Goal: Task Accomplishment & Management: Use online tool/utility

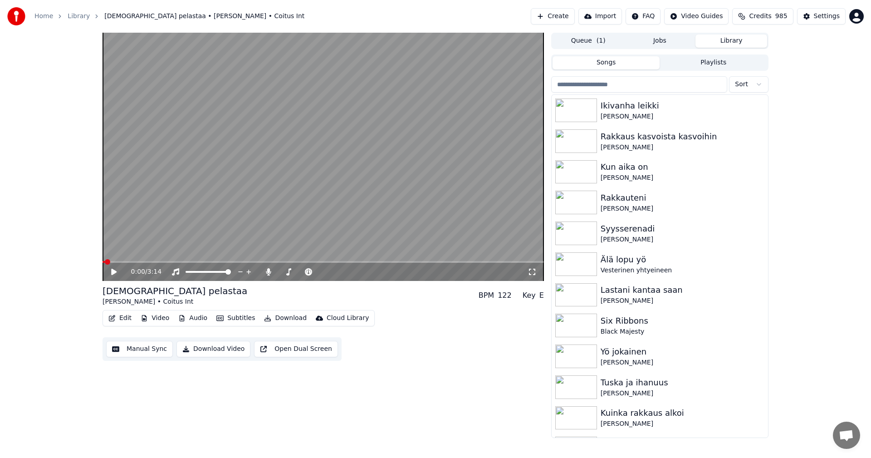
click at [125, 314] on button "Edit" at bounding box center [120, 318] width 30 height 13
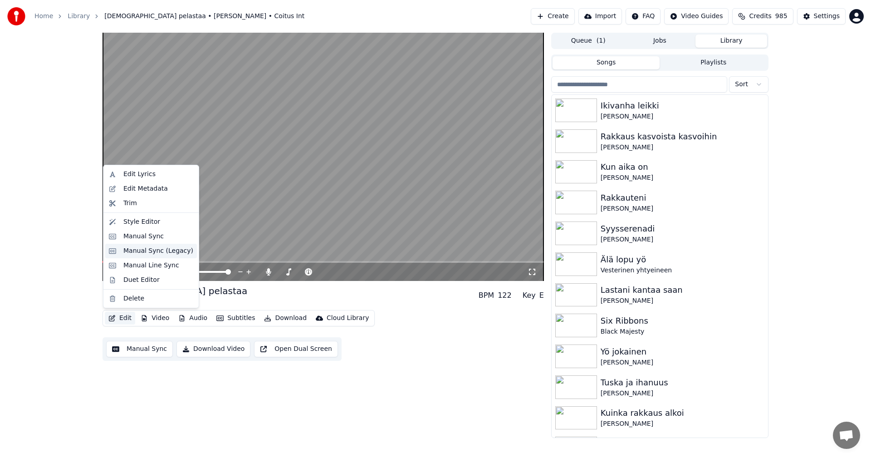
click at [154, 249] on div "Manual Sync (Legacy)" at bounding box center [158, 250] width 70 height 9
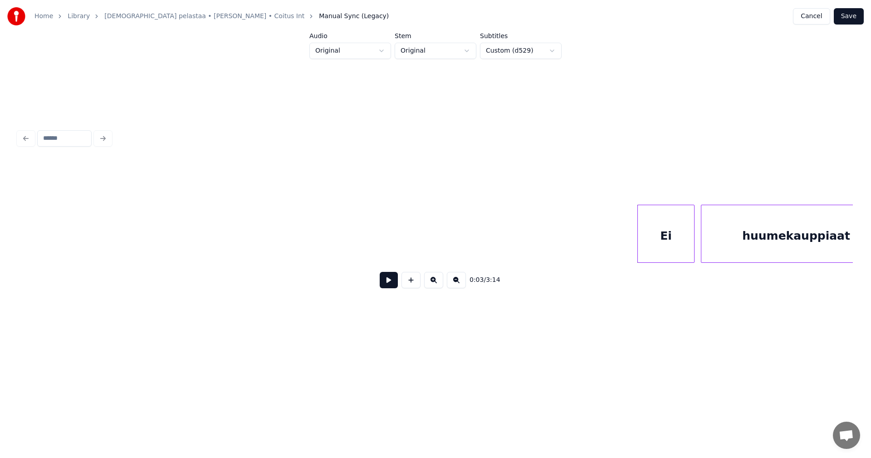
click at [818, 17] on button "Cancel" at bounding box center [811, 16] width 37 height 16
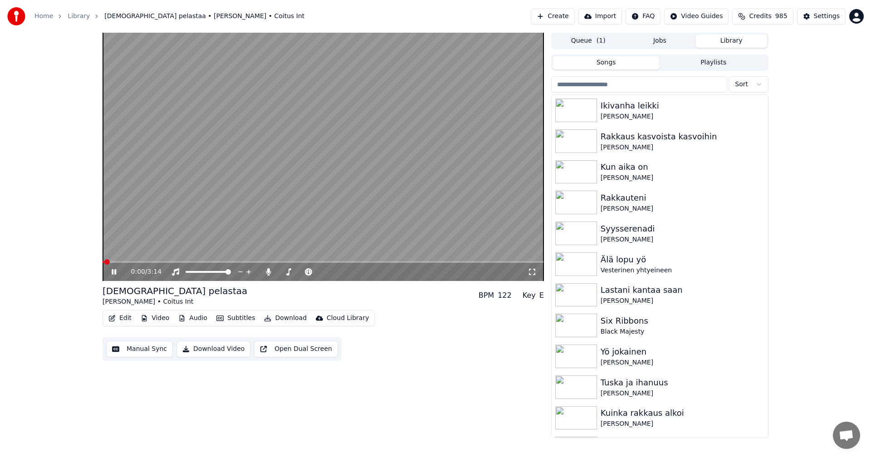
click at [245, 318] on button "Subtitles" at bounding box center [236, 318] width 46 height 13
click at [30, 260] on div "0:07 / 3:14 [DEMOGRAPHIC_DATA] pelastaa [PERSON_NAME] • Coitus Int BPM 122 Key …" at bounding box center [435, 235] width 871 height 405
click at [114, 273] on icon at bounding box center [120, 271] width 21 height 7
click at [114, 273] on icon at bounding box center [113, 272] width 5 height 6
click at [114, 272] on icon at bounding box center [120, 271] width 21 height 7
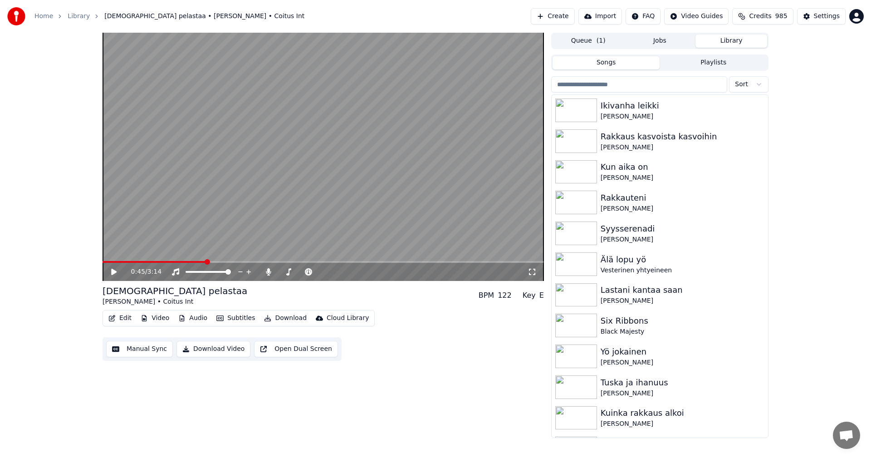
click at [196, 319] on button "Audio" at bounding box center [193, 318] width 36 height 13
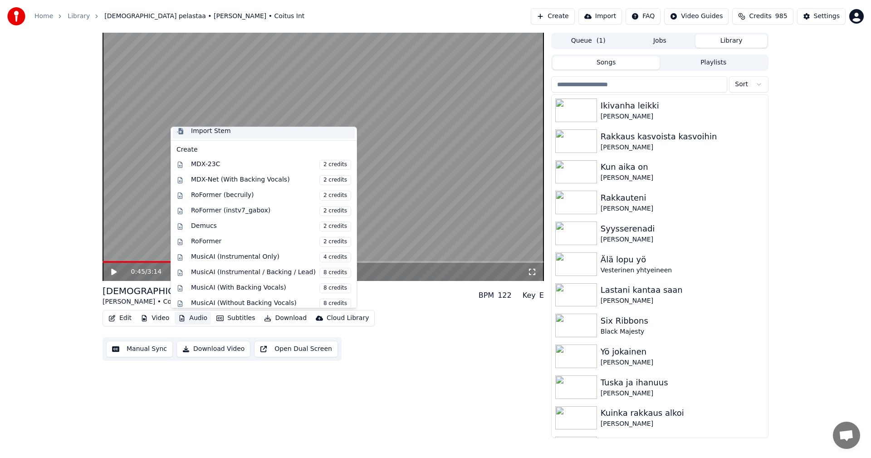
scroll to position [150, 0]
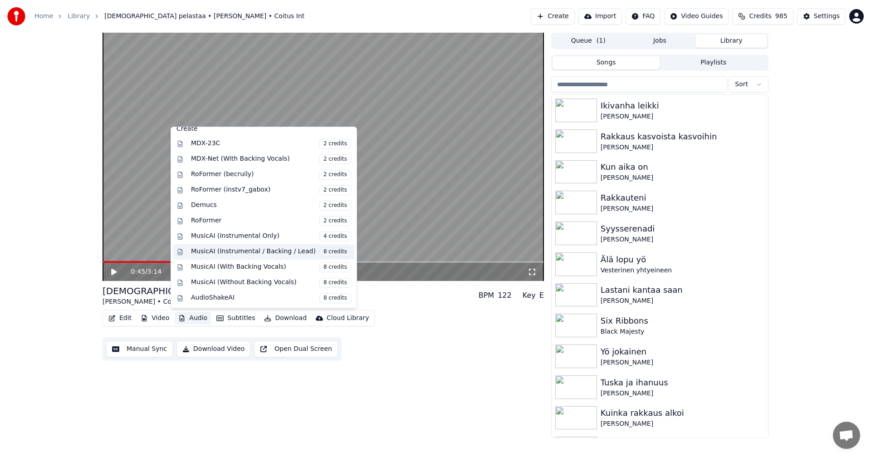
click at [255, 252] on div "MusicAI (Instrumental / Backing / Lead) 8 credits" at bounding box center [271, 252] width 160 height 10
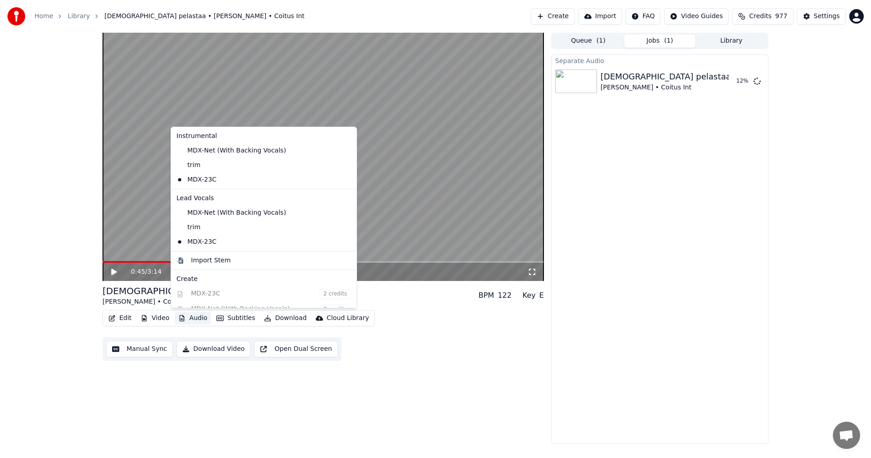
click at [186, 316] on button "Audio" at bounding box center [193, 318] width 36 height 13
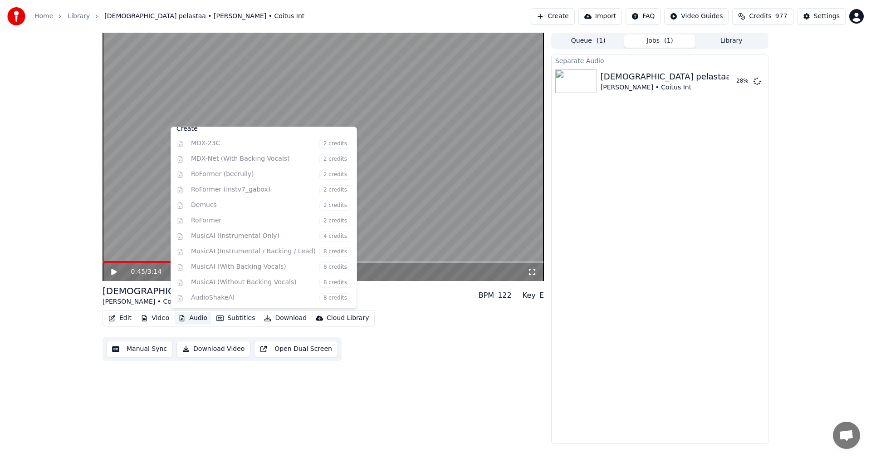
scroll to position [212, 0]
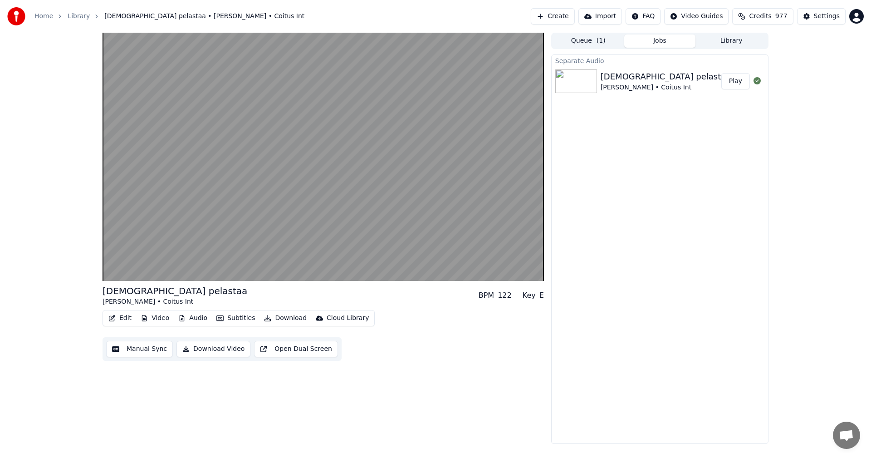
click at [60, 260] on div "[DEMOGRAPHIC_DATA] pelastaa [PERSON_NAME] • Coitus Int BPM 122 Key E Edit Video…" at bounding box center [435, 238] width 871 height 411
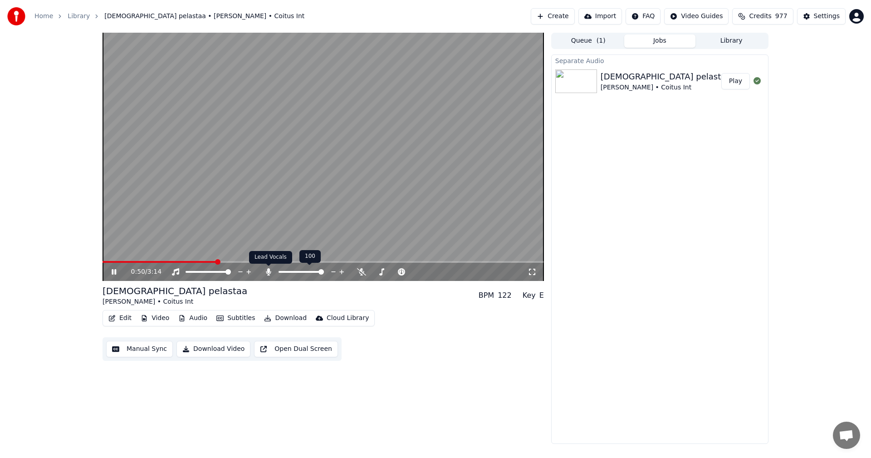
click at [270, 271] on icon at bounding box center [268, 271] width 9 height 7
click at [115, 272] on icon at bounding box center [114, 271] width 5 height 5
click at [841, 18] on button "Settings" at bounding box center [821, 16] width 49 height 16
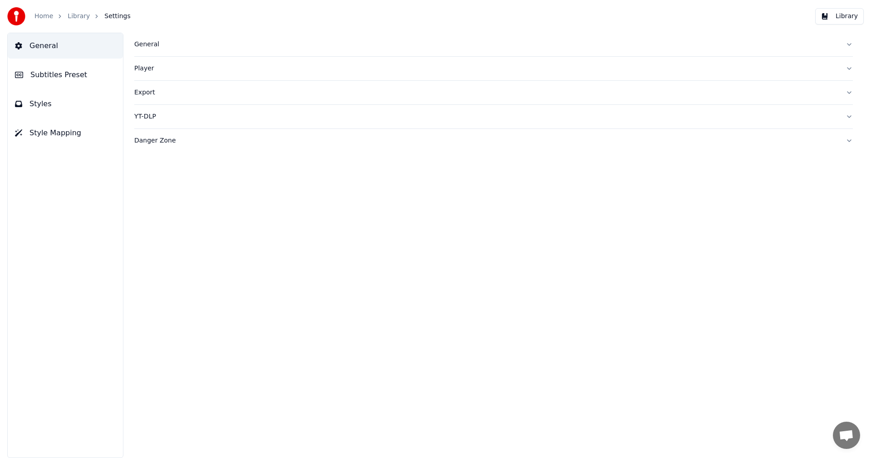
click at [846, 15] on button "Library" at bounding box center [839, 16] width 49 height 16
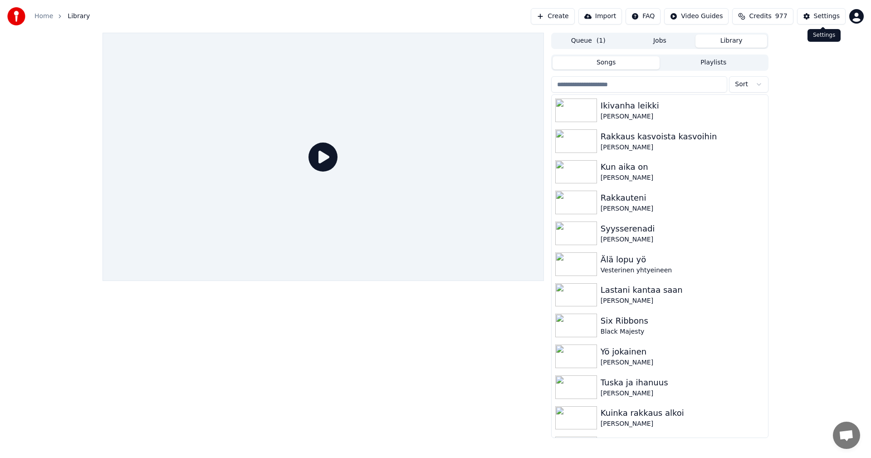
click at [817, 20] on div "Settings" at bounding box center [827, 16] width 26 height 9
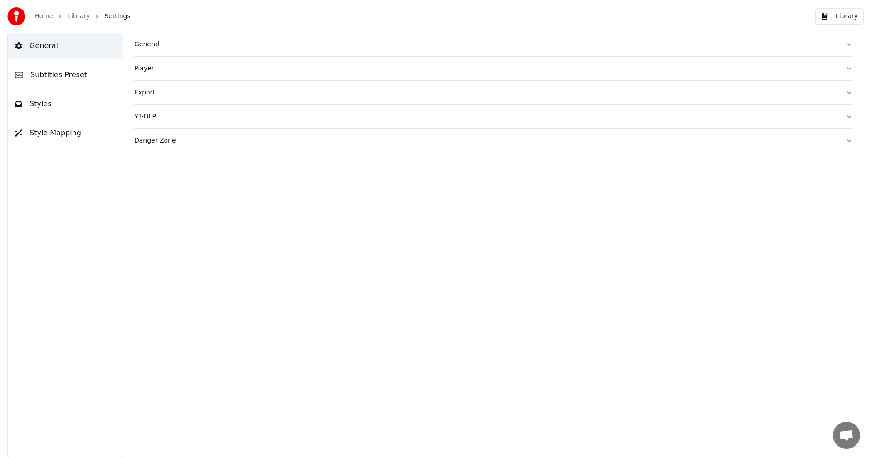
click at [62, 68] on button "Subtitles Preset" at bounding box center [65, 74] width 115 height 25
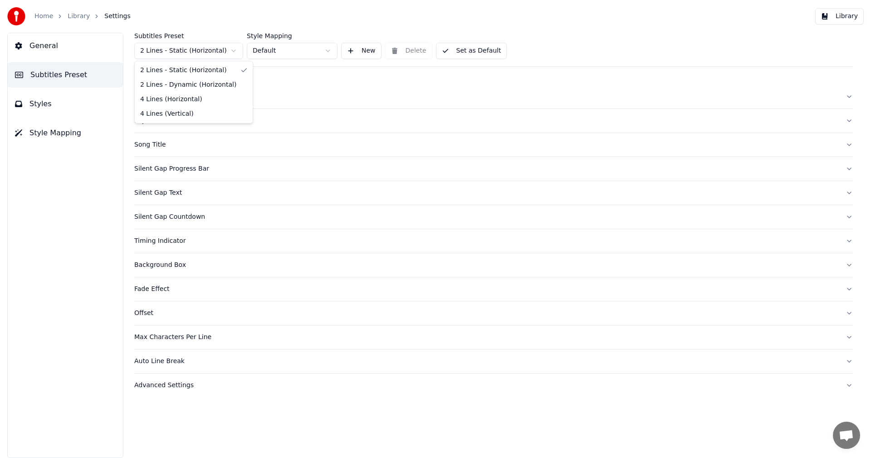
click at [227, 50] on html "Home Library Settings Library General Subtitles Preset Styles Style Mapping Sub…" at bounding box center [435, 229] width 871 height 458
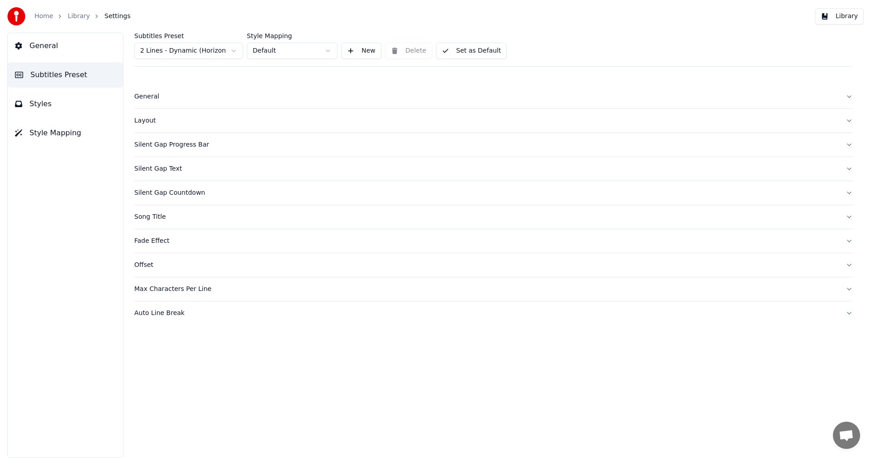
click at [44, 106] on span "Styles" at bounding box center [40, 103] width 22 height 11
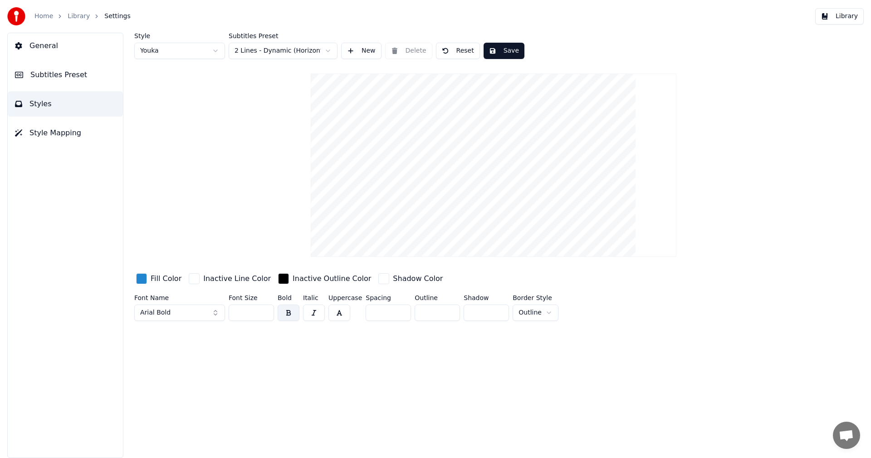
click at [512, 50] on button "Save" at bounding box center [504, 51] width 41 height 16
click at [847, 16] on button "Library" at bounding box center [839, 16] width 49 height 16
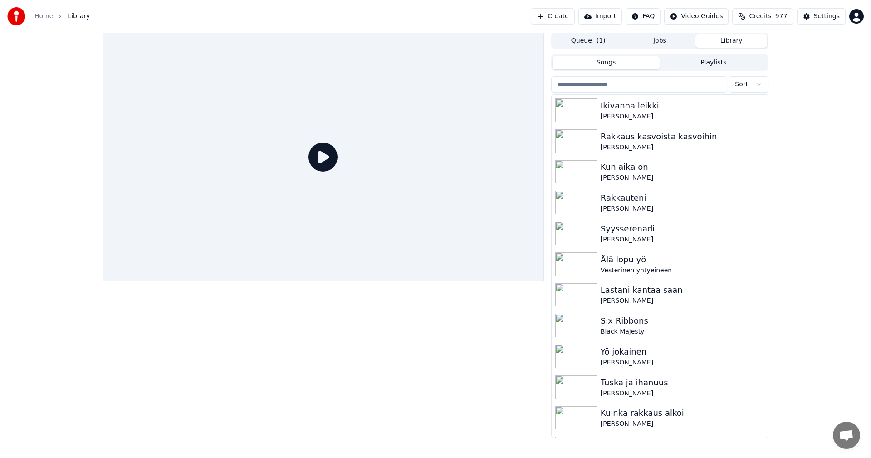
click at [588, 82] on input "search" at bounding box center [639, 84] width 176 height 16
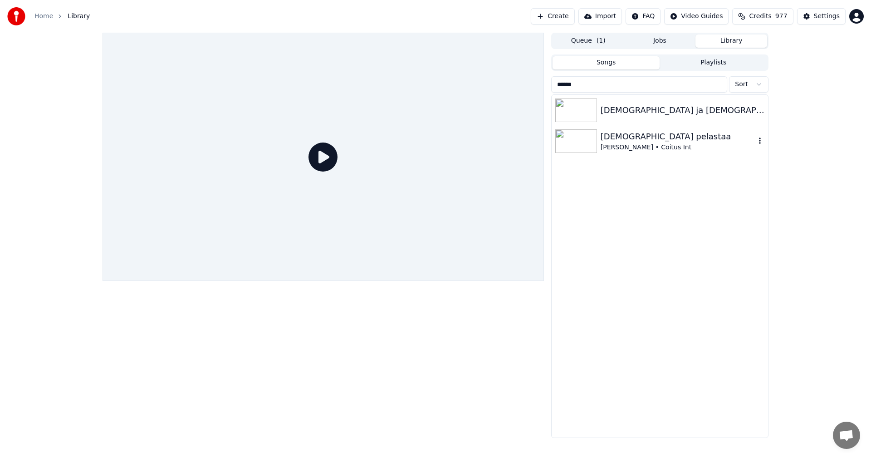
type input "******"
click at [589, 138] on img at bounding box center [576, 141] width 42 height 24
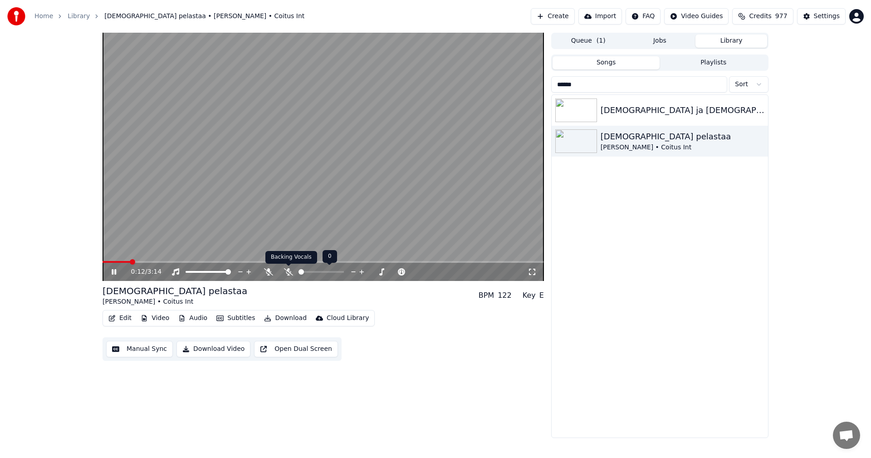
click at [290, 270] on icon at bounding box center [288, 271] width 9 height 7
click at [114, 272] on icon at bounding box center [120, 271] width 21 height 7
click at [828, 19] on div "Settings" at bounding box center [827, 16] width 26 height 9
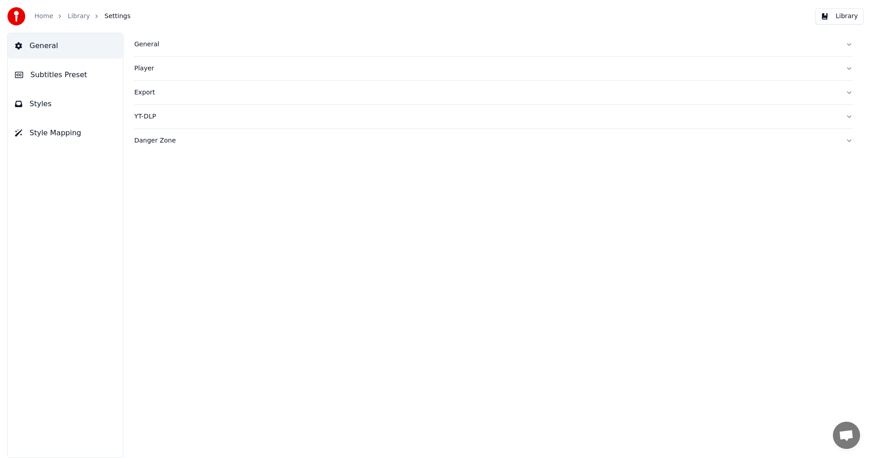
click at [53, 75] on span "Subtitles Preset" at bounding box center [58, 74] width 57 height 11
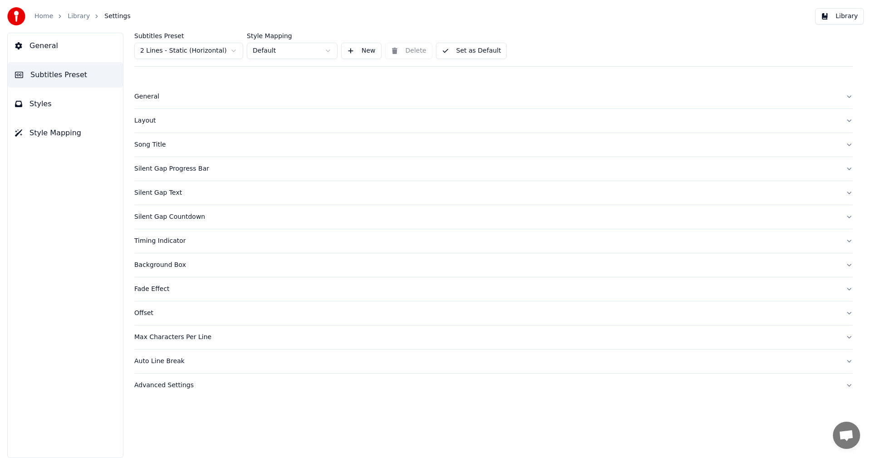
click at [220, 48] on html "Home Library Settings Library General Subtitles Preset Styles Style Mapping Sub…" at bounding box center [435, 229] width 871 height 458
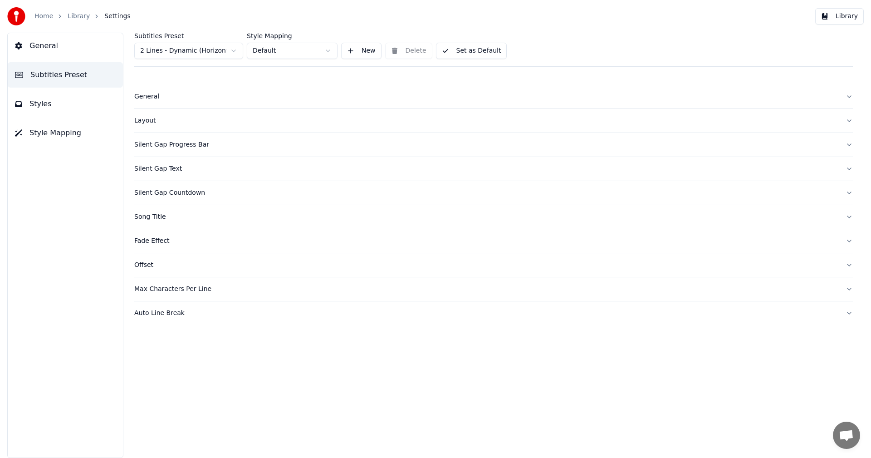
drag, startPoint x: 51, startPoint y: 104, endPoint x: 54, endPoint y: 109, distance: 5.3
click at [52, 108] on button "Styles" at bounding box center [65, 103] width 115 height 25
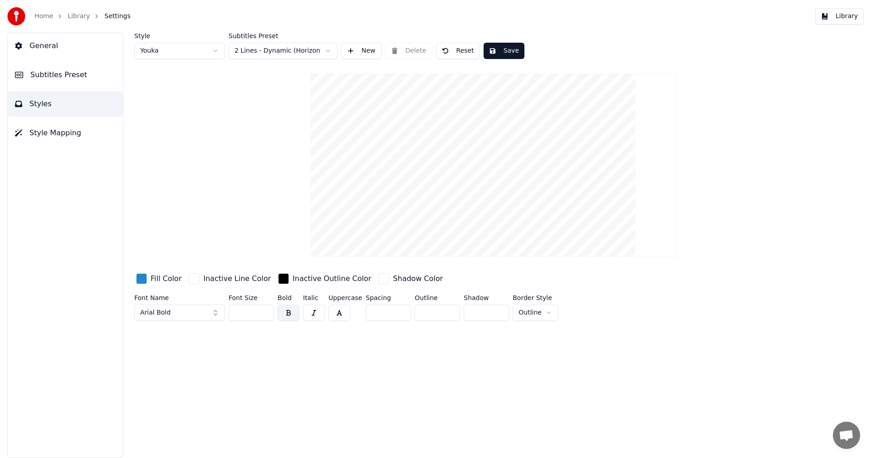
click at [265, 313] on input "**" at bounding box center [251, 312] width 45 height 16
type input "**"
click at [265, 313] on input "**" at bounding box center [251, 312] width 45 height 16
drag, startPoint x: 508, startPoint y: 55, endPoint x: 516, endPoint y: 54, distance: 8.6
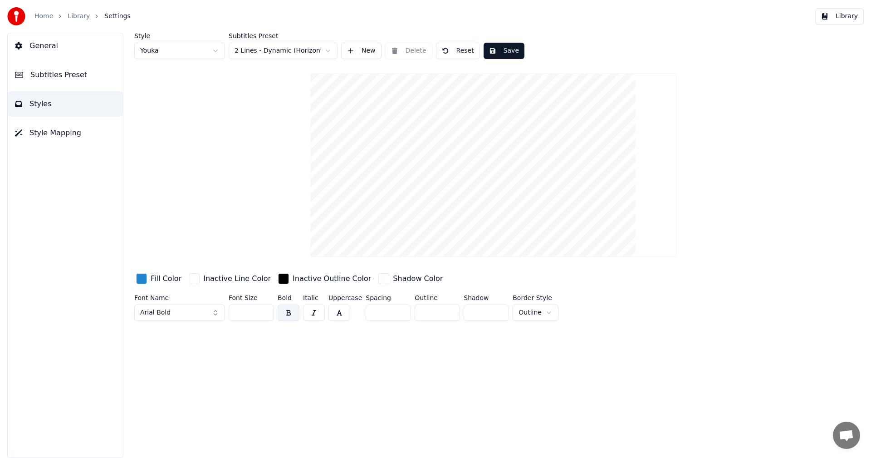
click at [508, 54] on button "Save" at bounding box center [504, 51] width 41 height 16
click at [854, 17] on button "Library" at bounding box center [839, 16] width 49 height 16
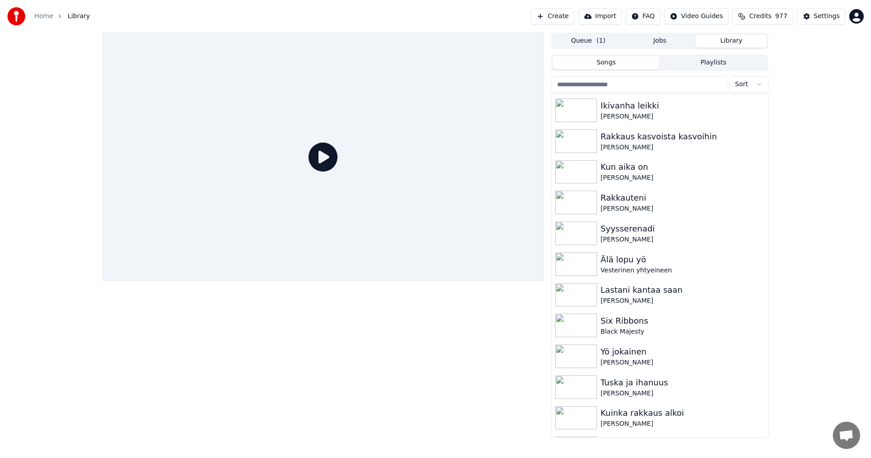
click at [616, 86] on input "search" at bounding box center [639, 84] width 176 height 16
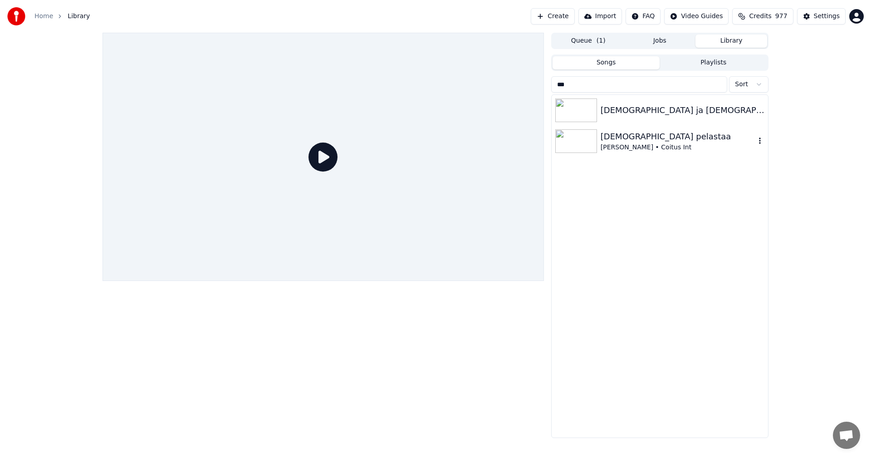
type input "***"
click at [584, 147] on img at bounding box center [576, 141] width 42 height 24
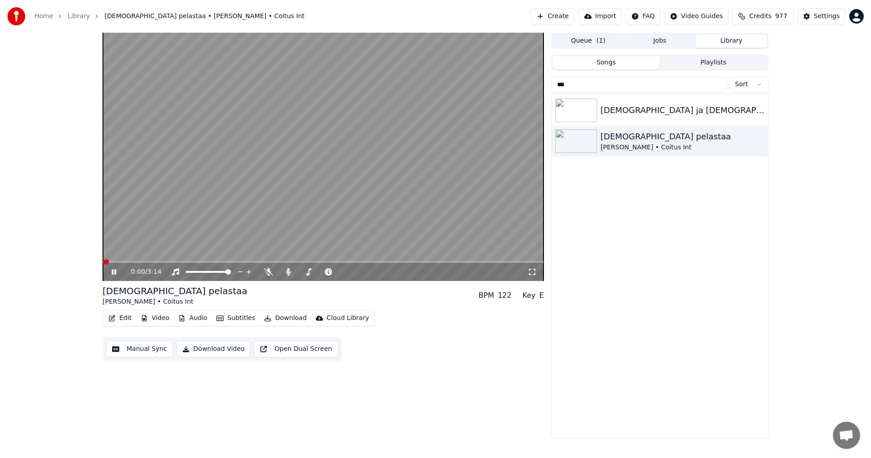
click at [124, 261] on div "0:00 / 3:14" at bounding box center [323, 157] width 441 height 248
click at [124, 262] on span at bounding box center [323, 262] width 441 height 2
drag, startPoint x: 117, startPoint y: 274, endPoint x: 110, endPoint y: 274, distance: 7.7
click at [117, 274] on icon at bounding box center [120, 271] width 21 height 7
click at [112, 274] on icon at bounding box center [114, 271] width 5 height 5
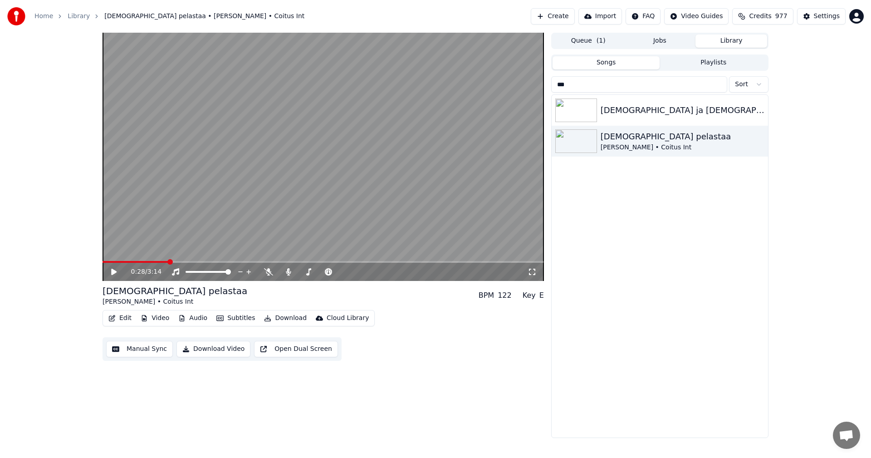
click at [127, 319] on button "Edit" at bounding box center [120, 318] width 30 height 13
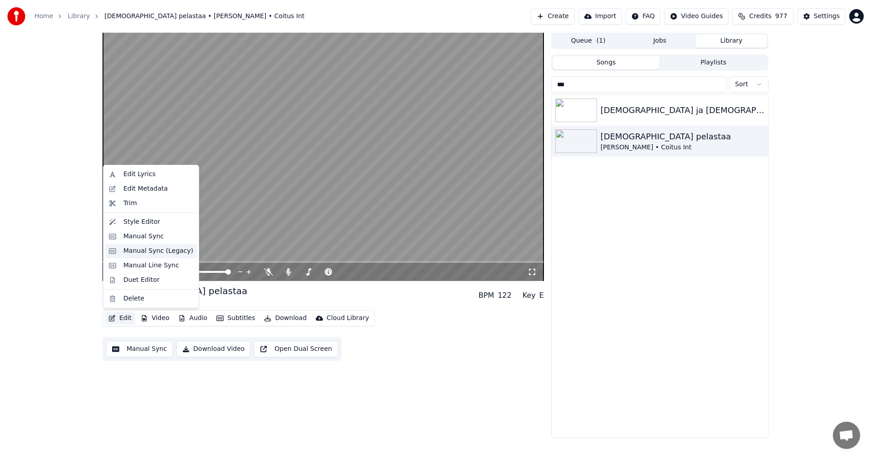
click at [142, 253] on div "Manual Sync (Legacy)" at bounding box center [158, 250] width 70 height 9
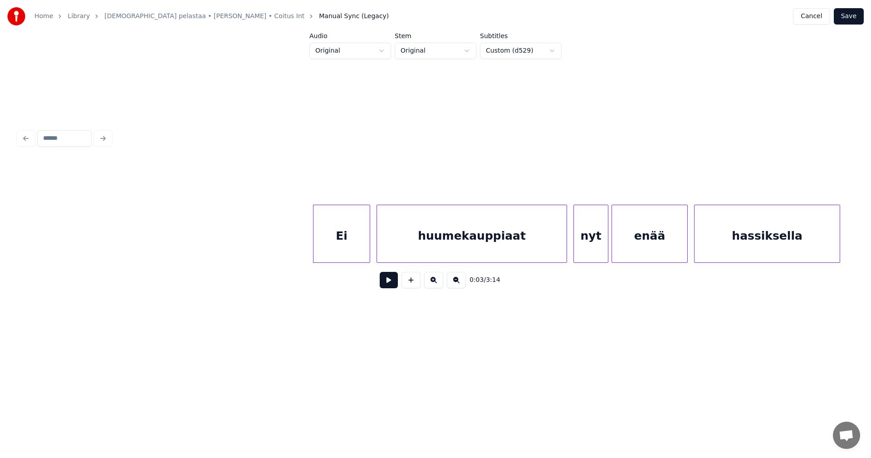
scroll to position [0, 325]
click at [334, 235] on div "Ei" at bounding box center [335, 236] width 56 height 62
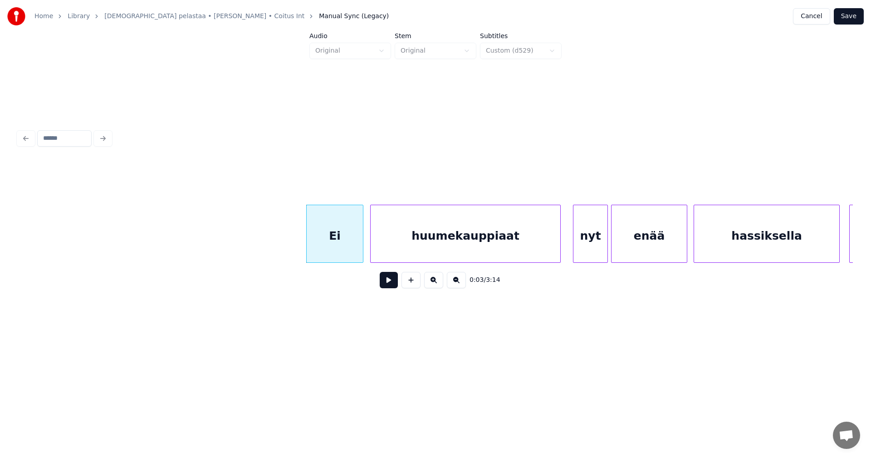
click at [428, 235] on div "huumekauppiaat" at bounding box center [466, 236] width 190 height 62
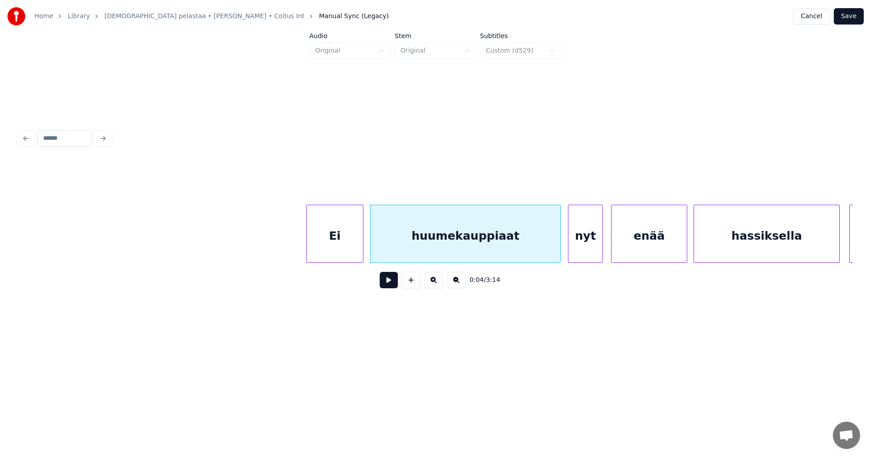
click at [576, 240] on div "nyt" at bounding box center [585, 236] width 34 height 62
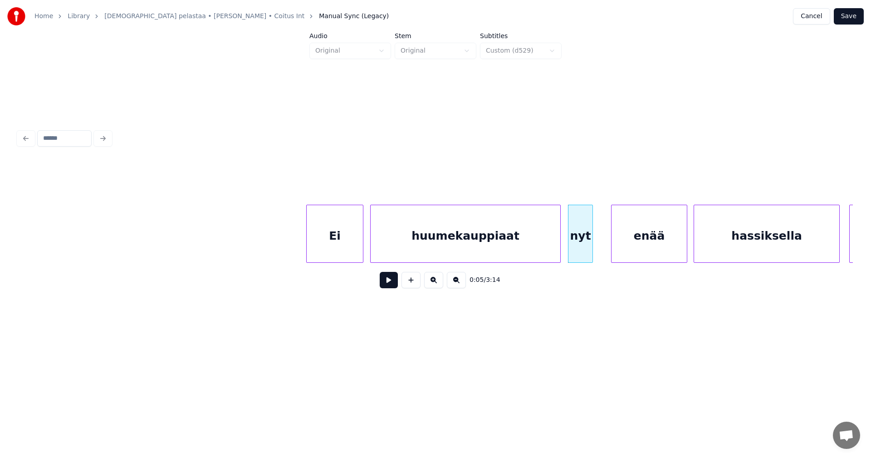
click at [591, 241] on div at bounding box center [591, 233] width 3 height 57
click at [627, 245] on div "enää" at bounding box center [640, 236] width 75 height 62
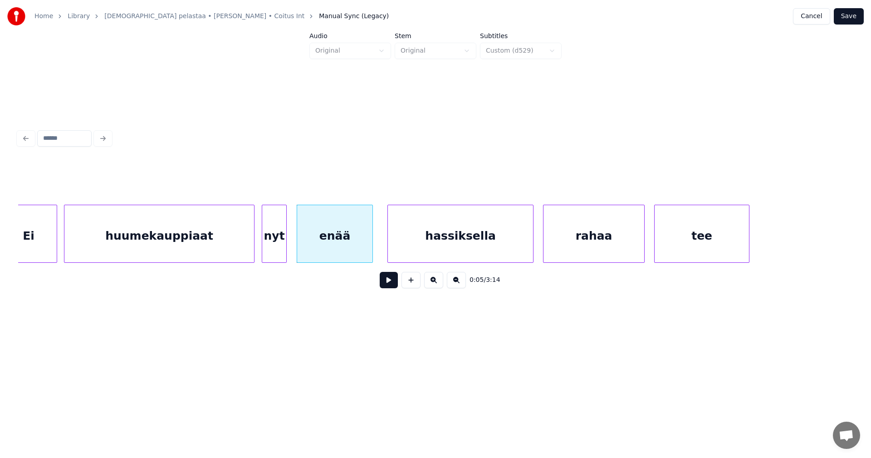
scroll to position [0, 651]
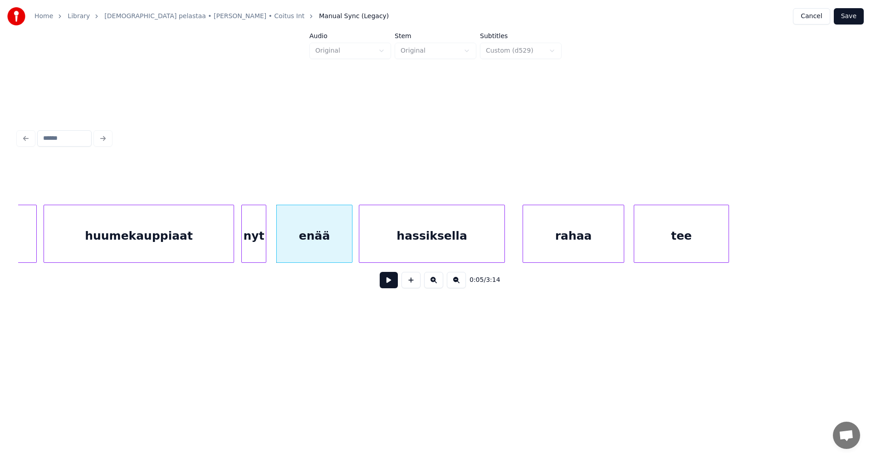
click at [468, 252] on div "hassiksella" at bounding box center [431, 236] width 145 height 62
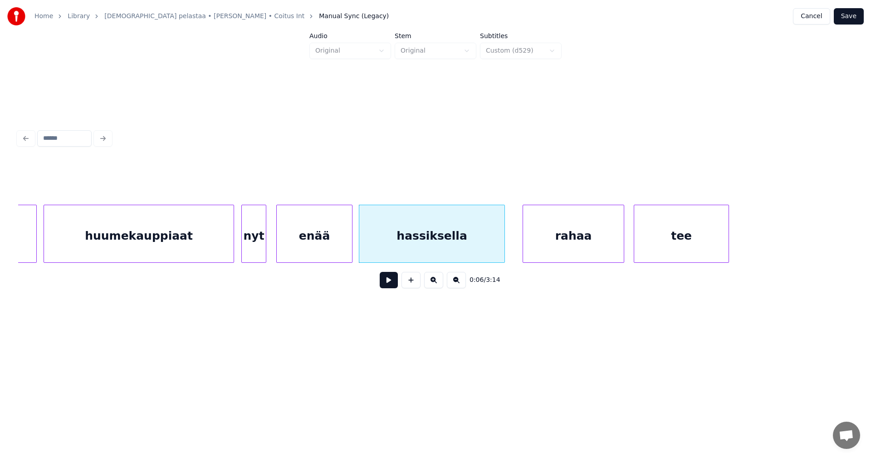
click at [391, 288] on button at bounding box center [389, 280] width 18 height 16
click at [318, 239] on div "enää" at bounding box center [314, 236] width 75 height 62
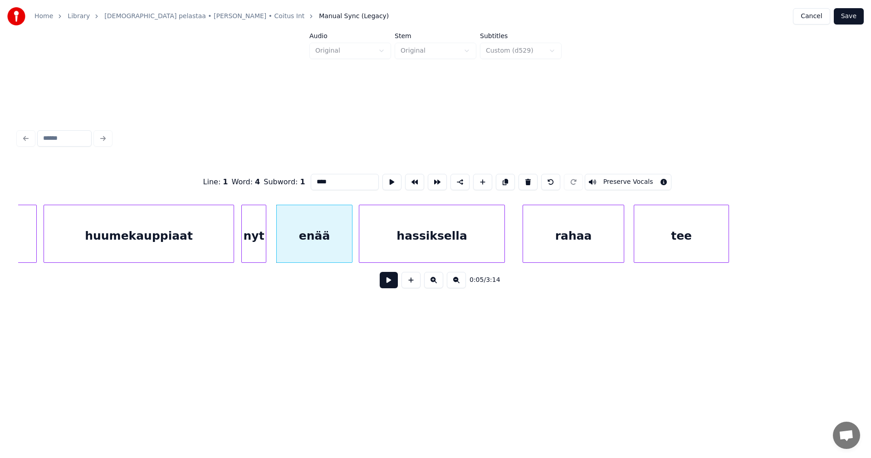
click at [171, 249] on div "huumekauppiaat" at bounding box center [139, 236] width 190 height 62
type input "**********"
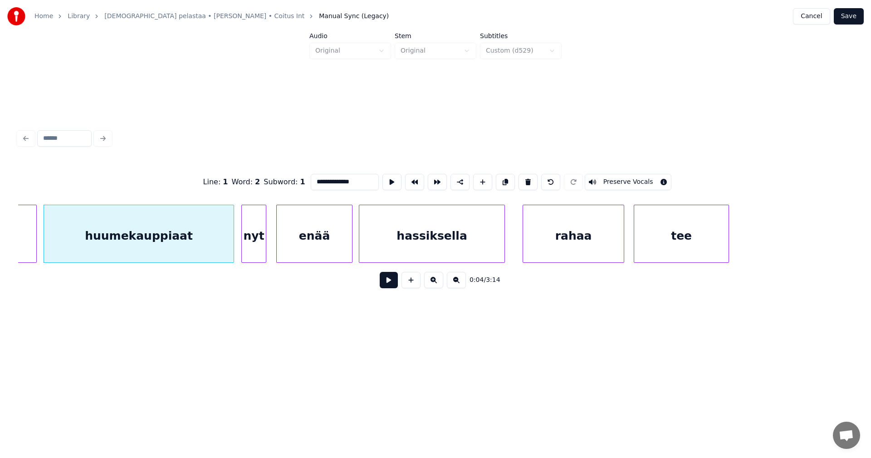
click at [386, 281] on button at bounding box center [389, 280] width 18 height 16
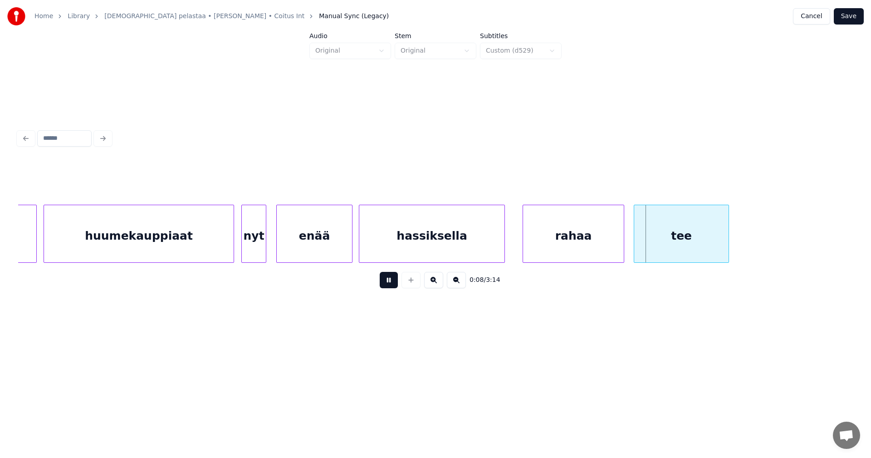
drag, startPoint x: 388, startPoint y: 284, endPoint x: 539, endPoint y: 250, distance: 154.7
click at [388, 284] on button at bounding box center [389, 280] width 18 height 16
click at [572, 235] on div "rahaa" at bounding box center [569, 236] width 101 height 62
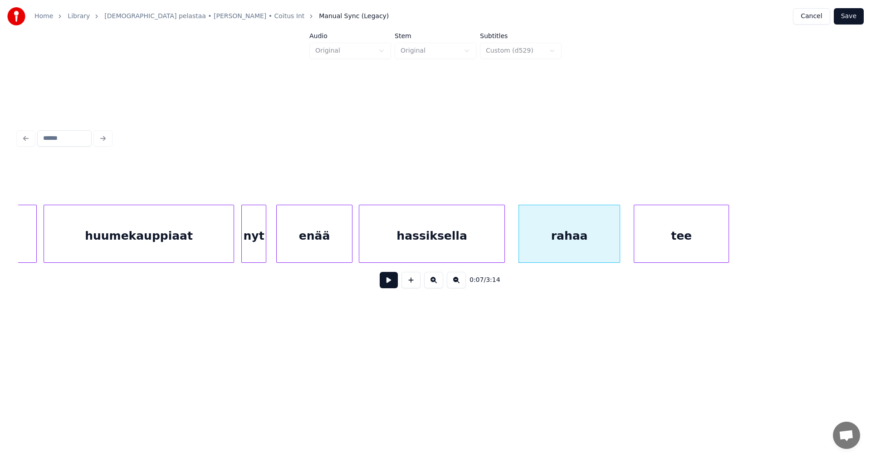
click at [442, 243] on div "hassiksella" at bounding box center [431, 236] width 145 height 62
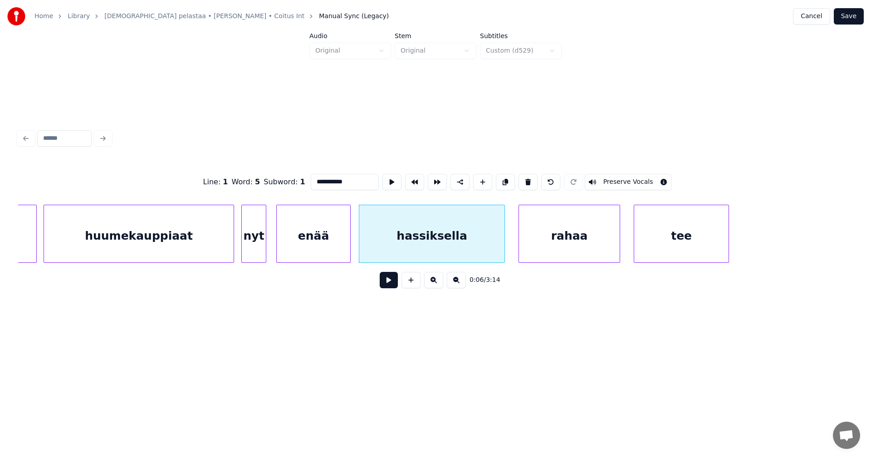
click at [350, 253] on div at bounding box center [348, 233] width 3 height 57
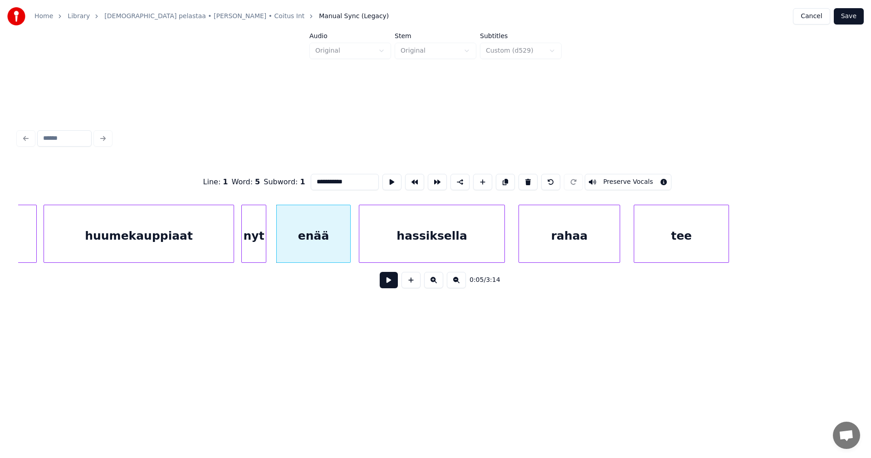
click at [397, 247] on div "hassiksella" at bounding box center [431, 236] width 145 height 62
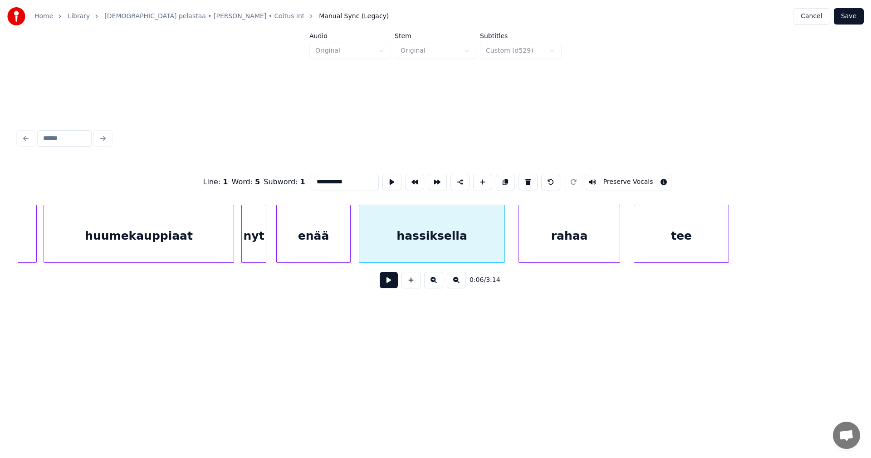
click at [391, 287] on button at bounding box center [389, 280] width 18 height 16
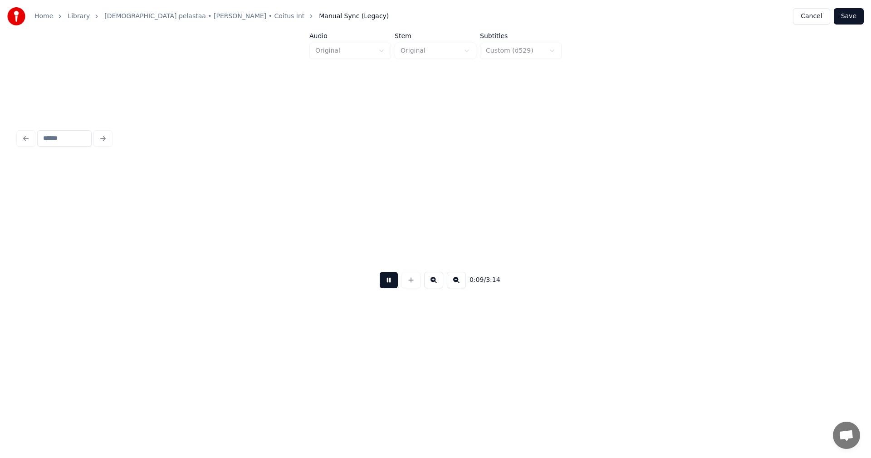
scroll to position [0, 1488]
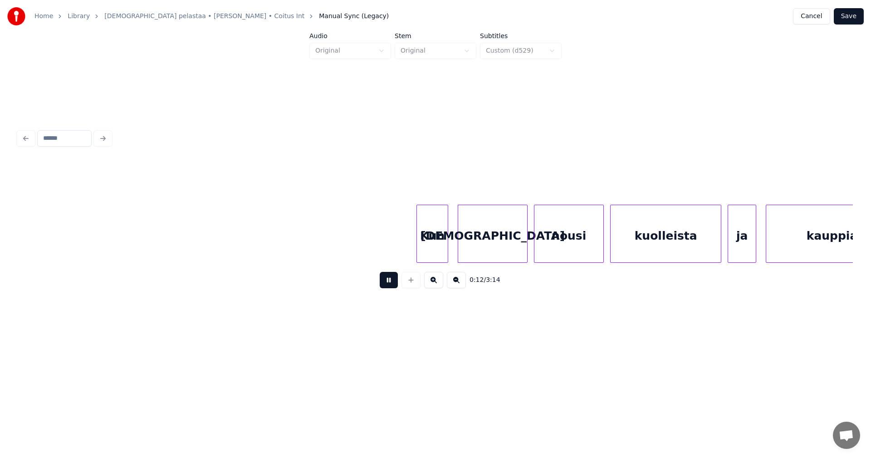
click at [391, 286] on button at bounding box center [389, 280] width 18 height 16
click at [439, 231] on div "Kun" at bounding box center [432, 236] width 31 height 62
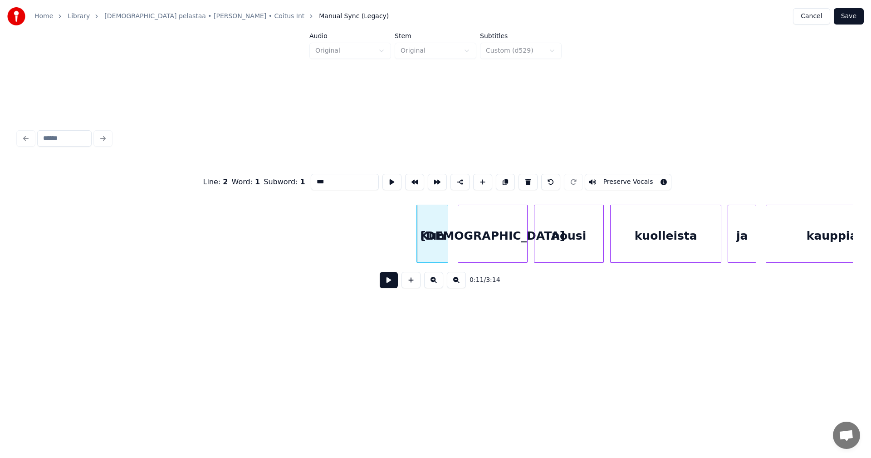
click at [315, 178] on input "***" at bounding box center [345, 182] width 68 height 16
click at [467, 250] on div "[DEMOGRAPHIC_DATA]" at bounding box center [488, 236] width 69 height 62
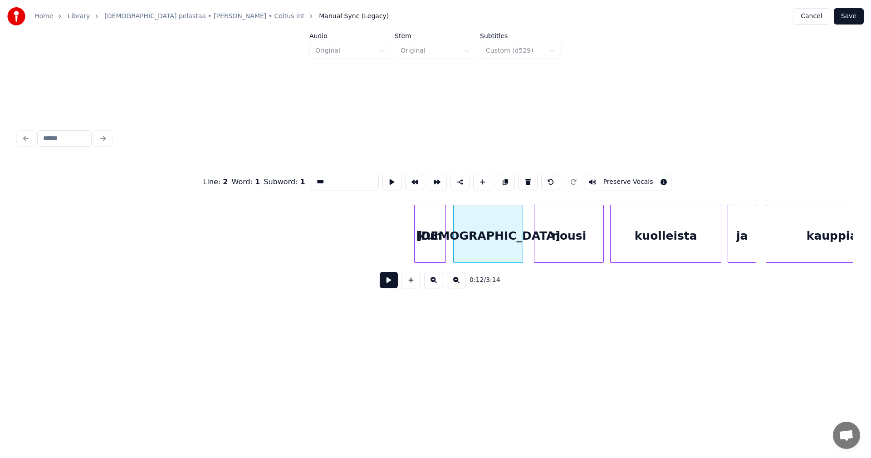
click at [437, 252] on div "kun" at bounding box center [430, 236] width 31 height 62
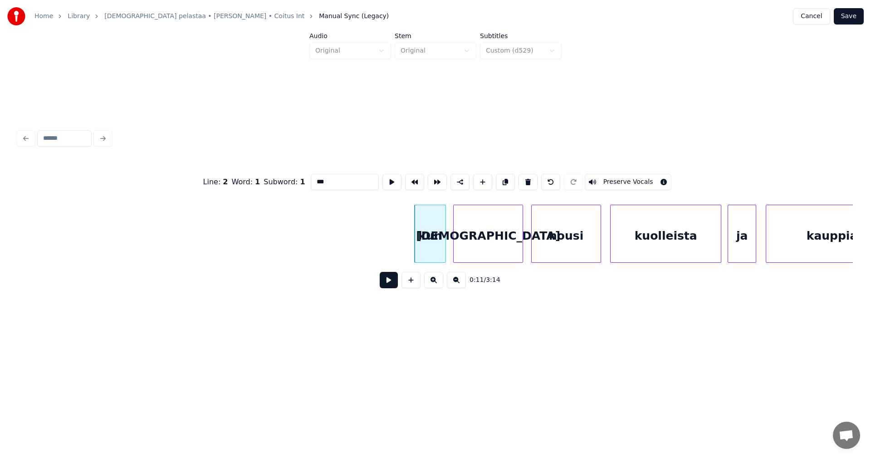
click at [560, 248] on div "nousi" at bounding box center [566, 236] width 69 height 62
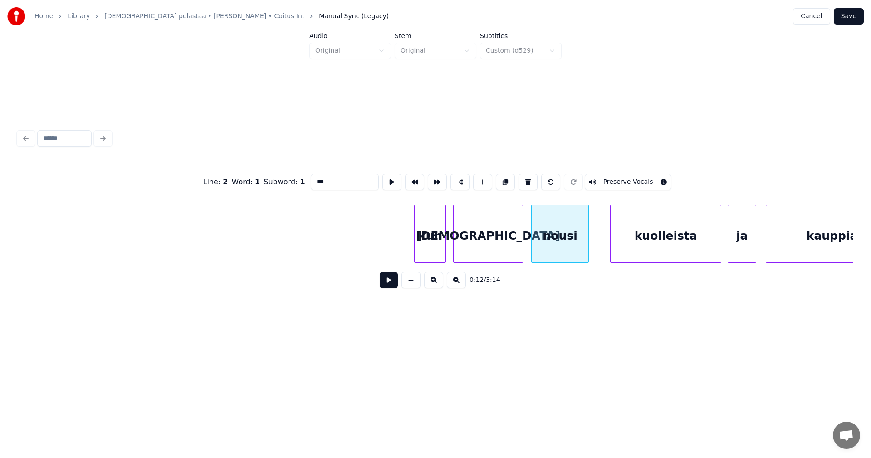
click at [587, 246] on div at bounding box center [587, 233] width 3 height 57
click at [499, 247] on div "[DEMOGRAPHIC_DATA]" at bounding box center [488, 236] width 69 height 62
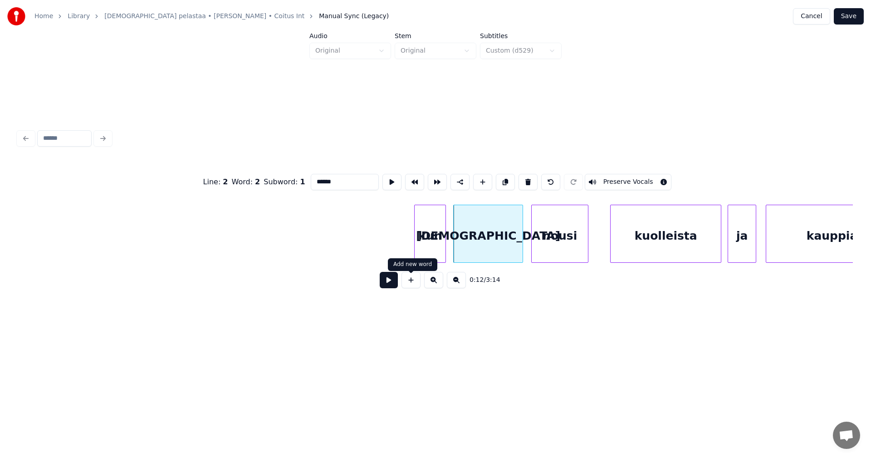
type input "******"
click at [394, 284] on button at bounding box center [389, 280] width 18 height 16
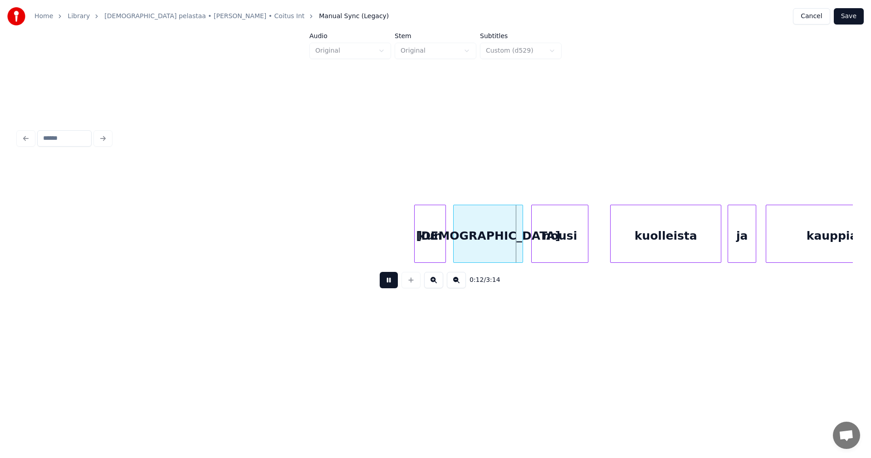
click at [395, 284] on button at bounding box center [389, 280] width 18 height 16
click at [519, 239] on div at bounding box center [520, 233] width 3 height 57
click at [553, 240] on div "nousi" at bounding box center [556, 236] width 56 height 62
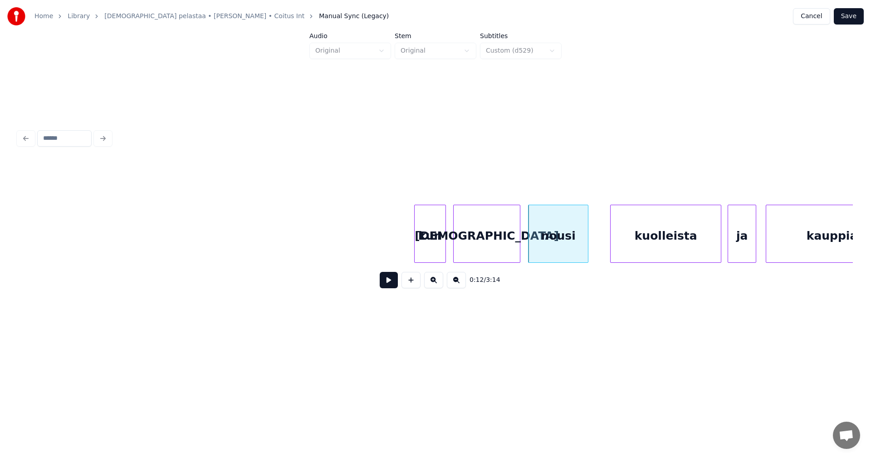
click at [586, 237] on div at bounding box center [586, 233] width 3 height 57
click at [386, 281] on button at bounding box center [389, 280] width 18 height 16
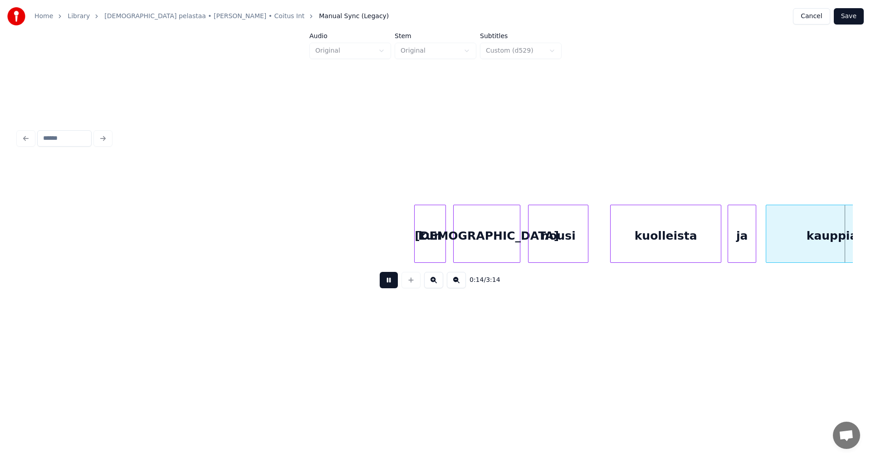
scroll to position [0, 2325]
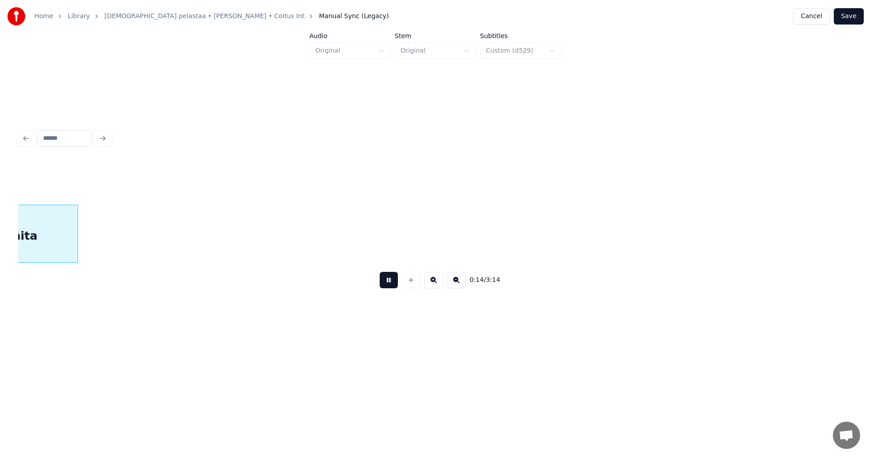
click at [386, 281] on button at bounding box center [389, 280] width 18 height 16
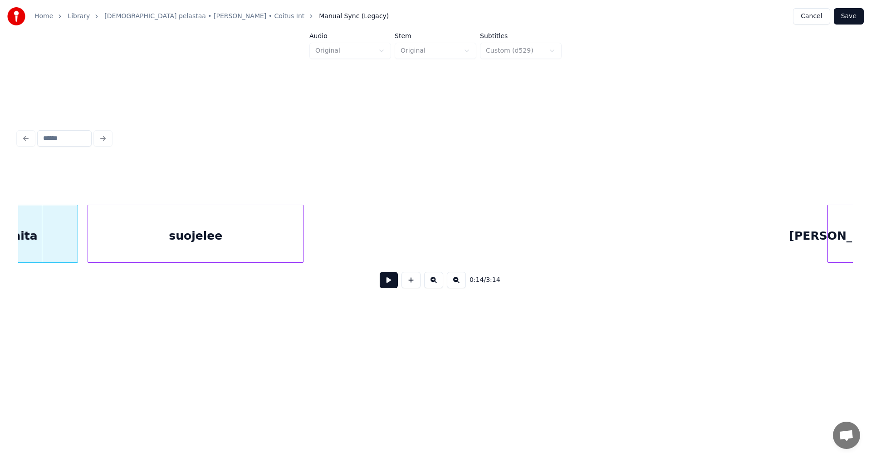
scroll to position [0, 1594]
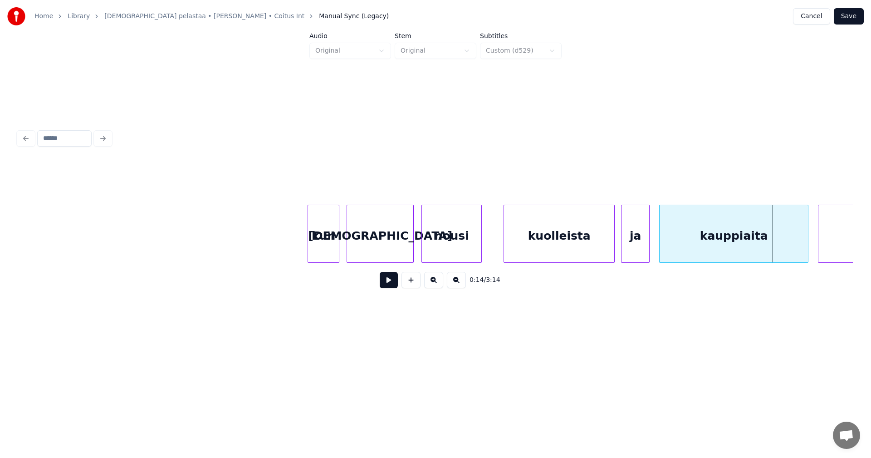
click at [635, 242] on div "ja" at bounding box center [635, 236] width 28 height 62
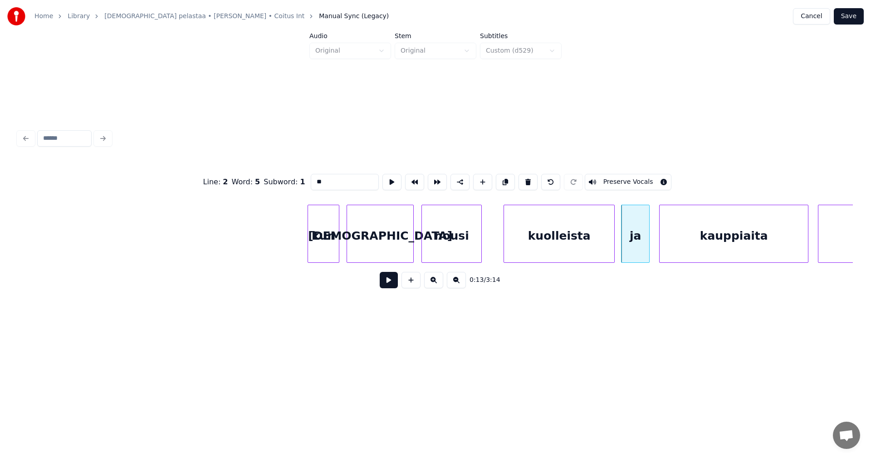
click at [766, 245] on div "kauppiaita" at bounding box center [734, 236] width 148 height 62
type input "**********"
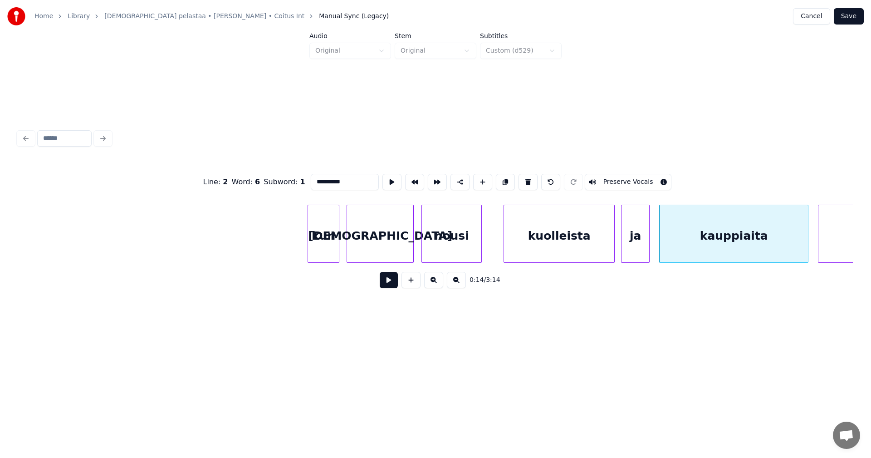
click at [391, 287] on button at bounding box center [389, 280] width 18 height 16
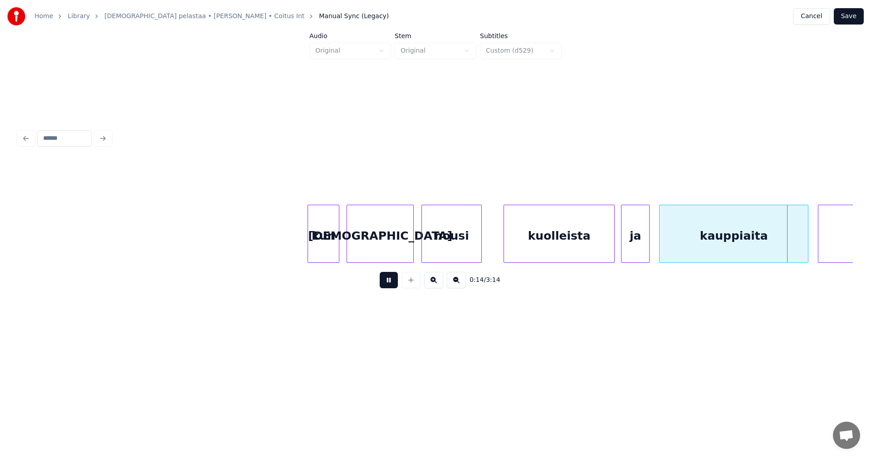
click at [391, 286] on button at bounding box center [389, 280] width 18 height 16
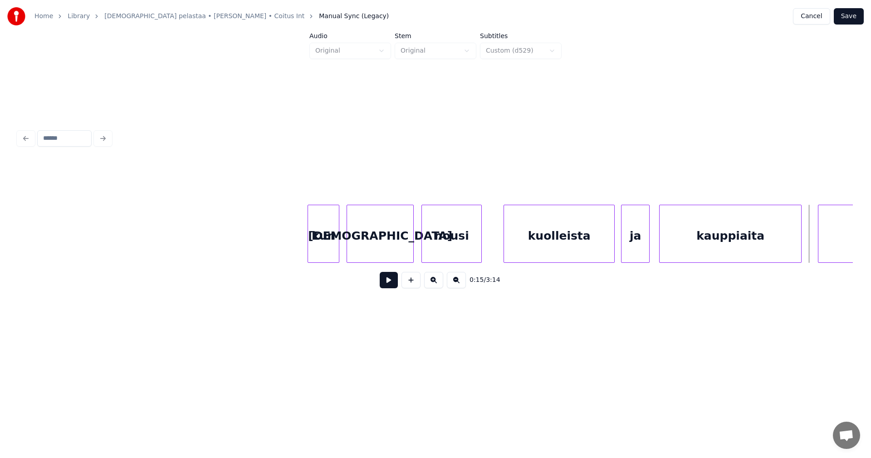
click at [801, 246] on div at bounding box center [799, 233] width 3 height 57
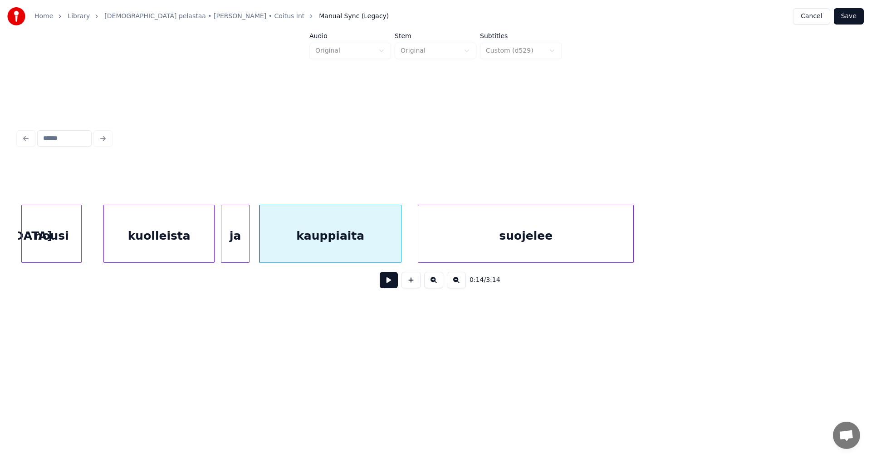
scroll to position [0, 2012]
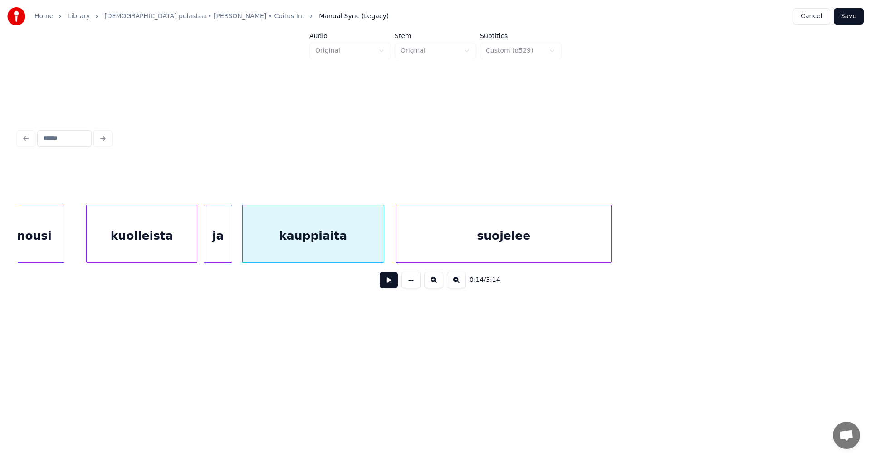
click at [573, 248] on div "suojelee" at bounding box center [503, 236] width 215 height 62
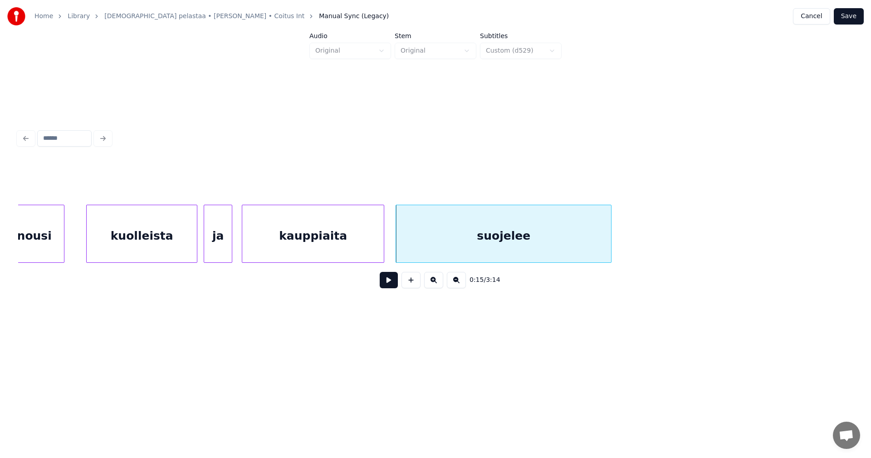
click at [392, 287] on button at bounding box center [389, 280] width 18 height 16
drag, startPoint x: 392, startPoint y: 287, endPoint x: 360, endPoint y: 254, distance: 46.2
click at [391, 285] on button at bounding box center [389, 280] width 18 height 16
click at [356, 241] on div "kauppiaita" at bounding box center [313, 236] width 142 height 62
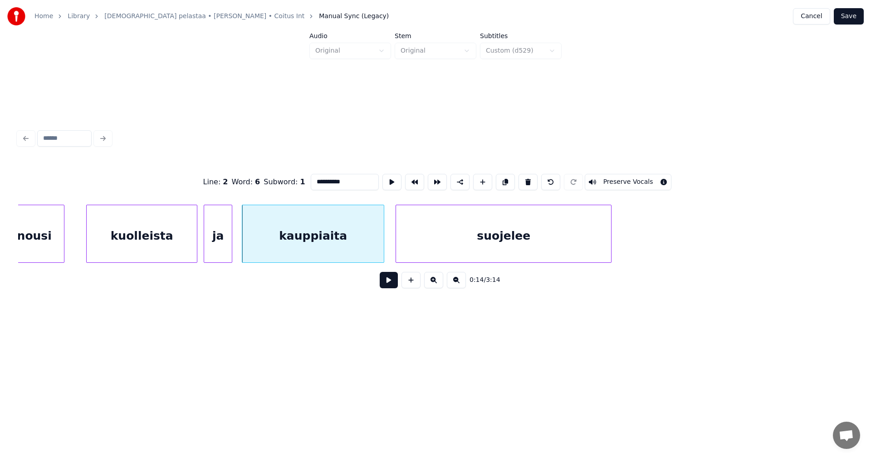
click at [390, 281] on button at bounding box center [389, 280] width 18 height 16
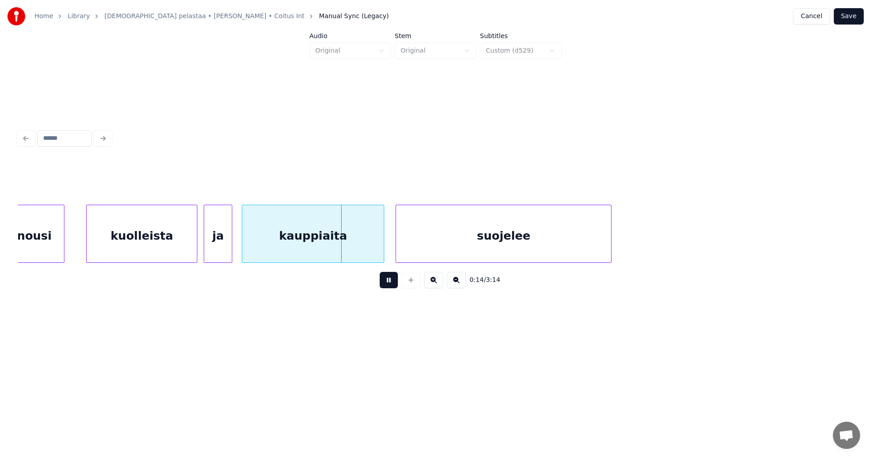
click at [389, 280] on button at bounding box center [389, 280] width 18 height 16
click at [382, 249] on div at bounding box center [381, 233] width 3 height 57
click at [409, 250] on div "suojelee" at bounding box center [501, 236] width 215 height 62
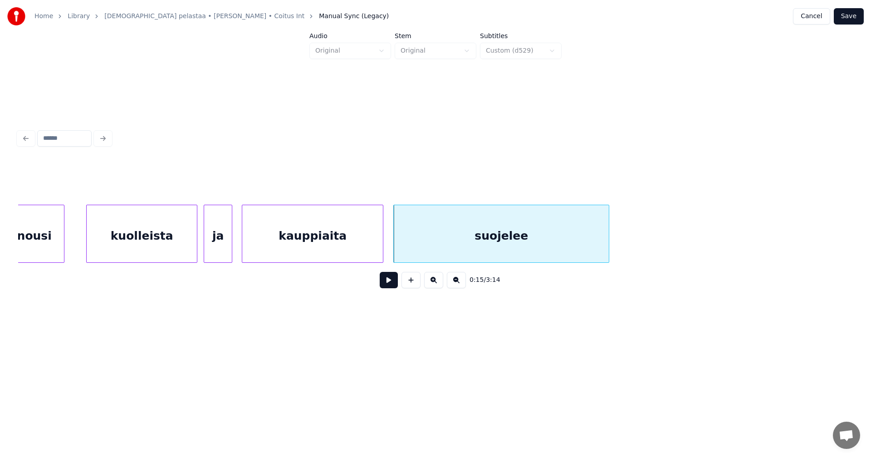
click at [387, 286] on button at bounding box center [389, 280] width 18 height 16
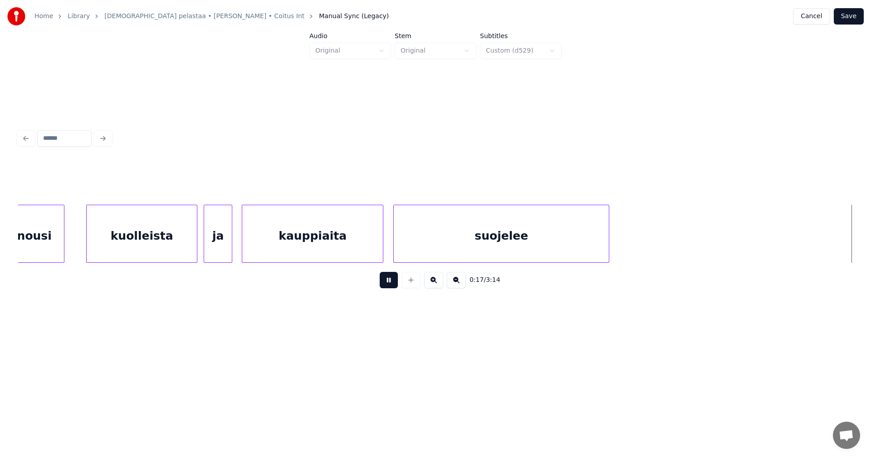
scroll to position [0, 2847]
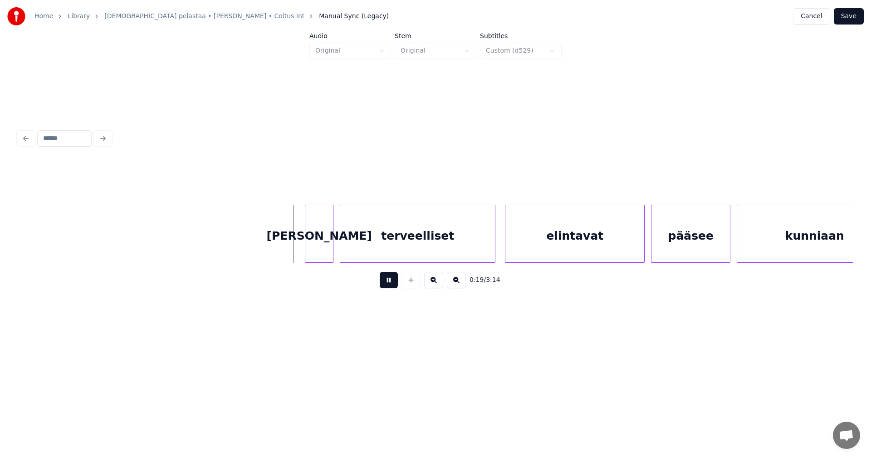
drag, startPoint x: 385, startPoint y: 282, endPoint x: 358, endPoint y: 264, distance: 32.3
click at [385, 282] on button at bounding box center [389, 280] width 18 height 16
click at [326, 238] on div "[PERSON_NAME]" at bounding box center [319, 236] width 28 height 62
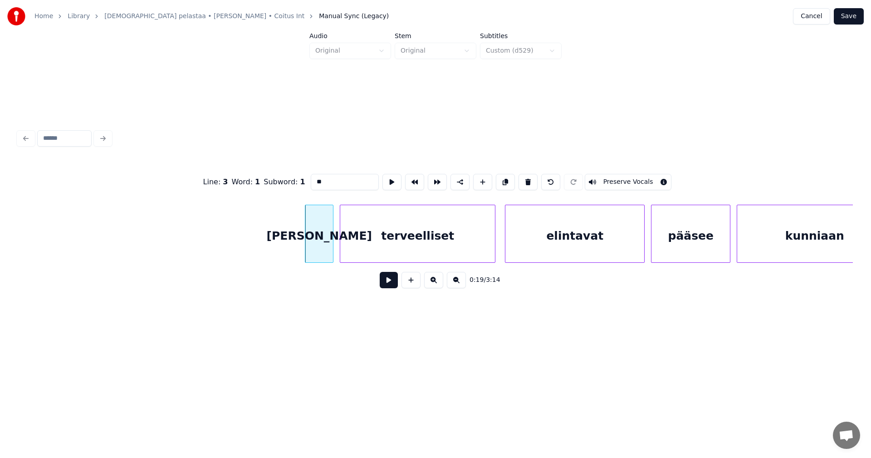
click at [317, 181] on input "**" at bounding box center [345, 182] width 68 height 16
type input "**"
click at [388, 285] on button at bounding box center [389, 280] width 18 height 16
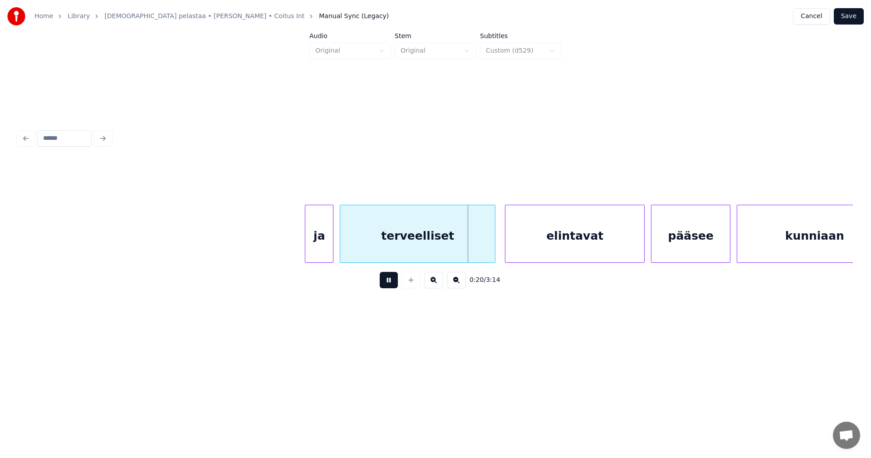
click at [386, 284] on button at bounding box center [389, 280] width 18 height 16
click at [477, 248] on div at bounding box center [477, 233] width 3 height 57
click at [523, 250] on div "elintavat" at bounding box center [566, 236] width 139 height 62
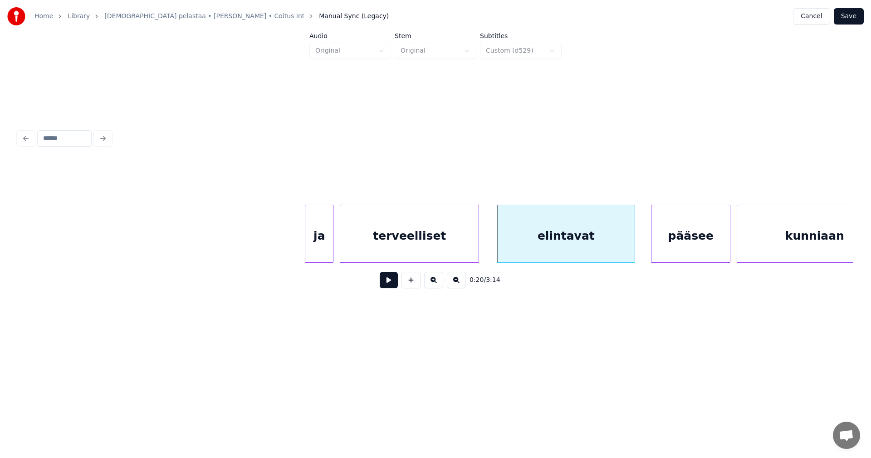
click at [634, 248] on div at bounding box center [633, 233] width 3 height 57
click at [608, 249] on div "elintavat" at bounding box center [565, 236] width 137 height 62
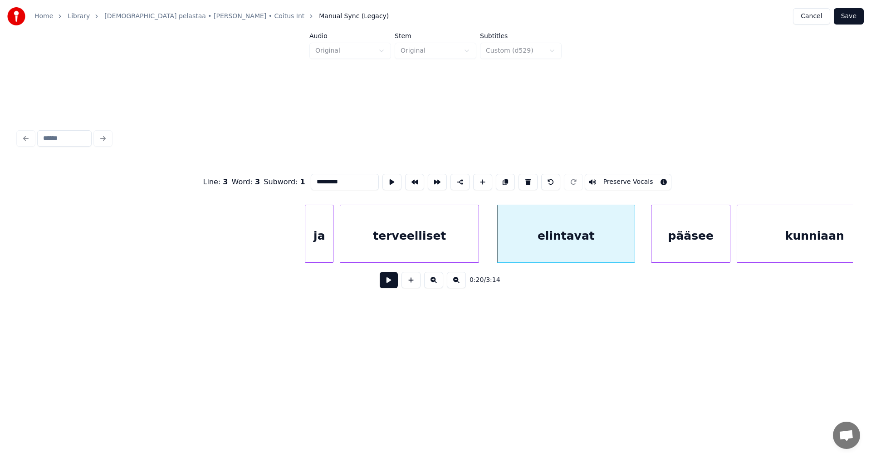
click at [392, 285] on button at bounding box center [389, 280] width 18 height 16
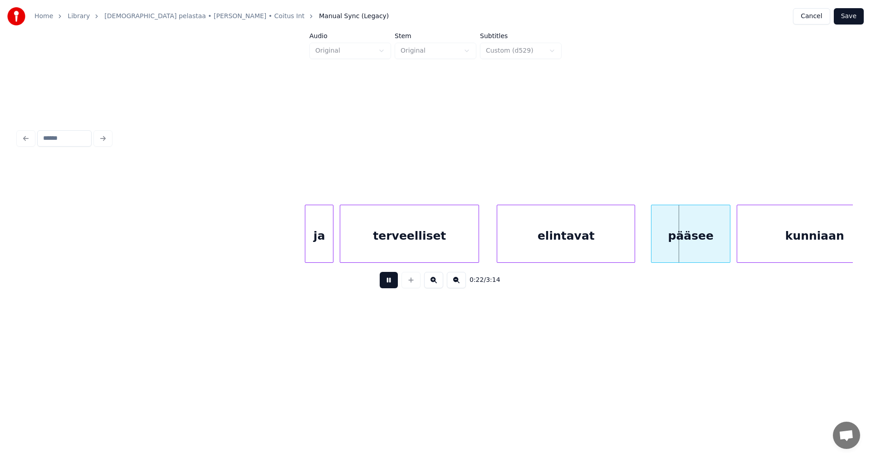
click at [392, 285] on button at bounding box center [389, 280] width 18 height 16
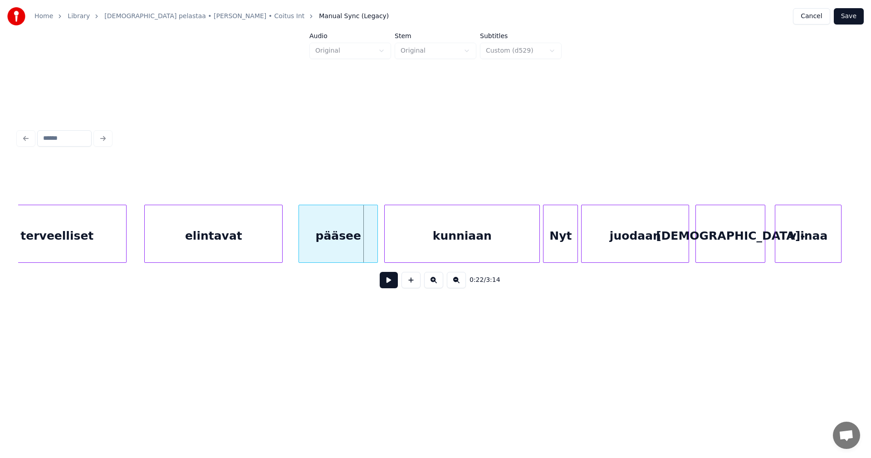
scroll to position [0, 3210]
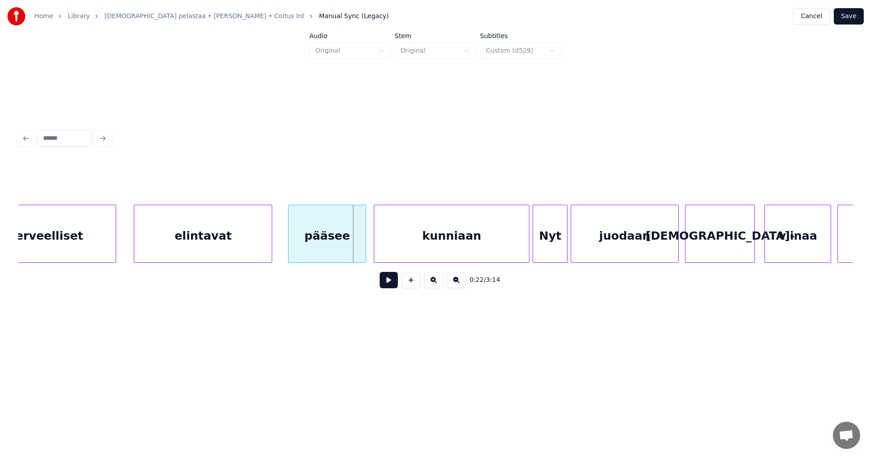
click at [366, 240] on div at bounding box center [364, 233] width 3 height 57
click at [420, 241] on div "kunniaan" at bounding box center [451, 236] width 155 height 62
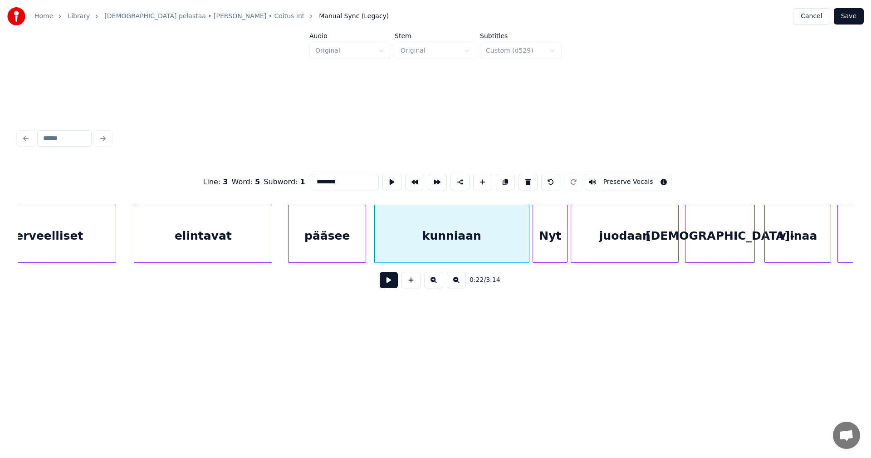
click at [392, 282] on button at bounding box center [389, 280] width 18 height 16
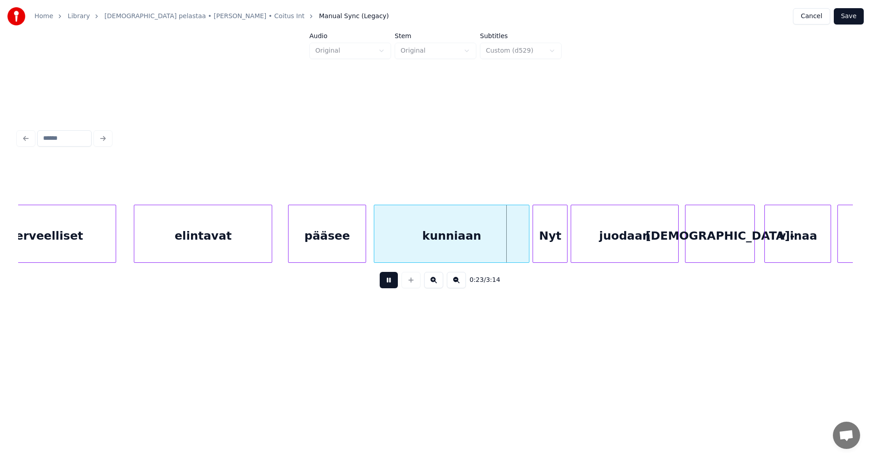
click at [392, 282] on button at bounding box center [389, 280] width 18 height 16
click at [545, 239] on div "Nyt" at bounding box center [550, 236] width 34 height 62
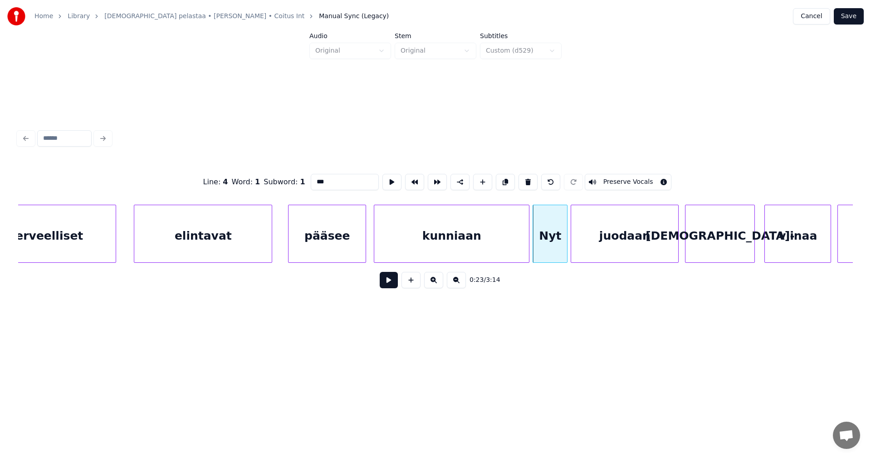
click at [318, 179] on input "***" at bounding box center [345, 182] width 68 height 16
click at [435, 237] on div "kunniaan" at bounding box center [451, 236] width 155 height 62
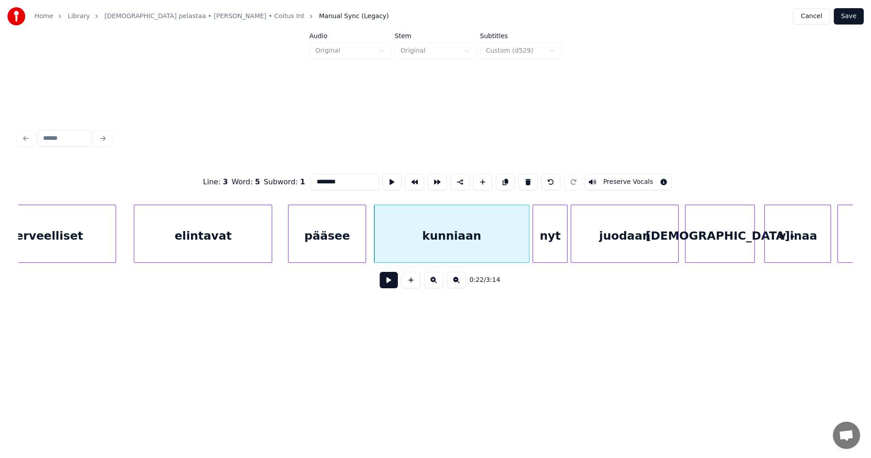
click at [553, 240] on div "nyt" at bounding box center [550, 236] width 34 height 62
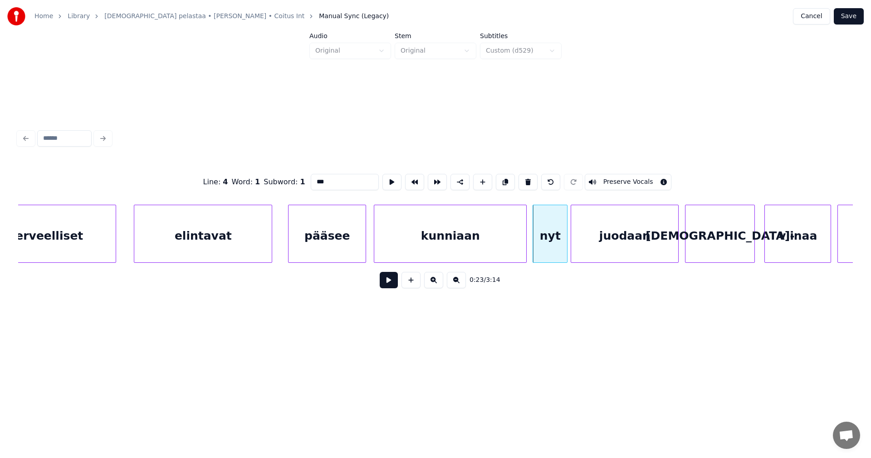
click at [523, 245] on div at bounding box center [524, 233] width 3 height 57
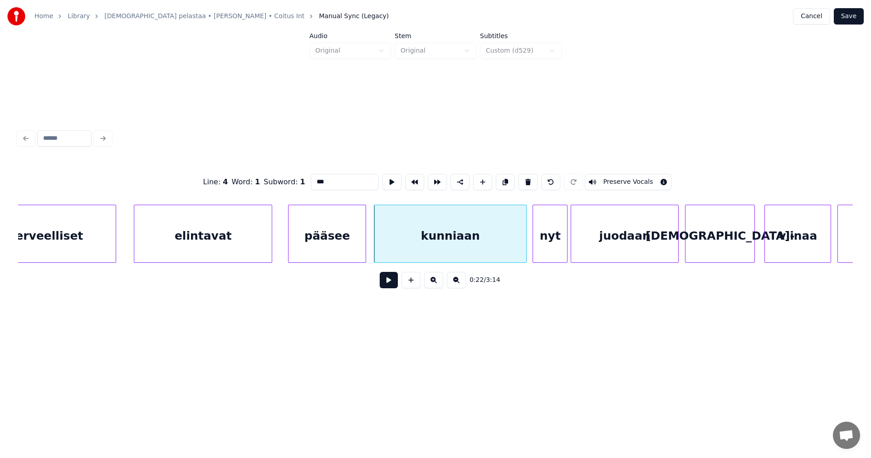
click at [464, 254] on div "kunniaan" at bounding box center [450, 236] width 152 height 62
type input "********"
click at [388, 283] on button at bounding box center [389, 280] width 18 height 16
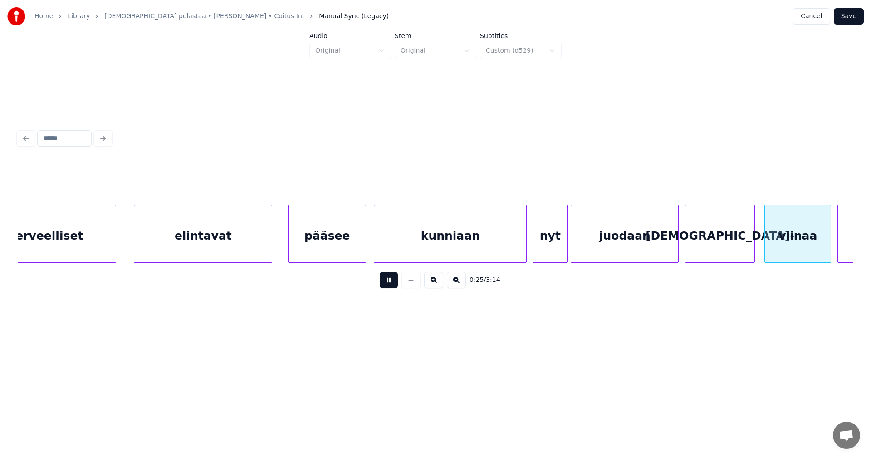
click at [389, 283] on button at bounding box center [389, 280] width 18 height 16
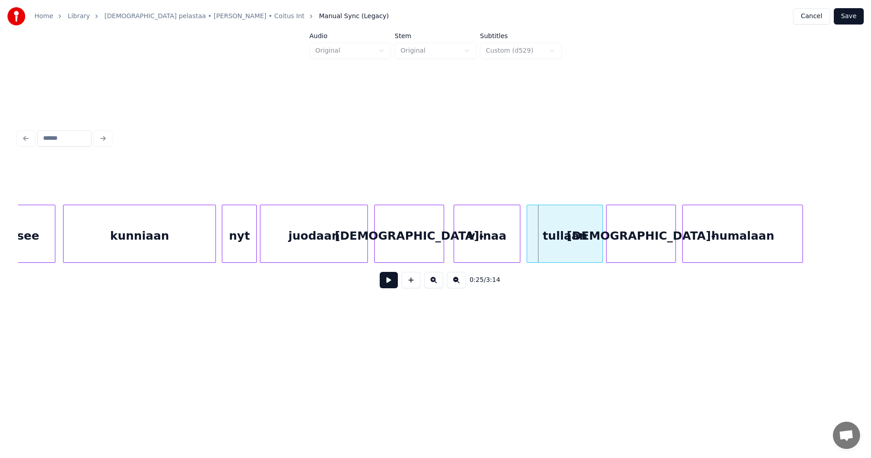
scroll to position [0, 3537]
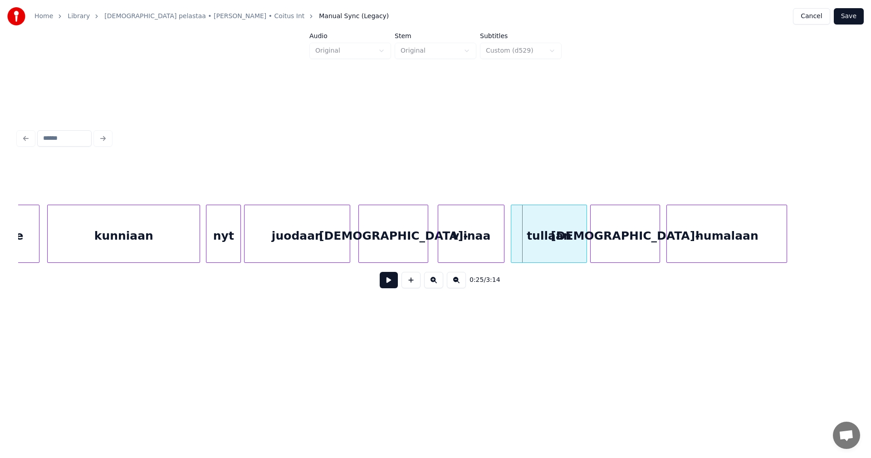
click at [348, 235] on div at bounding box center [348, 233] width 3 height 57
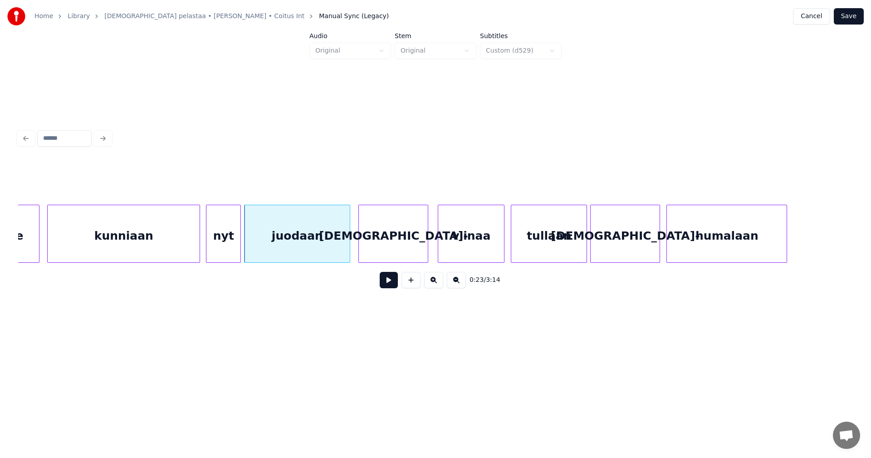
click at [371, 237] on div "[DEMOGRAPHIC_DATA]-" at bounding box center [393, 236] width 69 height 62
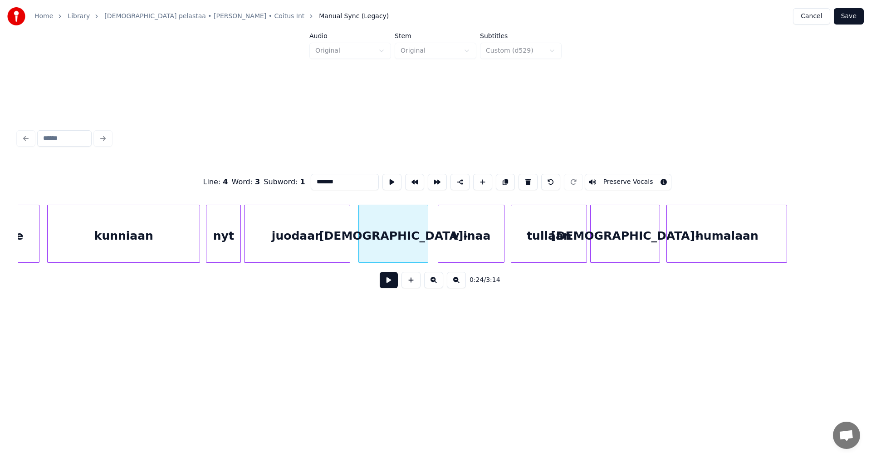
click at [388, 286] on button at bounding box center [389, 280] width 18 height 16
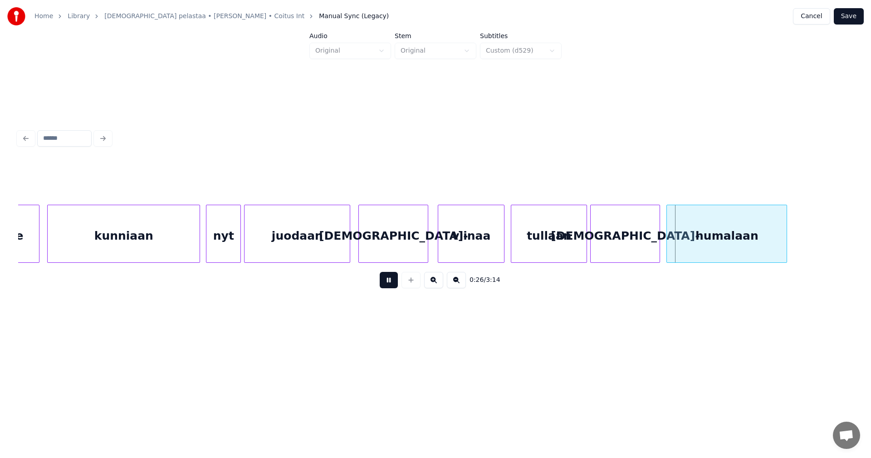
click at [389, 285] on button at bounding box center [389, 280] width 18 height 16
click at [390, 283] on button at bounding box center [389, 280] width 18 height 16
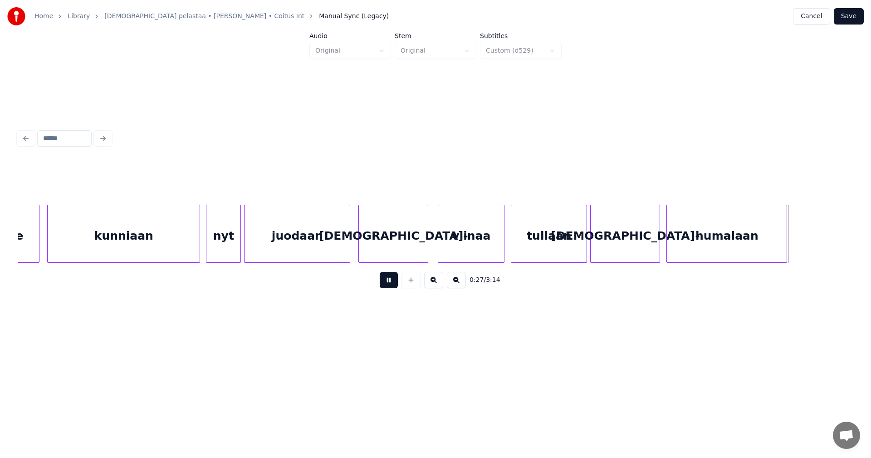
click at [390, 283] on button at bounding box center [389, 280] width 18 height 16
click at [569, 249] on div "tullaan" at bounding box center [548, 236] width 75 height 62
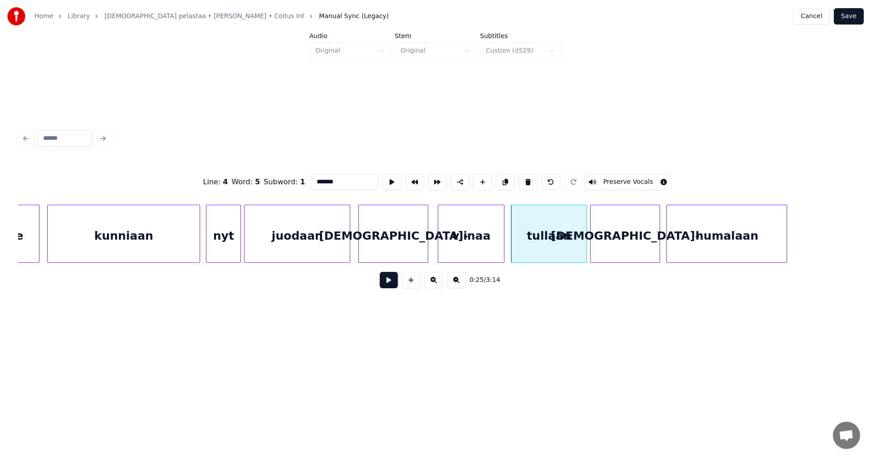
click at [391, 286] on button at bounding box center [389, 280] width 18 height 16
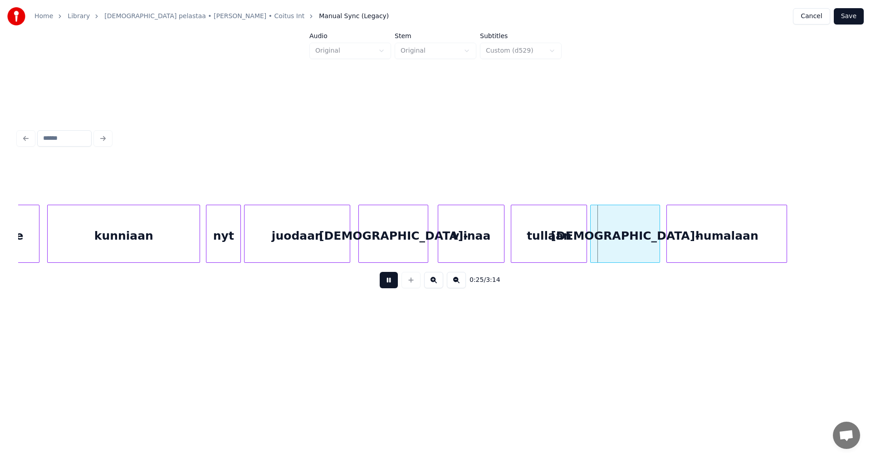
click at [393, 286] on button at bounding box center [389, 280] width 18 height 16
click at [570, 233] on div "tullaan" at bounding box center [548, 236] width 75 height 62
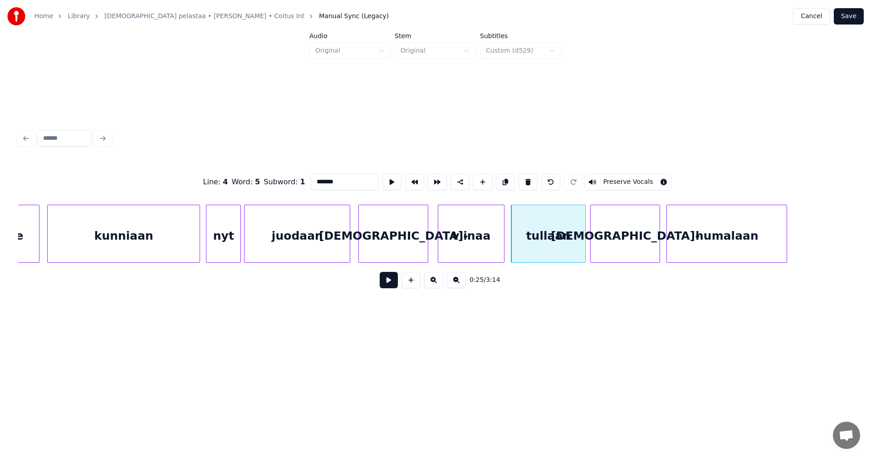
click at [583, 237] on div at bounding box center [583, 233] width 3 height 57
click at [396, 283] on button at bounding box center [389, 280] width 18 height 16
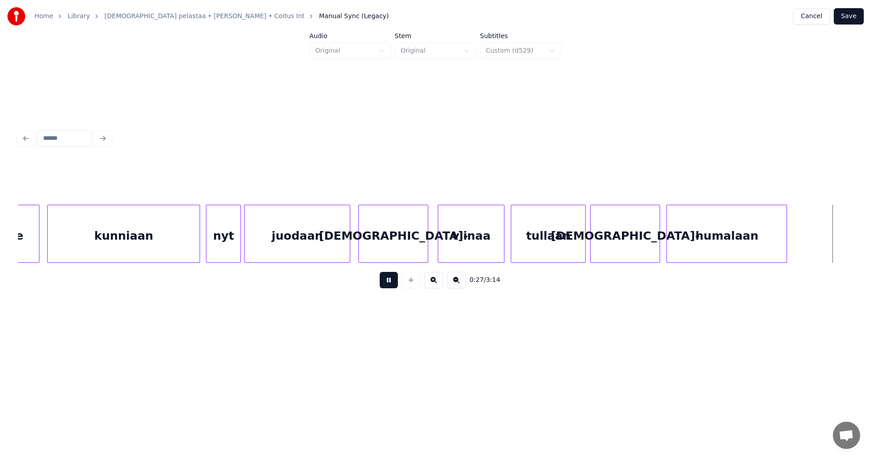
scroll to position [0, 4372]
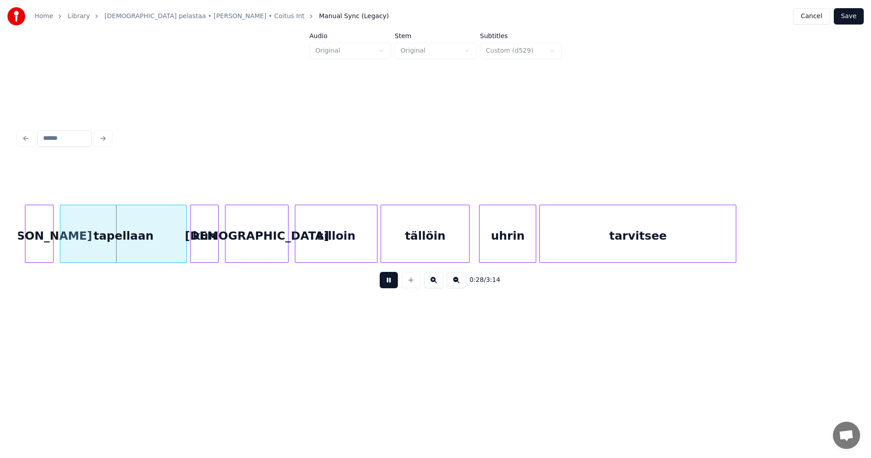
click at [397, 282] on button at bounding box center [389, 280] width 18 height 16
click at [25, 230] on div "[PERSON_NAME]" at bounding box center [33, 236] width 28 height 62
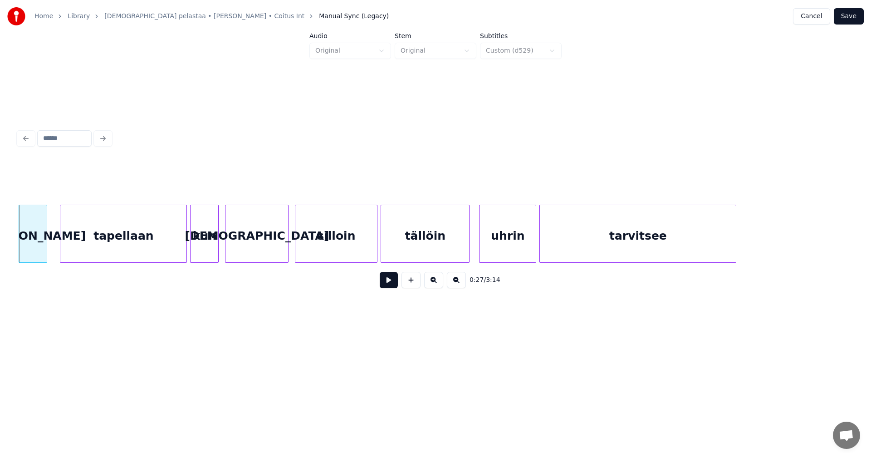
click at [26, 231] on div "[PERSON_NAME]" at bounding box center [33, 236] width 28 height 62
click at [315, 179] on input "**" at bounding box center [345, 182] width 68 height 16
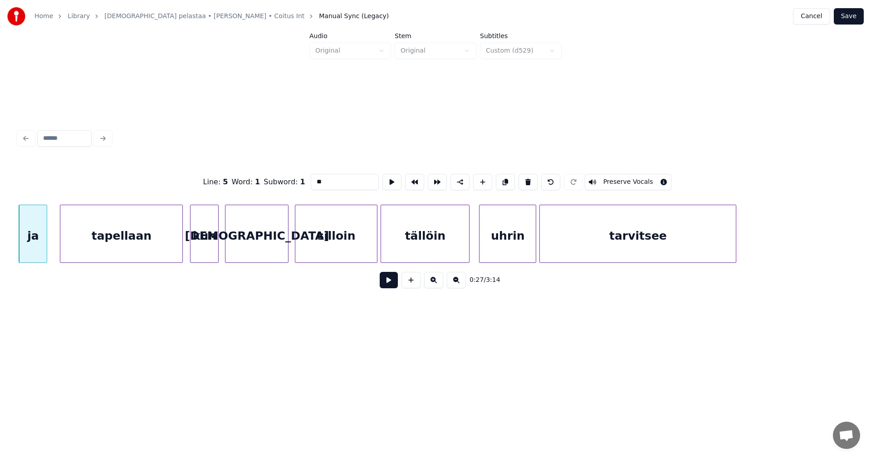
click at [181, 246] on div at bounding box center [181, 233] width 3 height 57
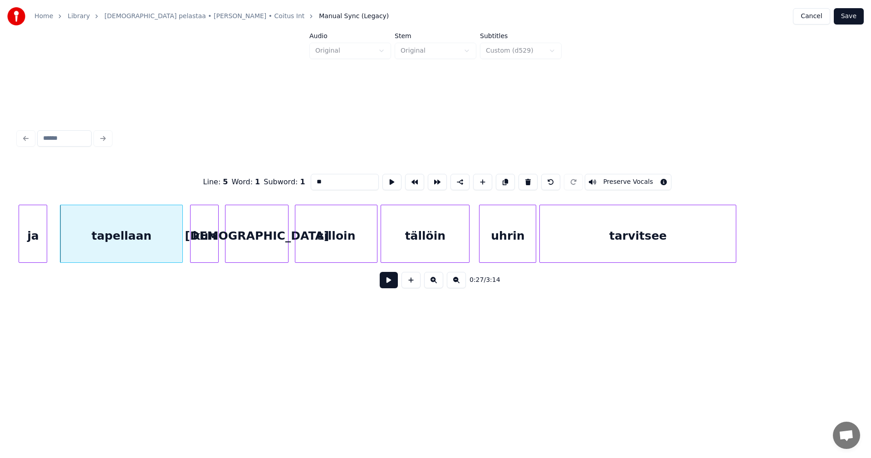
click at [171, 251] on div "tapellaan" at bounding box center [121, 236] width 122 height 62
type input "*********"
click at [389, 285] on button at bounding box center [389, 280] width 18 height 16
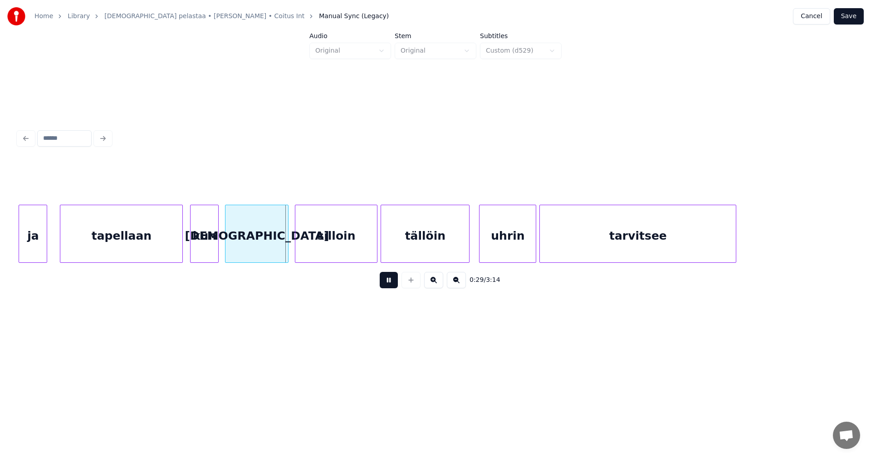
click at [389, 285] on button at bounding box center [389, 280] width 18 height 16
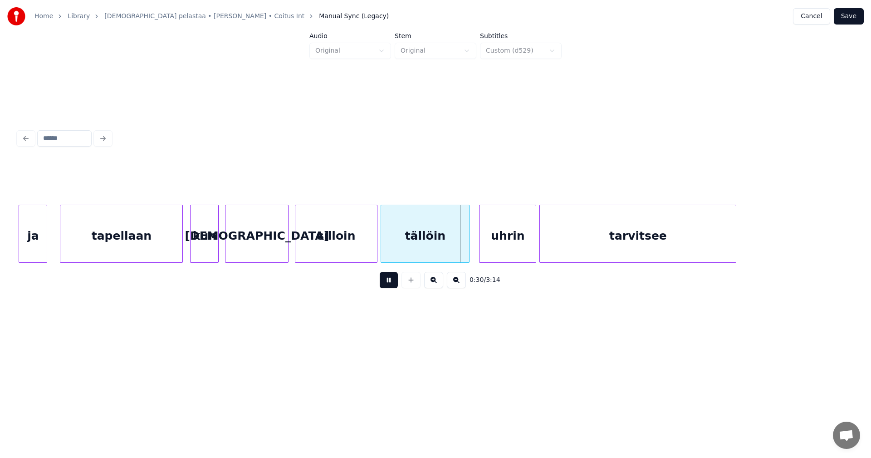
click at [390, 285] on button at bounding box center [389, 280] width 18 height 16
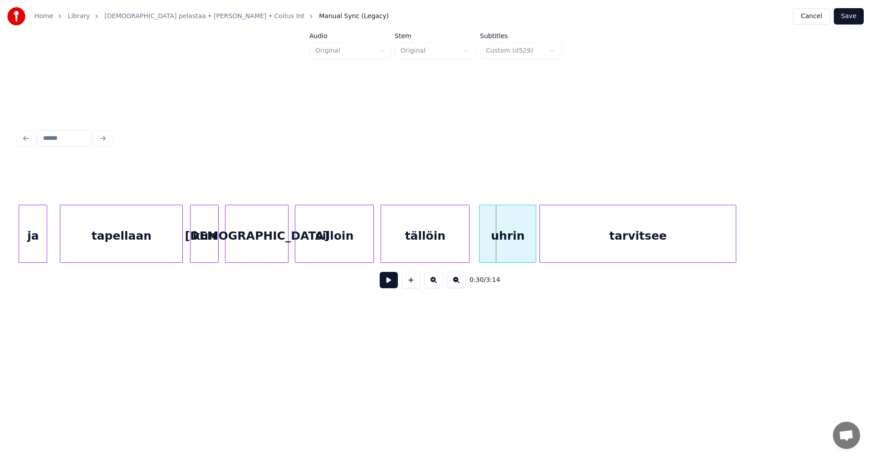
click at [372, 251] on div at bounding box center [372, 233] width 3 height 57
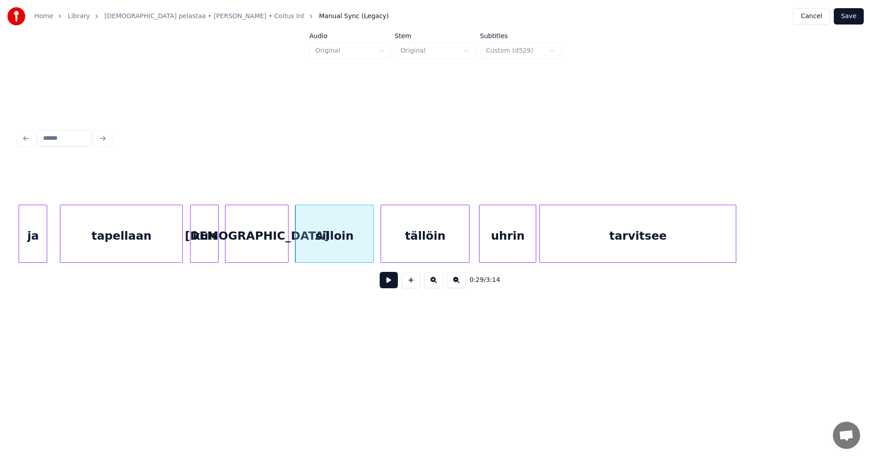
click at [387, 286] on button at bounding box center [389, 280] width 18 height 16
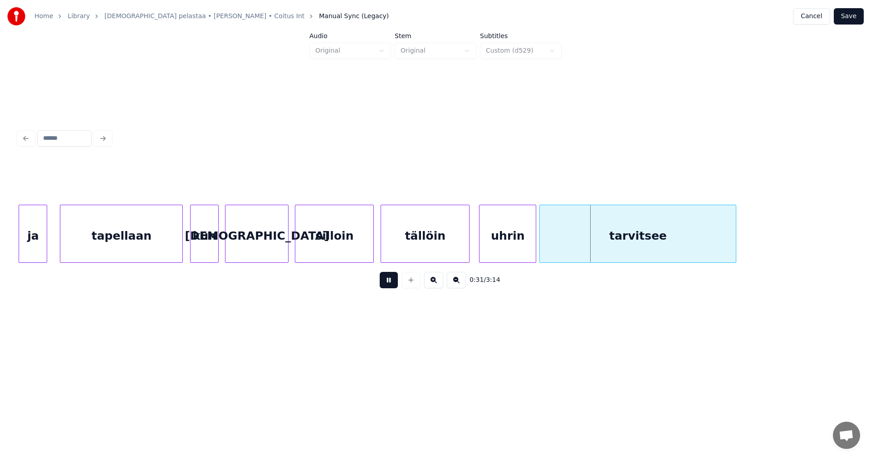
drag, startPoint x: 388, startPoint y: 286, endPoint x: 539, endPoint y: 264, distance: 152.6
click at [389, 286] on button at bounding box center [389, 280] width 18 height 16
click at [532, 246] on div at bounding box center [532, 233] width 3 height 57
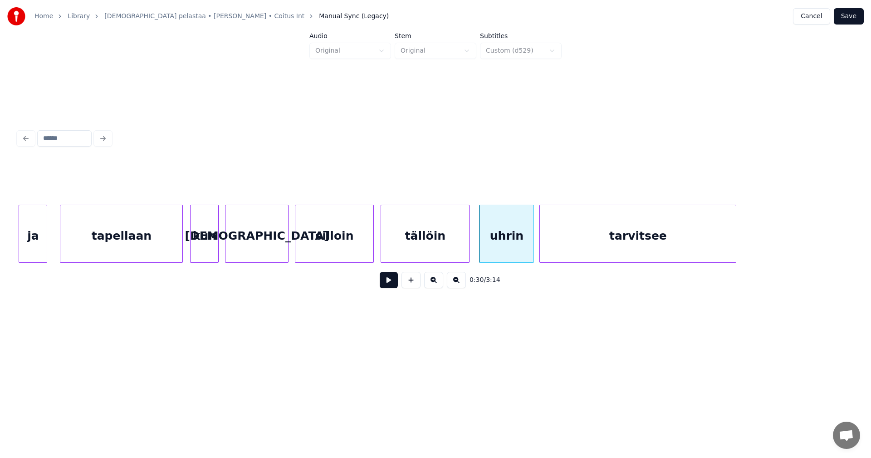
click at [456, 246] on div "tällöin" at bounding box center [425, 236] width 88 height 62
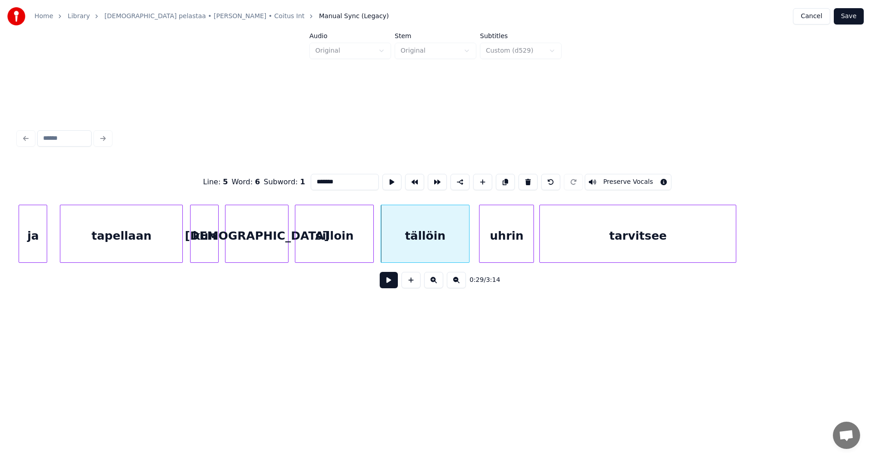
click at [386, 285] on button at bounding box center [389, 280] width 18 height 16
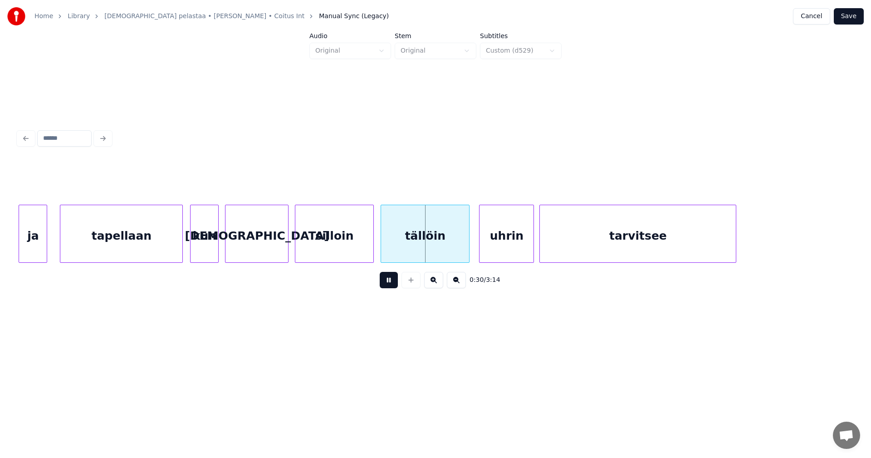
click at [387, 284] on button at bounding box center [389, 280] width 18 height 16
click at [460, 250] on div at bounding box center [461, 233] width 3 height 57
click at [484, 249] on div "uhrin" at bounding box center [505, 236] width 54 height 62
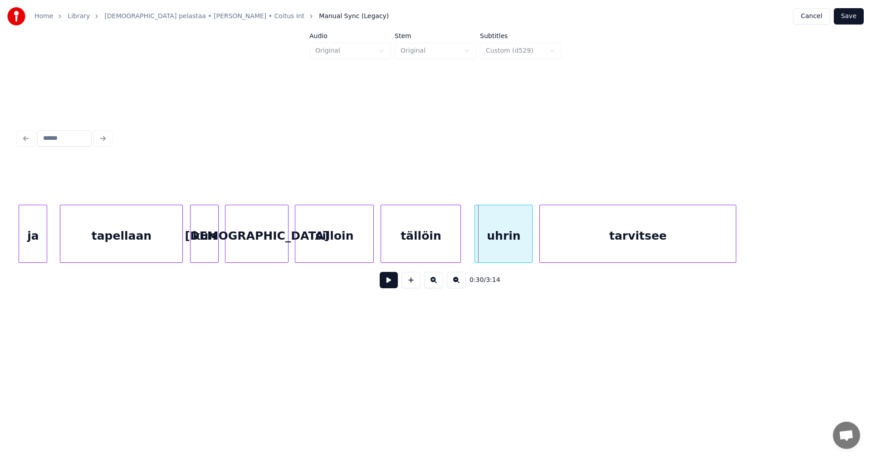
click at [477, 248] on div at bounding box center [476, 233] width 3 height 57
click at [392, 286] on button at bounding box center [389, 280] width 18 height 16
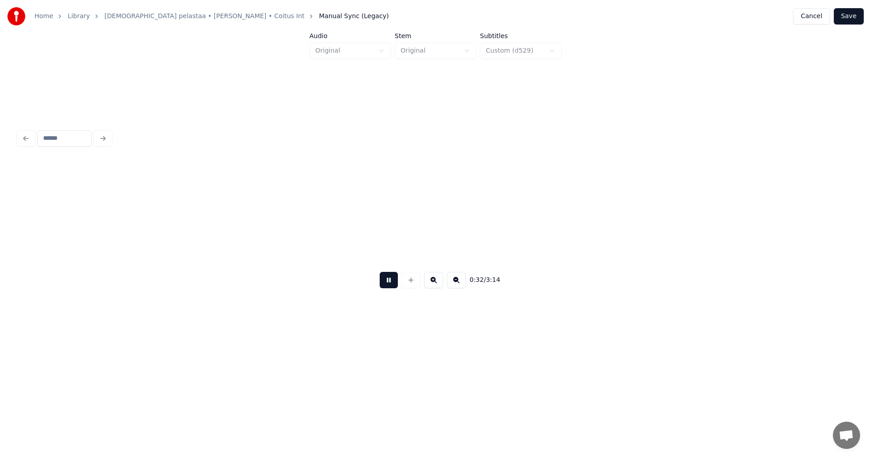
scroll to position [0, 5208]
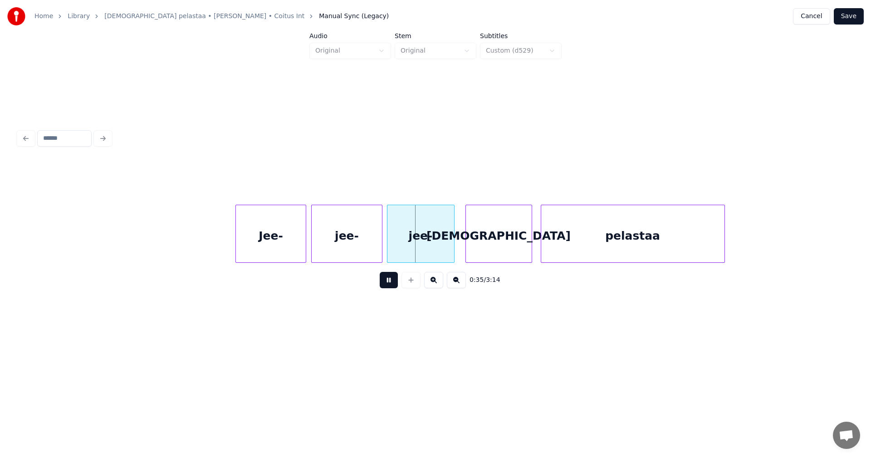
click at [394, 284] on button at bounding box center [389, 280] width 18 height 16
click at [303, 243] on div at bounding box center [302, 233] width 3 height 57
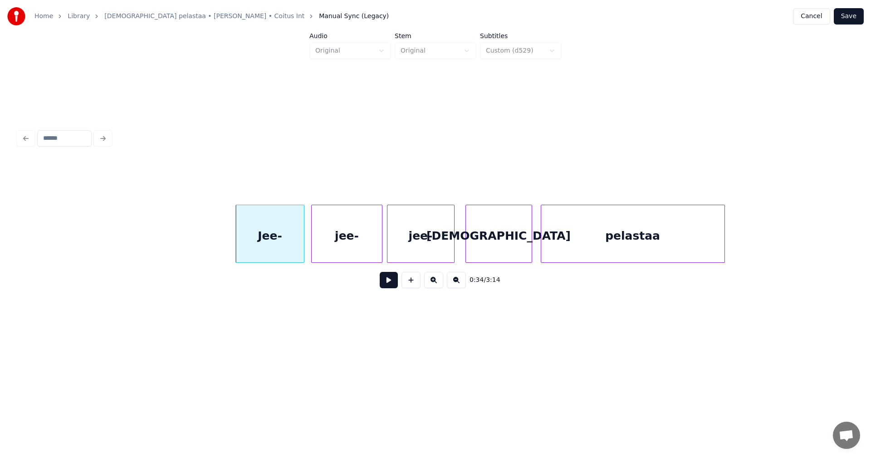
click at [382, 244] on div "jee-" at bounding box center [346, 234] width 71 height 58
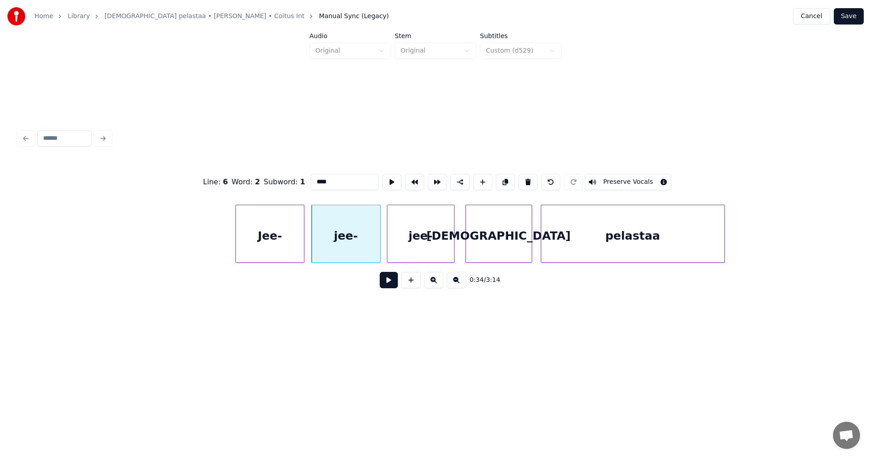
click at [378, 245] on div at bounding box center [378, 233] width 3 height 57
click at [394, 246] on div "jee-" at bounding box center [424, 236] width 67 height 62
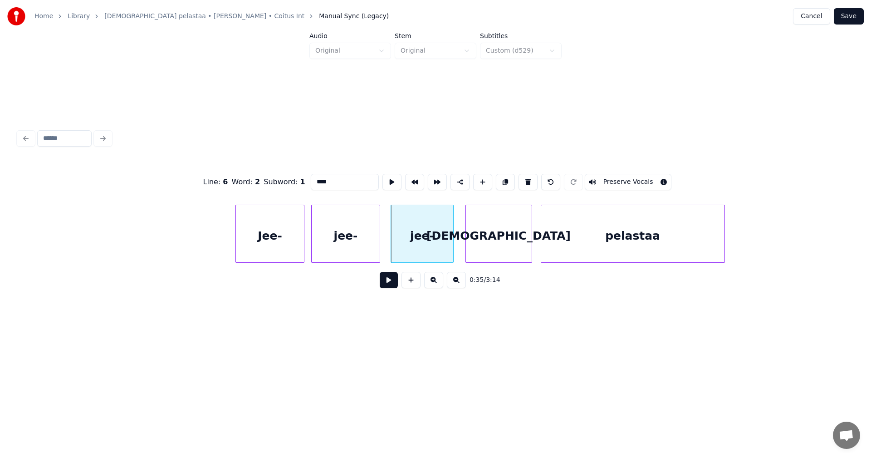
click at [451, 246] on div at bounding box center [451, 233] width 3 height 57
click at [392, 280] on button at bounding box center [389, 280] width 18 height 16
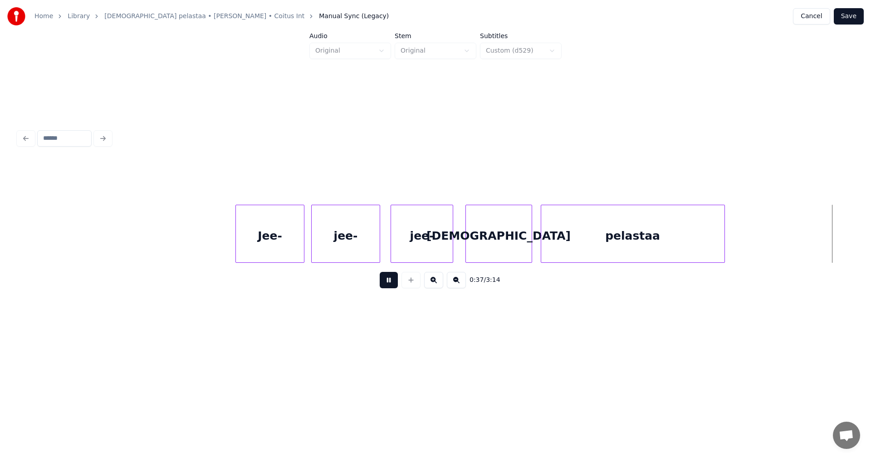
scroll to position [0, 6042]
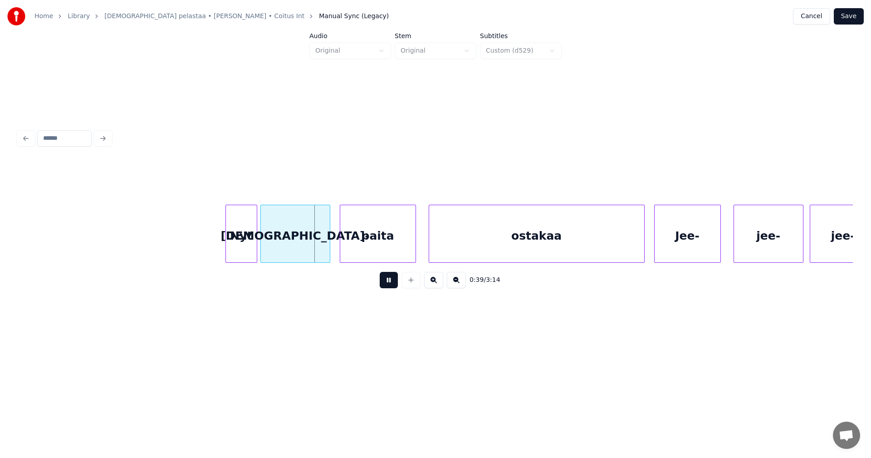
click at [391, 280] on button at bounding box center [389, 280] width 18 height 16
click at [248, 241] on div "Nyt" at bounding box center [238, 236] width 31 height 62
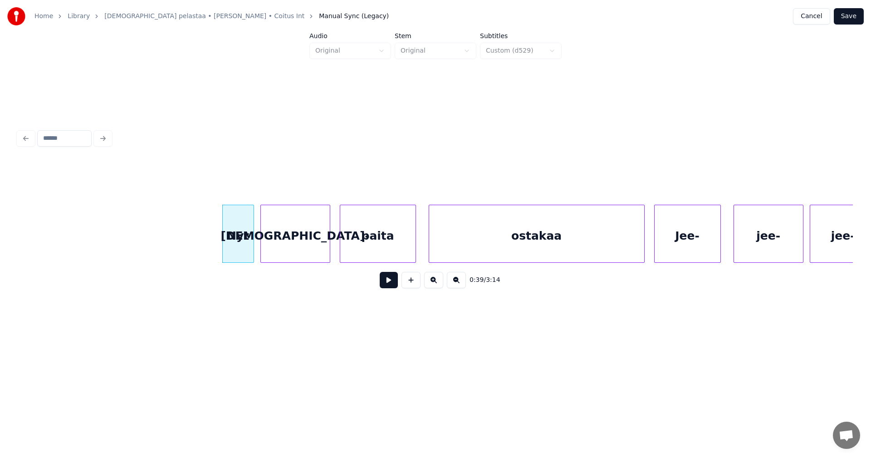
click at [245, 240] on div "Nyt" at bounding box center [238, 236] width 31 height 62
click at [318, 178] on input "***" at bounding box center [345, 182] width 68 height 16
type input "***"
click at [391, 284] on button at bounding box center [389, 280] width 18 height 16
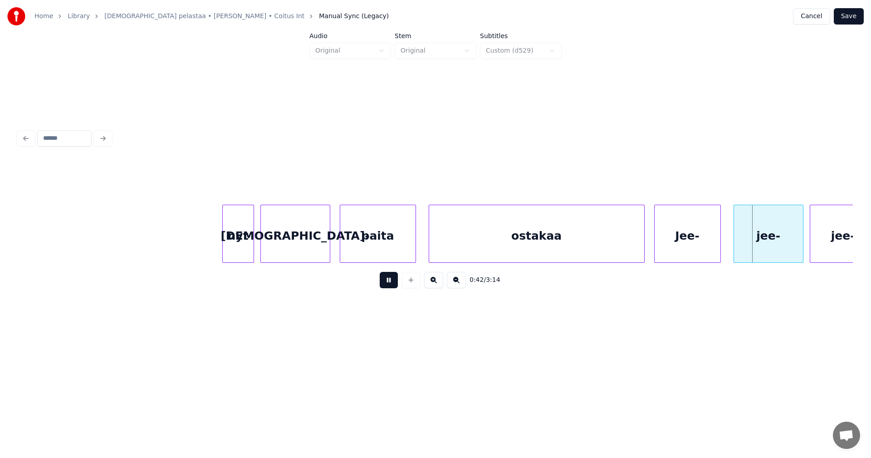
click at [391, 284] on button at bounding box center [389, 280] width 18 height 16
click at [641, 248] on div at bounding box center [641, 233] width 3 height 57
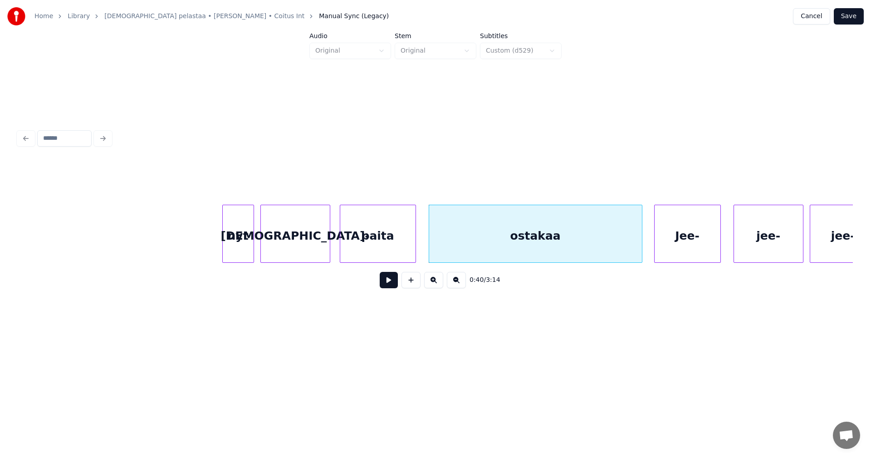
click at [680, 249] on div "Jee-" at bounding box center [688, 236] width 66 height 62
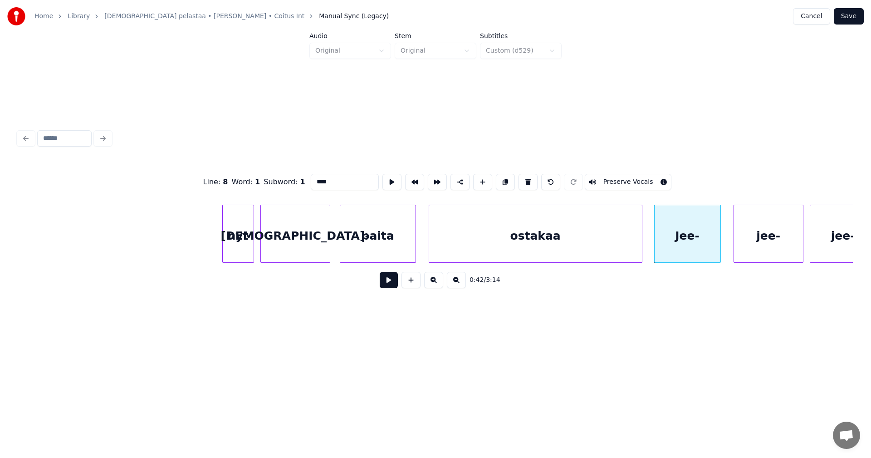
click at [387, 287] on button at bounding box center [389, 280] width 18 height 16
click at [389, 286] on button at bounding box center [389, 280] width 18 height 16
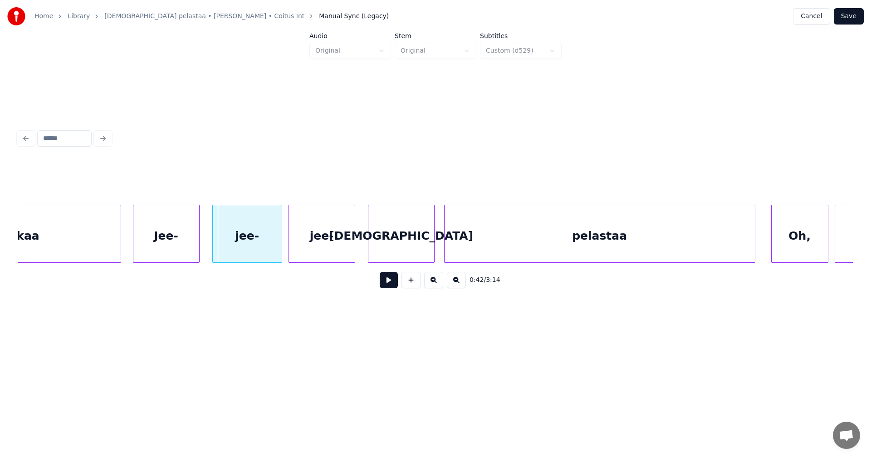
scroll to position [0, 6568]
click at [388, 288] on button at bounding box center [389, 280] width 18 height 16
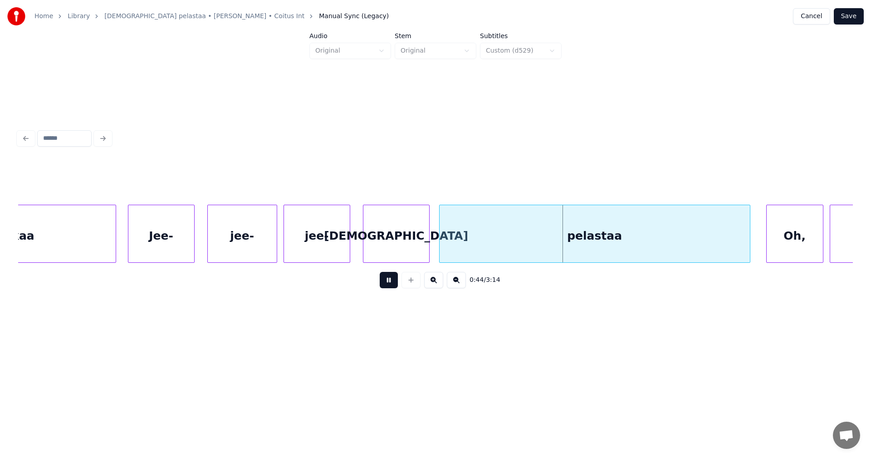
click at [392, 284] on button at bounding box center [389, 280] width 18 height 16
click at [345, 252] on div at bounding box center [343, 233] width 3 height 57
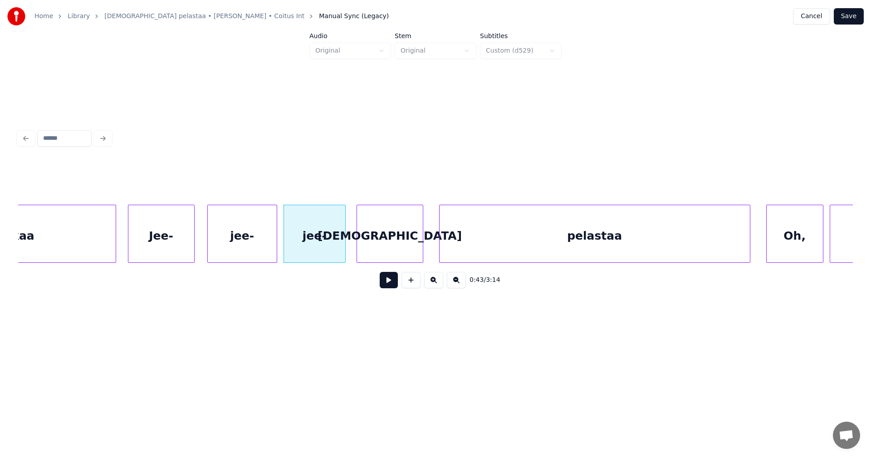
click at [370, 252] on div "[DEMOGRAPHIC_DATA]" at bounding box center [390, 236] width 66 height 62
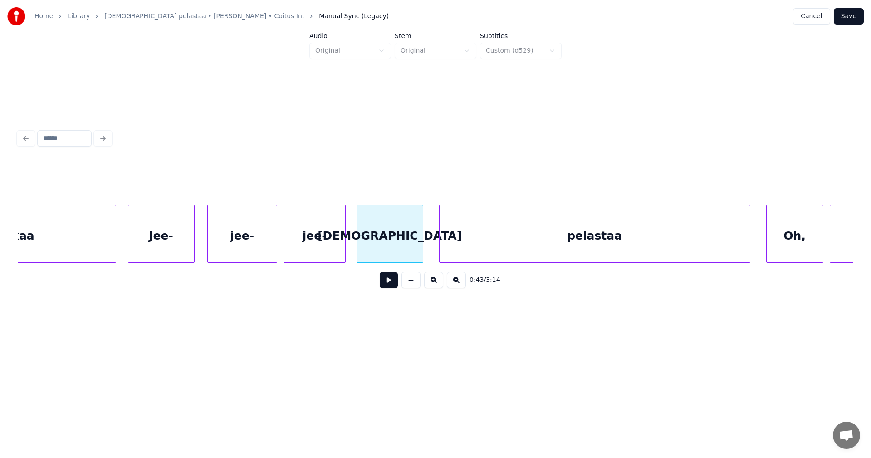
click at [171, 255] on div "Jee-" at bounding box center [161, 236] width 66 height 62
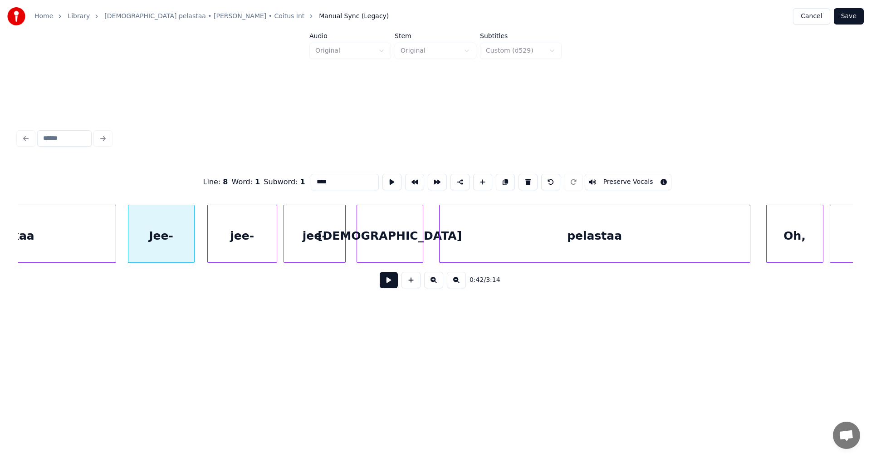
click at [387, 283] on button at bounding box center [389, 280] width 18 height 16
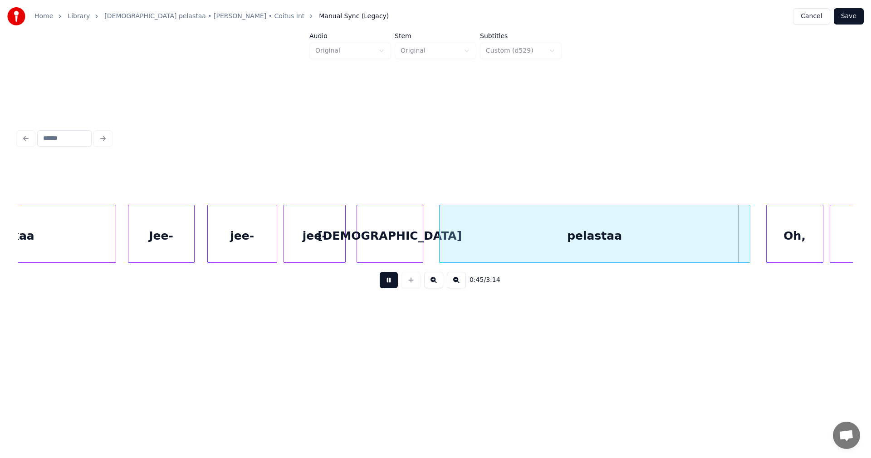
drag, startPoint x: 390, startPoint y: 283, endPoint x: 476, endPoint y: 274, distance: 86.3
click at [395, 283] on button at bounding box center [389, 280] width 18 height 16
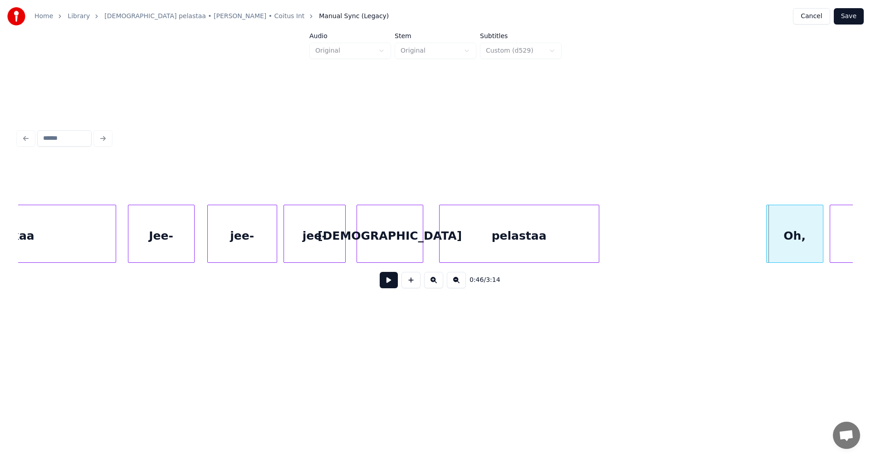
click at [599, 245] on div at bounding box center [597, 233] width 3 height 57
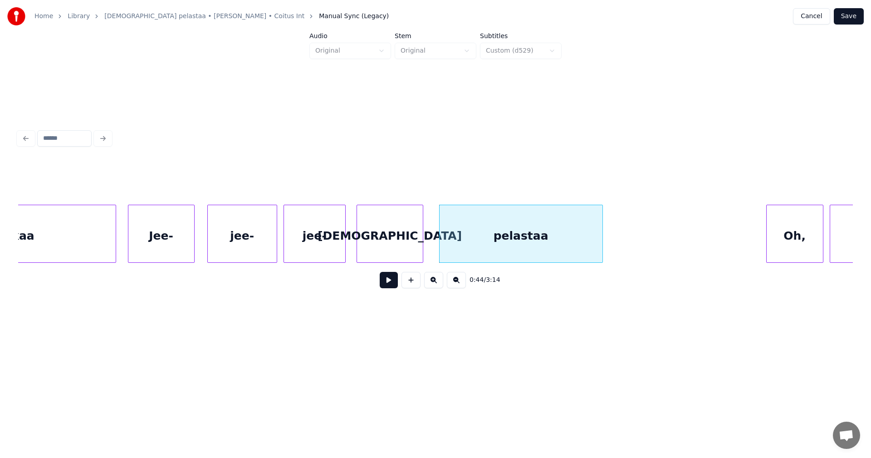
click at [390, 286] on button at bounding box center [389, 280] width 18 height 16
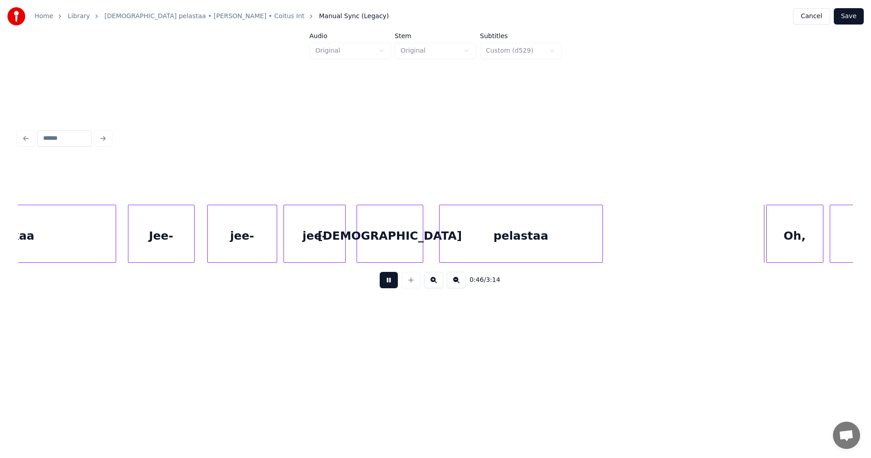
click at [391, 284] on button at bounding box center [389, 280] width 18 height 16
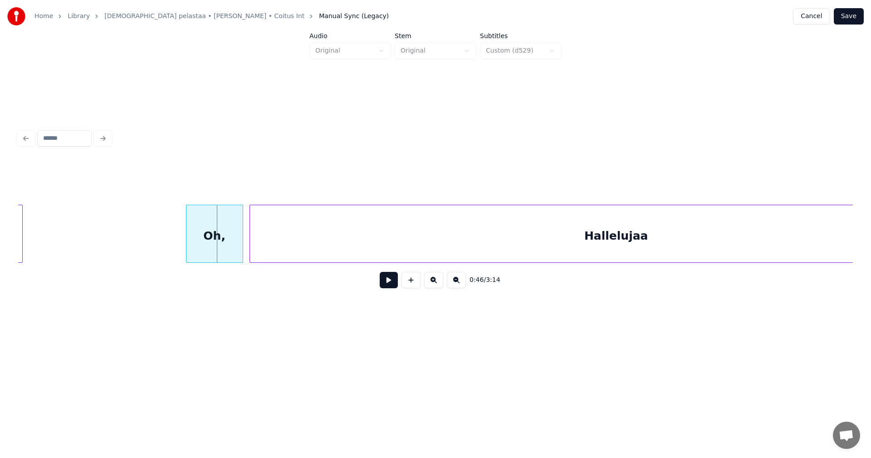
scroll to position [0, 7149]
click at [386, 284] on button at bounding box center [389, 280] width 18 height 16
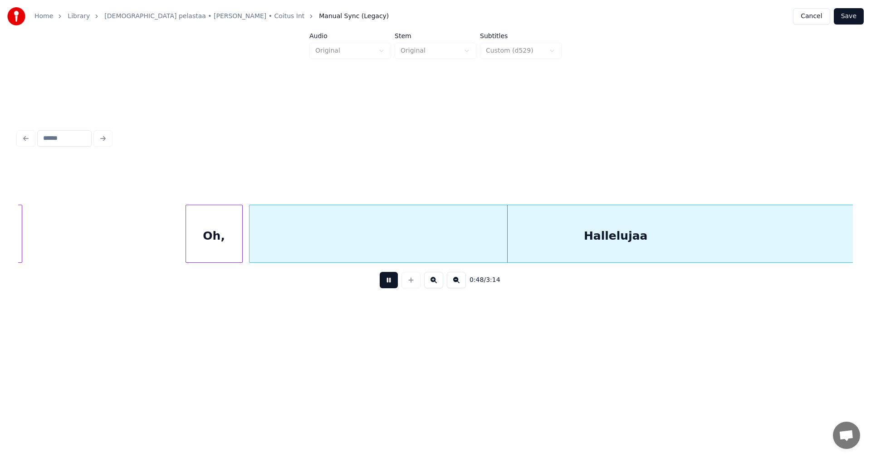
click at [387, 284] on button at bounding box center [389, 280] width 18 height 16
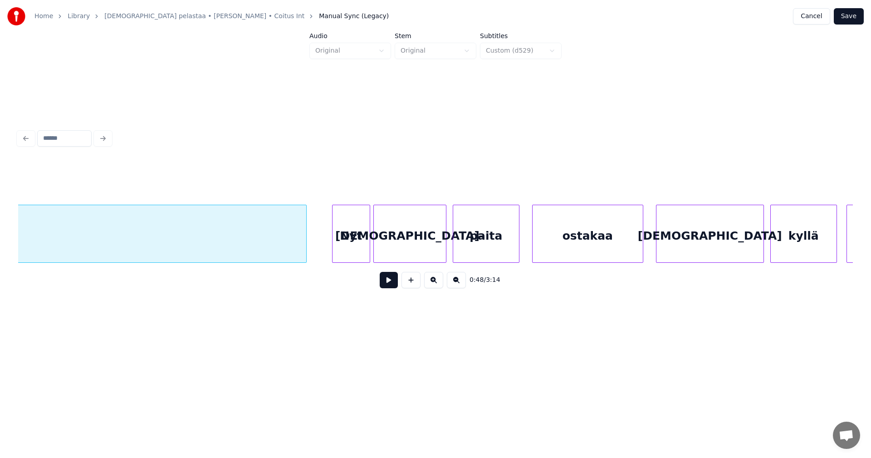
scroll to position [0, 7688]
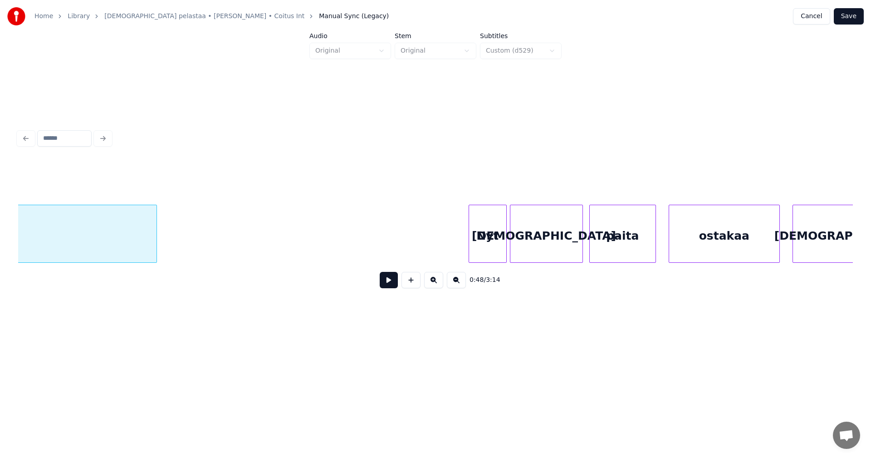
click at [154, 251] on div at bounding box center [155, 233] width 3 height 57
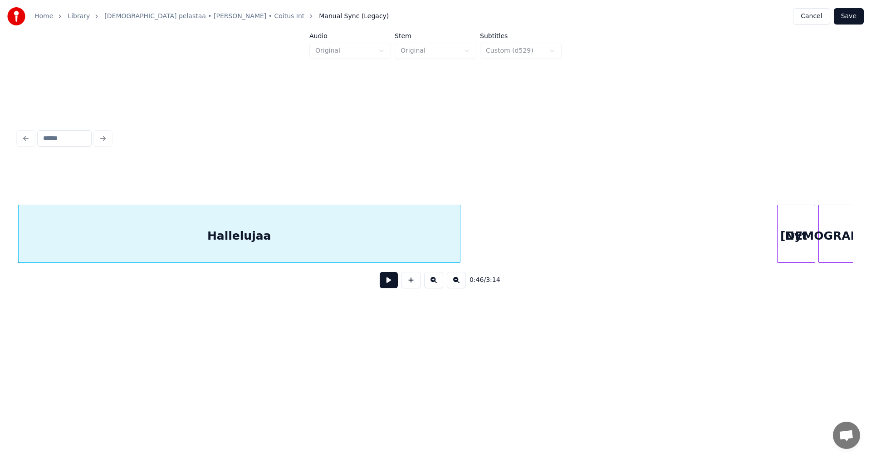
scroll to position [0, 7362]
click at [170, 249] on div "Hallelujaa" at bounding box center [257, 236] width 441 height 62
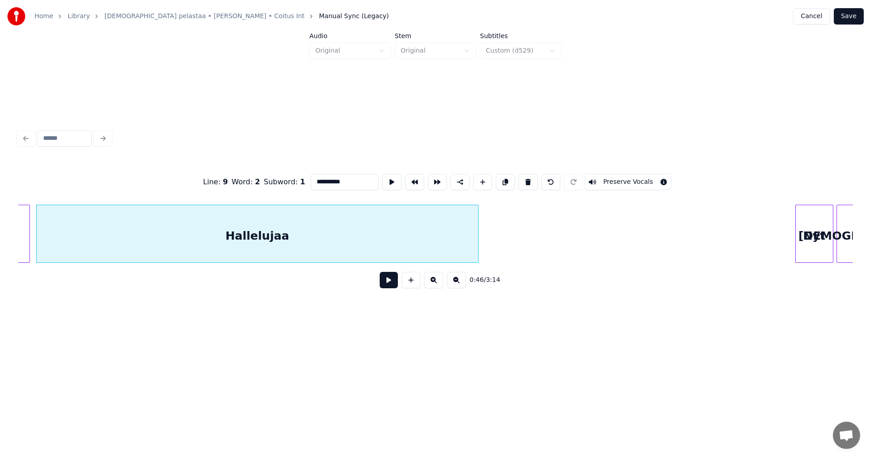
click at [389, 285] on button at bounding box center [389, 280] width 18 height 16
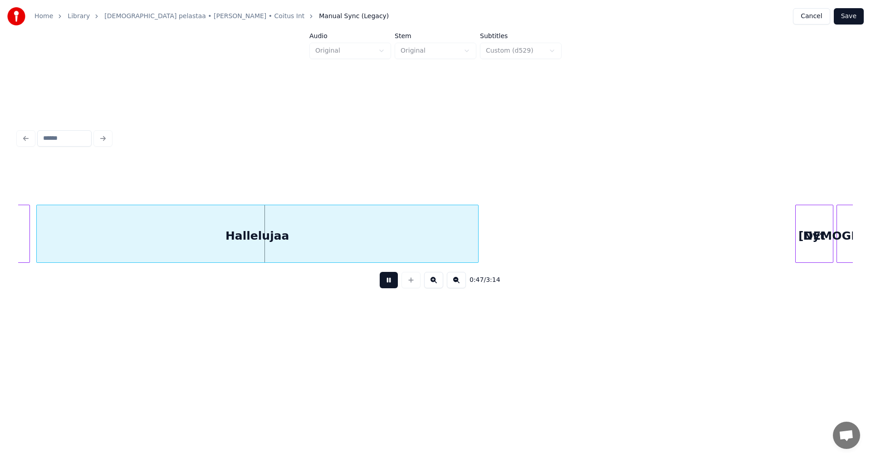
drag, startPoint x: 389, startPoint y: 284, endPoint x: 404, endPoint y: 276, distance: 17.7
click at [389, 284] on button at bounding box center [389, 280] width 18 height 16
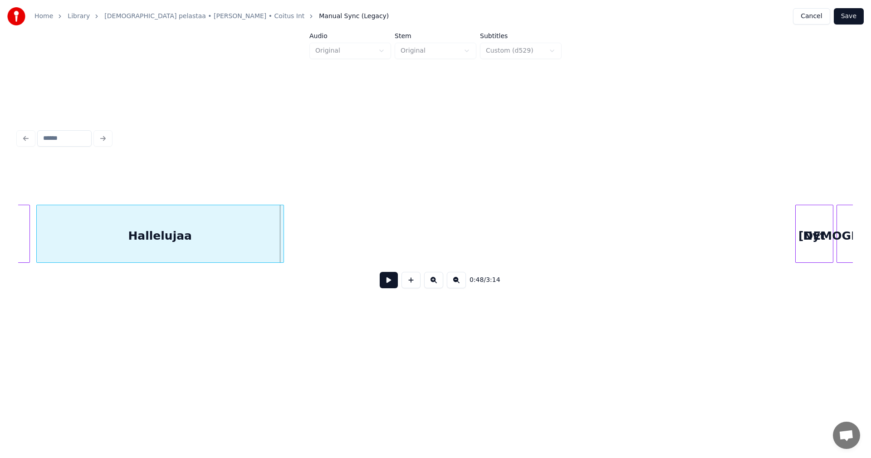
click at [281, 249] on div at bounding box center [282, 233] width 3 height 57
click at [391, 284] on button at bounding box center [389, 280] width 18 height 16
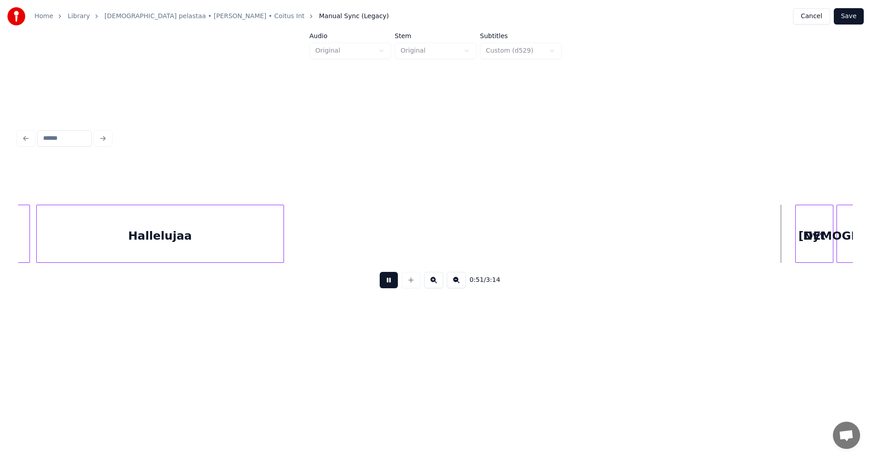
click at [391, 284] on button at bounding box center [389, 280] width 18 height 16
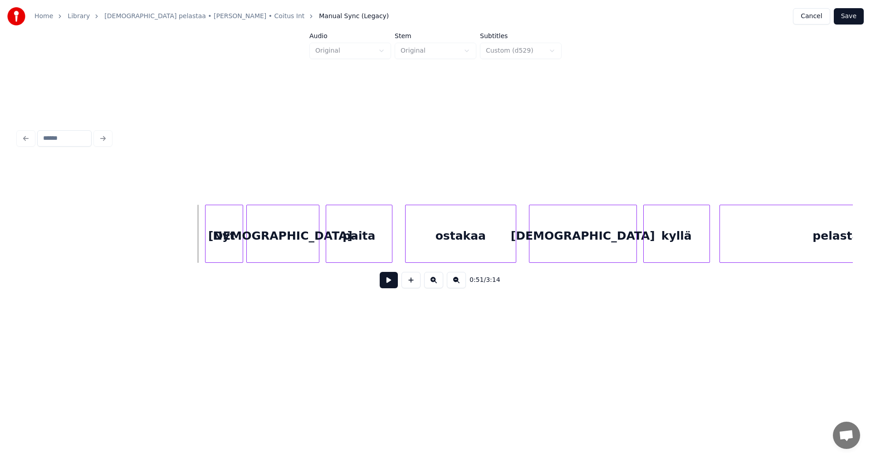
scroll to position [0, 7961]
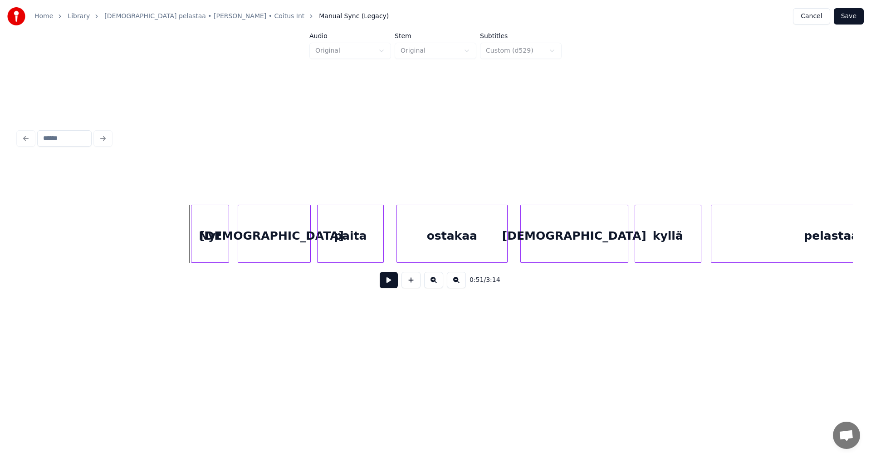
click at [220, 244] on div "Nyt" at bounding box center [209, 236] width 37 height 62
click at [391, 282] on button at bounding box center [389, 280] width 18 height 16
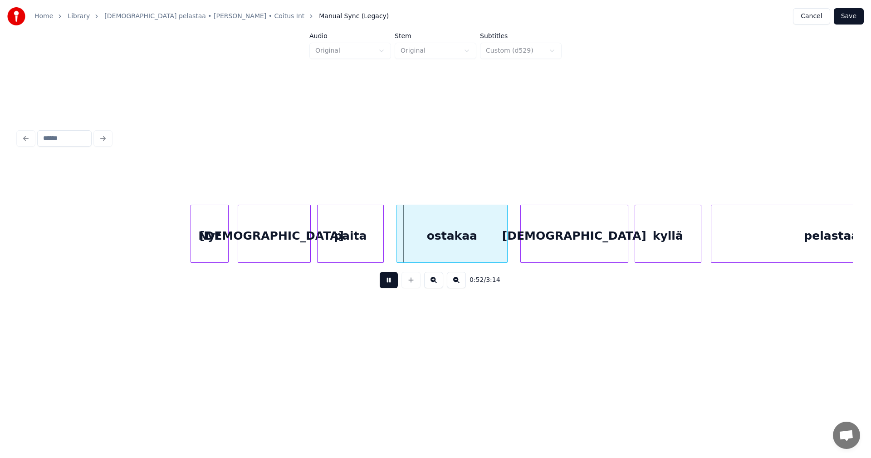
drag, startPoint x: 390, startPoint y: 283, endPoint x: 392, endPoint y: 274, distance: 9.5
click at [390, 282] on button at bounding box center [389, 280] width 18 height 16
click at [421, 245] on div "ostakaa" at bounding box center [446, 236] width 110 height 62
click at [381, 249] on div at bounding box center [382, 233] width 3 height 57
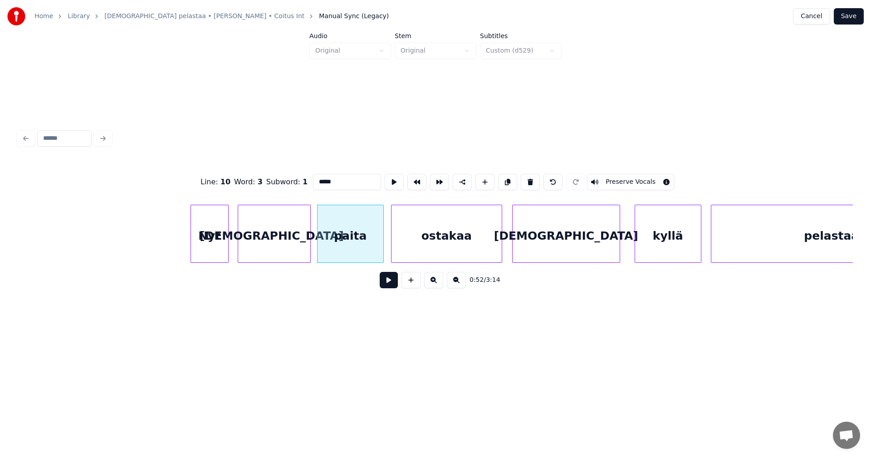
click at [553, 248] on div "[DEMOGRAPHIC_DATA]" at bounding box center [566, 236] width 107 height 62
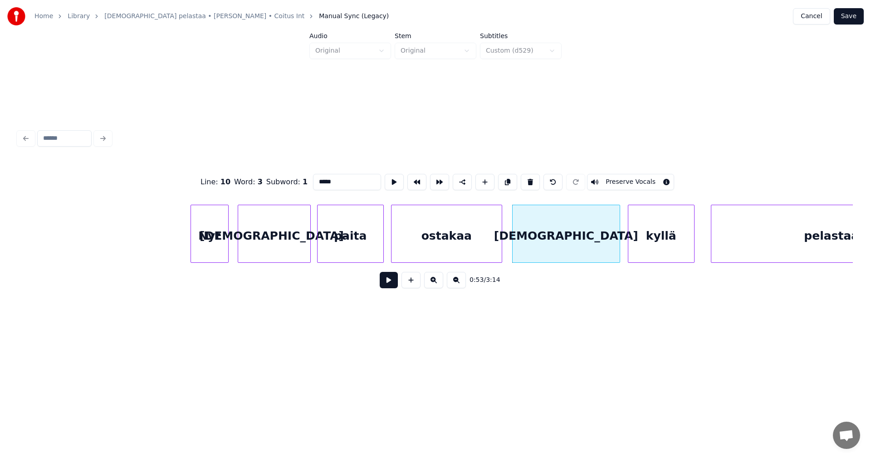
click at [646, 250] on div "kyllä" at bounding box center [661, 236] width 66 height 62
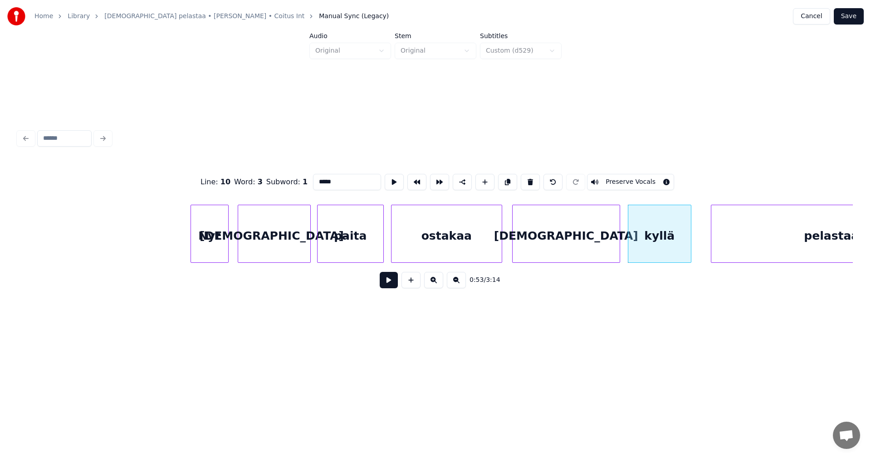
click at [690, 249] on div at bounding box center [689, 233] width 3 height 57
click at [570, 253] on div "[DEMOGRAPHIC_DATA]" at bounding box center [566, 236] width 107 height 62
type input "******"
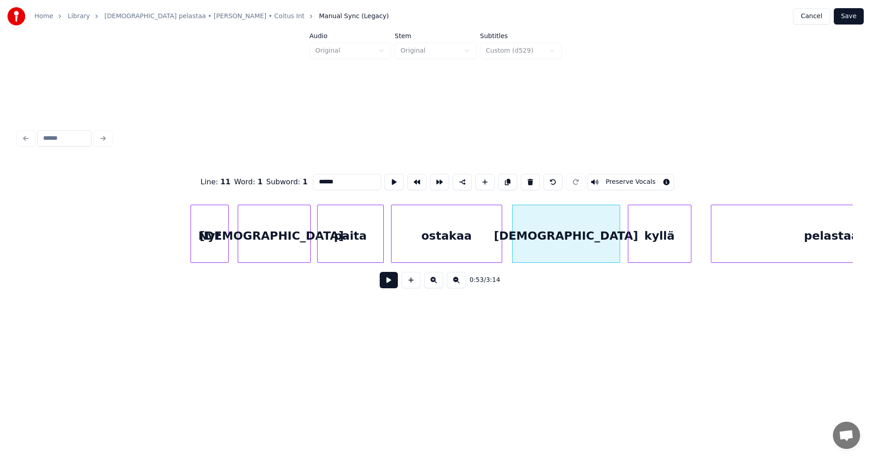
click at [388, 285] on button at bounding box center [389, 280] width 18 height 16
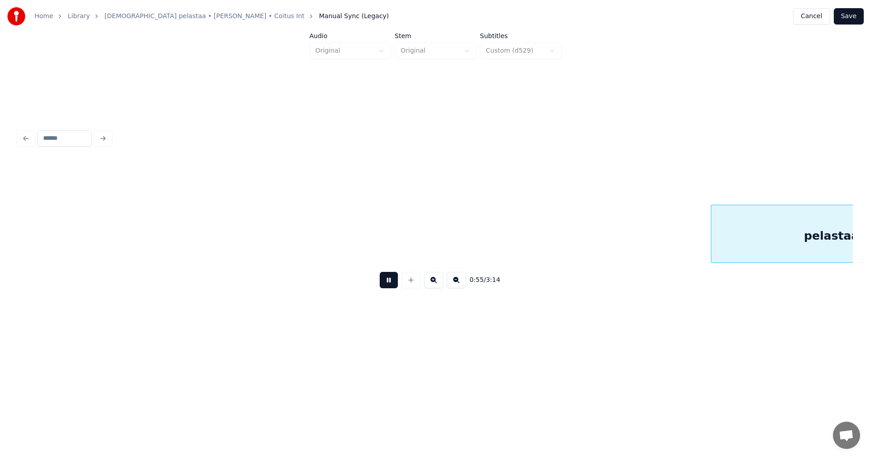
scroll to position [0, 8796]
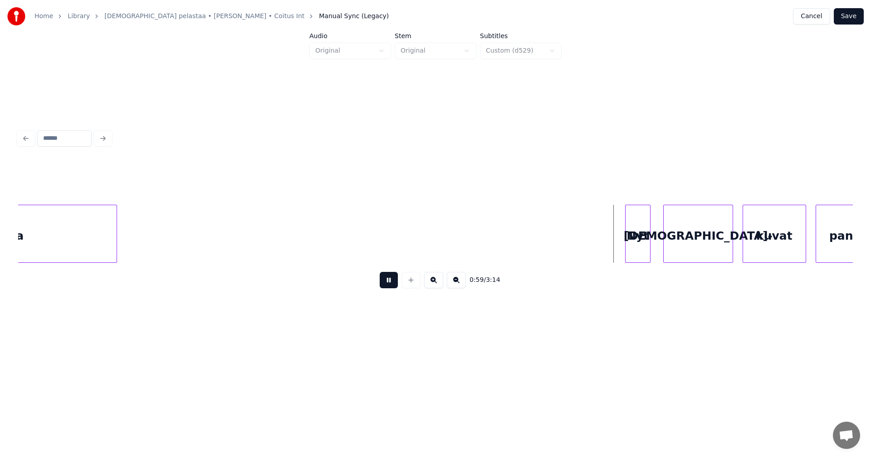
click at [389, 284] on button at bounding box center [389, 280] width 18 height 16
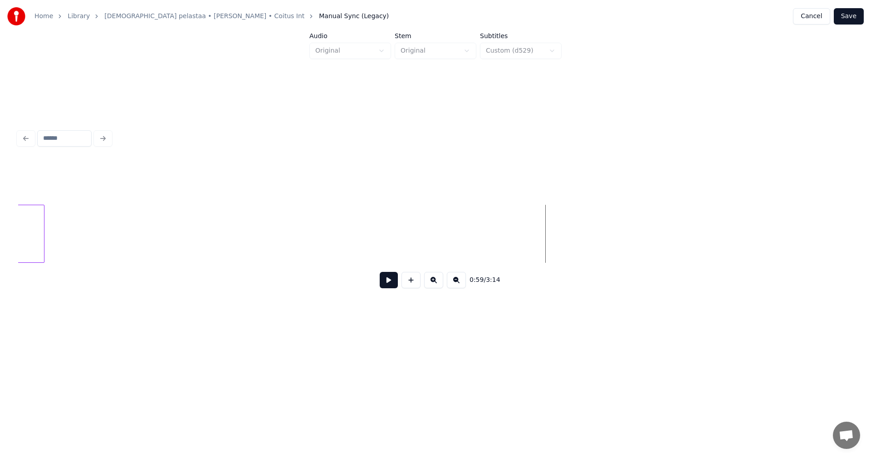
scroll to position [0, 8138]
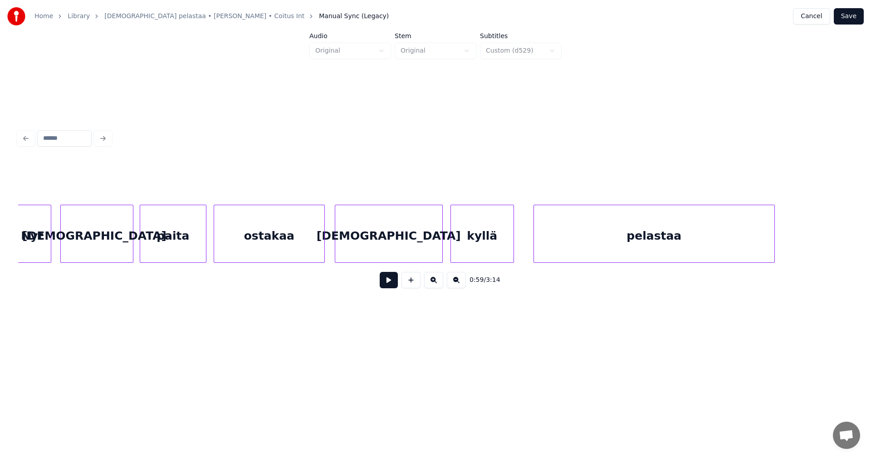
click at [41, 240] on div "Nyt" at bounding box center [32, 236] width 37 height 62
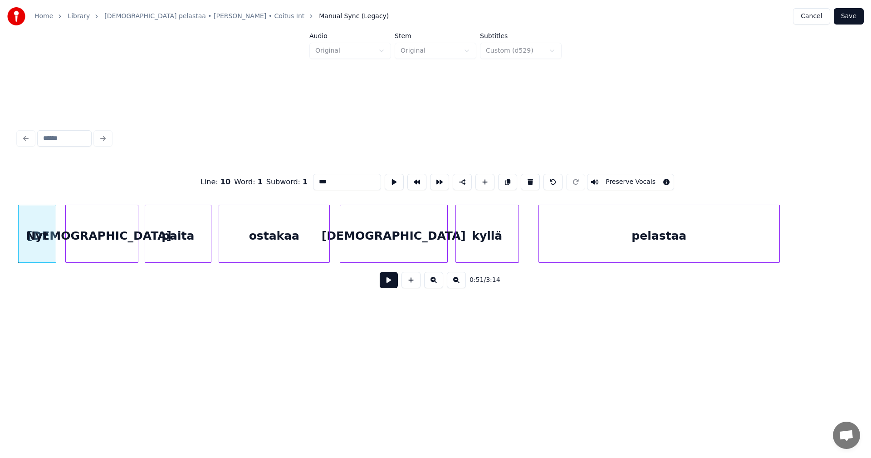
click at [319, 177] on input "***" at bounding box center [347, 182] width 68 height 16
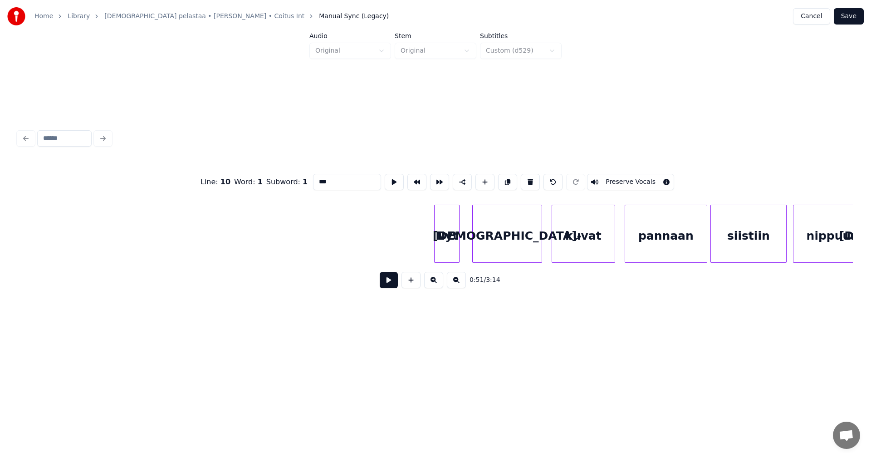
scroll to position [0, 9107]
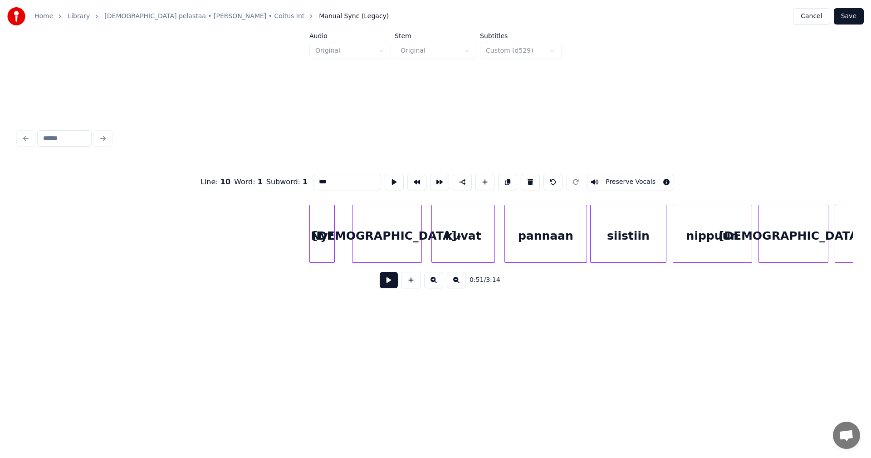
click at [320, 252] on div "Nyt" at bounding box center [322, 236] width 24 height 62
click at [370, 250] on div "[DEMOGRAPHIC_DATA]-" at bounding box center [382, 236] width 69 height 62
click at [449, 249] on div "kuvat" at bounding box center [458, 236] width 63 height 62
click at [478, 247] on div at bounding box center [479, 233] width 3 height 57
click at [532, 247] on div "pannaan" at bounding box center [546, 236] width 82 height 62
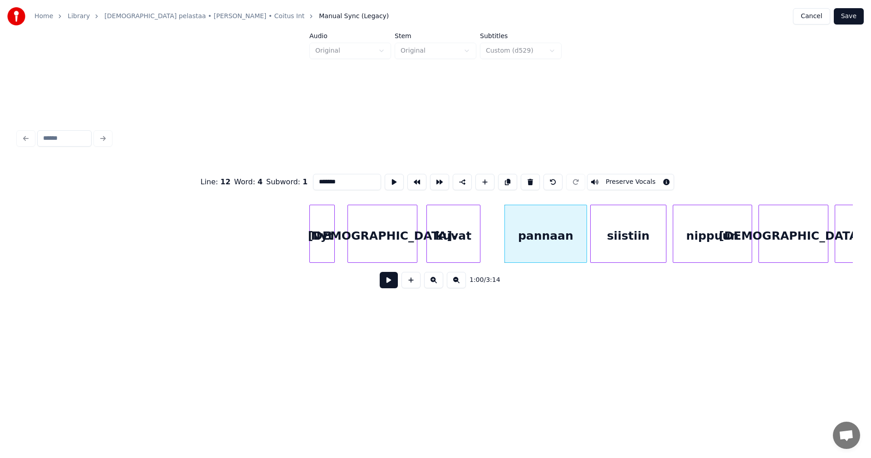
click at [325, 245] on div "Nyt" at bounding box center [322, 236] width 24 height 62
type input "***"
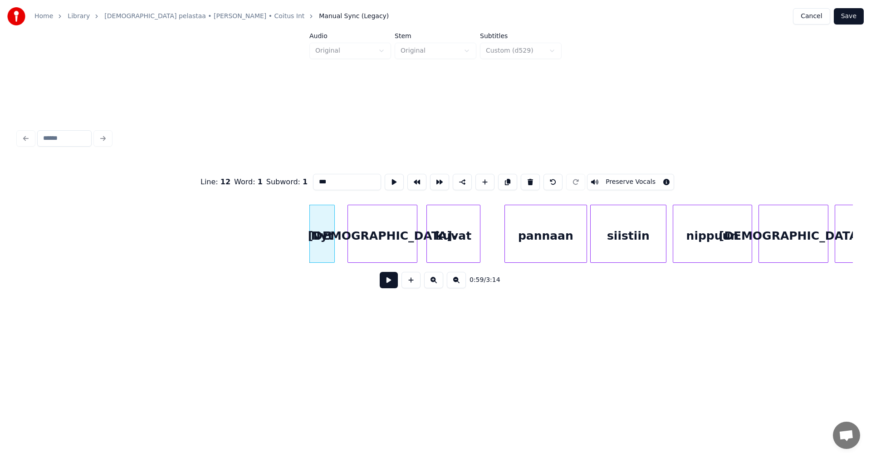
click at [388, 282] on button at bounding box center [389, 280] width 18 height 16
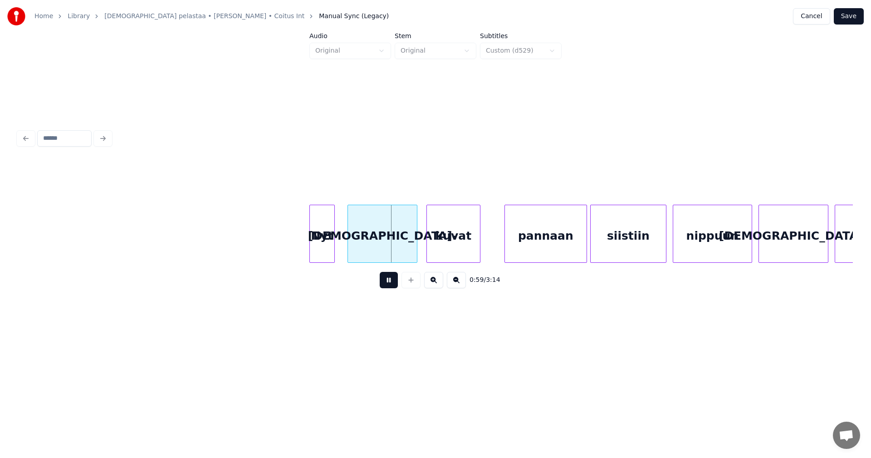
click at [388, 283] on button at bounding box center [389, 280] width 18 height 16
click at [347, 244] on div at bounding box center [346, 233] width 3 height 57
click at [390, 284] on button at bounding box center [389, 280] width 18 height 16
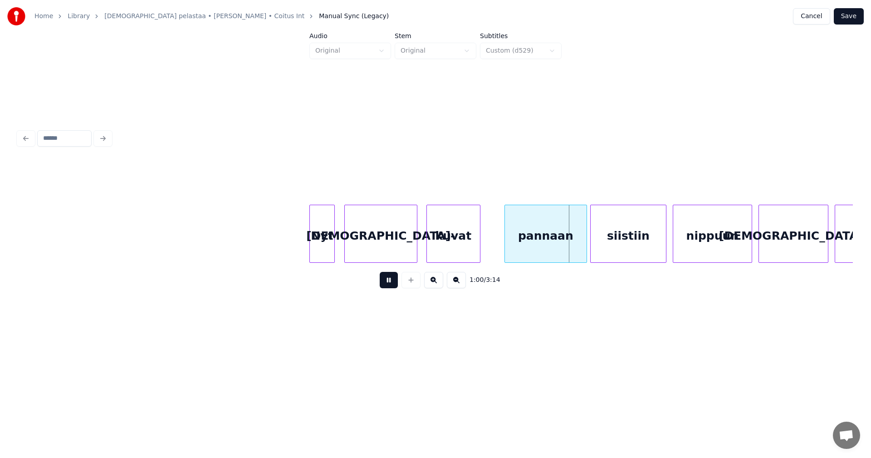
click at [390, 284] on button at bounding box center [389, 280] width 18 height 16
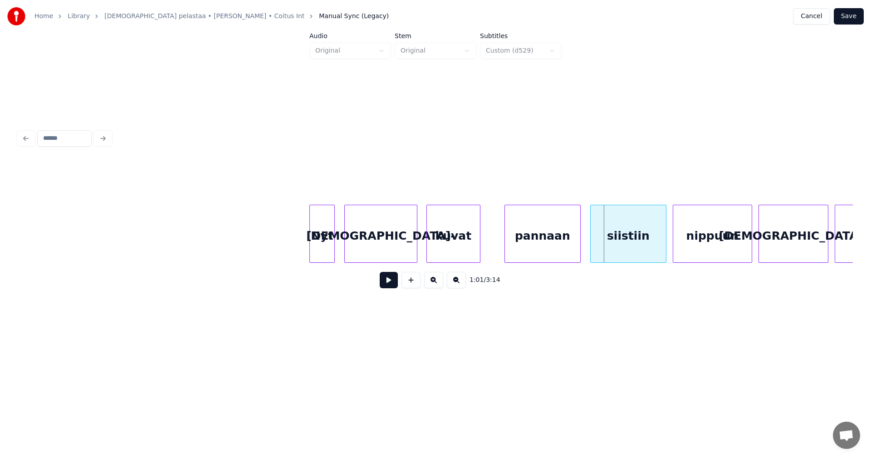
click at [577, 245] on div at bounding box center [578, 233] width 3 height 57
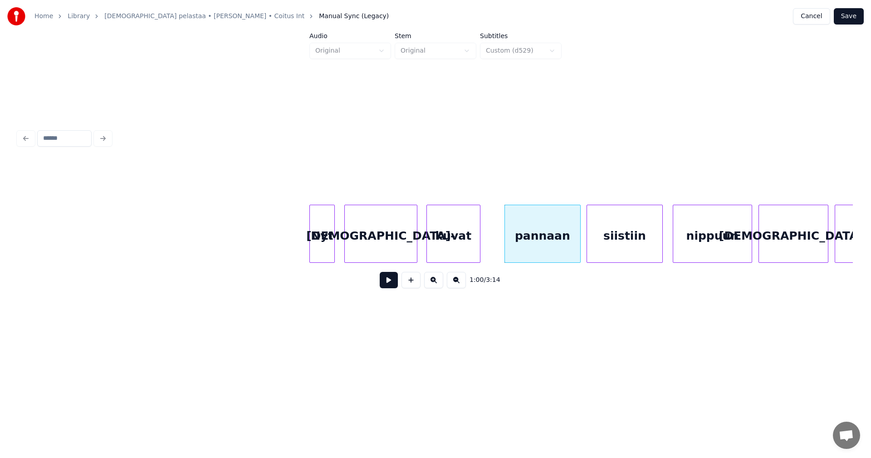
click at [623, 246] on div "siistiin" at bounding box center [624, 236] width 75 height 62
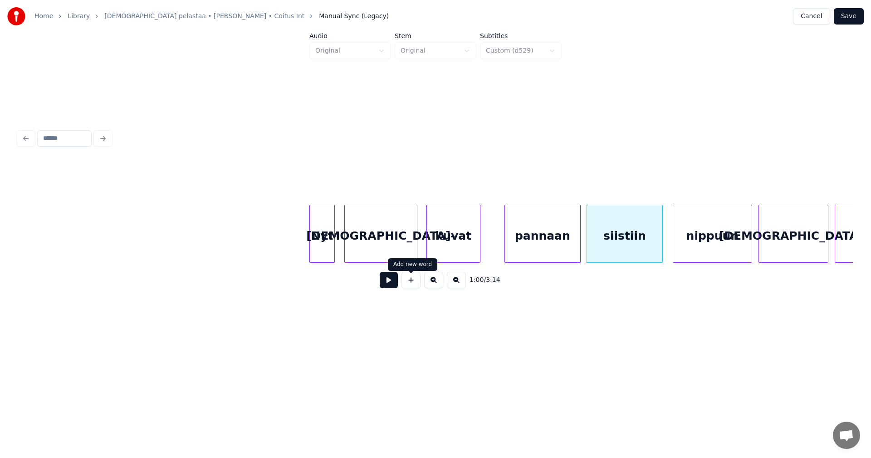
click at [391, 284] on button at bounding box center [389, 280] width 18 height 16
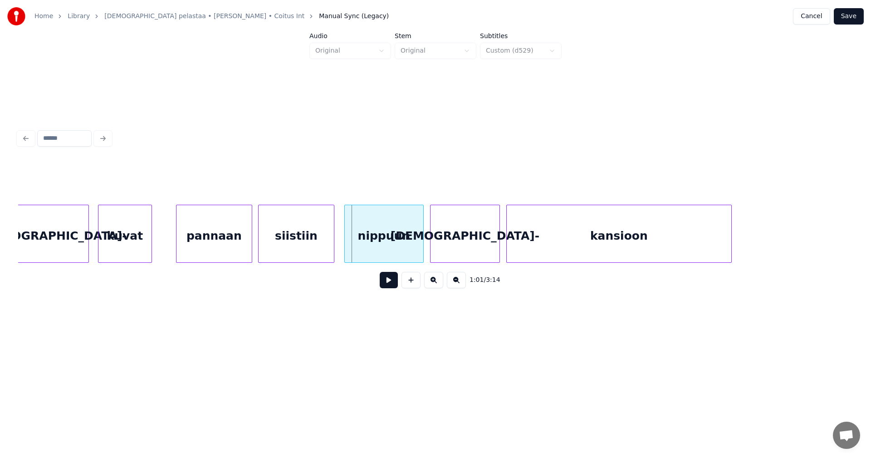
scroll to position [0, 9452]
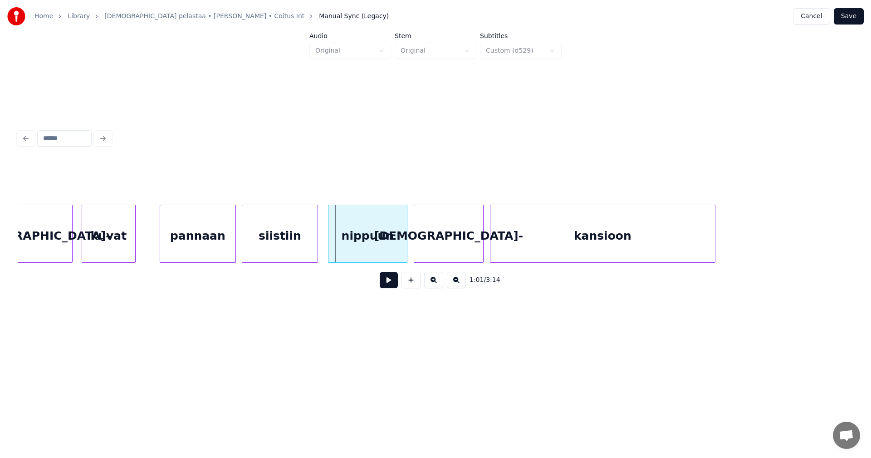
click at [266, 240] on div "siistiin" at bounding box center [279, 236] width 75 height 62
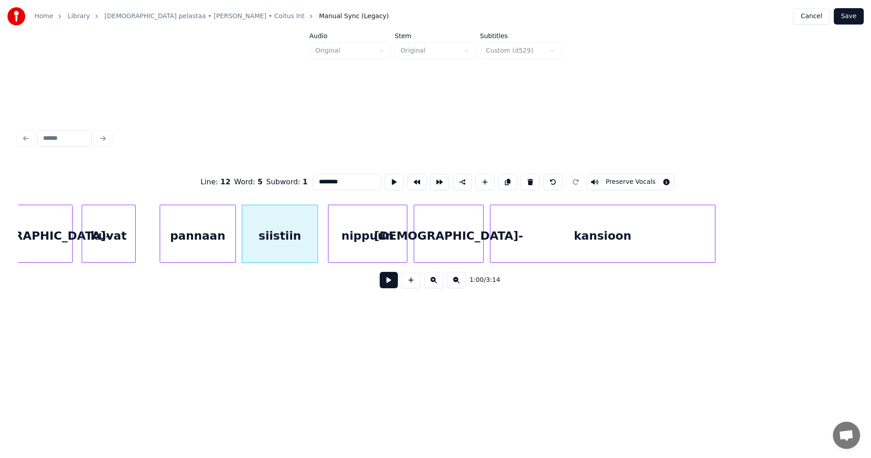
click at [390, 284] on button at bounding box center [389, 280] width 18 height 16
click at [389, 284] on button at bounding box center [389, 280] width 18 height 16
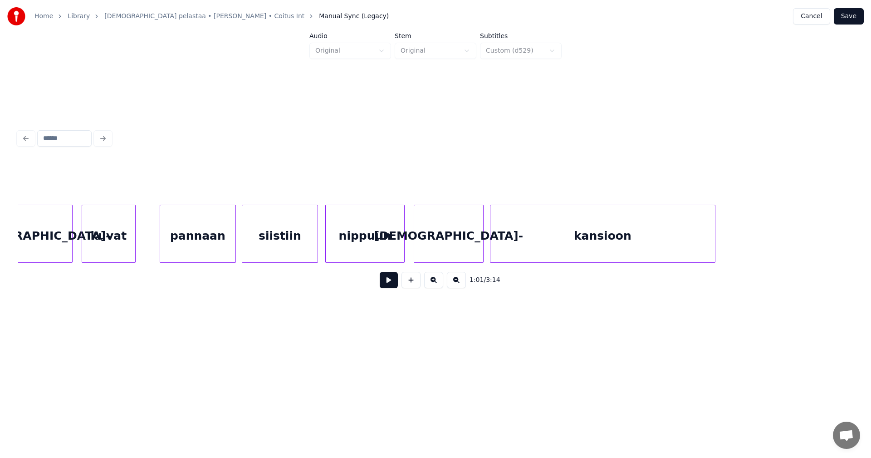
click at [367, 254] on div "nippuun" at bounding box center [365, 236] width 78 height 62
click at [399, 254] on div at bounding box center [399, 233] width 3 height 57
click at [391, 286] on button at bounding box center [389, 280] width 18 height 16
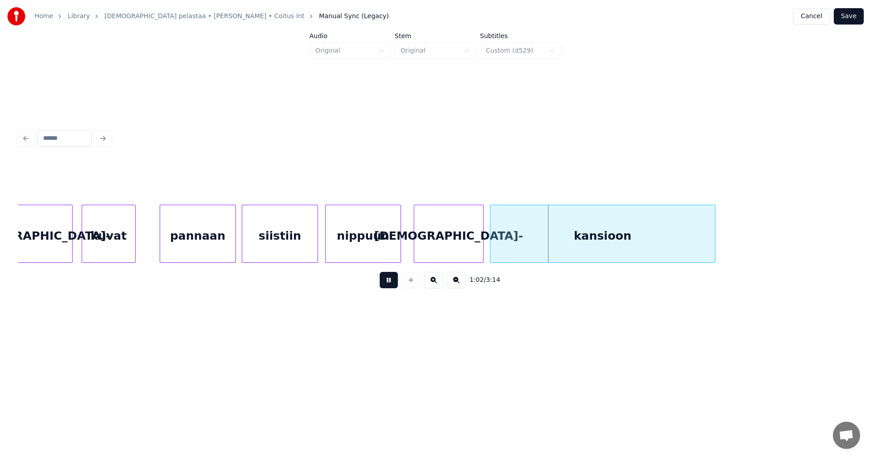
drag, startPoint x: 391, startPoint y: 286, endPoint x: 398, endPoint y: 277, distance: 11.0
click at [393, 283] on button at bounding box center [389, 280] width 18 height 16
click at [477, 240] on div at bounding box center [478, 233] width 3 height 57
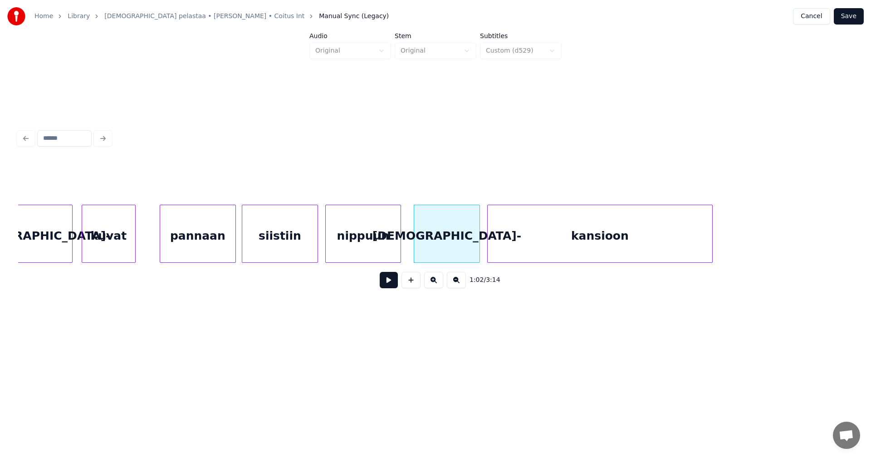
click at [503, 243] on div "kansioon" at bounding box center [600, 236] width 225 height 62
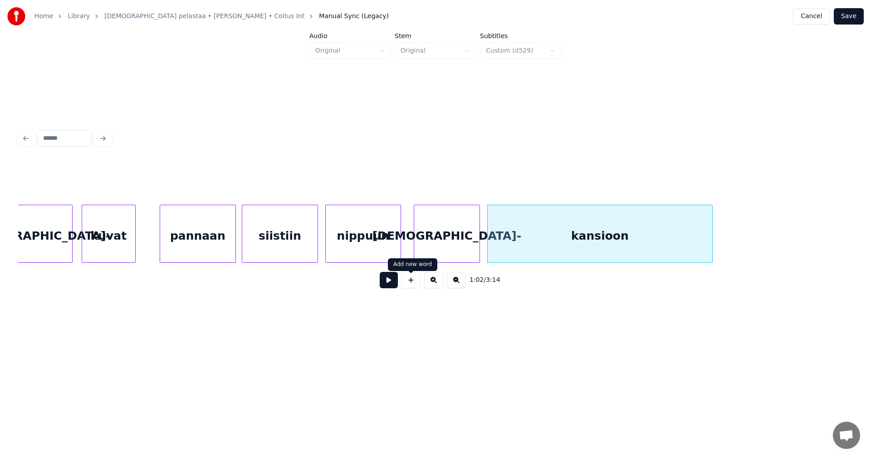
click at [434, 252] on div "[DEMOGRAPHIC_DATA]-" at bounding box center [446, 236] width 65 height 62
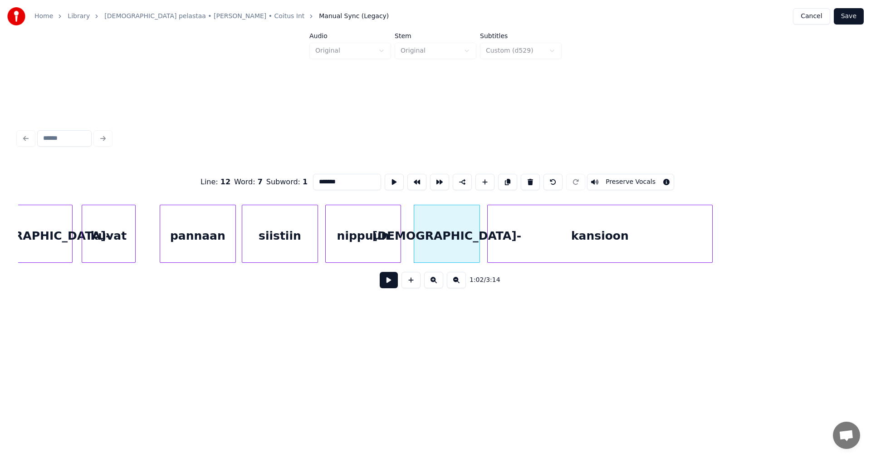
click at [391, 282] on button at bounding box center [389, 280] width 18 height 16
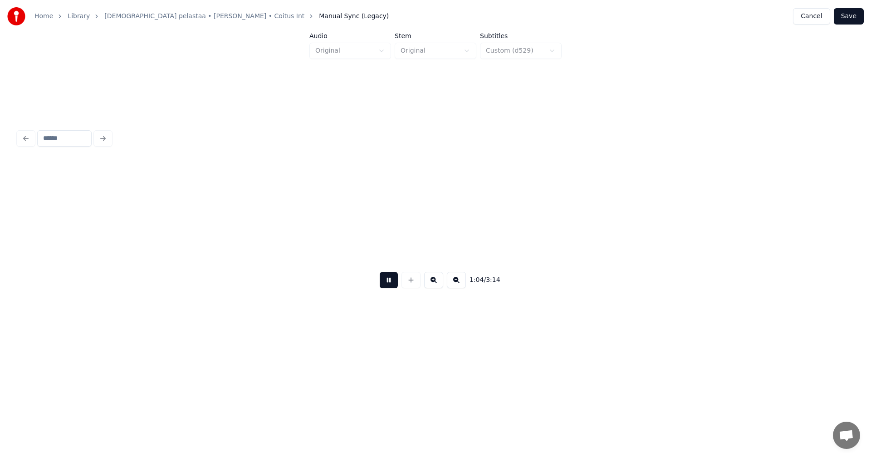
scroll to position [0, 10287]
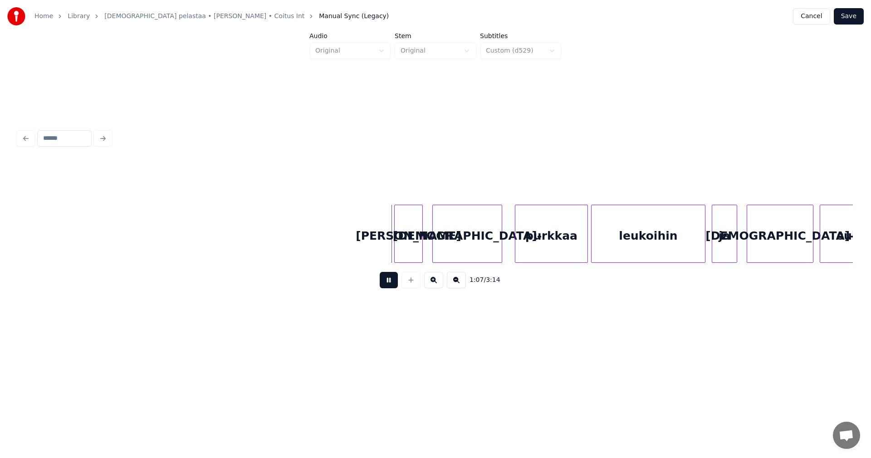
drag, startPoint x: 384, startPoint y: 281, endPoint x: 409, endPoint y: 249, distance: 39.7
click at [384, 280] on button at bounding box center [389, 280] width 18 height 16
click at [409, 240] on div "[PERSON_NAME]" at bounding box center [409, 236] width 28 height 62
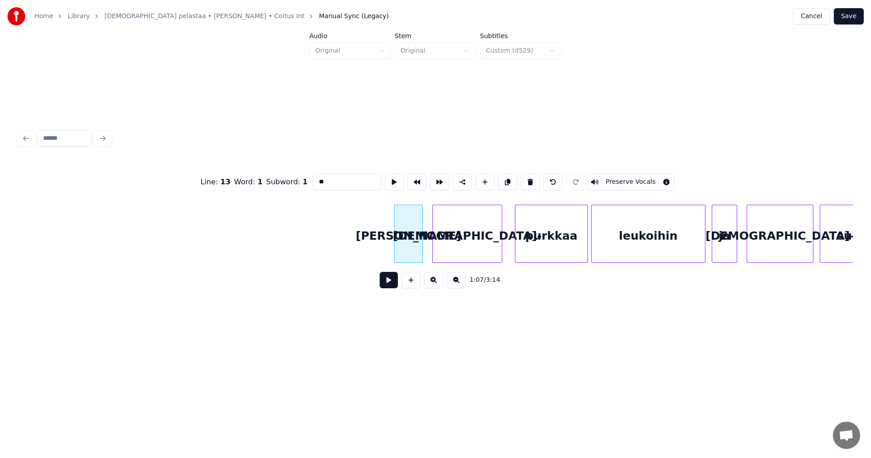
click at [318, 179] on input "**" at bounding box center [347, 182] width 68 height 16
click at [406, 243] on div "ja" at bounding box center [403, 236] width 28 height 62
click at [413, 241] on div at bounding box center [414, 233] width 3 height 57
click at [452, 243] on div "[DEMOGRAPHIC_DATA]-" at bounding box center [463, 236] width 69 height 62
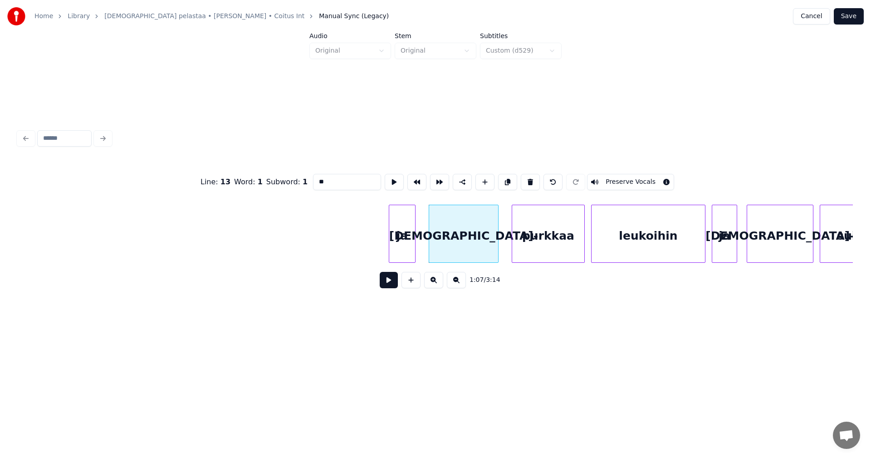
click at [526, 243] on div "purkkaa" at bounding box center [548, 236] width 72 height 62
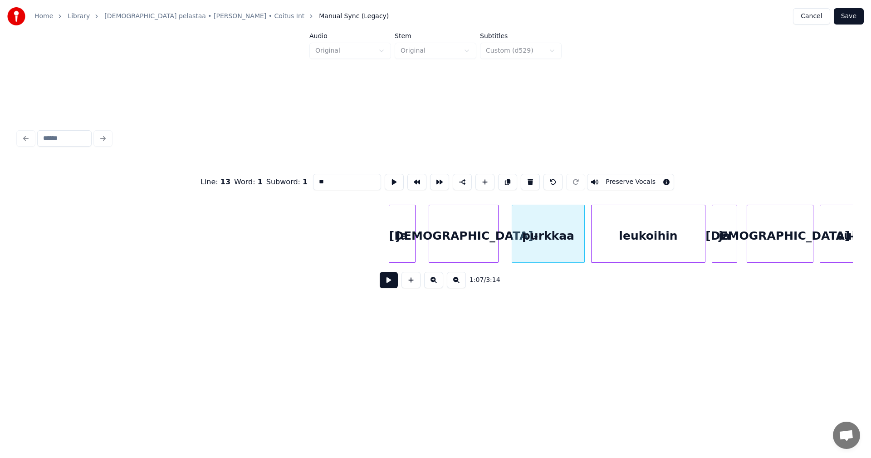
type input "**"
click at [394, 284] on button at bounding box center [389, 280] width 18 height 16
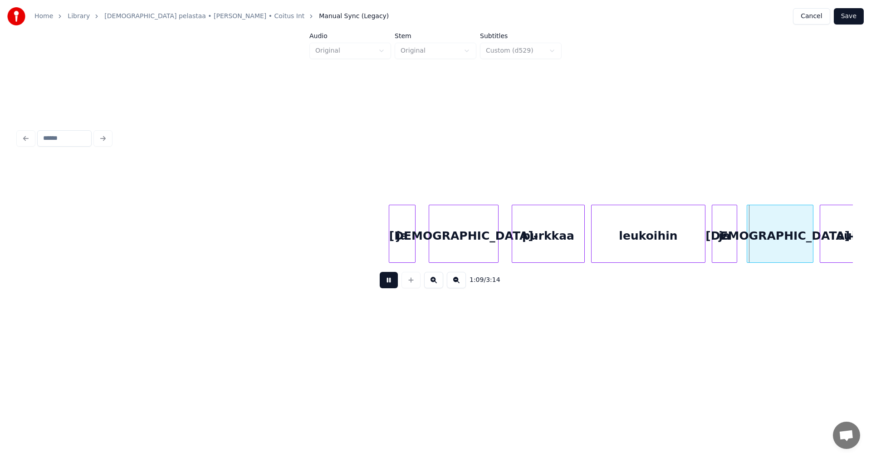
drag, startPoint x: 393, startPoint y: 284, endPoint x: 629, endPoint y: 263, distance: 236.4
click at [394, 284] on button at bounding box center [389, 280] width 18 height 16
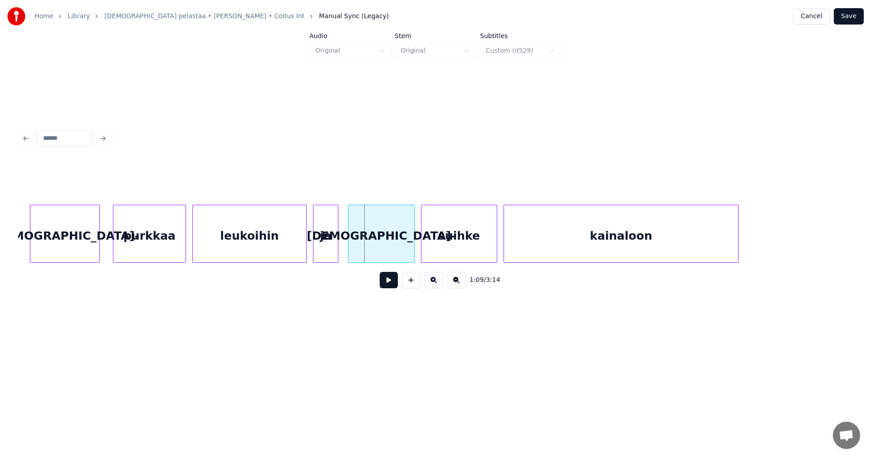
scroll to position [0, 10686]
click at [279, 236] on div "leukoihin" at bounding box center [248, 236] width 113 height 62
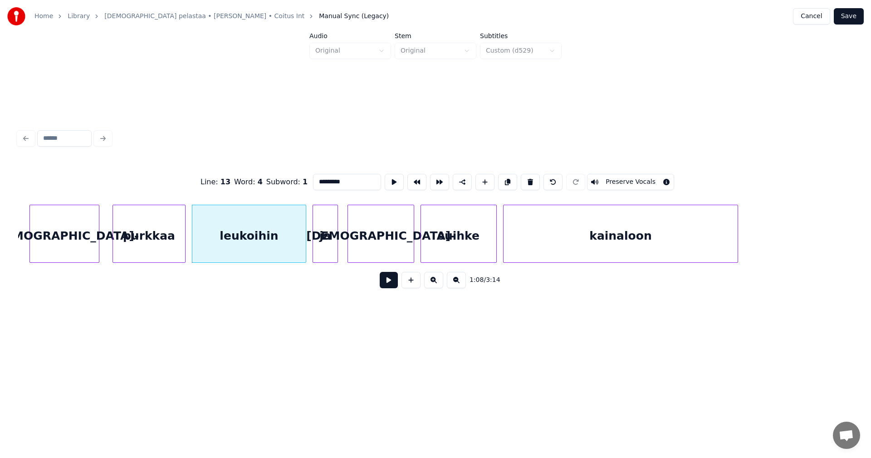
click at [388, 283] on button at bounding box center [389, 280] width 18 height 16
click at [387, 283] on button at bounding box center [389, 280] width 18 height 16
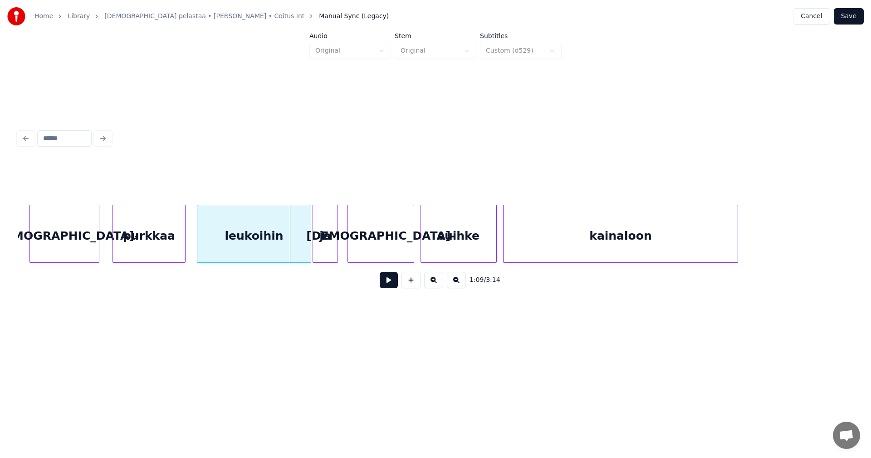
click at [311, 249] on div "leukoihin" at bounding box center [254, 234] width 114 height 58
click at [298, 249] on div at bounding box center [298, 233] width 3 height 57
click at [315, 248] on div "ja" at bounding box center [321, 236] width 24 height 62
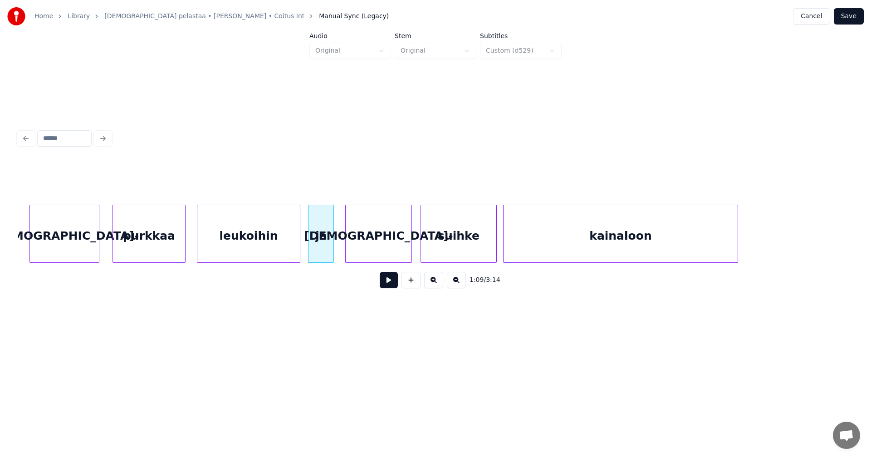
click at [362, 249] on div "[DEMOGRAPHIC_DATA]-" at bounding box center [379, 236] width 66 height 62
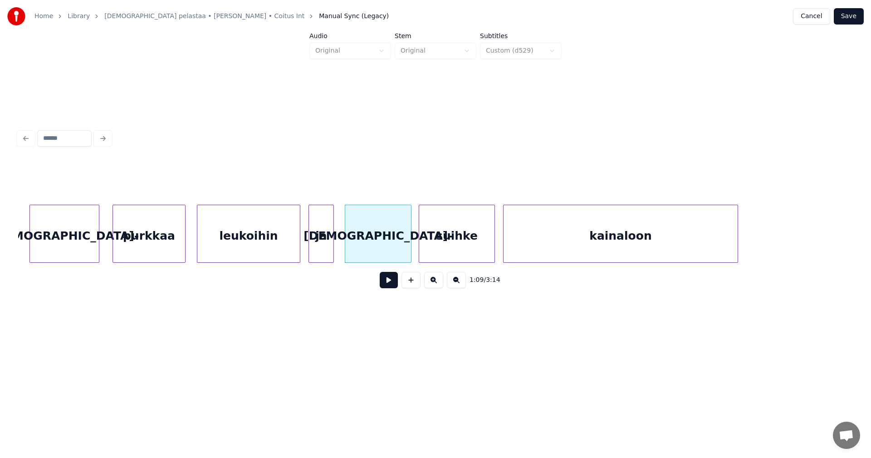
click at [448, 248] on div "suihke" at bounding box center [456, 236] width 75 height 62
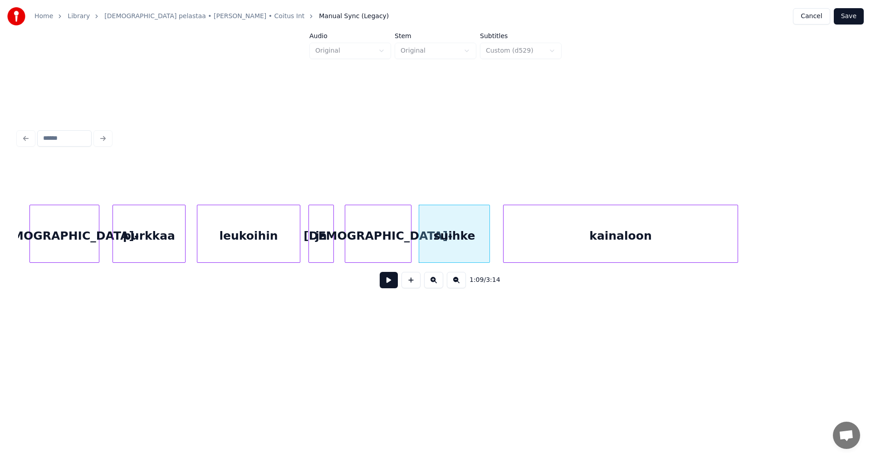
click at [488, 247] on div at bounding box center [488, 233] width 3 height 57
click at [481, 251] on div "suihke" at bounding box center [454, 236] width 70 height 62
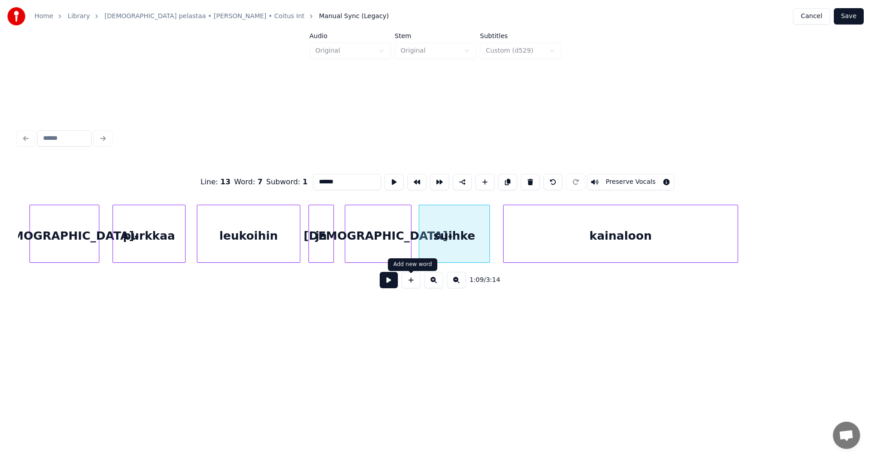
click at [395, 283] on button at bounding box center [389, 280] width 18 height 16
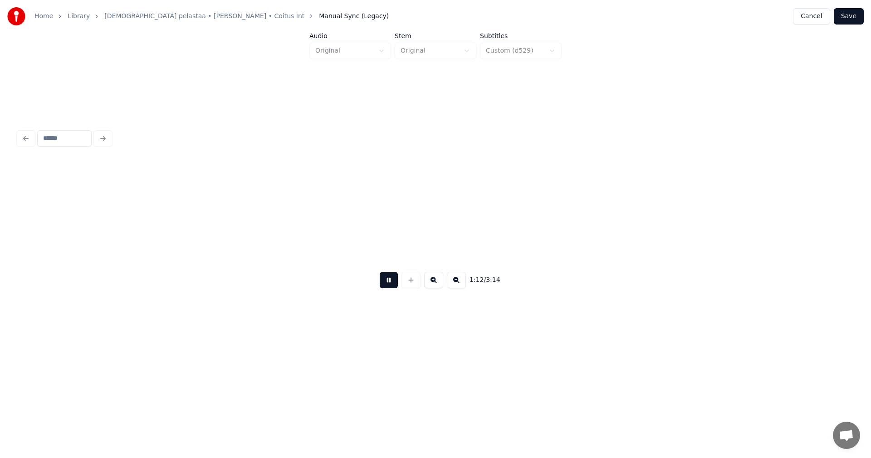
scroll to position [0, 11523]
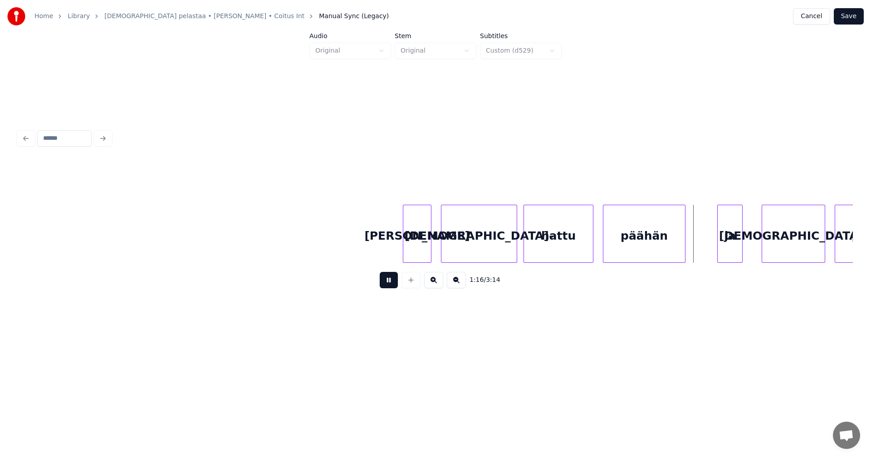
click at [388, 281] on button at bounding box center [389, 280] width 18 height 16
click at [429, 240] on div at bounding box center [428, 233] width 3 height 57
click at [459, 242] on div "[DEMOGRAPHIC_DATA]-" at bounding box center [476, 236] width 75 height 62
click at [534, 242] on div "hattu" at bounding box center [555, 236] width 69 height 62
click at [512, 246] on div at bounding box center [512, 233] width 3 height 57
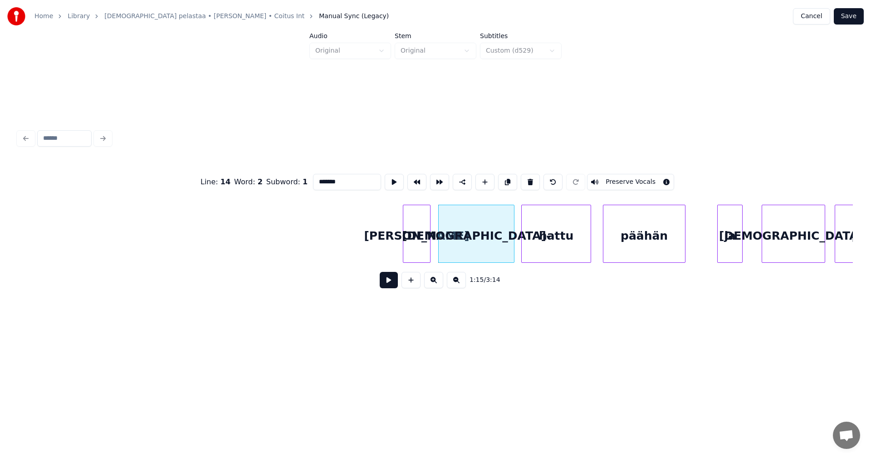
click at [395, 284] on button at bounding box center [389, 280] width 18 height 16
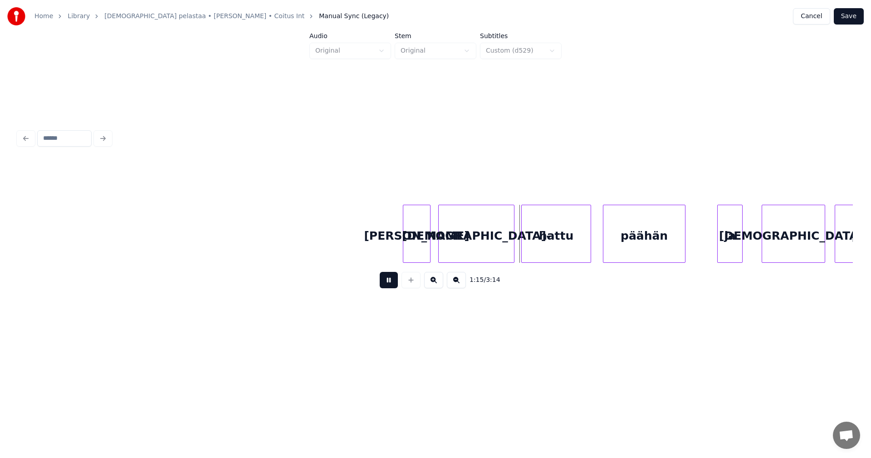
click at [396, 284] on button at bounding box center [389, 280] width 18 height 16
click at [396, 283] on button at bounding box center [389, 280] width 18 height 16
click at [588, 241] on div at bounding box center [589, 233] width 3 height 57
click at [611, 242] on div "päähän" at bounding box center [642, 236] width 82 height 62
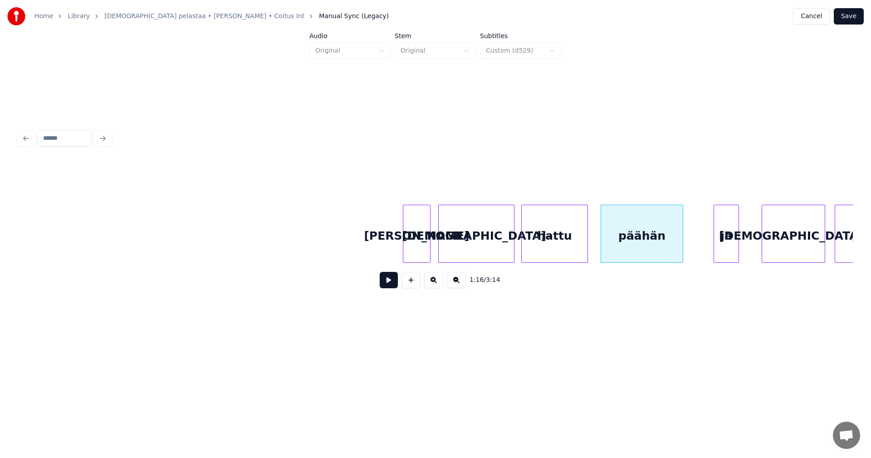
click at [723, 244] on div "ja" at bounding box center [726, 236] width 24 height 62
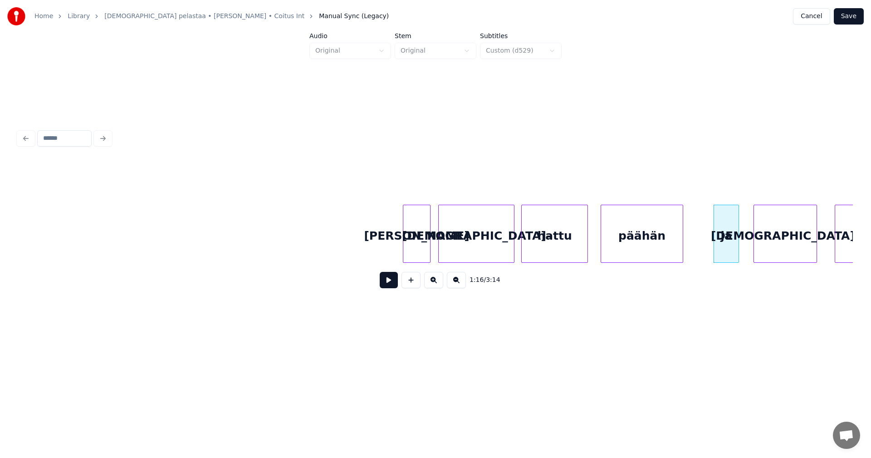
click at [776, 245] on div "[DEMOGRAPHIC_DATA]-" at bounding box center [785, 236] width 63 height 62
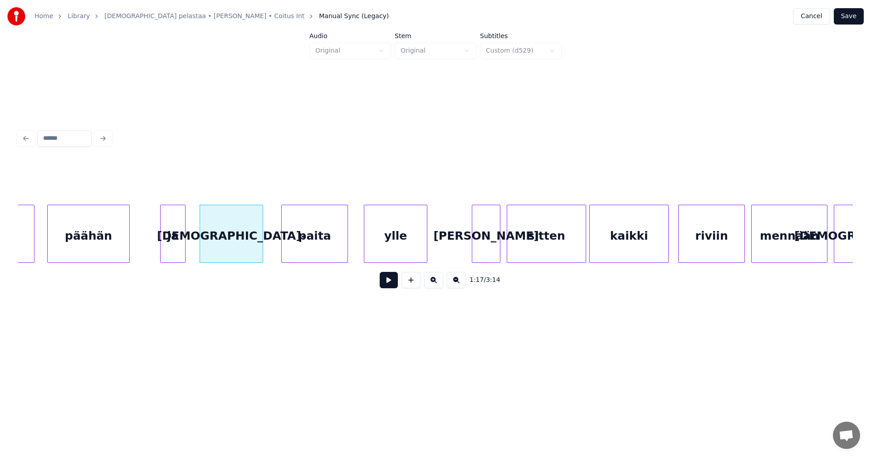
scroll to position [0, 12086]
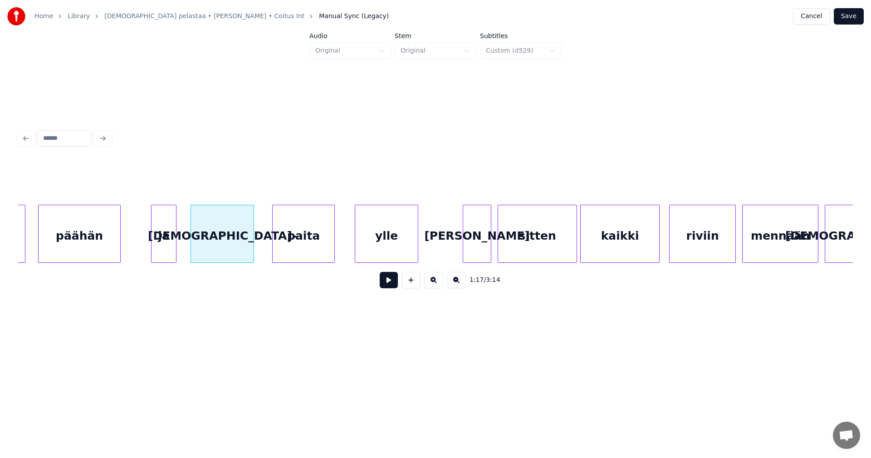
click at [334, 249] on div at bounding box center [333, 233] width 3 height 57
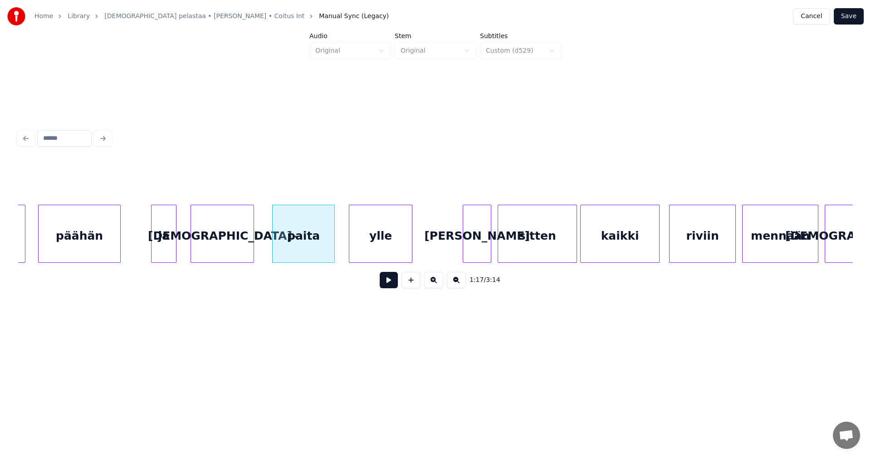
click at [364, 250] on div "ylle" at bounding box center [380, 236] width 63 height 62
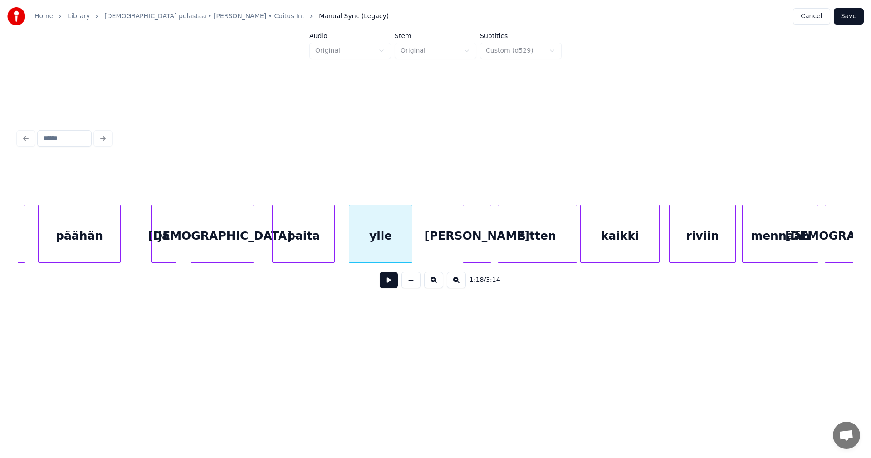
click at [309, 246] on div "paita" at bounding box center [304, 236] width 62 height 62
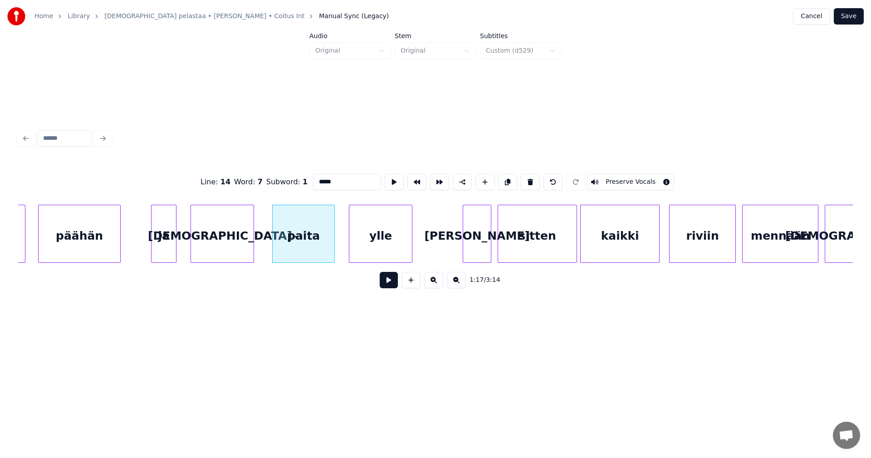
click at [386, 280] on button at bounding box center [389, 280] width 18 height 16
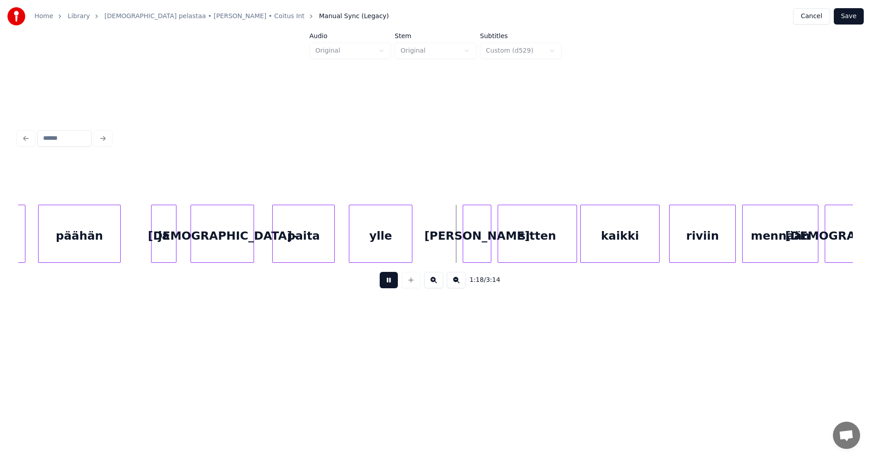
drag, startPoint x: 388, startPoint y: 283, endPoint x: 451, endPoint y: 257, distance: 68.6
click at [393, 279] on button at bounding box center [389, 280] width 18 height 16
click at [463, 245] on div "[PERSON_NAME]" at bounding box center [466, 236] width 28 height 62
click at [471, 246] on div "[PERSON_NAME]" at bounding box center [466, 236] width 28 height 62
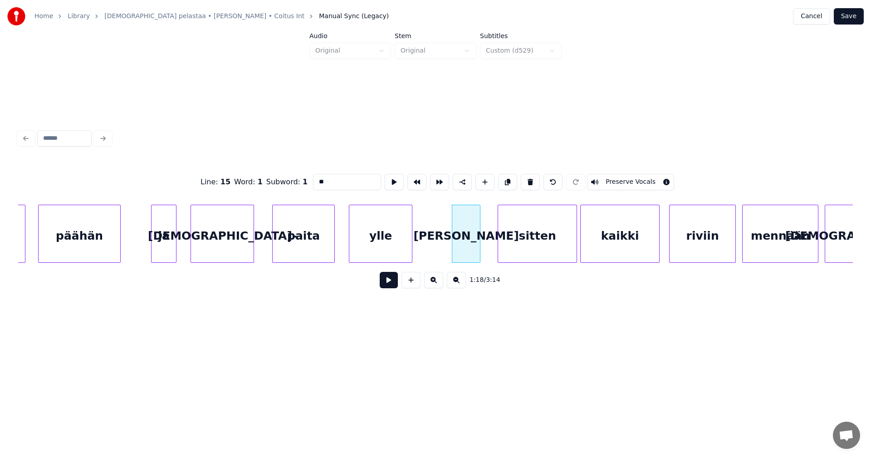
click at [318, 178] on input "**" at bounding box center [347, 182] width 68 height 16
click at [533, 248] on div "sitten" at bounding box center [535, 236] width 78 height 62
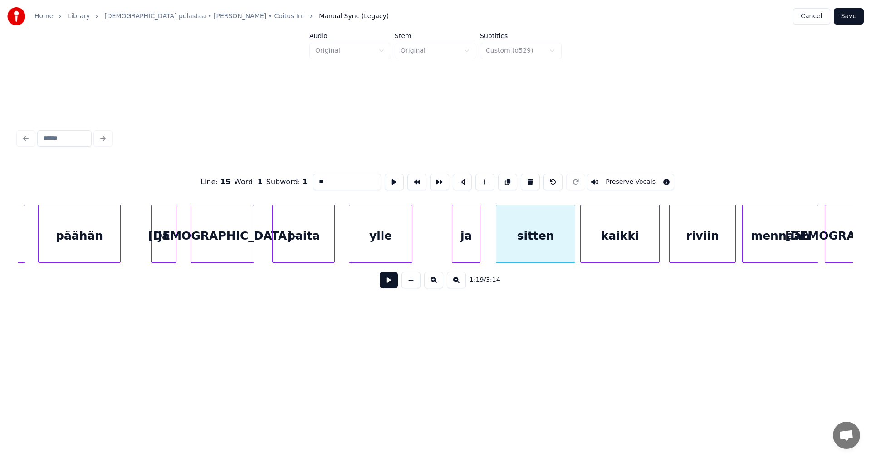
click at [473, 253] on div "ja" at bounding box center [466, 236] width 28 height 62
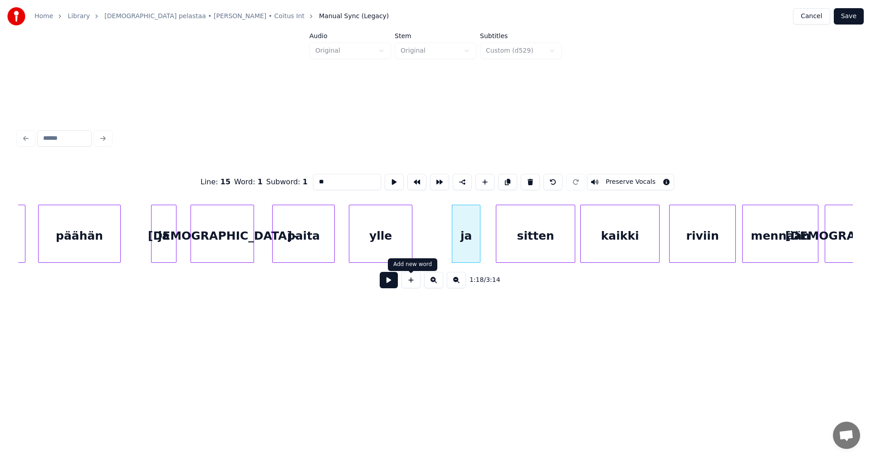
type input "**"
click at [390, 282] on button at bounding box center [389, 280] width 18 height 16
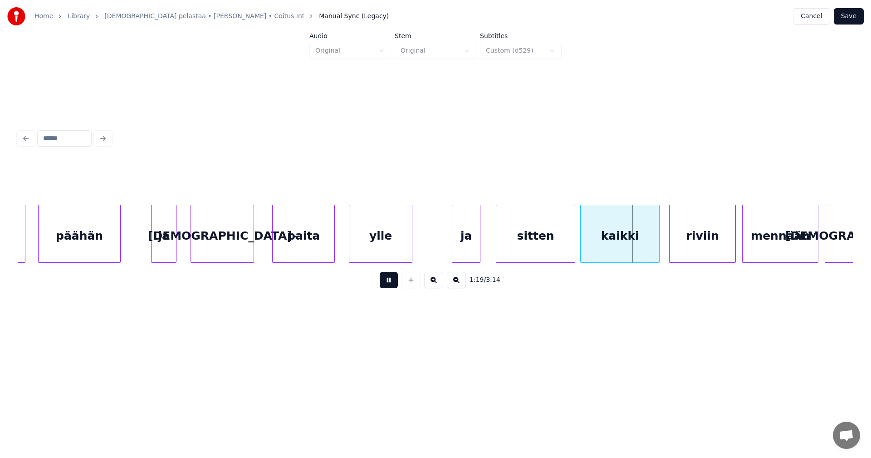
drag, startPoint x: 389, startPoint y: 281, endPoint x: 408, endPoint y: 278, distance: 19.8
click at [390, 281] on button at bounding box center [389, 280] width 18 height 16
click at [538, 252] on div "sitten" at bounding box center [532, 236] width 78 height 62
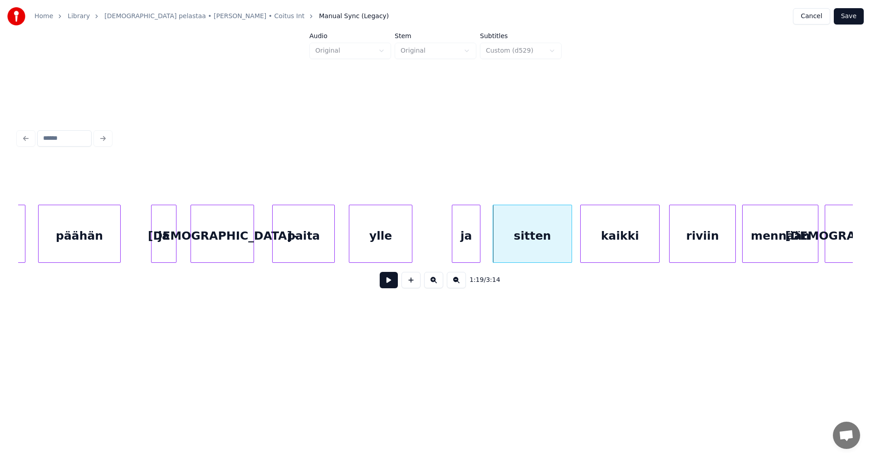
click at [642, 247] on div "kaikki" at bounding box center [620, 236] width 78 height 62
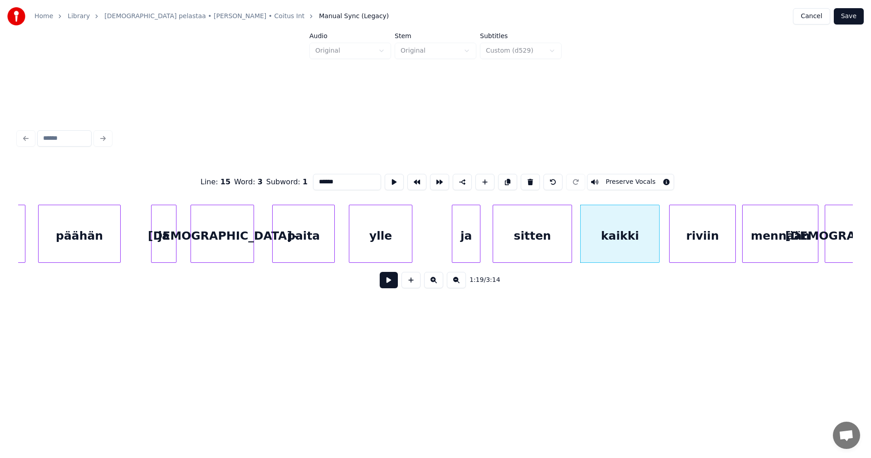
click at [395, 286] on button at bounding box center [389, 280] width 18 height 16
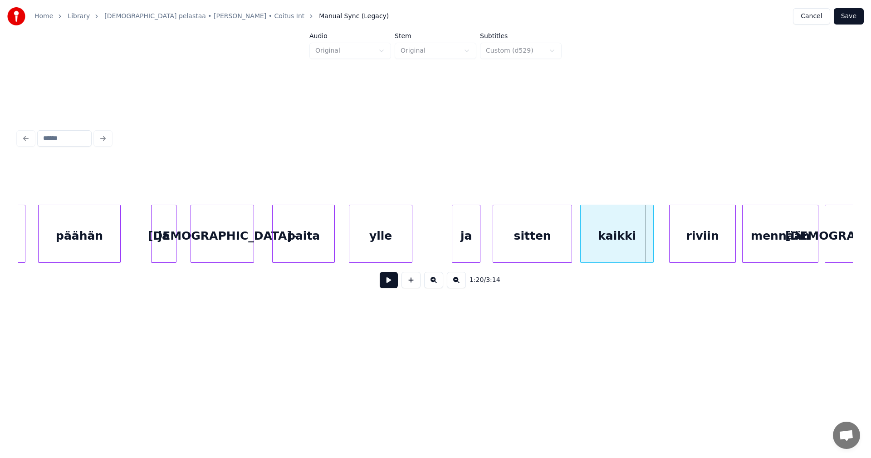
click at [652, 250] on div at bounding box center [651, 233] width 3 height 57
click at [686, 251] on div "riviin" at bounding box center [699, 236] width 66 height 62
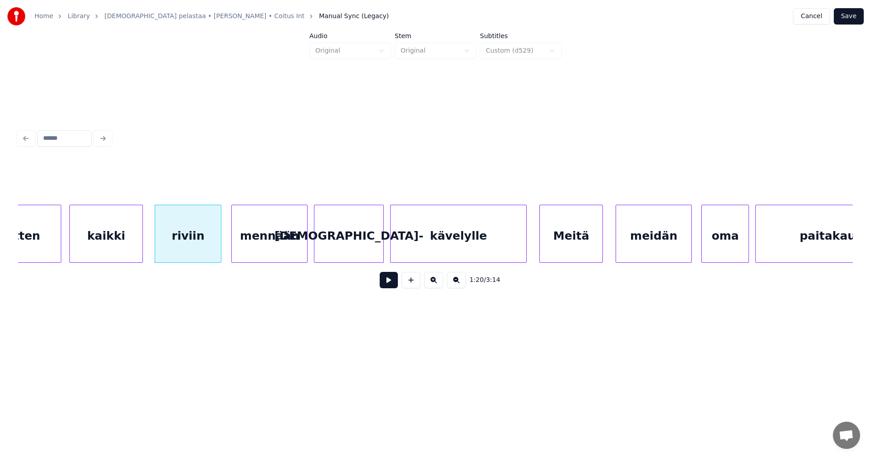
scroll to position [0, 12612]
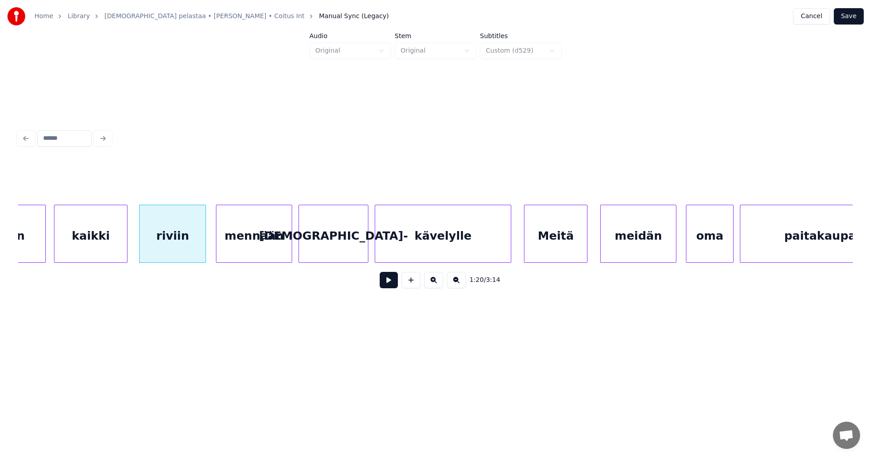
click at [159, 243] on div "riviin" at bounding box center [173, 236] width 66 height 62
click at [386, 284] on button at bounding box center [389, 280] width 18 height 16
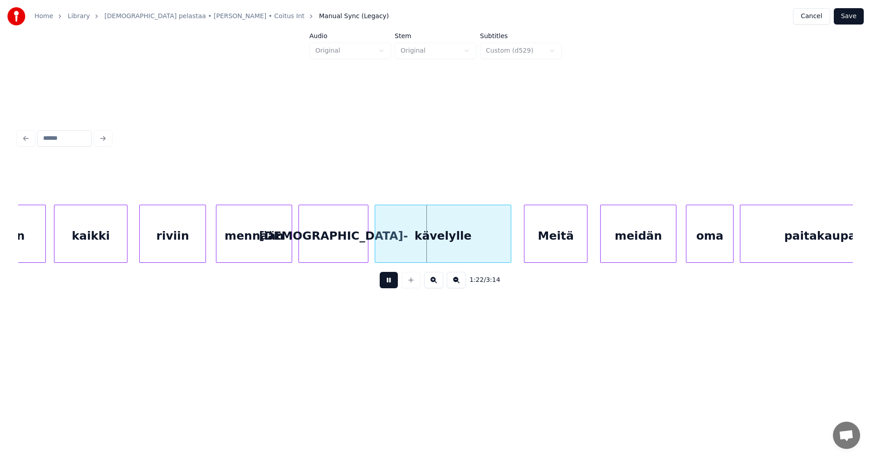
click at [386, 283] on button at bounding box center [389, 280] width 18 height 16
click at [365, 248] on div at bounding box center [364, 233] width 3 height 57
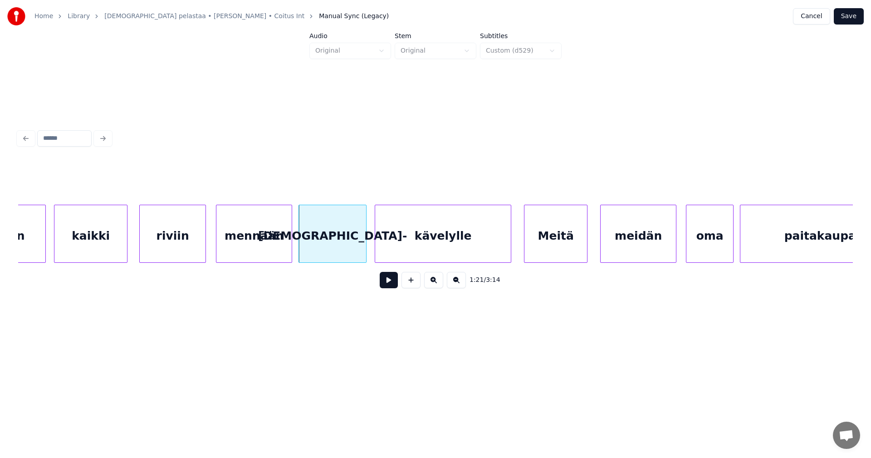
click at [411, 250] on div "kävelylle" at bounding box center [443, 236] width 136 height 62
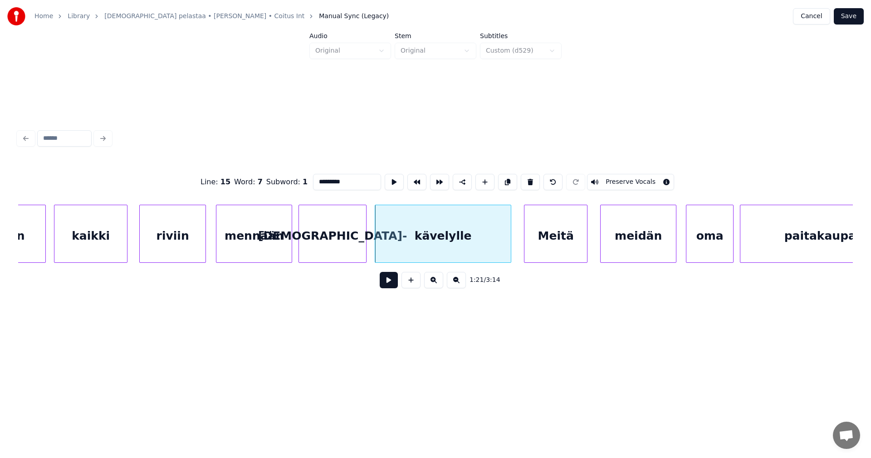
click at [389, 288] on button at bounding box center [389, 280] width 18 height 16
click at [391, 284] on button at bounding box center [389, 280] width 18 height 16
click at [506, 245] on div at bounding box center [506, 233] width 3 height 57
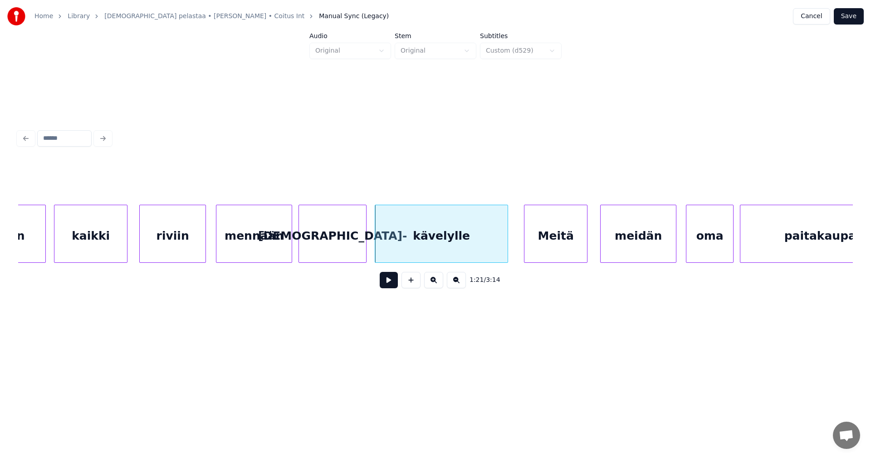
click at [534, 245] on div "Meitä" at bounding box center [555, 236] width 63 height 62
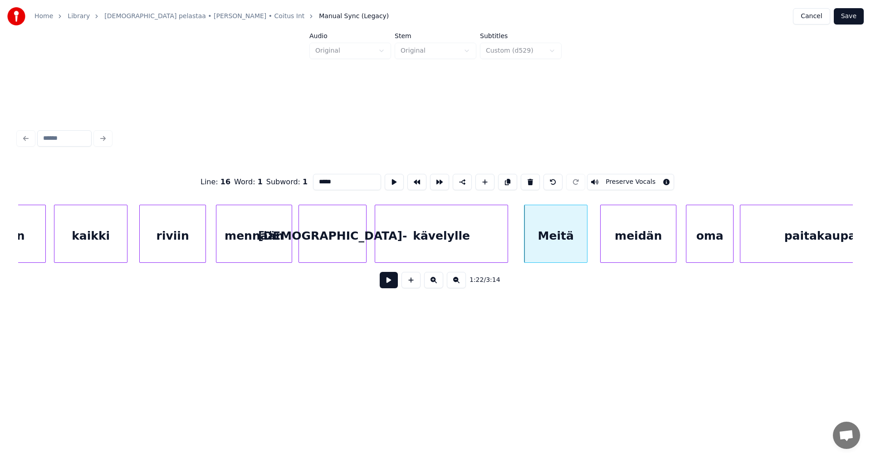
click at [320, 180] on input "*****" at bounding box center [347, 182] width 68 height 16
type input "*****"
click at [395, 284] on button at bounding box center [389, 280] width 18 height 16
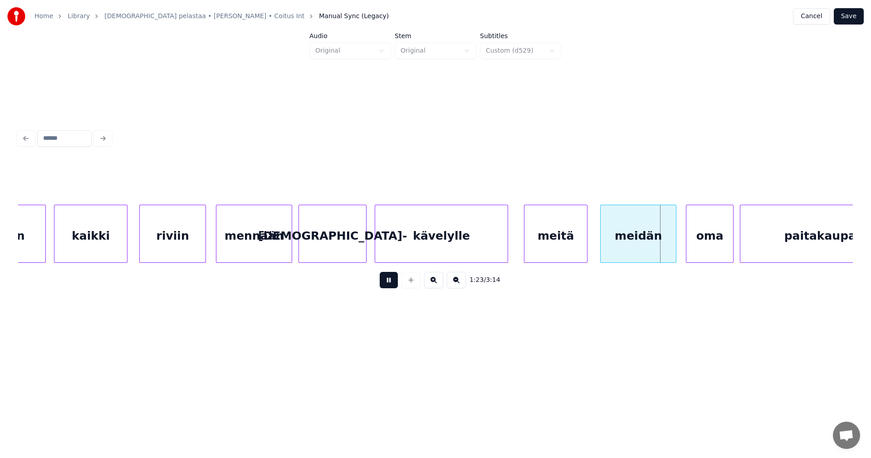
click at [395, 284] on button at bounding box center [389, 280] width 18 height 16
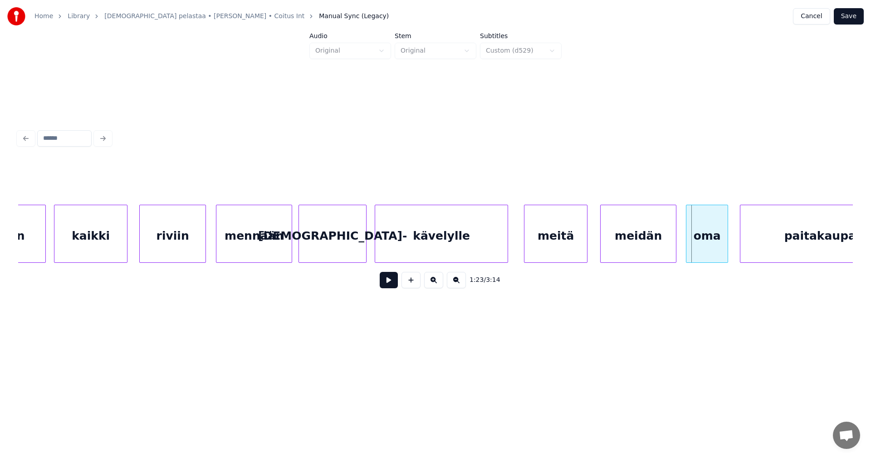
click at [725, 252] on div at bounding box center [726, 233] width 3 height 57
click at [393, 284] on button at bounding box center [389, 280] width 18 height 16
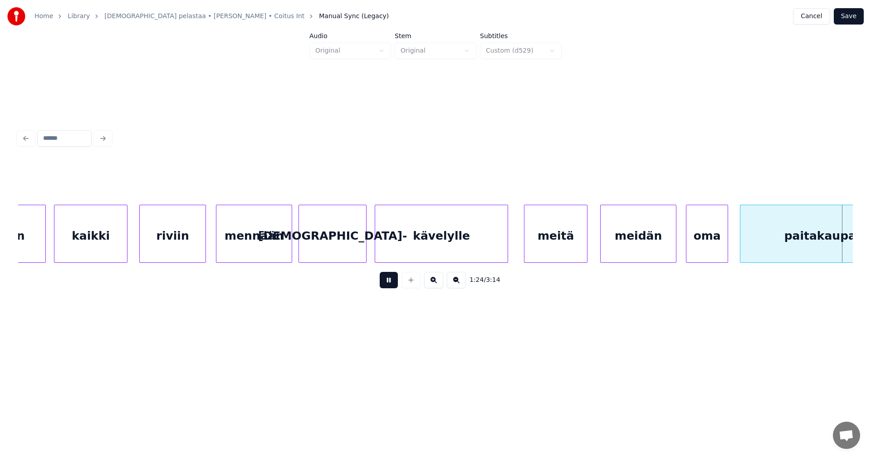
scroll to position [0, 13448]
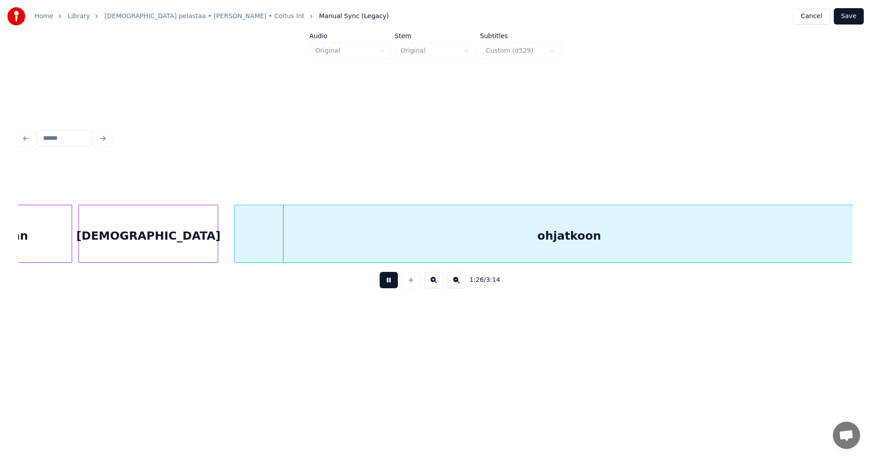
drag, startPoint x: 394, startPoint y: 284, endPoint x: 383, endPoint y: 282, distance: 10.5
click at [394, 283] on button at bounding box center [389, 280] width 18 height 16
click at [68, 249] on div at bounding box center [68, 233] width 3 height 57
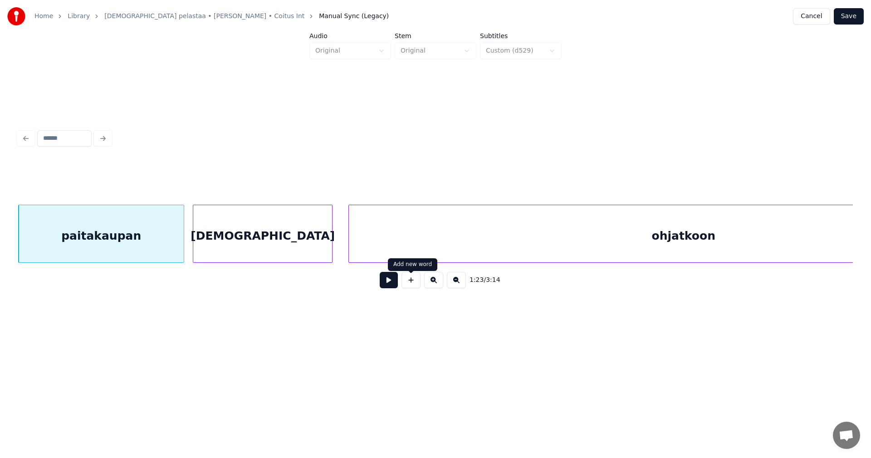
click at [395, 282] on button at bounding box center [389, 280] width 18 height 16
click at [394, 282] on button at bounding box center [389, 280] width 18 height 16
click at [175, 245] on div at bounding box center [173, 233] width 3 height 57
click at [242, 249] on div "[DEMOGRAPHIC_DATA]" at bounding box center [257, 236] width 139 height 62
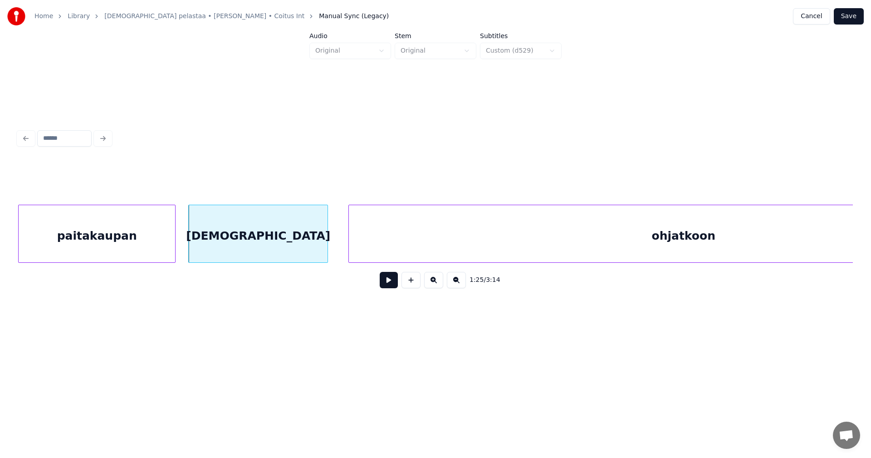
click at [153, 249] on div "paitakaupan" at bounding box center [97, 236] width 156 height 62
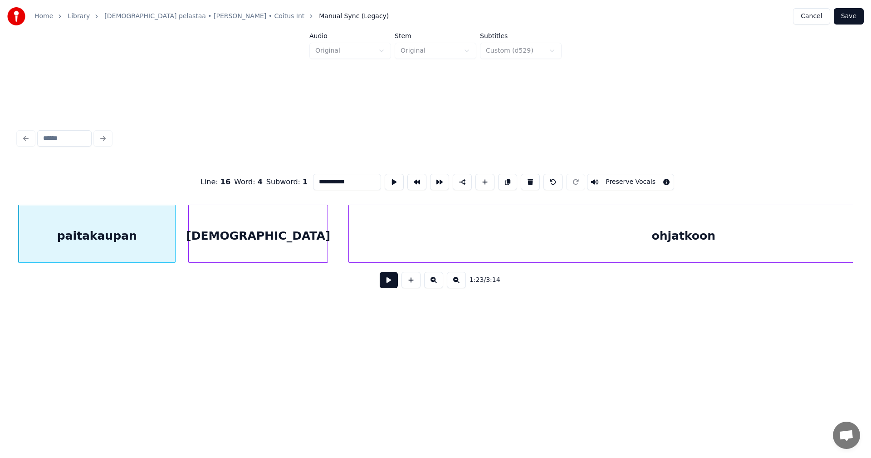
click at [388, 283] on button at bounding box center [389, 280] width 18 height 16
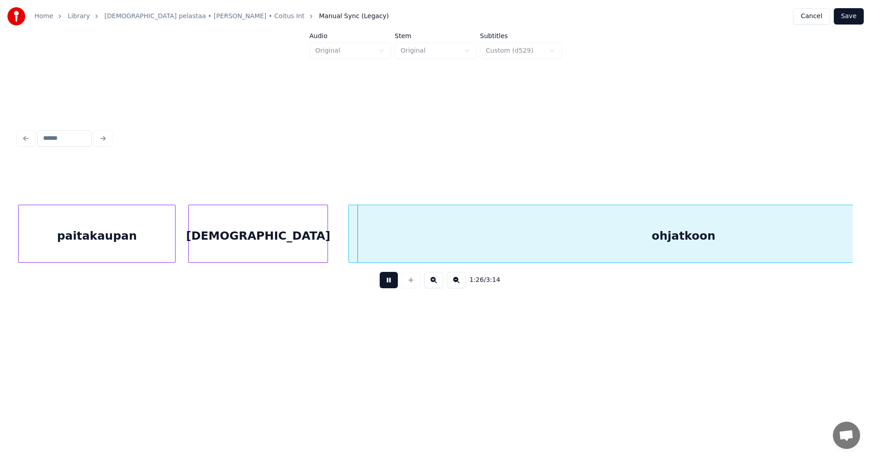
click at [388, 283] on button at bounding box center [389, 280] width 18 height 16
click at [343, 245] on div at bounding box center [343, 233] width 3 height 57
click at [387, 285] on button at bounding box center [389, 280] width 18 height 16
drag, startPoint x: 387, startPoint y: 285, endPoint x: 800, endPoint y: 309, distance: 413.0
click at [389, 285] on button at bounding box center [389, 280] width 18 height 16
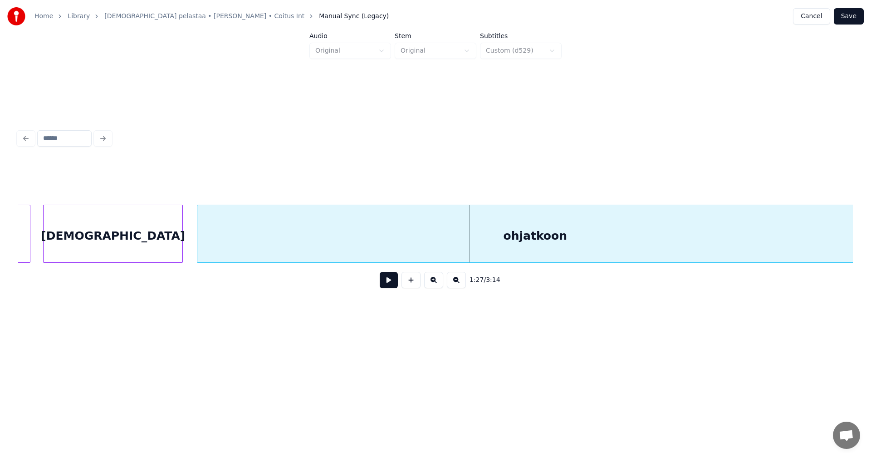
scroll to position [0, 14209]
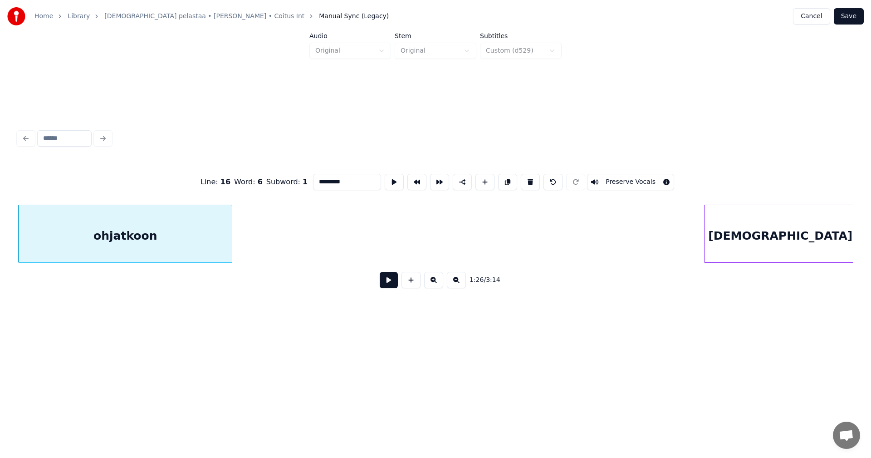
click at [232, 240] on div at bounding box center [230, 233] width 3 height 57
click at [388, 284] on button at bounding box center [389, 280] width 18 height 16
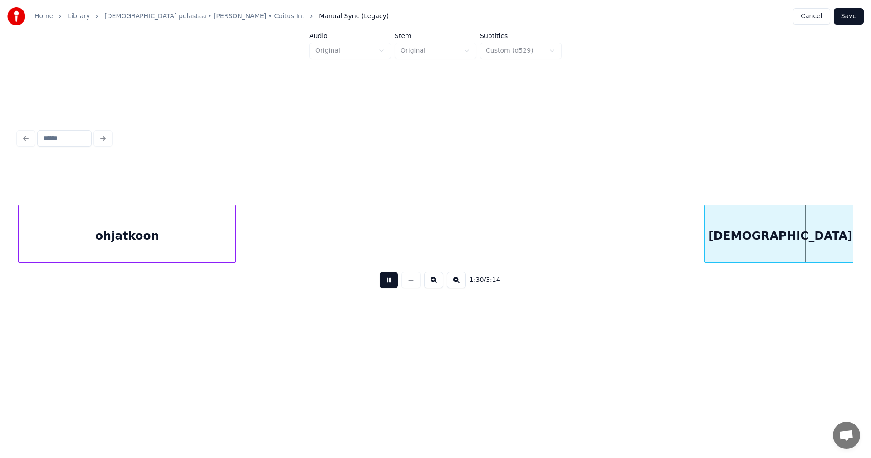
click at [388, 284] on button at bounding box center [389, 280] width 18 height 16
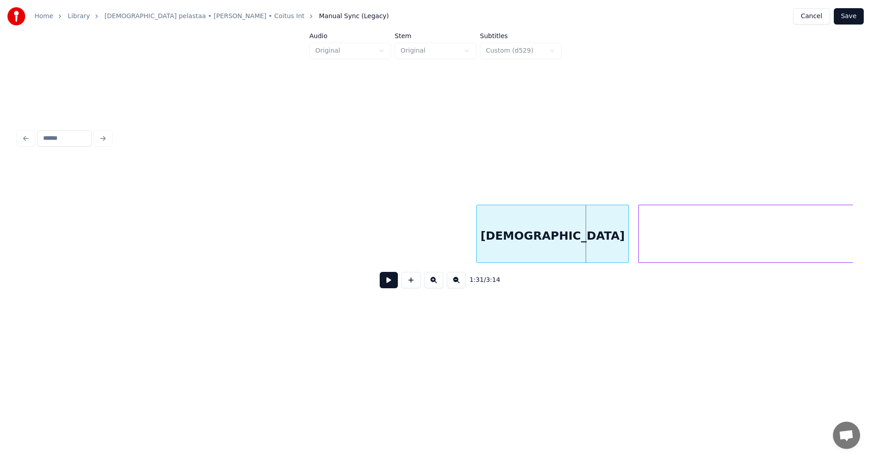
scroll to position [0, 13894]
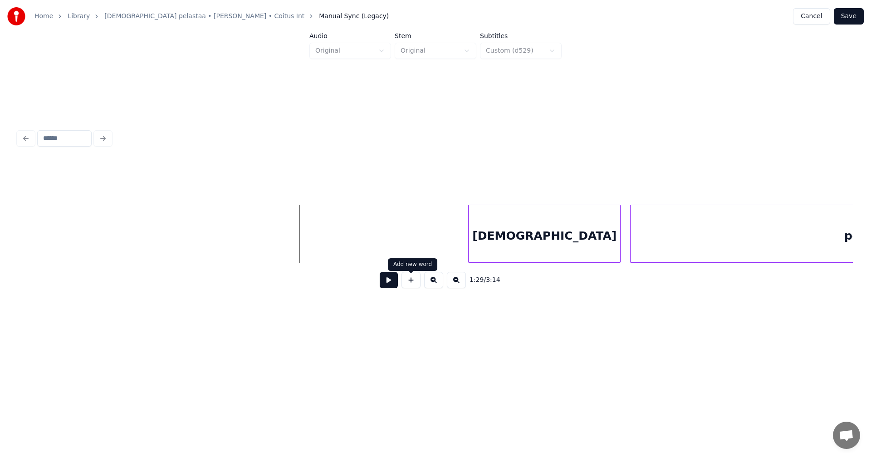
click at [412, 286] on button at bounding box center [410, 280] width 19 height 16
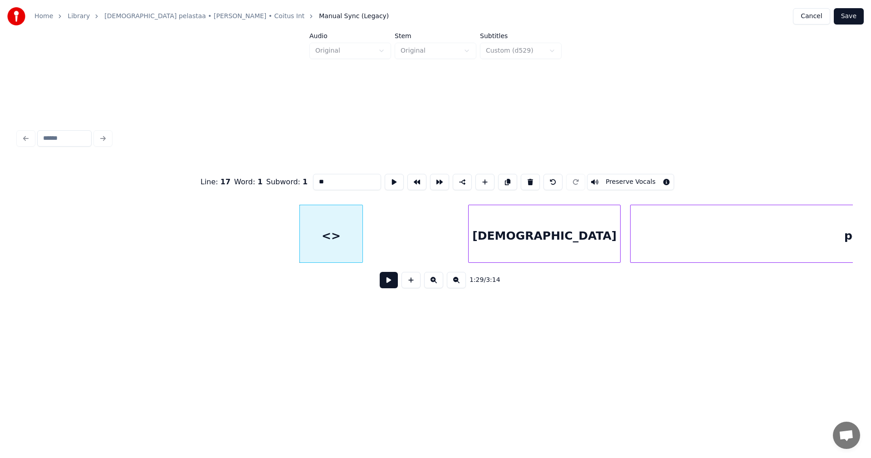
drag, startPoint x: 327, startPoint y: 178, endPoint x: 309, endPoint y: 178, distance: 17.7
click at [313, 178] on input "**" at bounding box center [347, 182] width 68 height 16
type input "****"
click at [387, 284] on button at bounding box center [389, 280] width 18 height 16
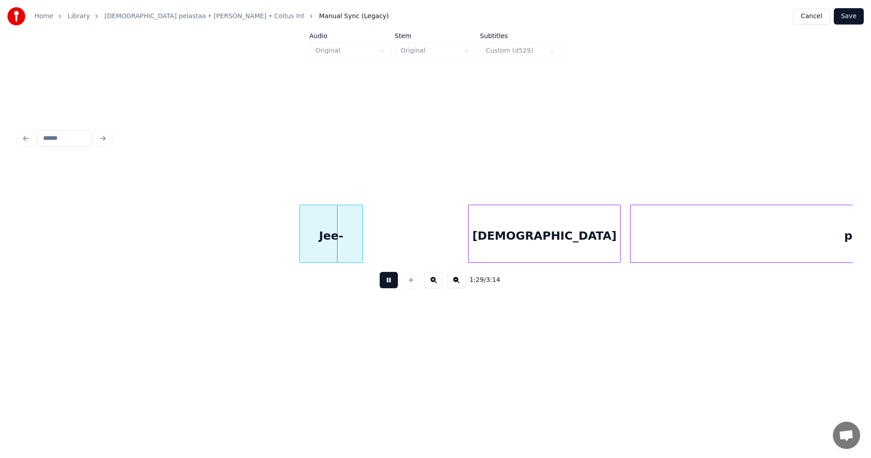
click at [387, 284] on button at bounding box center [389, 280] width 18 height 16
click at [360, 251] on div at bounding box center [361, 233] width 3 height 57
click at [409, 287] on button at bounding box center [410, 280] width 19 height 16
click at [417, 235] on div "<>" at bounding box center [396, 236] width 63 height 62
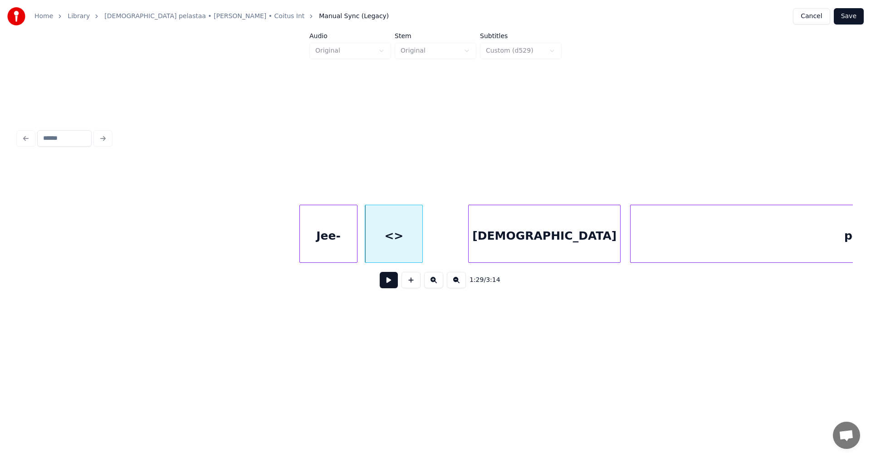
click at [420, 238] on div at bounding box center [421, 233] width 3 height 57
click at [411, 239] on div at bounding box center [412, 233] width 3 height 57
click at [385, 239] on div "<>" at bounding box center [389, 236] width 48 height 62
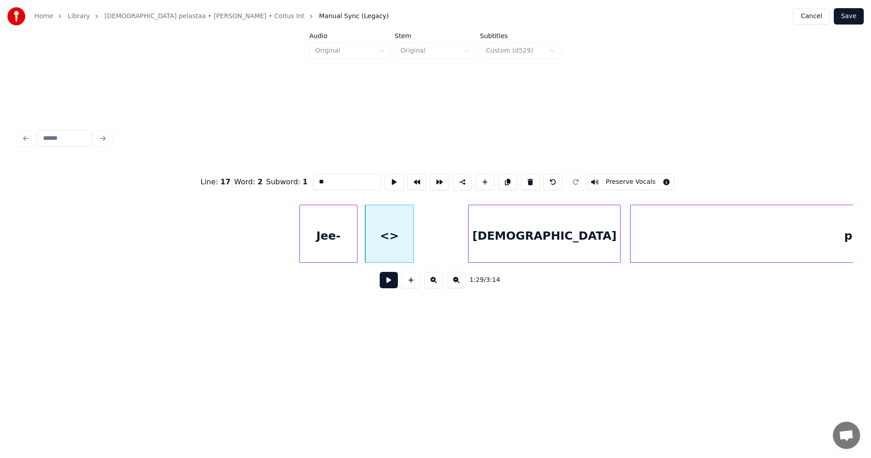
drag, startPoint x: 315, startPoint y: 181, endPoint x: 309, endPoint y: 182, distance: 6.1
click at [313, 182] on input "**" at bounding box center [347, 182] width 68 height 16
click at [326, 241] on div "Jee-" at bounding box center [328, 236] width 57 height 62
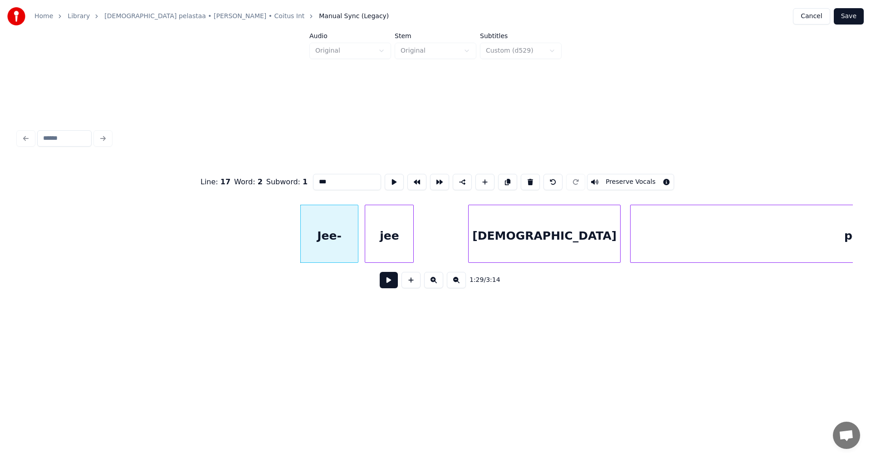
type input "***"
click at [385, 285] on button at bounding box center [389, 280] width 18 height 16
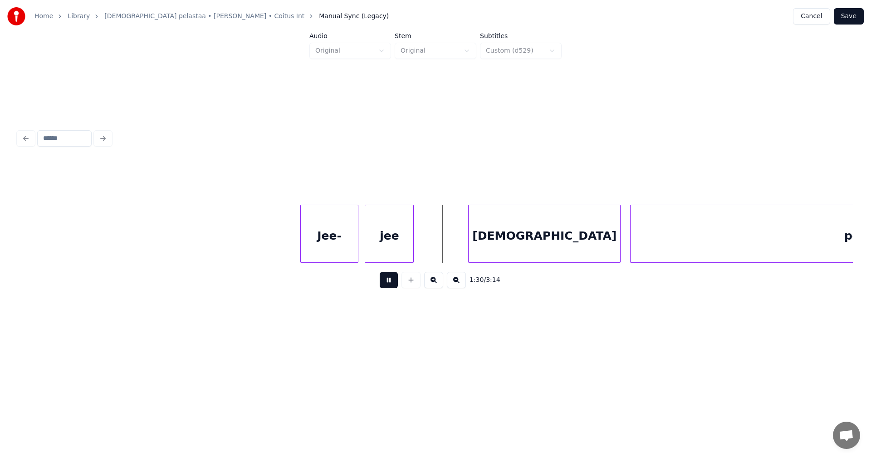
click at [385, 285] on button at bounding box center [389, 280] width 18 height 16
click at [408, 284] on button at bounding box center [410, 280] width 19 height 16
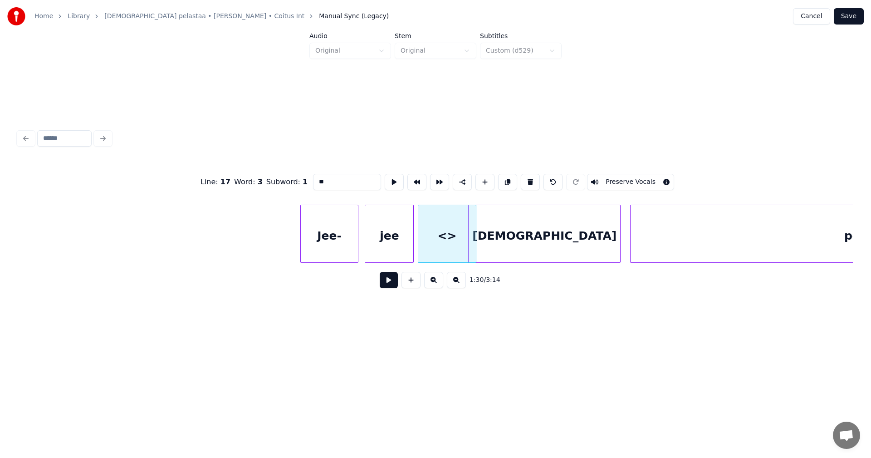
click at [473, 247] on div at bounding box center [474, 233] width 3 height 57
click at [508, 243] on div "[DEMOGRAPHIC_DATA]" at bounding box center [574, 236] width 152 height 62
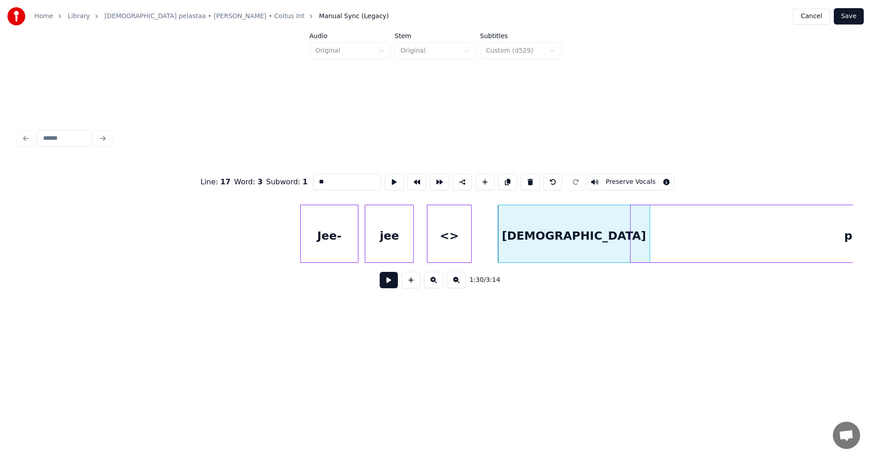
click at [429, 243] on div at bounding box center [428, 233] width 3 height 57
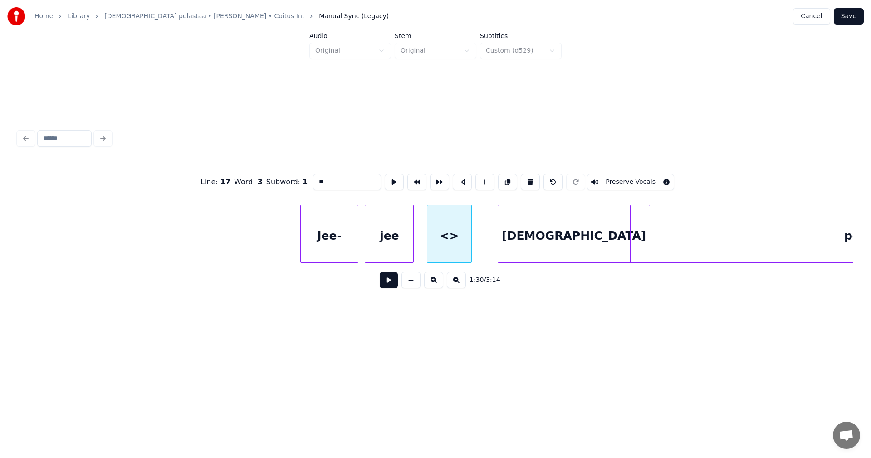
click at [343, 249] on div "Jee-" at bounding box center [329, 236] width 57 height 62
type input "****"
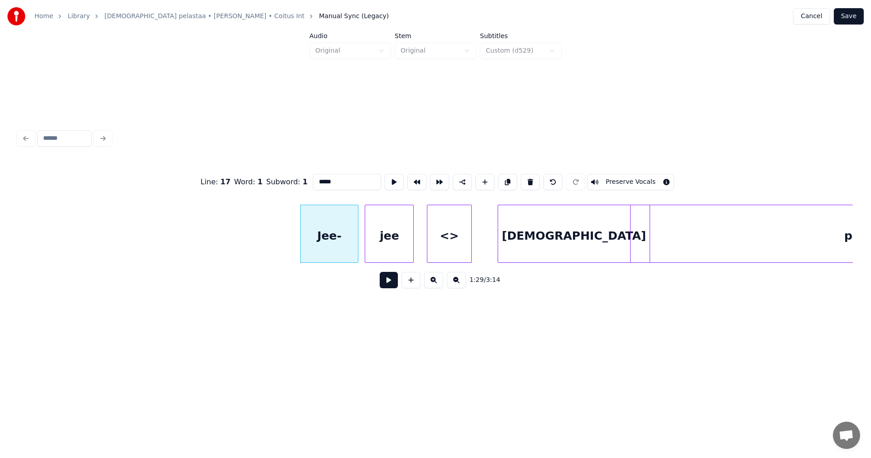
click at [391, 285] on button at bounding box center [389, 280] width 18 height 16
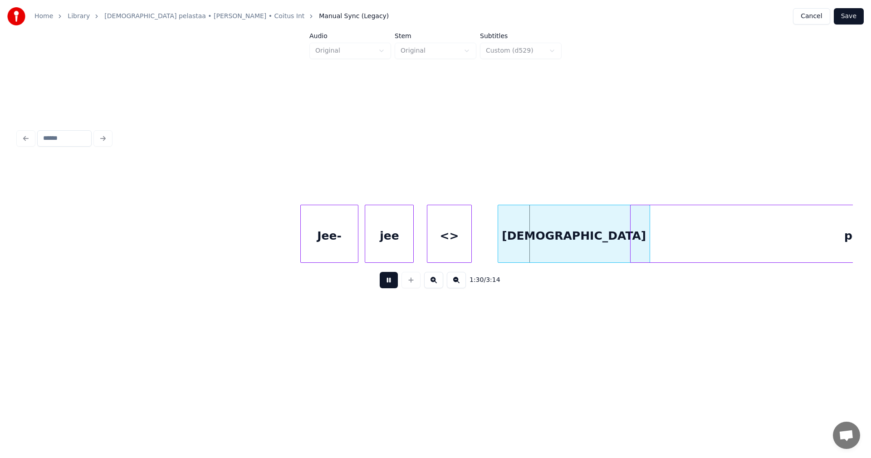
drag, startPoint x: 393, startPoint y: 284, endPoint x: 406, endPoint y: 277, distance: 14.6
click at [400, 280] on div "1:30 / 3:14" at bounding box center [435, 280] width 820 height 20
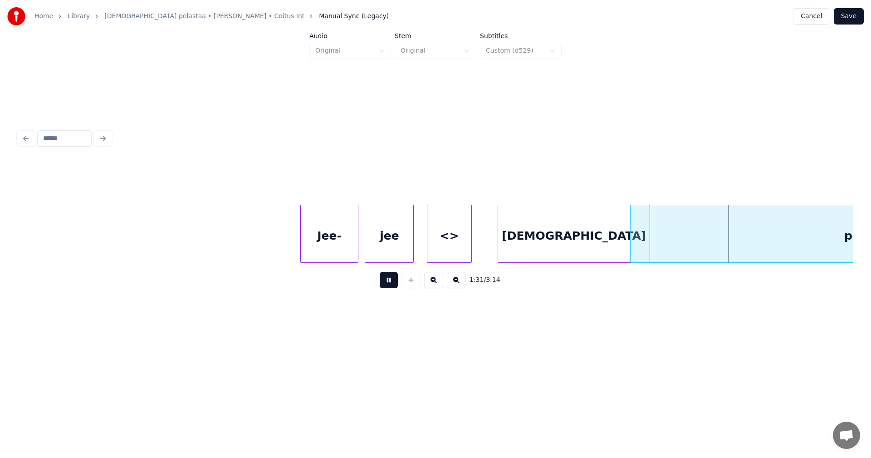
drag, startPoint x: 391, startPoint y: 284, endPoint x: 433, endPoint y: 277, distance: 43.3
click at [391, 284] on button at bounding box center [389, 280] width 18 height 16
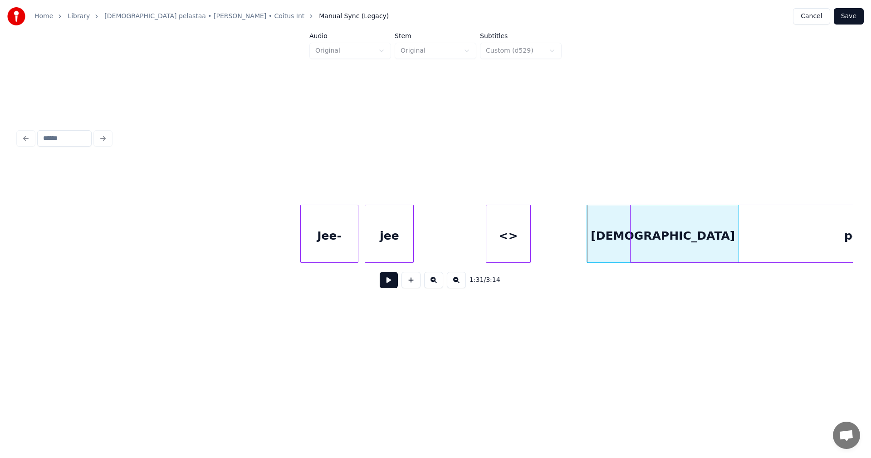
click at [518, 246] on div "<>" at bounding box center [508, 236] width 44 height 62
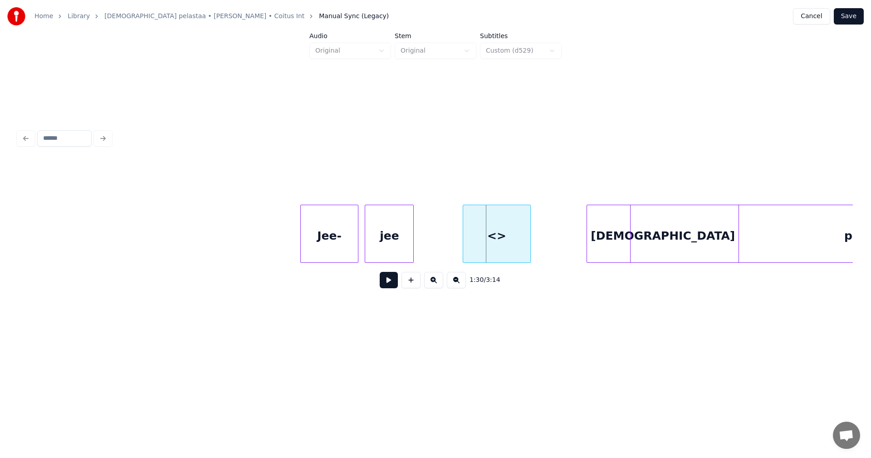
click at [464, 245] on div at bounding box center [464, 233] width 3 height 57
click at [435, 242] on div "jee" at bounding box center [427, 236] width 48 height 62
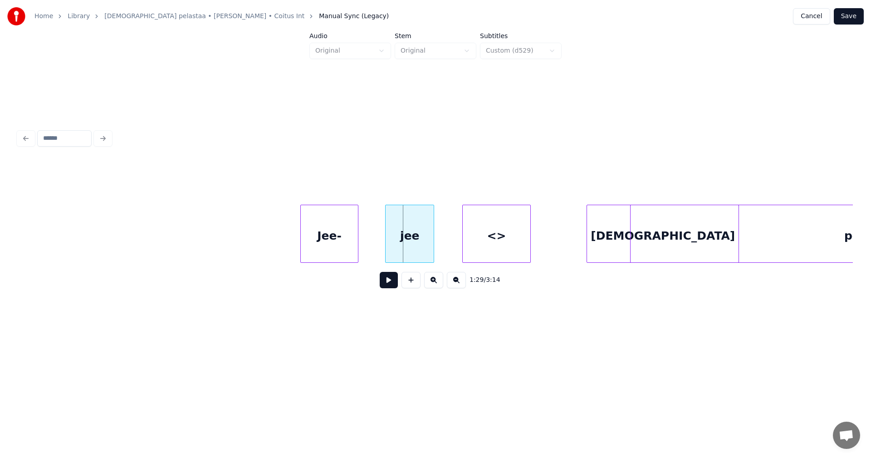
click at [389, 242] on div "jee" at bounding box center [410, 236] width 48 height 62
click at [433, 243] on div "jee" at bounding box center [428, 236] width 48 height 62
click at [380, 245] on div "Jee-" at bounding box center [339, 234] width 79 height 58
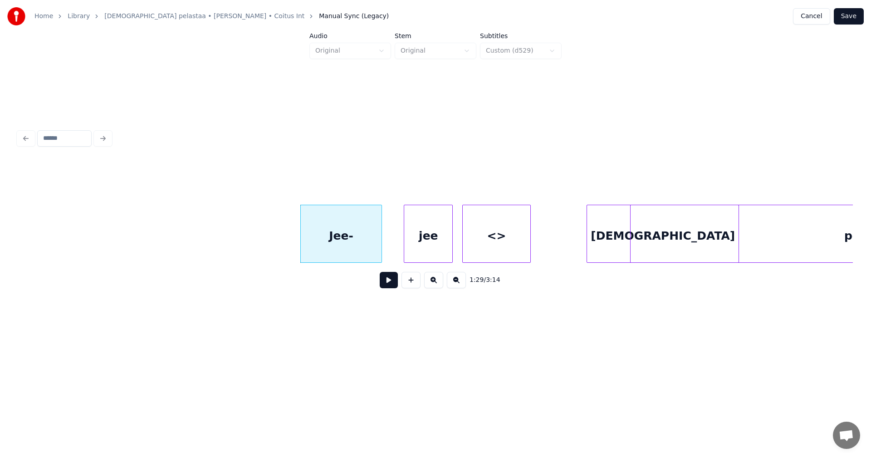
click at [388, 287] on button at bounding box center [389, 280] width 18 height 16
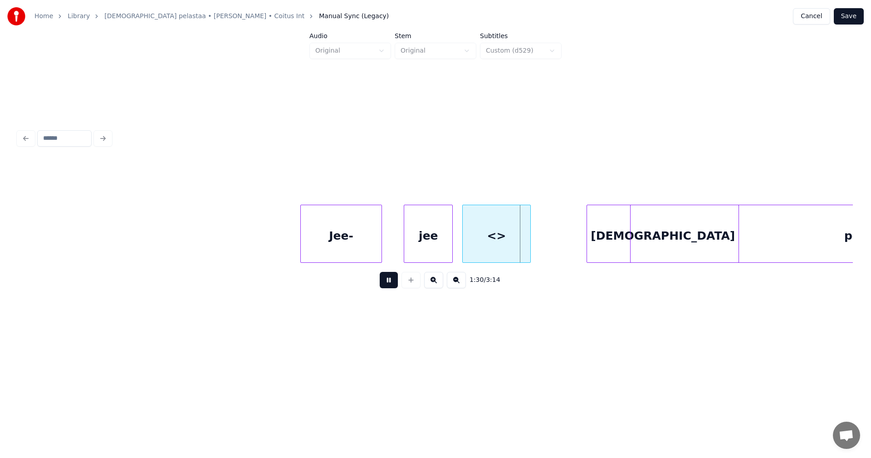
drag, startPoint x: 389, startPoint y: 287, endPoint x: 399, endPoint y: 266, distance: 22.9
click at [389, 287] on button at bounding box center [389, 280] width 18 height 16
click at [417, 250] on div "jee" at bounding box center [428, 236] width 48 height 62
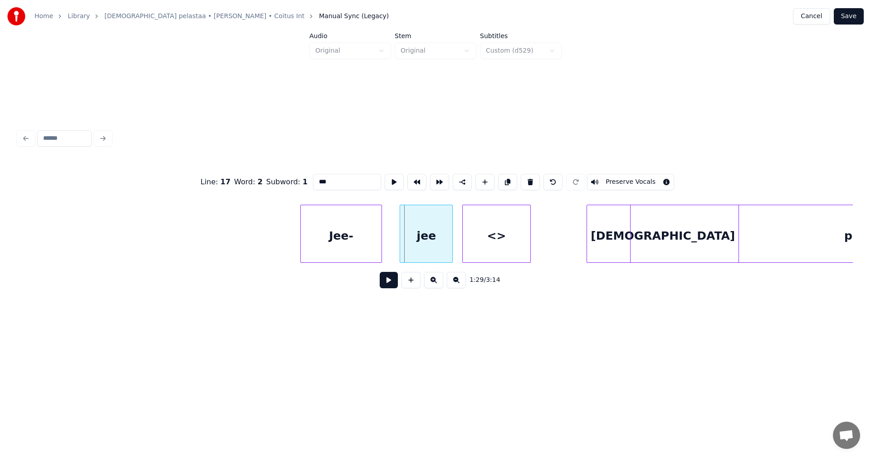
click at [400, 245] on div at bounding box center [401, 233] width 3 height 57
click at [364, 250] on div "Jee-" at bounding box center [341, 236] width 81 height 62
type input "****"
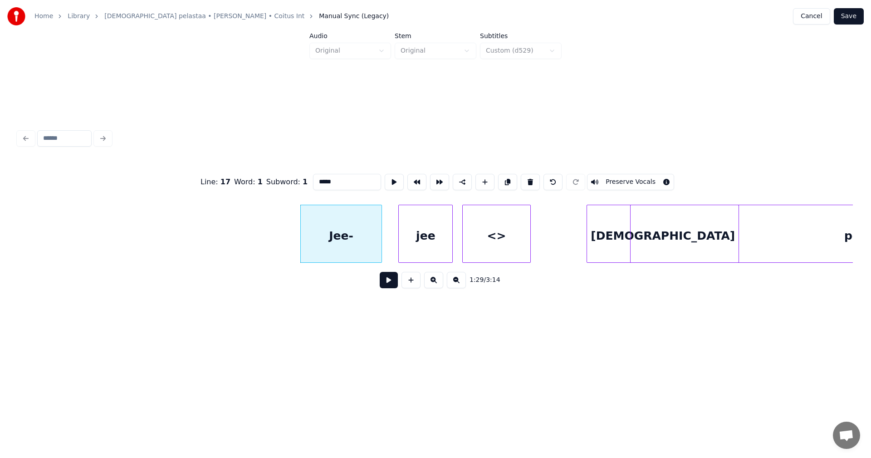
click at [391, 281] on button at bounding box center [389, 280] width 18 height 16
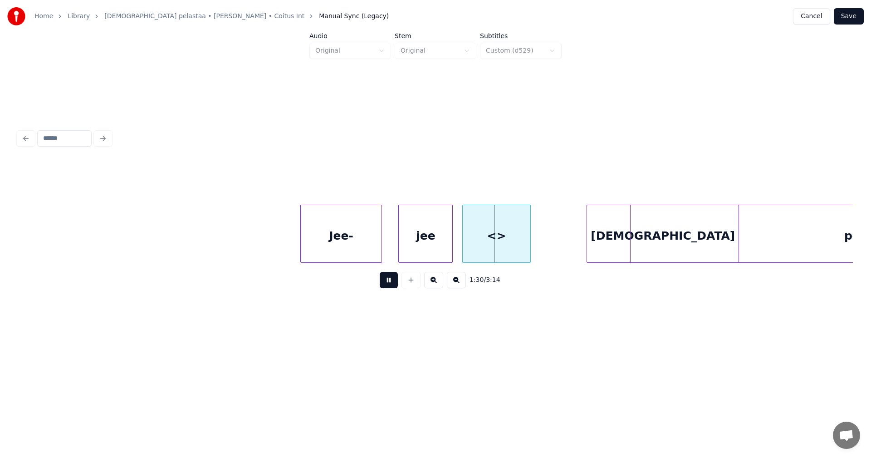
drag, startPoint x: 391, startPoint y: 282, endPoint x: 443, endPoint y: 270, distance: 52.9
click at [391, 282] on button at bounding box center [389, 280] width 18 height 16
click at [487, 248] on div "<>" at bounding box center [497, 236] width 68 height 62
drag, startPoint x: 333, startPoint y: 181, endPoint x: 313, endPoint y: 181, distance: 19.5
click at [313, 181] on input "**" at bounding box center [347, 182] width 68 height 16
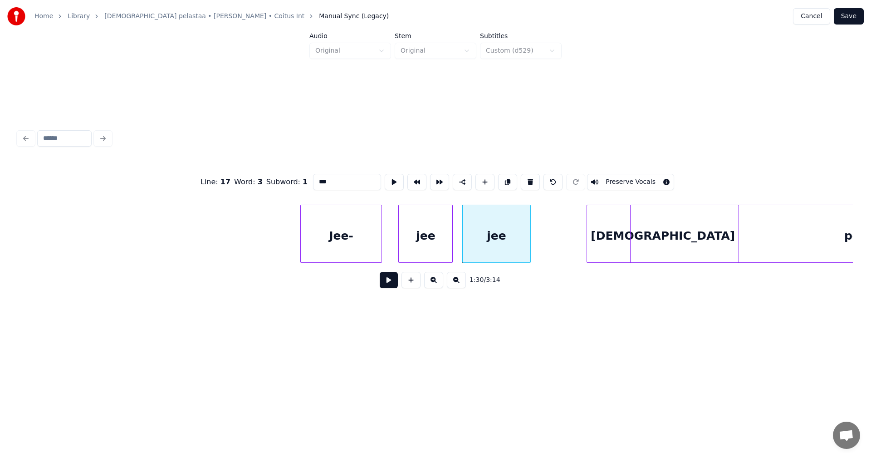
click at [435, 243] on div "jee" at bounding box center [426, 236] width 54 height 62
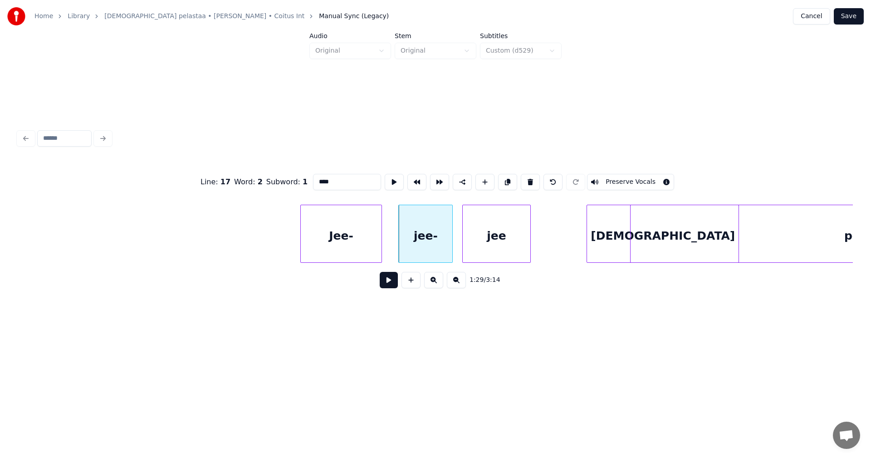
click at [365, 243] on div "Jee-" at bounding box center [341, 236] width 81 height 62
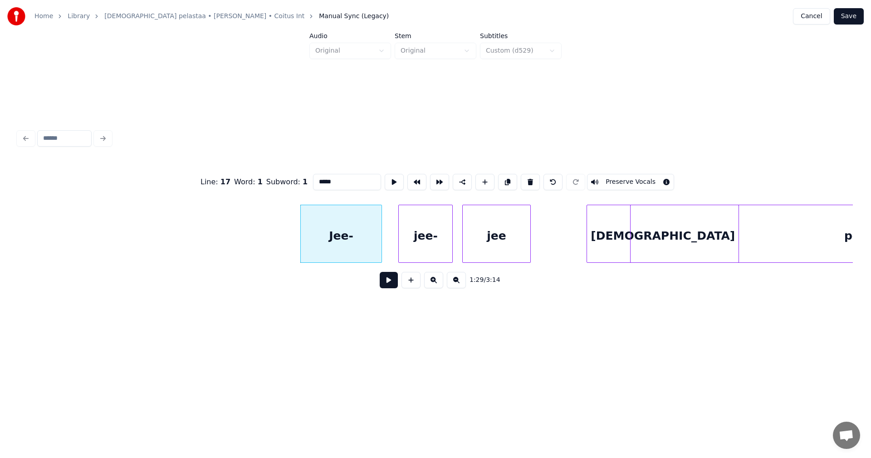
type input "****"
click at [384, 280] on button at bounding box center [389, 280] width 18 height 16
click at [386, 281] on button at bounding box center [389, 280] width 18 height 16
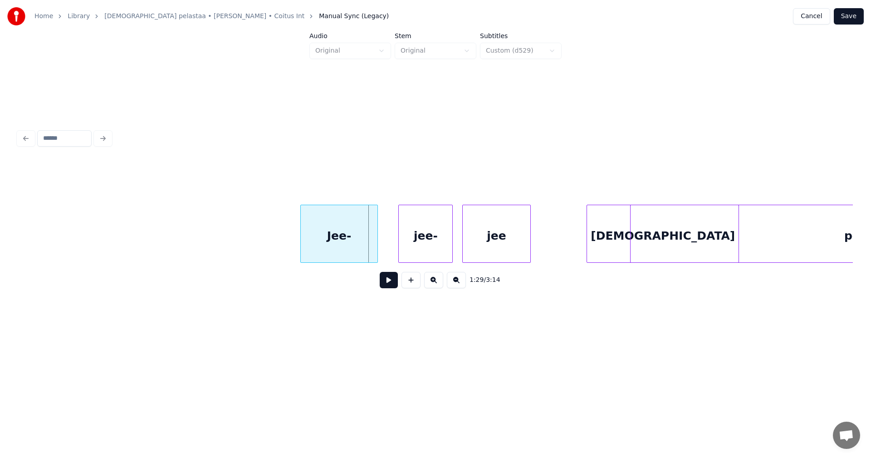
click at [375, 241] on div at bounding box center [376, 233] width 3 height 57
click at [402, 244] on div "jee-" at bounding box center [418, 236] width 54 height 62
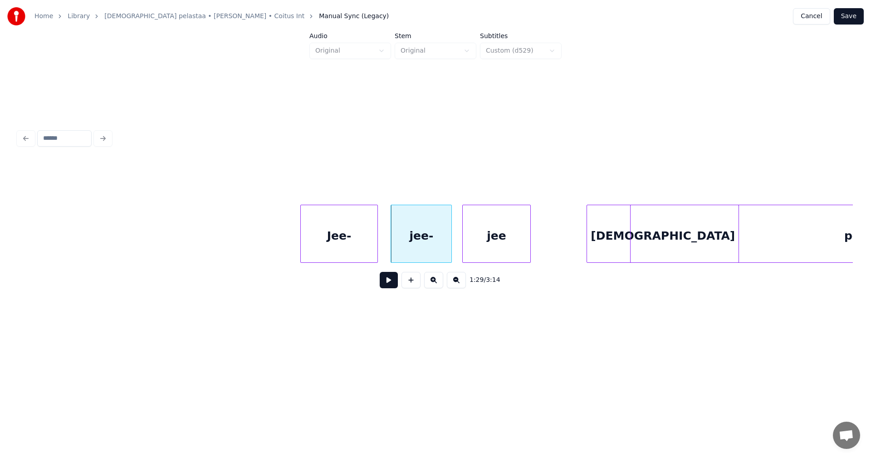
click at [450, 246] on div at bounding box center [450, 233] width 3 height 57
click at [476, 248] on div "jee" at bounding box center [497, 236] width 68 height 62
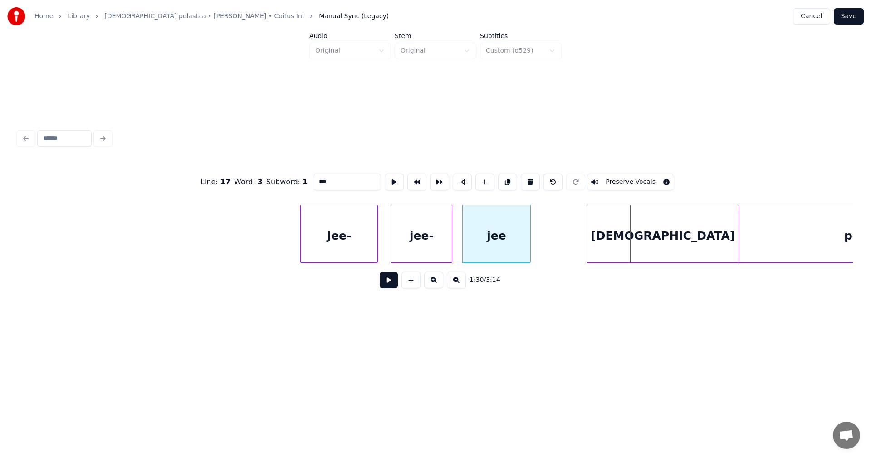
click at [366, 249] on div "Jee-" at bounding box center [339, 236] width 77 height 62
type input "****"
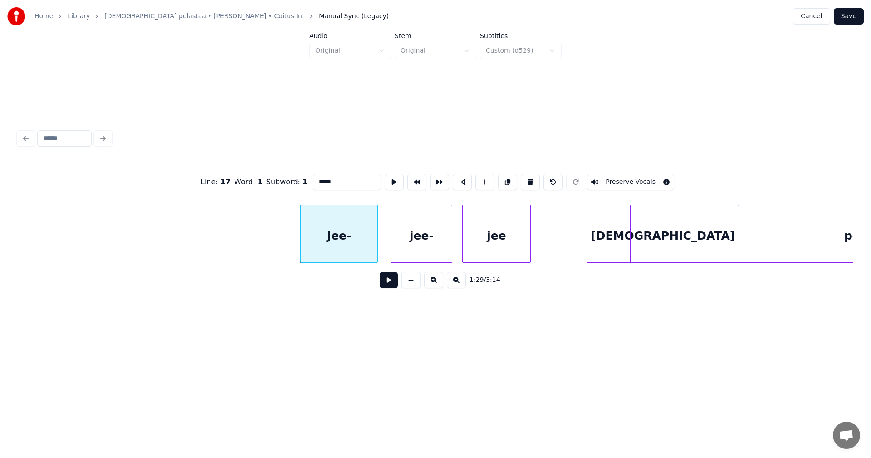
click at [392, 282] on button at bounding box center [389, 280] width 18 height 16
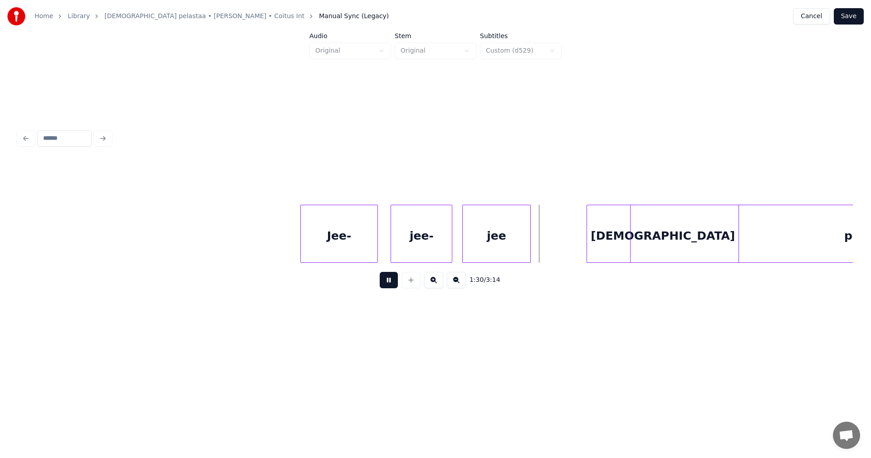
click at [394, 282] on button at bounding box center [389, 280] width 18 height 16
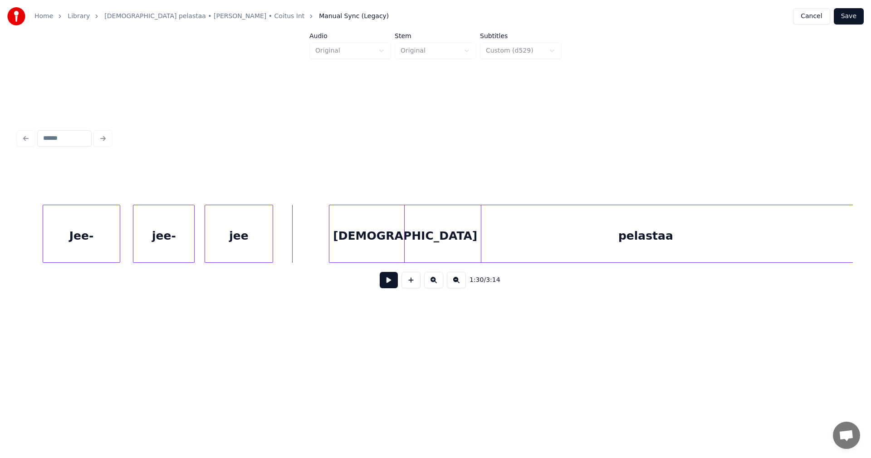
scroll to position [0, 14230]
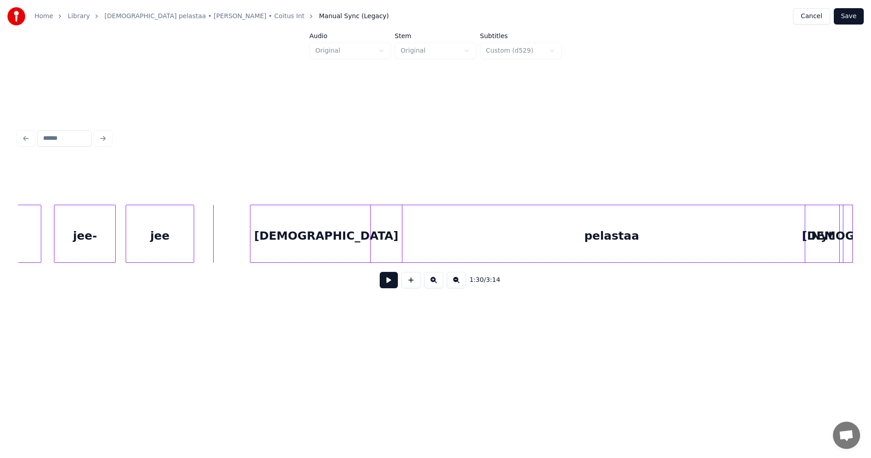
click at [725, 250] on div "pelastaa" at bounding box center [612, 236] width 482 height 62
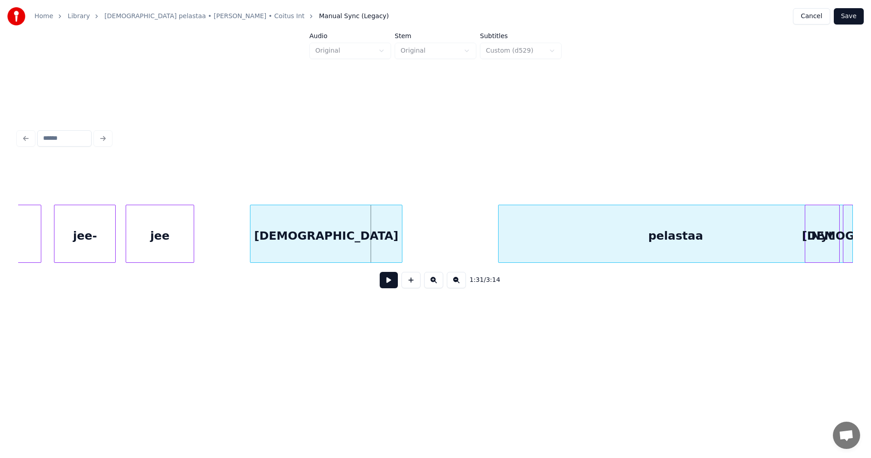
click at [501, 248] on div at bounding box center [500, 233] width 3 height 57
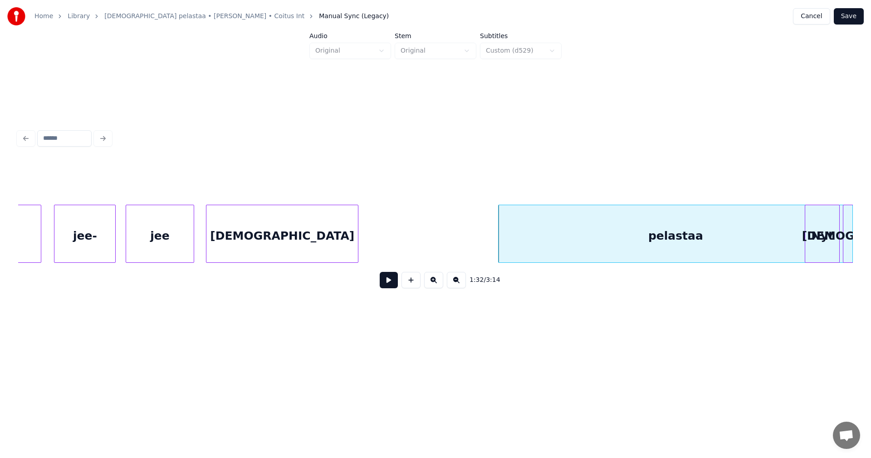
click at [241, 245] on div "[DEMOGRAPHIC_DATA]" at bounding box center [282, 236] width 152 height 62
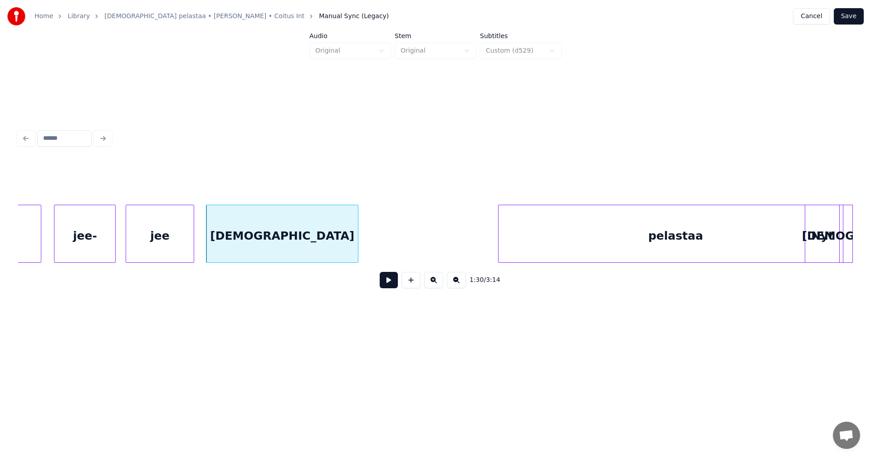
click at [389, 287] on button at bounding box center [389, 280] width 18 height 16
drag, startPoint x: 389, startPoint y: 286, endPoint x: 379, endPoint y: 273, distance: 17.1
click at [389, 285] on button at bounding box center [389, 280] width 18 height 16
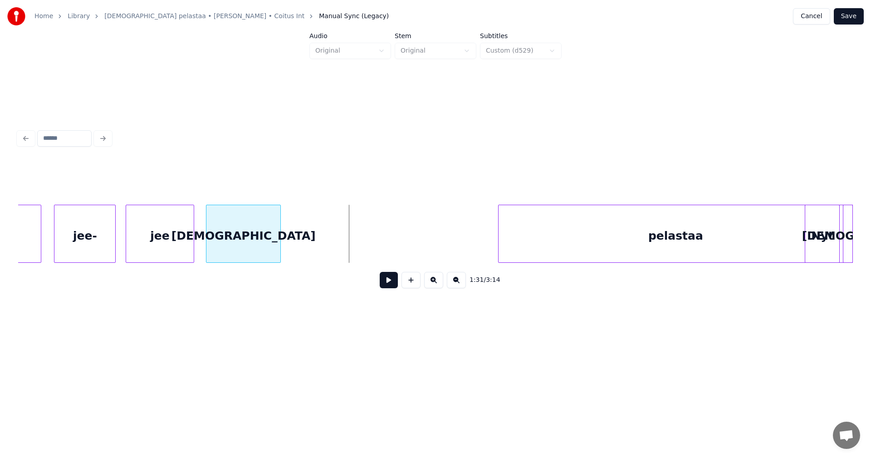
click at [279, 245] on div at bounding box center [279, 233] width 3 height 57
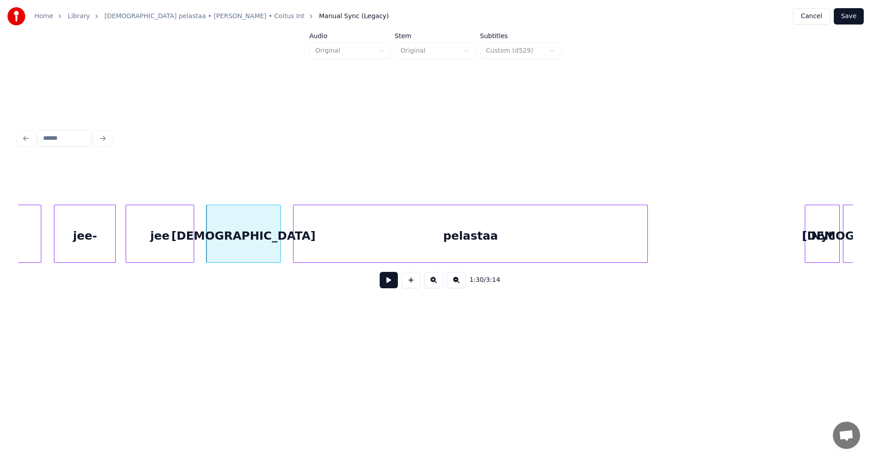
click at [332, 235] on div "pelastaa" at bounding box center [470, 236] width 354 height 62
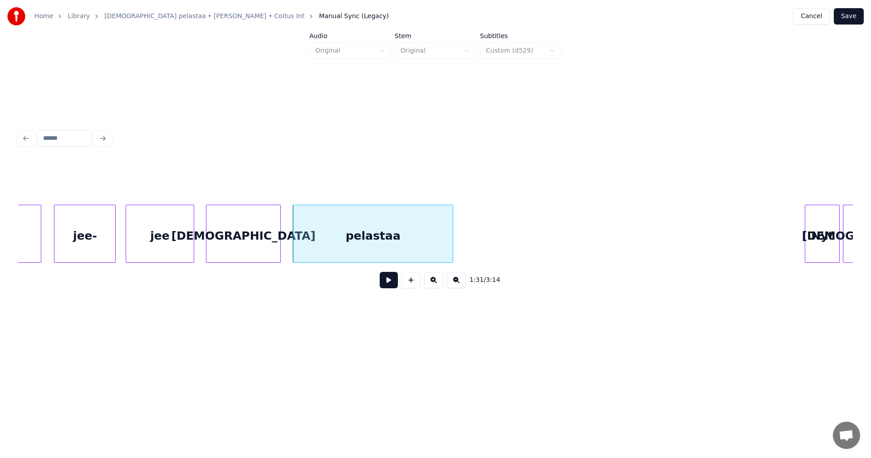
click at [452, 233] on div at bounding box center [451, 233] width 3 height 57
click at [268, 245] on div "[DEMOGRAPHIC_DATA]" at bounding box center [243, 236] width 74 height 62
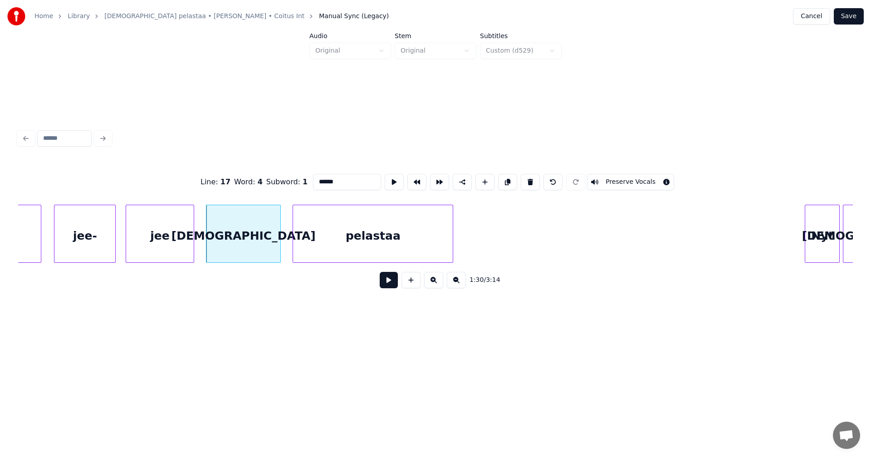
click at [386, 286] on button at bounding box center [389, 280] width 18 height 16
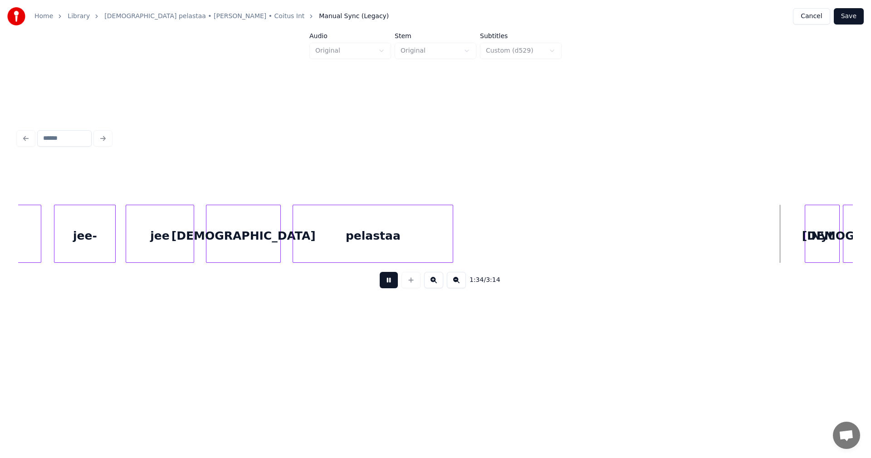
click at [386, 286] on button at bounding box center [389, 280] width 18 height 16
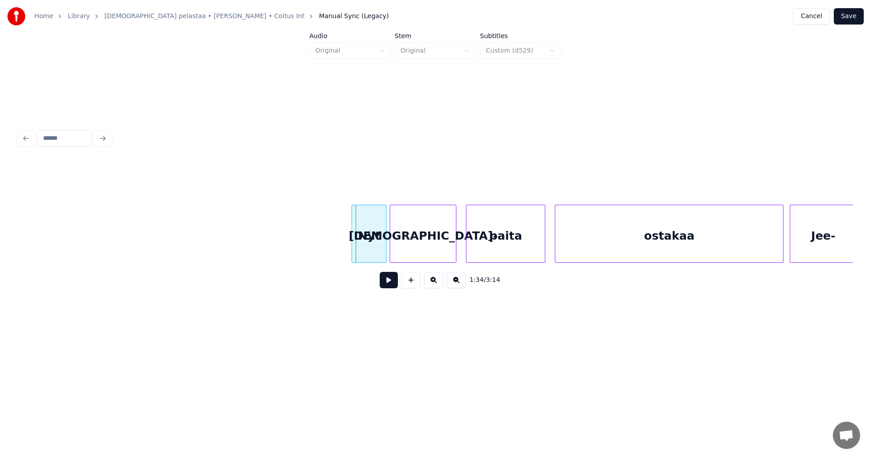
scroll to position [0, 14684]
click at [360, 233] on div "Nyt" at bounding box center [369, 236] width 34 height 62
click at [318, 178] on input "***" at bounding box center [347, 182] width 68 height 16
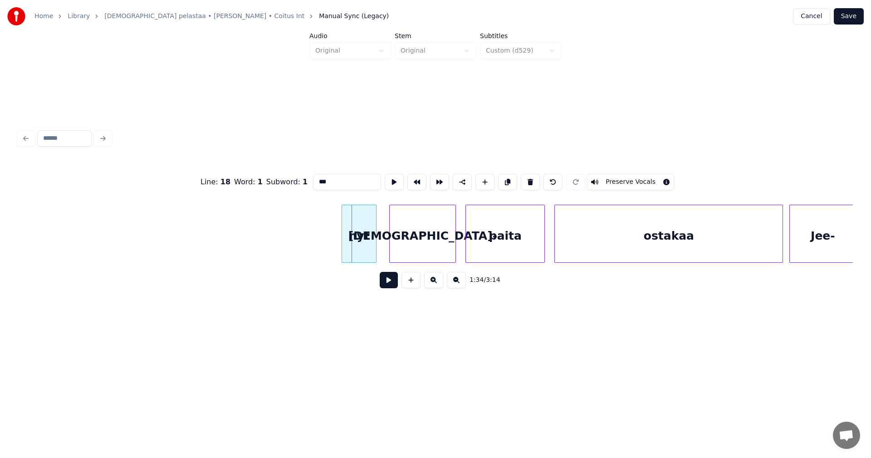
click at [370, 243] on div "nyt" at bounding box center [359, 236] width 34 height 62
type input "***"
click at [387, 285] on button at bounding box center [389, 280] width 18 height 16
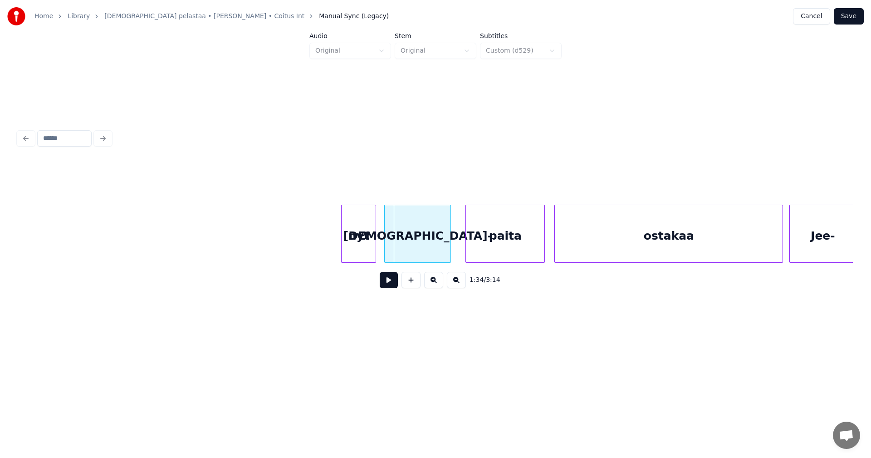
click at [412, 249] on div "[DEMOGRAPHIC_DATA]-" at bounding box center [418, 236] width 66 height 62
click at [487, 250] on div "paita" at bounding box center [502, 236] width 78 height 62
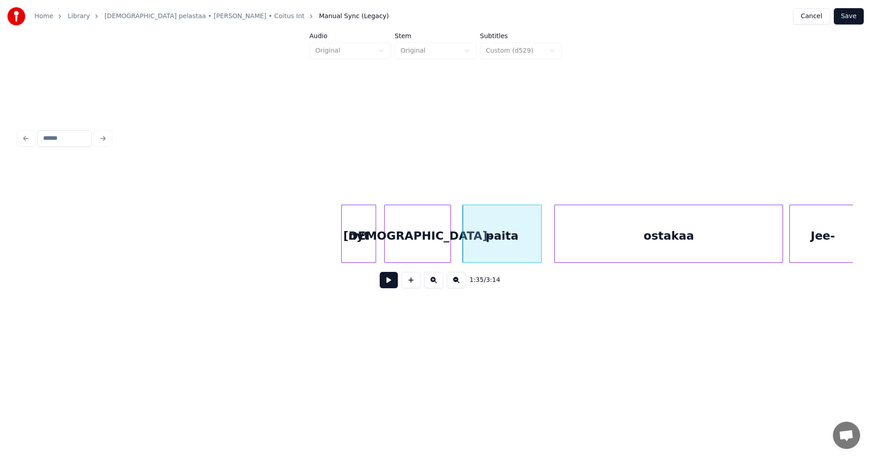
click at [362, 247] on div "nyt" at bounding box center [359, 236] width 34 height 62
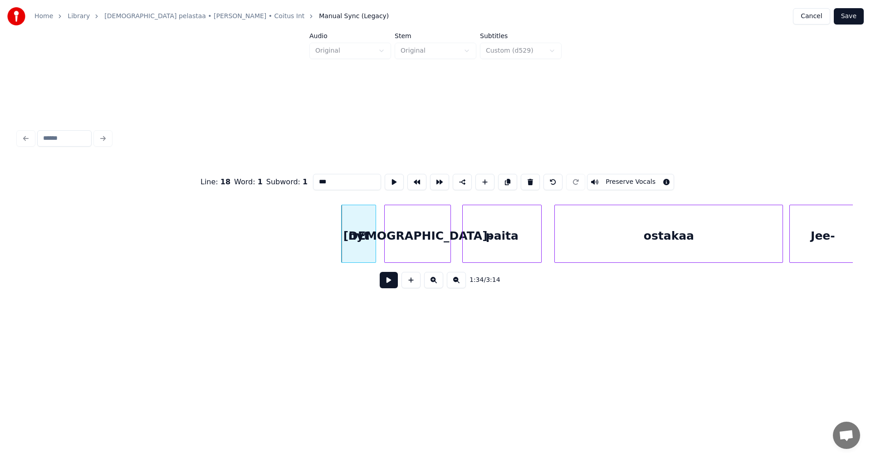
click at [391, 284] on button at bounding box center [389, 280] width 18 height 16
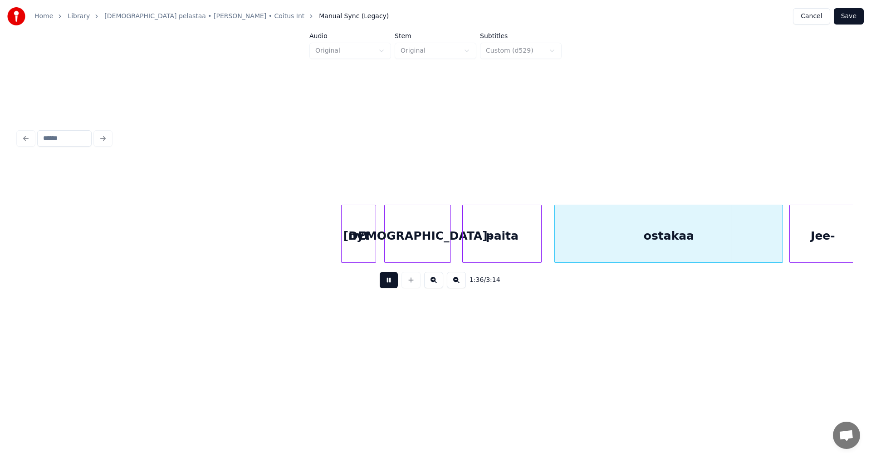
click at [390, 283] on button at bounding box center [389, 280] width 18 height 16
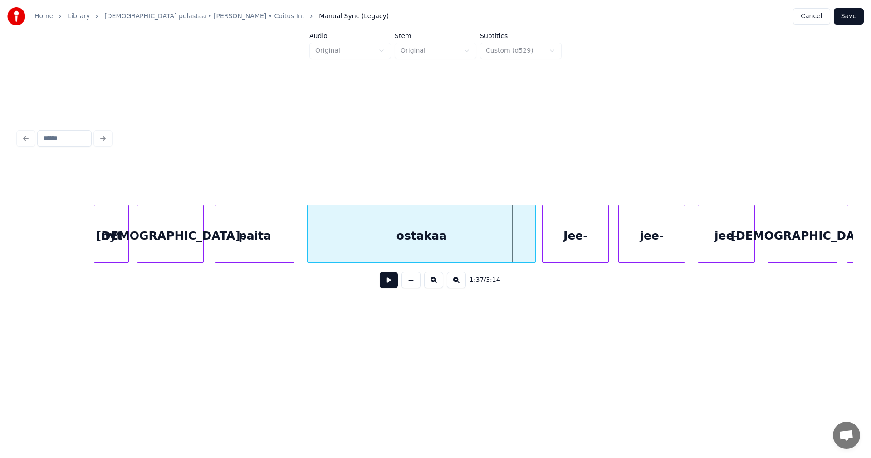
scroll to position [0, 14992]
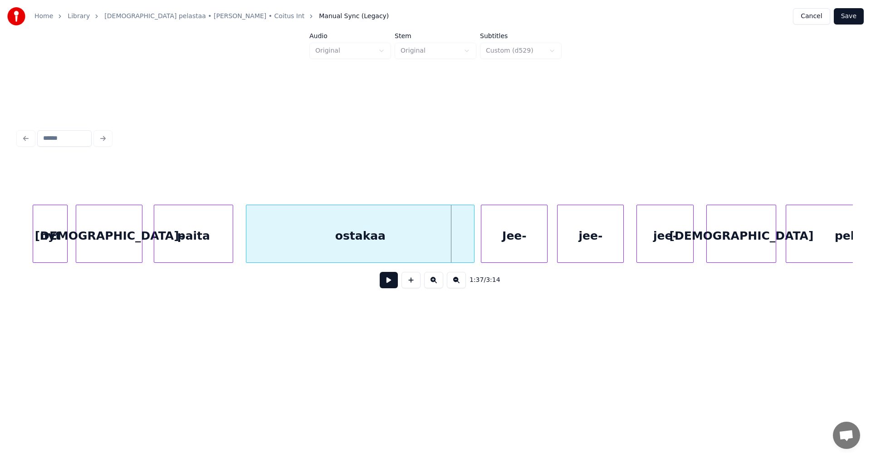
click at [403, 245] on div "ostakaa" at bounding box center [360, 236] width 228 height 62
click at [389, 279] on button at bounding box center [389, 280] width 18 height 16
click at [388, 280] on button at bounding box center [389, 280] width 18 height 16
click at [466, 243] on div at bounding box center [466, 233] width 3 height 57
click at [502, 243] on div "Jee-" at bounding box center [514, 236] width 66 height 62
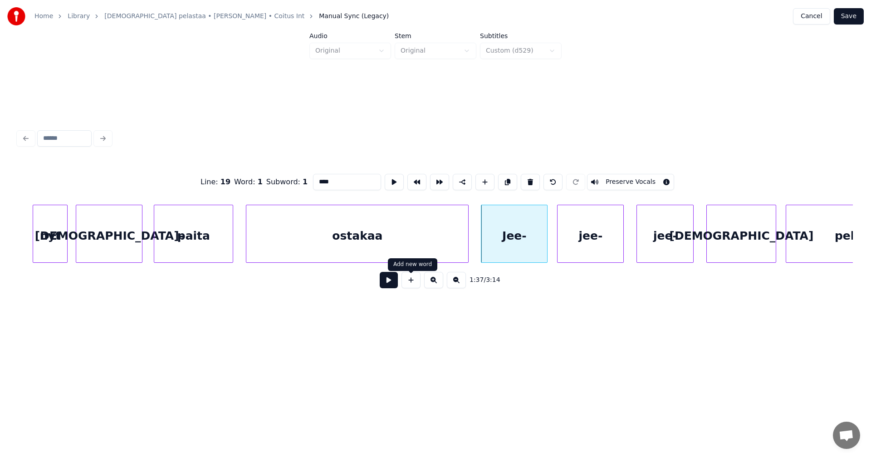
click at [394, 284] on button at bounding box center [389, 280] width 18 height 16
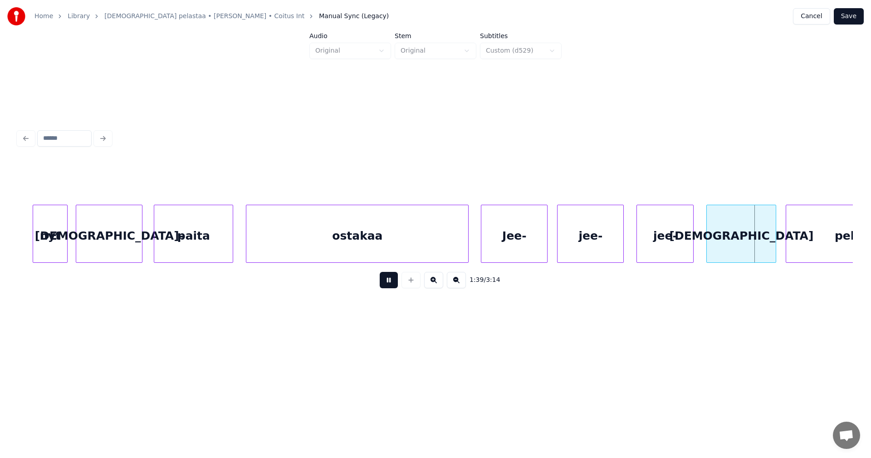
click at [395, 284] on button at bounding box center [389, 280] width 18 height 16
click at [744, 244] on div "[DEMOGRAPHIC_DATA]" at bounding box center [738, 236] width 69 height 62
click at [684, 248] on div "jee-" at bounding box center [665, 236] width 56 height 62
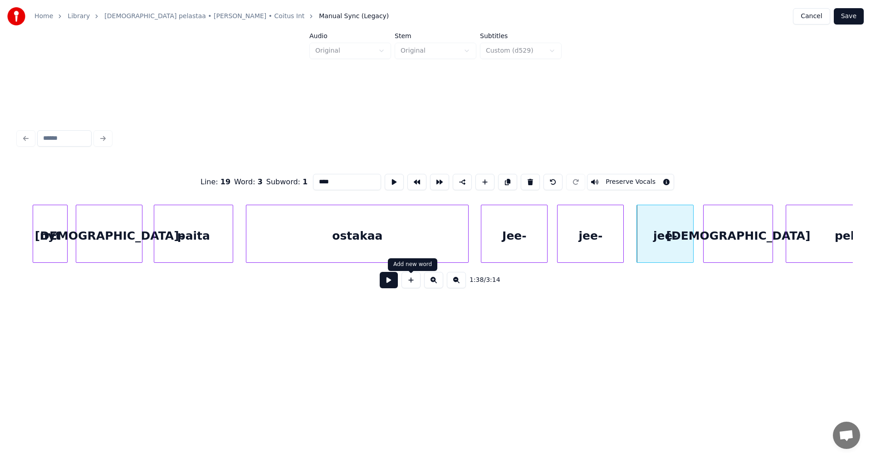
click at [395, 281] on button at bounding box center [389, 280] width 18 height 16
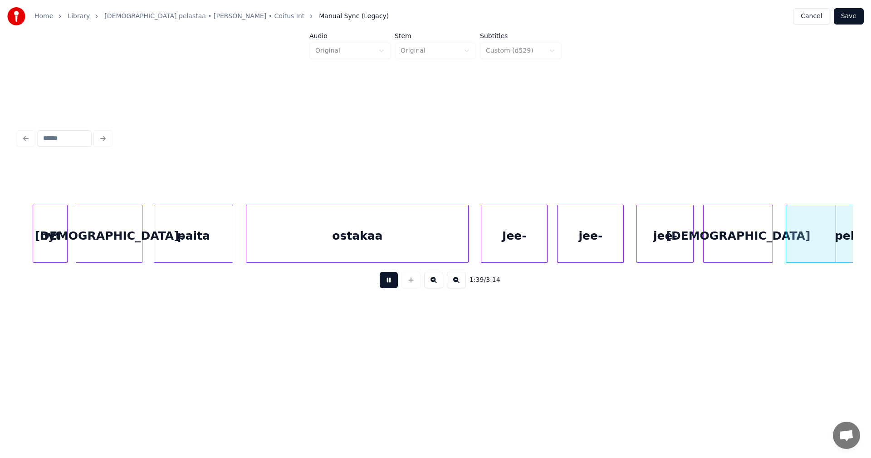
scroll to position [0, 15828]
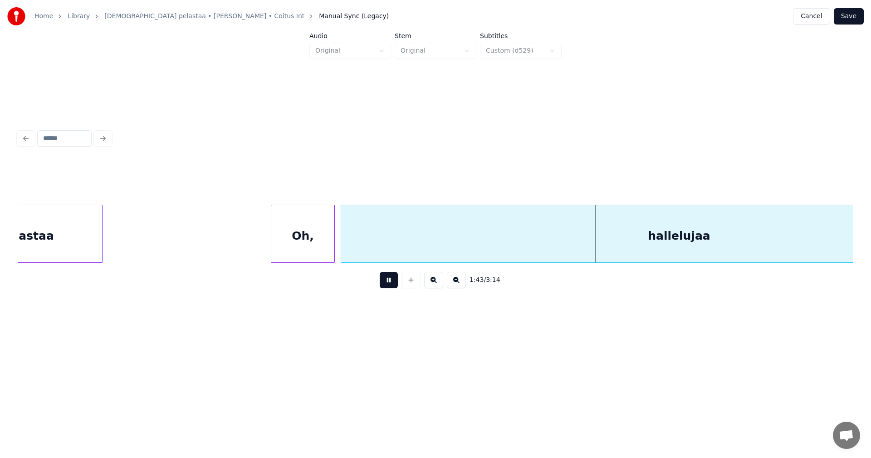
drag, startPoint x: 395, startPoint y: 281, endPoint x: 545, endPoint y: 266, distance: 150.5
click at [396, 281] on button at bounding box center [389, 280] width 18 height 16
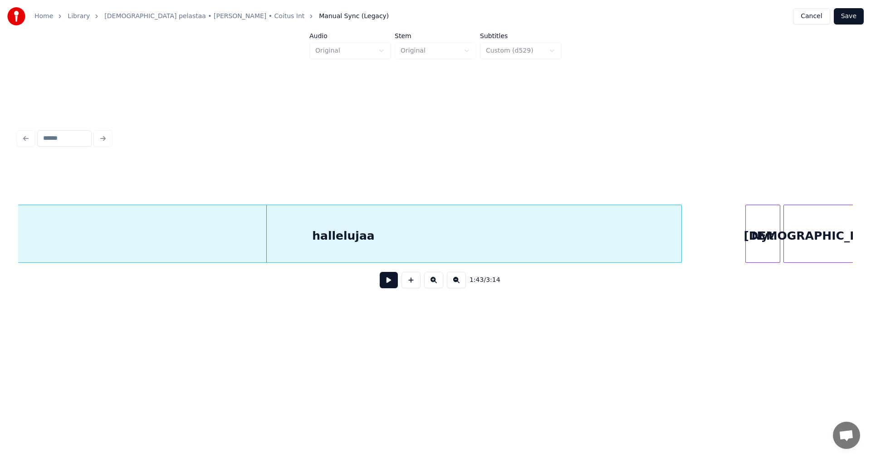
scroll to position [0, 16173]
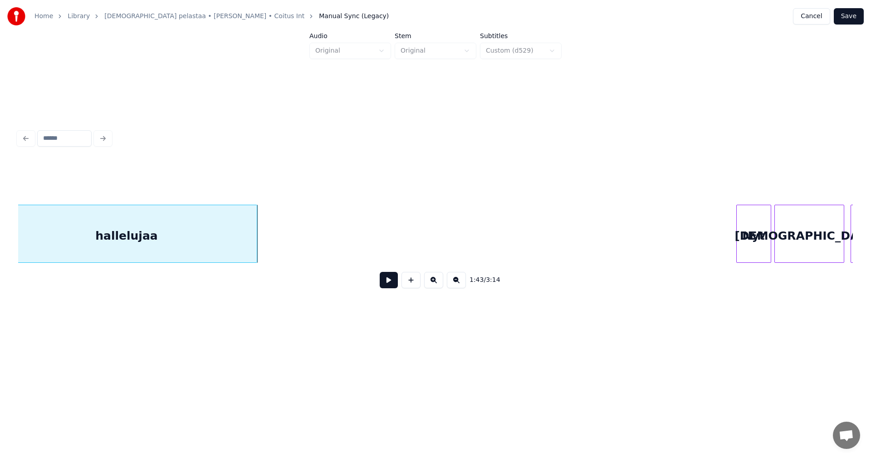
click at [257, 241] on div at bounding box center [255, 233] width 3 height 57
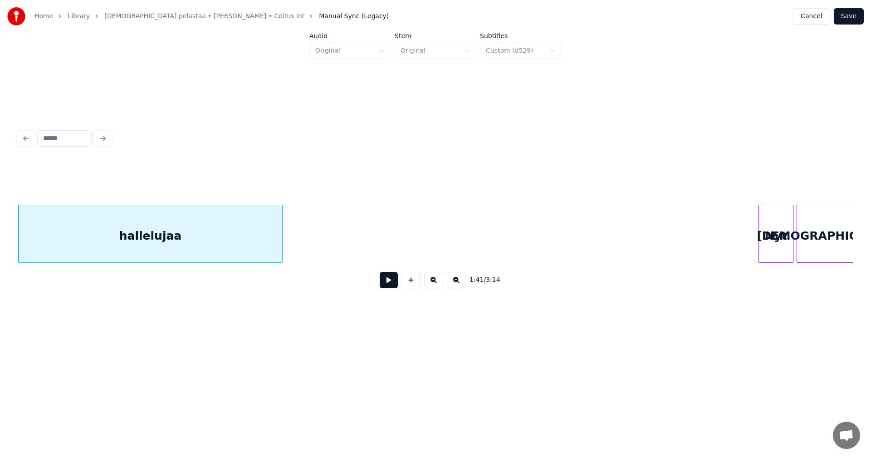
click at [236, 242] on div "hallelujaa" at bounding box center [150, 236] width 263 height 62
click at [390, 284] on button at bounding box center [389, 280] width 18 height 16
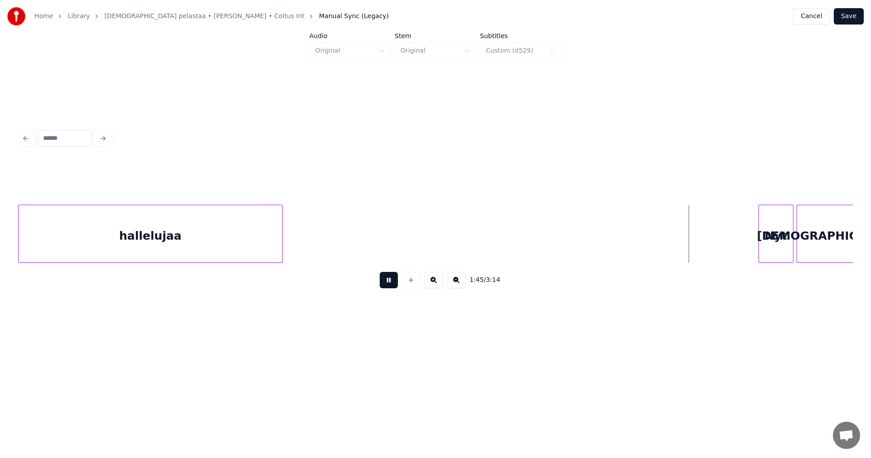
click at [383, 283] on button at bounding box center [389, 280] width 18 height 16
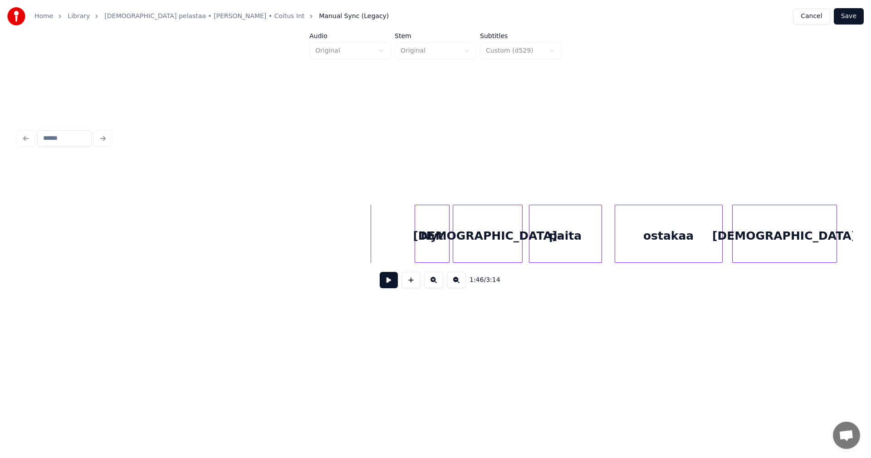
scroll to position [0, 16495]
click at [421, 238] on div "Nyt" at bounding box center [418, 236] width 34 height 62
click at [477, 245] on div "[DEMOGRAPHIC_DATA]-" at bounding box center [476, 236] width 69 height 62
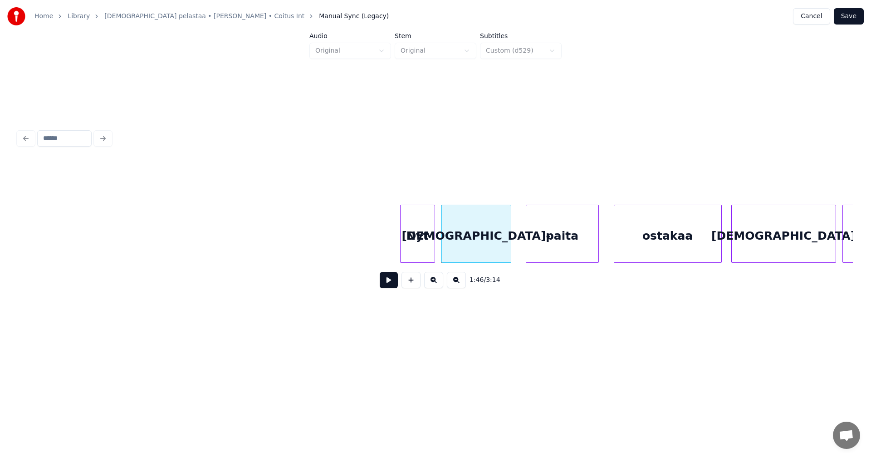
click at [544, 247] on div "paita" at bounding box center [562, 236] width 72 height 62
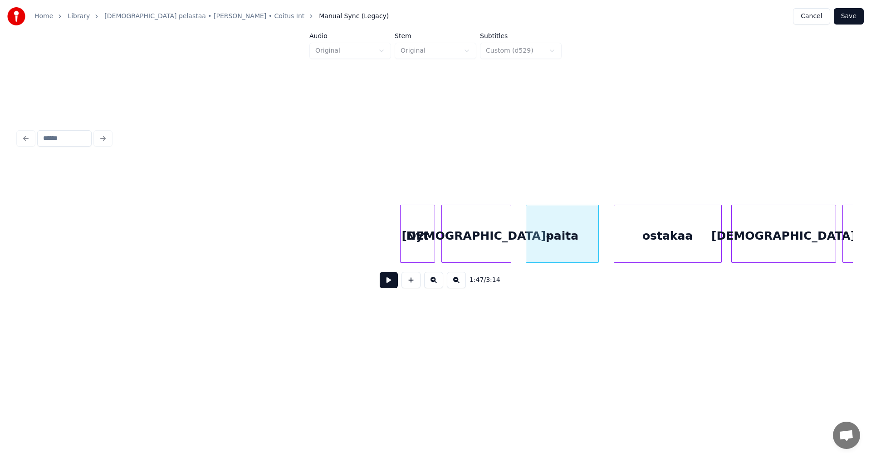
click at [424, 249] on div "Nyt" at bounding box center [418, 236] width 34 height 62
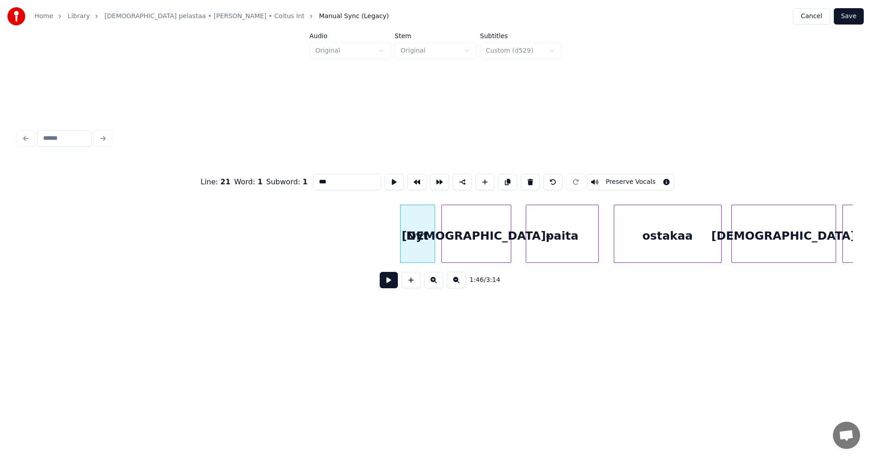
click at [393, 284] on button at bounding box center [389, 280] width 18 height 16
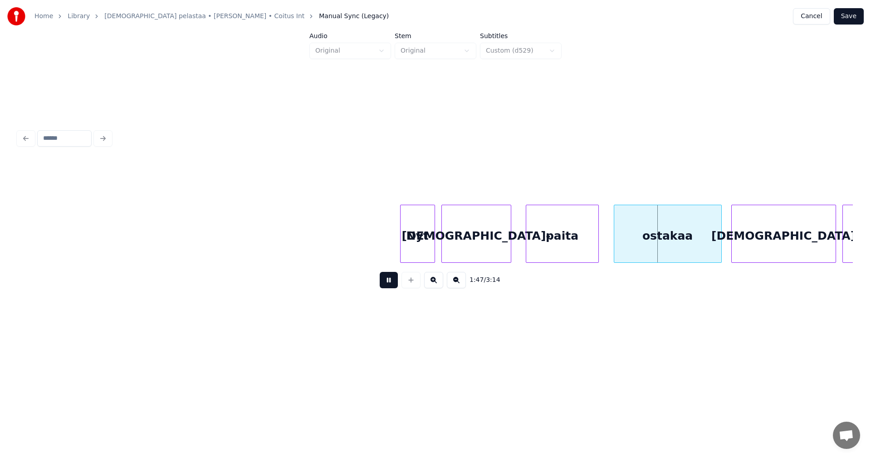
click at [393, 284] on button at bounding box center [389, 280] width 18 height 16
click at [659, 245] on div "ostakaa" at bounding box center [663, 236] width 107 height 62
click at [393, 283] on button at bounding box center [389, 280] width 18 height 16
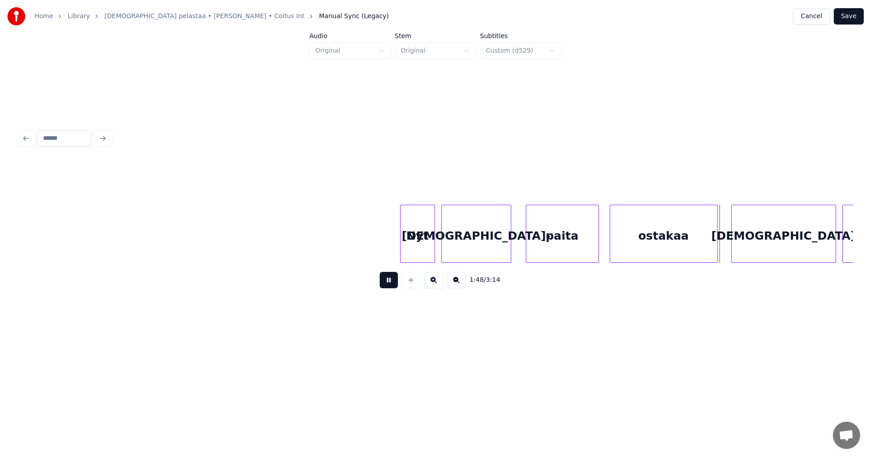
drag, startPoint x: 393, startPoint y: 283, endPoint x: 469, endPoint y: 282, distance: 75.3
click at [394, 283] on button at bounding box center [389, 280] width 18 height 16
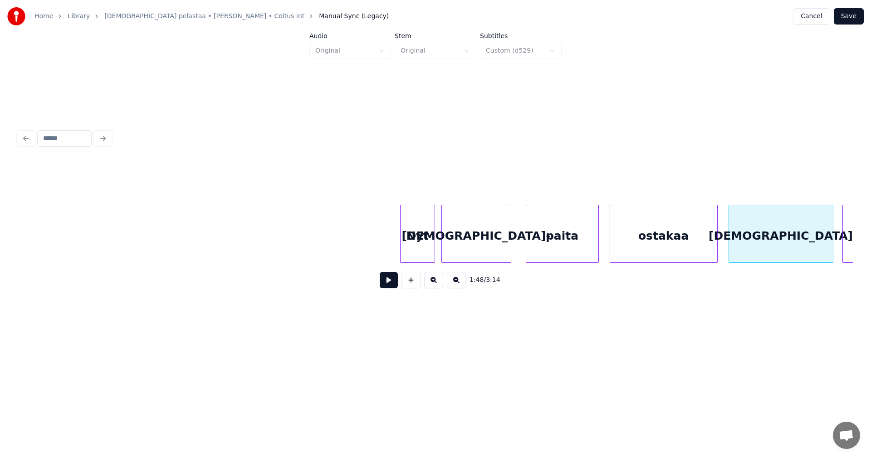
click at [763, 242] on div "[DEMOGRAPHIC_DATA]" at bounding box center [781, 236] width 104 height 62
click at [395, 285] on button at bounding box center [389, 280] width 18 height 16
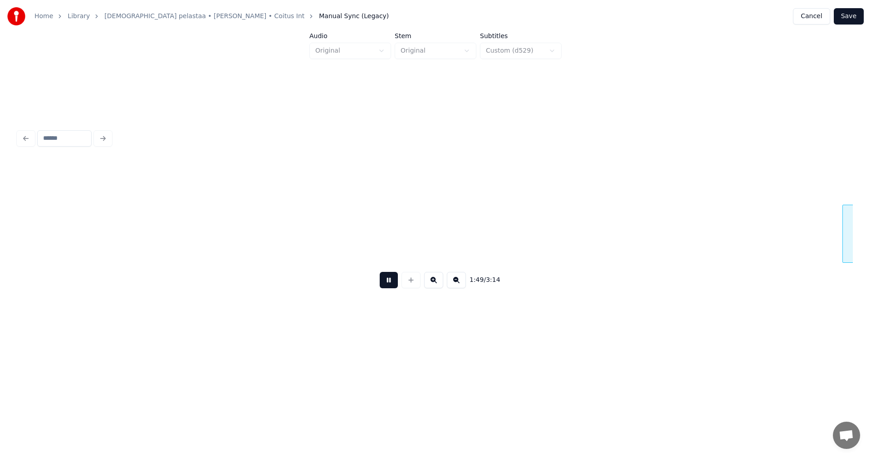
scroll to position [0, 17332]
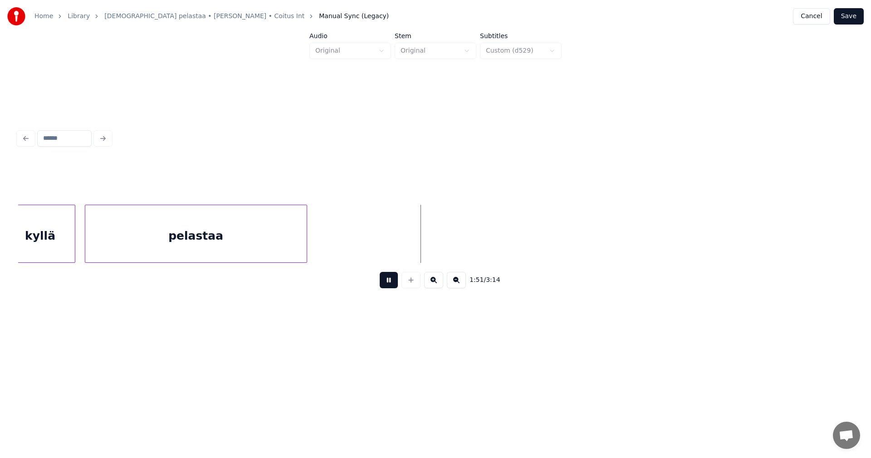
click at [395, 285] on button at bounding box center [389, 280] width 18 height 16
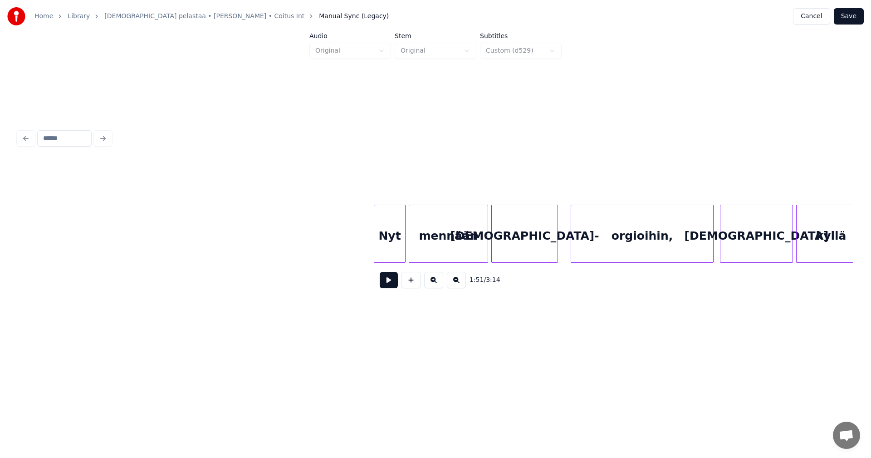
scroll to position [0, 21528]
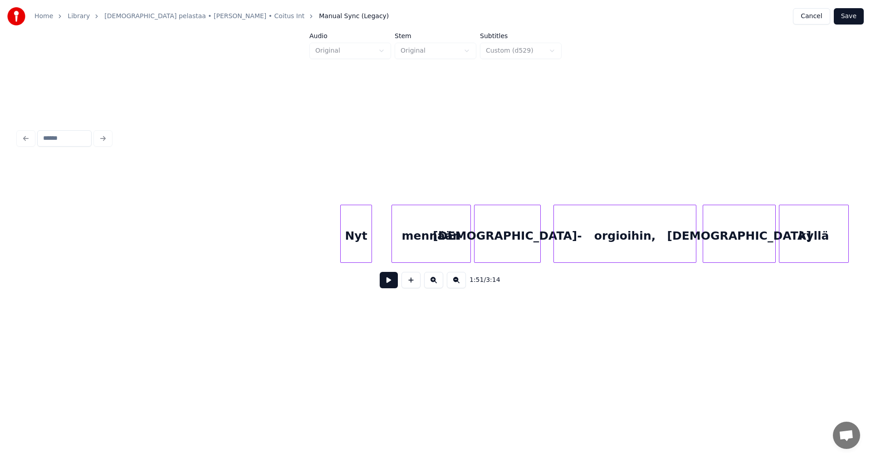
click at [368, 249] on div "Nyt" at bounding box center [356, 236] width 31 height 62
click at [432, 251] on div "mennään" at bounding box center [420, 236] width 78 height 62
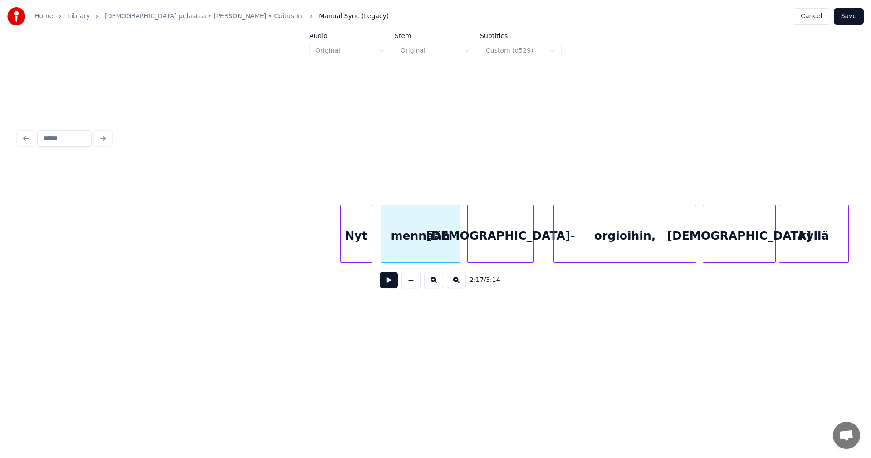
click at [493, 253] on div "[DEMOGRAPHIC_DATA]-" at bounding box center [501, 236] width 66 height 62
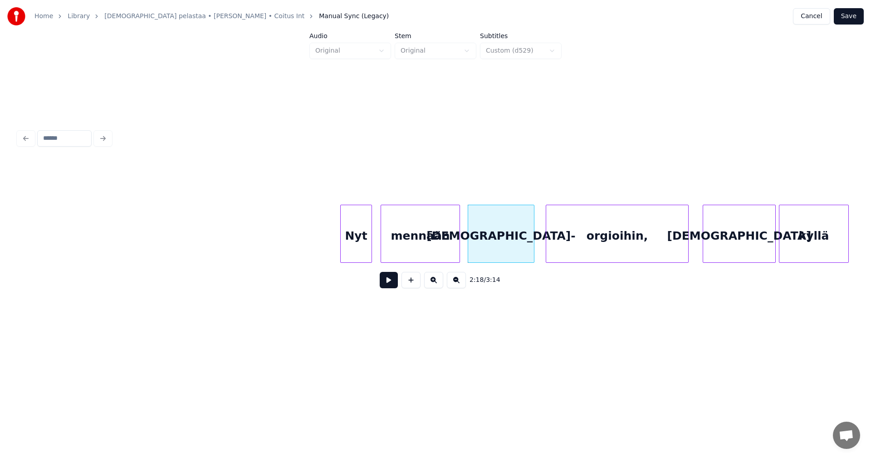
click at [586, 252] on div "orgioihin," at bounding box center [617, 236] width 142 height 62
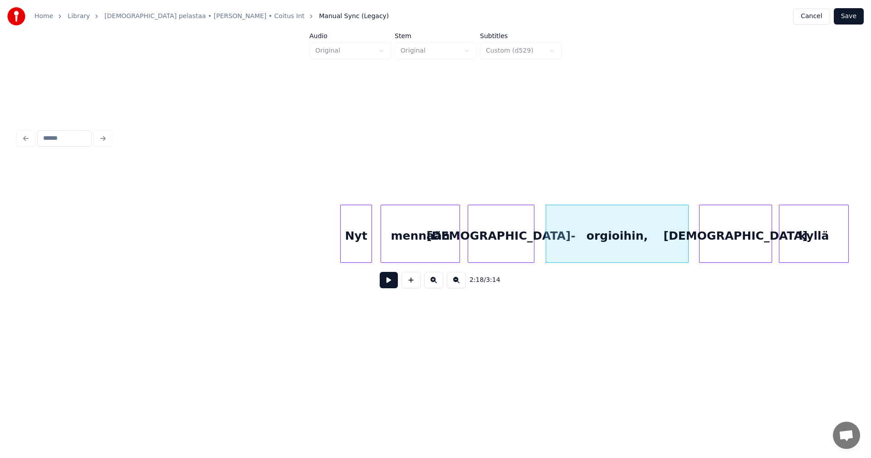
click at [721, 248] on div "[DEMOGRAPHIC_DATA]" at bounding box center [735, 236] width 72 height 62
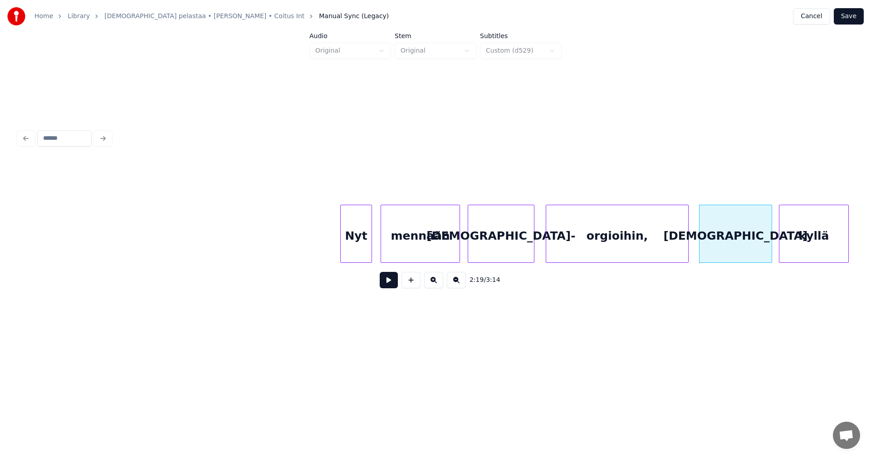
click at [369, 254] on div at bounding box center [370, 233] width 3 height 57
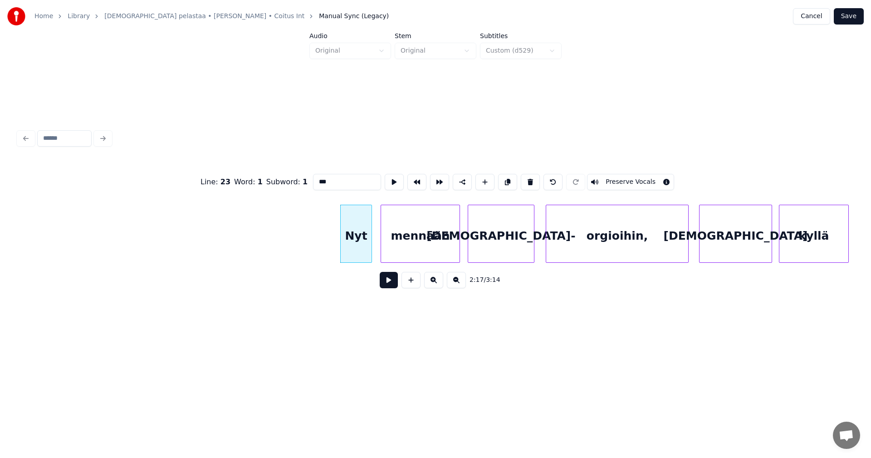
click at [393, 284] on button at bounding box center [389, 280] width 18 height 16
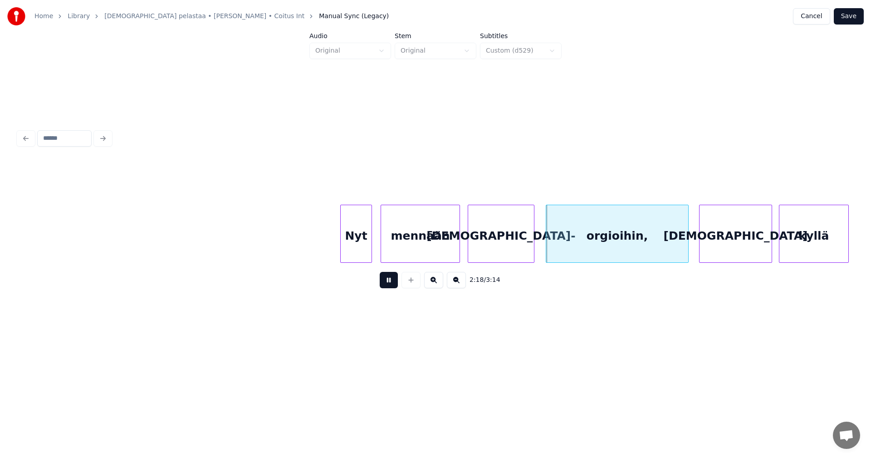
click at [392, 283] on button at bounding box center [389, 280] width 18 height 16
click at [361, 253] on div "Nyt" at bounding box center [352, 236] width 31 height 62
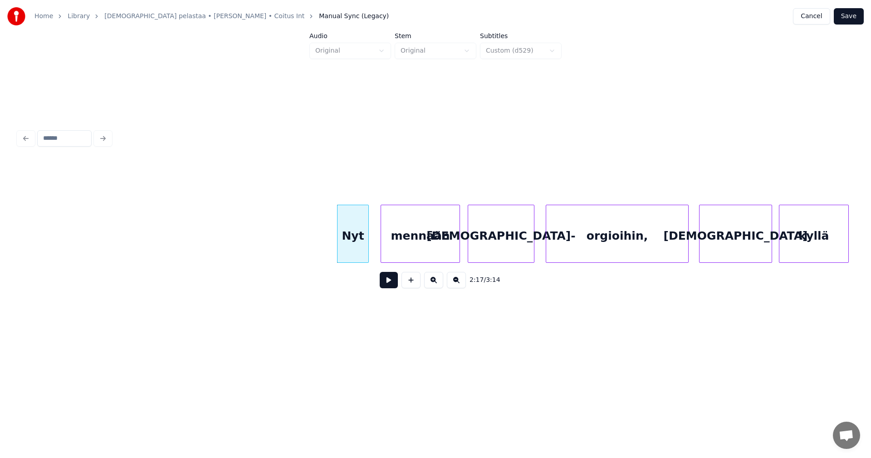
click at [390, 288] on button at bounding box center [389, 280] width 18 height 16
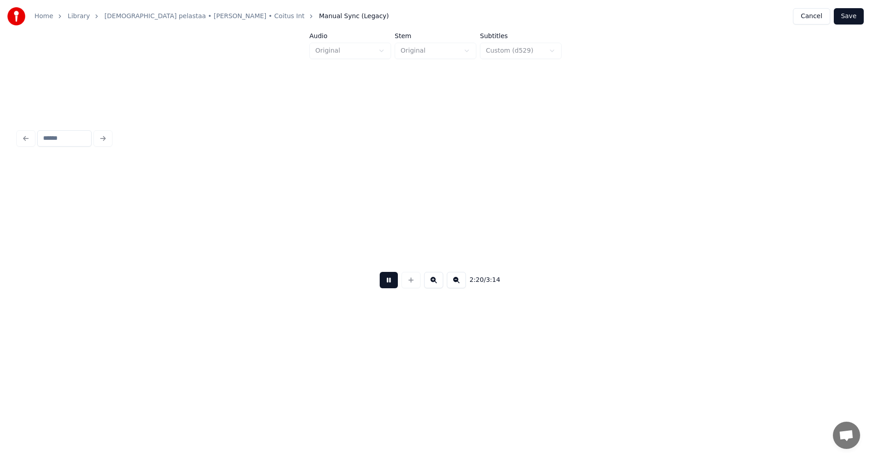
scroll to position [0, 22363]
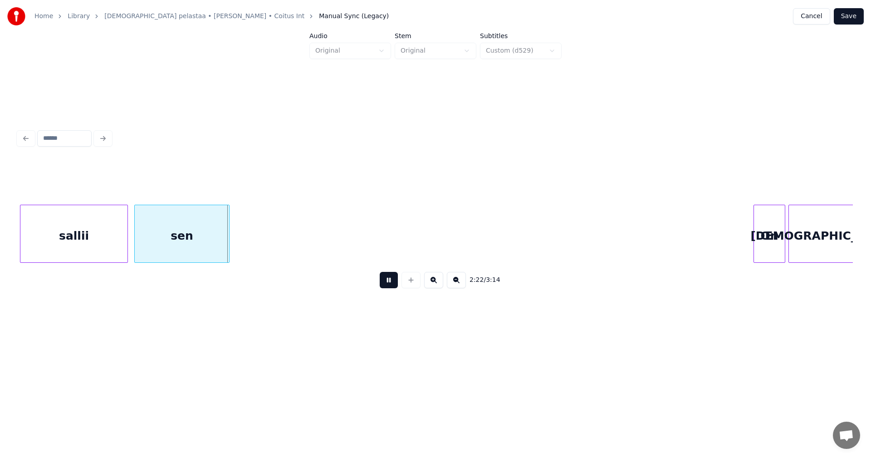
click at [391, 286] on button at bounding box center [389, 280] width 18 height 16
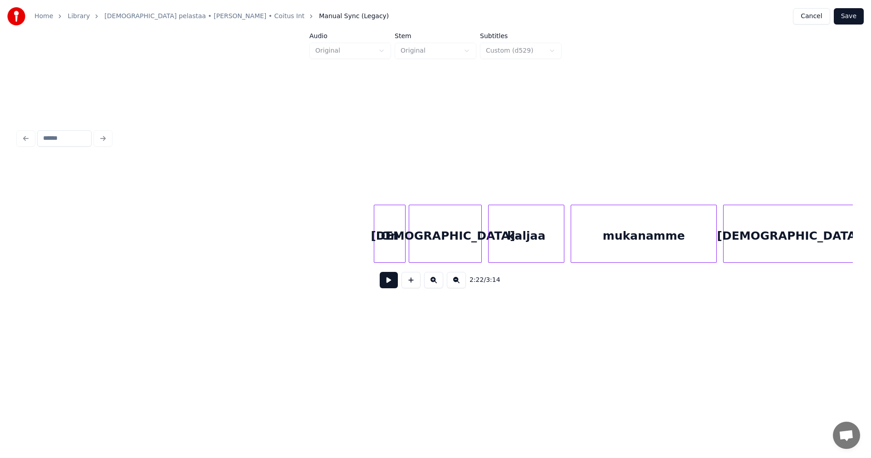
scroll to position [0, 22744]
click at [386, 245] on div "On" at bounding box center [383, 236] width 31 height 62
click at [386, 245] on div "On" at bounding box center [382, 236] width 31 height 62
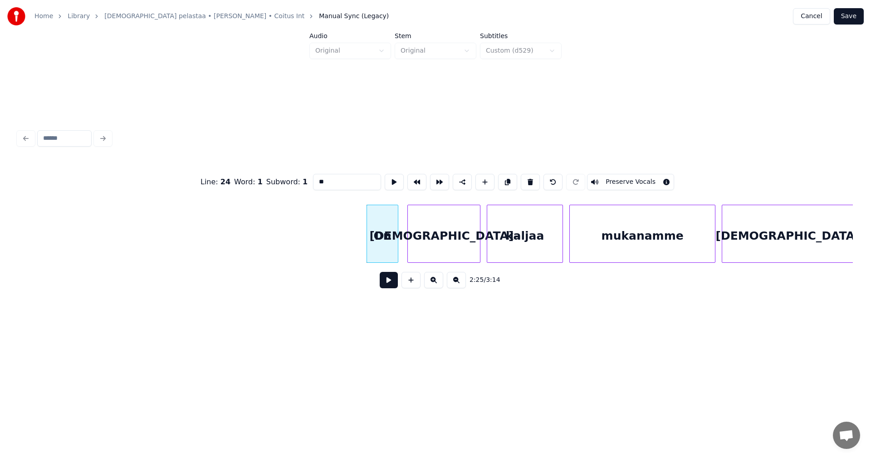
click at [321, 180] on input "**" at bounding box center [347, 182] width 68 height 16
click at [472, 250] on div at bounding box center [472, 233] width 3 height 57
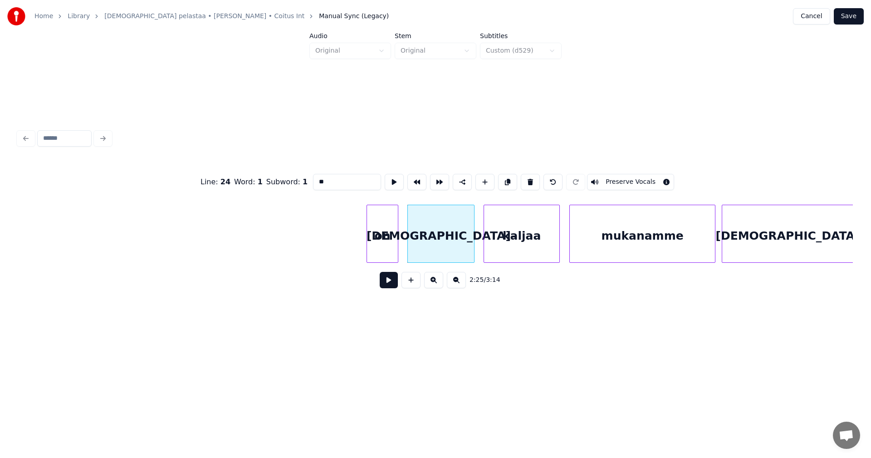
click at [492, 251] on div "kaljaa" at bounding box center [521, 236] width 75 height 62
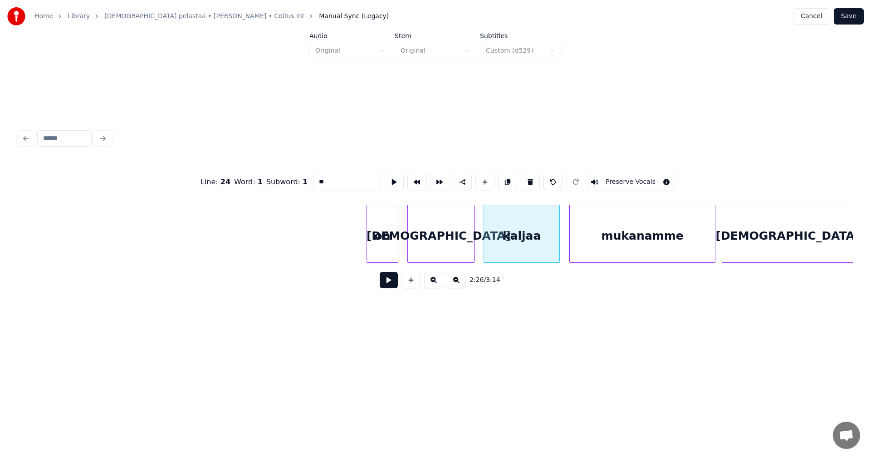
click at [383, 243] on div "on" at bounding box center [382, 236] width 31 height 62
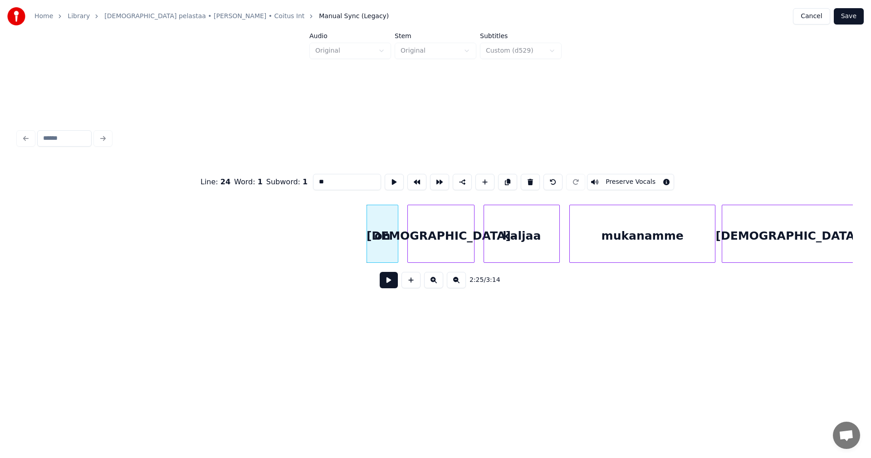
type input "**"
click at [393, 279] on button at bounding box center [389, 280] width 18 height 16
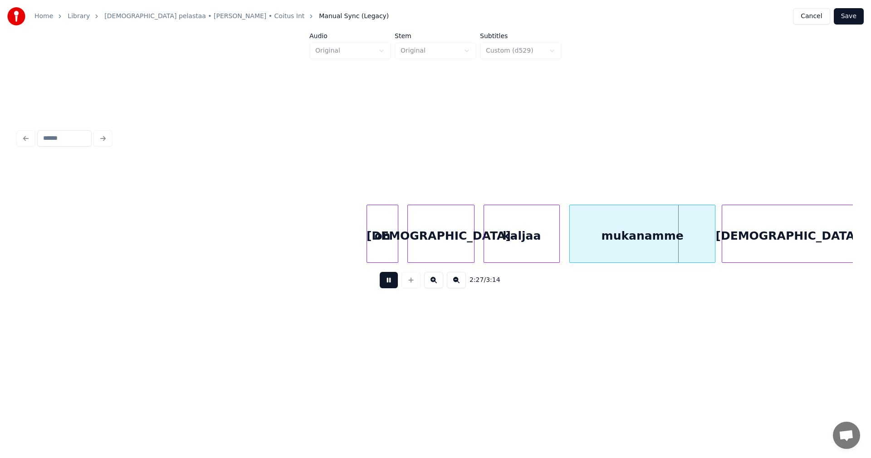
click at [396, 280] on button at bounding box center [389, 280] width 18 height 16
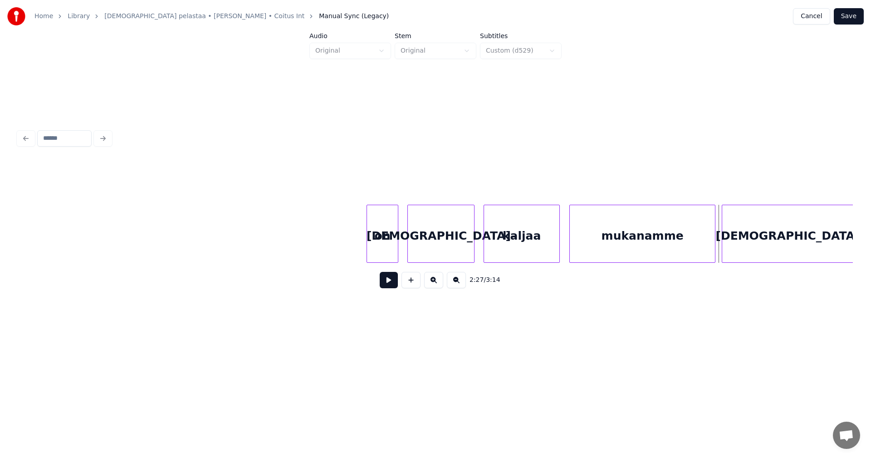
click at [391, 283] on button at bounding box center [389, 280] width 18 height 16
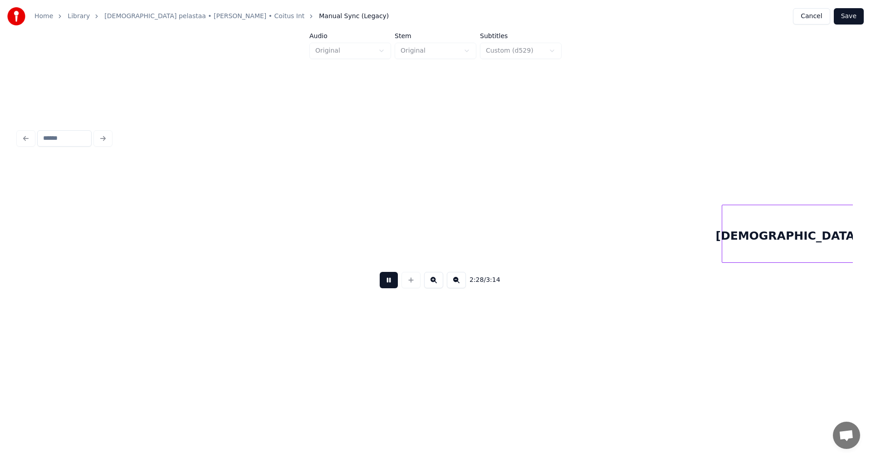
scroll to position [0, 23580]
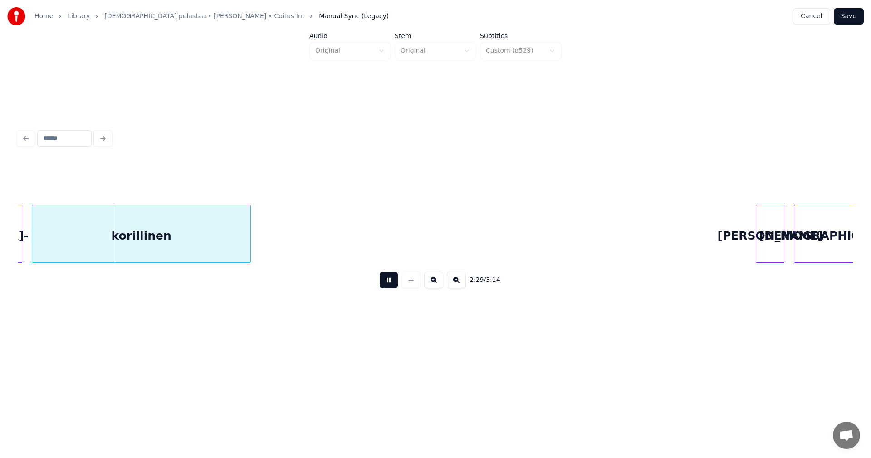
drag, startPoint x: 390, startPoint y: 282, endPoint x: 137, endPoint y: 269, distance: 253.9
click at [388, 282] on button at bounding box center [389, 280] width 18 height 16
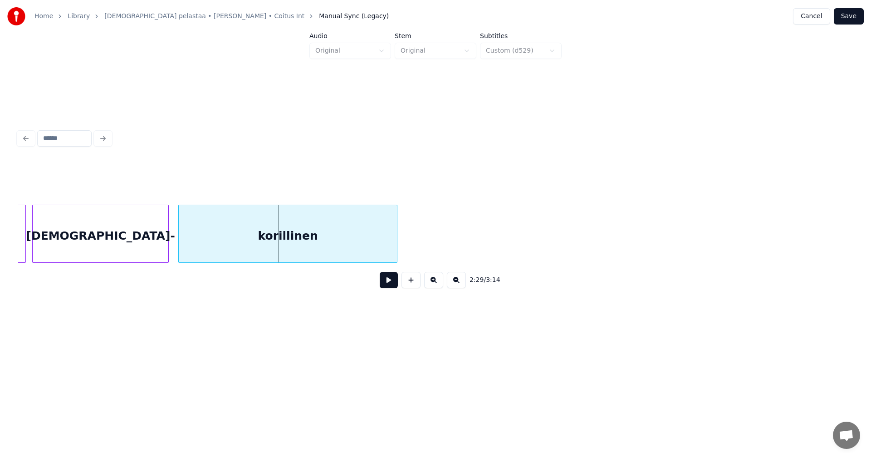
scroll to position [0, 23417]
click at [128, 251] on div "[DEMOGRAPHIC_DATA]-" at bounding box center [117, 236] width 136 height 62
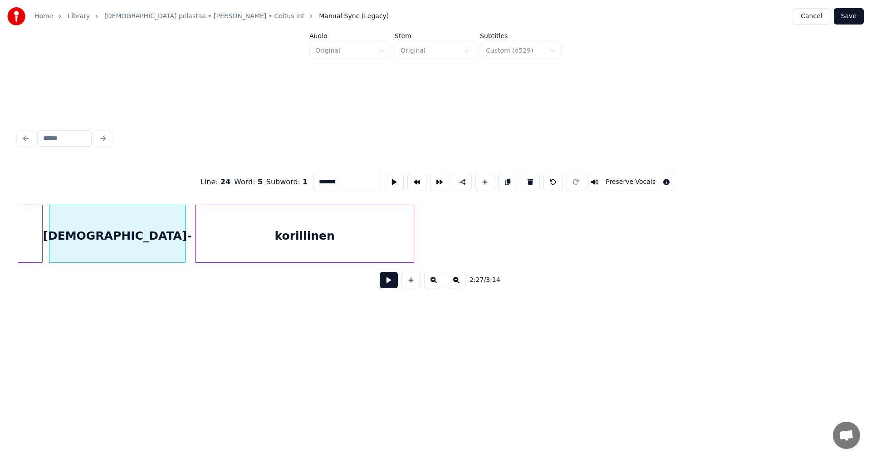
click at [386, 284] on button at bounding box center [389, 280] width 18 height 16
drag, startPoint x: 386, startPoint y: 284, endPoint x: 255, endPoint y: 281, distance: 130.7
click at [382, 283] on button at bounding box center [389, 280] width 18 height 16
click at [39, 243] on div at bounding box center [38, 233] width 3 height 57
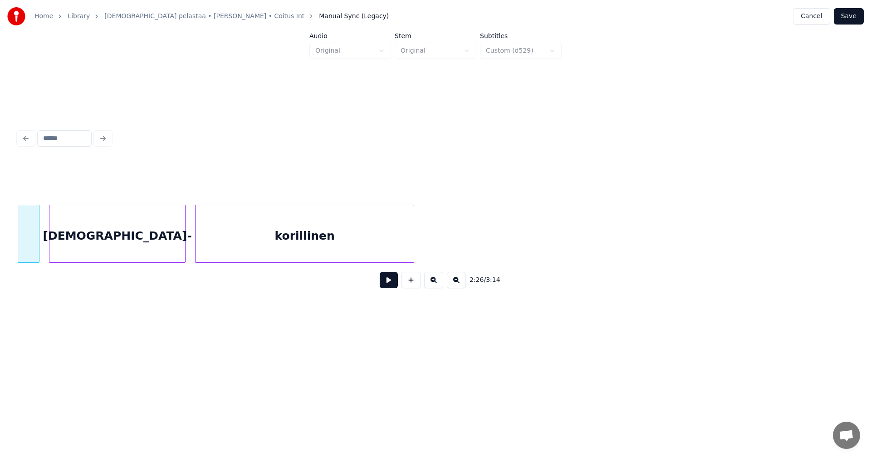
scroll to position [0, 23295]
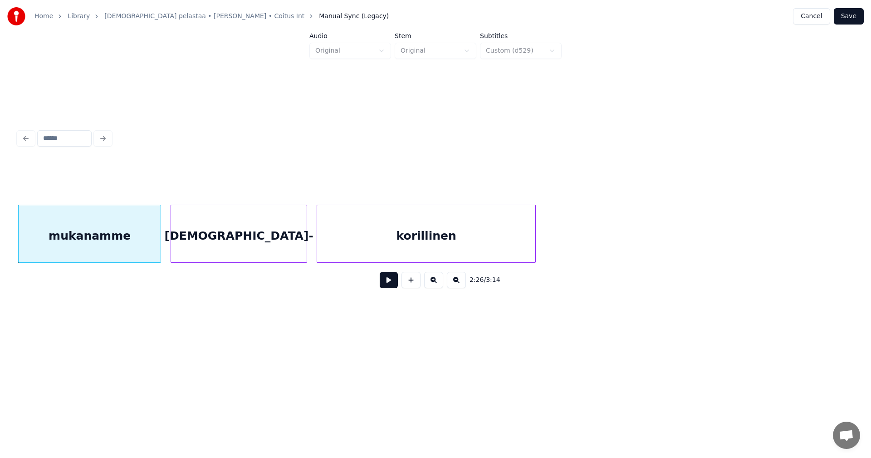
click at [223, 249] on div "[DEMOGRAPHIC_DATA]-" at bounding box center [239, 236] width 136 height 62
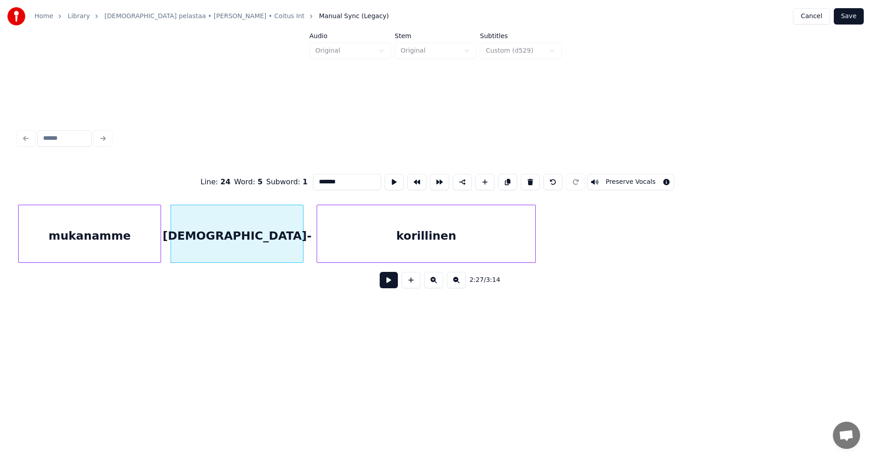
click at [301, 250] on div at bounding box center [301, 233] width 3 height 57
click at [324, 253] on div "korillinen" at bounding box center [422, 236] width 218 height 62
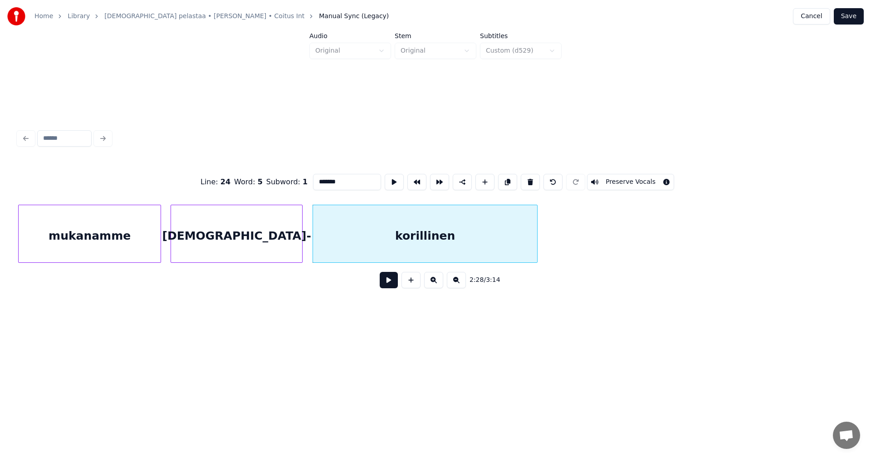
click at [537, 248] on div at bounding box center [535, 233] width 3 height 57
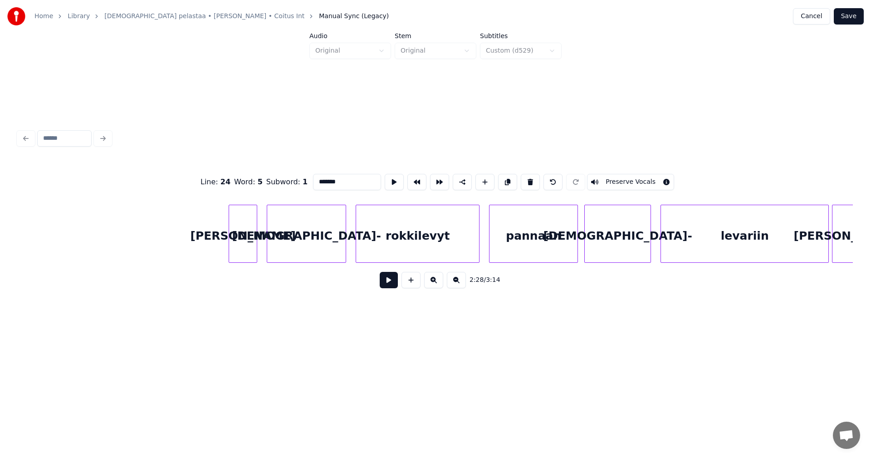
scroll to position [0, 24112]
click at [238, 237] on div "[PERSON_NAME]" at bounding box center [237, 236] width 28 height 62
click at [247, 242] on div at bounding box center [247, 233] width 3 height 57
click at [245, 234] on div "[PERSON_NAME]" at bounding box center [236, 236] width 26 height 62
click at [317, 180] on input "**" at bounding box center [347, 182] width 68 height 16
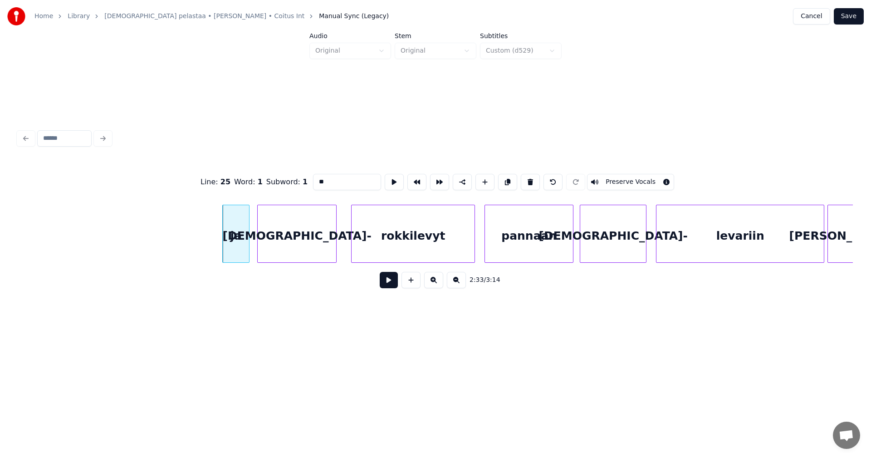
click at [300, 246] on div "[DEMOGRAPHIC_DATA]-" at bounding box center [297, 236] width 78 height 62
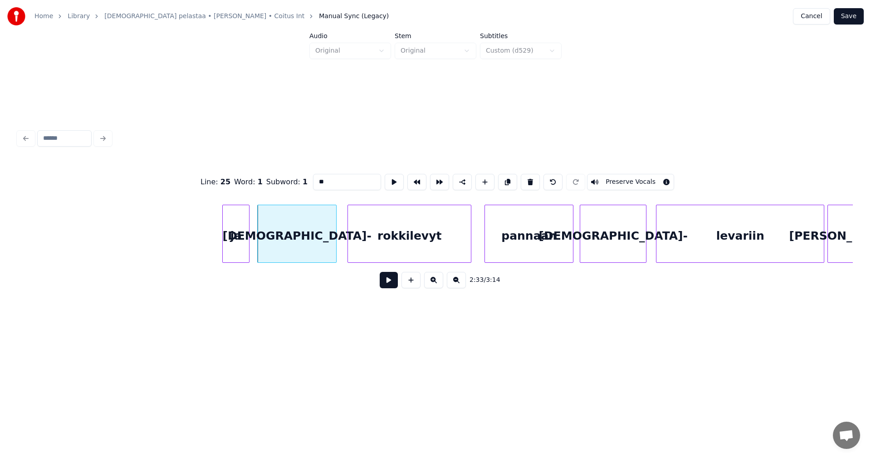
click at [361, 247] on div "rokkilevyt" at bounding box center [409, 236] width 123 height 62
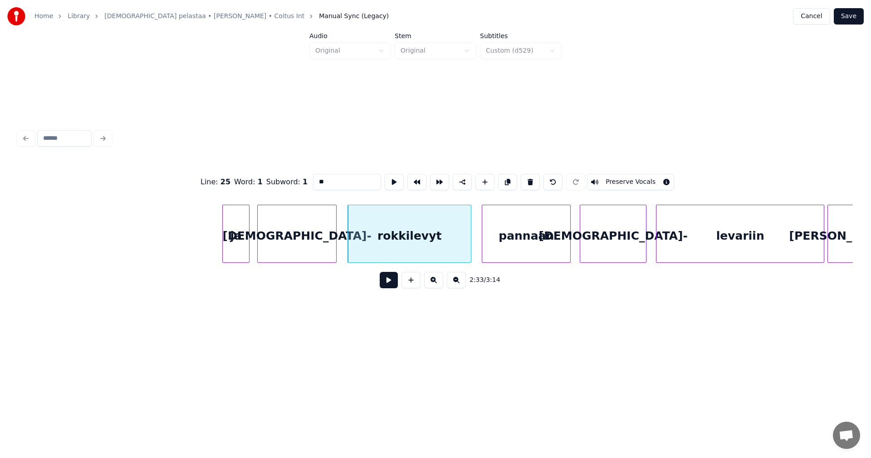
click at [515, 244] on div "pannaan" at bounding box center [526, 236] width 88 height 62
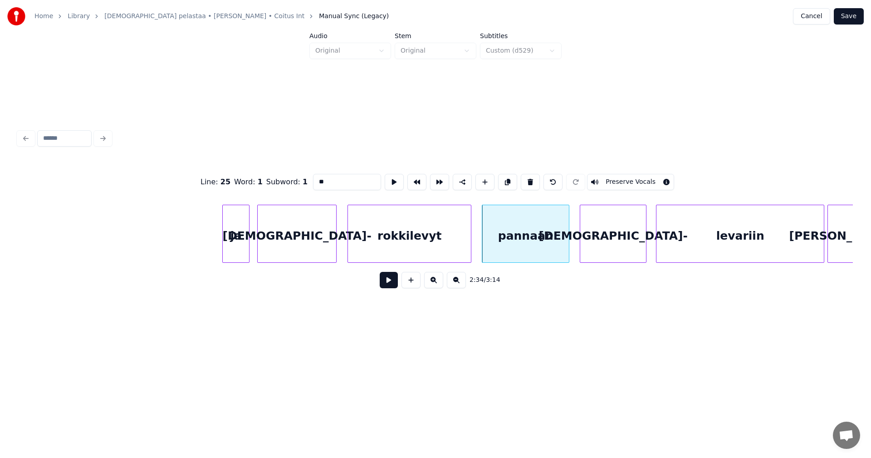
click at [566, 246] on div at bounding box center [567, 233] width 3 height 57
click at [587, 247] on div "[DEMOGRAPHIC_DATA]-" at bounding box center [608, 236] width 66 height 62
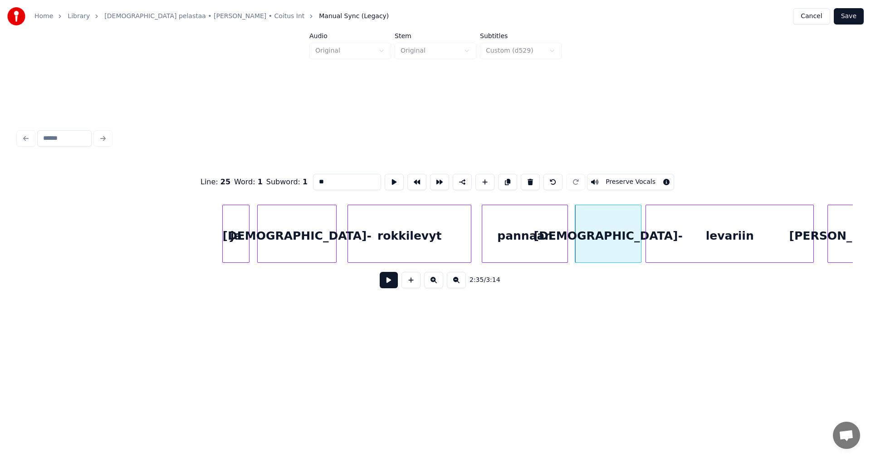
click at [667, 245] on div "levariin" at bounding box center [729, 236] width 167 height 62
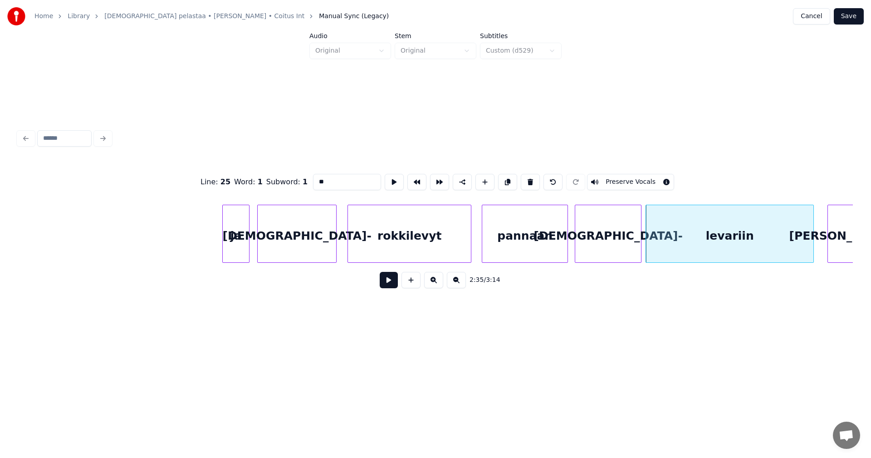
click at [601, 248] on div "[DEMOGRAPHIC_DATA]-" at bounding box center [608, 236] width 66 height 62
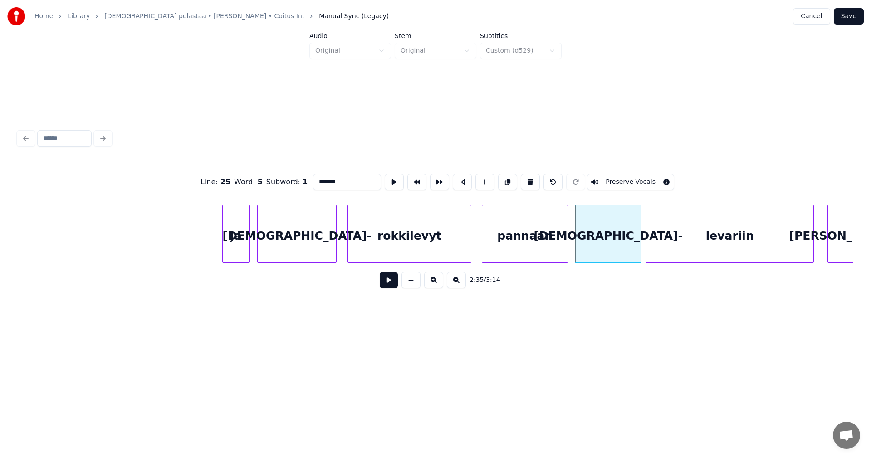
type input "*******"
click at [395, 285] on button at bounding box center [389, 280] width 18 height 16
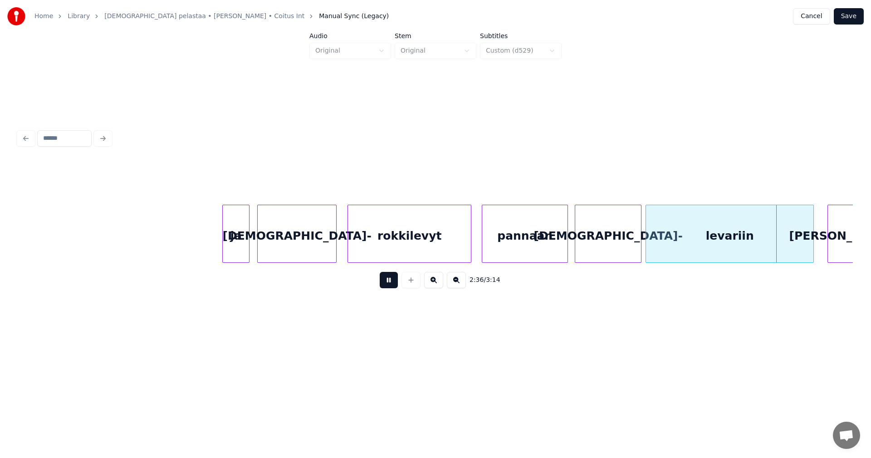
click at [395, 285] on button at bounding box center [389, 280] width 18 height 16
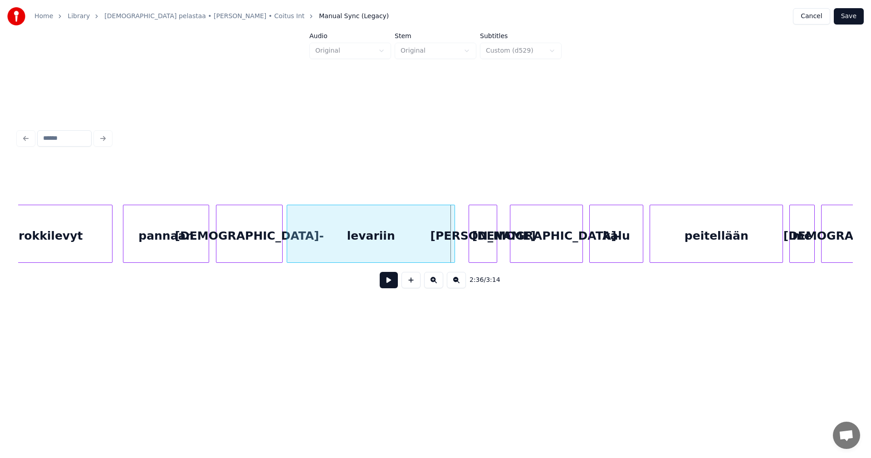
scroll to position [0, 24475]
click at [480, 242] on div "[PERSON_NAME]" at bounding box center [479, 236] width 28 height 62
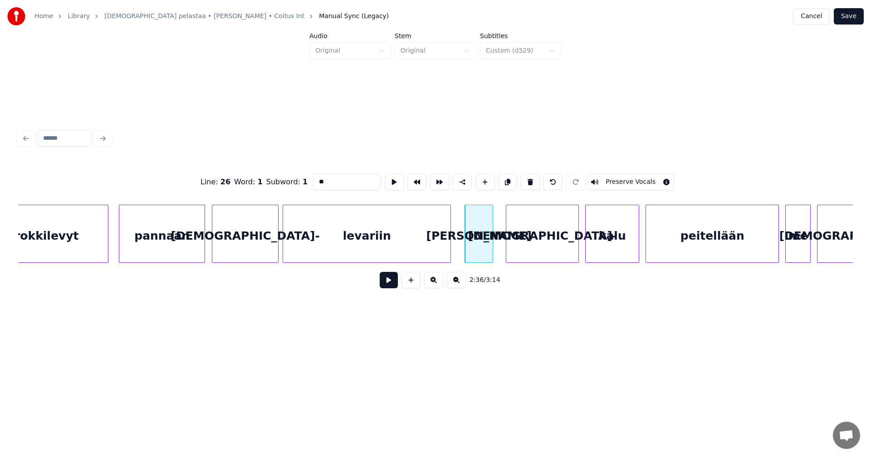
click at [319, 177] on input "**" at bounding box center [347, 182] width 68 height 16
click at [318, 180] on input "**" at bounding box center [347, 182] width 68 height 16
click at [394, 253] on div "levariin" at bounding box center [366, 236] width 167 height 62
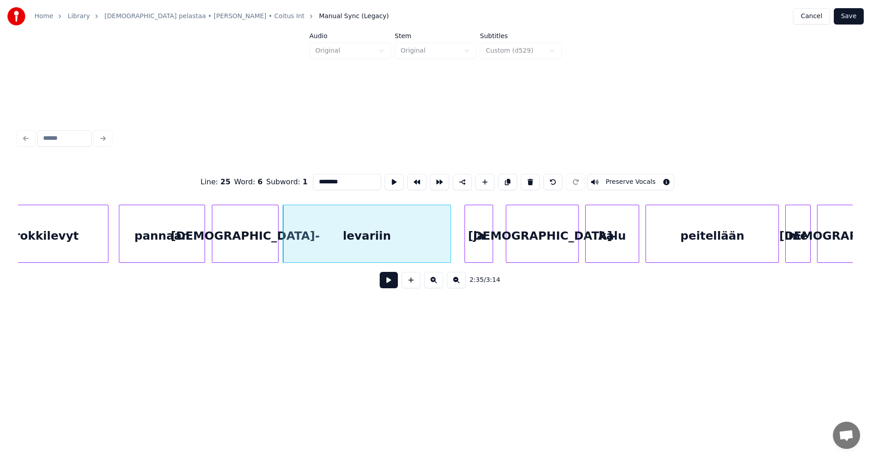
type input "********"
click at [391, 284] on button at bounding box center [389, 280] width 18 height 16
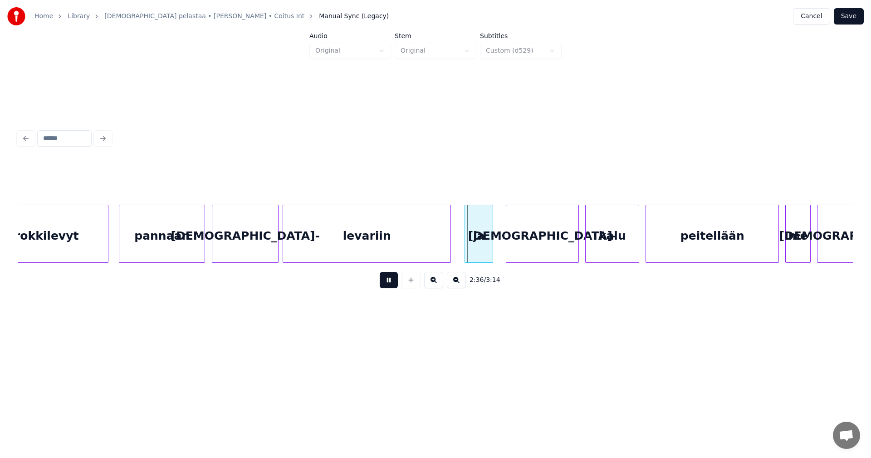
click at [388, 286] on button at bounding box center [389, 280] width 18 height 16
click at [254, 238] on div "[DEMOGRAPHIC_DATA]-" at bounding box center [245, 236] width 66 height 62
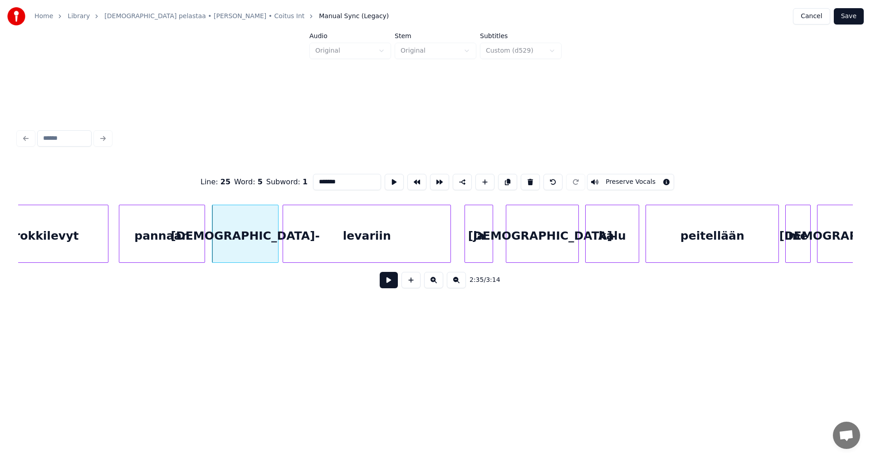
click at [389, 285] on button at bounding box center [389, 280] width 18 height 16
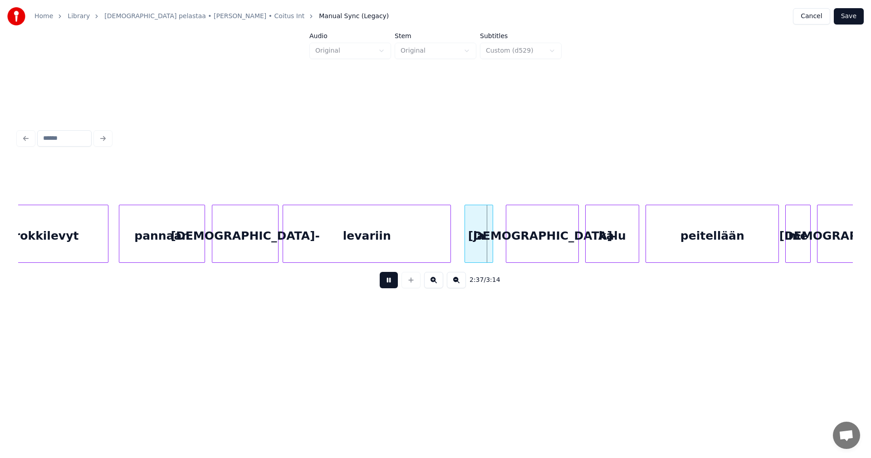
click at [396, 285] on button at bounding box center [389, 280] width 18 height 16
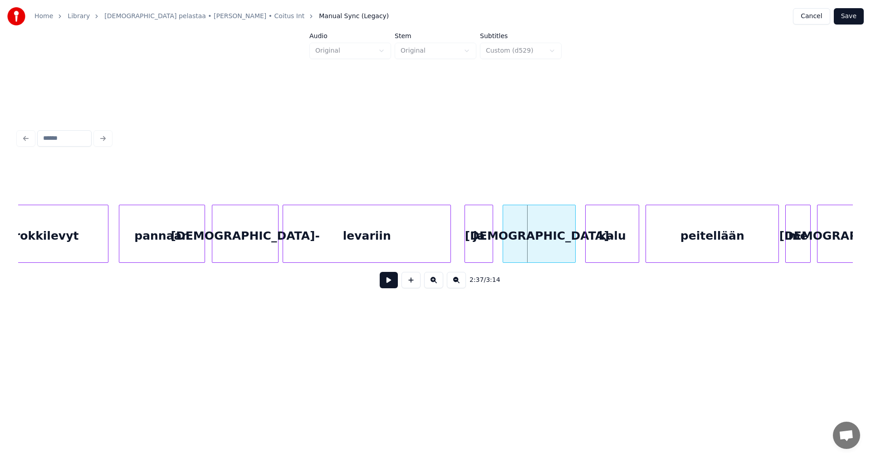
click at [539, 243] on div "[DEMOGRAPHIC_DATA]-" at bounding box center [539, 236] width 72 height 62
click at [597, 245] on div "kalu" at bounding box center [608, 236] width 53 height 62
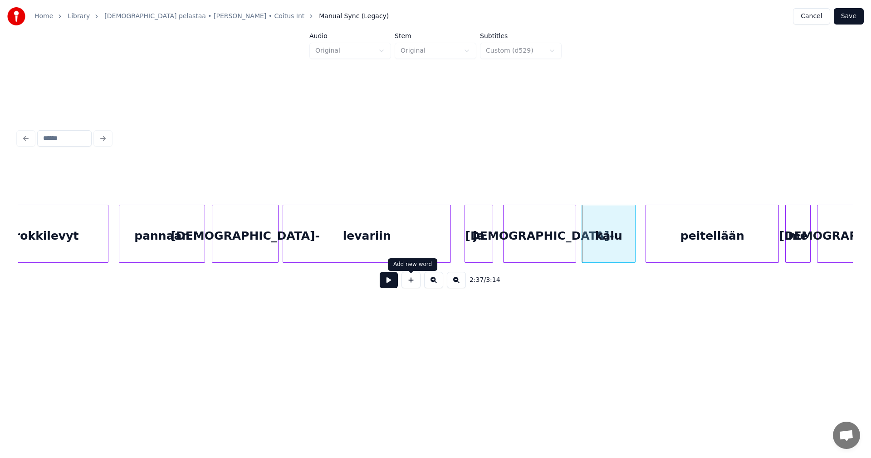
click at [391, 284] on button at bounding box center [389, 280] width 18 height 16
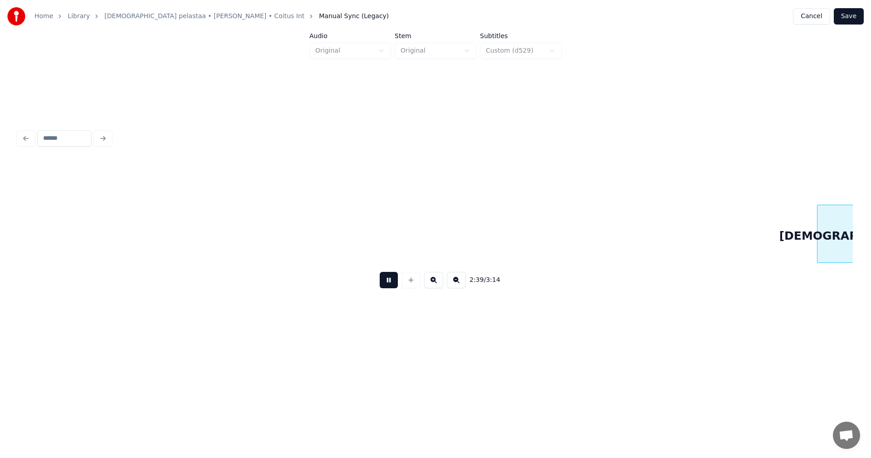
scroll to position [0, 25310]
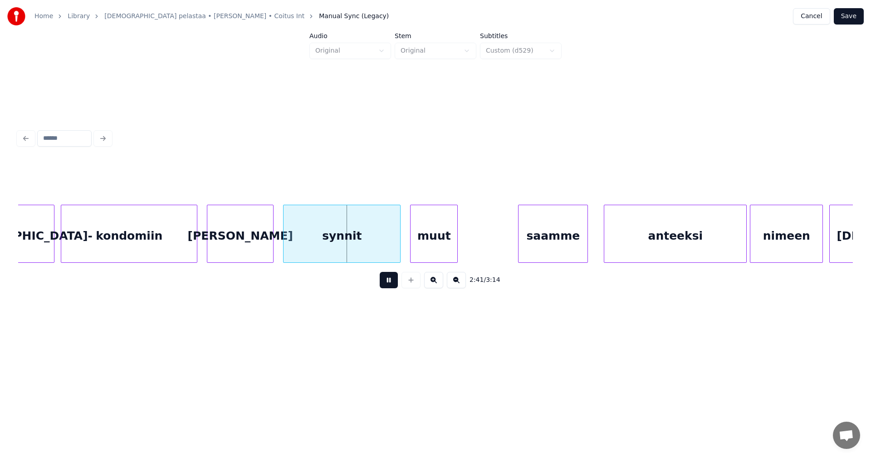
drag, startPoint x: 391, startPoint y: 284, endPoint x: 339, endPoint y: 277, distance: 53.1
click at [391, 284] on button at bounding box center [389, 280] width 18 height 16
click at [163, 252] on div "kondomiin" at bounding box center [129, 236] width 136 height 62
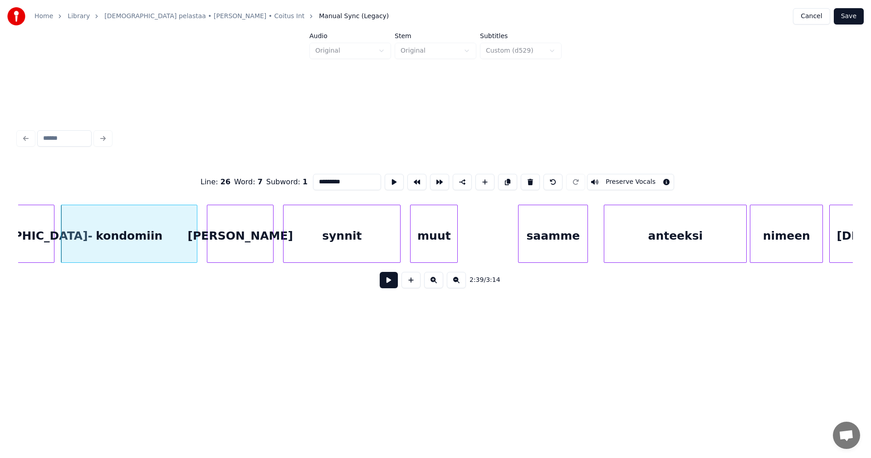
click at [386, 288] on button at bounding box center [389, 280] width 18 height 16
click at [386, 285] on button at bounding box center [389, 280] width 18 height 16
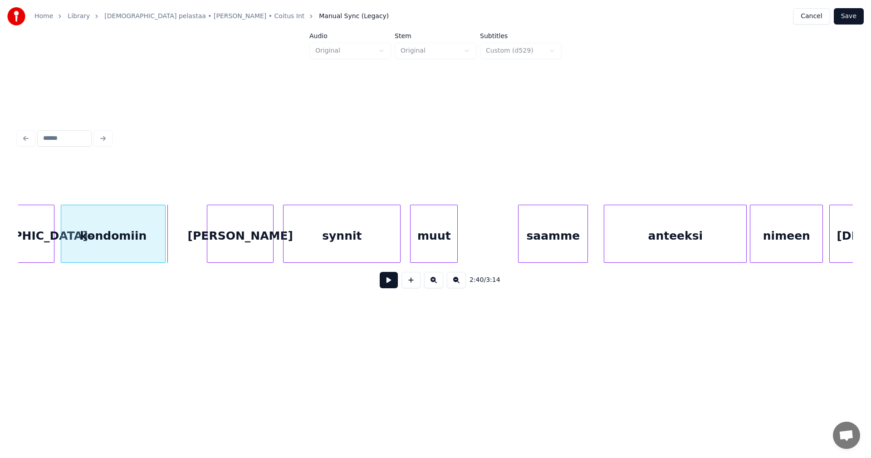
click at [162, 241] on div at bounding box center [163, 233] width 3 height 57
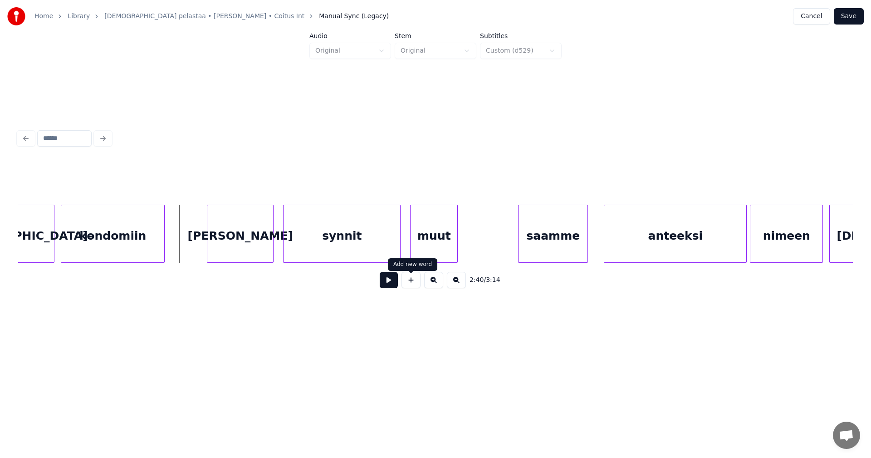
click at [410, 284] on button at bounding box center [410, 280] width 19 height 16
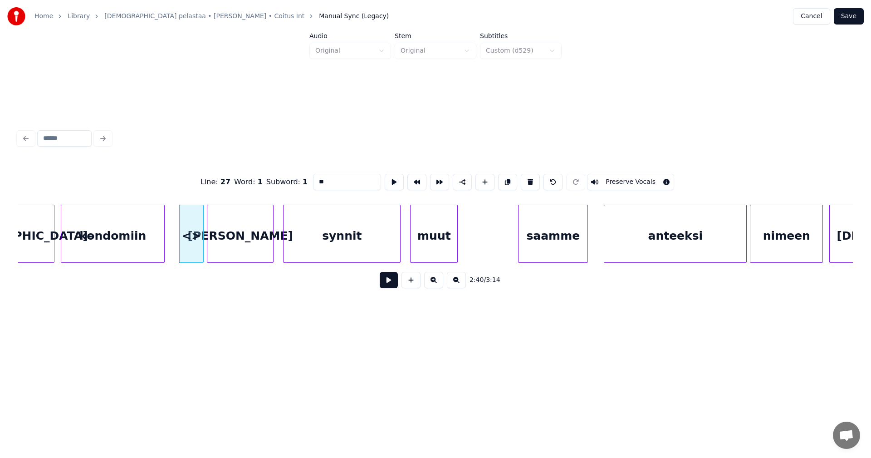
click at [201, 249] on div at bounding box center [202, 233] width 3 height 57
click at [158, 248] on div at bounding box center [157, 233] width 3 height 57
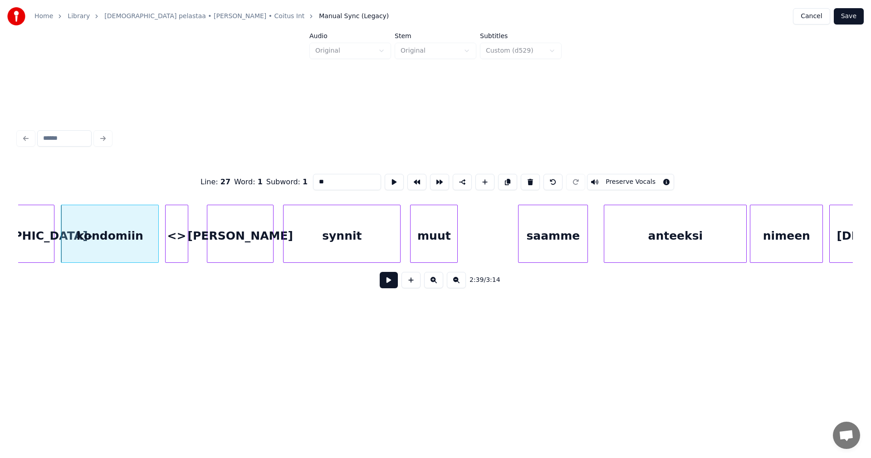
click at [182, 247] on div "<>" at bounding box center [177, 236] width 22 height 62
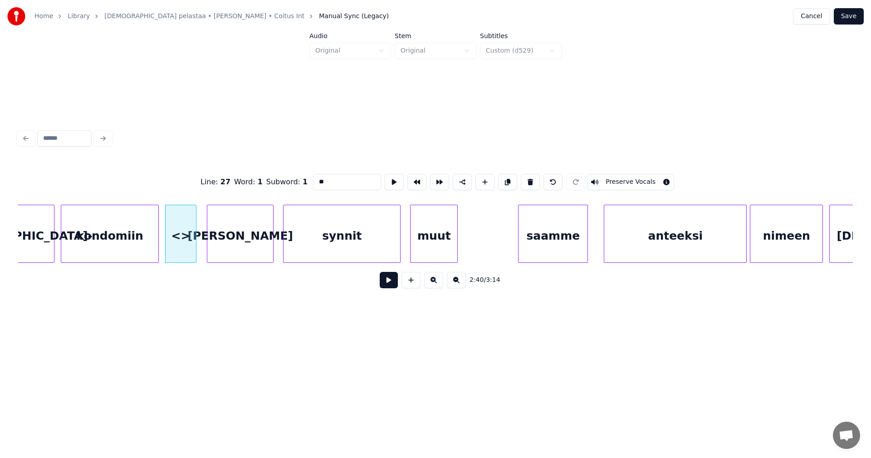
click at [196, 247] on div at bounding box center [194, 233] width 3 height 57
click at [185, 249] on div "<>" at bounding box center [181, 236] width 30 height 62
drag, startPoint x: 328, startPoint y: 180, endPoint x: 302, endPoint y: 185, distance: 26.4
click at [302, 185] on div "Line : 27 Word : 1 Subword : 1 ** Preserve Vocals" at bounding box center [435, 181] width 835 height 45
click at [255, 220] on div "[PERSON_NAME]" at bounding box center [240, 236] width 66 height 62
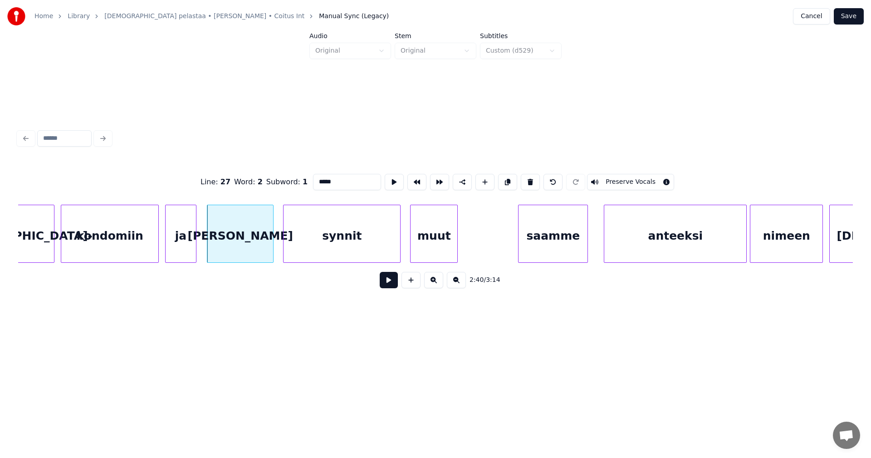
click at [319, 177] on input "*****" at bounding box center [347, 182] width 68 height 16
click at [141, 228] on div "kondomiin" at bounding box center [109, 236] width 97 height 62
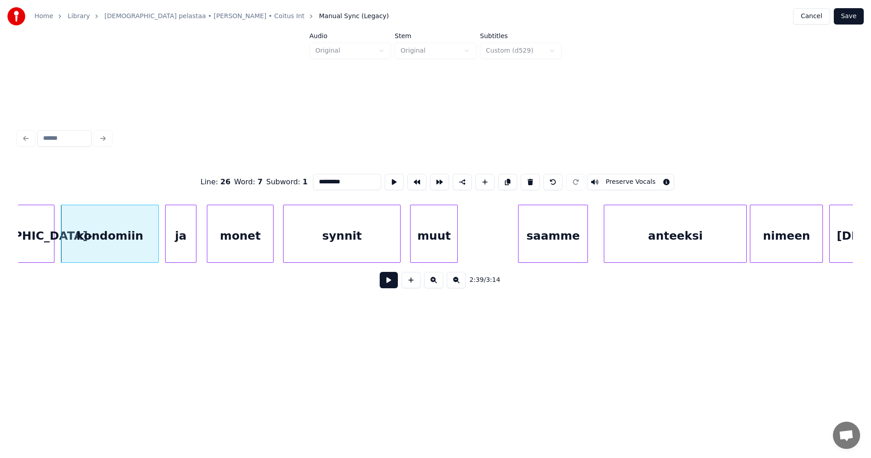
type input "*********"
click at [385, 283] on button at bounding box center [389, 280] width 18 height 16
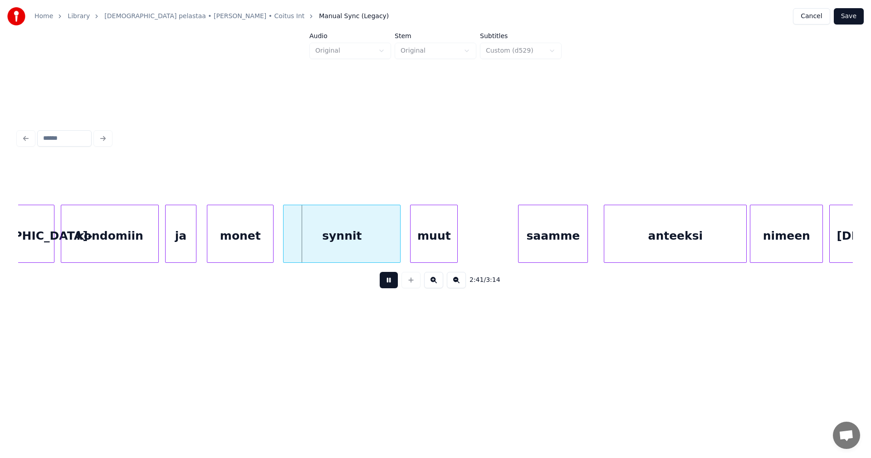
drag, startPoint x: 385, startPoint y: 284, endPoint x: 264, endPoint y: 235, distance: 130.5
click at [380, 281] on button at bounding box center [389, 280] width 18 height 16
click at [257, 245] on div at bounding box center [257, 233] width 3 height 57
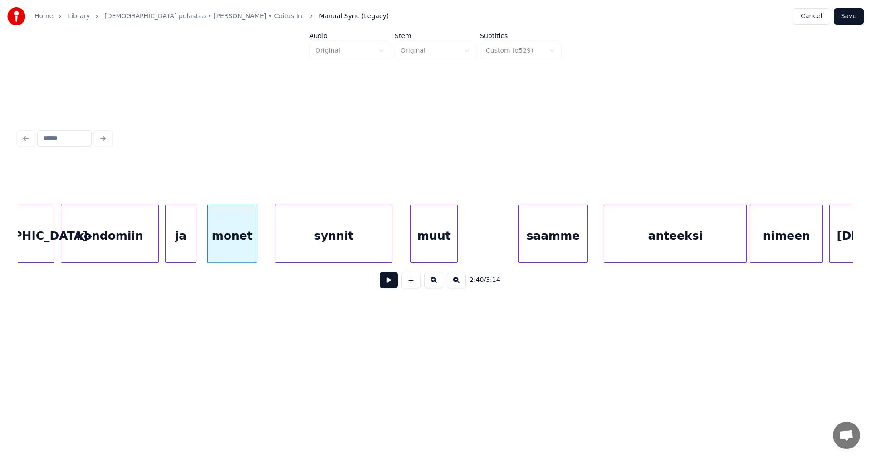
click at [285, 247] on div "synnit" at bounding box center [333, 236] width 117 height 62
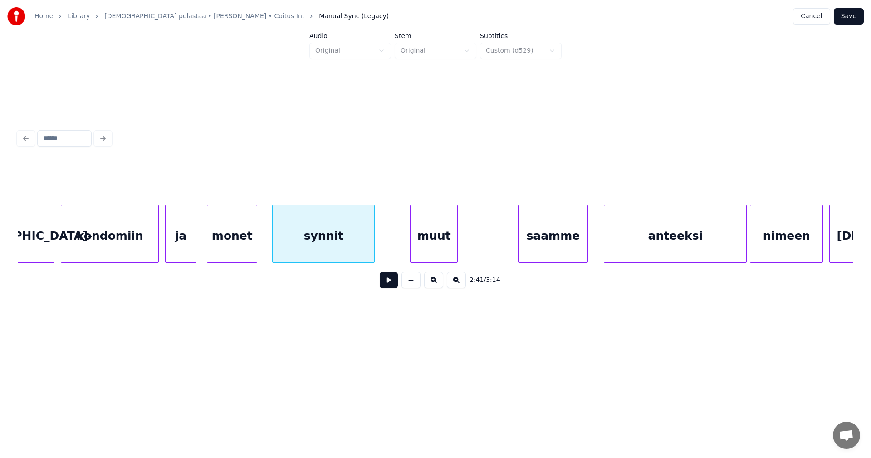
click at [372, 248] on div at bounding box center [373, 233] width 3 height 57
click at [417, 248] on div "muut" at bounding box center [418, 236] width 47 height 62
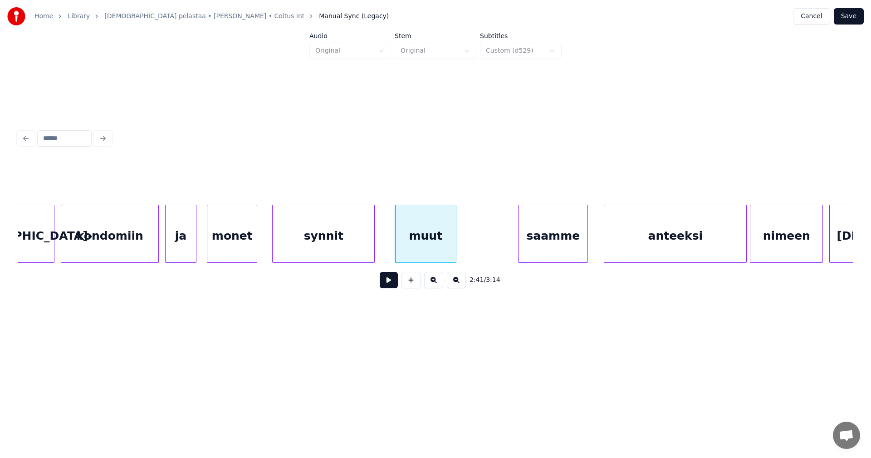
click at [455, 247] on div at bounding box center [454, 233] width 3 height 57
click at [526, 245] on div "saamme" at bounding box center [541, 236] width 69 height 62
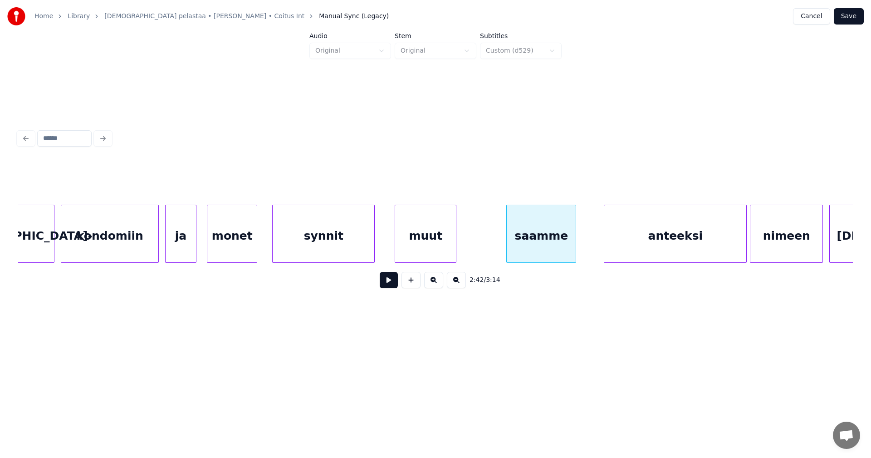
click at [440, 246] on div "muut" at bounding box center [425, 236] width 61 height 62
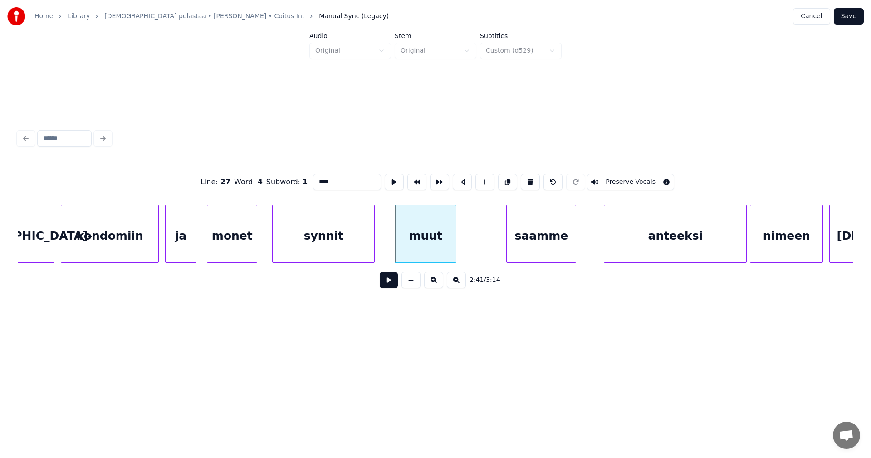
click at [387, 287] on button at bounding box center [389, 280] width 18 height 16
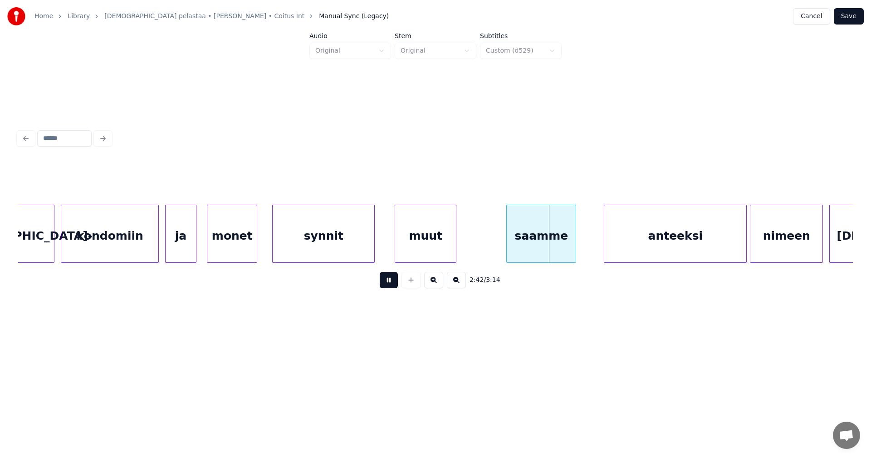
click at [388, 285] on button at bounding box center [389, 280] width 18 height 16
click at [155, 234] on div "kondomiin" at bounding box center [109, 236] width 97 height 62
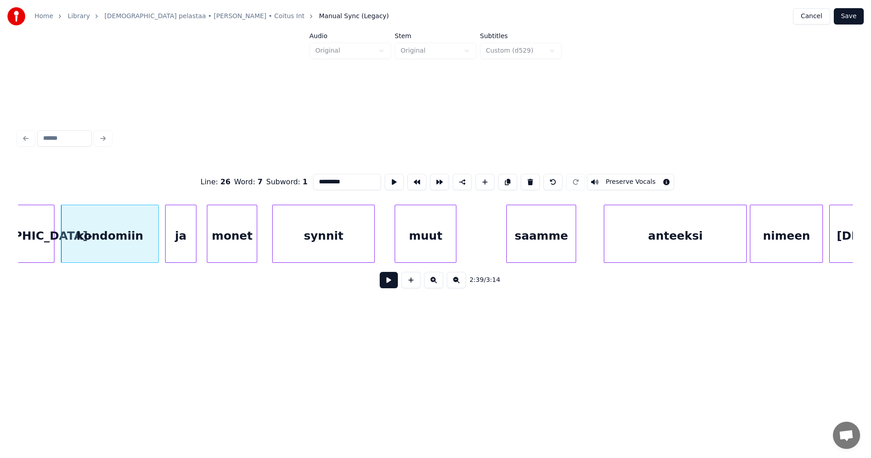
click at [387, 286] on button at bounding box center [389, 280] width 18 height 16
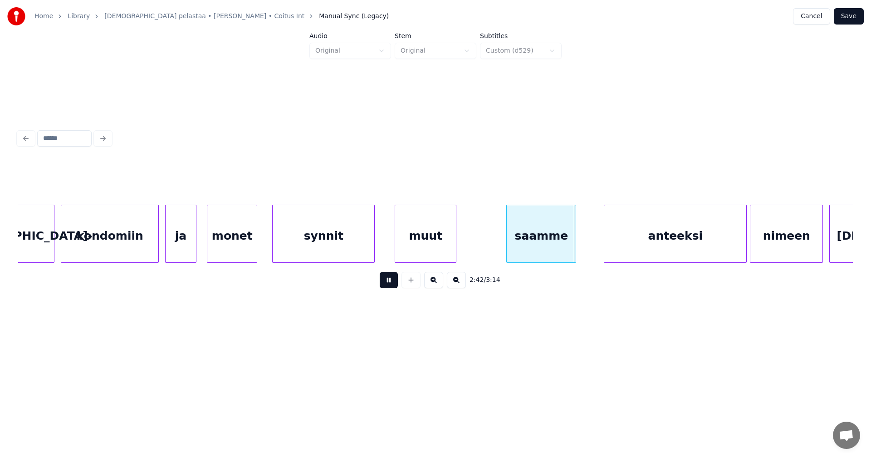
drag, startPoint x: 388, startPoint y: 285, endPoint x: 532, endPoint y: 287, distance: 143.8
click at [389, 285] on button at bounding box center [389, 280] width 18 height 16
click at [678, 252] on div "anteeksi" at bounding box center [669, 236] width 142 height 62
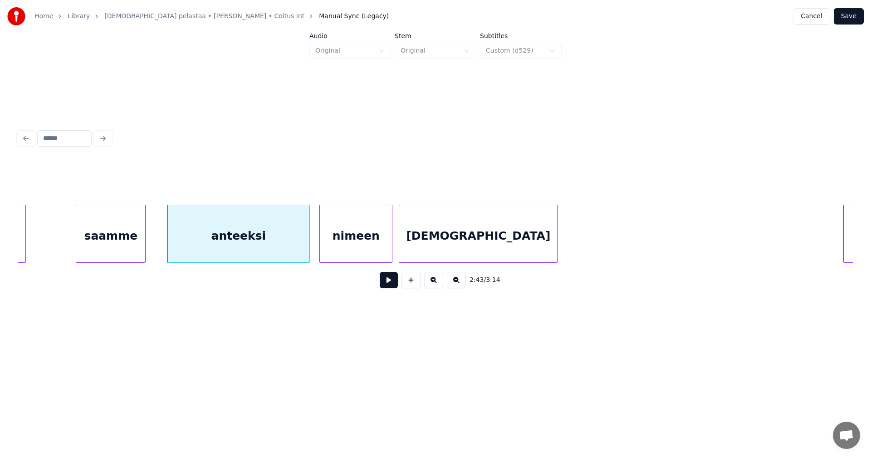
scroll to position [0, 25746]
click at [273, 233] on div "anteeksi" at bounding box center [233, 236] width 142 height 62
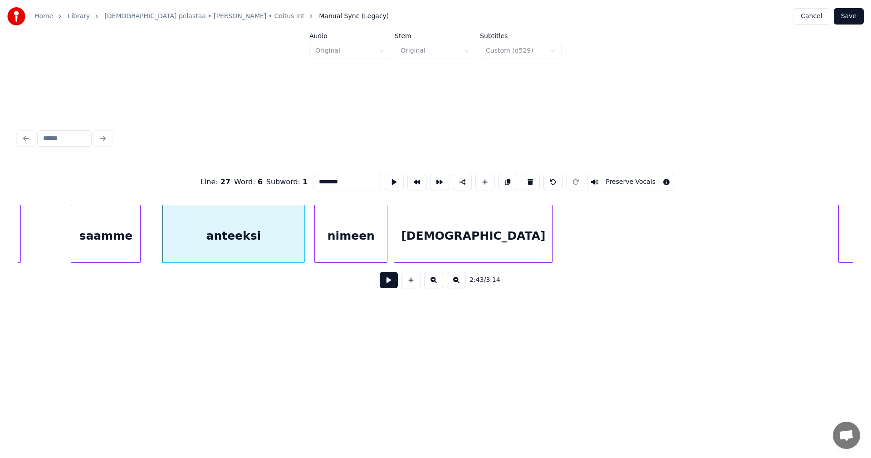
click at [390, 285] on button at bounding box center [389, 280] width 18 height 16
click at [390, 284] on button at bounding box center [389, 280] width 18 height 16
click at [387, 283] on button at bounding box center [389, 280] width 18 height 16
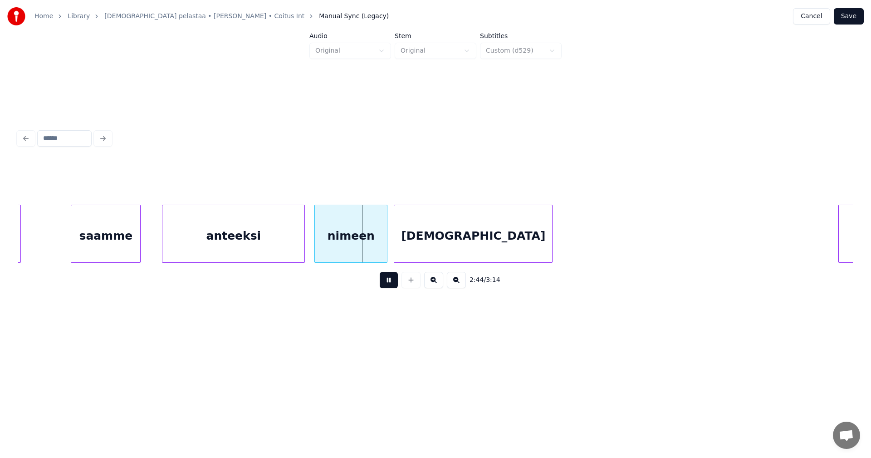
click at [387, 283] on button at bounding box center [389, 280] width 18 height 16
click at [288, 243] on div "anteeksi" at bounding box center [233, 236] width 142 height 62
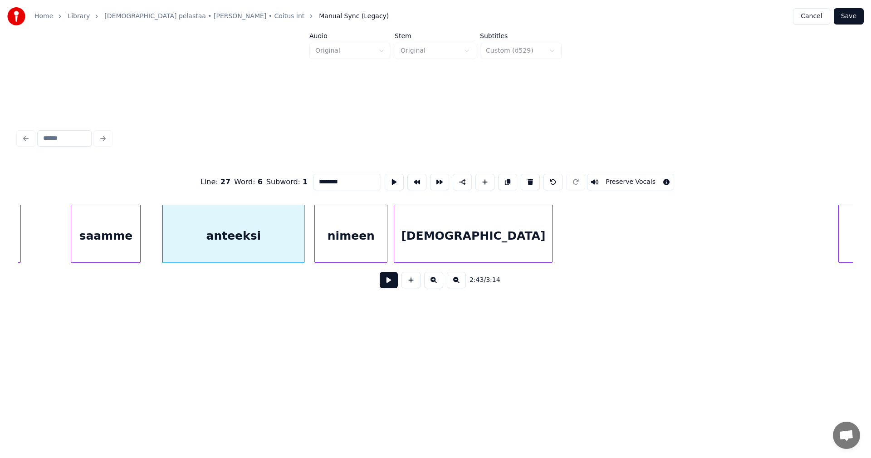
click at [387, 285] on button at bounding box center [389, 280] width 18 height 16
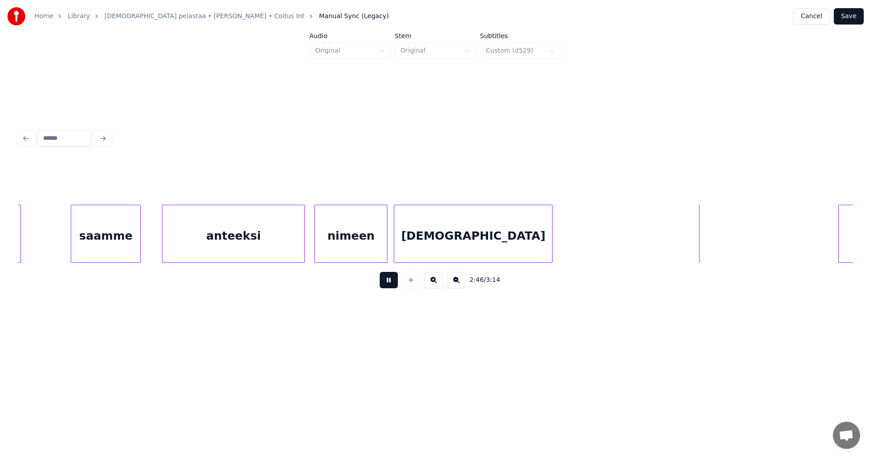
click at [387, 285] on button at bounding box center [389, 280] width 18 height 16
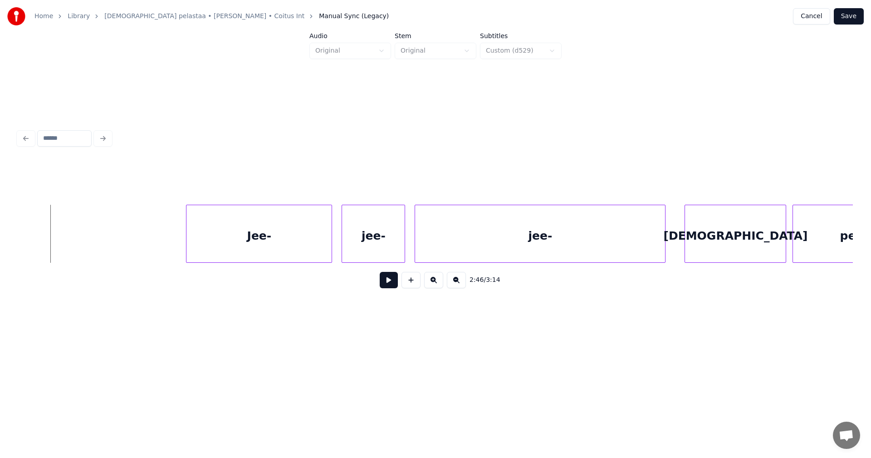
scroll to position [0, 26399]
click at [291, 236] on div "Jee-" at bounding box center [247, 236] width 145 height 62
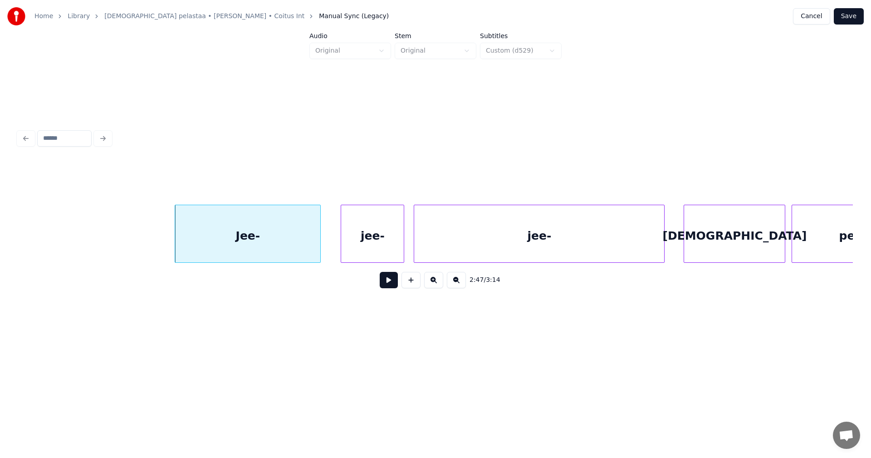
click at [390, 287] on button at bounding box center [389, 280] width 18 height 16
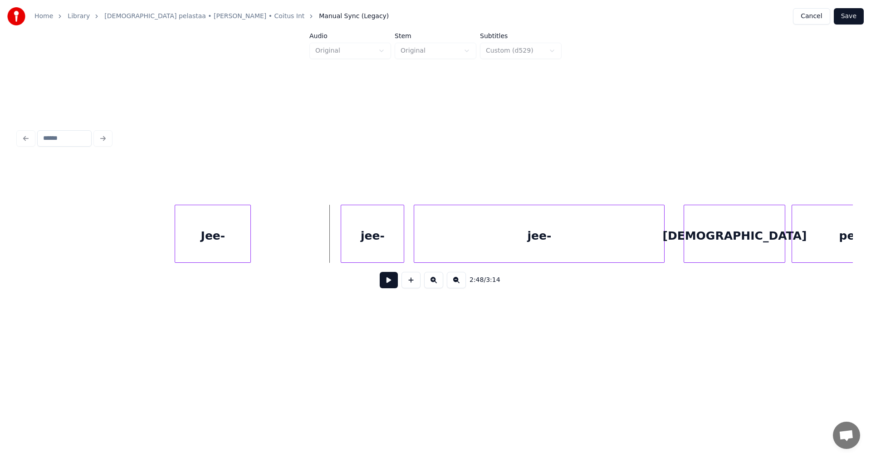
click at [249, 251] on div at bounding box center [249, 233] width 3 height 57
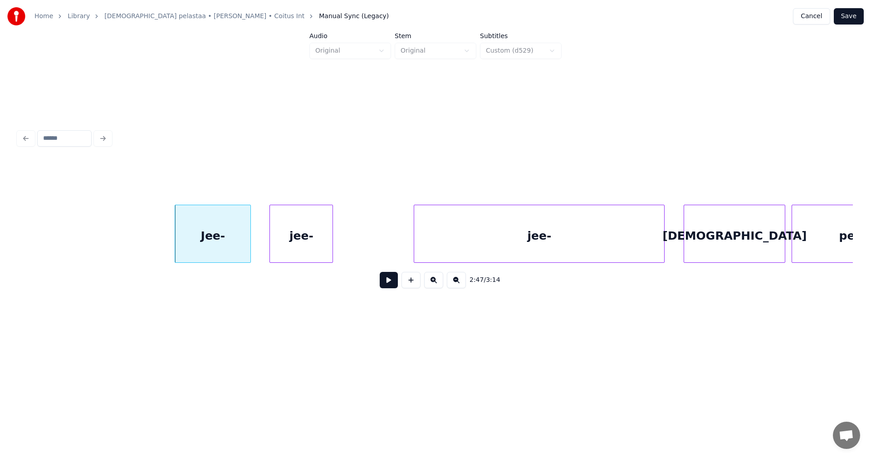
click at [297, 250] on div "jee-" at bounding box center [301, 236] width 63 height 62
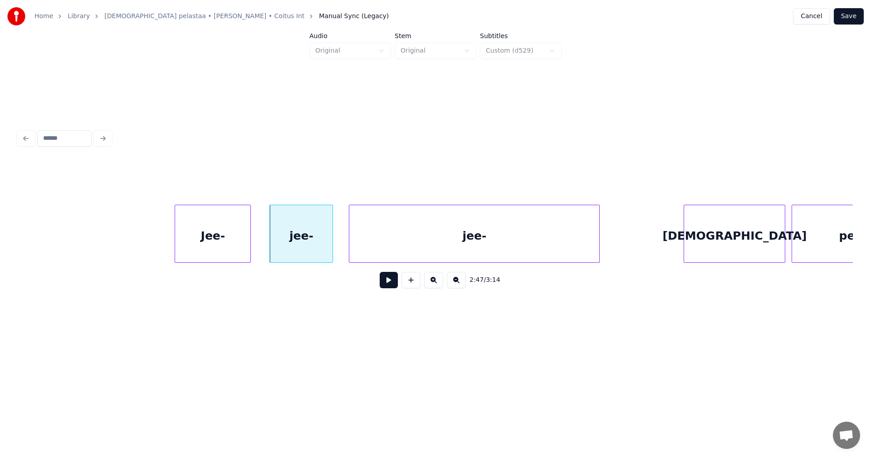
click at [405, 247] on div "jee-" at bounding box center [474, 236] width 250 height 62
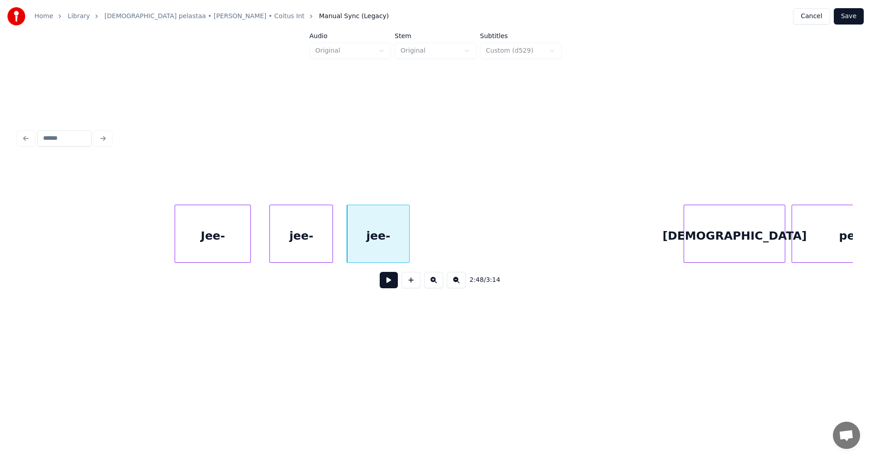
click at [406, 249] on div at bounding box center [407, 233] width 3 height 57
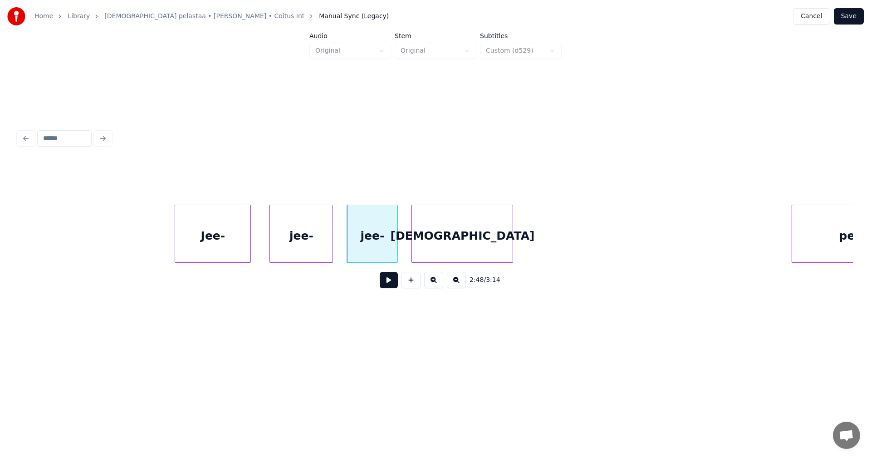
click at [445, 248] on div "[DEMOGRAPHIC_DATA]" at bounding box center [462, 236] width 101 height 62
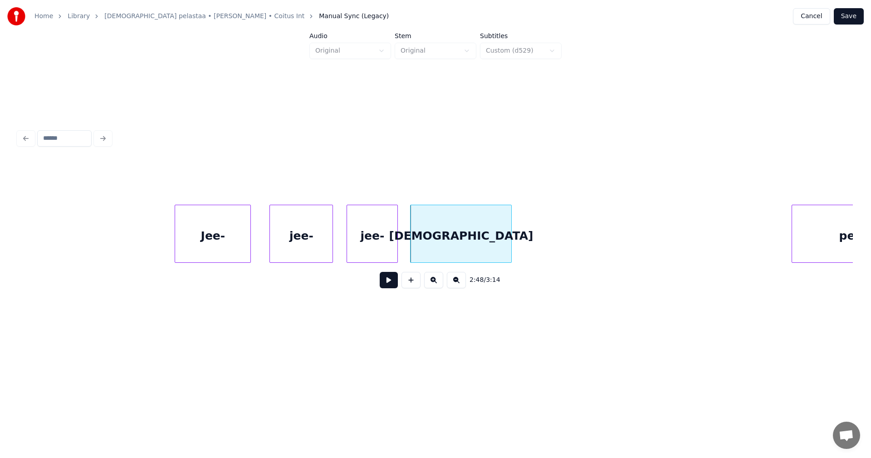
click at [224, 249] on div "Jee-" at bounding box center [212, 236] width 75 height 62
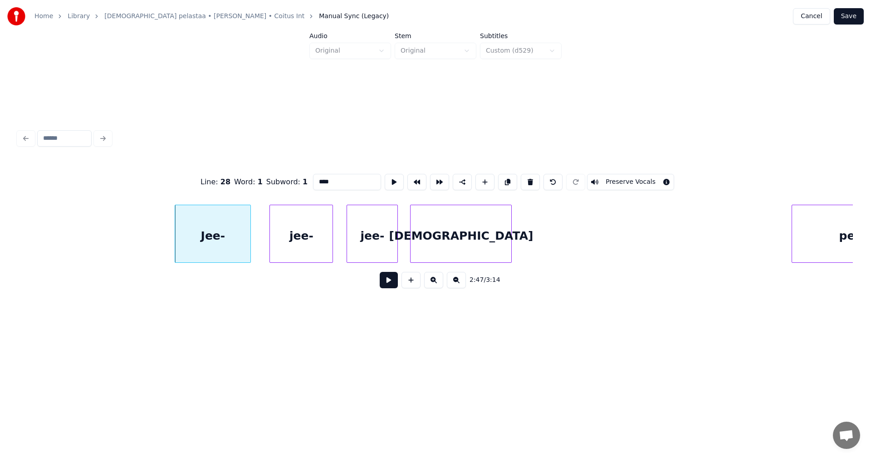
click at [383, 284] on button at bounding box center [389, 280] width 18 height 16
click at [382, 284] on button at bounding box center [389, 280] width 18 height 16
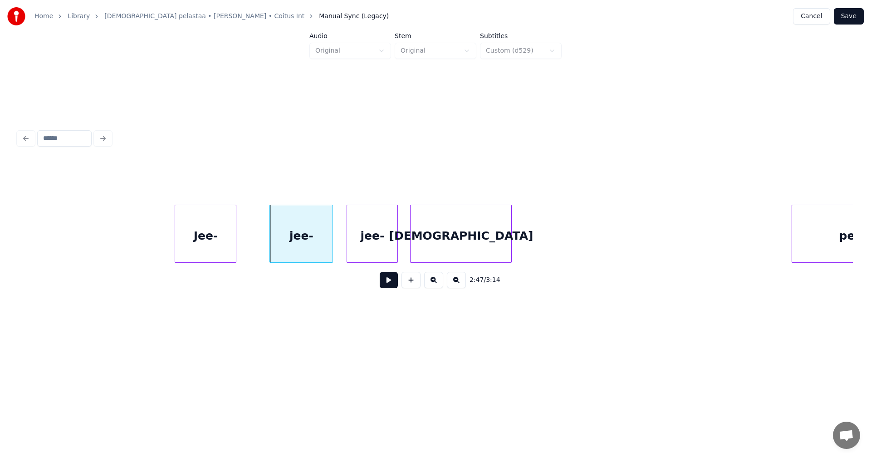
click at [235, 244] on div at bounding box center [234, 233] width 3 height 57
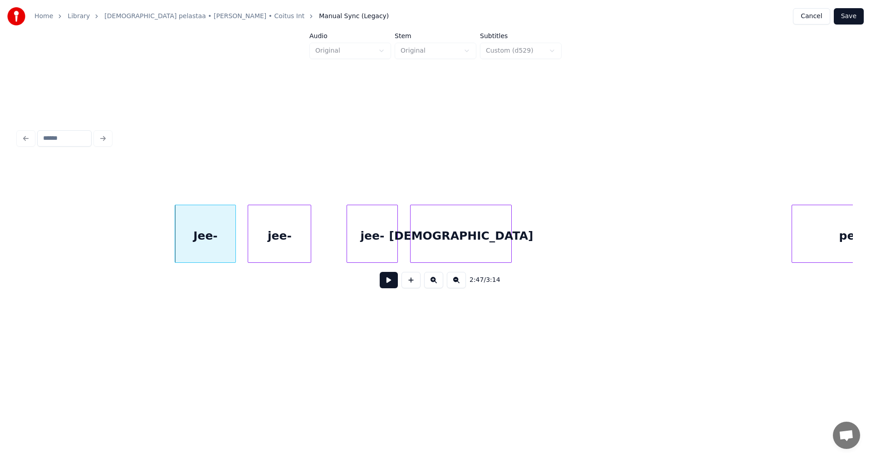
click at [271, 245] on div "jee-" at bounding box center [279, 236] width 63 height 62
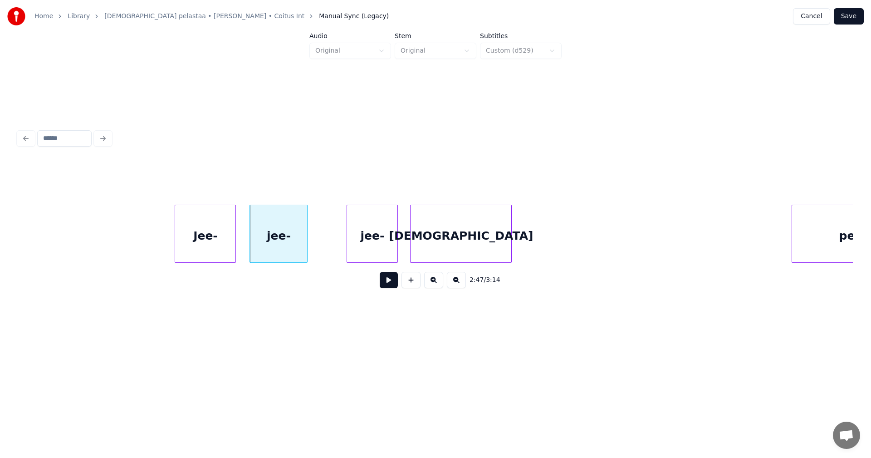
click at [306, 247] on div at bounding box center [305, 233] width 3 height 57
click at [355, 253] on div "jee-" at bounding box center [352, 236] width 50 height 62
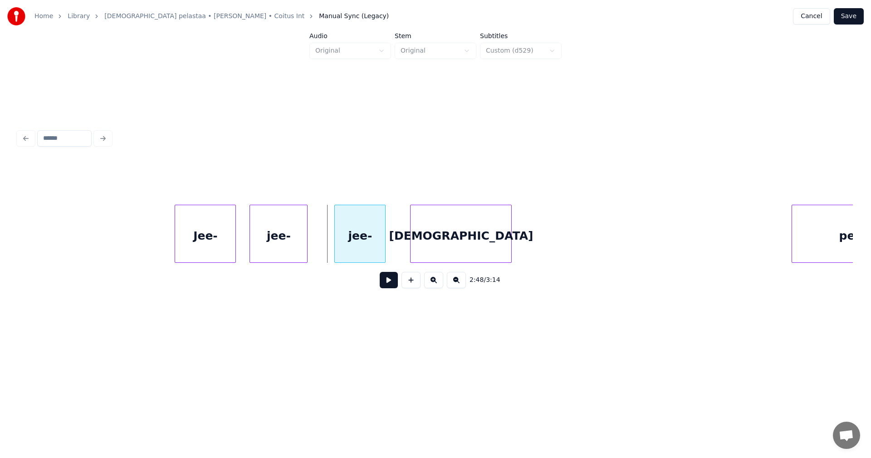
click at [382, 251] on div "jee-" at bounding box center [360, 236] width 50 height 62
click at [385, 251] on div at bounding box center [383, 233] width 3 height 57
click at [392, 249] on div "jee-" at bounding box center [364, 236] width 55 height 62
click at [331, 246] on div at bounding box center [330, 233] width 3 height 57
click at [225, 245] on div "Jee-" at bounding box center [205, 236] width 60 height 62
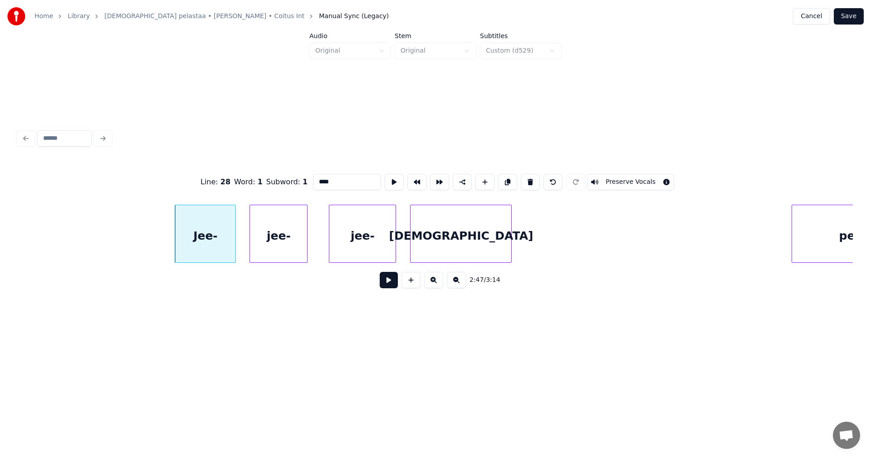
click at [385, 283] on button at bounding box center [389, 280] width 18 height 16
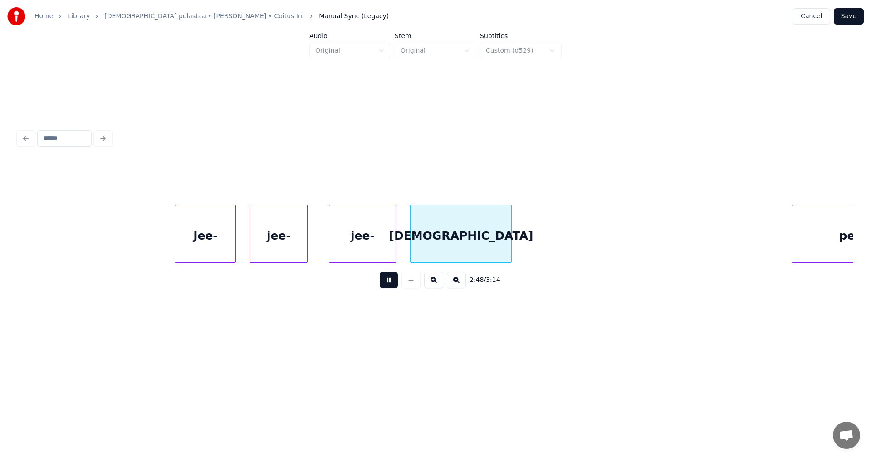
click at [385, 283] on button at bounding box center [389, 280] width 18 height 16
click at [375, 250] on div "jee-" at bounding box center [362, 236] width 66 height 62
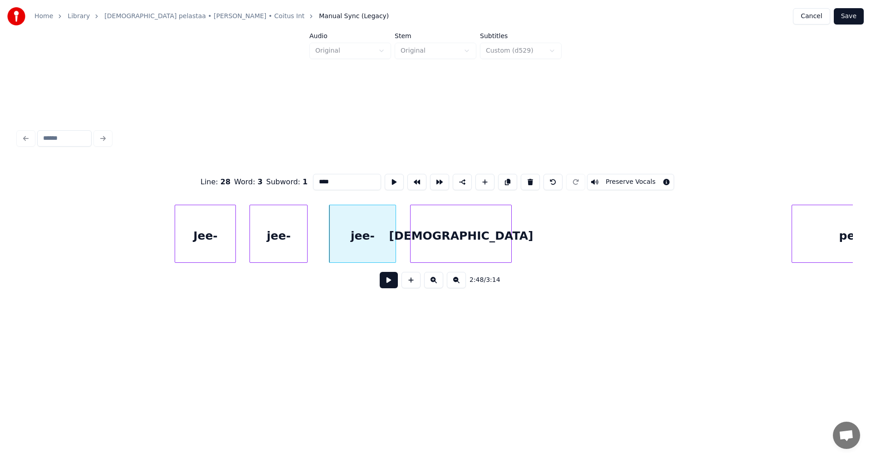
click at [330, 181] on input "****" at bounding box center [347, 182] width 68 height 16
click at [215, 245] on div "Jee-" at bounding box center [205, 236] width 60 height 62
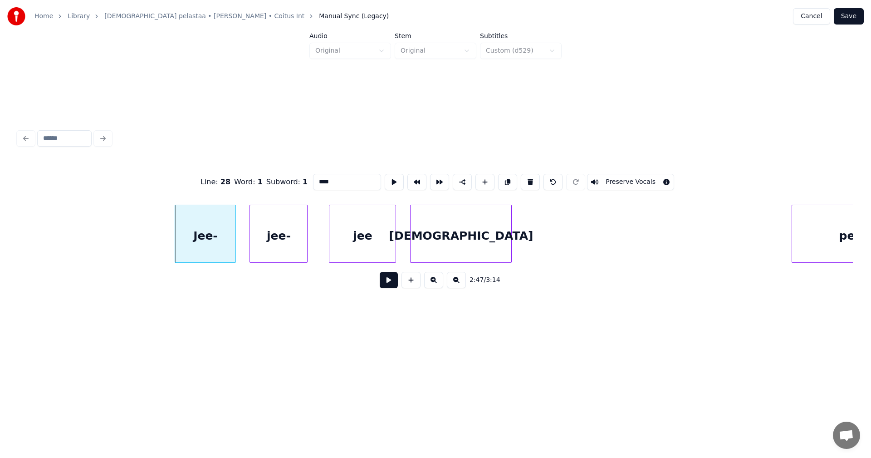
type input "****"
click at [391, 285] on button at bounding box center [389, 280] width 18 height 16
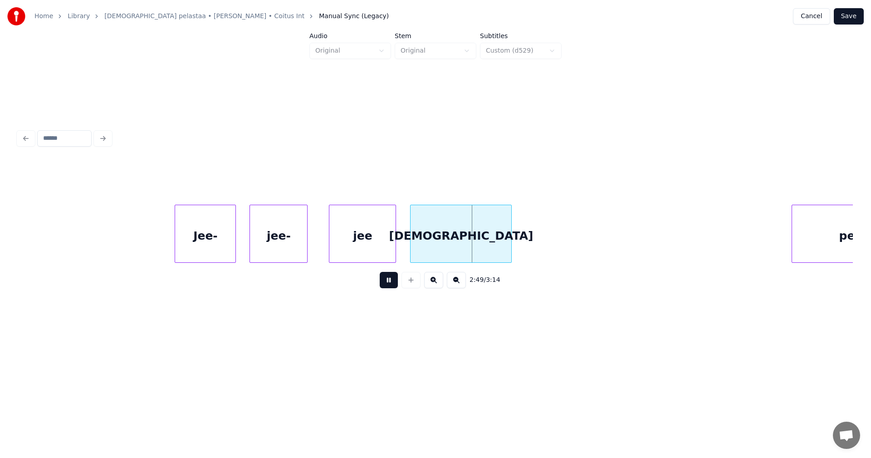
click at [390, 285] on button at bounding box center [389, 280] width 18 height 16
click at [470, 251] on div at bounding box center [471, 233] width 3 height 57
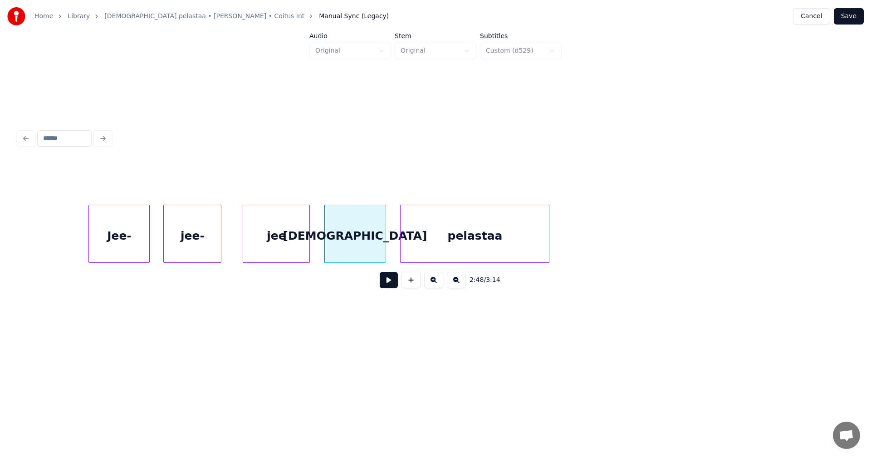
click at [509, 245] on div "pelastaa" at bounding box center [475, 236] width 148 height 62
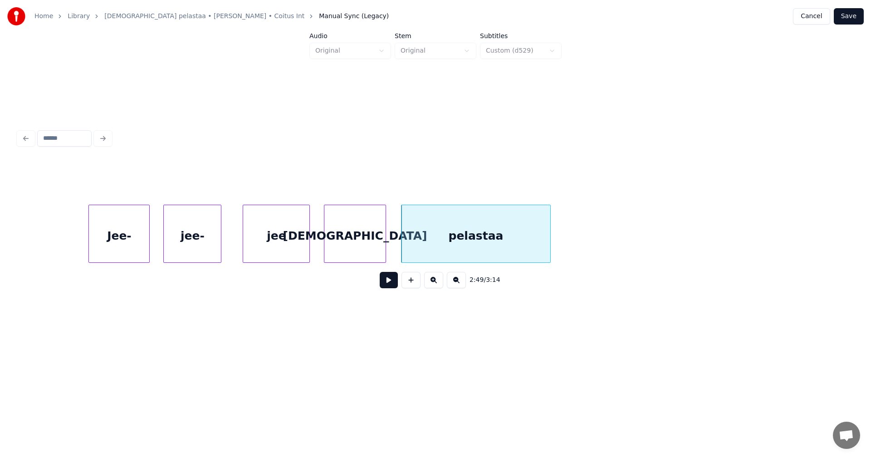
click at [390, 286] on button at bounding box center [389, 280] width 18 height 16
drag, startPoint x: 390, startPoint y: 285, endPoint x: 424, endPoint y: 279, distance: 34.5
click at [390, 285] on button at bounding box center [389, 280] width 18 height 16
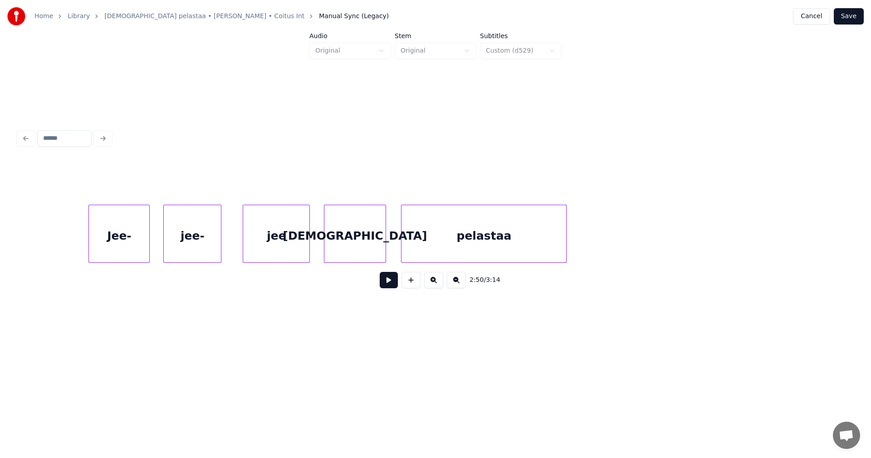
click at [566, 249] on div at bounding box center [564, 233] width 3 height 57
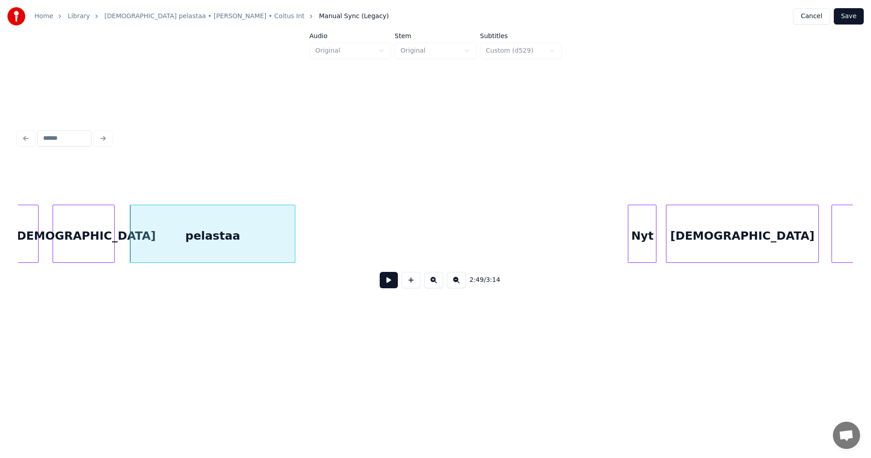
scroll to position [0, 26757]
click at [394, 284] on button at bounding box center [389, 280] width 18 height 16
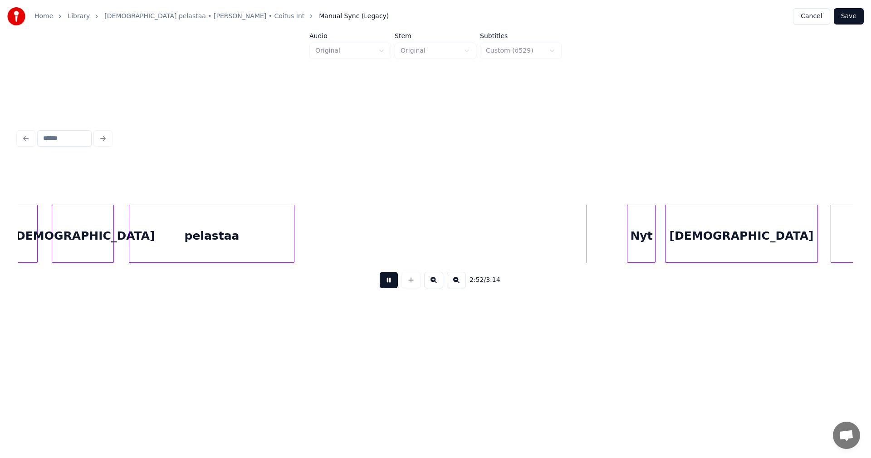
drag, startPoint x: 394, startPoint y: 283, endPoint x: 417, endPoint y: 283, distance: 23.1
click at [396, 283] on button at bounding box center [389, 280] width 18 height 16
click at [641, 240] on div "Nyt" at bounding box center [641, 236] width 28 height 62
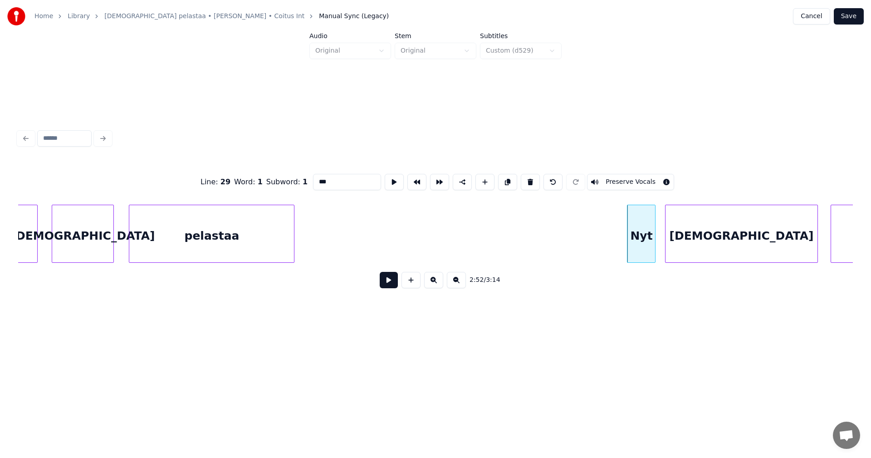
click at [319, 179] on input "***" at bounding box center [347, 182] width 68 height 16
click at [626, 244] on div "nyt" at bounding box center [629, 236] width 28 height 62
click at [706, 251] on div "[DEMOGRAPHIC_DATA]" at bounding box center [742, 236] width 152 height 62
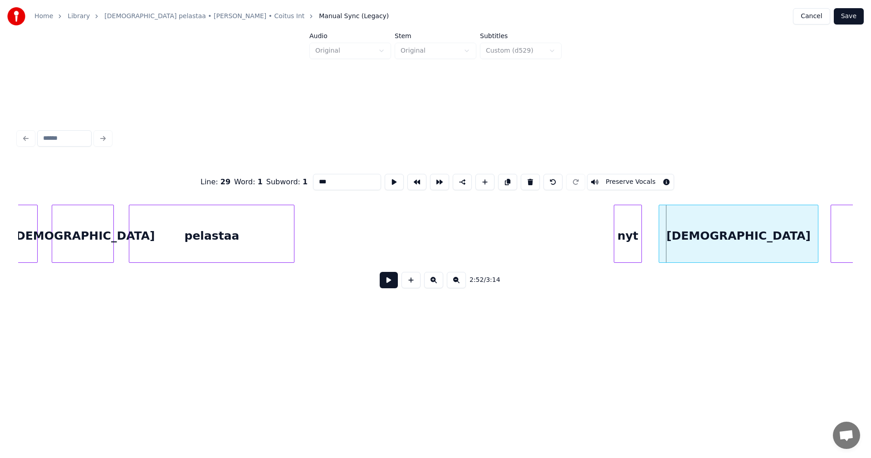
click at [660, 249] on div at bounding box center [660, 233] width 3 height 57
click at [631, 249] on div "nyt" at bounding box center [628, 236] width 28 height 62
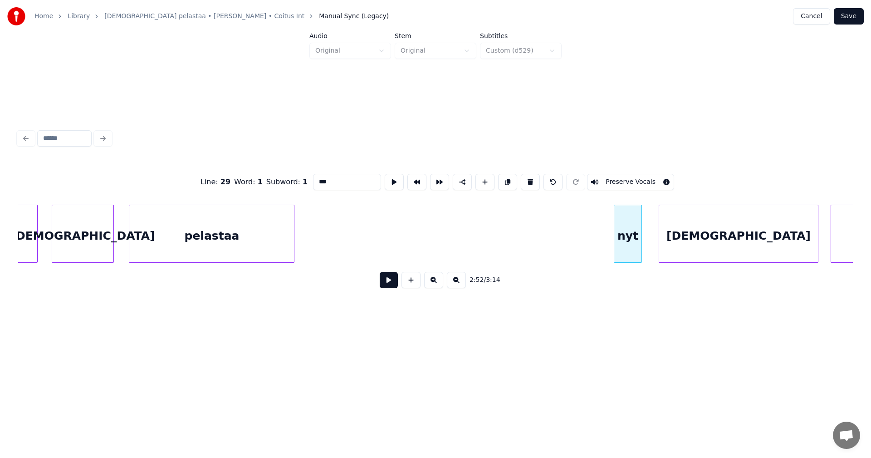
type input "***"
click at [388, 283] on button at bounding box center [389, 280] width 18 height 16
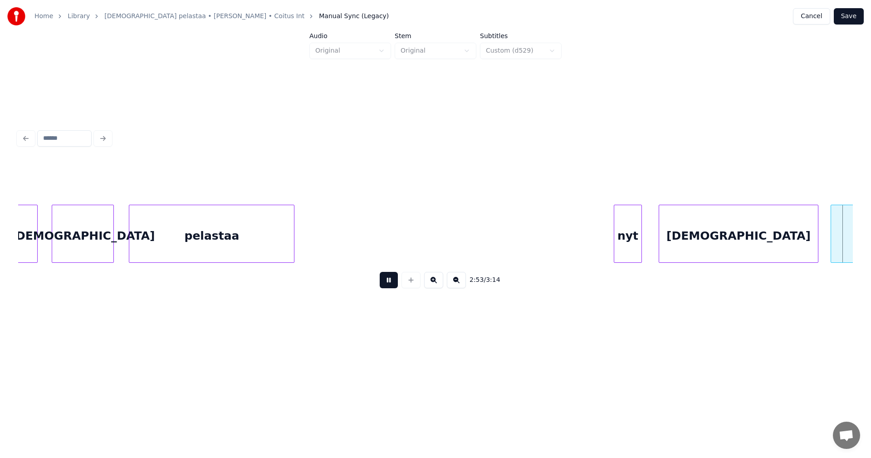
scroll to position [0, 27593]
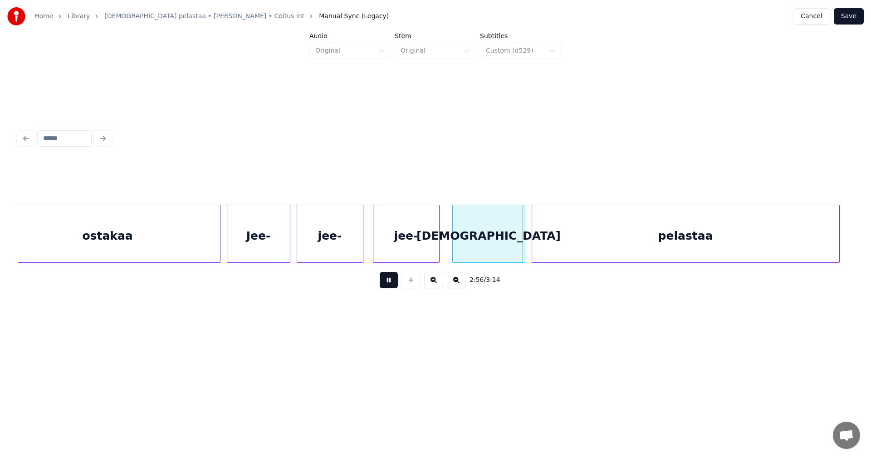
drag, startPoint x: 390, startPoint y: 283, endPoint x: 394, endPoint y: 275, distance: 8.9
click at [390, 283] on button at bounding box center [389, 280] width 18 height 16
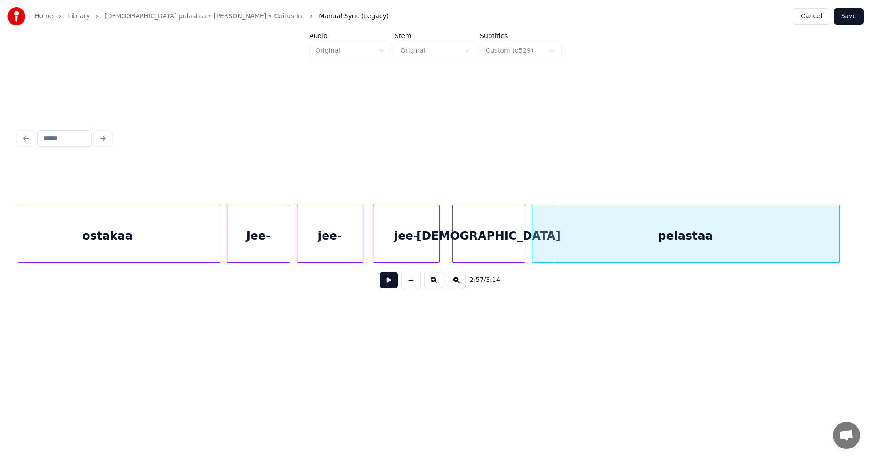
click at [404, 249] on div "jee-" at bounding box center [406, 236] width 66 height 62
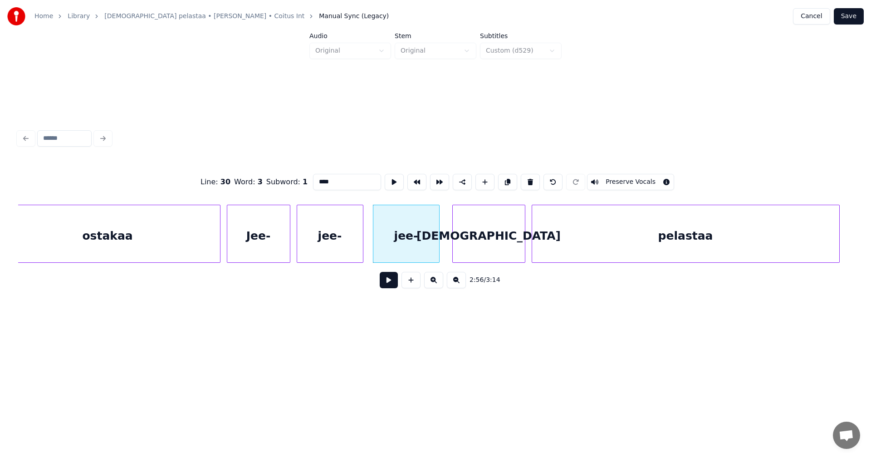
click at [336, 183] on input "****" at bounding box center [347, 182] width 68 height 16
click at [279, 250] on div "Jee-" at bounding box center [258, 236] width 63 height 62
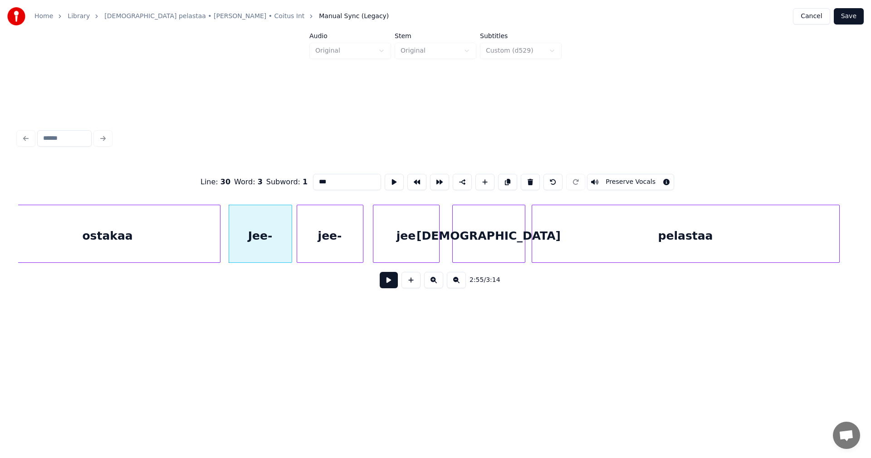
type input "***"
click at [392, 284] on button at bounding box center [389, 280] width 18 height 16
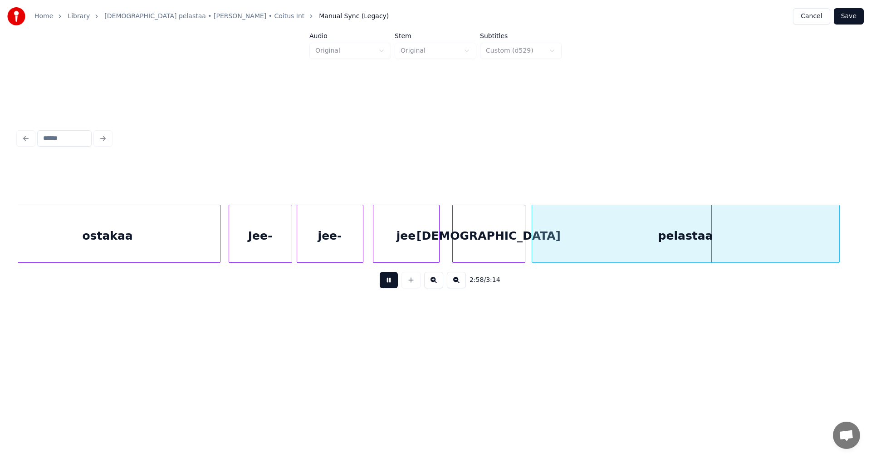
drag, startPoint x: 393, startPoint y: 284, endPoint x: 456, endPoint y: 284, distance: 63.5
click at [396, 284] on button at bounding box center [389, 280] width 18 height 16
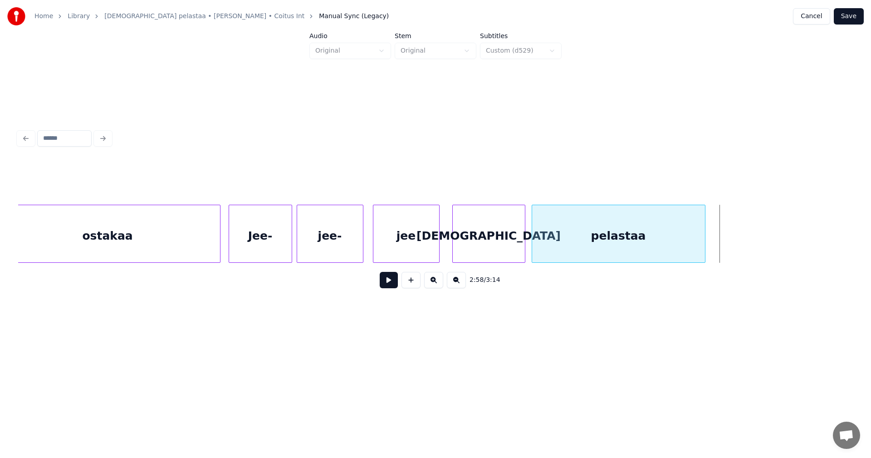
click at [704, 245] on div at bounding box center [703, 233] width 3 height 57
click at [387, 284] on button at bounding box center [389, 280] width 18 height 16
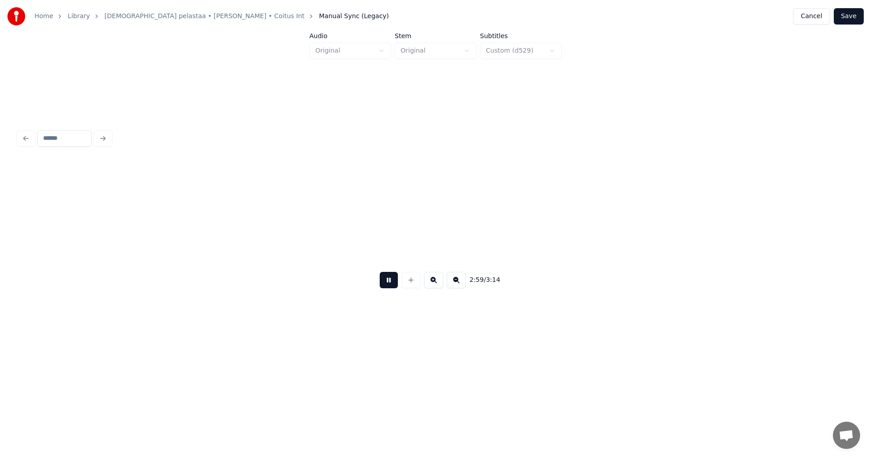
scroll to position [0, 28430]
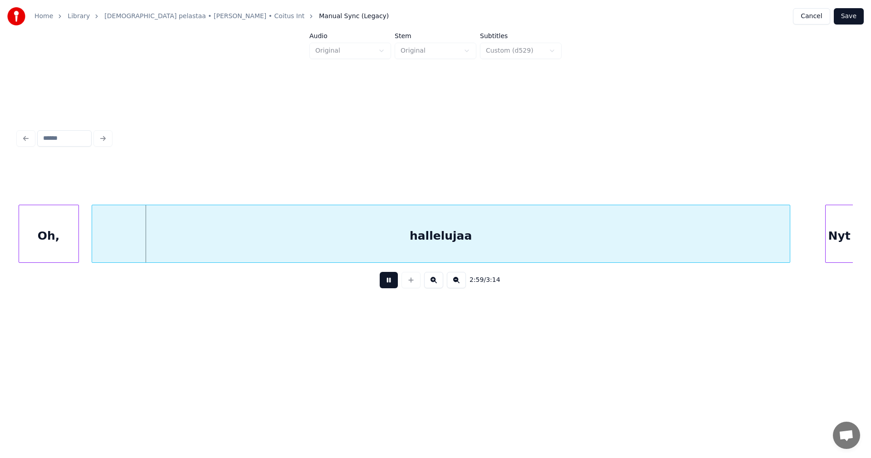
click at [390, 284] on button at bounding box center [389, 280] width 18 height 16
click at [85, 246] on div "Oh," at bounding box center [66, 236] width 59 height 62
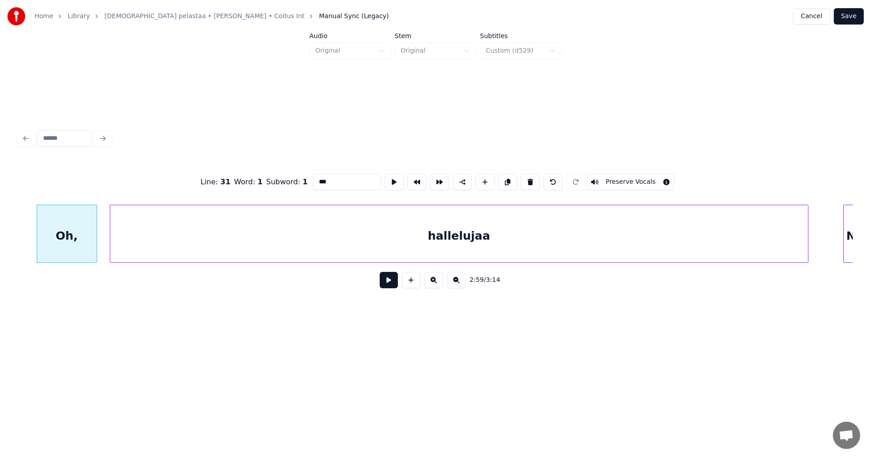
click at [386, 285] on button at bounding box center [389, 280] width 18 height 16
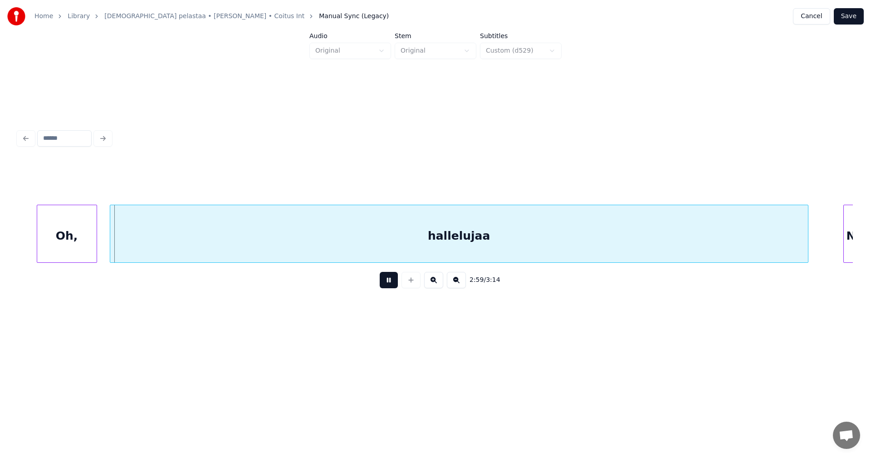
drag, startPoint x: 387, startPoint y: 285, endPoint x: 356, endPoint y: 279, distance: 31.9
click at [378, 284] on div "2:59 / 3:14" at bounding box center [435, 280] width 820 height 20
click at [390, 285] on button at bounding box center [389, 280] width 18 height 16
click at [74, 252] on div "Oh," at bounding box center [62, 236] width 59 height 62
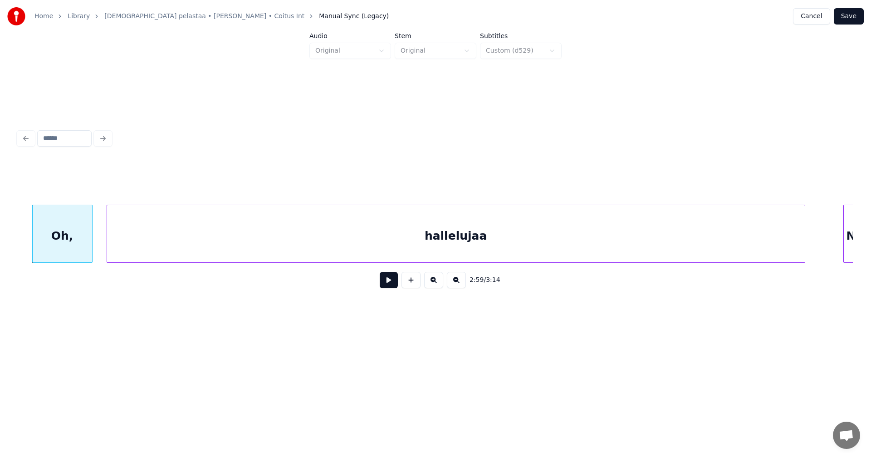
click at [142, 255] on div "hallelujaa" at bounding box center [456, 236] width 698 height 62
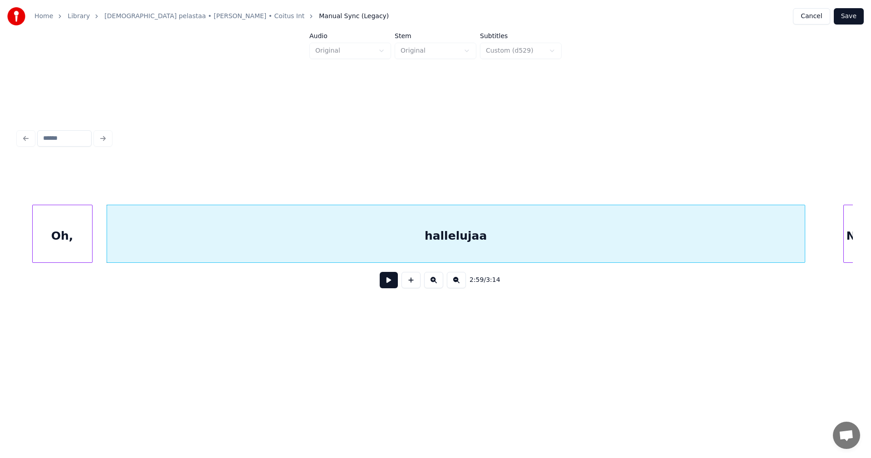
click at [69, 253] on div "Oh," at bounding box center [62, 236] width 59 height 62
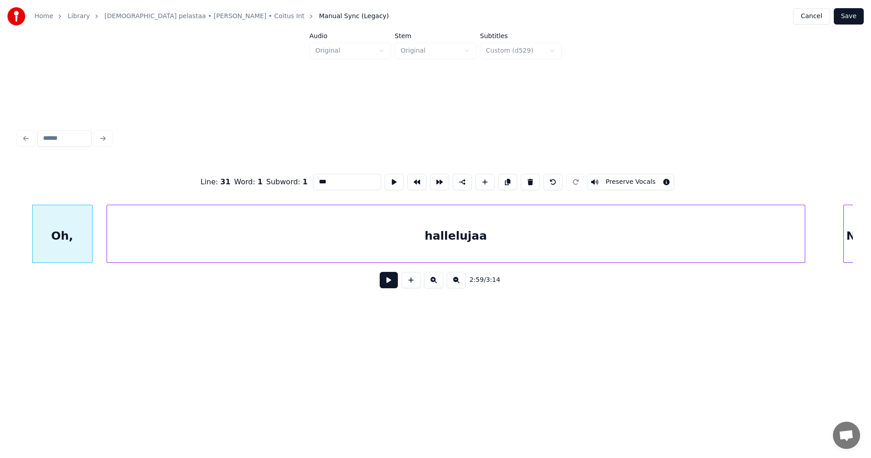
click at [387, 285] on button at bounding box center [389, 280] width 18 height 16
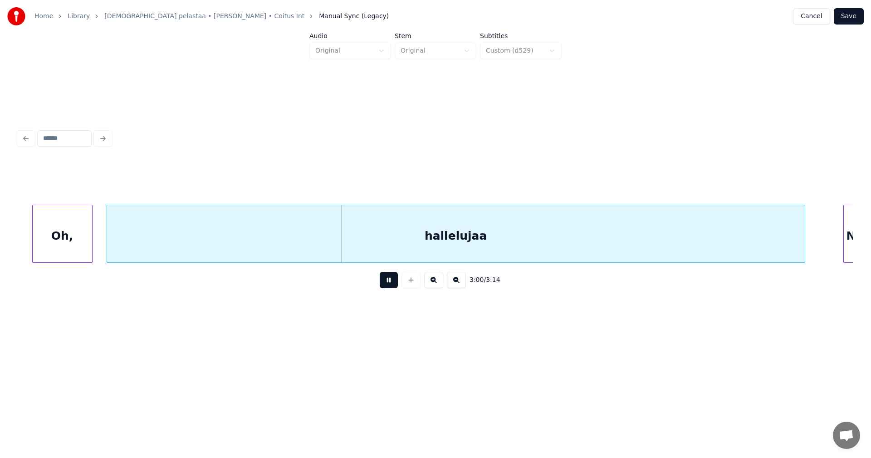
drag, startPoint x: 391, startPoint y: 285, endPoint x: 554, endPoint y: 279, distance: 163.4
click at [391, 285] on button at bounding box center [389, 280] width 18 height 16
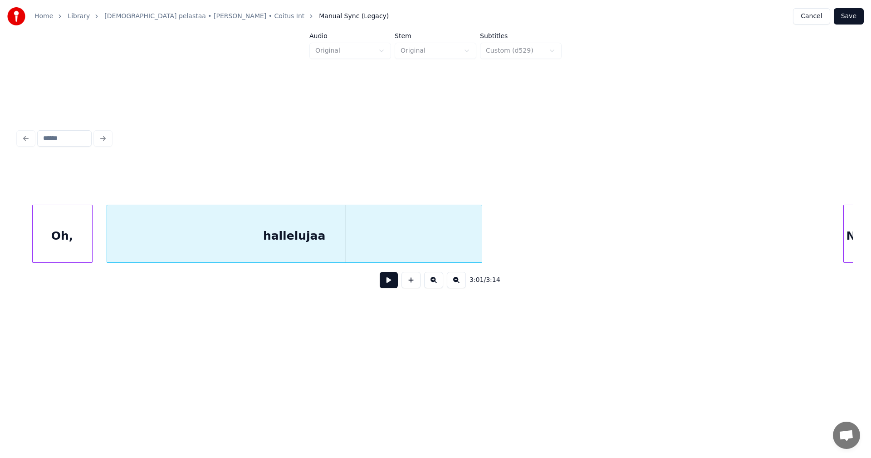
click at [481, 245] on div at bounding box center [480, 233] width 3 height 57
click at [392, 282] on button at bounding box center [389, 280] width 18 height 16
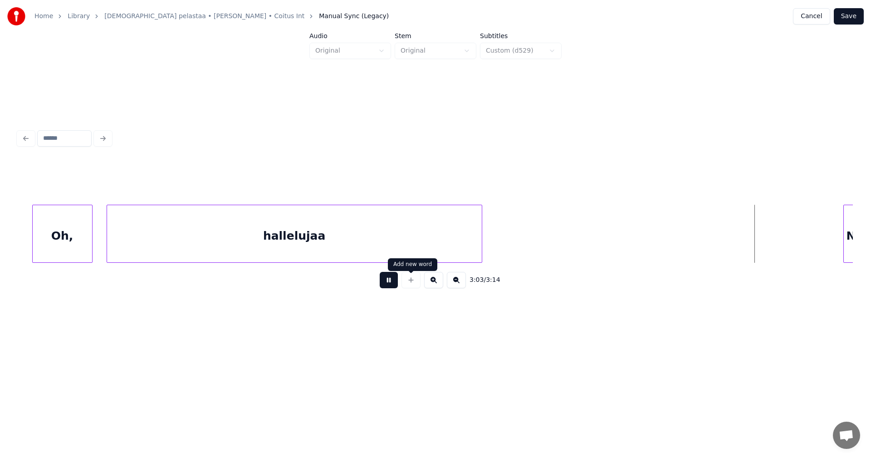
drag, startPoint x: 402, startPoint y: 282, endPoint x: 611, endPoint y: 301, distance: 210.4
click at [402, 282] on div at bounding box center [411, 280] width 23 height 16
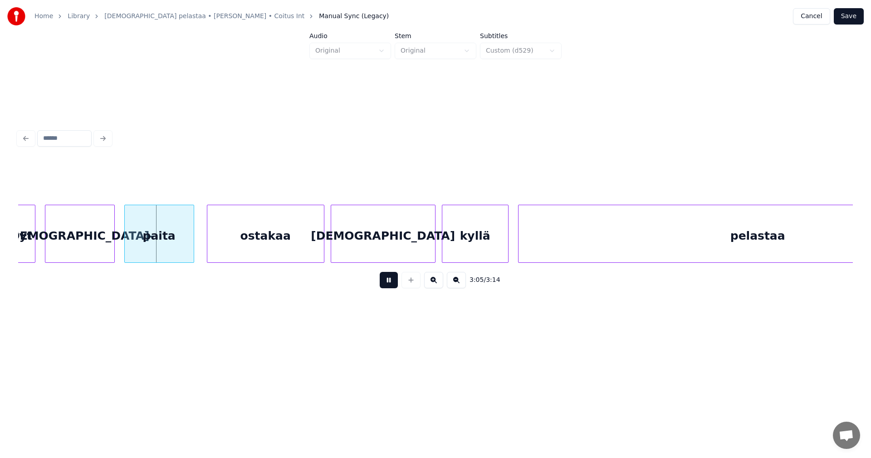
drag, startPoint x: 391, startPoint y: 285, endPoint x: 377, endPoint y: 274, distance: 17.8
click at [391, 284] on button at bounding box center [389, 280] width 18 height 16
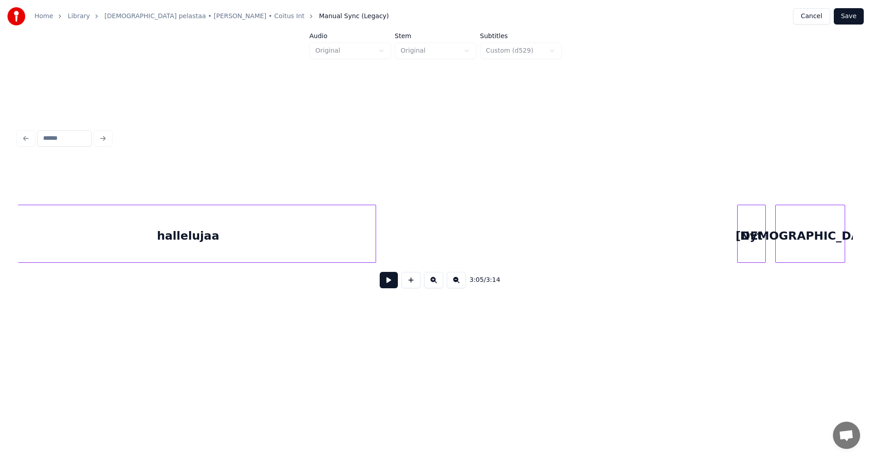
click at [753, 250] on div "Nyt" at bounding box center [752, 236] width 28 height 62
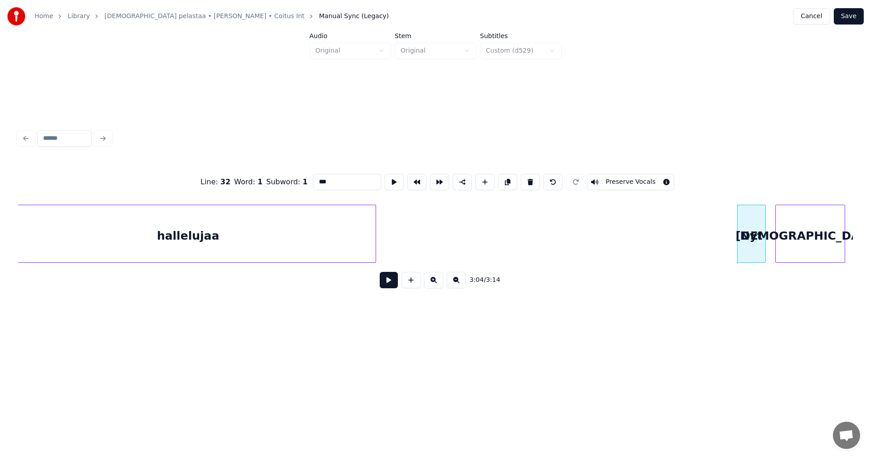
click at [318, 180] on input "***" at bounding box center [347, 182] width 68 height 16
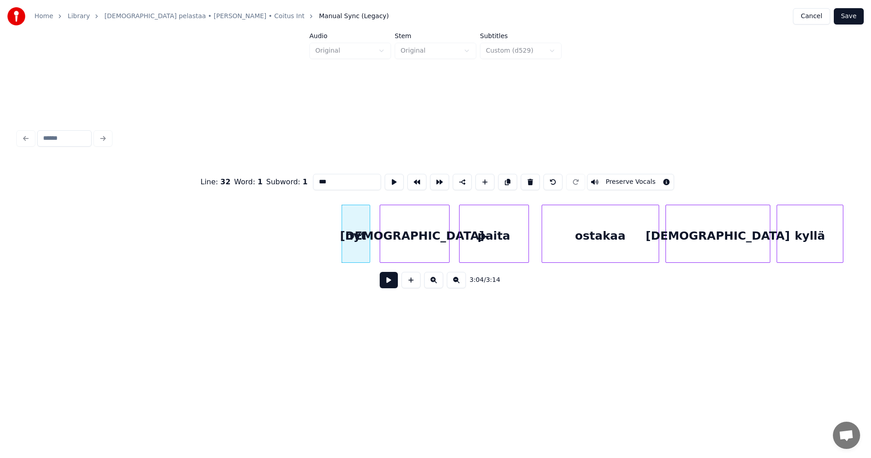
scroll to position [0, 28917]
click at [340, 240] on div "nyt" at bounding box center [337, 236] width 28 height 62
click at [395, 244] on div "[DEMOGRAPHIC_DATA]-" at bounding box center [401, 236] width 69 height 62
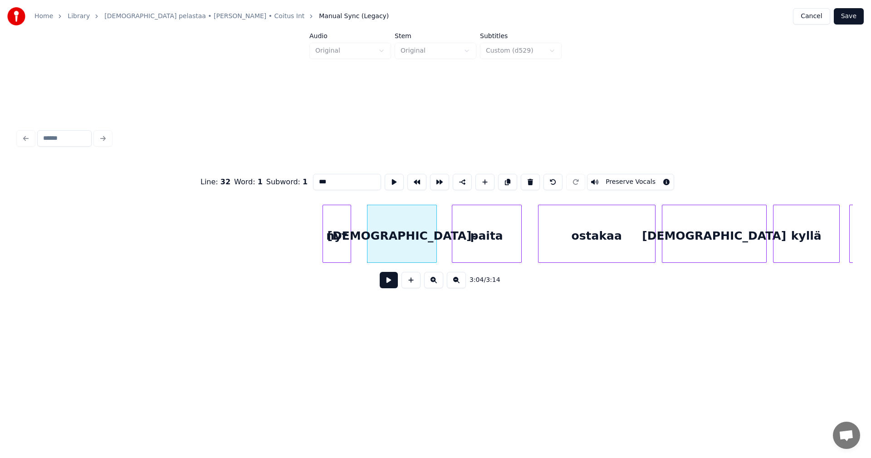
click at [465, 248] on div "paita" at bounding box center [486, 236] width 69 height 62
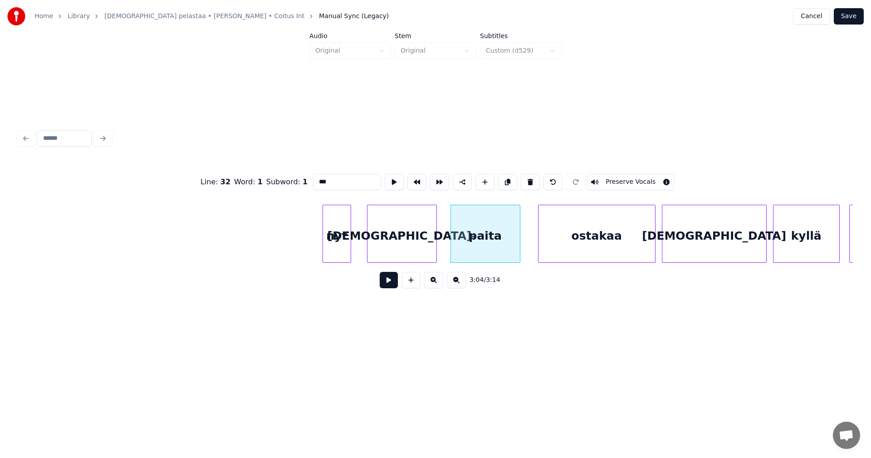
click at [341, 247] on div "nyt" at bounding box center [337, 236] width 28 height 62
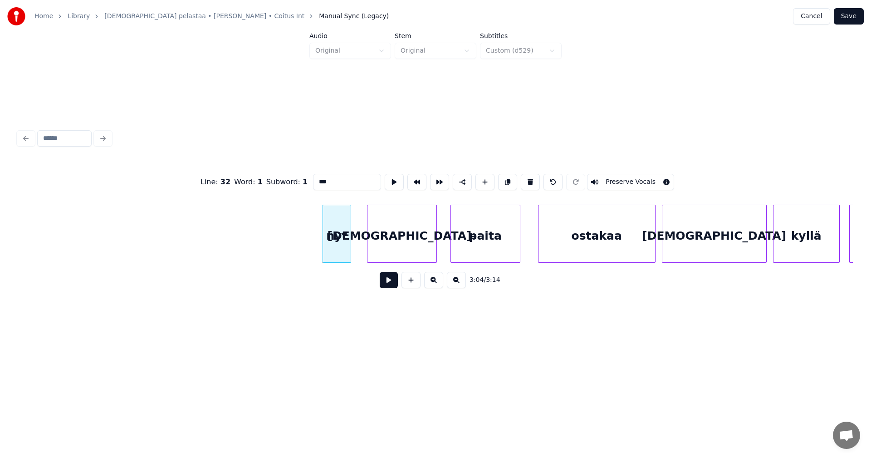
type input "***"
click at [388, 287] on button at bounding box center [389, 280] width 18 height 16
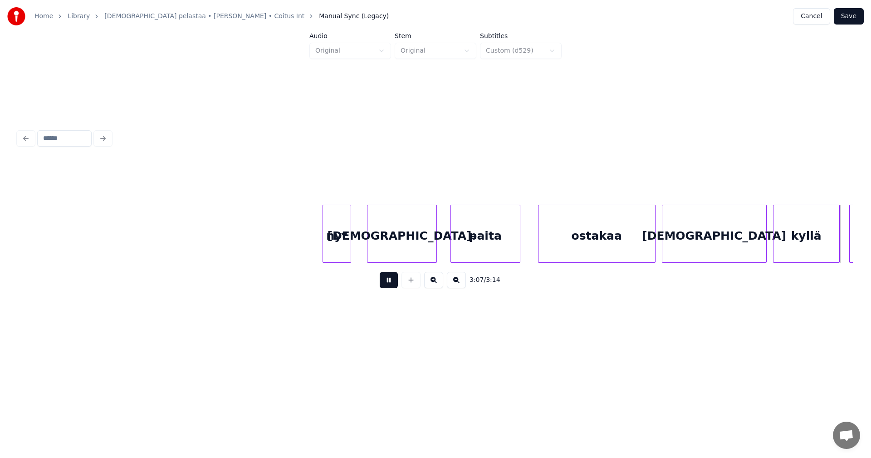
click at [390, 287] on button at bounding box center [389, 280] width 18 height 16
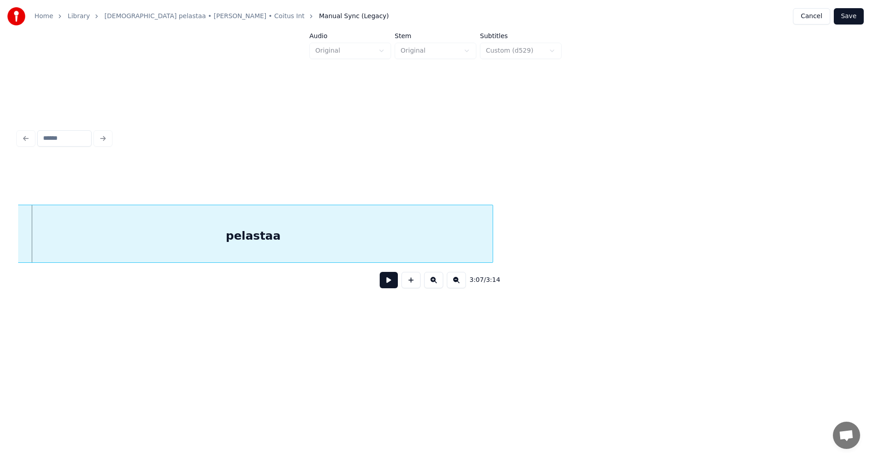
click at [390, 287] on button at bounding box center [389, 280] width 18 height 16
drag, startPoint x: 390, startPoint y: 287, endPoint x: 433, endPoint y: 280, distance: 43.1
click at [391, 287] on button at bounding box center [389, 280] width 18 height 16
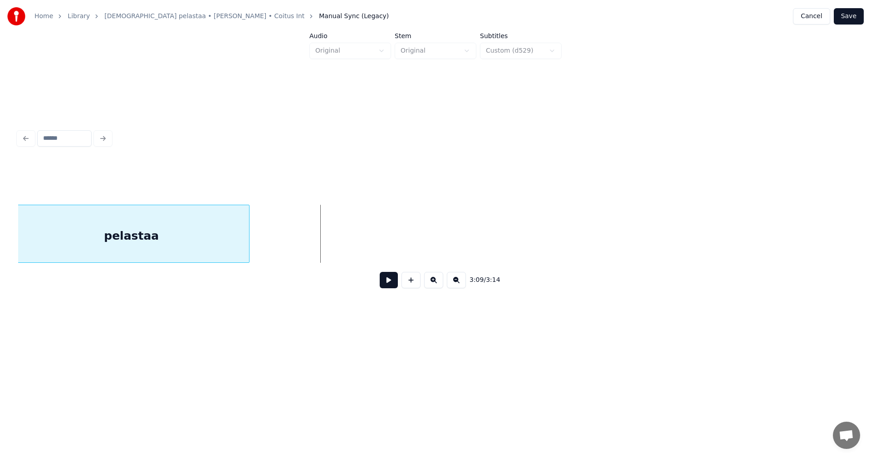
click at [248, 248] on div at bounding box center [247, 233] width 3 height 57
click at [386, 284] on button at bounding box center [389, 280] width 18 height 16
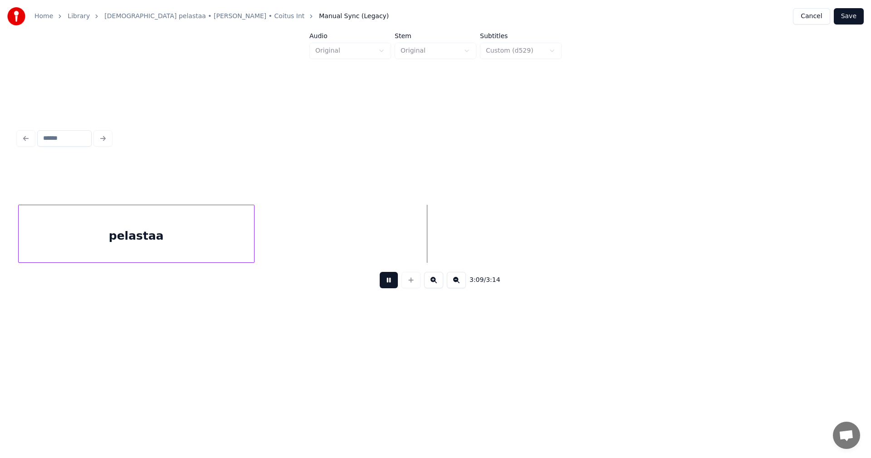
click at [389, 284] on button at bounding box center [389, 280] width 18 height 16
click at [850, 20] on button "Save" at bounding box center [849, 16] width 30 height 16
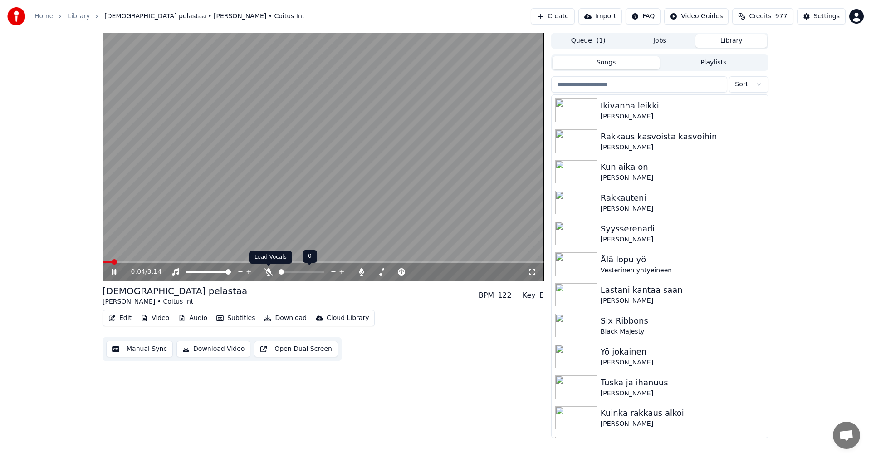
drag, startPoint x: 269, startPoint y: 273, endPoint x: 269, endPoint y: 277, distance: 4.6
click at [269, 273] on icon at bounding box center [268, 271] width 9 height 7
click at [114, 272] on icon at bounding box center [120, 271] width 21 height 7
click at [125, 319] on button "Edit" at bounding box center [120, 318] width 30 height 13
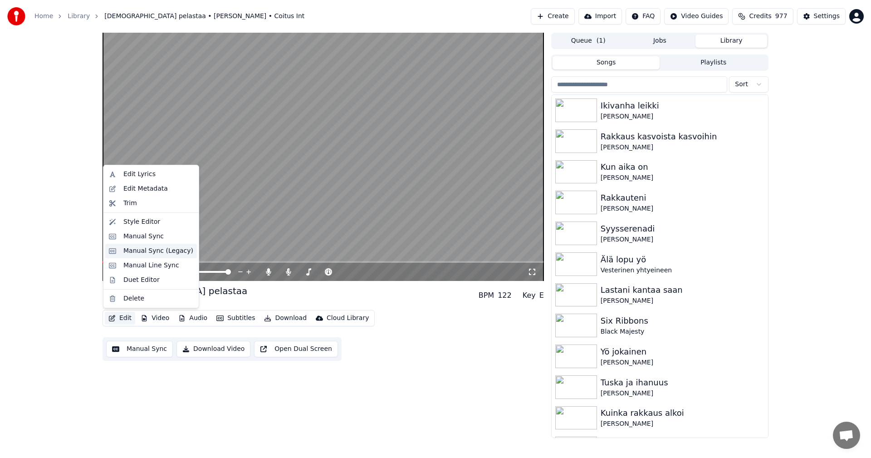
click at [158, 253] on div "Manual Sync (Legacy)" at bounding box center [158, 250] width 70 height 9
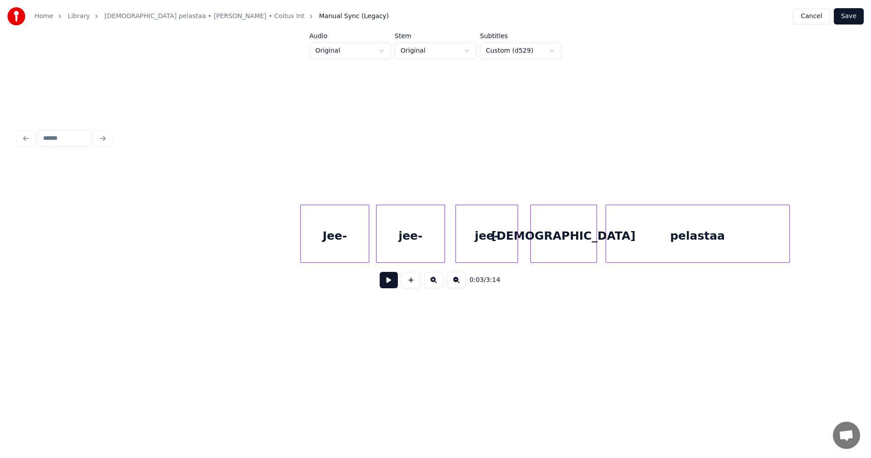
scroll to position [0, 5262]
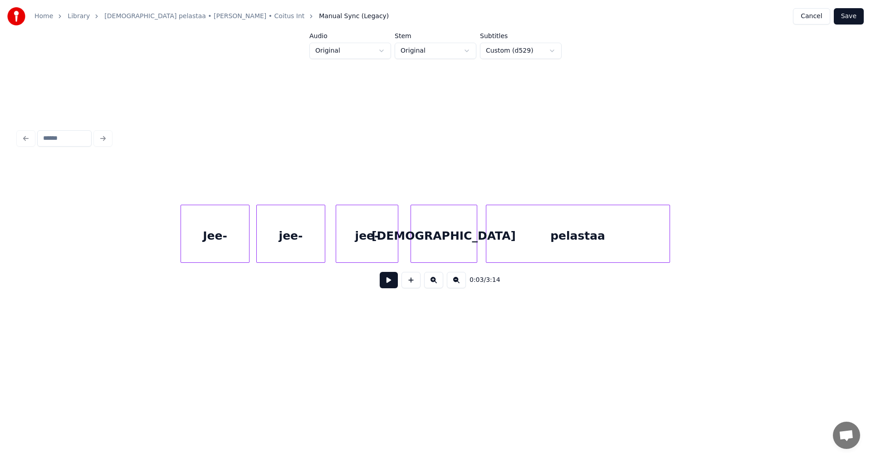
click at [345, 235] on div "jee-" at bounding box center [366, 236] width 61 height 62
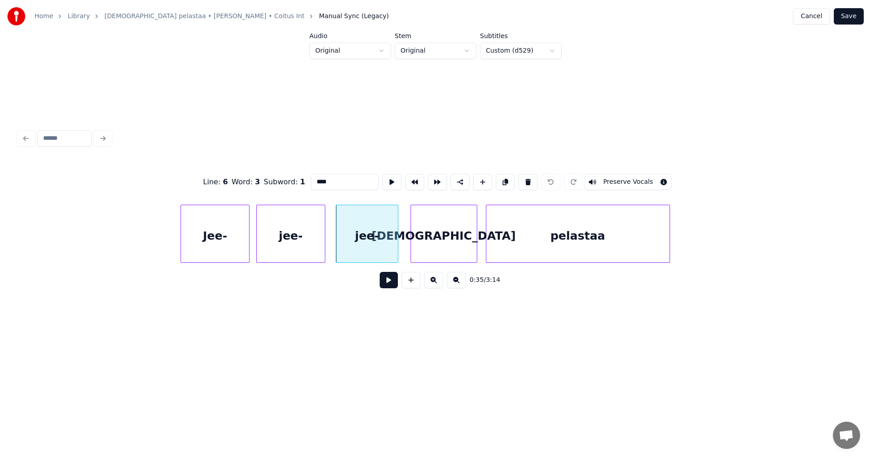
click at [327, 180] on input "****" at bounding box center [345, 182] width 68 height 16
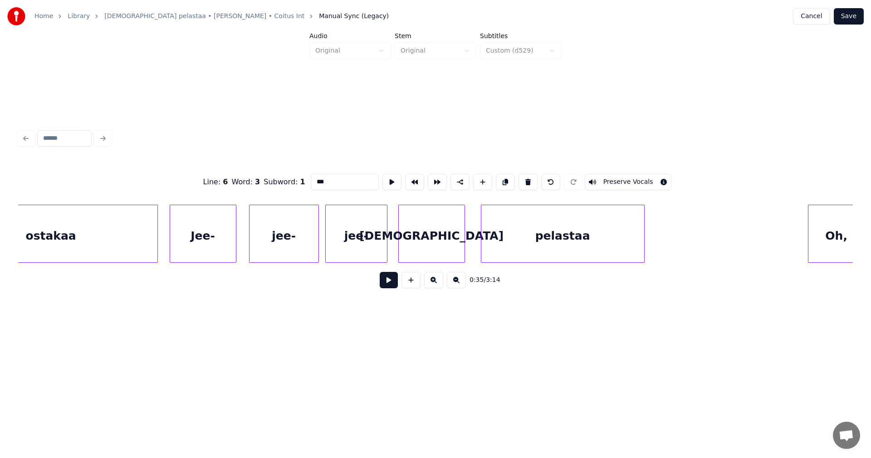
scroll to position [0, 6544]
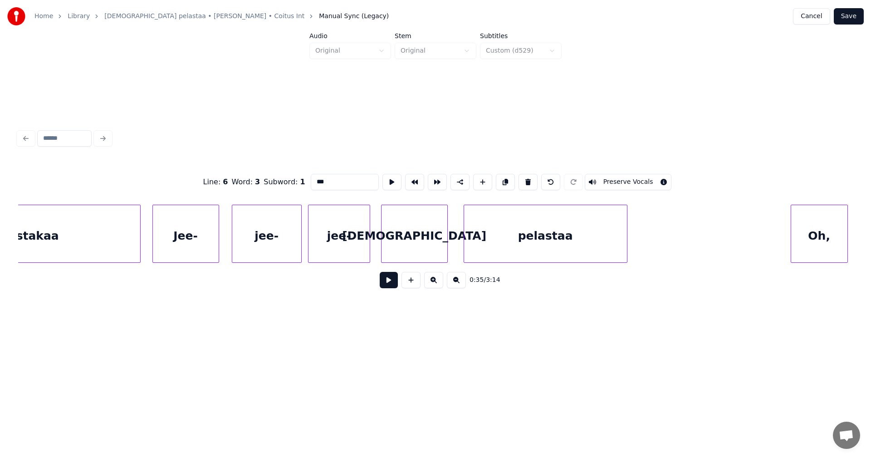
click at [332, 220] on div "jee-" at bounding box center [338, 236] width 61 height 62
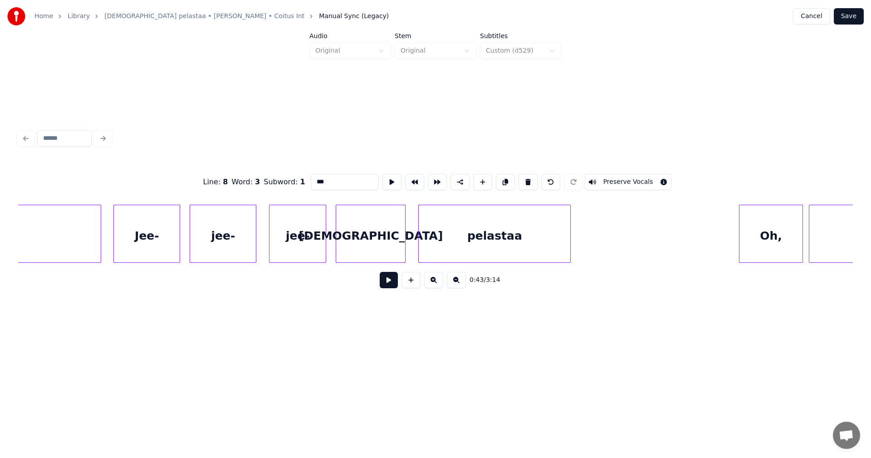
scroll to position [0, 15377]
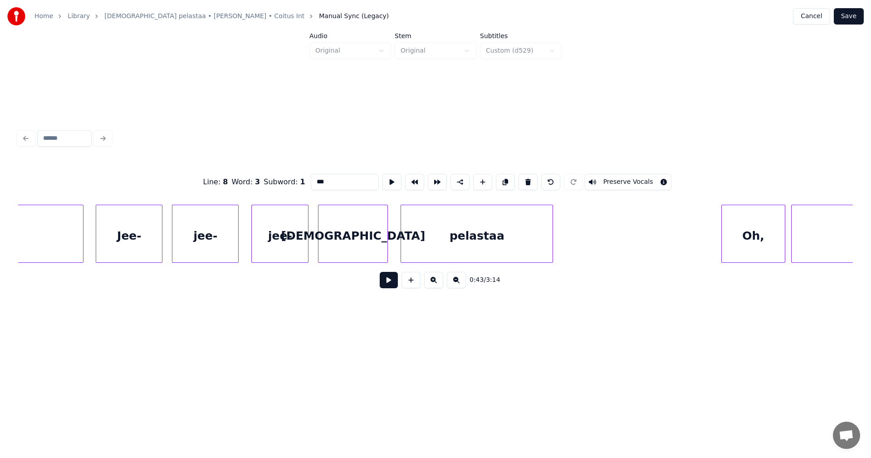
click at [292, 248] on div "jee-" at bounding box center [280, 236] width 56 height 62
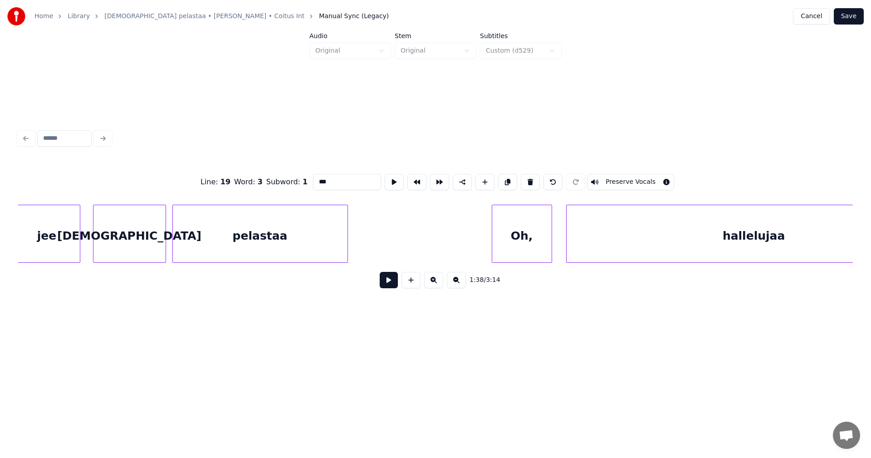
scroll to position [0, 27781]
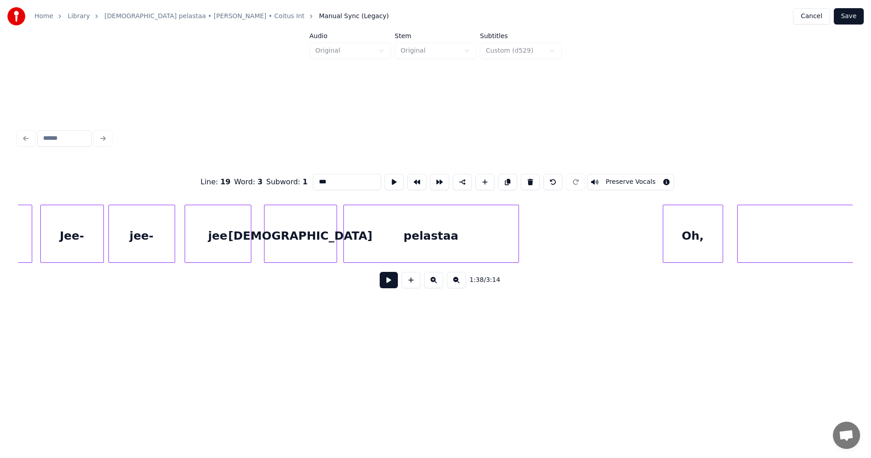
type input "***"
click at [857, 18] on button "Save" at bounding box center [849, 16] width 30 height 16
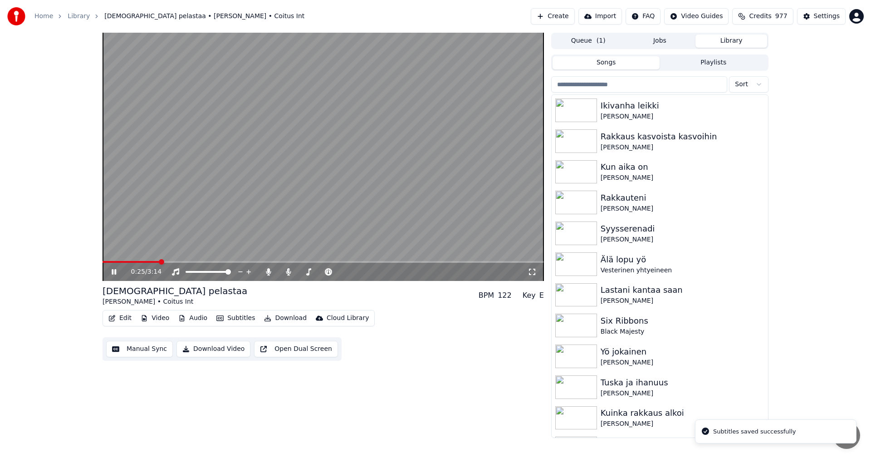
click at [160, 261] on span at bounding box center [323, 262] width 441 height 2
click at [402, 262] on span at bounding box center [323, 262] width 441 height 2
click at [418, 261] on span at bounding box center [323, 262] width 441 height 2
click at [405, 263] on span at bounding box center [254, 262] width 302 height 2
click at [114, 271] on icon at bounding box center [120, 271] width 21 height 7
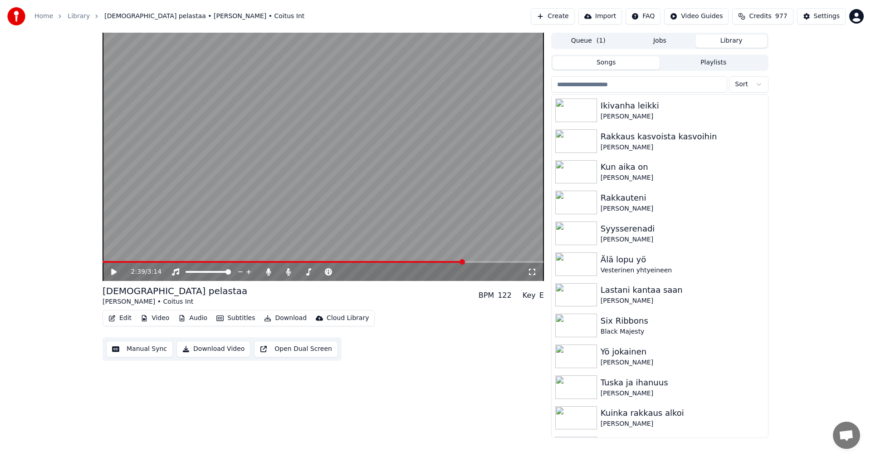
click at [122, 317] on button "Edit" at bounding box center [120, 318] width 30 height 13
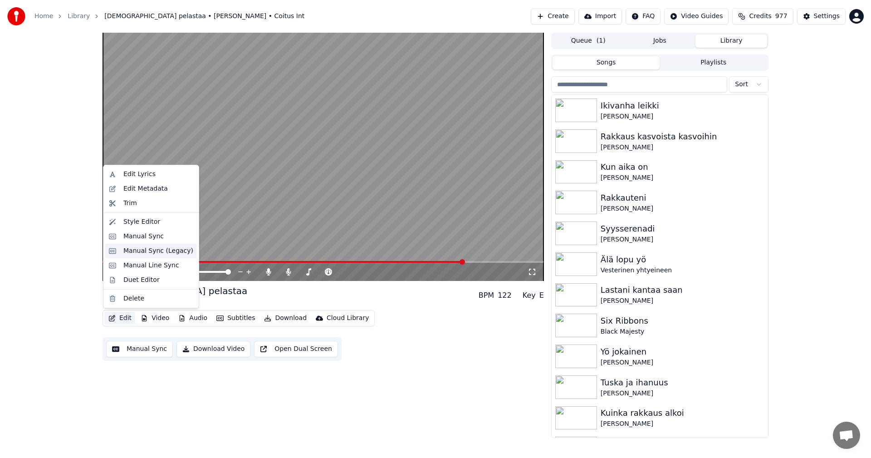
click at [141, 251] on div "Manual Sync (Legacy)" at bounding box center [158, 250] width 70 height 9
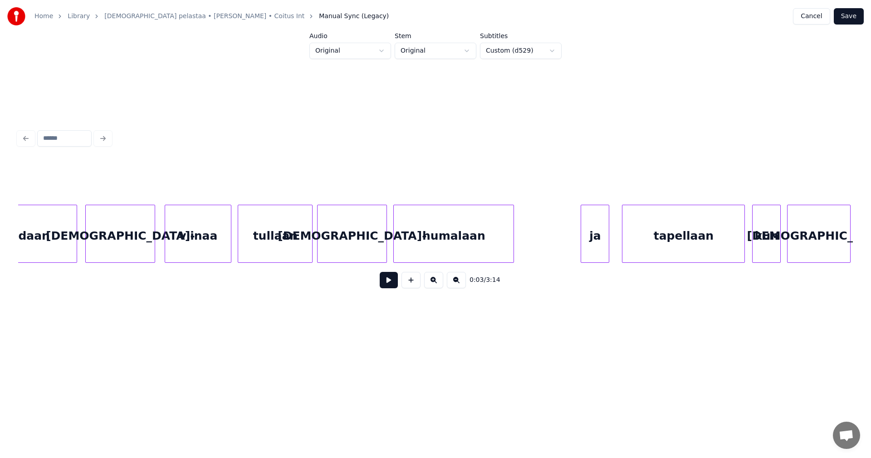
scroll to position [0, 3639]
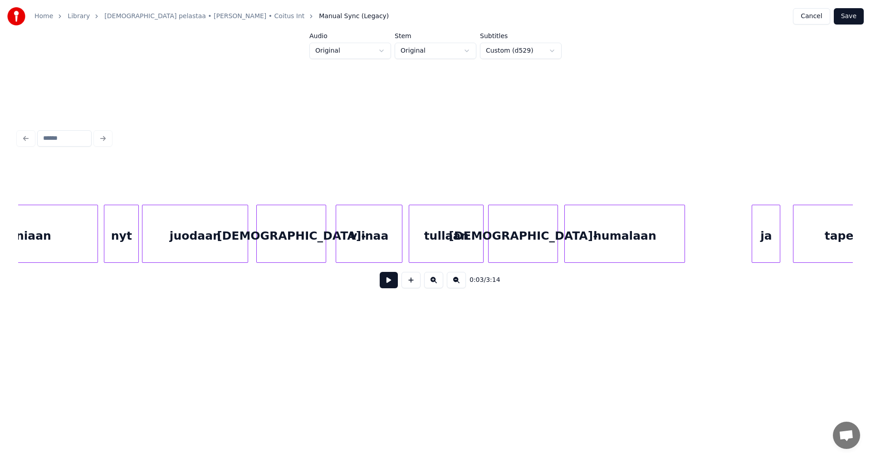
click at [289, 251] on div "[DEMOGRAPHIC_DATA]-" at bounding box center [291, 236] width 69 height 62
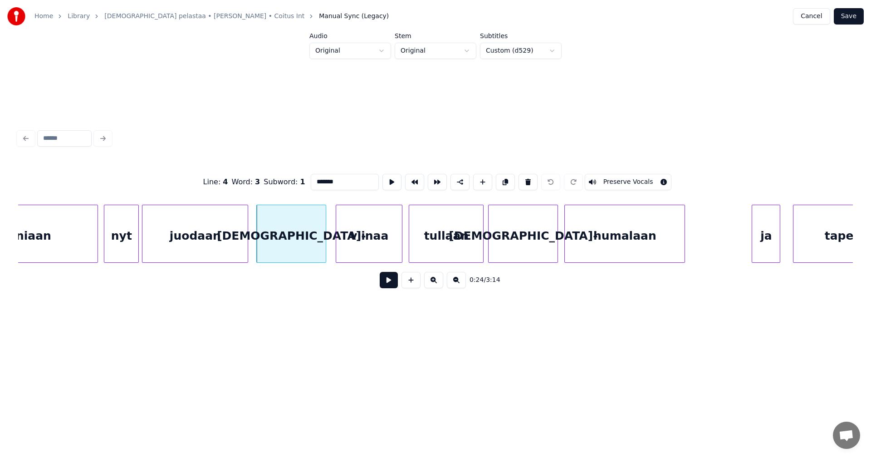
click at [387, 284] on button at bounding box center [389, 280] width 18 height 16
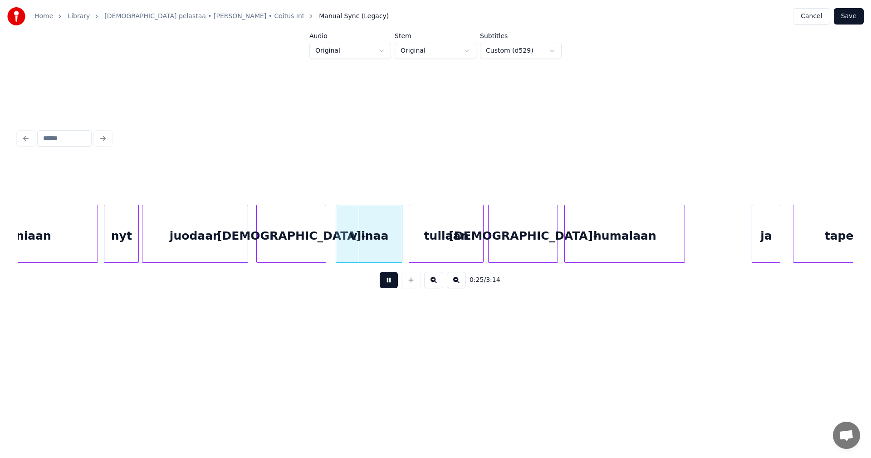
drag, startPoint x: 387, startPoint y: 283, endPoint x: 368, endPoint y: 280, distance: 19.3
click at [383, 281] on button at bounding box center [389, 280] width 18 height 16
click at [309, 245] on div "[DEMOGRAPHIC_DATA]-" at bounding box center [291, 236] width 69 height 62
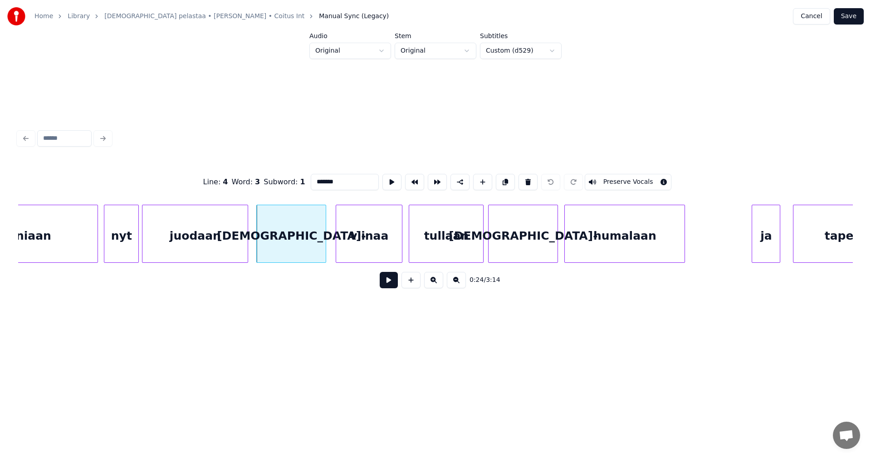
click at [334, 176] on input "*******" at bounding box center [345, 182] width 68 height 16
click at [359, 241] on div "viinaa" at bounding box center [369, 236] width 66 height 62
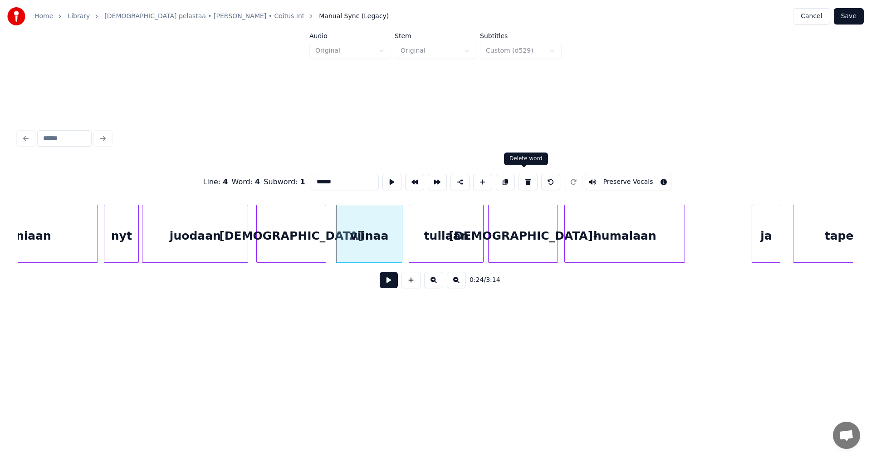
click at [521, 177] on button at bounding box center [527, 182] width 19 height 16
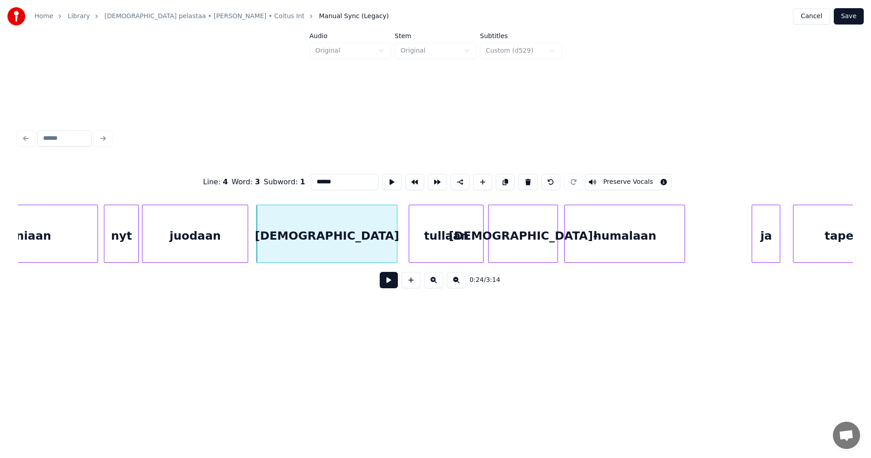
click at [396, 240] on div at bounding box center [395, 233] width 3 height 57
click at [333, 176] on input "******" at bounding box center [345, 182] width 68 height 16
click at [542, 248] on div "[DEMOGRAPHIC_DATA]-" at bounding box center [523, 236] width 69 height 62
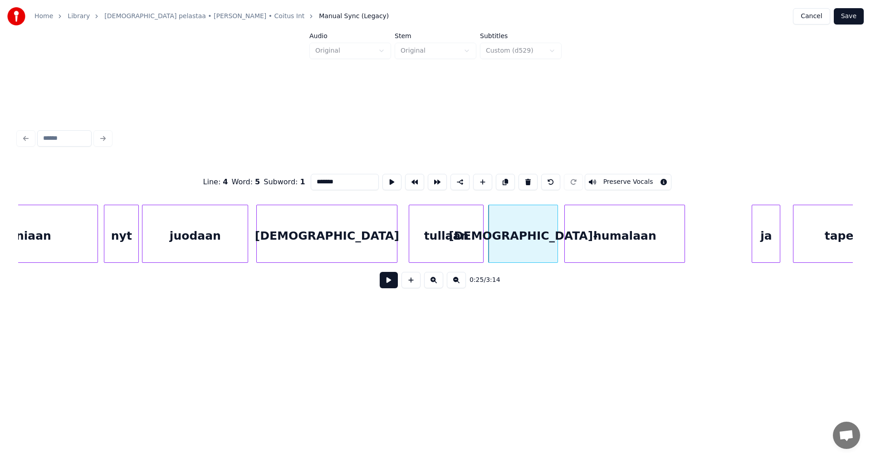
click at [592, 233] on div "humalaan" at bounding box center [625, 236] width 120 height 62
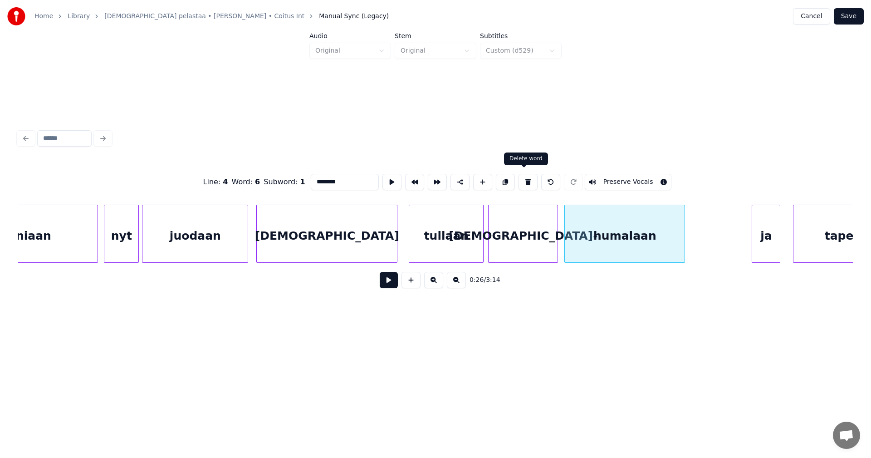
click at [524, 178] on button at bounding box center [527, 182] width 19 height 16
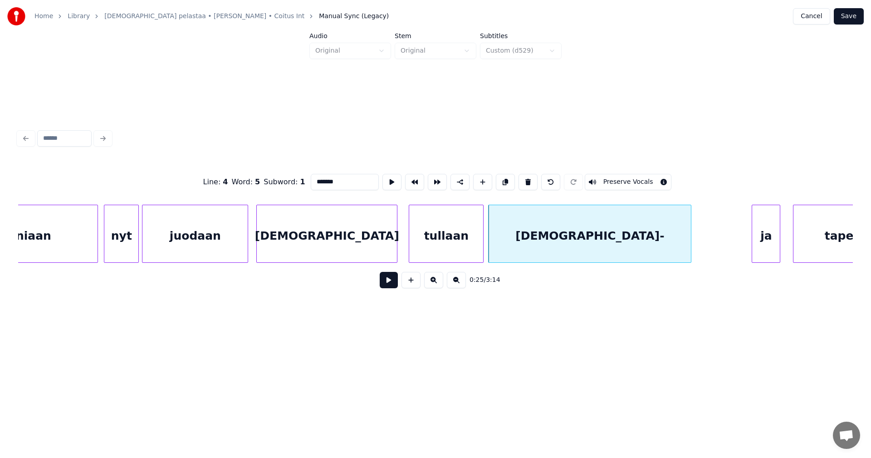
click at [691, 242] on div at bounding box center [689, 233] width 3 height 57
click at [337, 180] on input "*******" at bounding box center [345, 182] width 68 height 16
type input "**********"
click at [850, 17] on button "Save" at bounding box center [849, 16] width 30 height 16
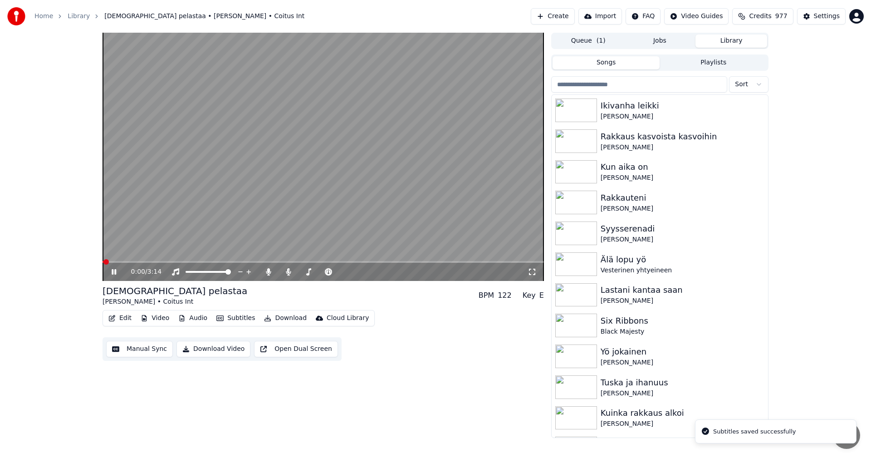
click at [149, 262] on span at bounding box center [323, 262] width 441 height 2
click at [149, 263] on span at bounding box center [127, 262] width 48 height 2
click at [117, 273] on icon at bounding box center [120, 271] width 21 height 7
click at [122, 320] on button "Edit" at bounding box center [120, 318] width 30 height 13
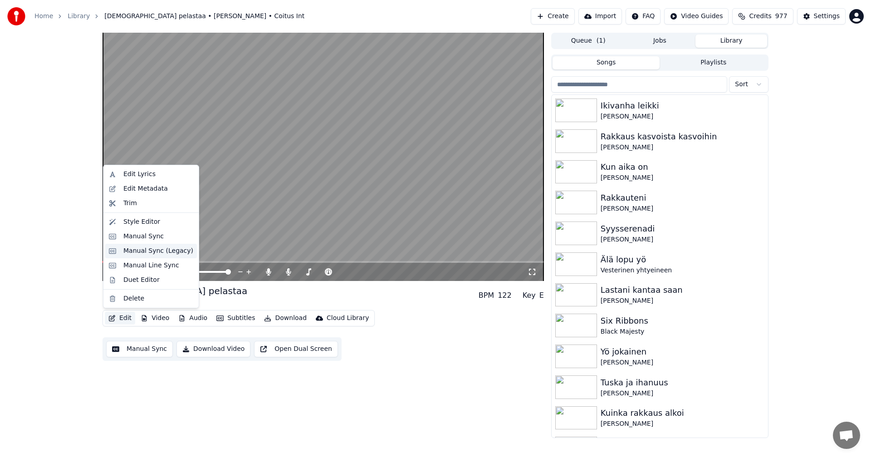
click at [152, 252] on div "Manual Sync (Legacy)" at bounding box center [158, 250] width 70 height 9
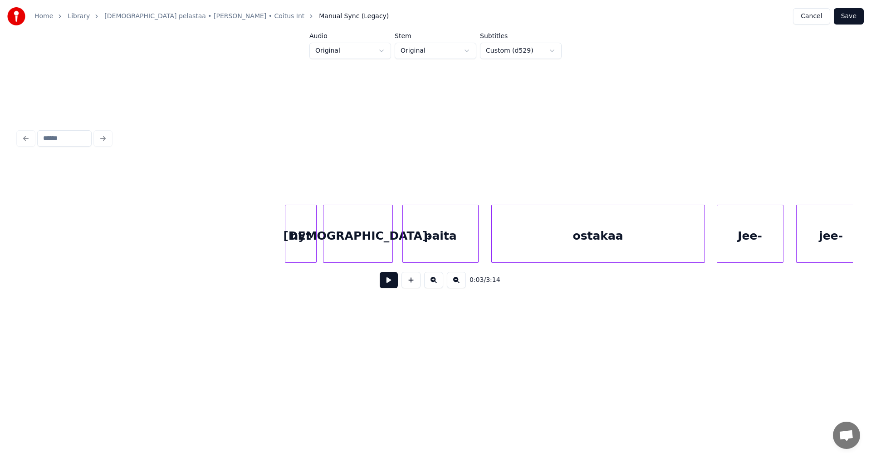
scroll to position [0, 5997]
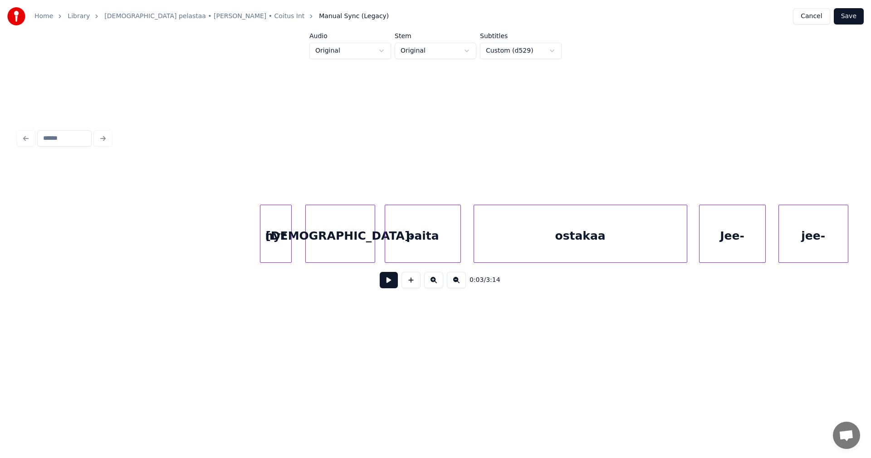
click at [268, 242] on div "nyt" at bounding box center [275, 236] width 31 height 62
click at [321, 250] on div "[DEMOGRAPHIC_DATA]-" at bounding box center [335, 236] width 69 height 62
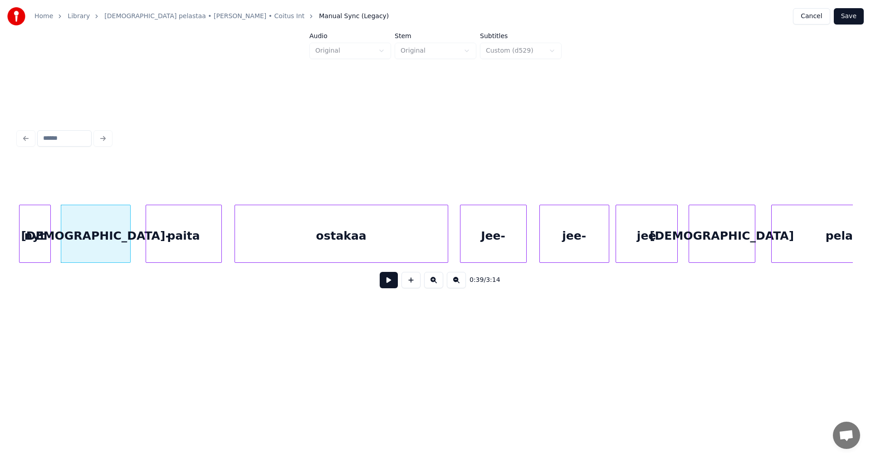
scroll to position [0, 6270]
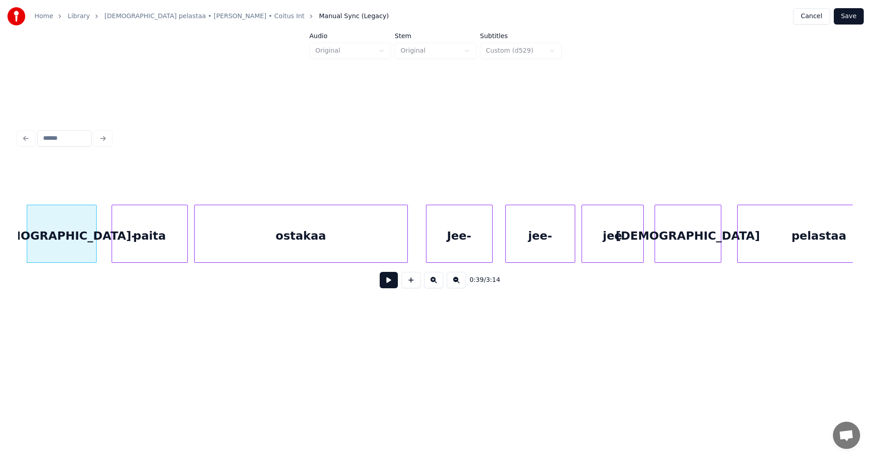
click at [277, 240] on div "ostakaa" at bounding box center [301, 236] width 213 height 62
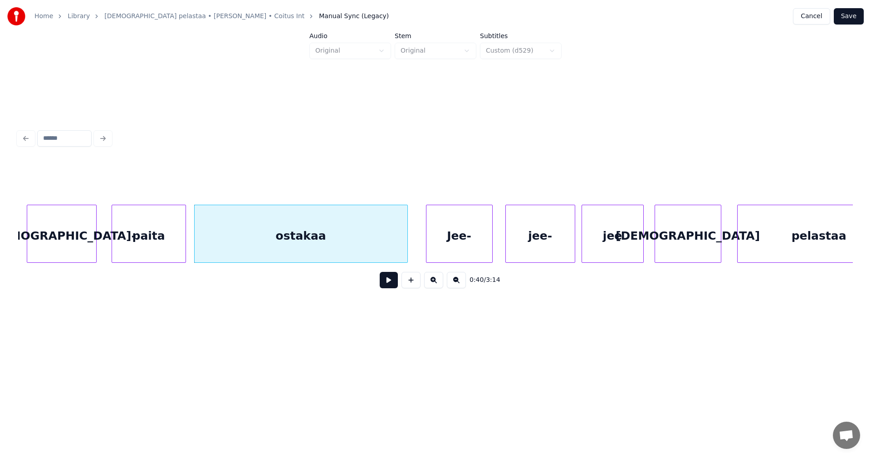
click at [184, 252] on div at bounding box center [184, 233] width 3 height 57
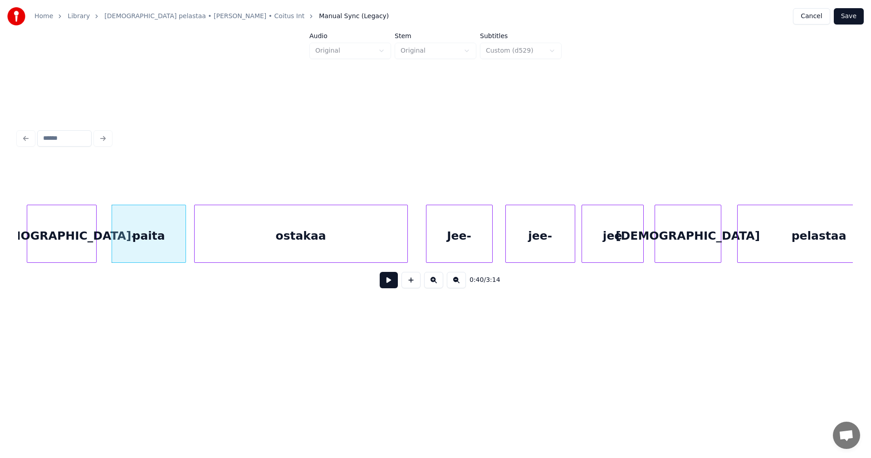
click at [446, 245] on div "Jee-" at bounding box center [459, 236] width 66 height 62
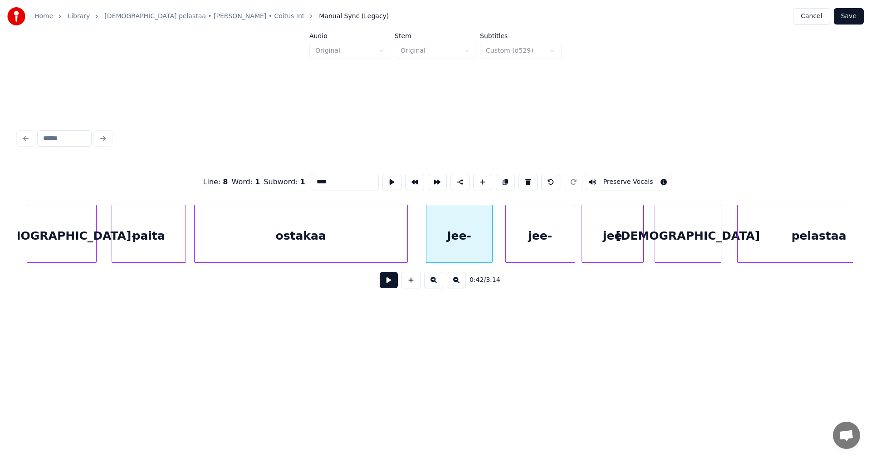
click at [394, 286] on button at bounding box center [389, 280] width 18 height 16
drag, startPoint x: 394, startPoint y: 286, endPoint x: 405, endPoint y: 279, distance: 13.7
click at [394, 286] on button at bounding box center [389, 280] width 18 height 16
click at [478, 241] on div "Jee-" at bounding box center [459, 236] width 66 height 62
click at [484, 243] on div at bounding box center [485, 233] width 3 height 57
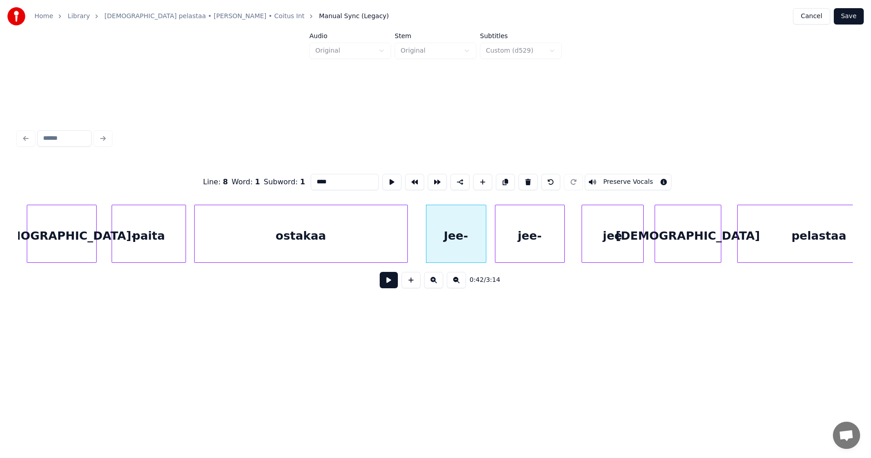
click at [502, 245] on div "jee-" at bounding box center [529, 236] width 69 height 62
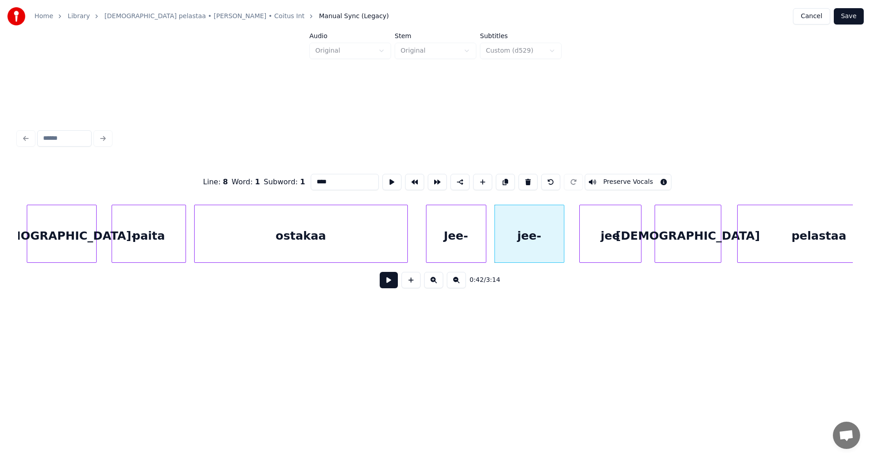
click at [590, 245] on div "jee" at bounding box center [610, 236] width 61 height 62
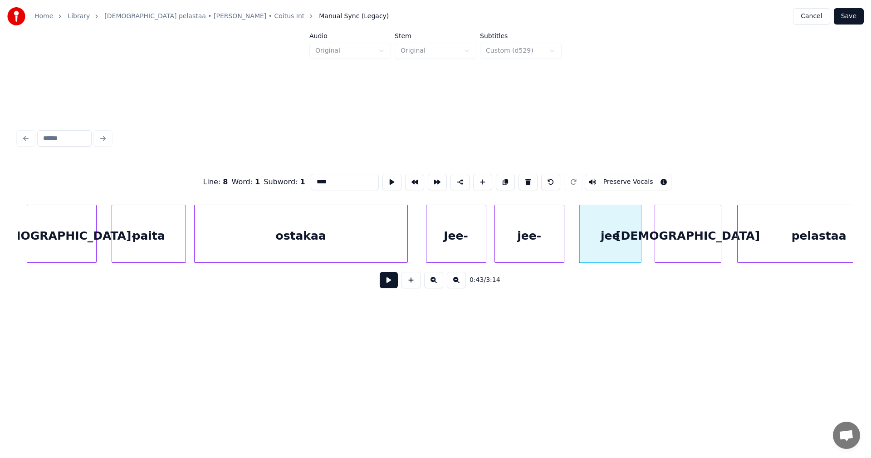
click at [468, 248] on div "Jee-" at bounding box center [455, 236] width 59 height 62
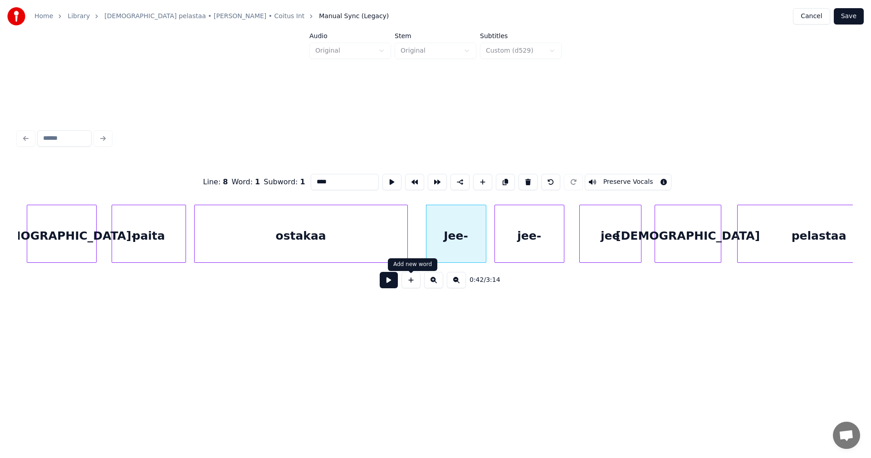
click at [394, 287] on button at bounding box center [389, 280] width 18 height 16
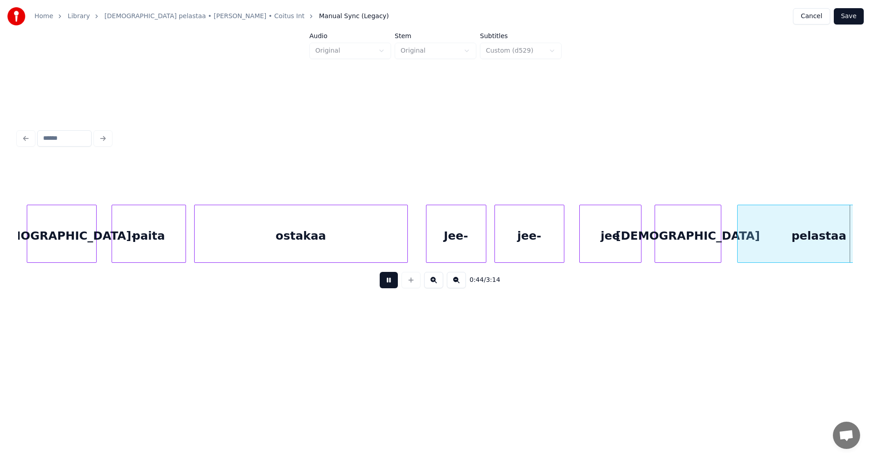
scroll to position [0, 7107]
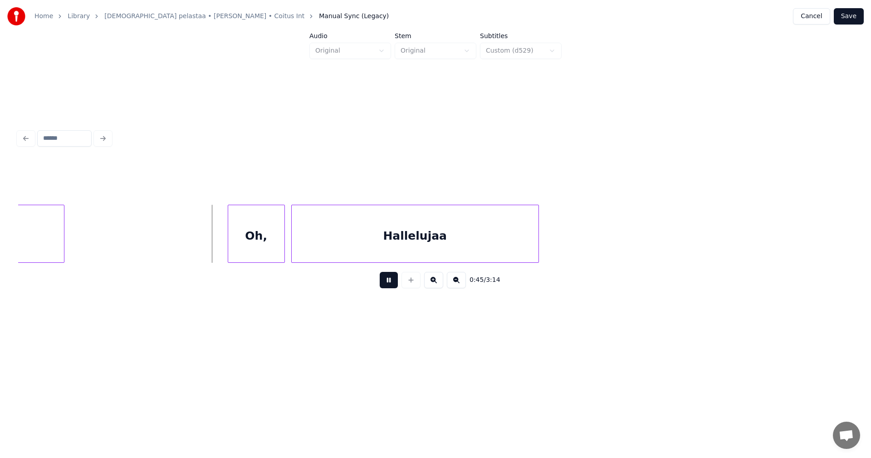
drag, startPoint x: 394, startPoint y: 287, endPoint x: 332, endPoint y: 295, distance: 62.7
click at [392, 287] on button at bounding box center [389, 280] width 18 height 16
click at [245, 254] on div "Oh," at bounding box center [248, 236] width 56 height 62
click at [387, 285] on button at bounding box center [389, 280] width 18 height 16
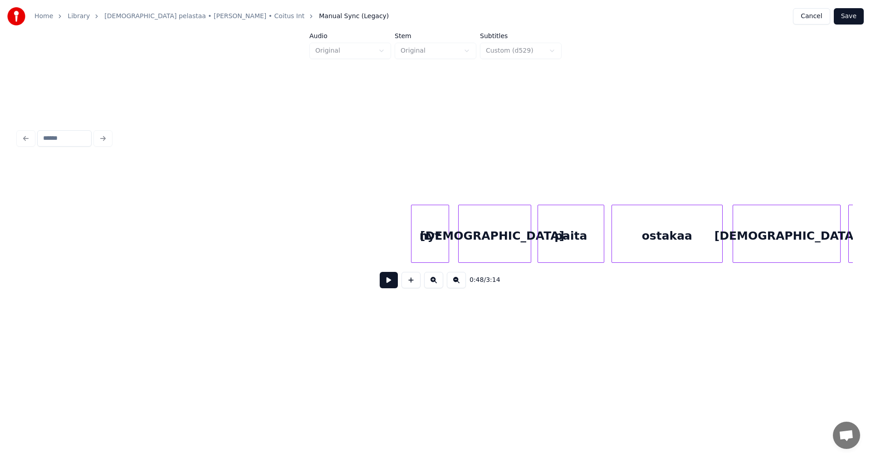
scroll to position [0, 7979]
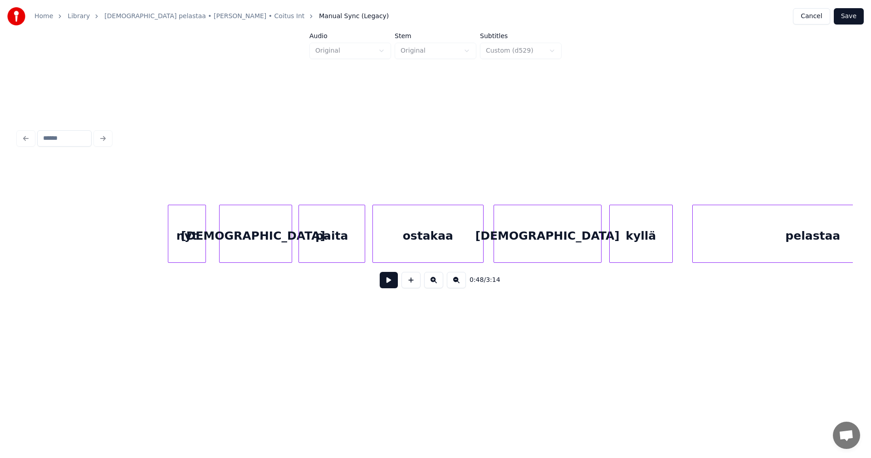
click at [189, 252] on div "nyt" at bounding box center [186, 236] width 37 height 62
click at [199, 249] on div at bounding box center [200, 233] width 3 height 57
click at [240, 246] on div "[DEMOGRAPHIC_DATA]-" at bounding box center [250, 236] width 72 height 62
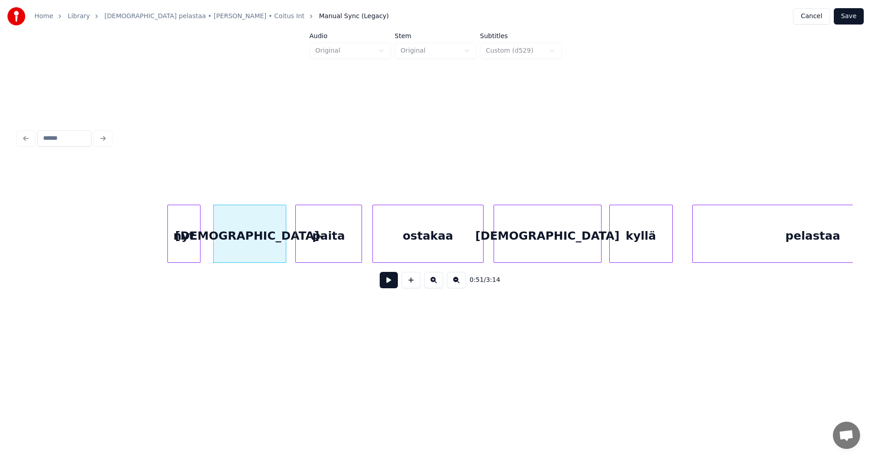
click at [321, 245] on div "paita" at bounding box center [329, 236] width 66 height 62
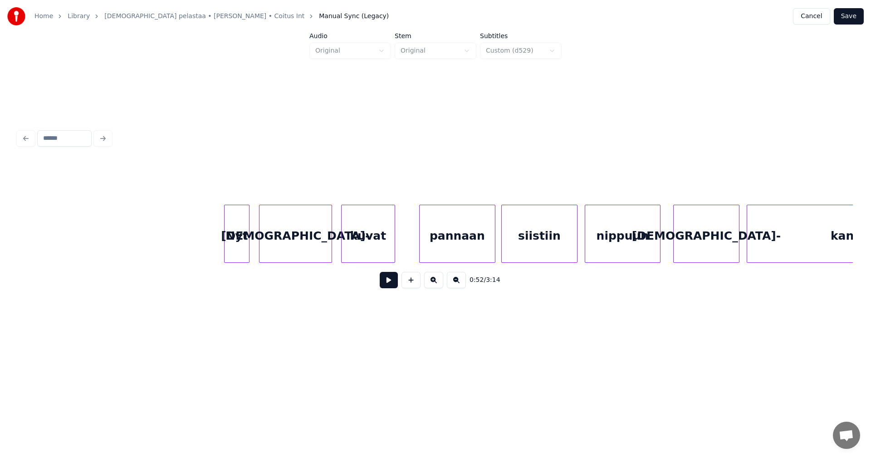
scroll to position [0, 9243]
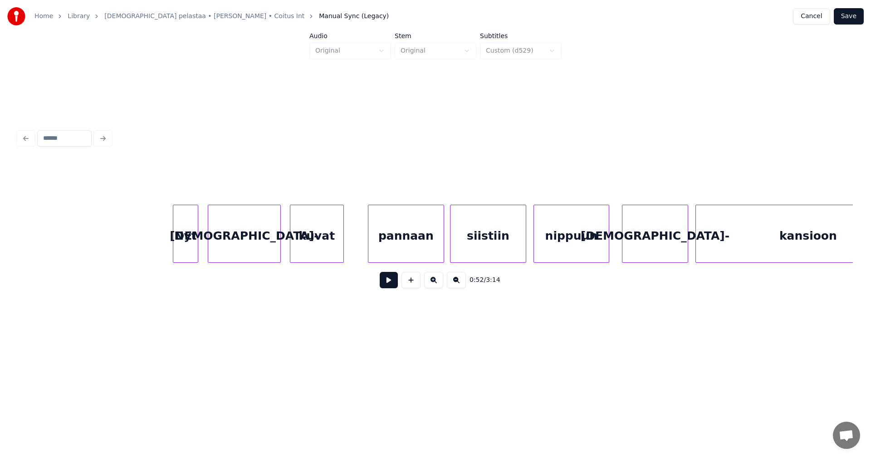
click at [262, 244] on div "[DEMOGRAPHIC_DATA]-" at bounding box center [244, 236] width 72 height 62
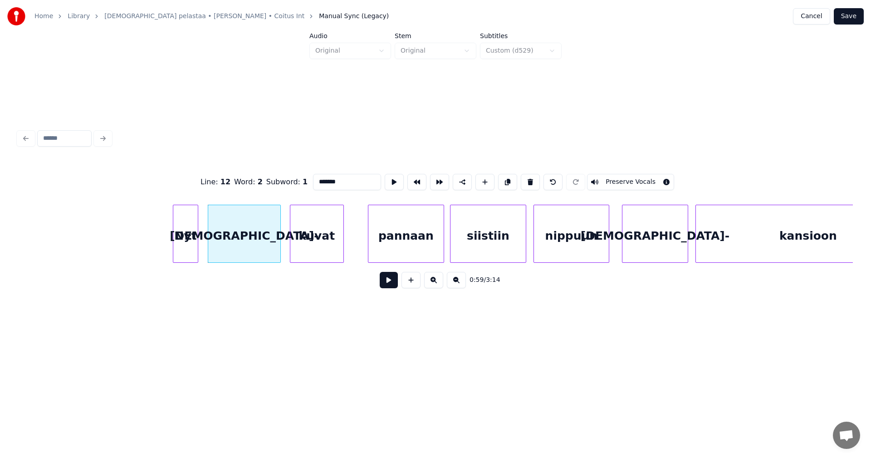
click at [313, 239] on div "kuvat" at bounding box center [316, 236] width 53 height 62
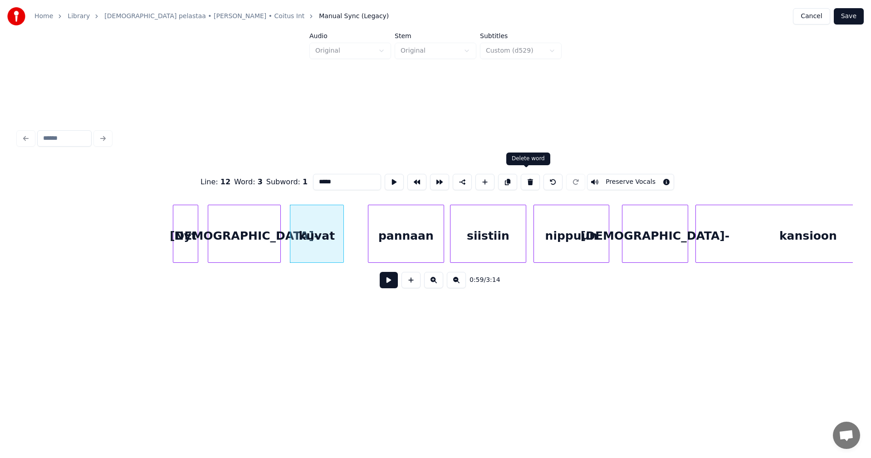
click at [528, 176] on button at bounding box center [530, 182] width 19 height 16
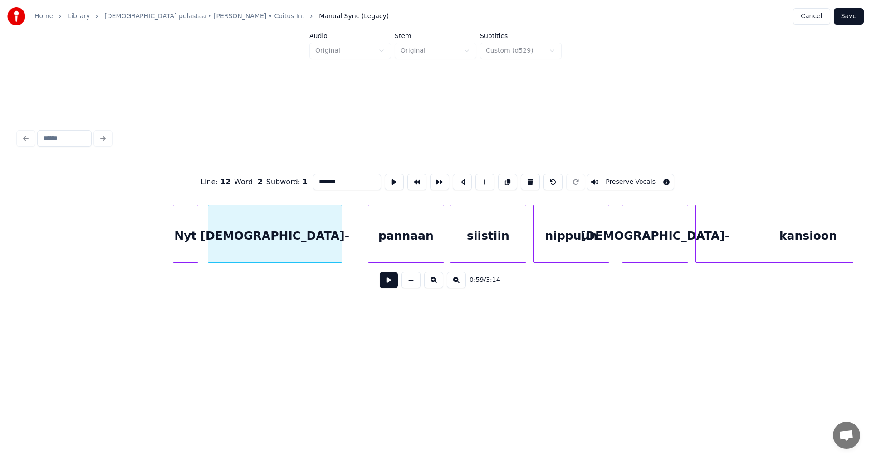
click at [340, 235] on div at bounding box center [340, 233] width 3 height 57
click at [337, 177] on input "*******" at bounding box center [347, 182] width 68 height 16
type input "**********"
click at [388, 280] on button at bounding box center [389, 280] width 18 height 16
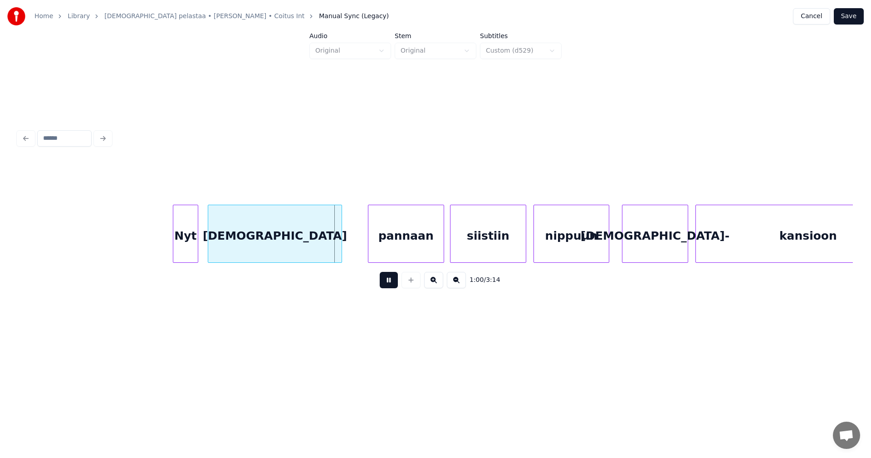
click at [387, 280] on button at bounding box center [389, 280] width 18 height 16
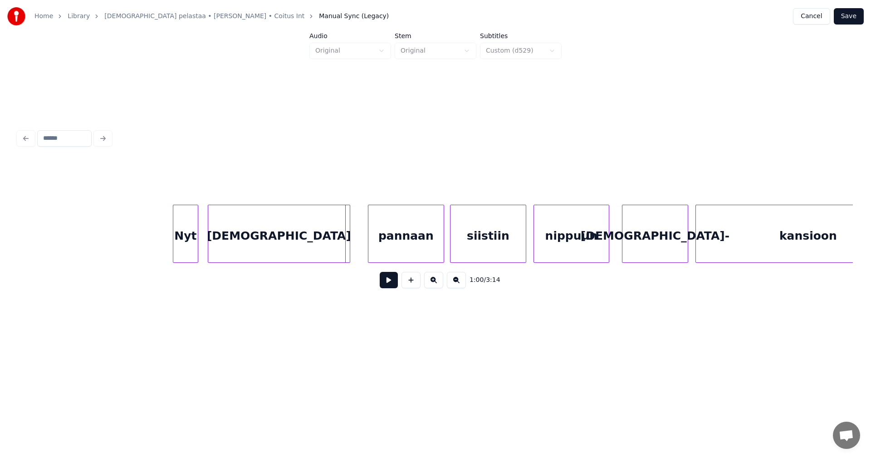
click at [347, 252] on div at bounding box center [348, 233] width 3 height 57
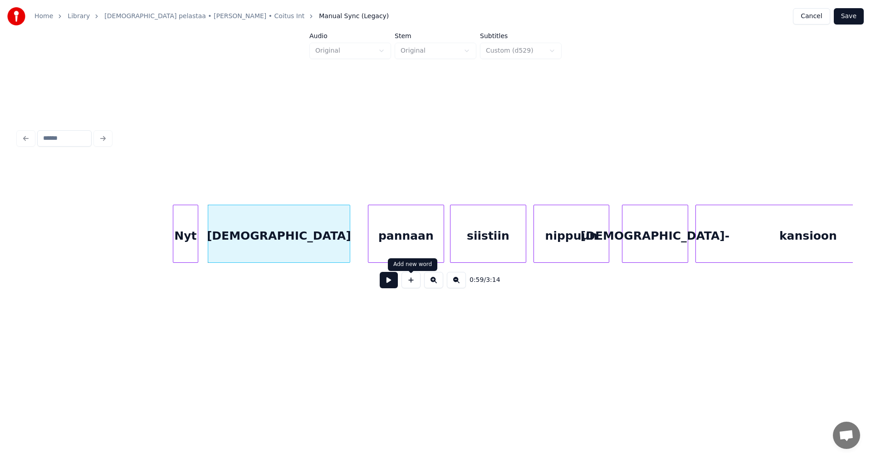
click at [394, 283] on button at bounding box center [389, 280] width 18 height 16
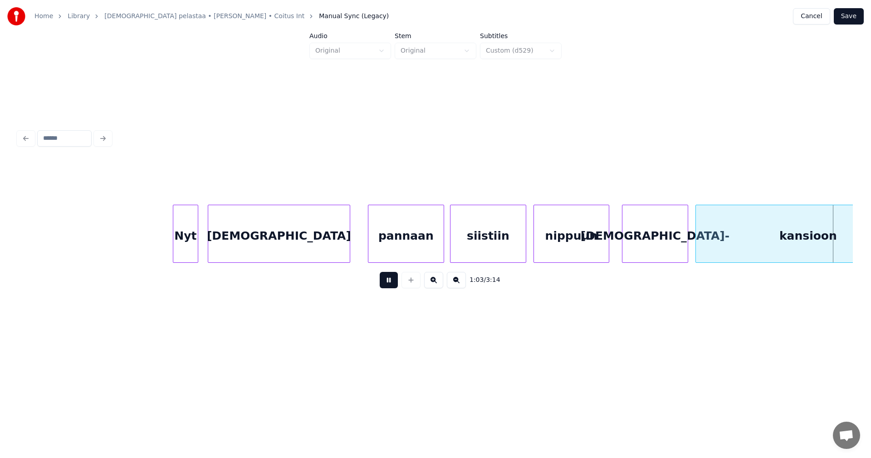
scroll to position [0, 10079]
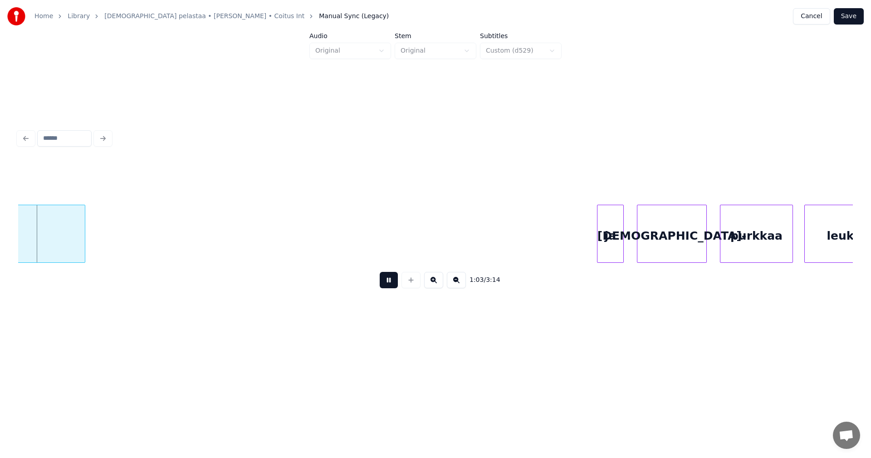
click at [392, 282] on button at bounding box center [389, 280] width 18 height 16
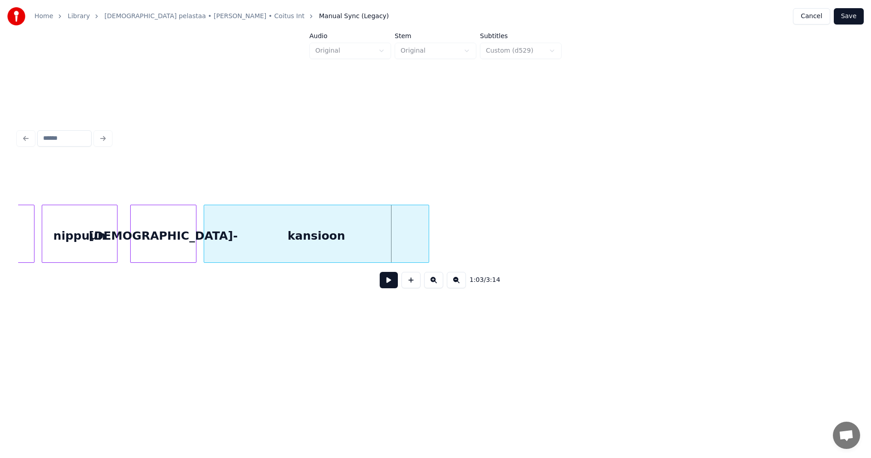
scroll to position [0, 9734]
click at [282, 249] on div "kansioon" at bounding box center [317, 236] width 225 height 62
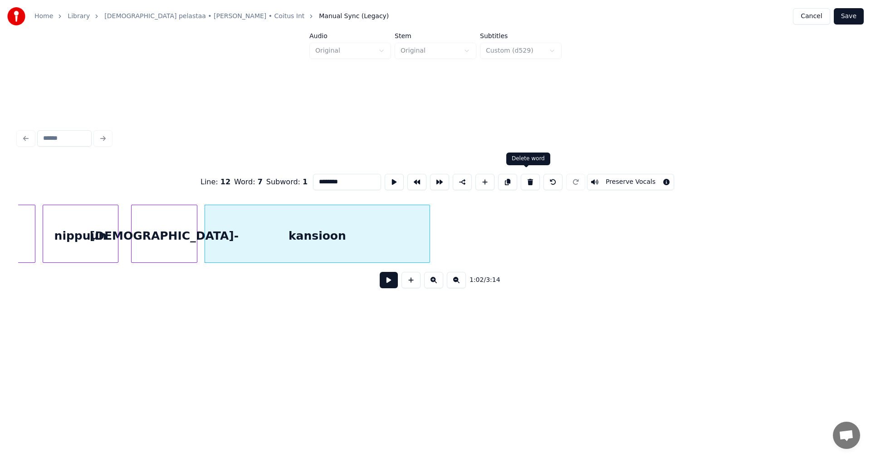
click at [523, 181] on button at bounding box center [530, 182] width 19 height 16
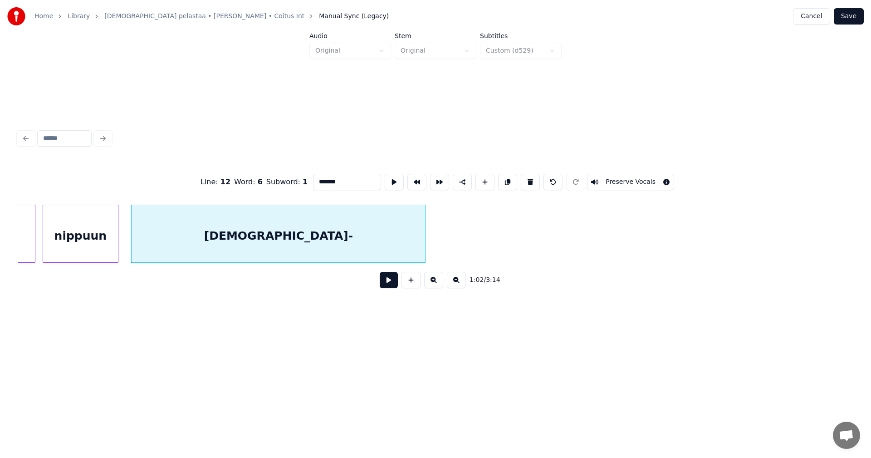
click at [423, 244] on div at bounding box center [424, 233] width 3 height 57
click at [364, 241] on div "[DEMOGRAPHIC_DATA]-" at bounding box center [279, 236] width 294 height 62
click at [340, 184] on input "*******" at bounding box center [347, 182] width 68 height 16
click at [382, 222] on div "[DEMOGRAPHIC_DATA]" at bounding box center [279, 236] width 294 height 62
type input "**********"
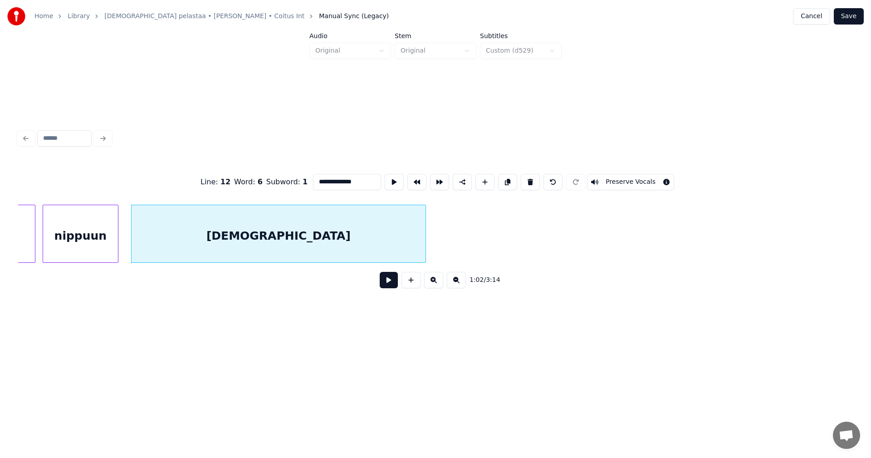
click at [389, 281] on button at bounding box center [389, 280] width 18 height 16
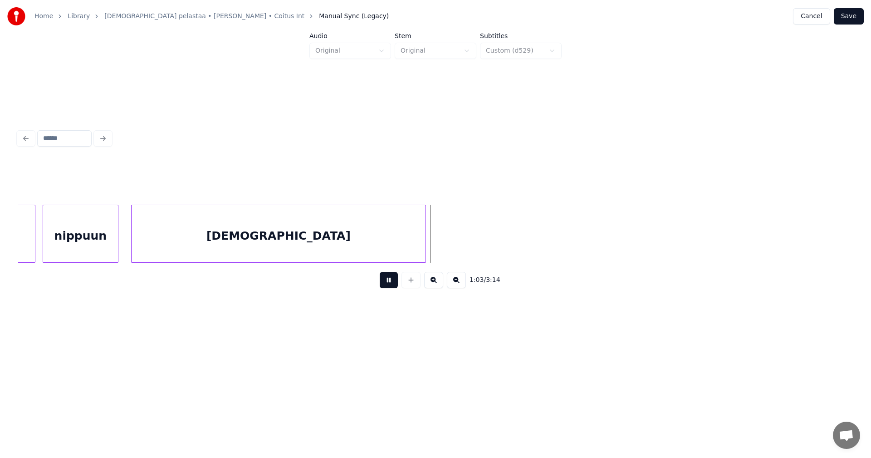
click at [389, 280] on button at bounding box center [389, 280] width 18 height 16
click at [102, 243] on div "nippuun" at bounding box center [80, 236] width 75 height 62
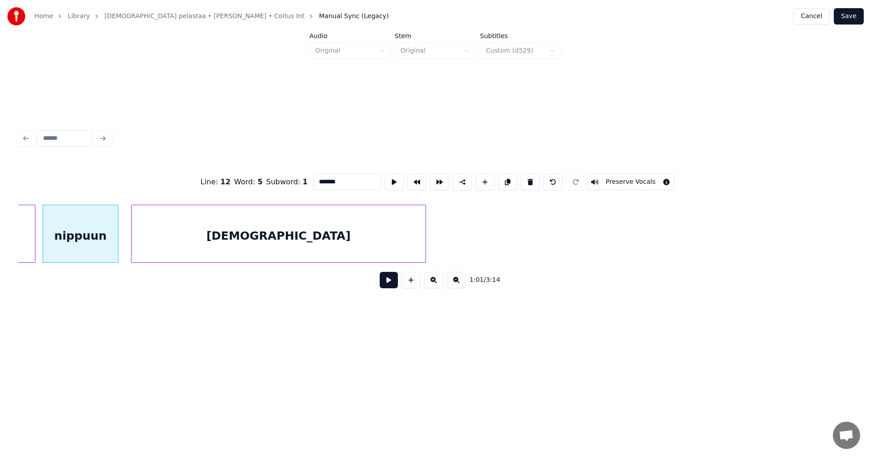
click at [390, 283] on button at bounding box center [389, 280] width 18 height 16
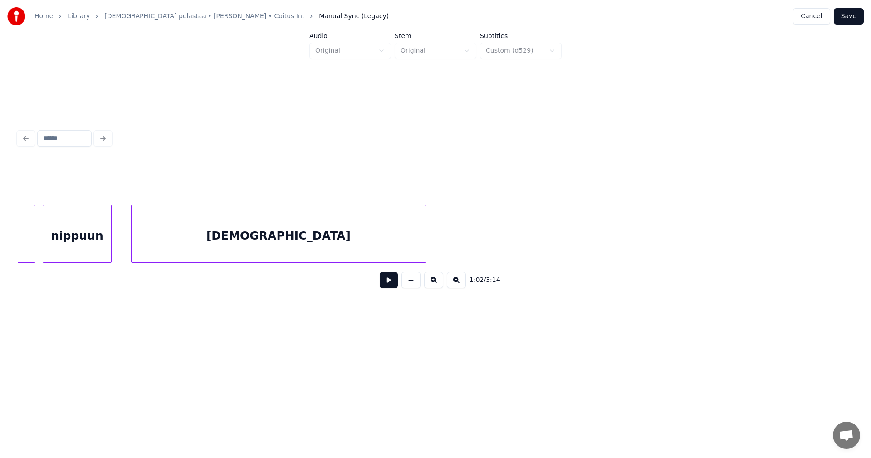
click at [110, 243] on div at bounding box center [109, 233] width 3 height 57
click at [132, 242] on div at bounding box center [133, 233] width 3 height 57
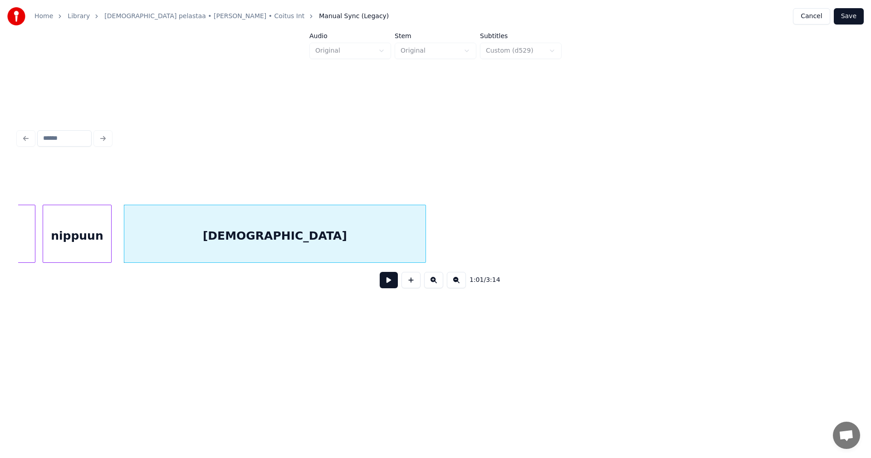
click at [95, 244] on div "nippuun" at bounding box center [77, 236] width 68 height 62
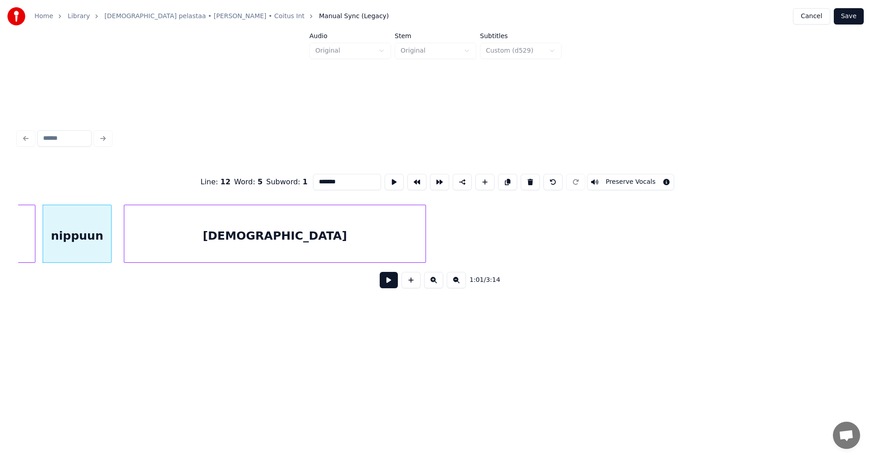
click at [387, 284] on button at bounding box center [389, 280] width 18 height 16
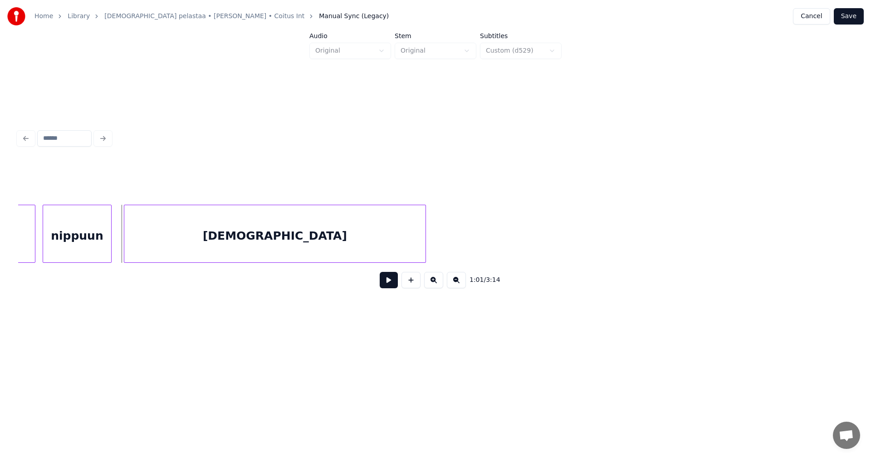
click at [387, 284] on button at bounding box center [389, 280] width 18 height 16
click at [388, 284] on button at bounding box center [389, 280] width 18 height 16
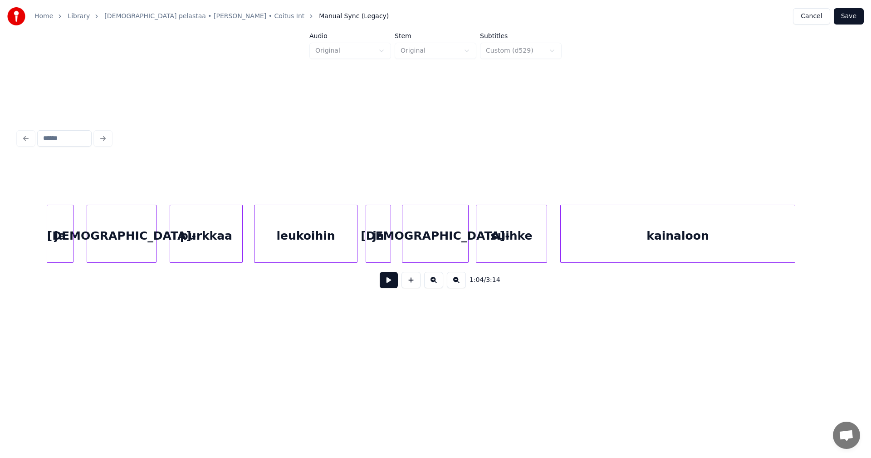
scroll to position [0, 10618]
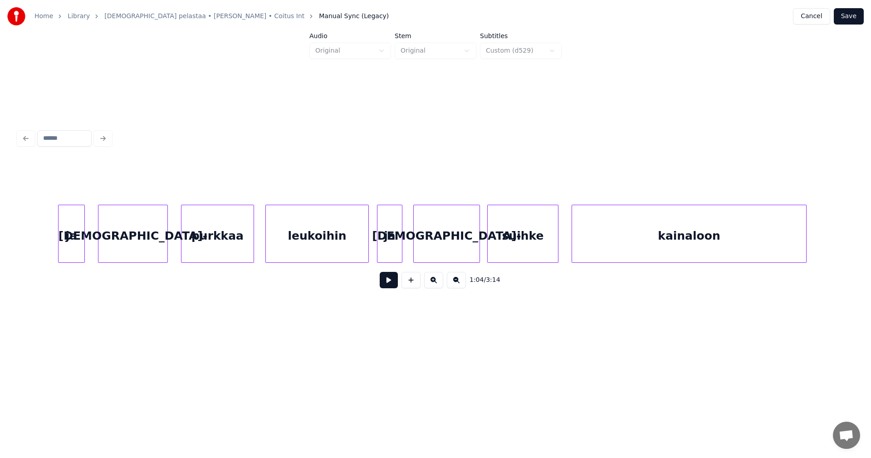
click at [227, 245] on div "purkkaa" at bounding box center [217, 236] width 72 height 62
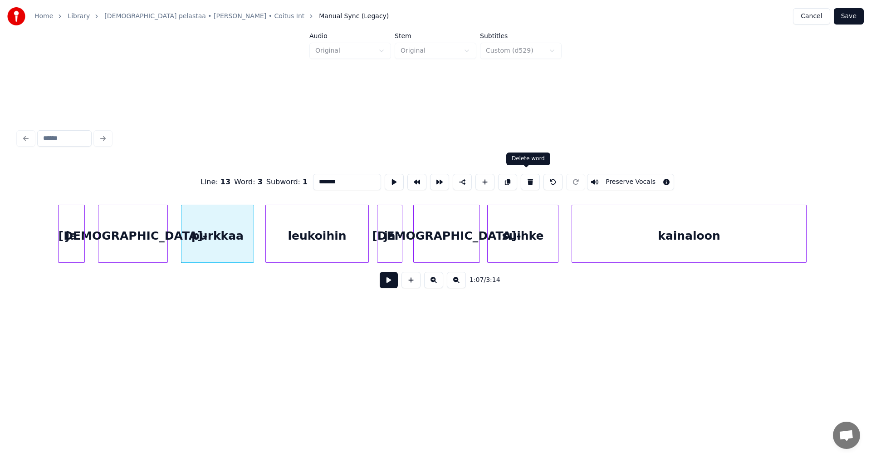
click at [527, 174] on button at bounding box center [530, 182] width 19 height 16
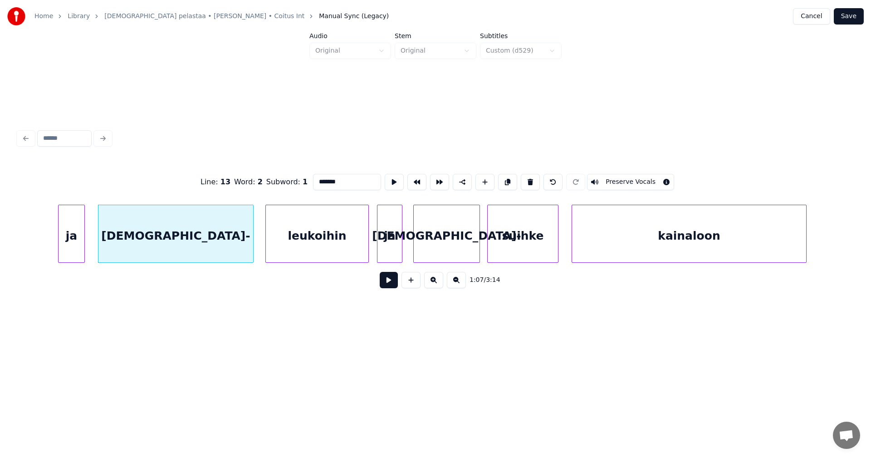
click at [253, 241] on div at bounding box center [251, 233] width 3 height 57
click at [336, 181] on input "*******" at bounding box center [347, 182] width 68 height 16
click at [239, 245] on div "[DEMOGRAPHIC_DATA]" at bounding box center [176, 236] width 157 height 62
type input "**********"
click at [388, 284] on button at bounding box center [389, 280] width 18 height 16
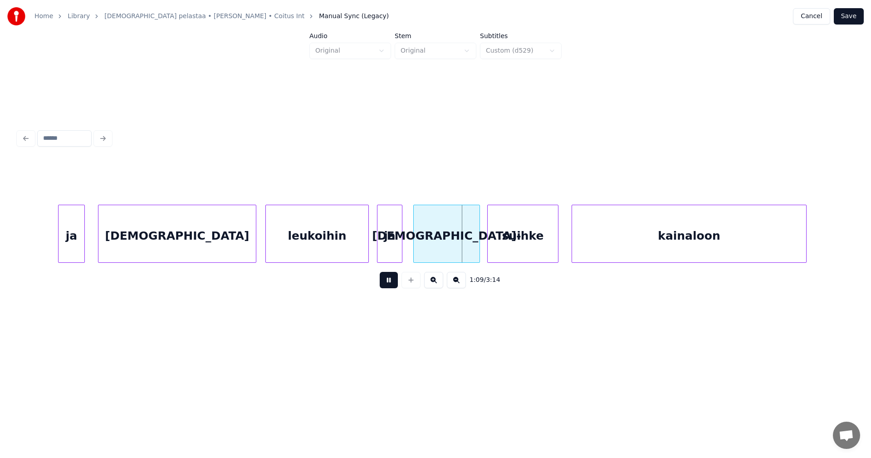
click at [388, 284] on button at bounding box center [389, 280] width 18 height 16
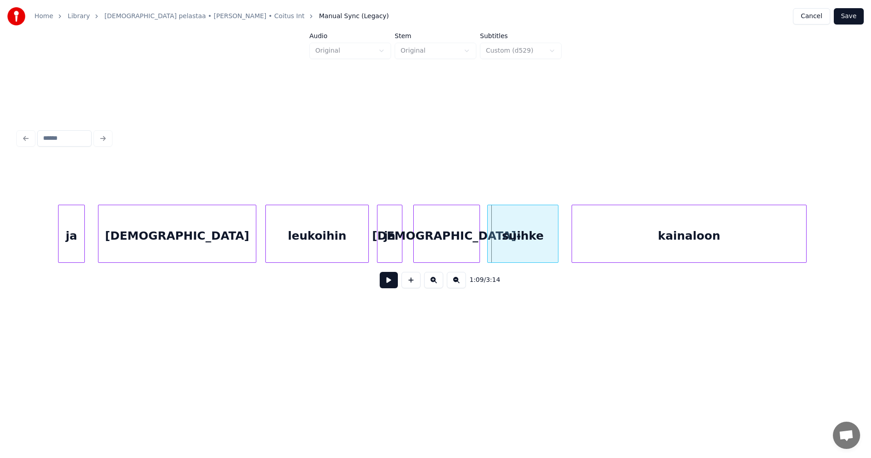
click at [518, 248] on div "suihke" at bounding box center [523, 236] width 70 height 62
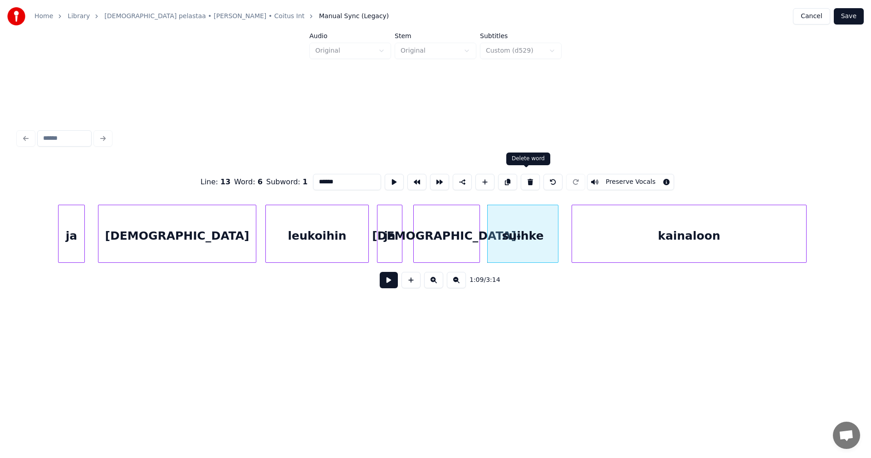
click at [525, 176] on button at bounding box center [530, 182] width 19 height 16
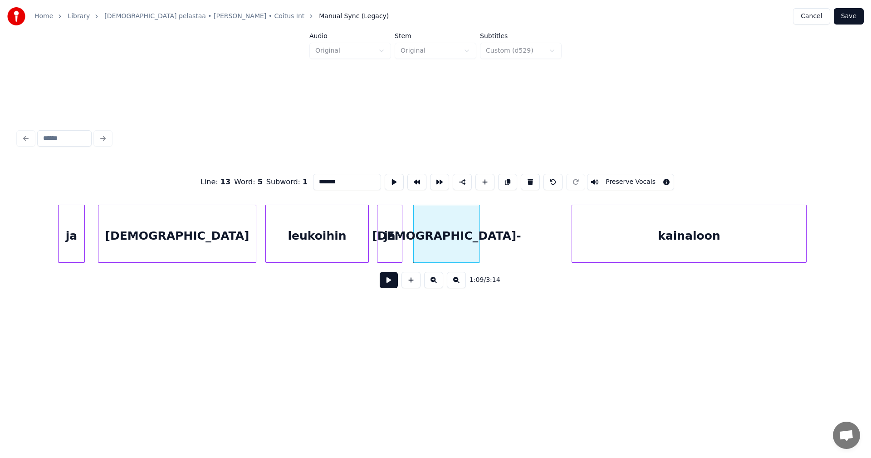
click at [470, 239] on div "[DEMOGRAPHIC_DATA]-" at bounding box center [447, 236] width 66 height 62
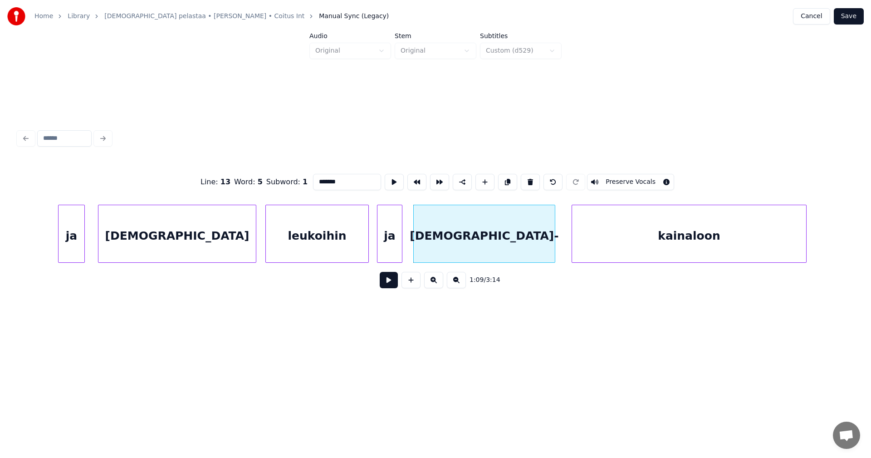
click at [553, 238] on div at bounding box center [553, 233] width 3 height 57
click at [511, 238] on div "[DEMOGRAPHIC_DATA]-" at bounding box center [484, 236] width 141 height 62
drag, startPoint x: 343, startPoint y: 178, endPoint x: 353, endPoint y: 179, distance: 10.5
click at [343, 178] on input "*******" at bounding box center [347, 182] width 68 height 16
click at [498, 237] on div "[DEMOGRAPHIC_DATA]" at bounding box center [484, 236] width 141 height 62
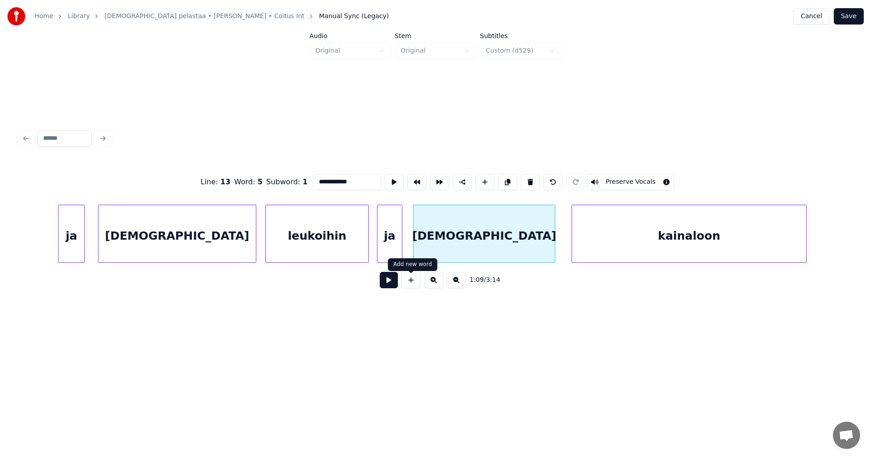
type input "**********"
click at [392, 284] on button at bounding box center [389, 280] width 18 height 16
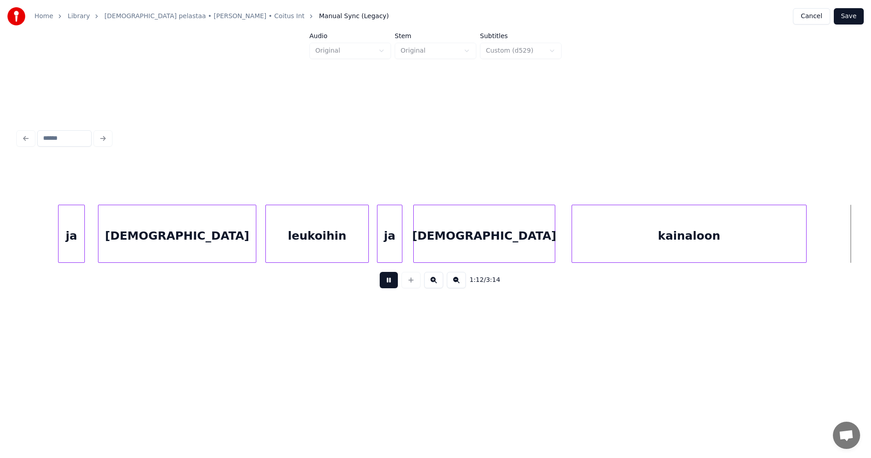
scroll to position [0, 11453]
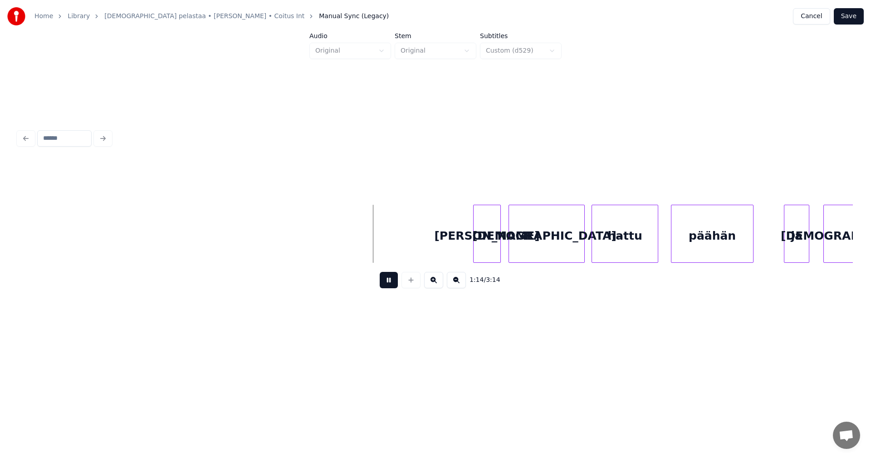
click at [391, 284] on button at bounding box center [389, 280] width 18 height 16
click at [606, 242] on div "hattu" at bounding box center [625, 236] width 66 height 62
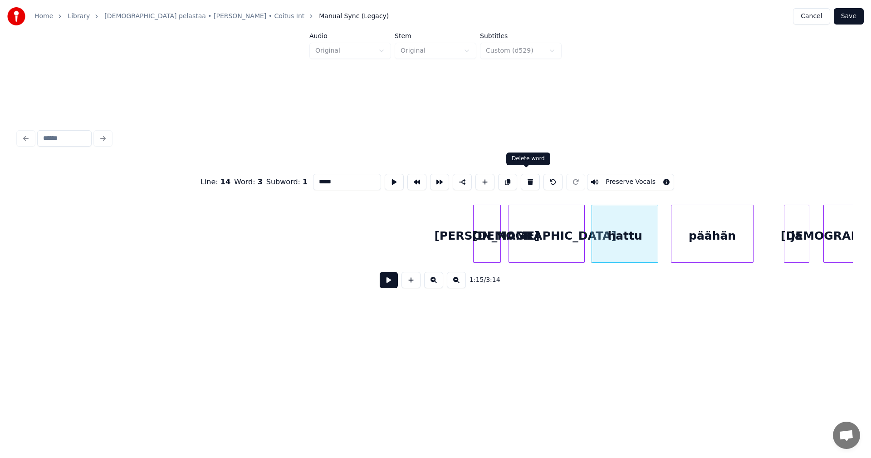
click at [528, 177] on button at bounding box center [530, 182] width 19 height 16
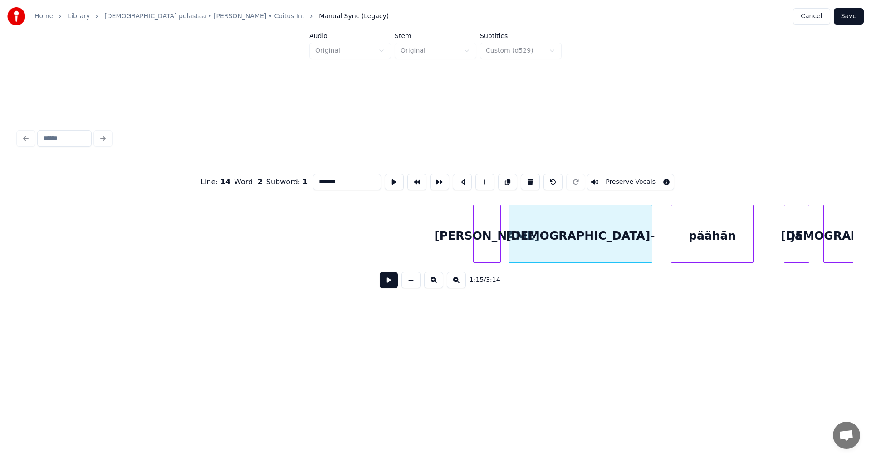
click at [650, 244] on div at bounding box center [650, 233] width 3 height 57
drag, startPoint x: 338, startPoint y: 176, endPoint x: 349, endPoint y: 181, distance: 12.0
click at [339, 176] on input "*******" at bounding box center [347, 182] width 68 height 16
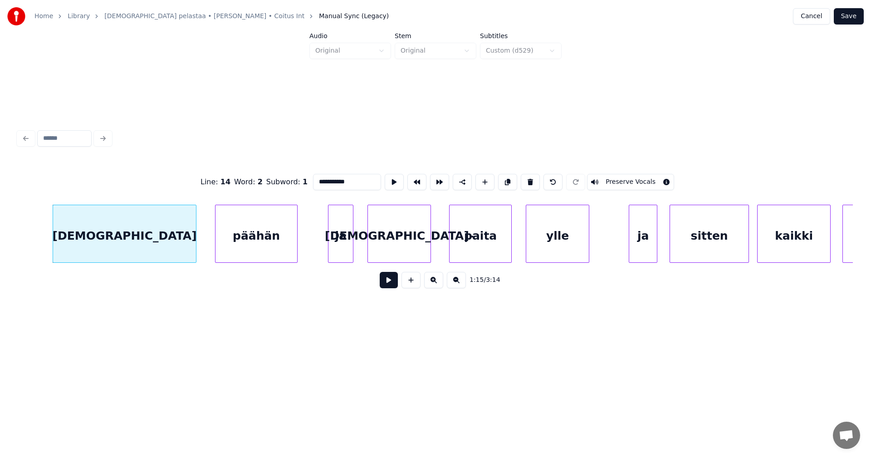
scroll to position [0, 11943]
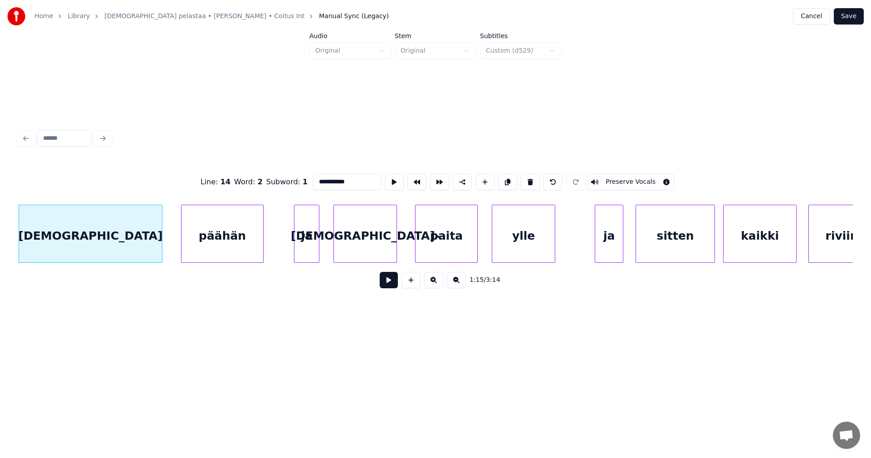
click at [367, 251] on div "[DEMOGRAPHIC_DATA]-" at bounding box center [365, 236] width 63 height 62
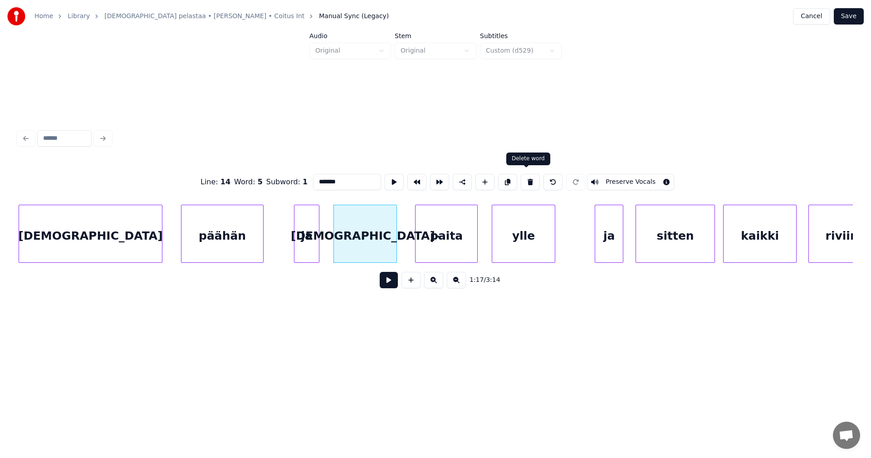
click at [525, 180] on button at bounding box center [530, 182] width 19 height 16
type input "**"
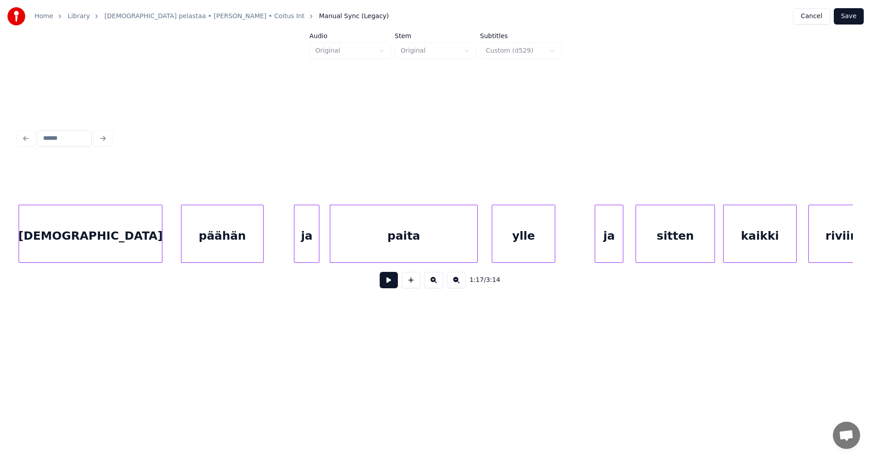
click at [331, 237] on div at bounding box center [331, 233] width 3 height 57
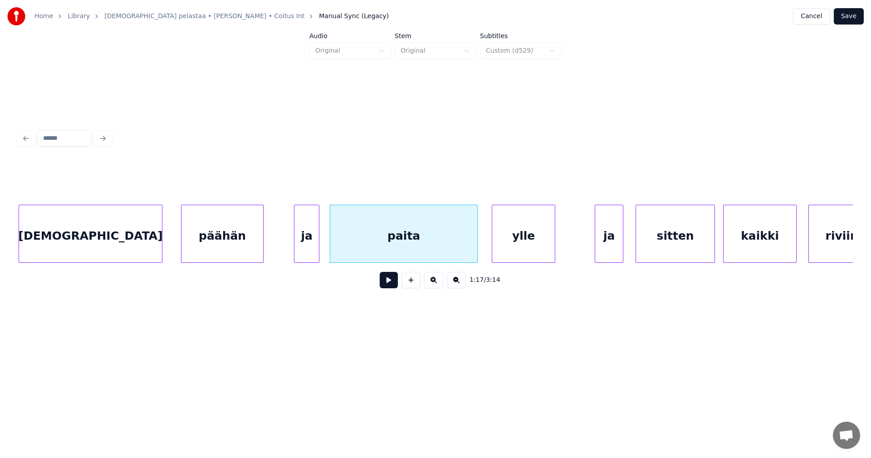
click at [343, 237] on div "paita" at bounding box center [403, 236] width 147 height 62
click at [316, 179] on input "*****" at bounding box center [347, 182] width 68 height 16
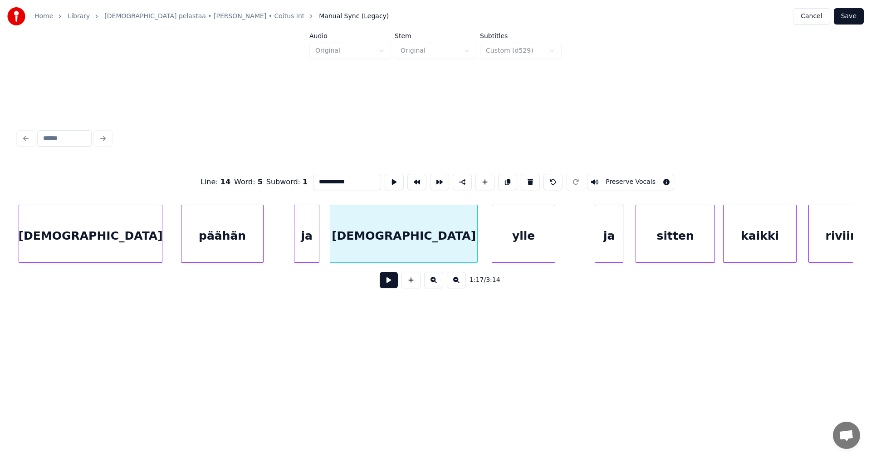
type input "**********"
click at [386, 287] on button at bounding box center [389, 280] width 18 height 16
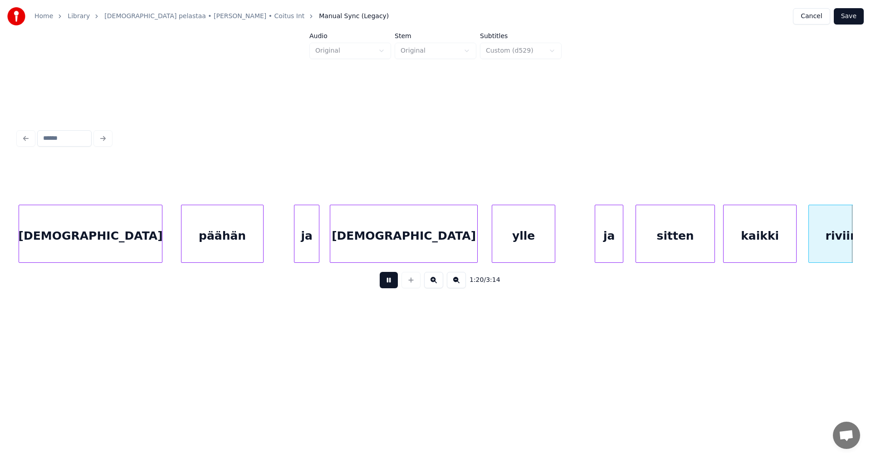
scroll to position [0, 12779]
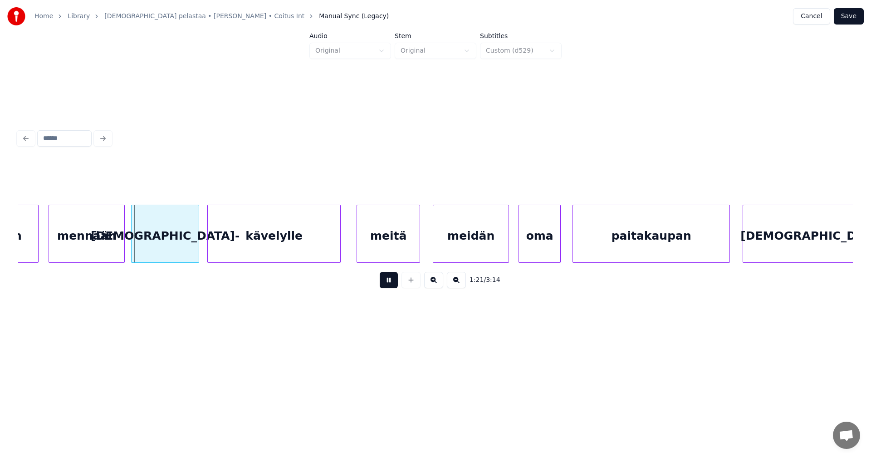
click at [387, 286] on button at bounding box center [389, 280] width 18 height 16
click at [231, 230] on div "kävelylle" at bounding box center [274, 236] width 132 height 62
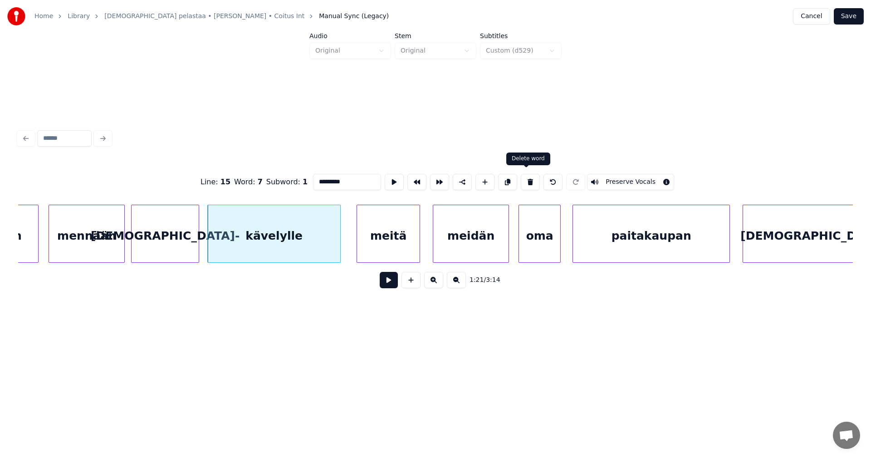
click at [528, 183] on button at bounding box center [530, 182] width 19 height 16
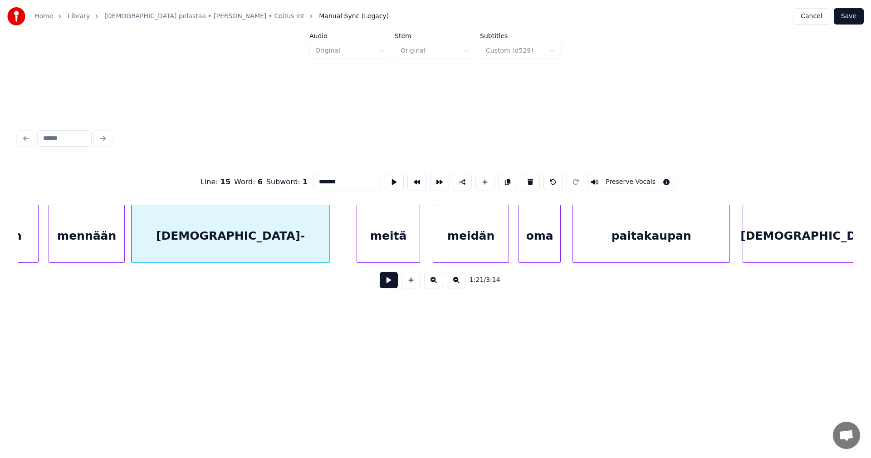
click at [329, 246] on div at bounding box center [328, 233] width 3 height 57
click at [336, 177] on input "*******" at bounding box center [347, 182] width 68 height 16
click at [117, 249] on div at bounding box center [118, 233] width 3 height 57
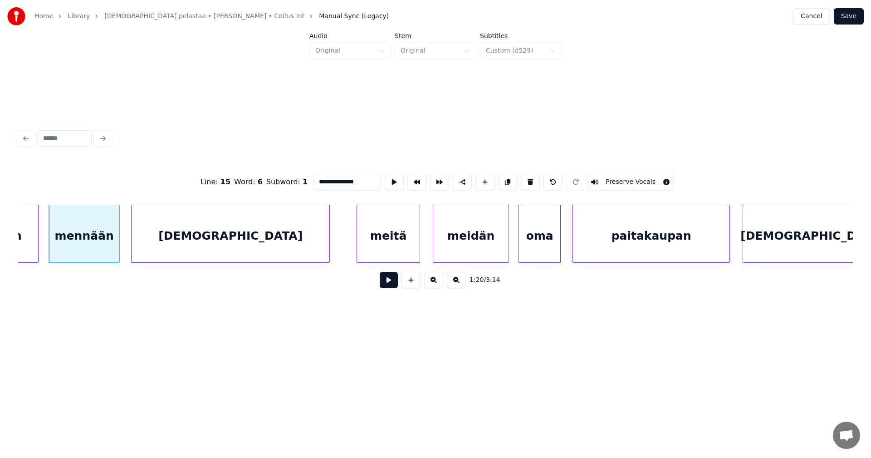
type input "**********"
click at [389, 285] on button at bounding box center [389, 280] width 18 height 16
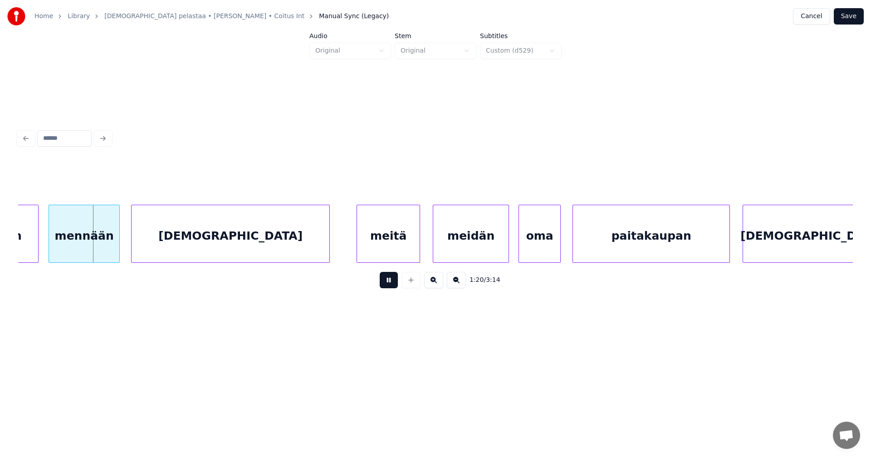
click at [389, 284] on button at bounding box center [389, 280] width 18 height 16
click at [389, 283] on button at bounding box center [389, 280] width 18 height 16
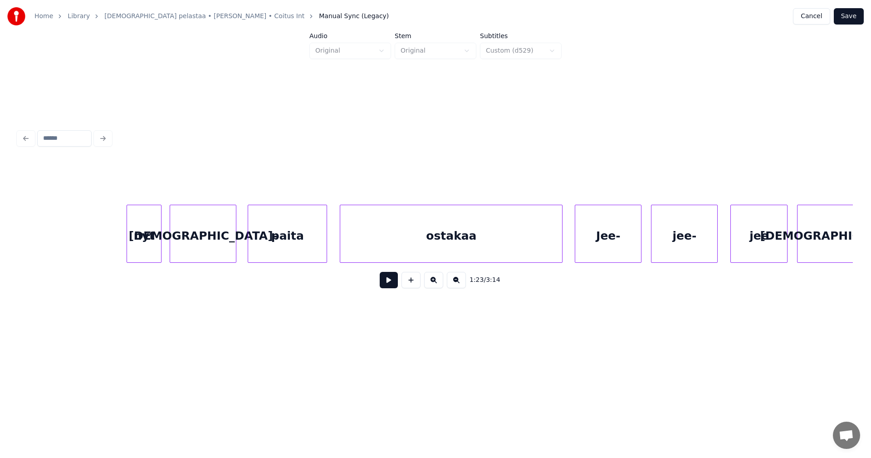
scroll to position [0, 14933]
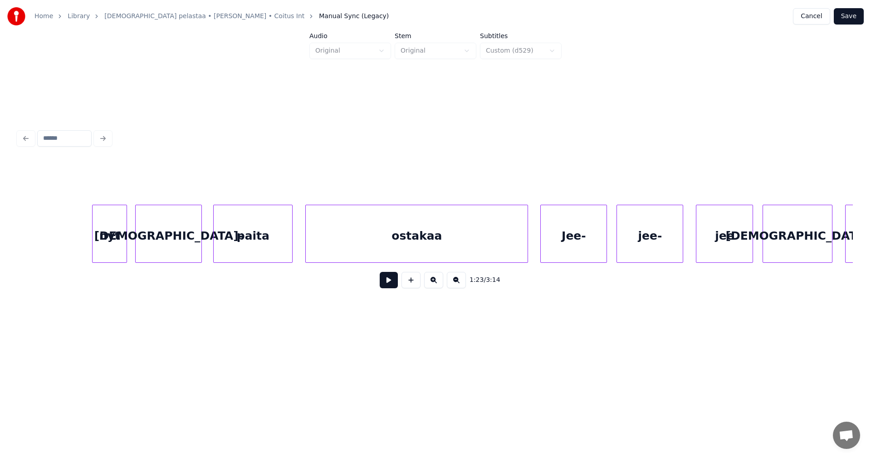
click at [275, 247] on div "paita" at bounding box center [253, 236] width 78 height 62
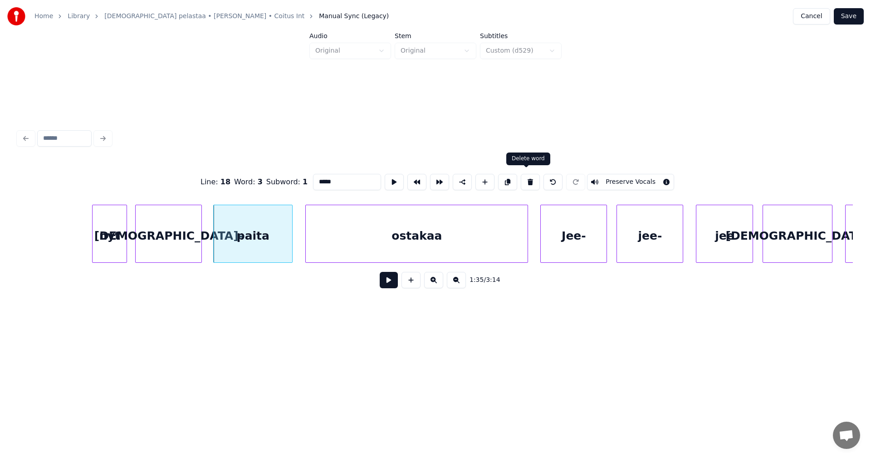
click at [521, 181] on button at bounding box center [530, 182] width 19 height 16
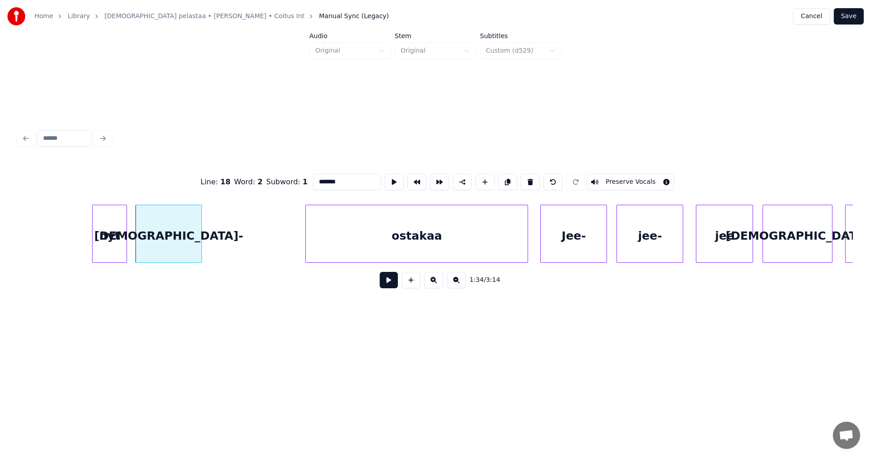
click at [201, 249] on div at bounding box center [200, 233] width 3 height 57
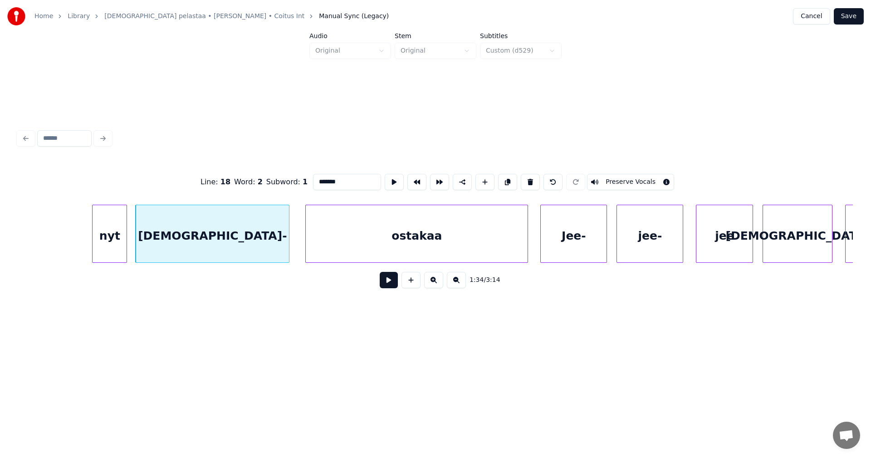
click at [289, 242] on div at bounding box center [287, 233] width 3 height 57
click at [254, 241] on div "[DEMOGRAPHIC_DATA]-" at bounding box center [213, 236] width 154 height 62
click at [337, 180] on input "*******" at bounding box center [347, 182] width 68 height 16
click at [117, 241] on div at bounding box center [117, 233] width 3 height 57
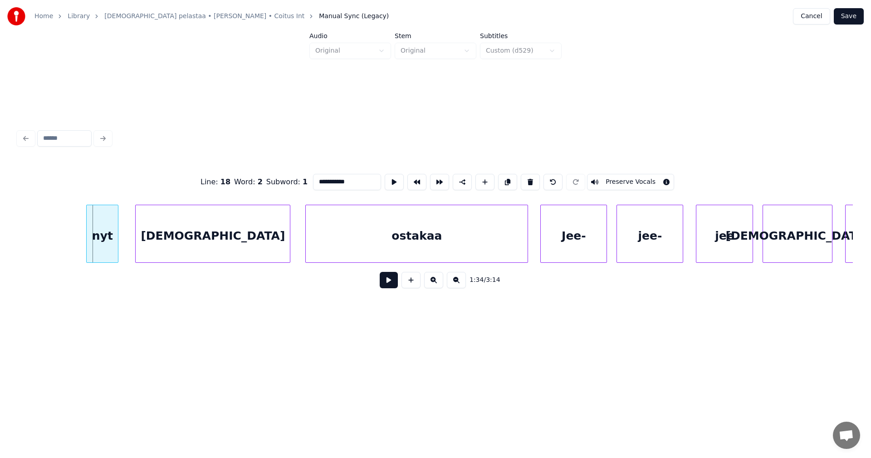
click at [87, 237] on div at bounding box center [88, 233] width 3 height 57
click at [133, 236] on div at bounding box center [134, 233] width 3 height 57
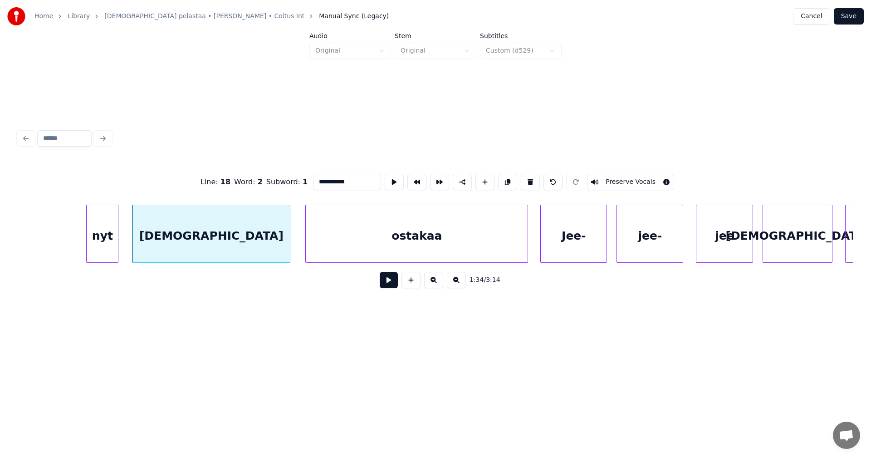
type input "**********"
click at [393, 284] on button at bounding box center [389, 280] width 18 height 16
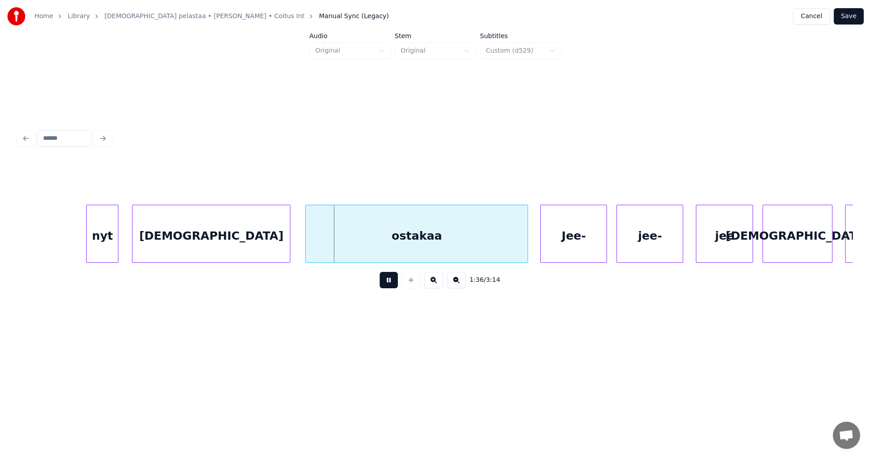
click at [394, 281] on button at bounding box center [389, 280] width 18 height 16
click at [363, 242] on div "ostakaa" at bounding box center [412, 236] width 222 height 62
click at [384, 281] on button at bounding box center [389, 280] width 18 height 16
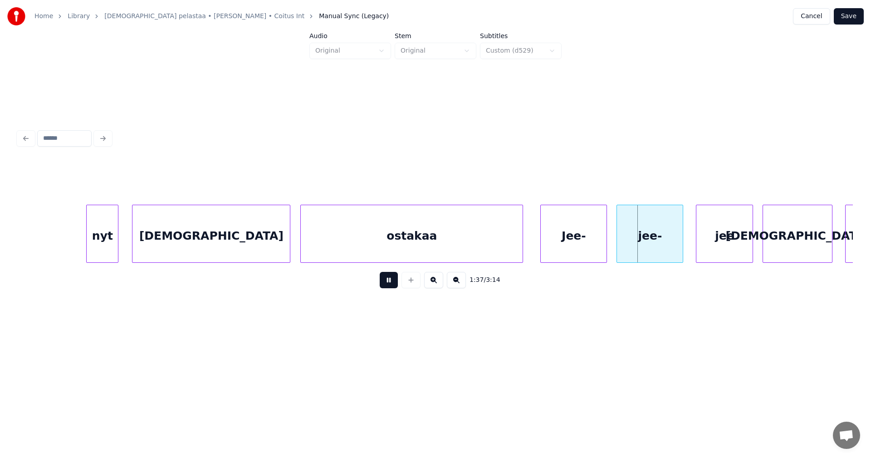
drag, startPoint x: 386, startPoint y: 284, endPoint x: 567, endPoint y: 243, distance: 185.4
click at [387, 284] on button at bounding box center [389, 280] width 18 height 16
click at [597, 245] on div at bounding box center [598, 233] width 3 height 57
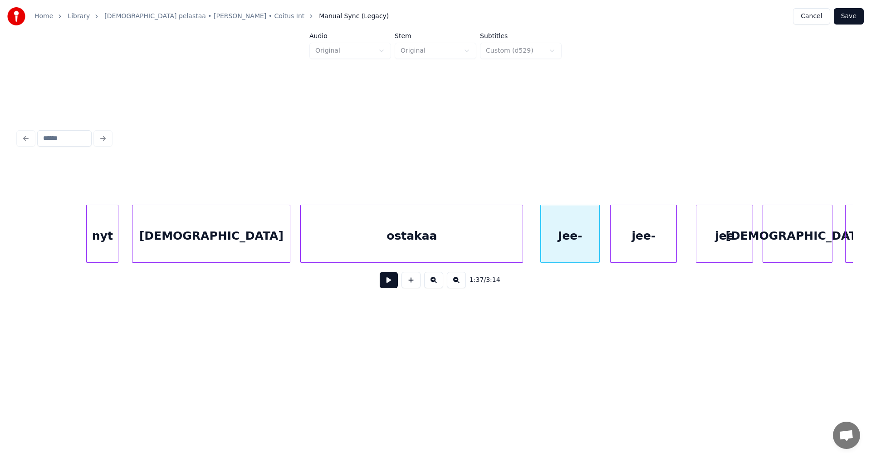
click at [627, 247] on div "jee-" at bounding box center [644, 236] width 66 height 62
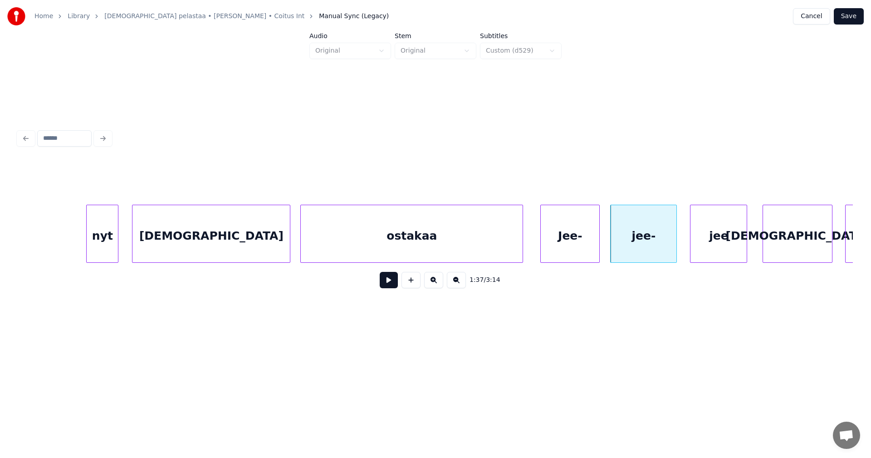
click at [709, 246] on div "jee" at bounding box center [718, 236] width 56 height 62
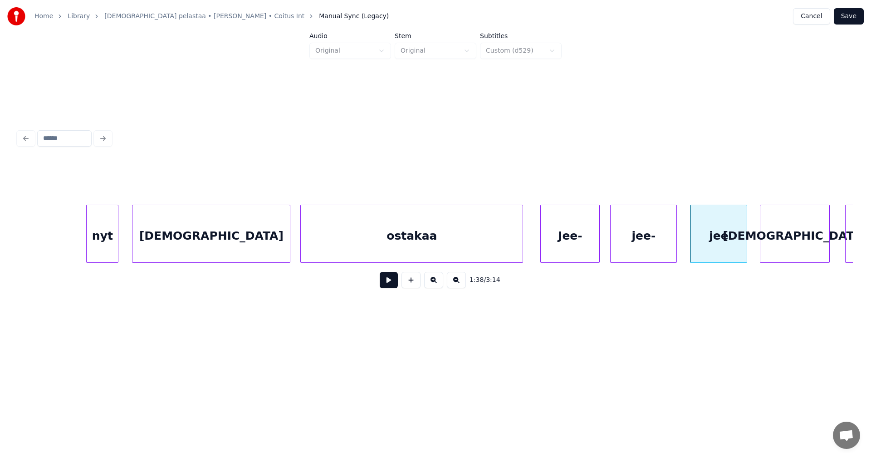
click at [786, 247] on div "[DEMOGRAPHIC_DATA]" at bounding box center [794, 236] width 69 height 62
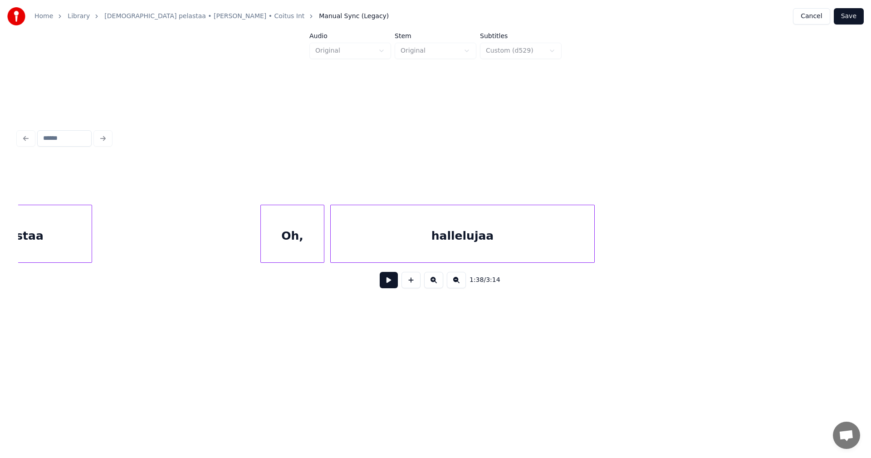
scroll to position [0, 15855]
click at [426, 243] on div "hallelujaa" at bounding box center [444, 236] width 263 height 62
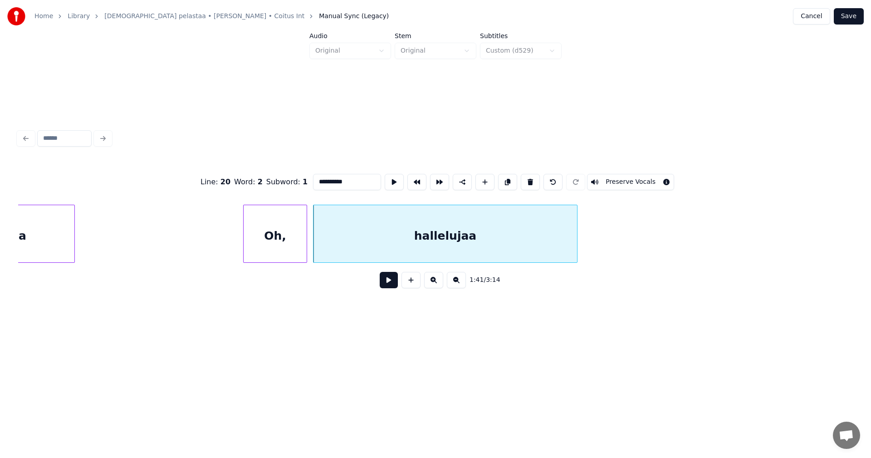
click at [318, 180] on input "**********" at bounding box center [347, 182] width 68 height 16
click at [279, 239] on div "Oh," at bounding box center [271, 236] width 63 height 62
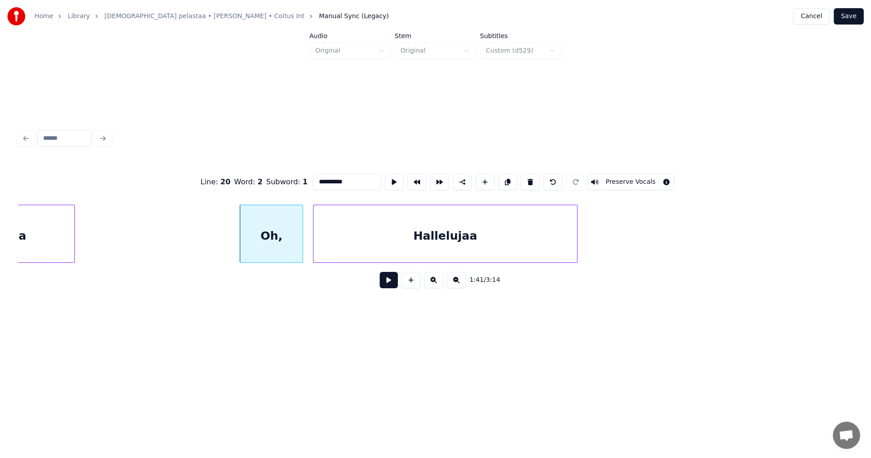
click at [461, 254] on div "Hallelujaa" at bounding box center [444, 236] width 263 height 62
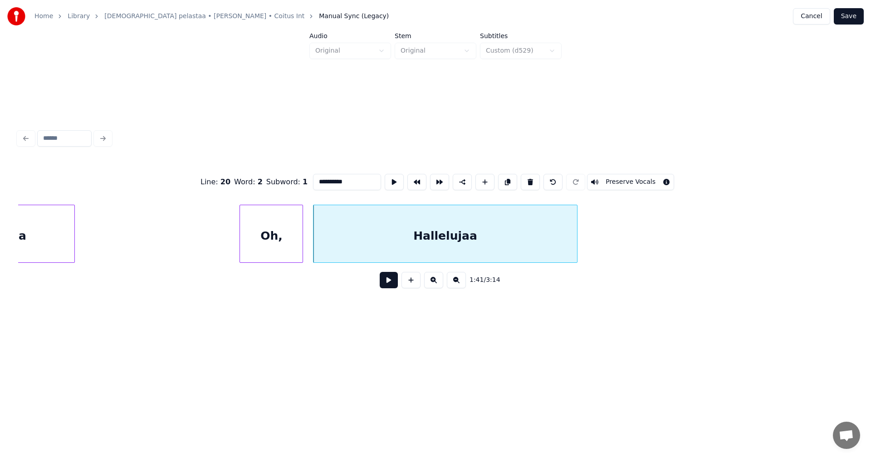
type input "**********"
click at [392, 284] on button at bounding box center [389, 280] width 18 height 16
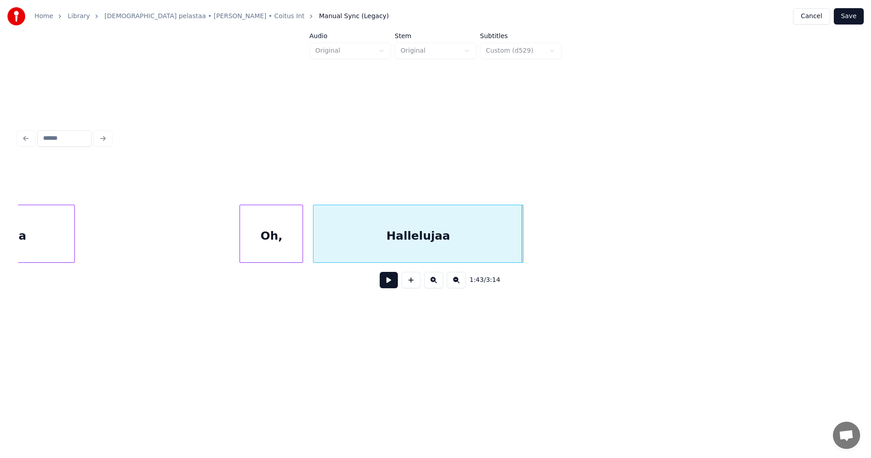
click at [520, 249] on div at bounding box center [521, 233] width 3 height 57
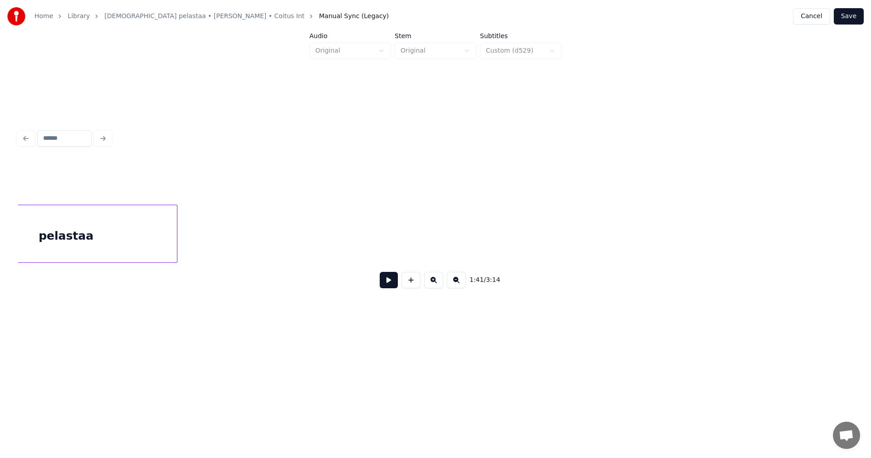
scroll to position [0, 16812]
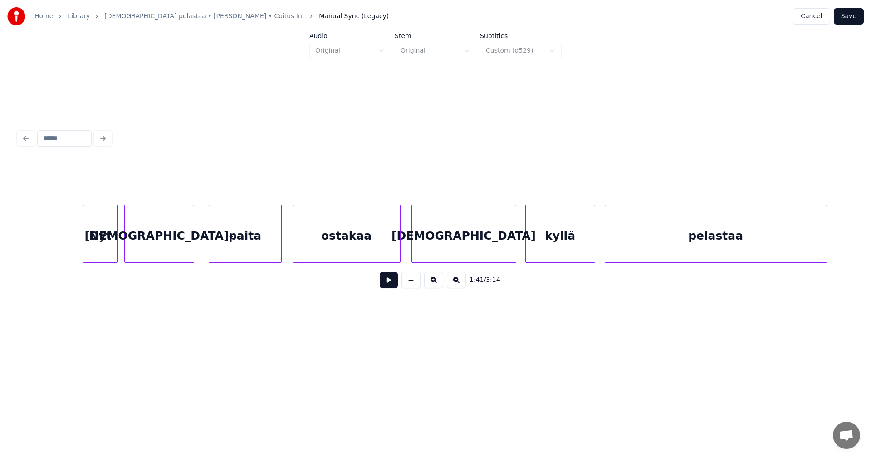
click at [253, 244] on div "paita" at bounding box center [245, 236] width 72 height 62
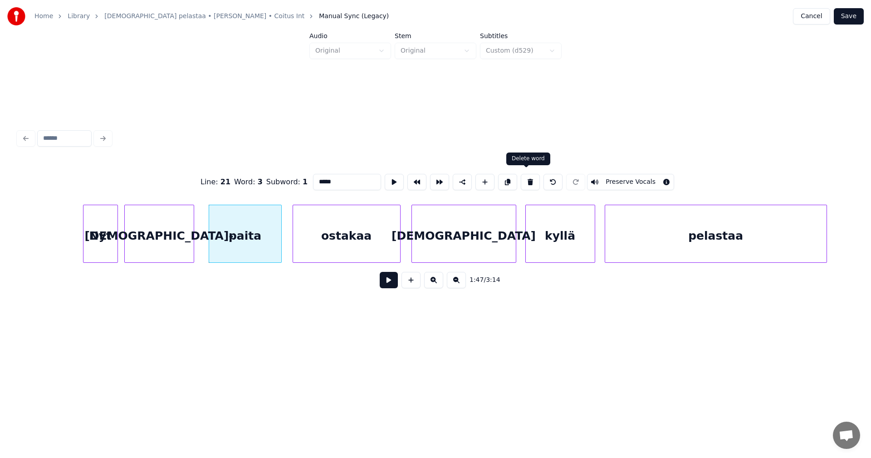
click at [527, 181] on button at bounding box center [530, 182] width 19 height 16
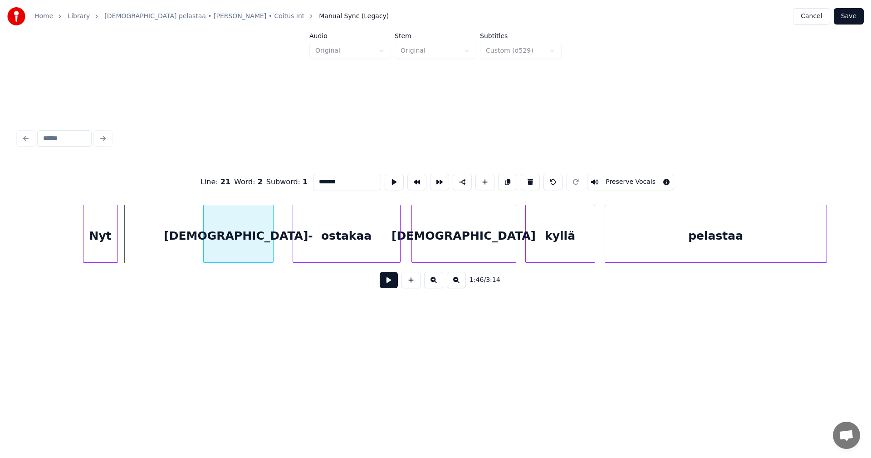
click at [273, 249] on div "[DEMOGRAPHIC_DATA]-" at bounding box center [238, 234] width 70 height 58
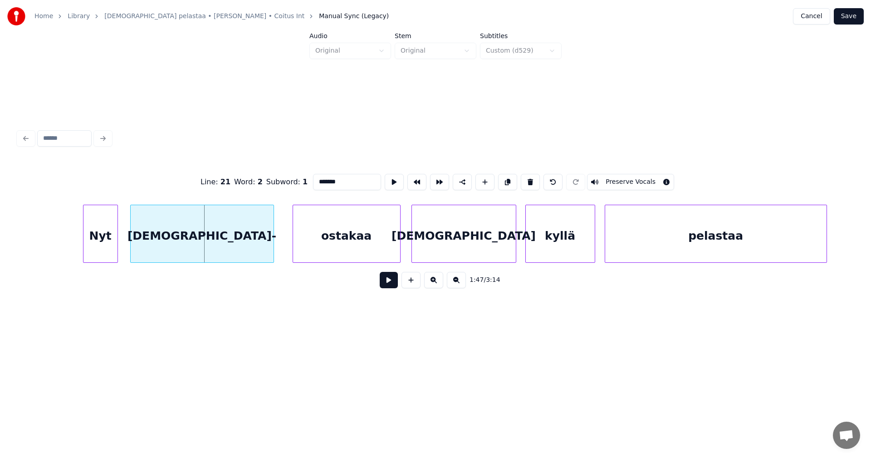
click at [132, 246] on div at bounding box center [132, 233] width 3 height 57
click at [187, 245] on div "[DEMOGRAPHIC_DATA]-" at bounding box center [202, 236] width 143 height 62
click at [337, 180] on input "*******" at bounding box center [347, 182] width 68 height 16
click at [366, 232] on div "ostakaa" at bounding box center [344, 236] width 107 height 62
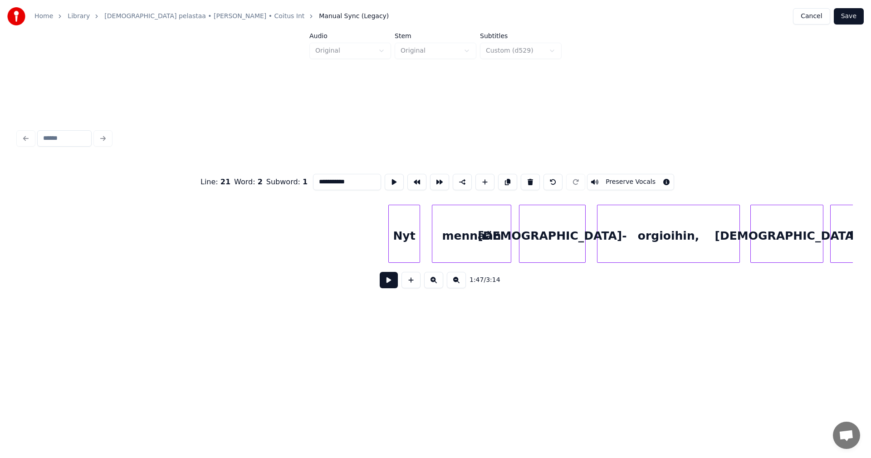
scroll to position [0, 21579]
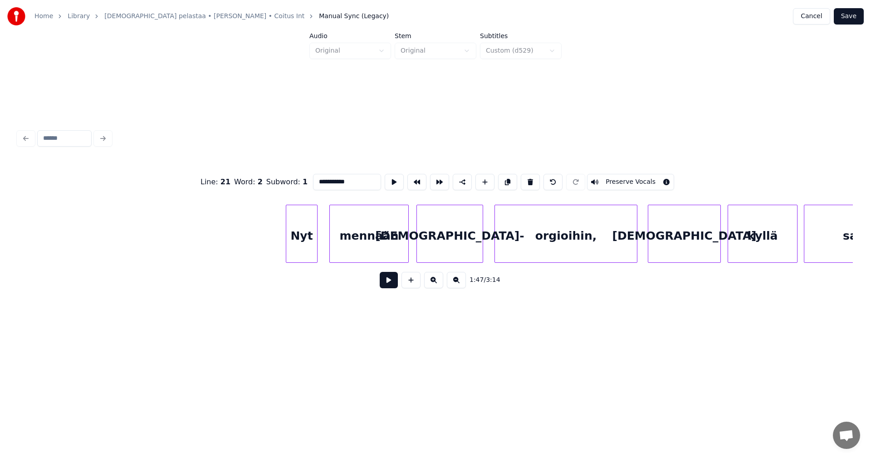
click at [568, 245] on div "orgioihin," at bounding box center [566, 236] width 142 height 62
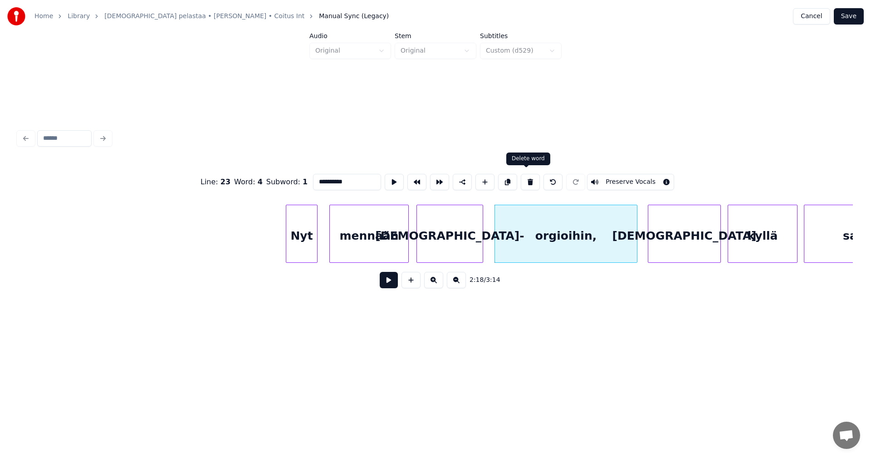
click at [530, 180] on button at bounding box center [530, 182] width 19 height 16
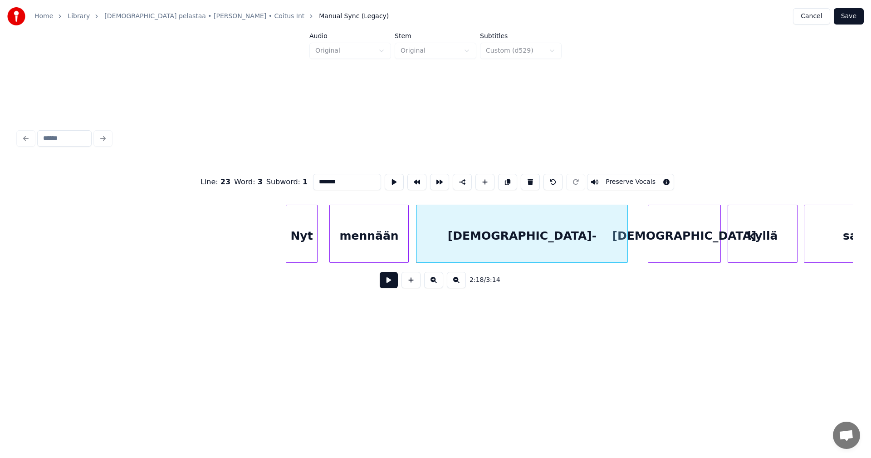
click at [626, 243] on div at bounding box center [626, 233] width 3 height 57
click at [566, 242] on div "[DEMOGRAPHIC_DATA]-" at bounding box center [522, 236] width 210 height 62
click at [343, 181] on input "*******" at bounding box center [347, 182] width 68 height 16
click at [454, 239] on div "[DEMOGRAPHIC_DATA]" at bounding box center [522, 236] width 210 height 62
type input "**********"
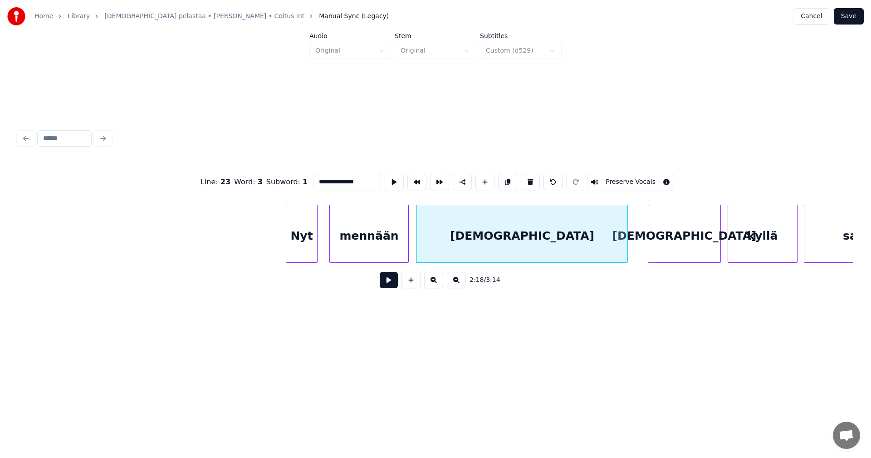
click at [389, 284] on button at bounding box center [389, 280] width 18 height 16
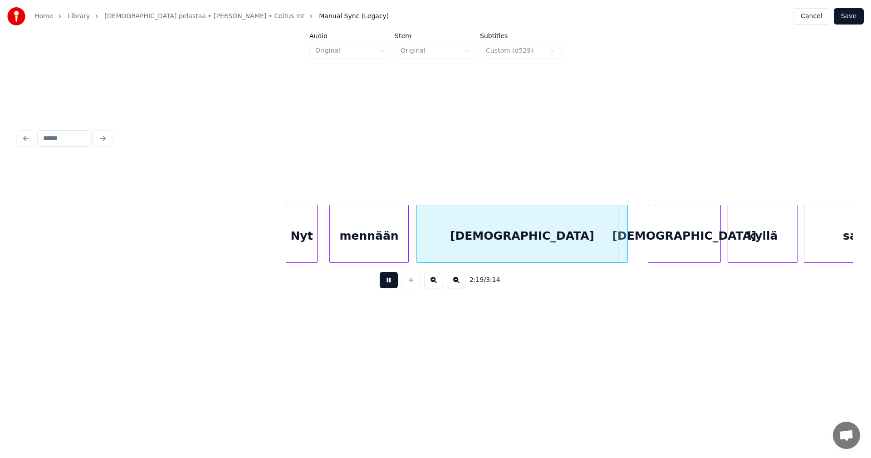
click at [390, 284] on button at bounding box center [389, 280] width 18 height 16
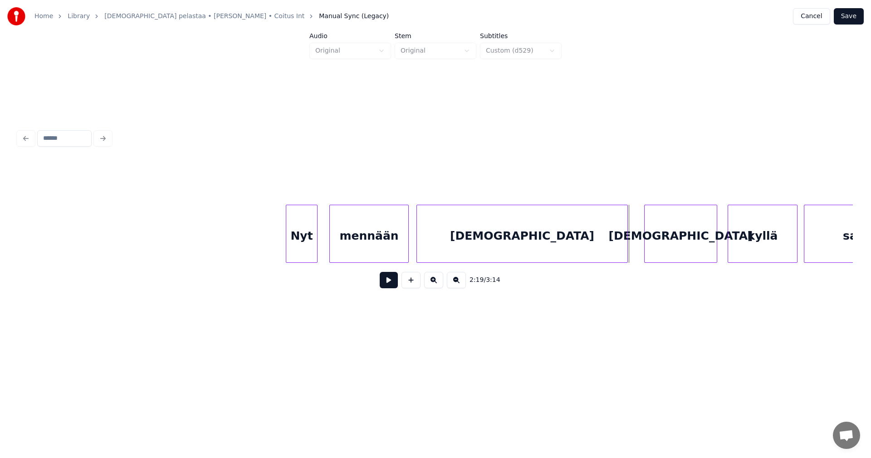
click at [673, 249] on div "[DEMOGRAPHIC_DATA]" at bounding box center [681, 236] width 72 height 62
click at [388, 285] on button at bounding box center [389, 280] width 18 height 16
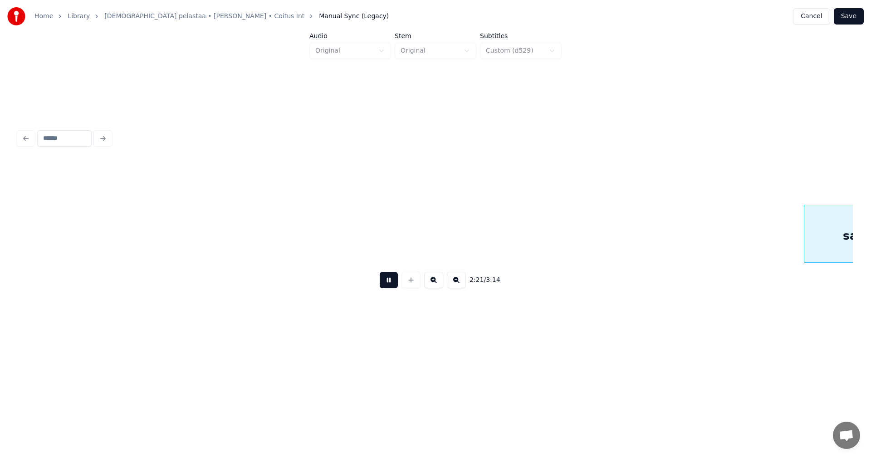
scroll to position [0, 22415]
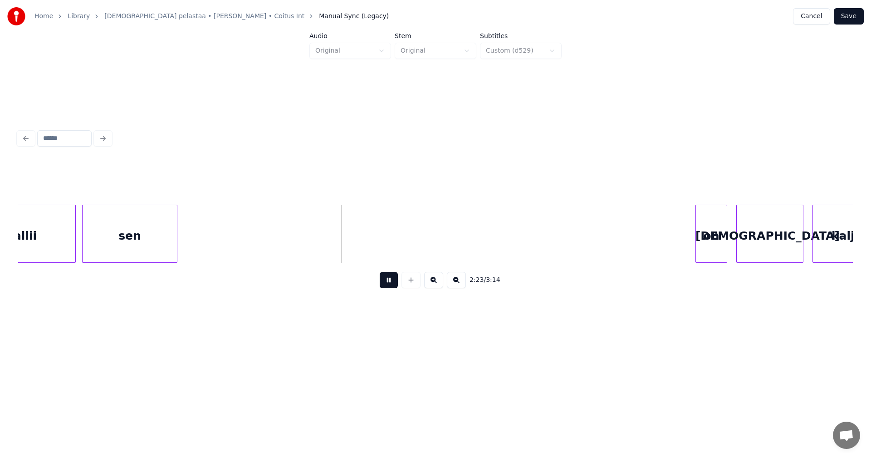
click at [390, 287] on button at bounding box center [389, 280] width 18 height 16
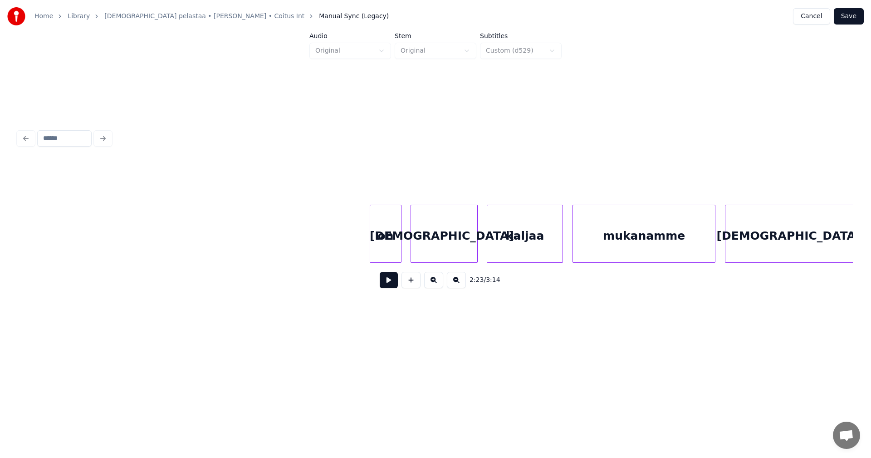
scroll to position [0, 22758]
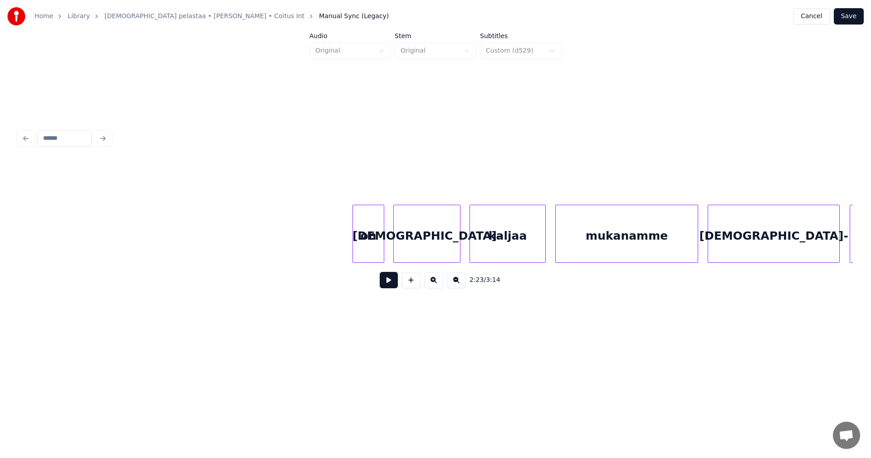
click at [537, 244] on div "kaljaa" at bounding box center [507, 236] width 75 height 62
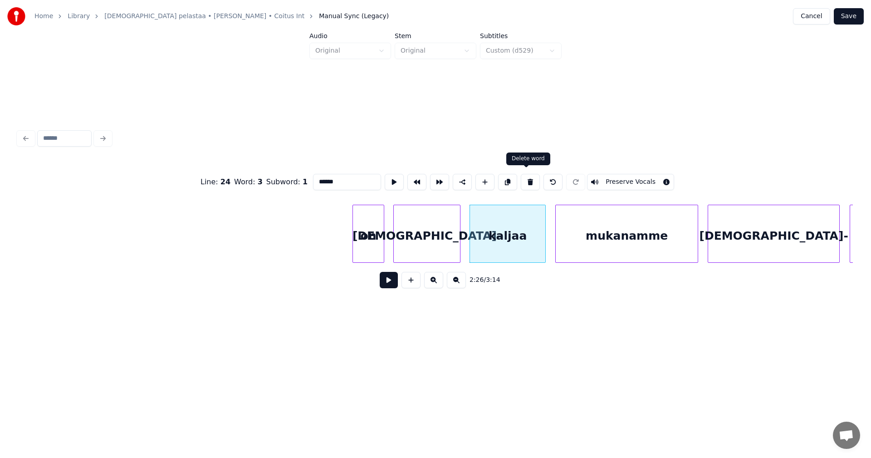
click at [530, 179] on button at bounding box center [530, 182] width 19 height 16
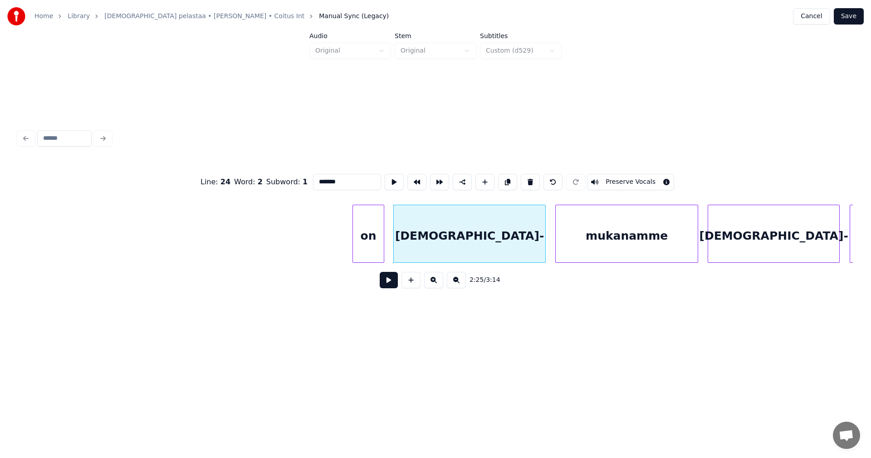
click at [543, 243] on div at bounding box center [544, 233] width 3 height 57
click at [505, 242] on div "[DEMOGRAPHIC_DATA]-" at bounding box center [469, 236] width 151 height 62
click at [343, 178] on input "*******" at bounding box center [347, 182] width 68 height 16
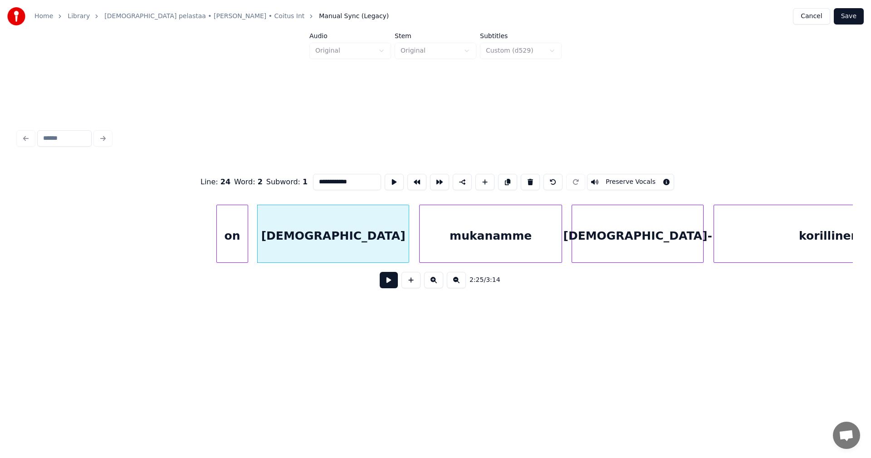
scroll to position [0, 23083]
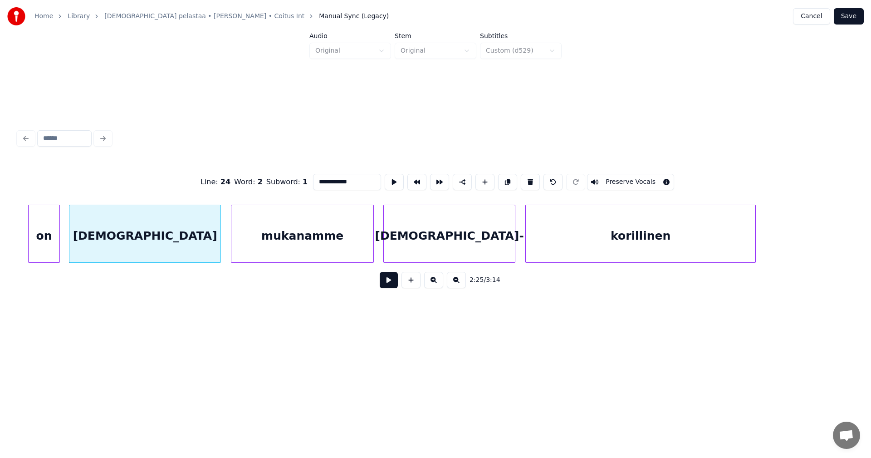
click at [621, 240] on div "korillinen" at bounding box center [641, 236] width 230 height 62
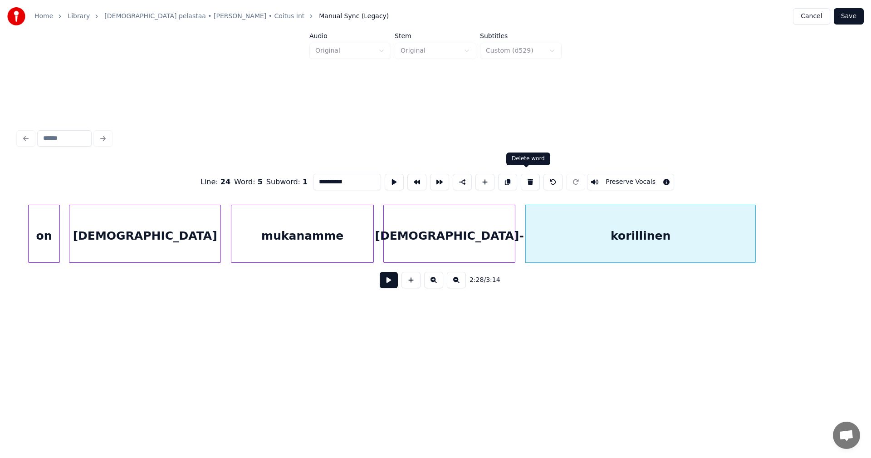
click at [530, 182] on button at bounding box center [530, 182] width 19 height 16
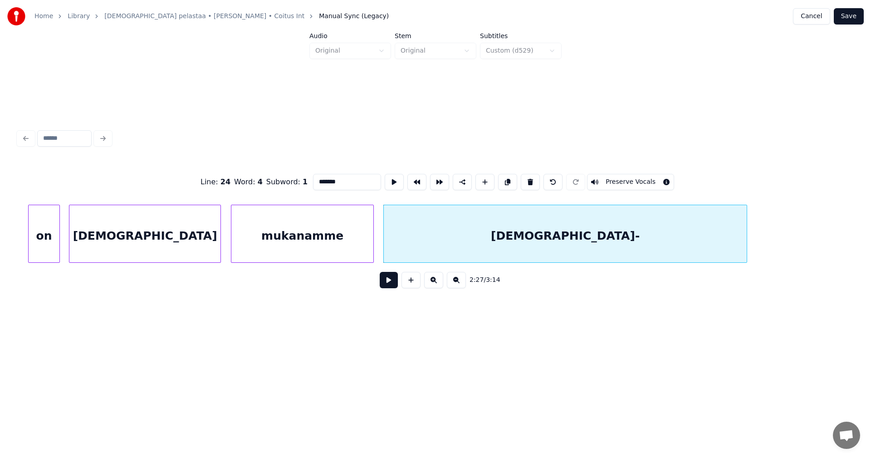
click at [745, 250] on div at bounding box center [745, 233] width 3 height 57
click at [635, 242] on div "[DEMOGRAPHIC_DATA]-" at bounding box center [565, 236] width 363 height 62
click at [340, 182] on input "*******" at bounding box center [347, 182] width 68 height 16
click at [317, 176] on input "**********" at bounding box center [347, 182] width 68 height 16
click at [358, 242] on div "mukanamme" at bounding box center [302, 236] width 142 height 62
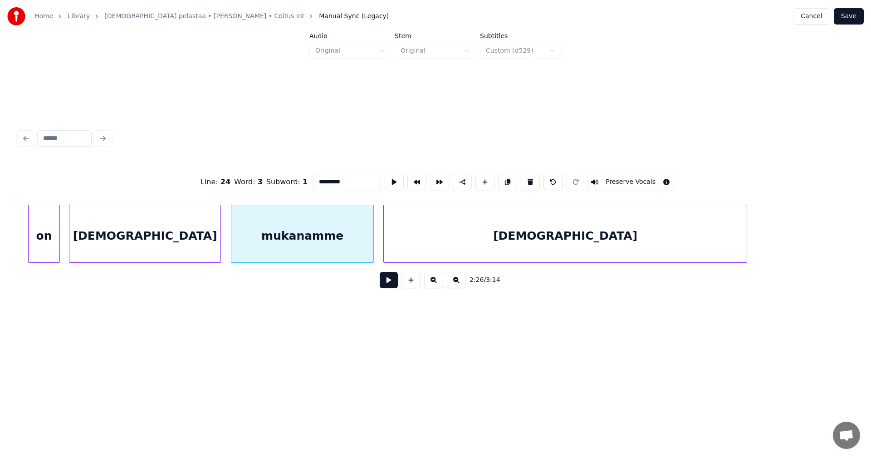
type input "*********"
click at [392, 286] on button at bounding box center [389, 280] width 18 height 16
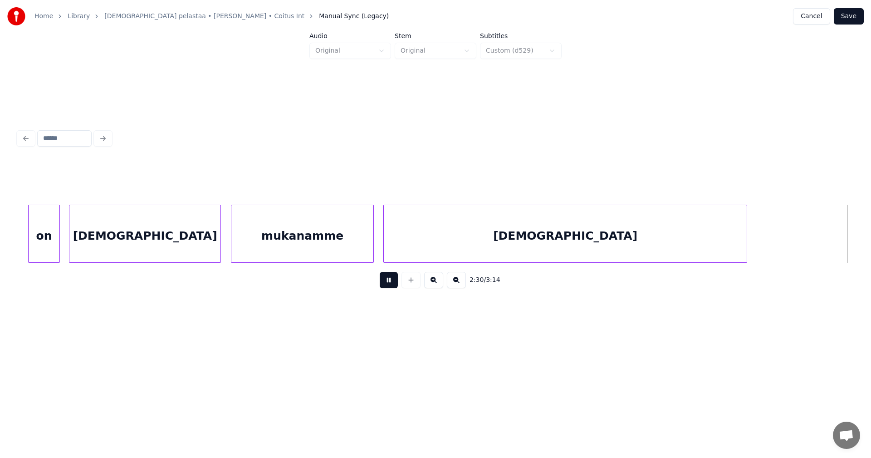
scroll to position [0, 23919]
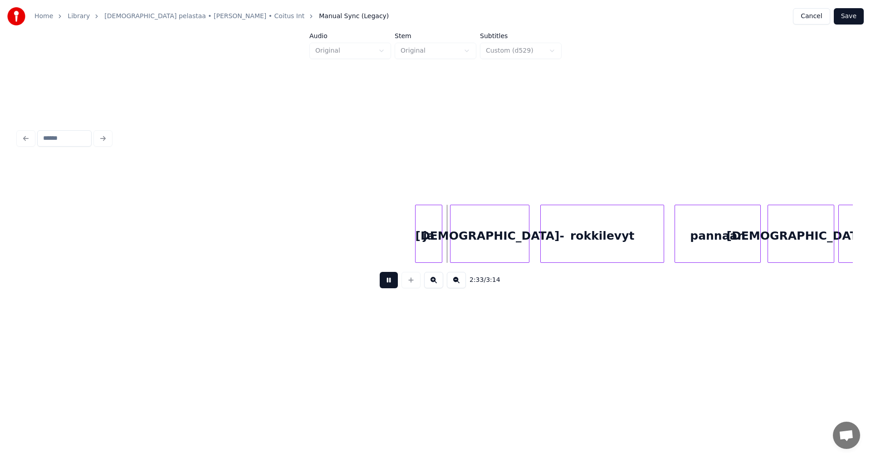
click at [388, 277] on button at bounding box center [389, 280] width 18 height 16
click at [503, 248] on div "[DEMOGRAPHIC_DATA]-" at bounding box center [489, 236] width 78 height 62
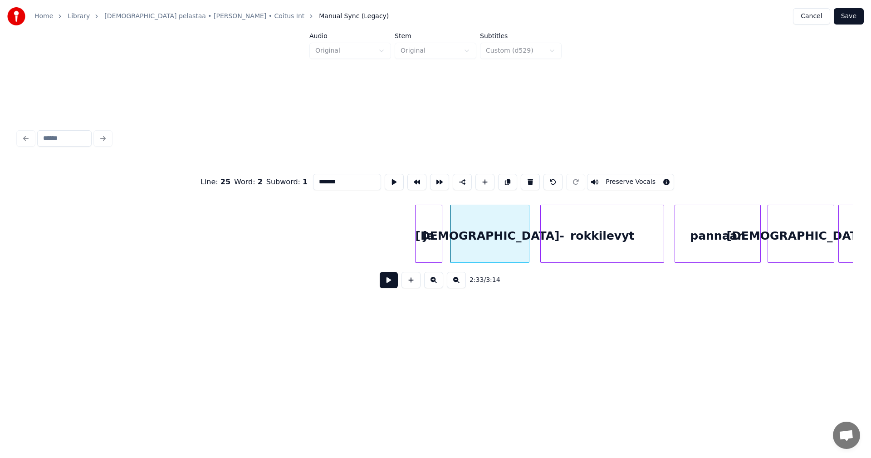
click at [318, 179] on input "*******" at bounding box center [347, 182] width 68 height 16
click at [561, 243] on div "rokkilevyt" at bounding box center [602, 236] width 123 height 62
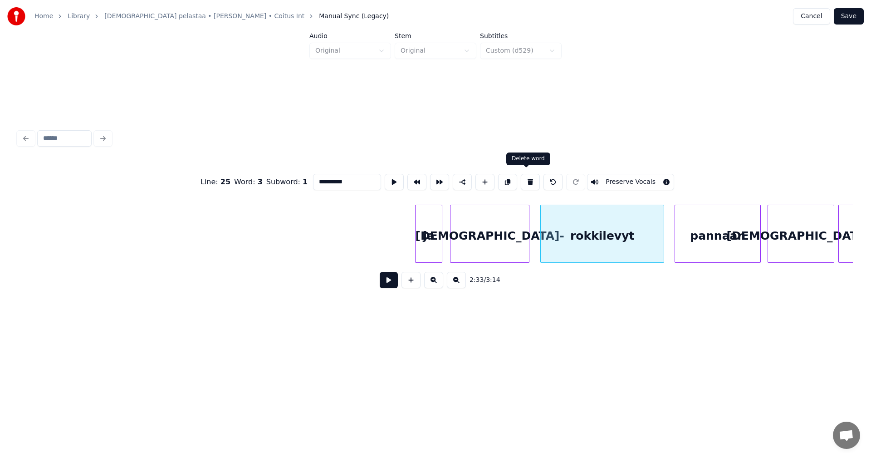
drag, startPoint x: 528, startPoint y: 173, endPoint x: 529, endPoint y: 178, distance: 5.0
click
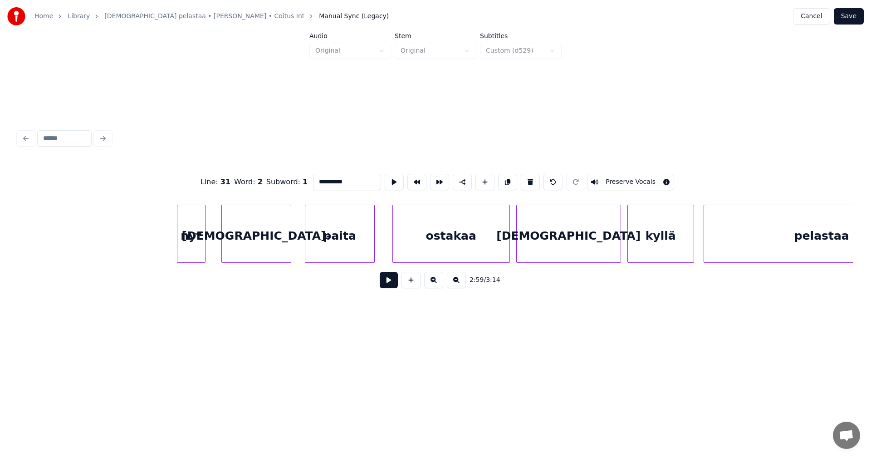
scroll to position [0, 29045]
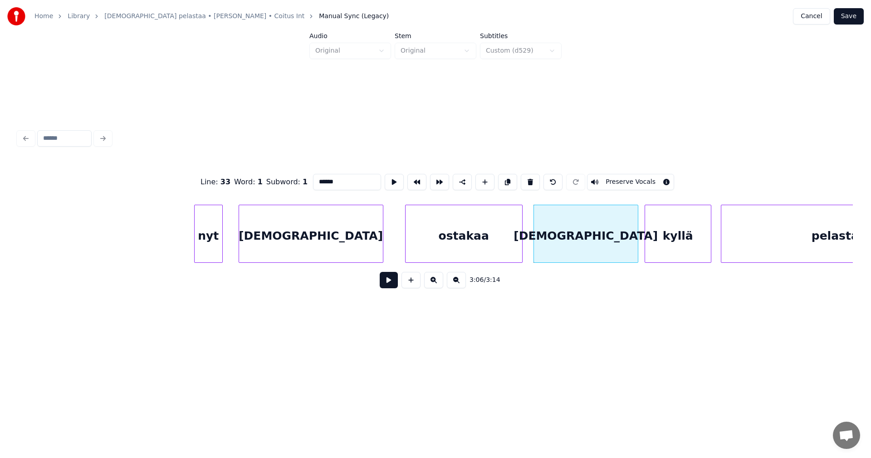
type input "******"
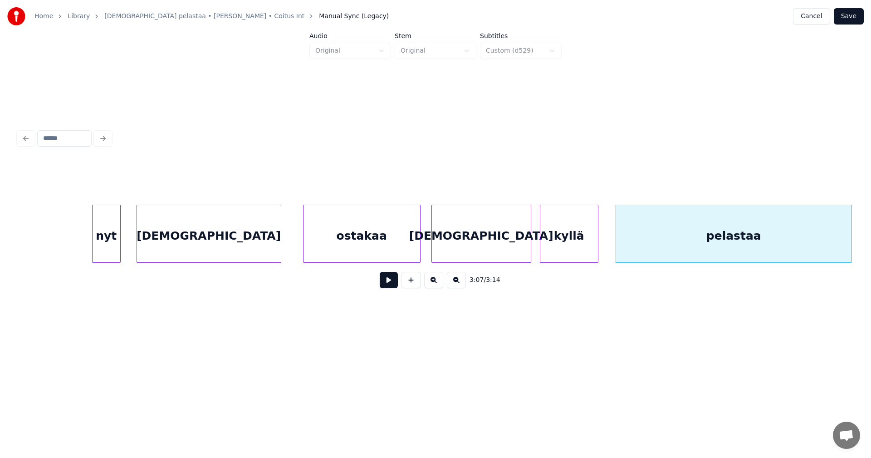
scroll to position [0, 29626]
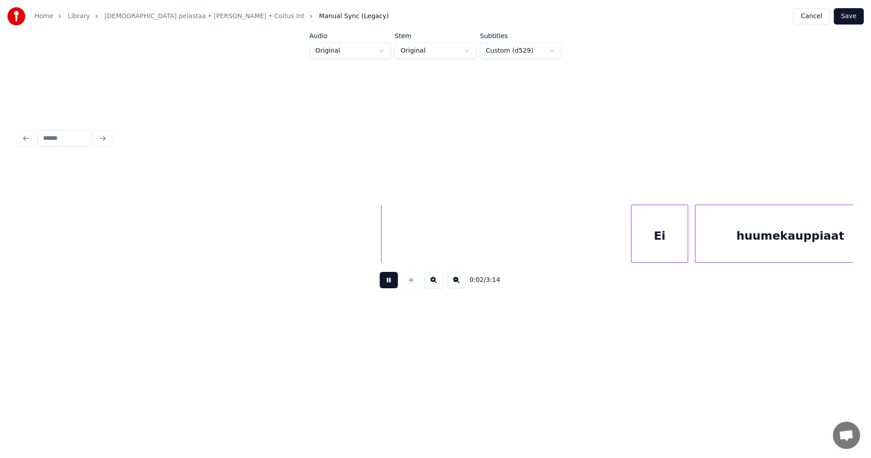
drag, startPoint x: 381, startPoint y: 284, endPoint x: 223, endPoint y: 279, distance: 158.9
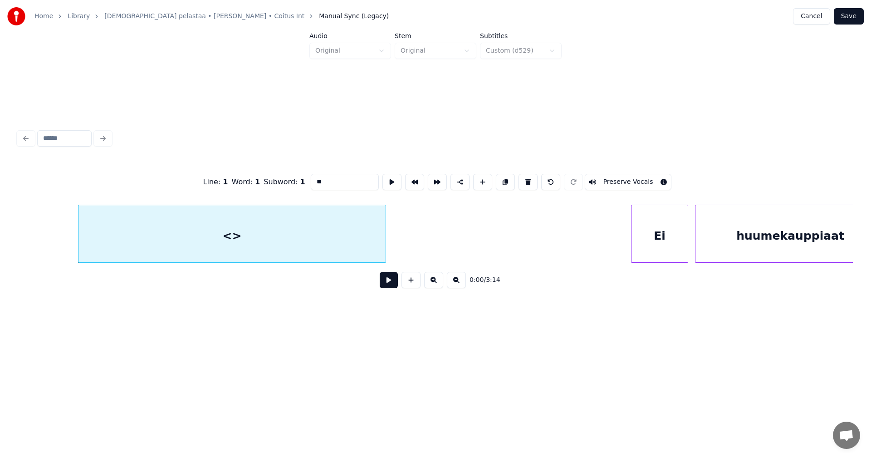
drag, startPoint x: 332, startPoint y: 180, endPoint x: 303, endPoint y: 179, distance: 29.0
drag, startPoint x: 851, startPoint y: 12, endPoint x: 846, endPoint y: 34, distance: 22.3
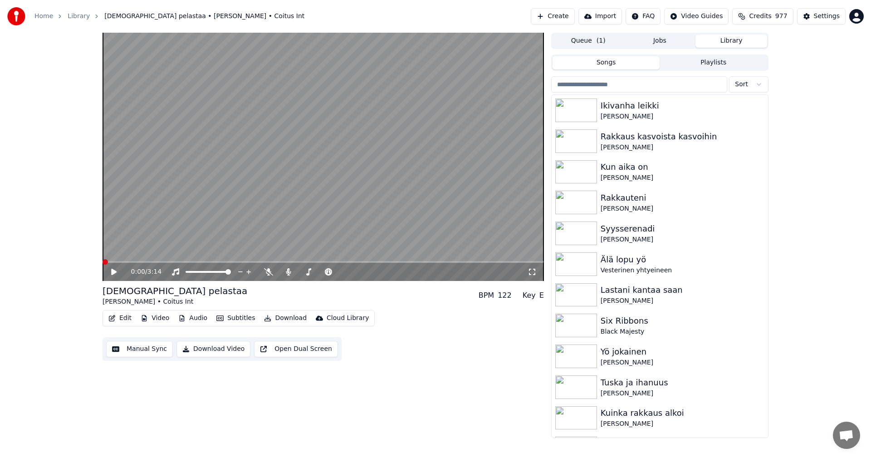
drag, startPoint x: 113, startPoint y: 271, endPoint x: 105, endPoint y: 268, distance: 8.9
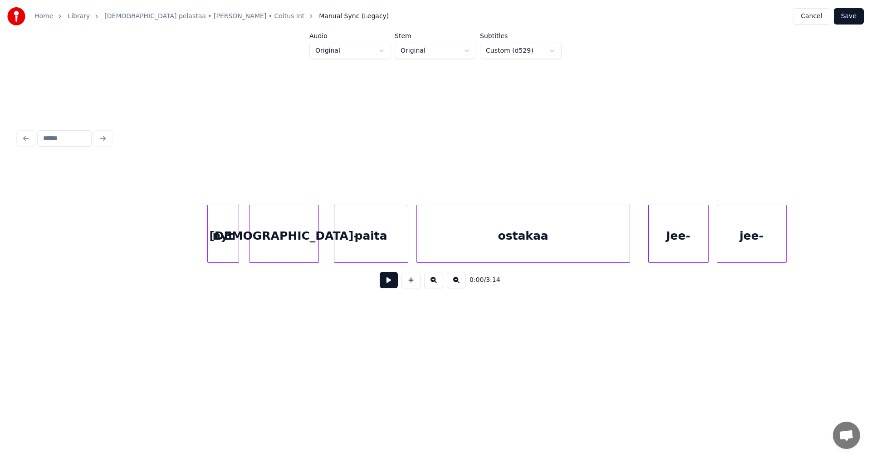
scroll to position [0, 6099]
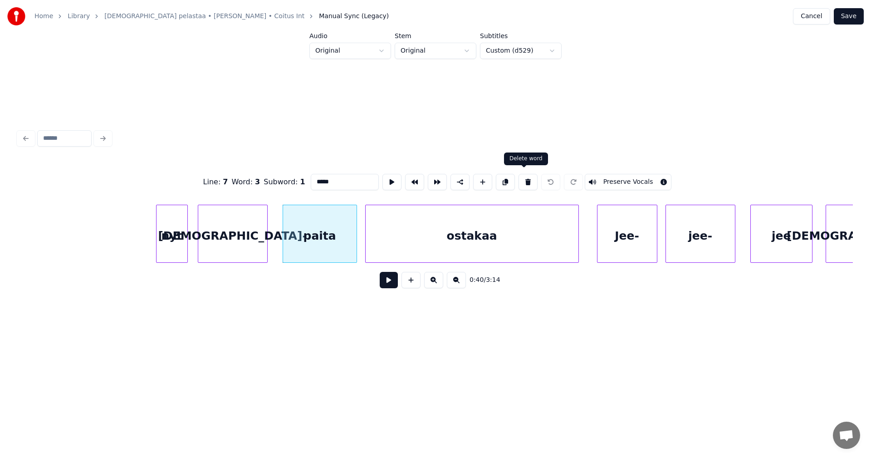
drag, startPoint x: 527, startPoint y: 180, endPoint x: 509, endPoint y: 186, distance: 19.0
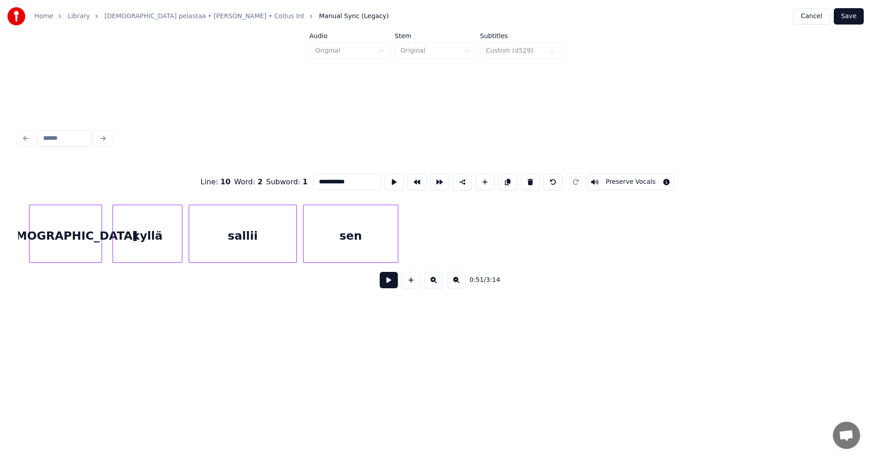
scroll to position [0, 22314]
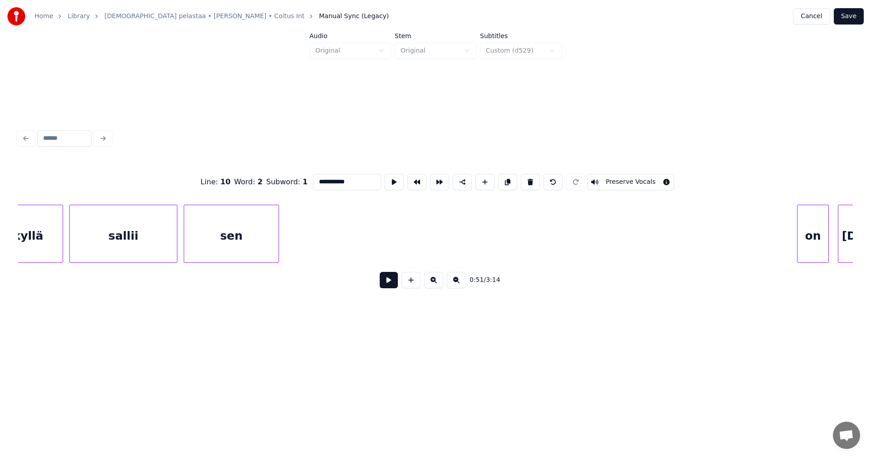
type input "**********"
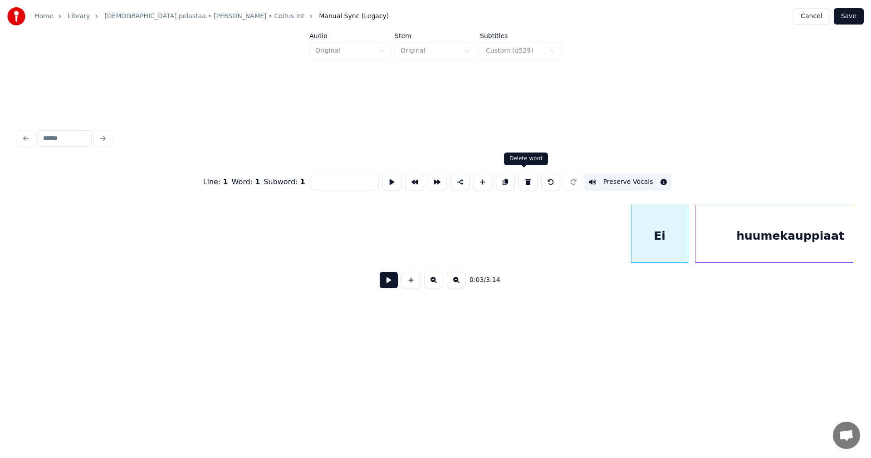
type input "**"
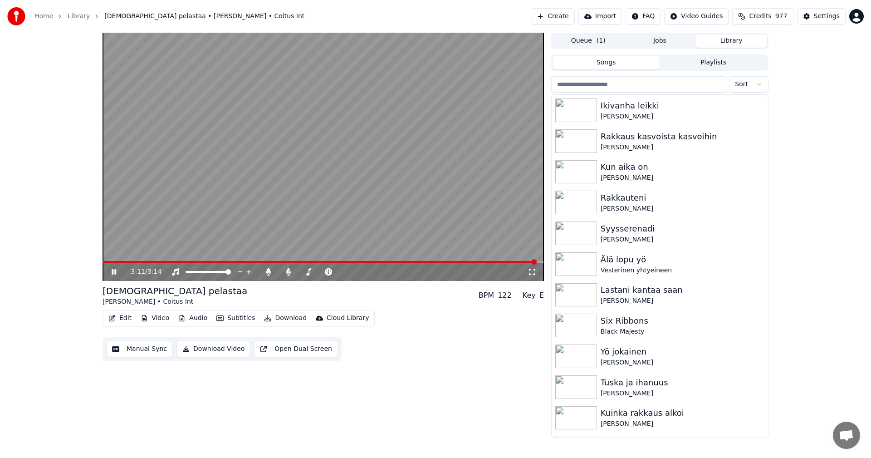
click at [115, 271] on icon at bounding box center [114, 271] width 5 height 5
click at [126, 318] on button "Edit" at bounding box center [120, 318] width 30 height 13
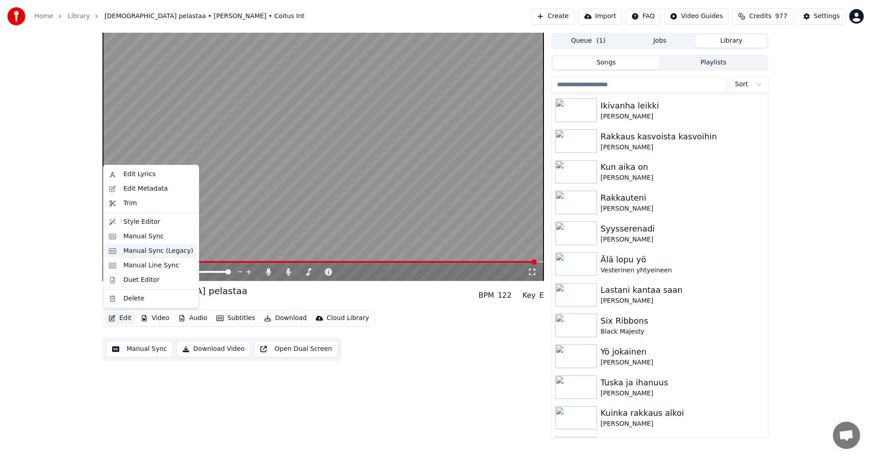
click at [165, 249] on div "Manual Sync (Legacy)" at bounding box center [158, 250] width 70 height 9
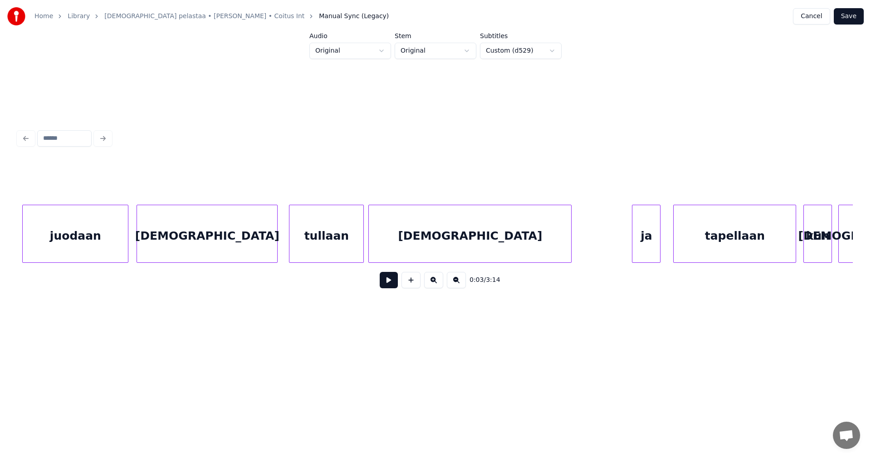
scroll to position [0, 3776]
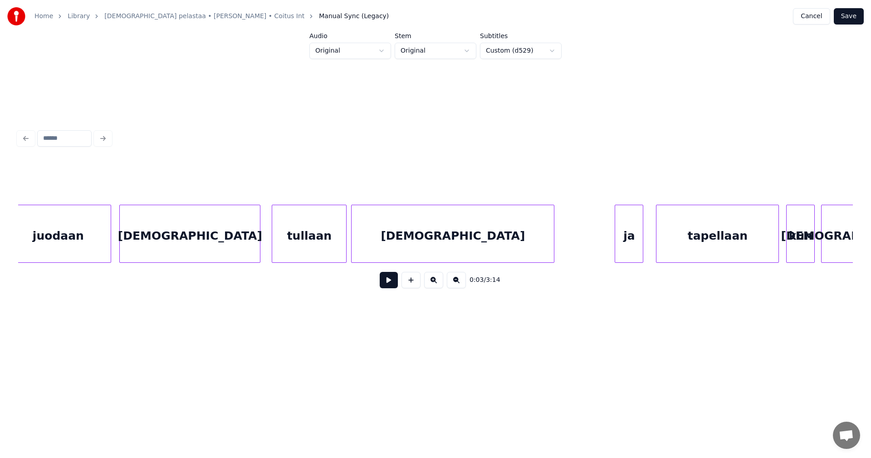
click at [161, 246] on div "[DEMOGRAPHIC_DATA]" at bounding box center [190, 236] width 140 height 62
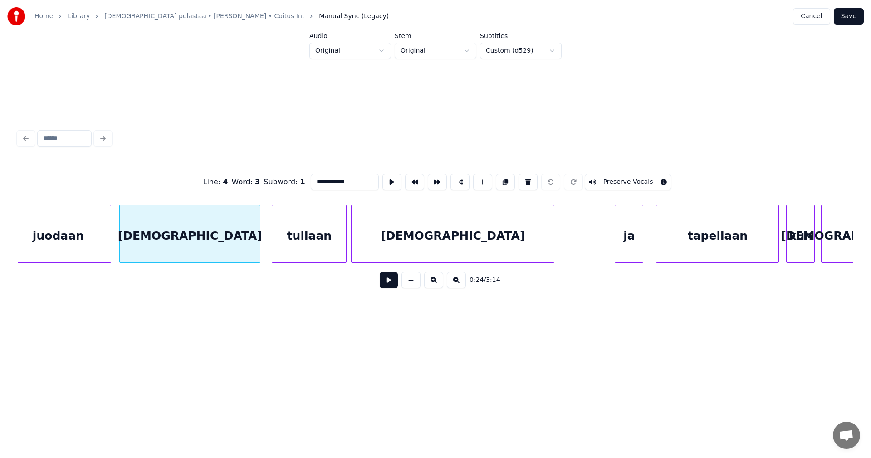
click at [317, 178] on input "**********" at bounding box center [345, 182] width 68 height 16
click at [409, 239] on div "[DEMOGRAPHIC_DATA]" at bounding box center [453, 236] width 202 height 62
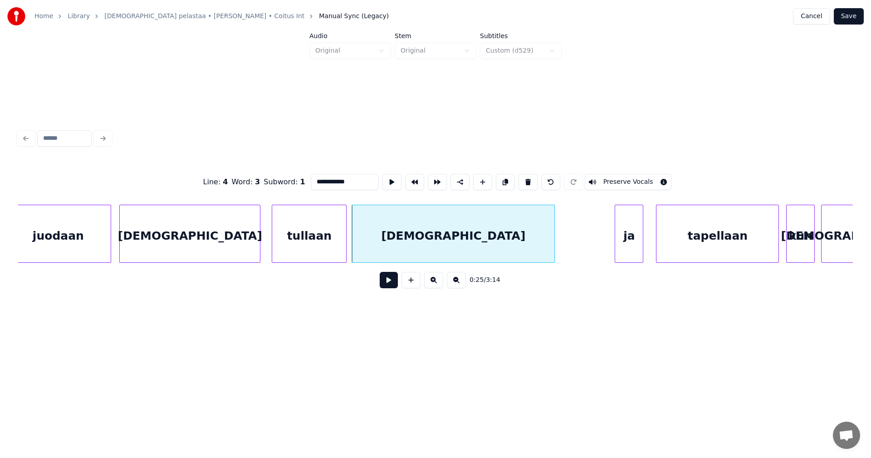
click at [417, 236] on div "[DEMOGRAPHIC_DATA]" at bounding box center [453, 236] width 202 height 62
click at [317, 179] on input "**********" at bounding box center [345, 182] width 68 height 16
click at [316, 179] on input "**********" at bounding box center [345, 182] width 68 height 16
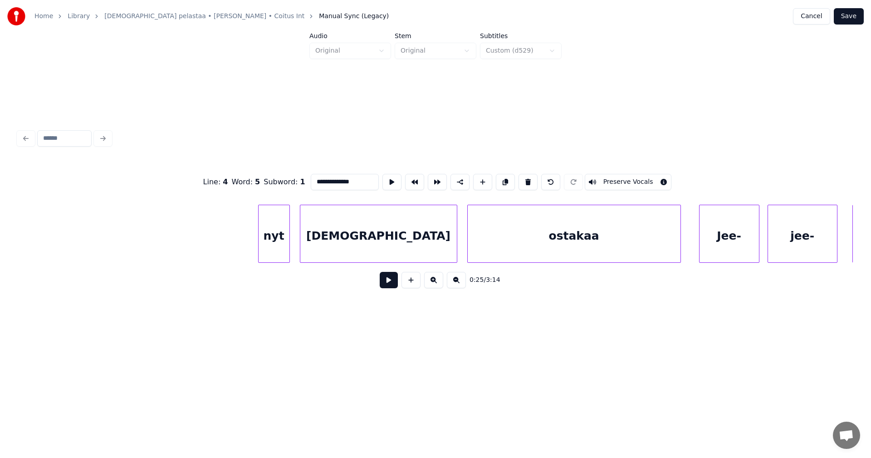
scroll to position [0, 6219]
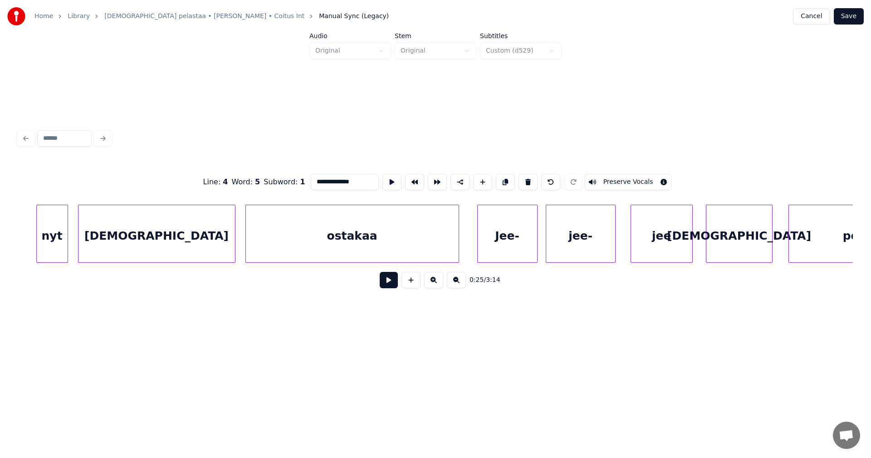
click at [179, 247] on div "[DEMOGRAPHIC_DATA]" at bounding box center [156, 236] width 156 height 62
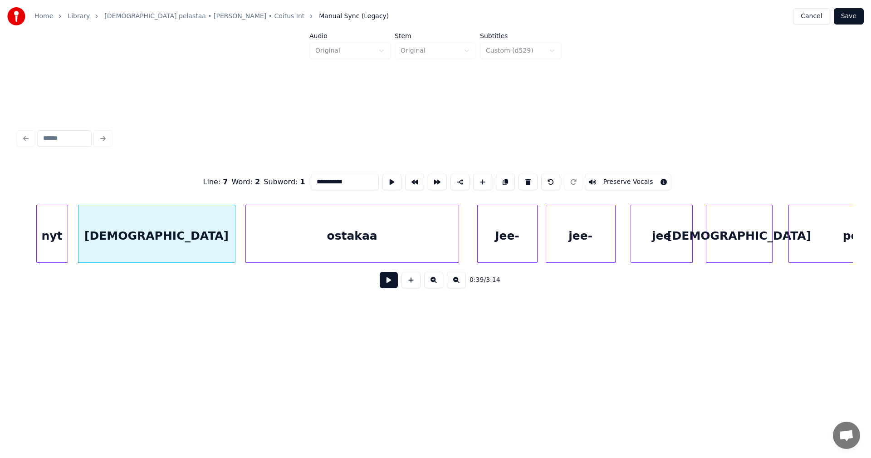
click at [316, 181] on input "**********" at bounding box center [345, 182] width 68 height 16
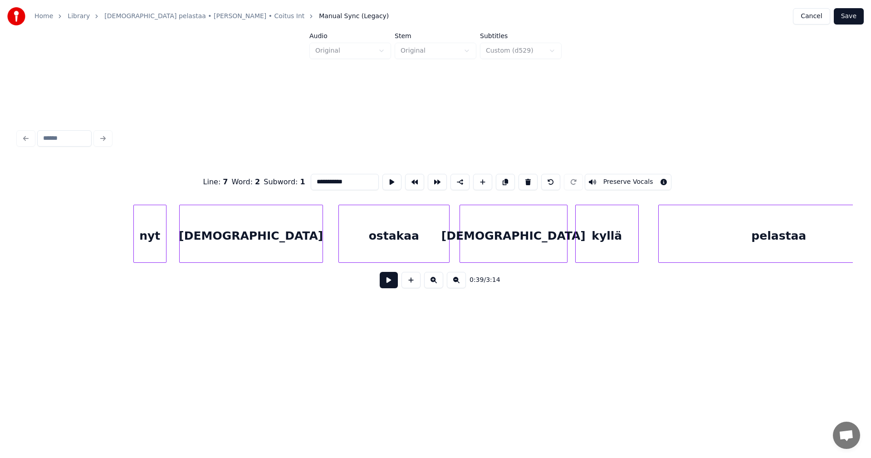
scroll to position [0, 8081]
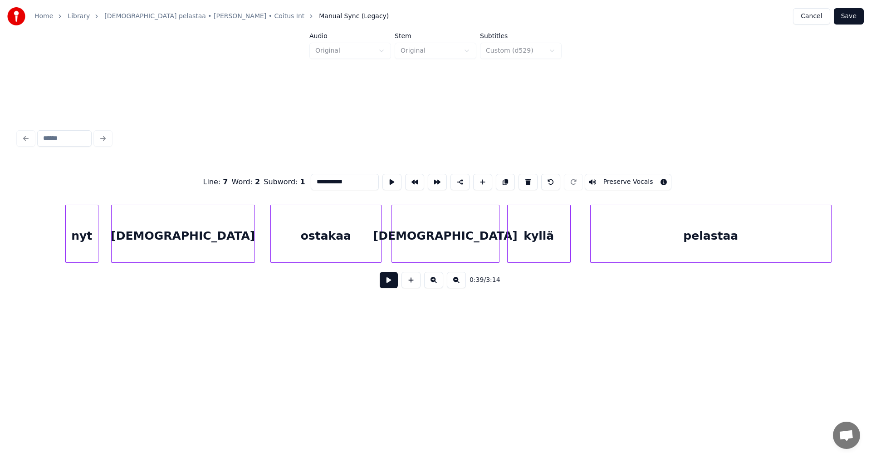
click at [231, 242] on div "[DEMOGRAPHIC_DATA]" at bounding box center [183, 236] width 143 height 62
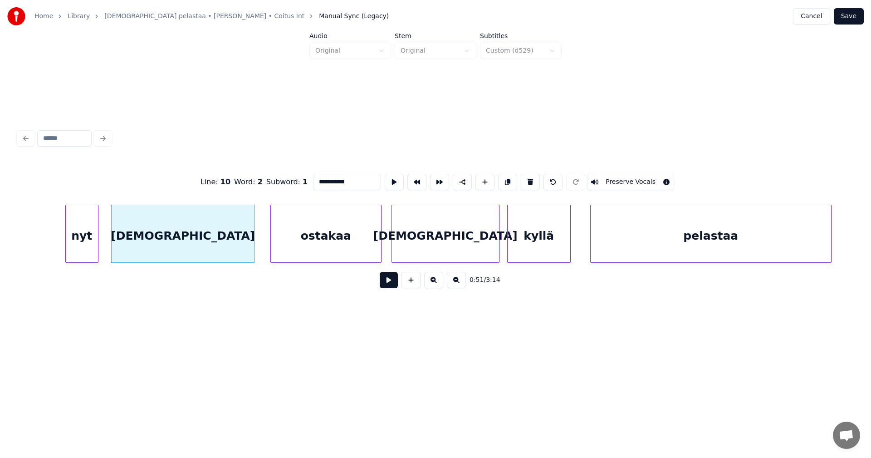
click at [318, 179] on input "**********" at bounding box center [347, 182] width 68 height 16
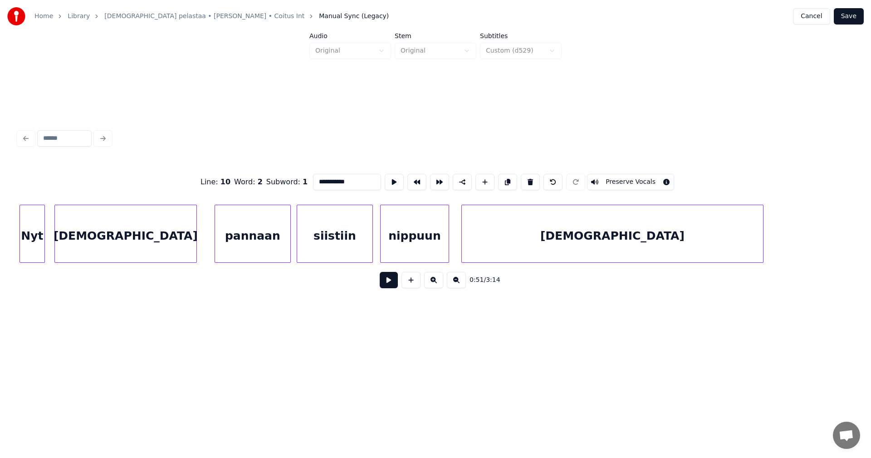
scroll to position [0, 9260]
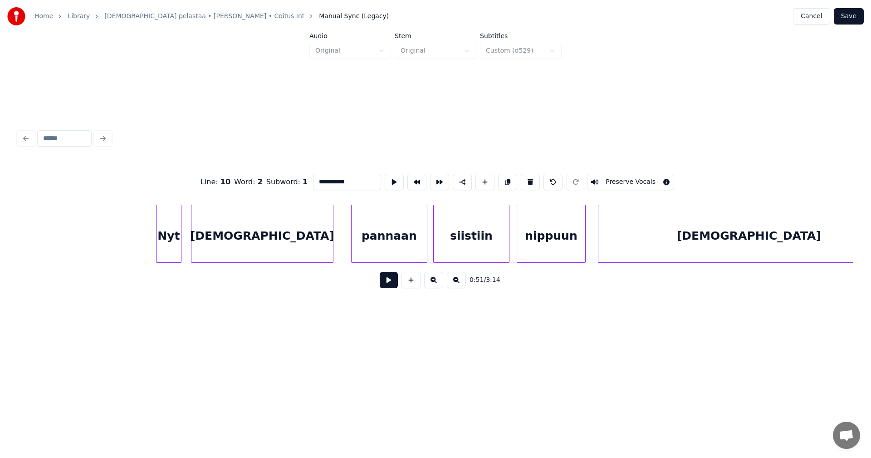
click at [285, 251] on div "[DEMOGRAPHIC_DATA]" at bounding box center [262, 236] width 142 height 62
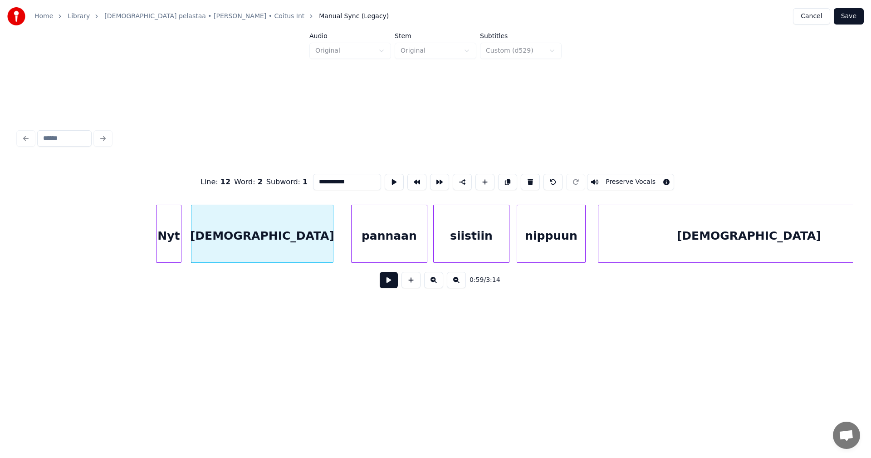
click at [318, 181] on input "**********" at bounding box center [347, 182] width 68 height 16
click at [712, 246] on div "[DEMOGRAPHIC_DATA]" at bounding box center [748, 236] width 301 height 62
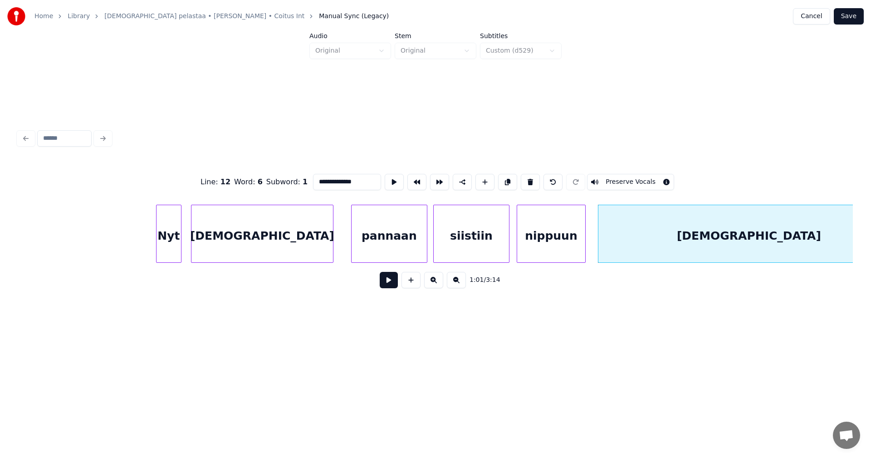
click at [318, 178] on input "**********" at bounding box center [347, 182] width 68 height 16
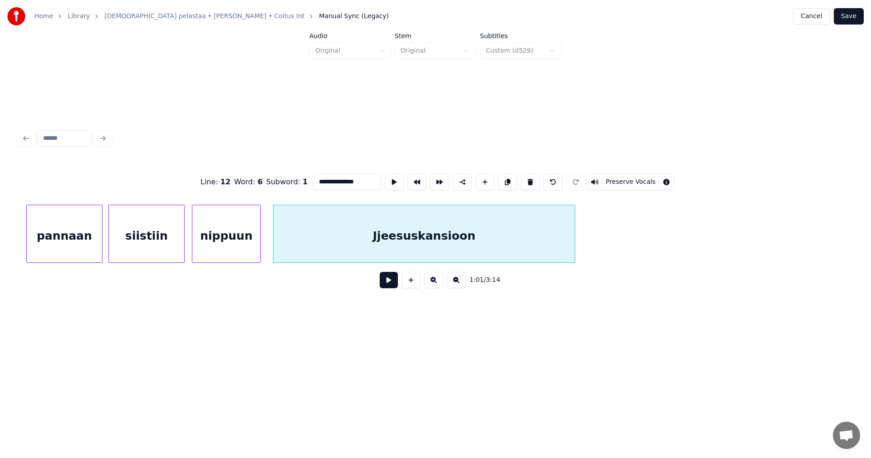
scroll to position [0, 9636]
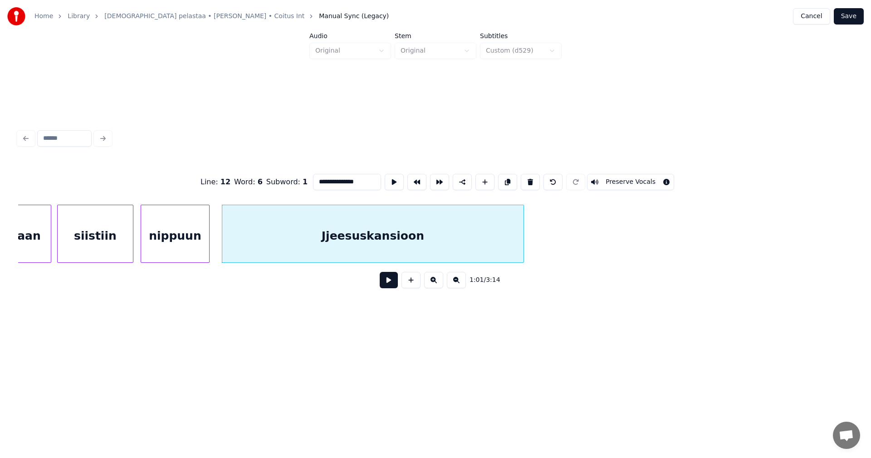
click at [317, 176] on input "**********" at bounding box center [347, 182] width 68 height 16
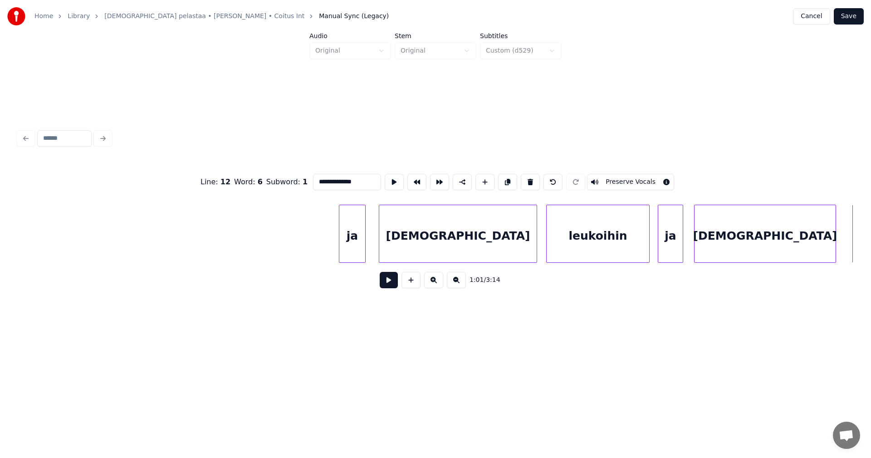
scroll to position [0, 10439]
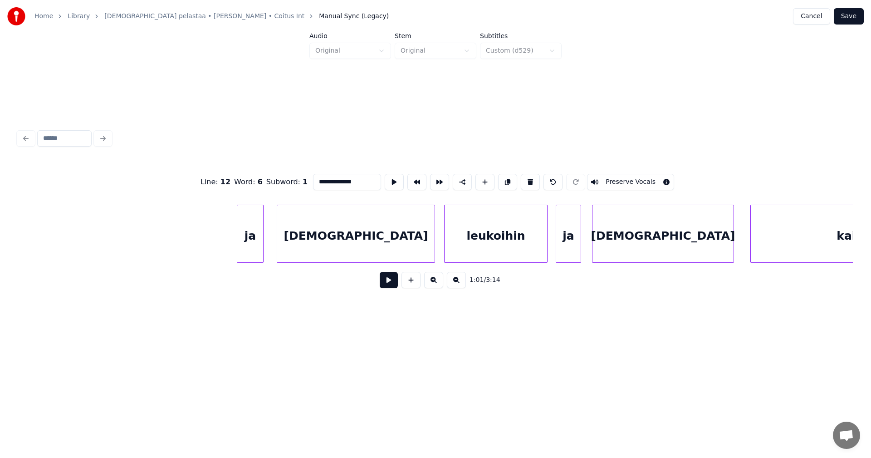
click at [332, 251] on div "[DEMOGRAPHIC_DATA]" at bounding box center [355, 236] width 157 height 62
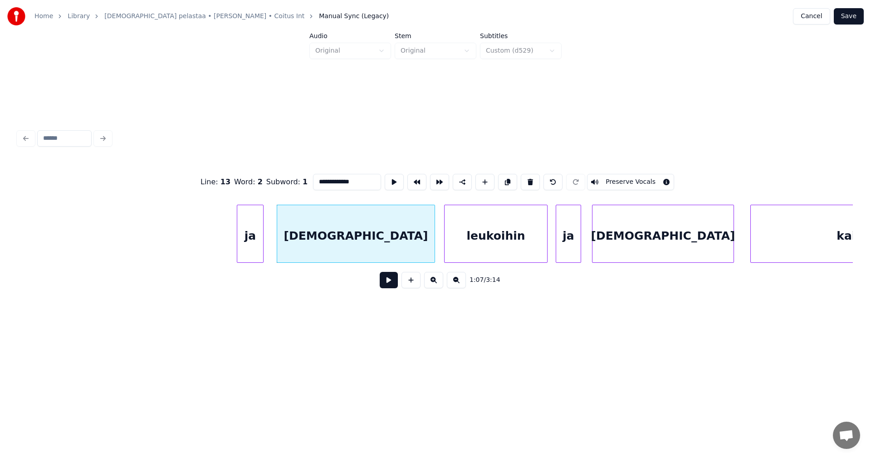
click at [318, 178] on input "**********" at bounding box center [347, 182] width 68 height 16
click at [630, 240] on div "[DEMOGRAPHIC_DATA]" at bounding box center [662, 236] width 141 height 62
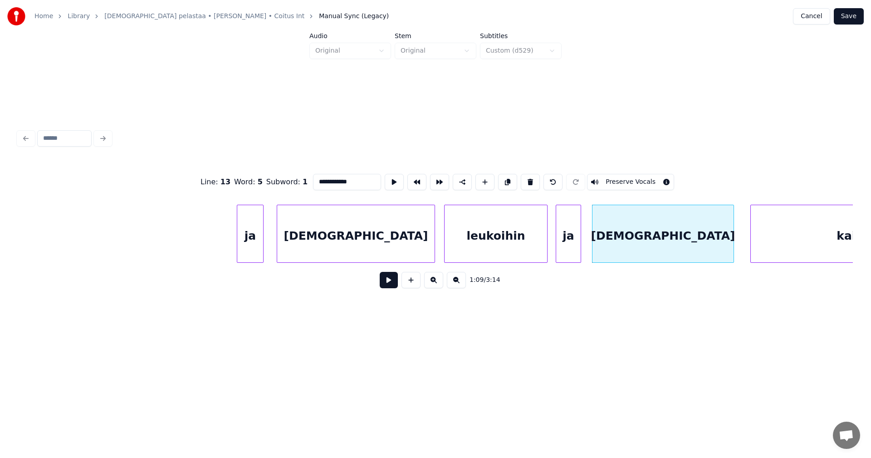
click at [317, 178] on input "**********" at bounding box center [347, 182] width 68 height 16
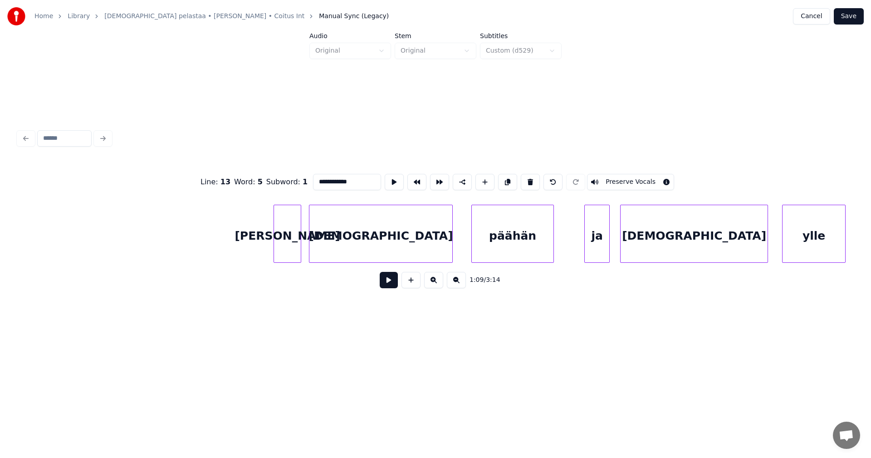
scroll to position [0, 11687]
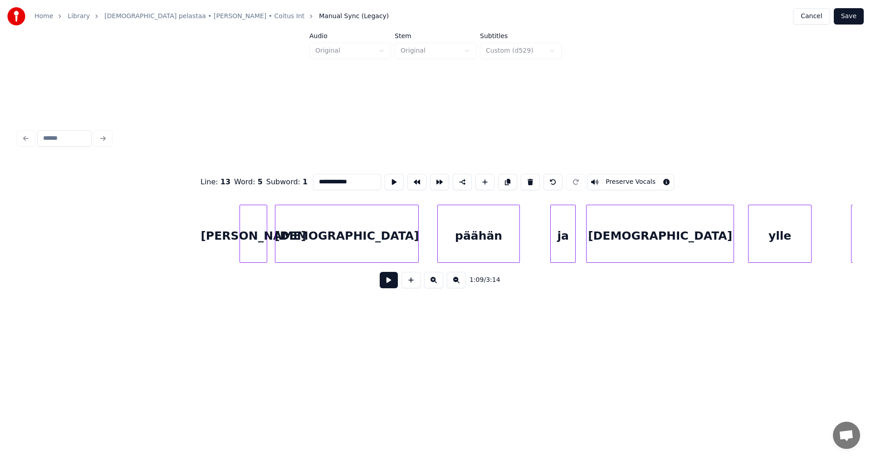
click at [341, 246] on div "[DEMOGRAPHIC_DATA]" at bounding box center [346, 236] width 143 height 62
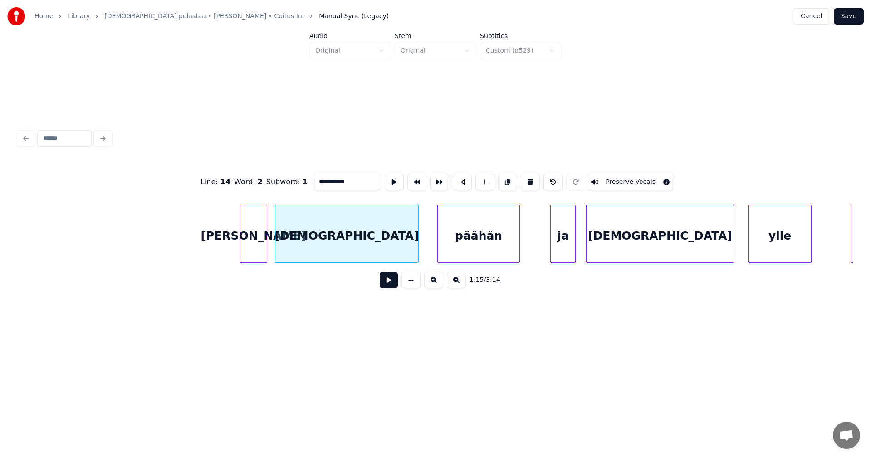
drag, startPoint x: 318, startPoint y: 178, endPoint x: 321, endPoint y: 189, distance: 11.3
click at [318, 178] on input "**********" at bounding box center [347, 182] width 68 height 16
click at [638, 244] on div "[DEMOGRAPHIC_DATA]" at bounding box center [660, 236] width 147 height 62
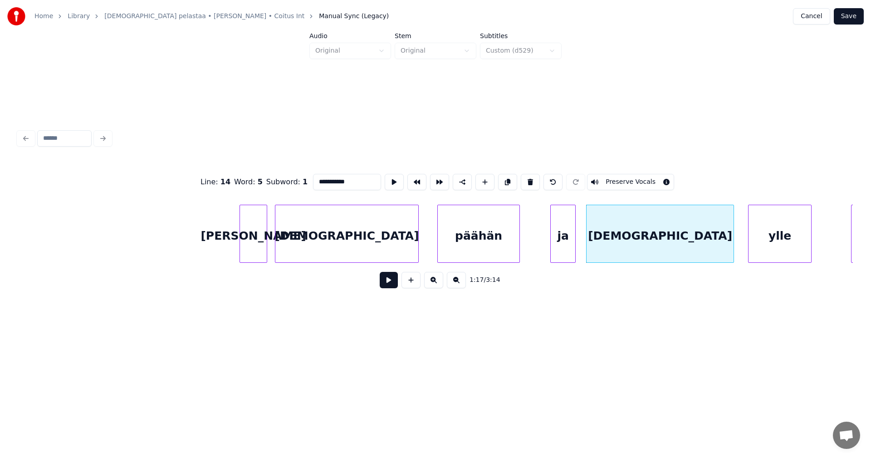
click at [318, 177] on input "**********" at bounding box center [347, 182] width 68 height 16
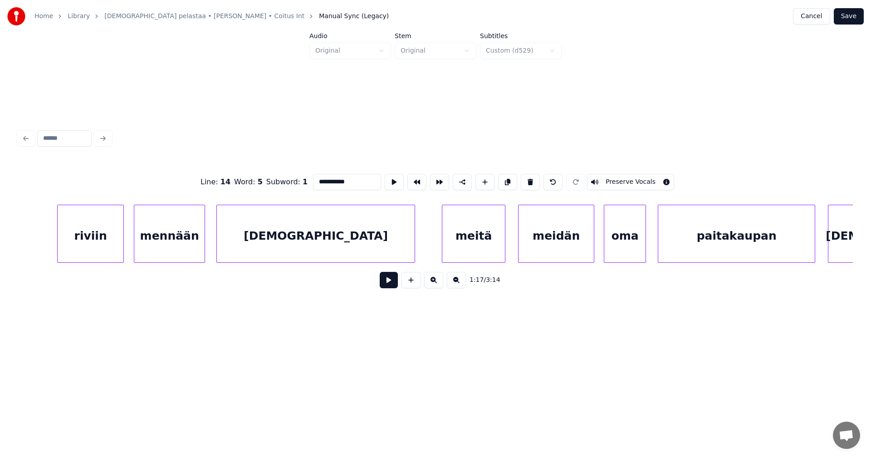
scroll to position [0, 12729]
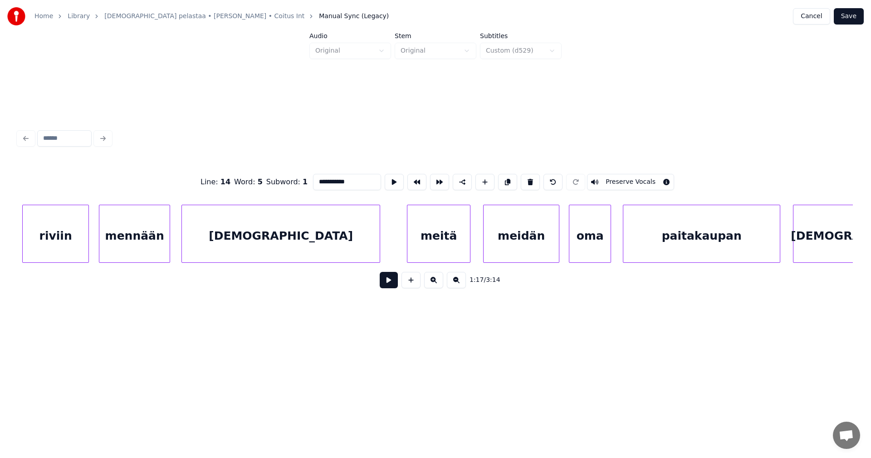
click at [340, 229] on div "[DEMOGRAPHIC_DATA]" at bounding box center [281, 236] width 198 height 62
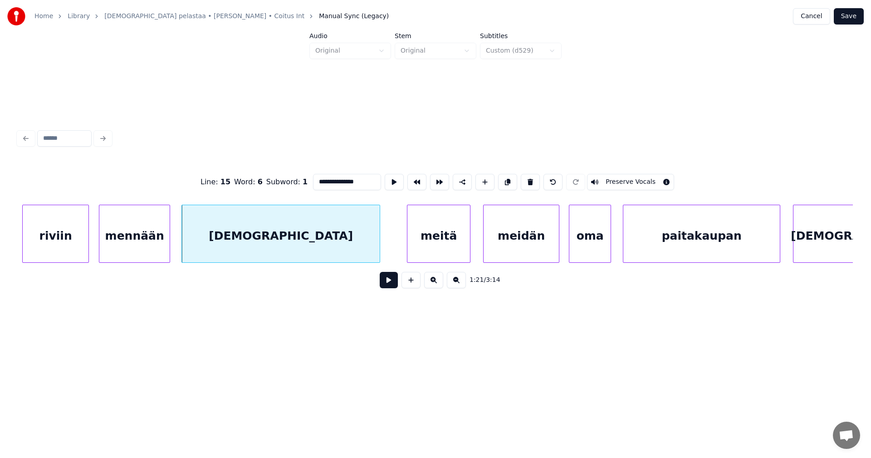
click at [318, 176] on input "**********" at bounding box center [347, 182] width 68 height 16
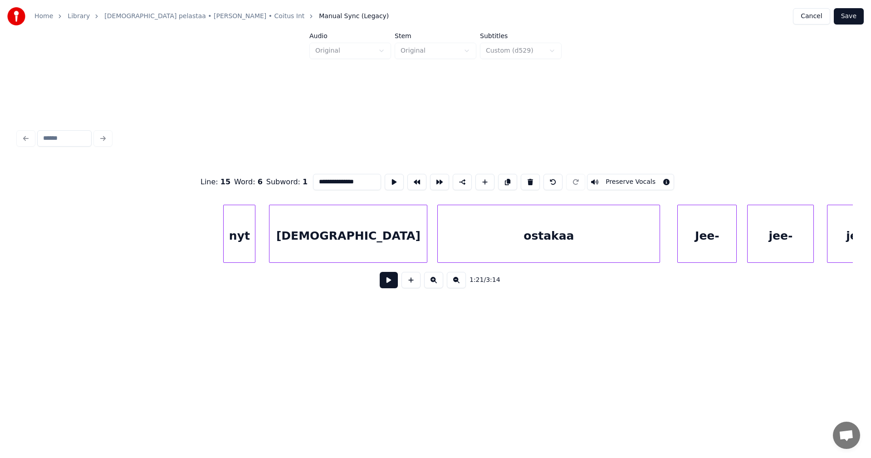
scroll to position [0, 14830]
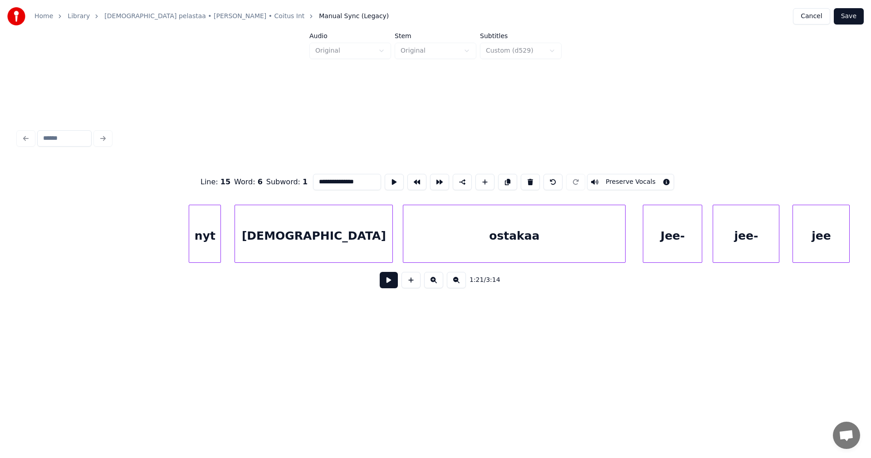
click at [346, 235] on div "[DEMOGRAPHIC_DATA]" at bounding box center [313, 236] width 157 height 62
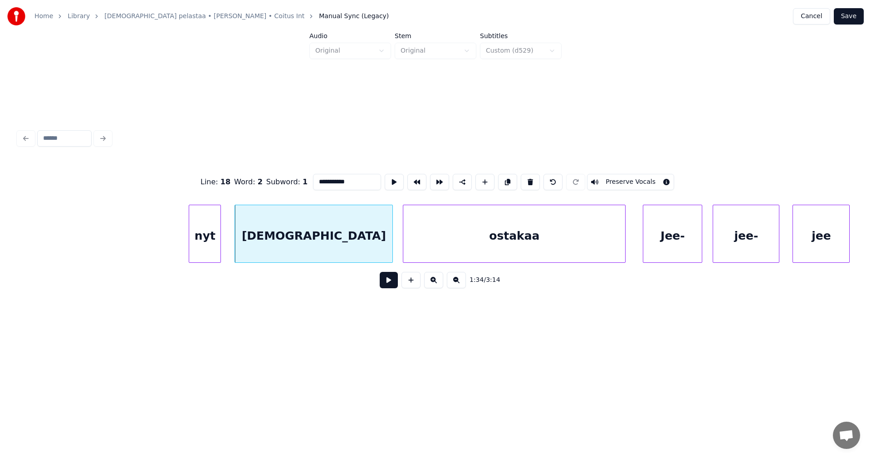
click at [318, 177] on input "**********" at bounding box center [347, 182] width 68 height 16
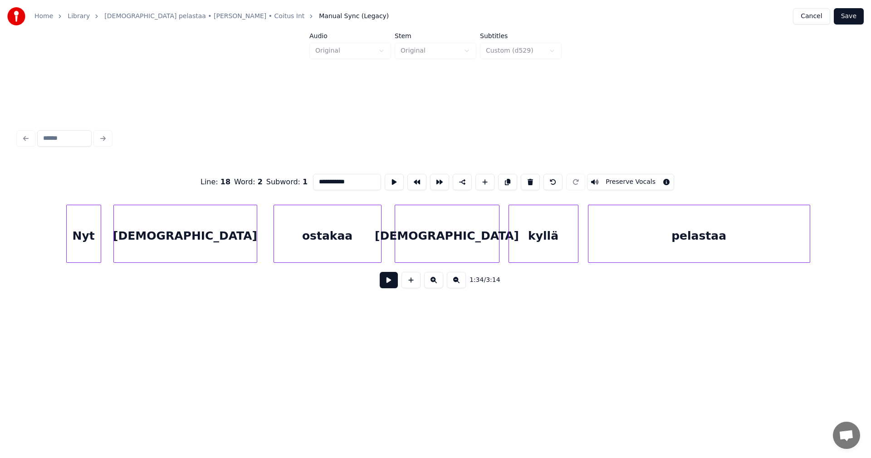
scroll to position [0, 16847]
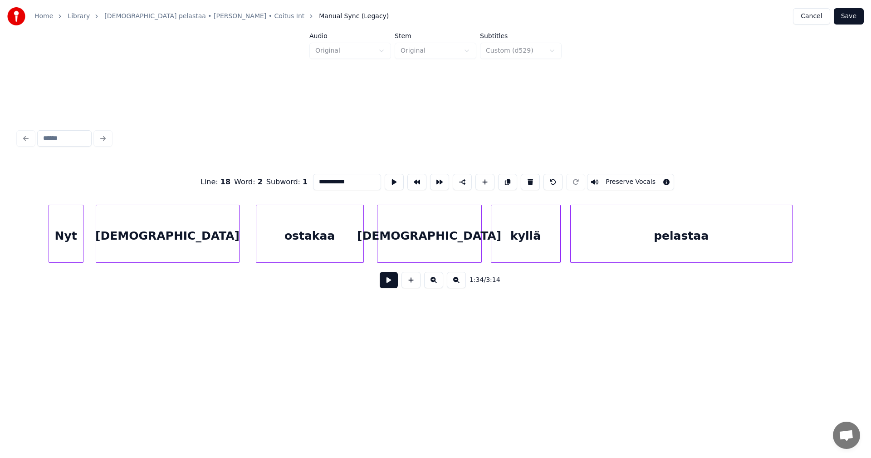
click at [196, 228] on div "[DEMOGRAPHIC_DATA]" at bounding box center [167, 236] width 143 height 62
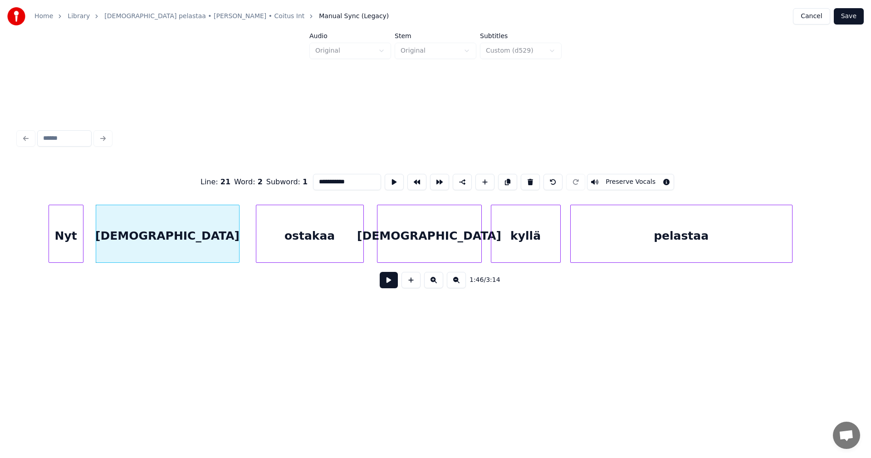
click at [318, 180] on input "**********" at bounding box center [347, 182] width 68 height 16
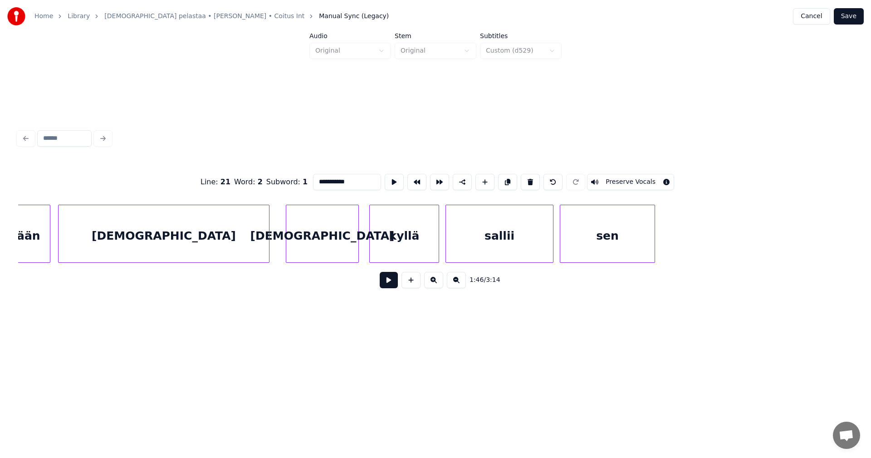
scroll to position [0, 21904]
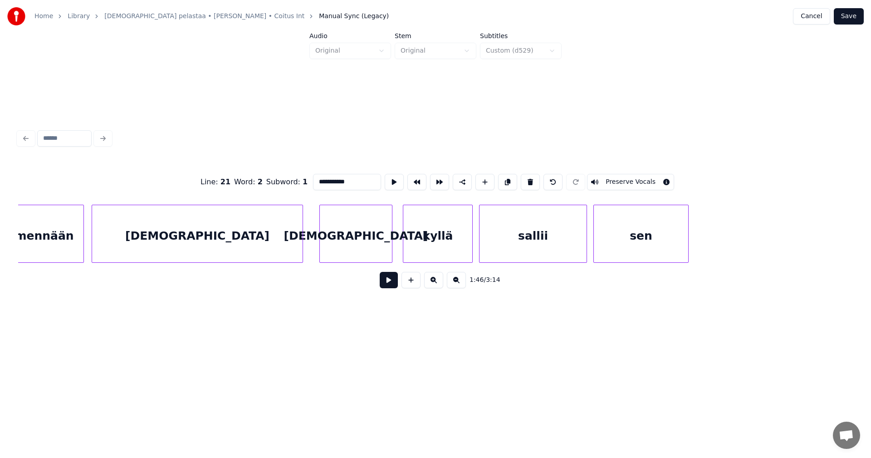
click at [256, 230] on div "[DEMOGRAPHIC_DATA]" at bounding box center [197, 236] width 210 height 62
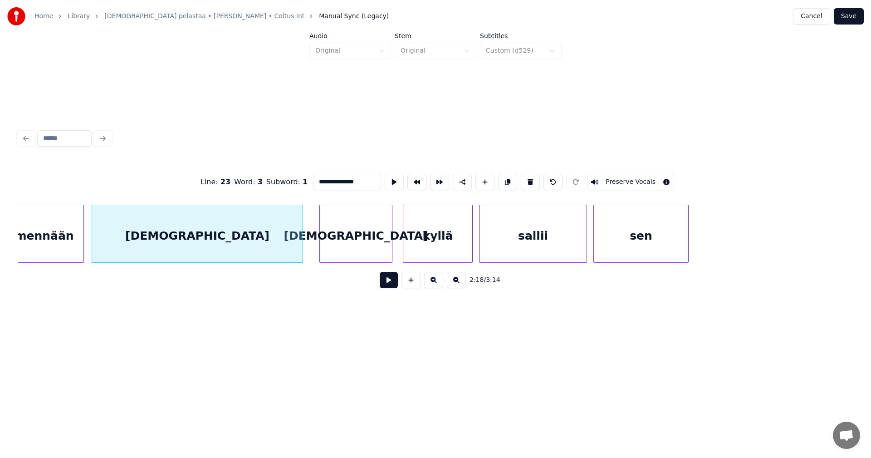
drag, startPoint x: 318, startPoint y: 178, endPoint x: 320, endPoint y: 188, distance: 10.2
click at [318, 179] on input "**********" at bounding box center [347, 182] width 68 height 16
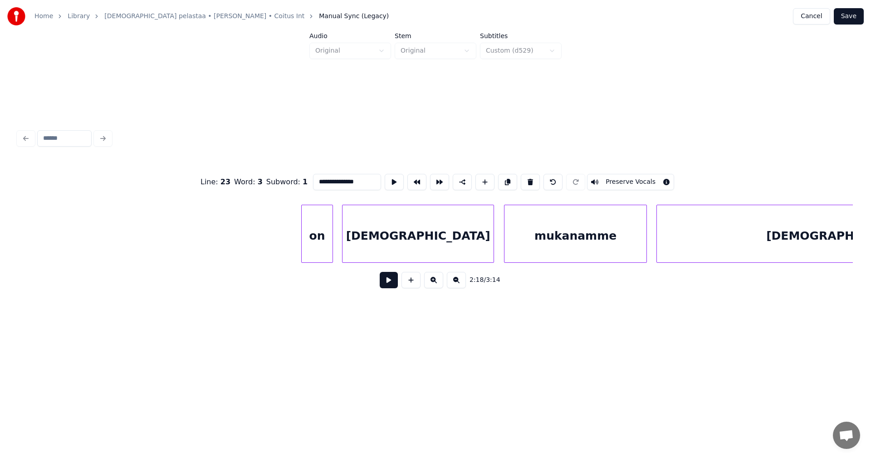
scroll to position [0, 22861]
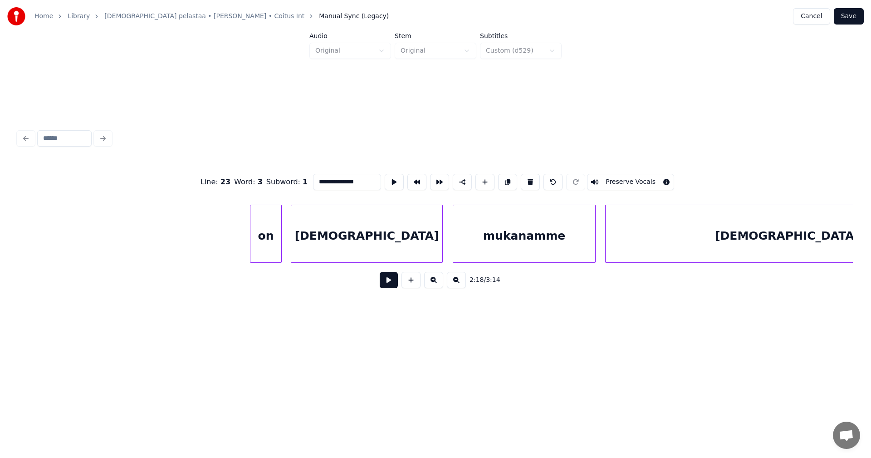
click at [428, 245] on div "[DEMOGRAPHIC_DATA]" at bounding box center [366, 236] width 151 height 62
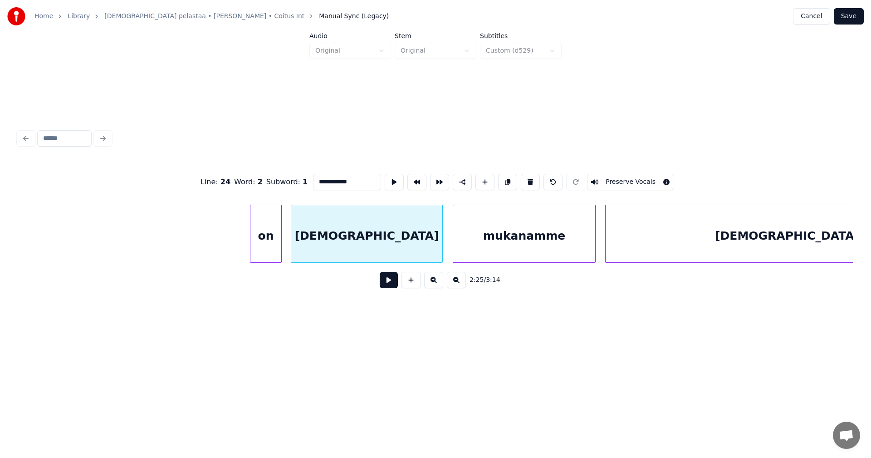
click at [318, 179] on input "**********" at bounding box center [347, 182] width 68 height 16
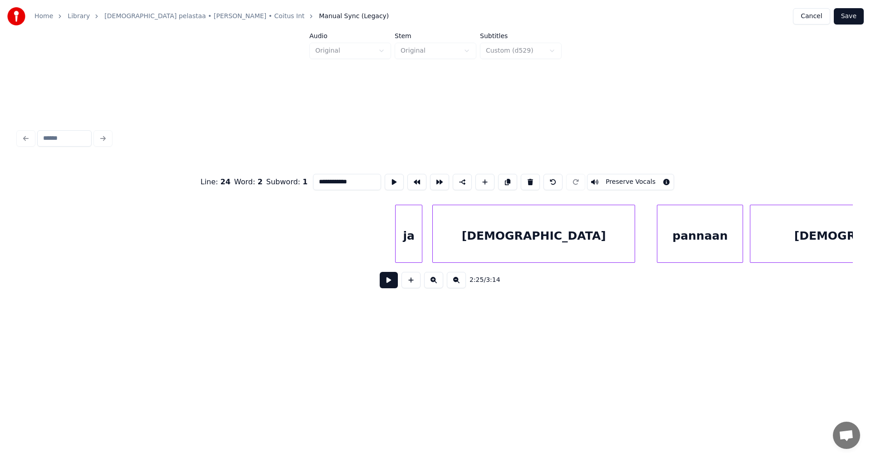
scroll to position [0, 23954]
click at [564, 249] on div "[DEMOGRAPHIC_DATA]" at bounding box center [517, 236] width 202 height 62
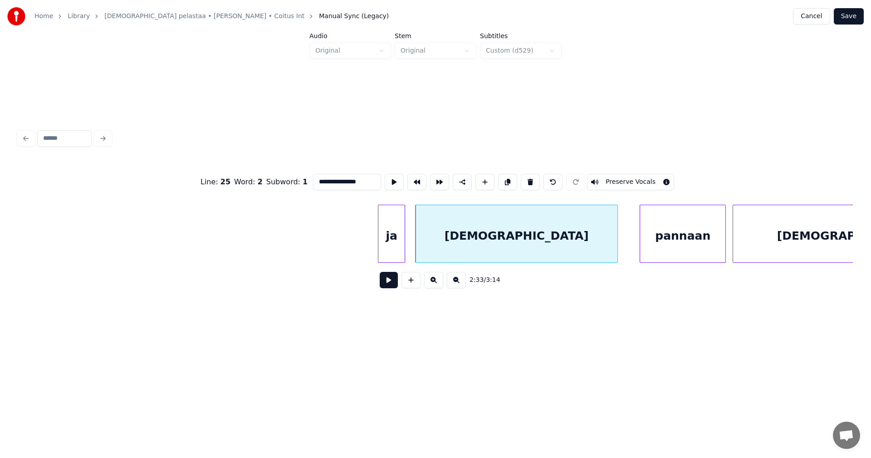
click at [318, 178] on input "**********" at bounding box center [347, 182] width 68 height 16
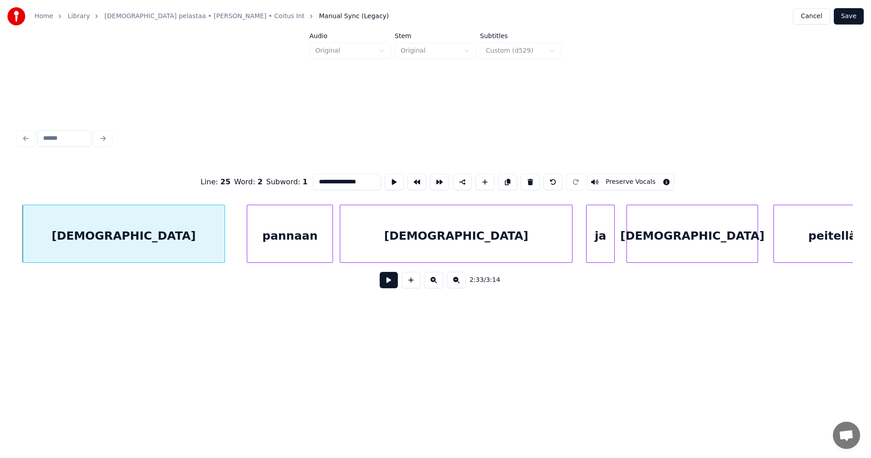
scroll to position [0, 24398]
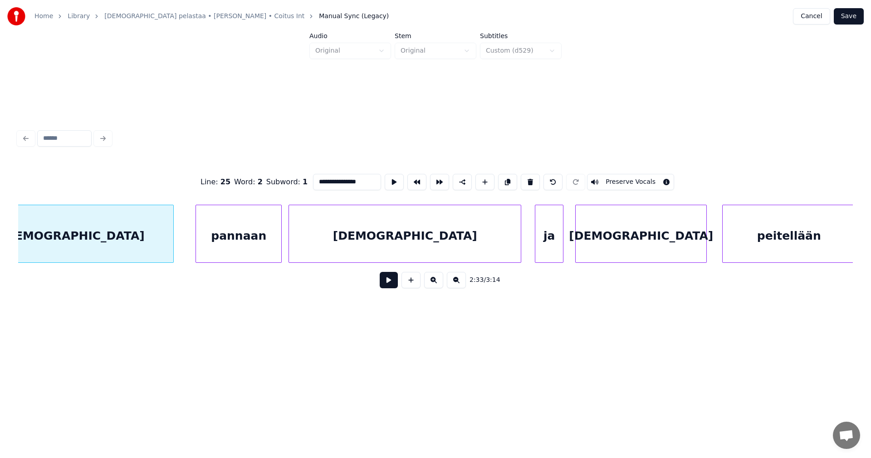
click at [443, 245] on div "[DEMOGRAPHIC_DATA]" at bounding box center [405, 236] width 232 height 62
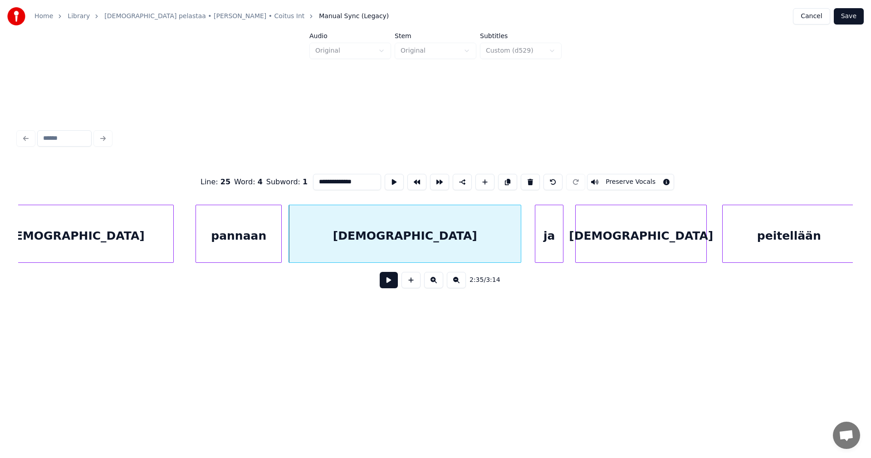
click at [318, 178] on input "**********" at bounding box center [347, 182] width 68 height 16
click at [627, 245] on div "[DEMOGRAPHIC_DATA]" at bounding box center [641, 236] width 131 height 62
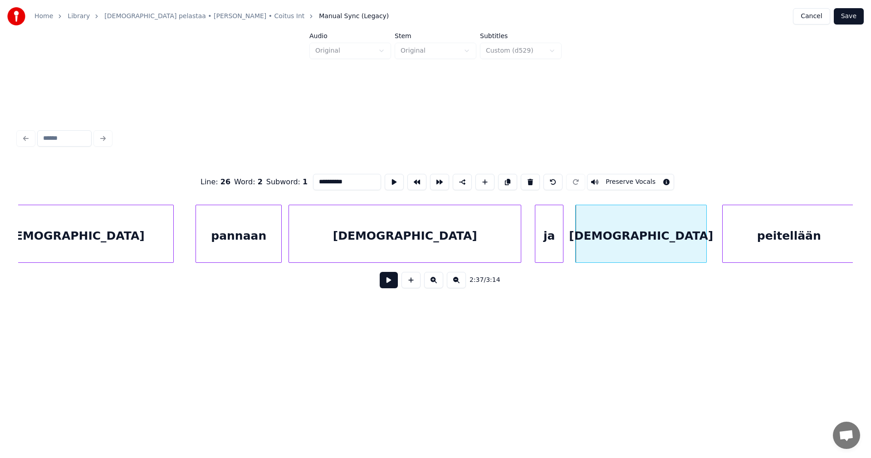
click at [317, 179] on input "**********" at bounding box center [347, 182] width 68 height 16
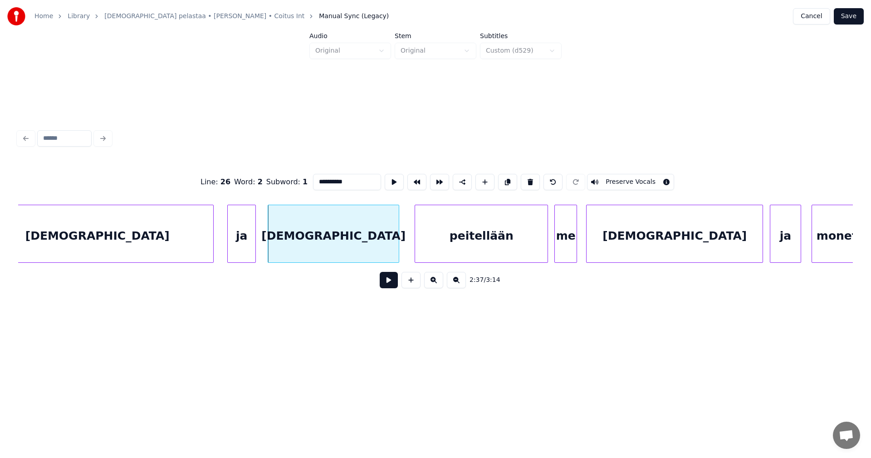
scroll to position [0, 24791]
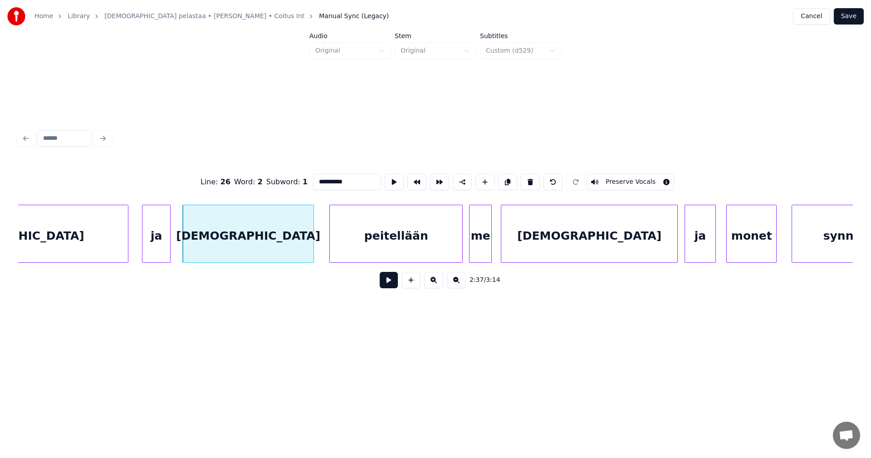
click at [621, 247] on div "[DEMOGRAPHIC_DATA]" at bounding box center [589, 236] width 176 height 62
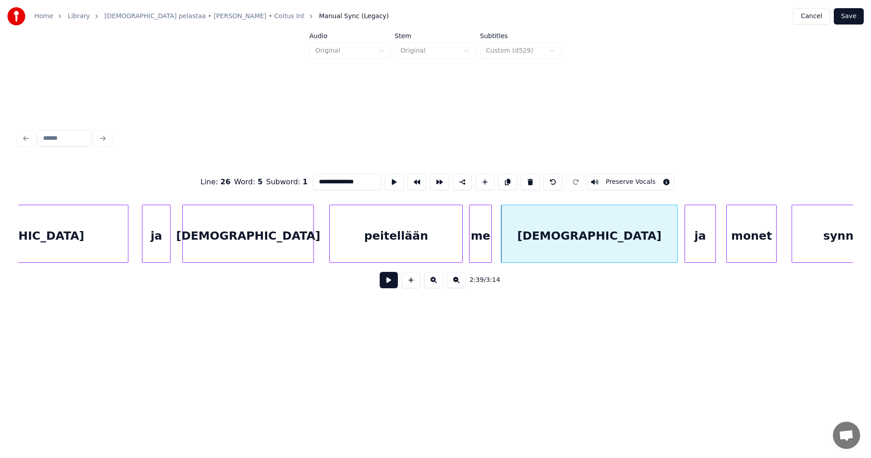
click at [318, 180] on input "**********" at bounding box center [347, 182] width 68 height 16
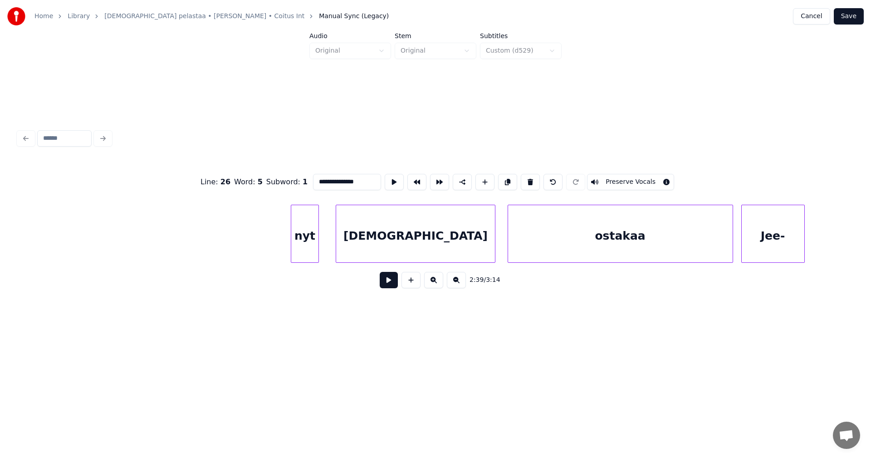
scroll to position [0, 27132]
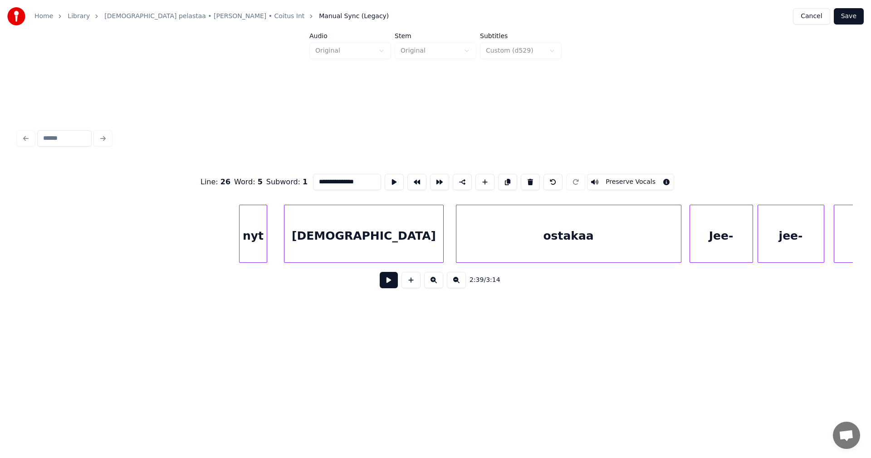
click at [418, 235] on div "[DEMOGRAPHIC_DATA]" at bounding box center [363, 236] width 158 height 62
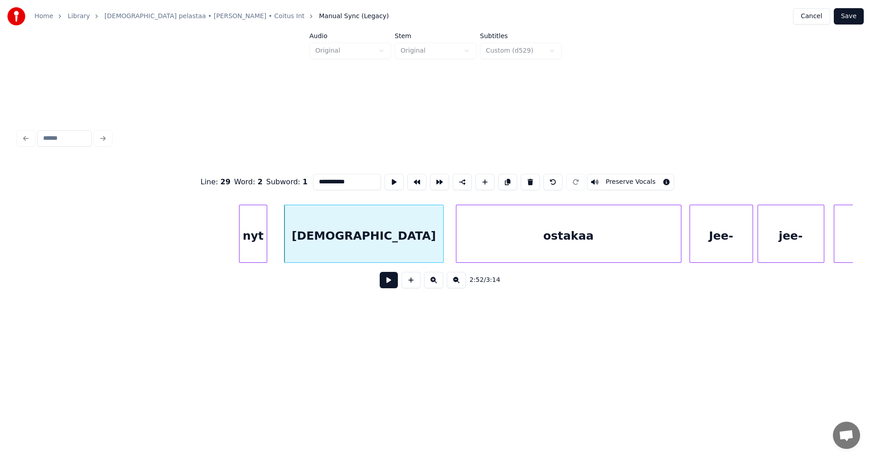
click at [317, 180] on input "**********" at bounding box center [347, 182] width 68 height 16
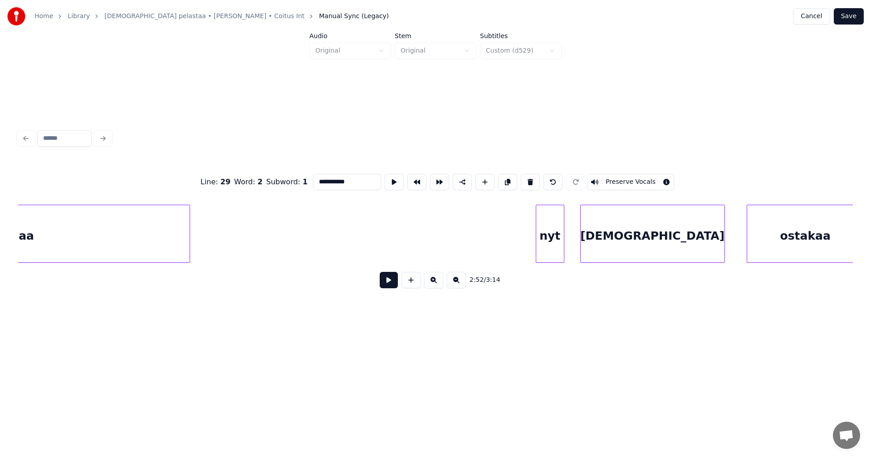
scroll to position [0, 28721]
click at [675, 248] on div "[DEMOGRAPHIC_DATA]" at bounding box center [636, 236] width 144 height 62
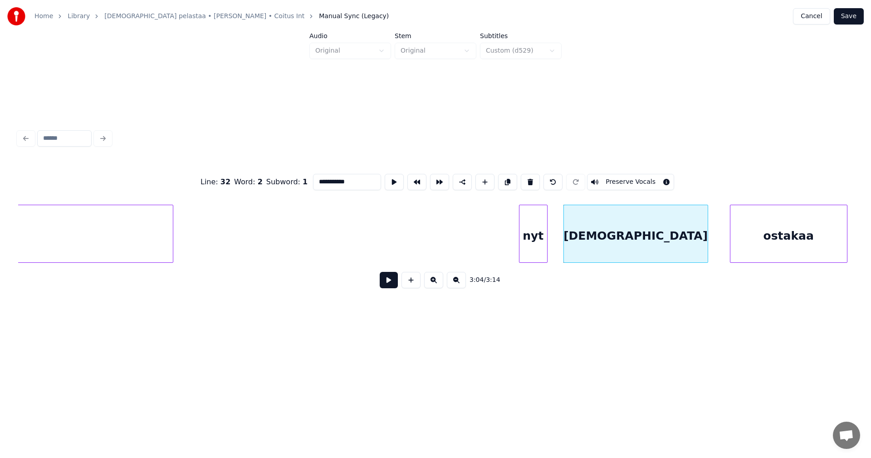
click at [318, 179] on input "**********" at bounding box center [347, 182] width 68 height 16
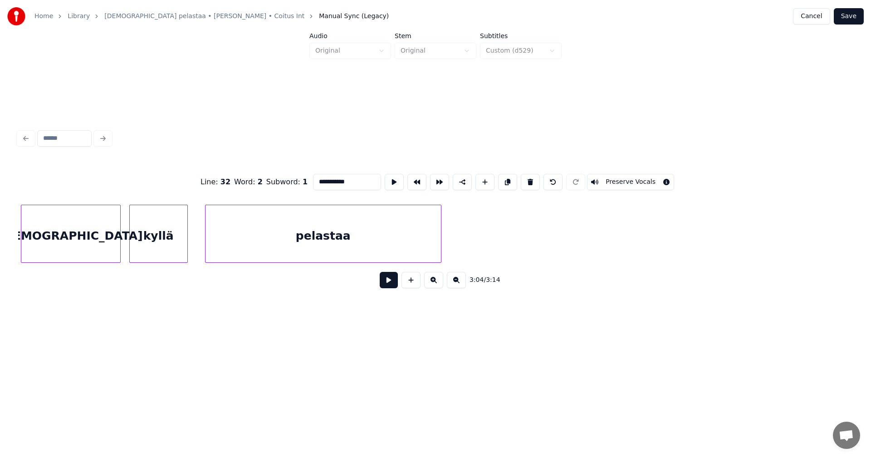
scroll to position [0, 29882]
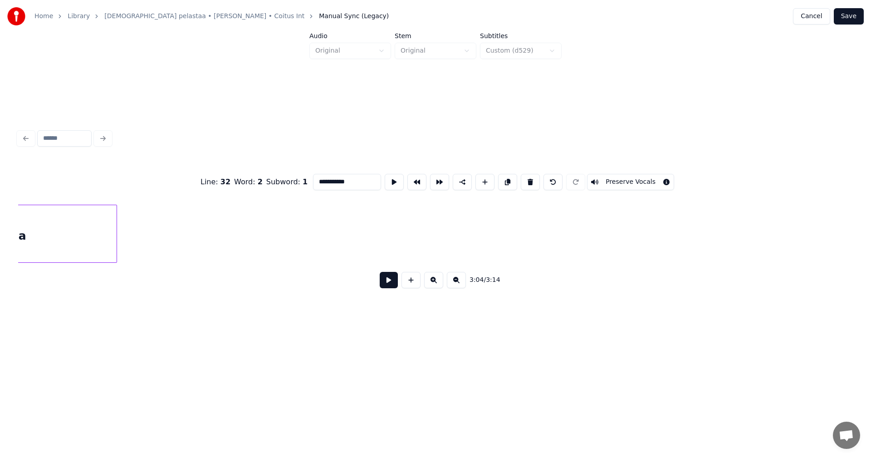
type input "**********"
click at [856, 19] on button "Save" at bounding box center [849, 16] width 30 height 16
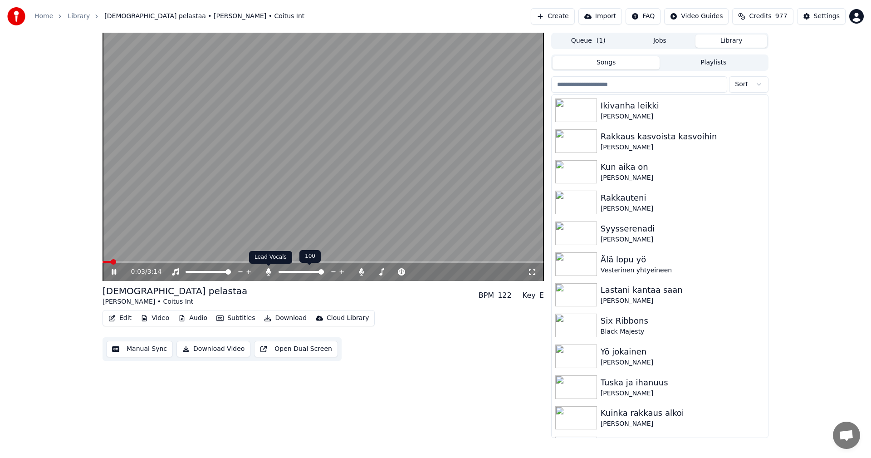
click at [270, 274] on icon at bounding box center [268, 271] width 5 height 7
click at [114, 262] on span at bounding box center [116, 261] width 5 height 5
click at [197, 261] on span at bounding box center [150, 262] width 95 height 2
click at [192, 261] on span at bounding box center [159, 262] width 112 height 2
click at [112, 271] on icon at bounding box center [114, 271] width 5 height 5
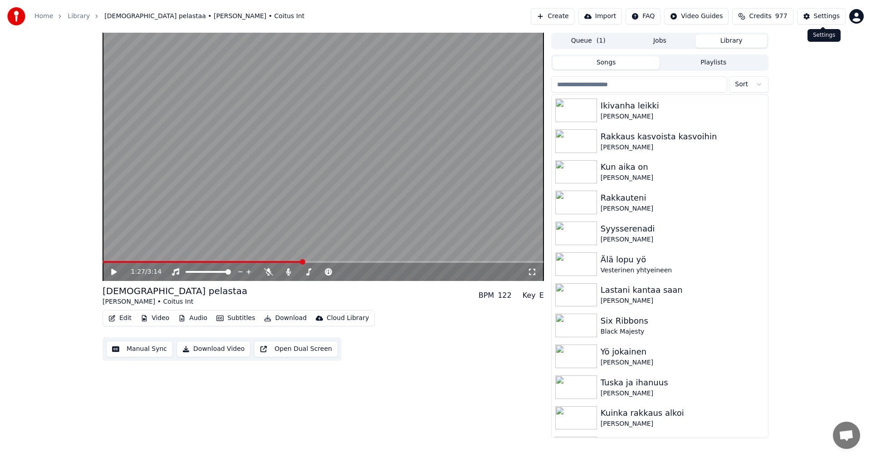
click at [823, 15] on div "Settings" at bounding box center [827, 16] width 26 height 9
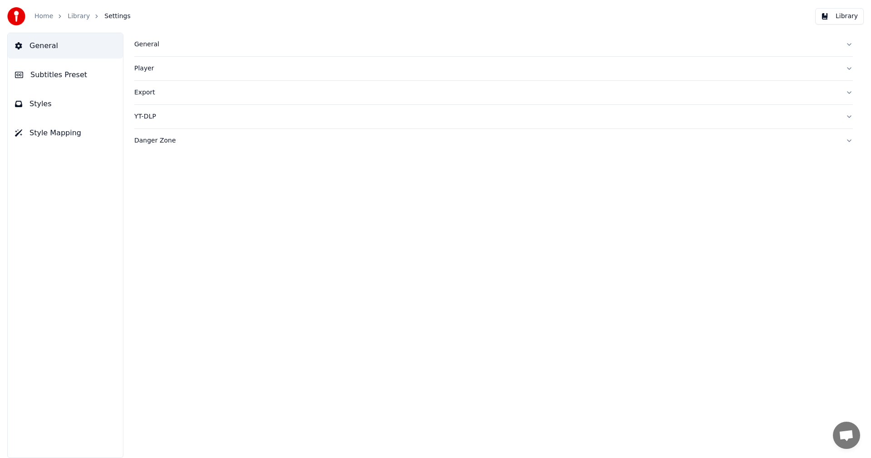
click at [54, 73] on span "Subtitles Preset" at bounding box center [58, 74] width 57 height 11
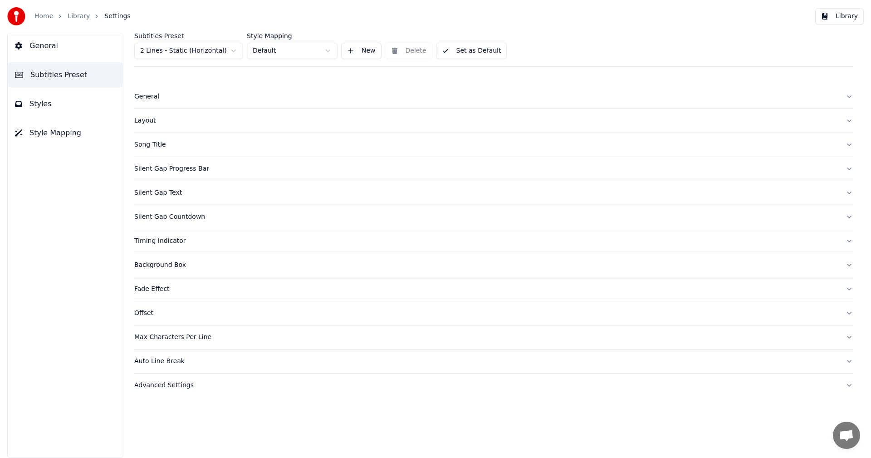
click at [209, 47] on html "Home Library Settings Library General Subtitles Preset Styles Style Mapping Sub…" at bounding box center [435, 229] width 871 height 458
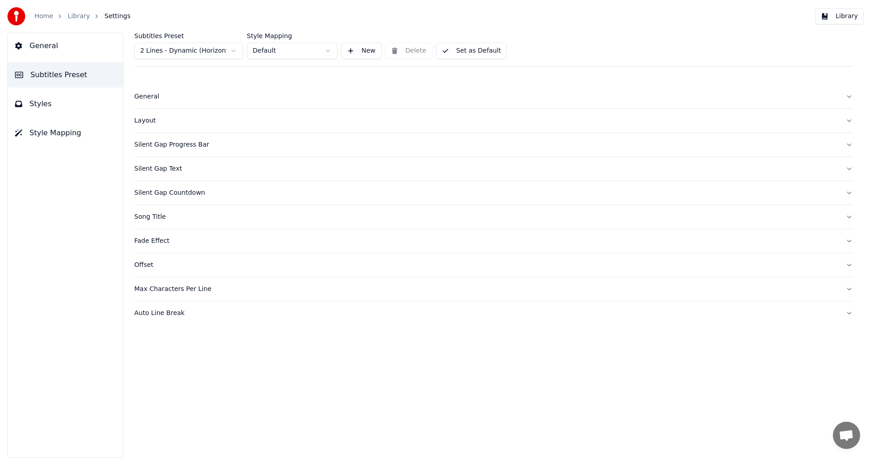
click at [39, 106] on span "Styles" at bounding box center [40, 103] width 22 height 11
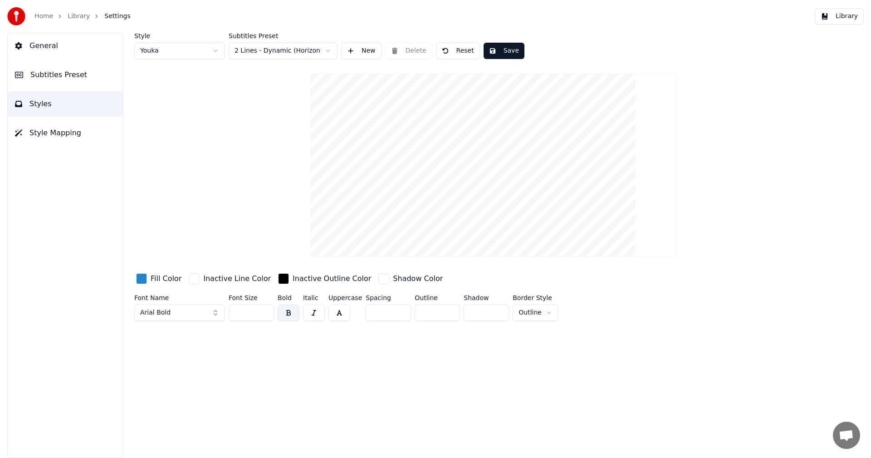
click at [265, 310] on input "**" at bounding box center [251, 312] width 45 height 16
click at [265, 309] on input "**" at bounding box center [251, 312] width 45 height 16
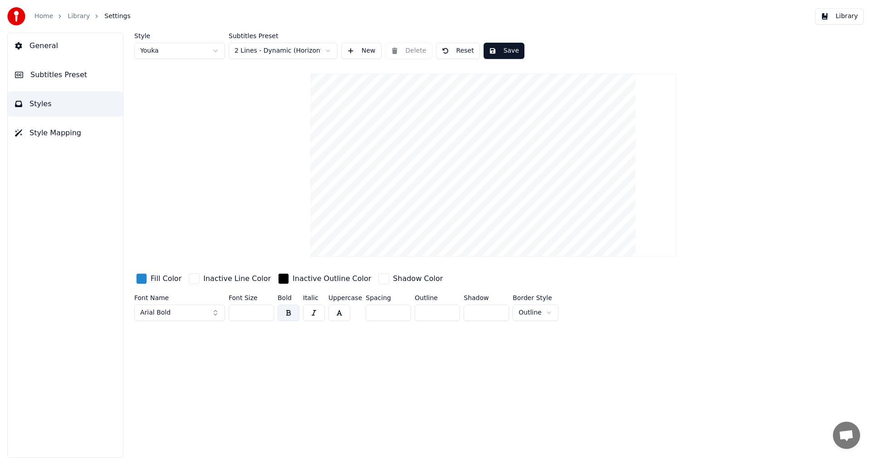
type input "**"
click at [264, 309] on input "**" at bounding box center [251, 312] width 45 height 16
click at [504, 55] on button "Save" at bounding box center [504, 51] width 41 height 16
click at [840, 17] on button "Library" at bounding box center [839, 16] width 49 height 16
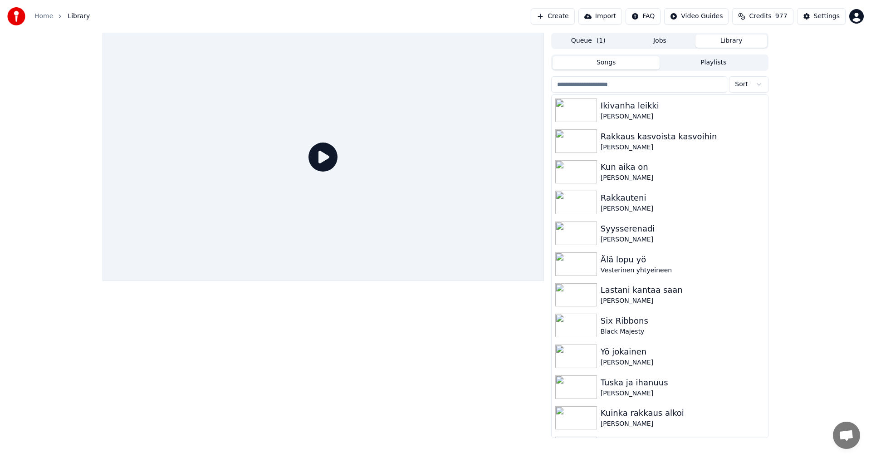
click at [596, 83] on input "search" at bounding box center [639, 84] width 176 height 16
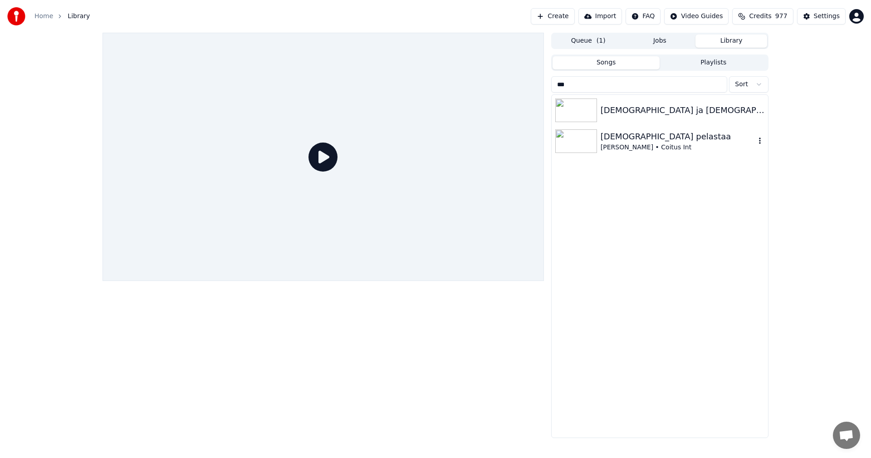
type input "***"
click at [592, 133] on img at bounding box center [576, 141] width 42 height 24
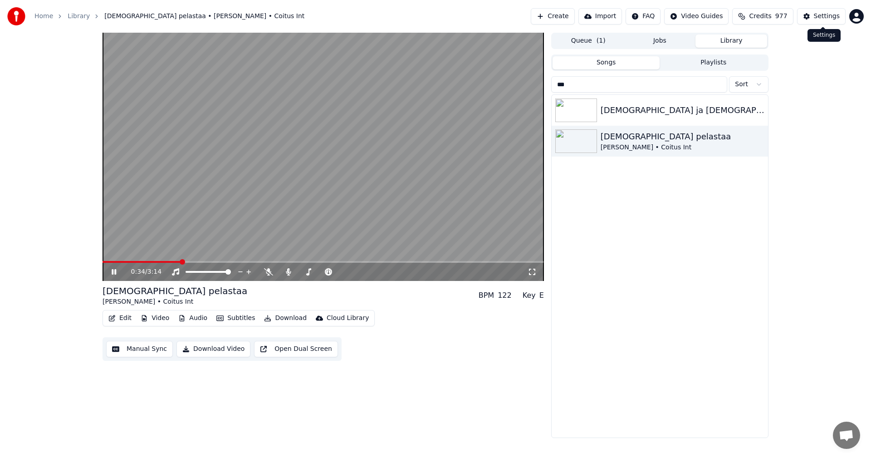
click at [824, 19] on div "Settings" at bounding box center [827, 16] width 26 height 9
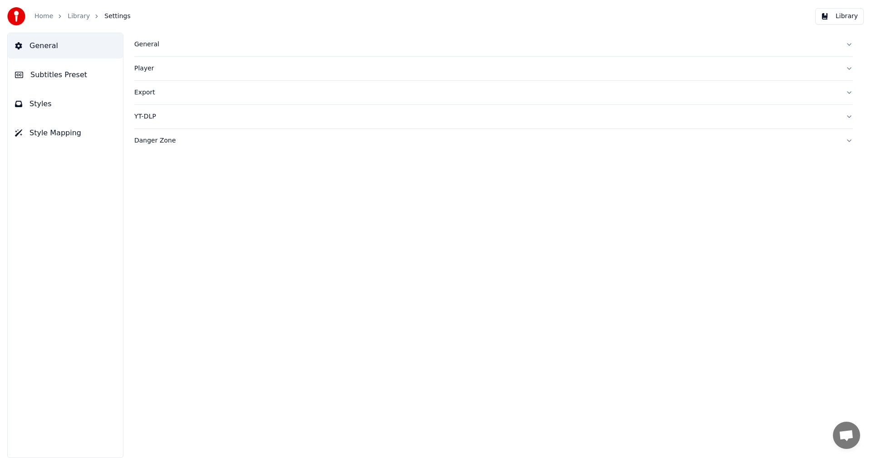
click at [57, 72] on span "Subtitles Preset" at bounding box center [58, 74] width 57 height 11
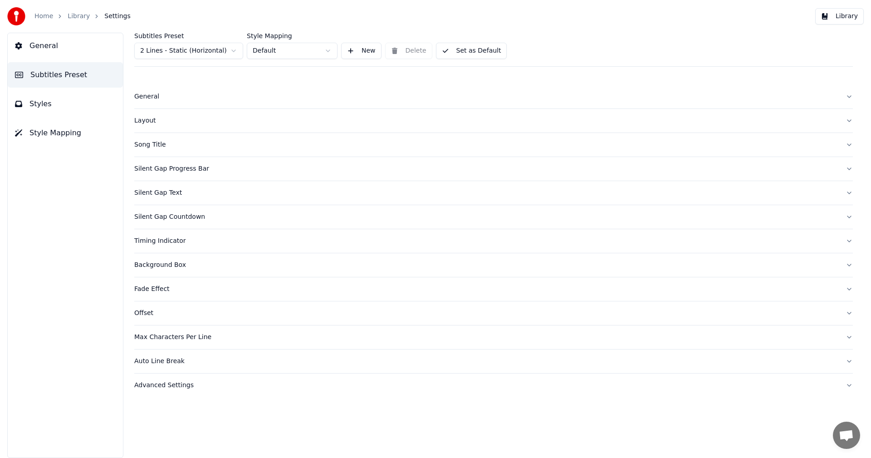
click at [205, 54] on html "Home Library Settings Library General Subtitles Preset Styles Style Mapping Sub…" at bounding box center [435, 229] width 871 height 458
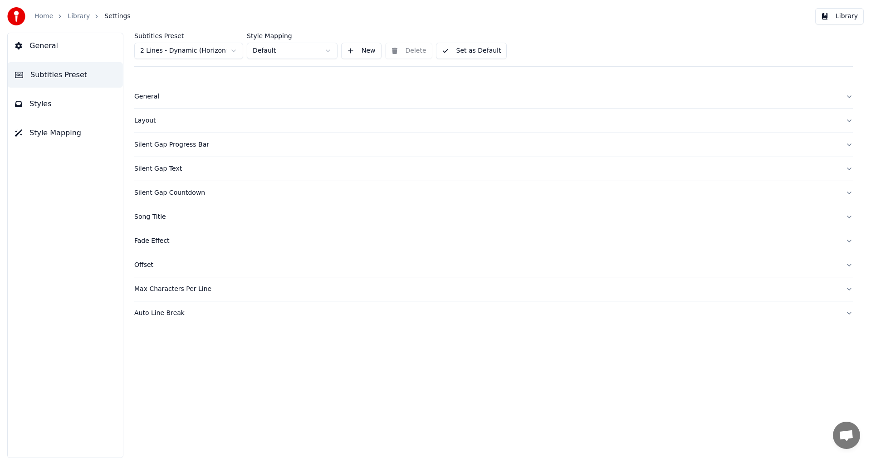
click at [52, 108] on button "Styles" at bounding box center [65, 103] width 115 height 25
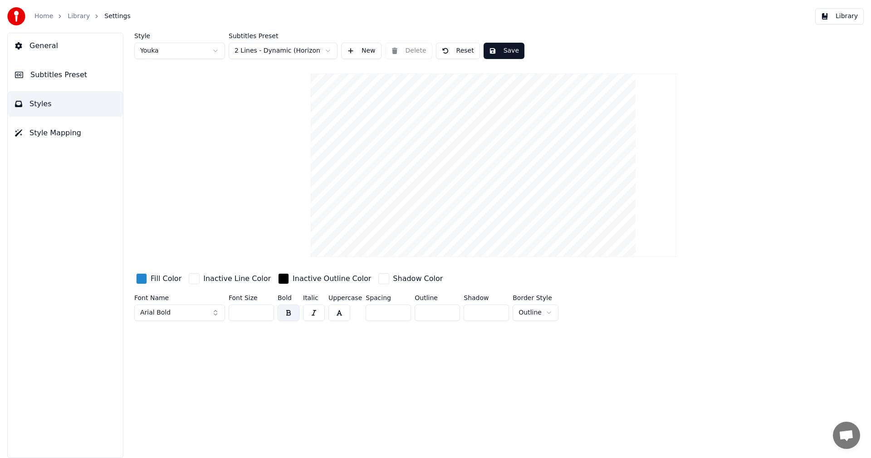
click at [264, 314] on input "**" at bounding box center [251, 312] width 45 height 16
type input "**"
click at [264, 314] on input "**" at bounding box center [251, 312] width 45 height 16
click at [504, 50] on button "Save" at bounding box center [504, 51] width 41 height 16
click at [845, 19] on button "Library" at bounding box center [839, 16] width 49 height 16
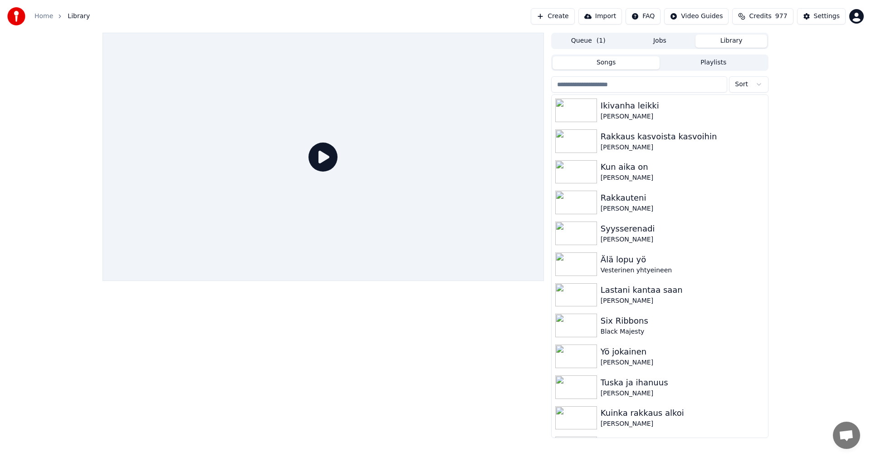
click at [626, 86] on input "search" at bounding box center [639, 84] width 176 height 16
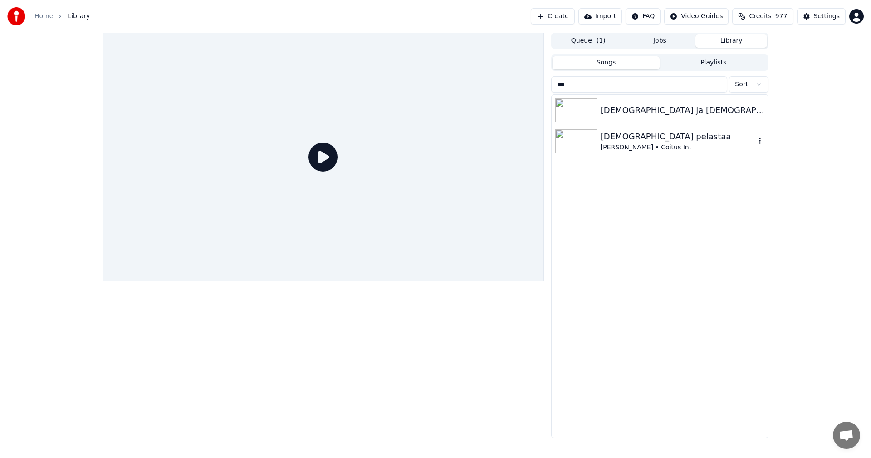
type input "***"
click at [582, 141] on img at bounding box center [576, 141] width 42 height 24
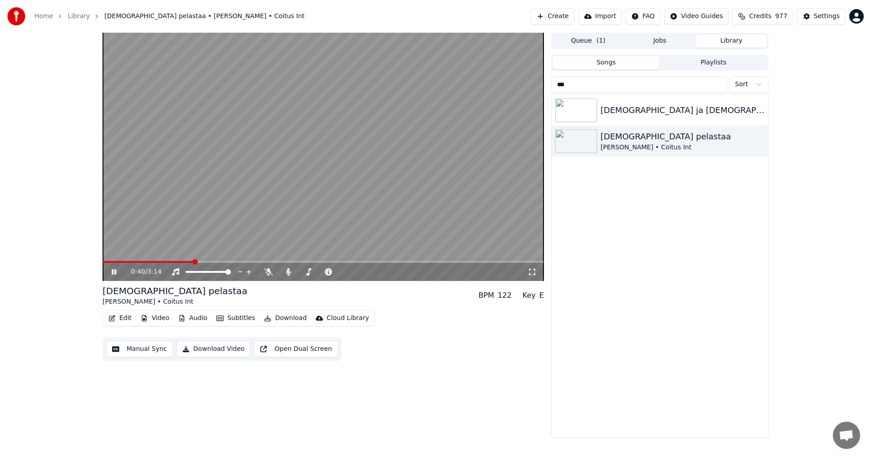
click at [111, 272] on icon at bounding box center [120, 271] width 21 height 7
click at [113, 271] on icon at bounding box center [113, 272] width 5 height 6
click at [115, 272] on icon at bounding box center [114, 271] width 5 height 5
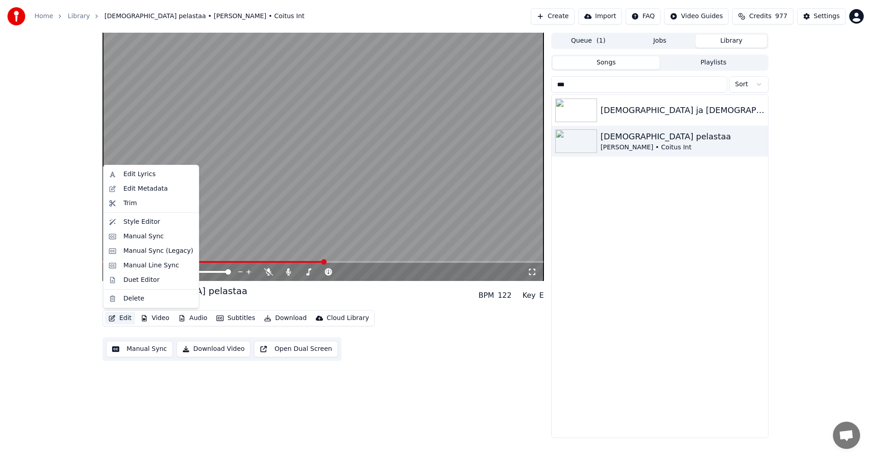
click at [119, 318] on button "Edit" at bounding box center [120, 318] width 30 height 13
click at [146, 253] on div "Manual Sync (Legacy)" at bounding box center [158, 250] width 70 height 9
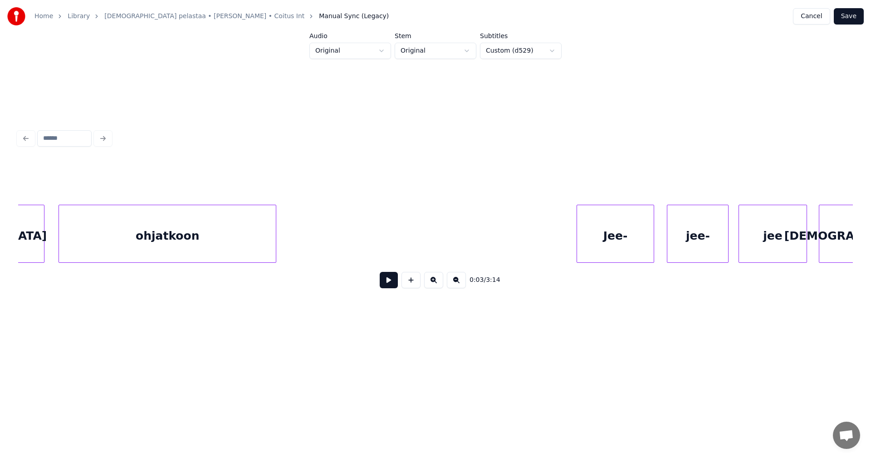
scroll to position [0, 13737]
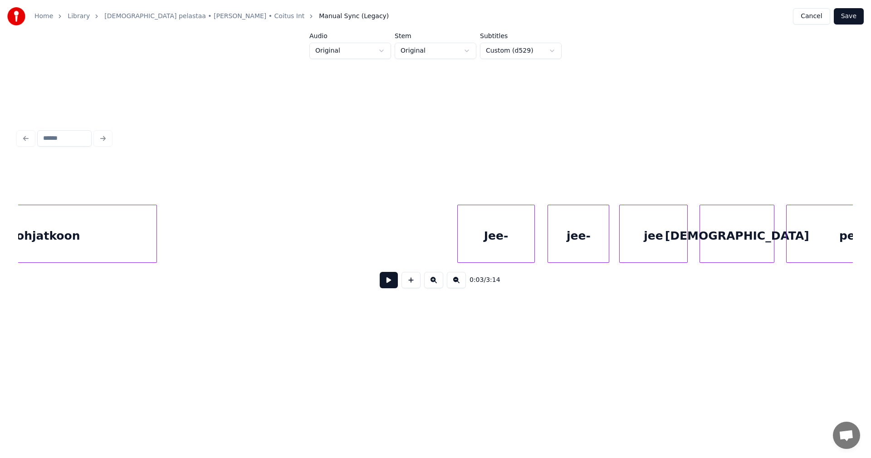
click at [501, 248] on div "Jee-" at bounding box center [496, 236] width 77 height 62
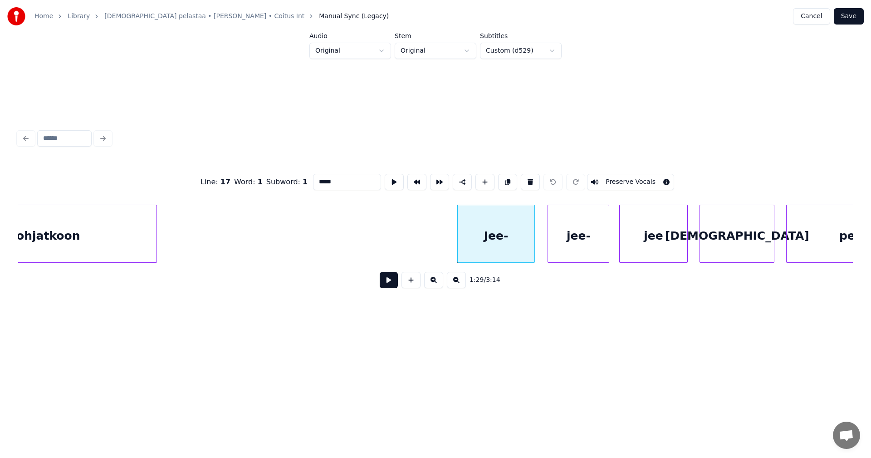
click at [339, 182] on input "****" at bounding box center [347, 182] width 68 height 16
type input "****"
click at [849, 18] on button "Save" at bounding box center [849, 16] width 30 height 16
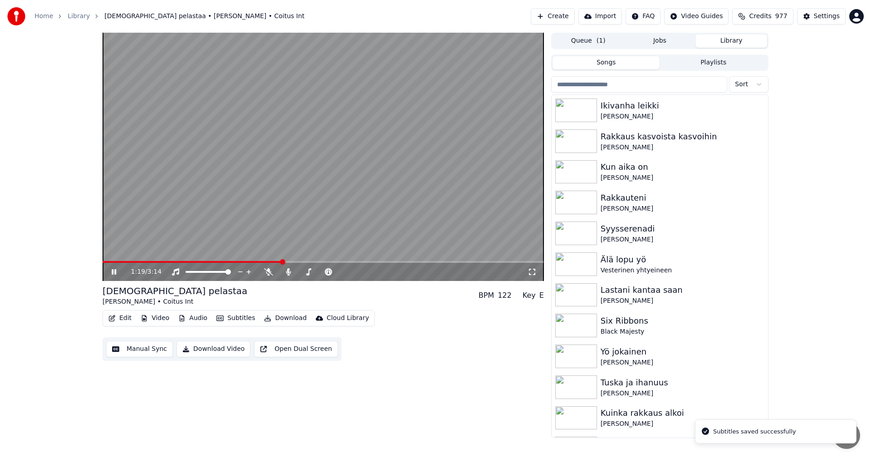
click at [282, 262] on span at bounding box center [323, 262] width 441 height 2
click at [389, 262] on span at bounding box center [323, 262] width 441 height 2
click at [401, 262] on span at bounding box center [323, 262] width 441 height 2
click at [412, 261] on span at bounding box center [323, 262] width 441 height 2
click at [447, 261] on span at bounding box center [296, 262] width 387 height 2
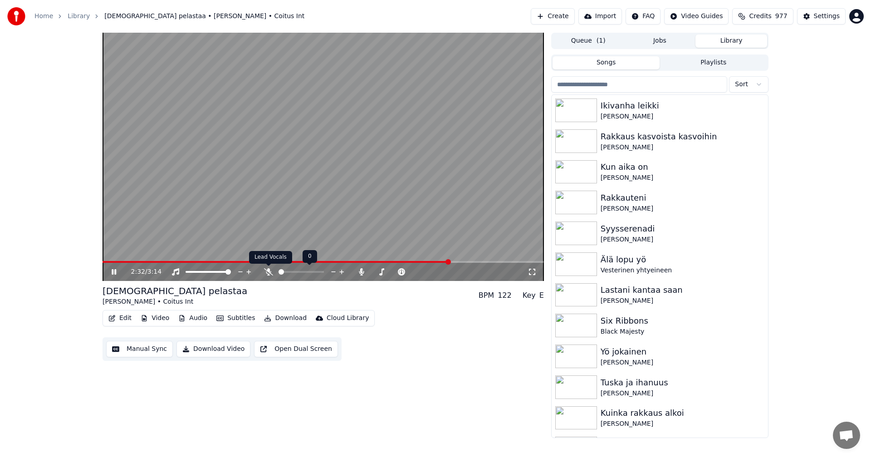
click at [269, 269] on icon at bounding box center [268, 271] width 9 height 7
click at [270, 271] on icon at bounding box center [268, 271] width 9 height 7
click at [114, 272] on icon at bounding box center [120, 271] width 21 height 7
click at [528, 273] on icon at bounding box center [532, 271] width 9 height 7
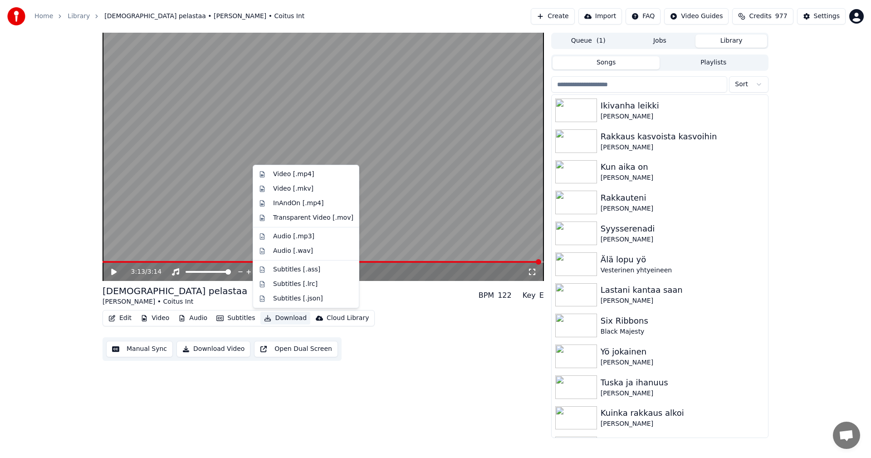
click at [289, 316] on button "Download" at bounding box center [285, 318] width 50 height 13
click at [309, 175] on div "Video [.mp4]" at bounding box center [313, 174] width 80 height 9
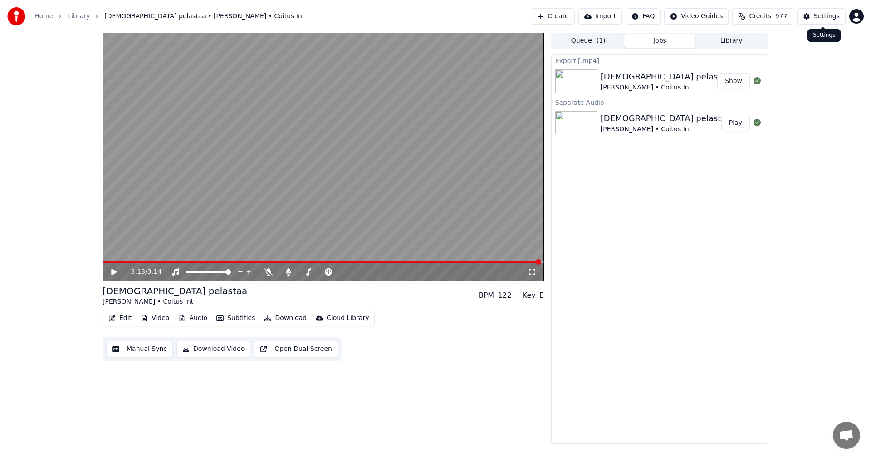
click at [817, 16] on div "Settings" at bounding box center [827, 16] width 26 height 9
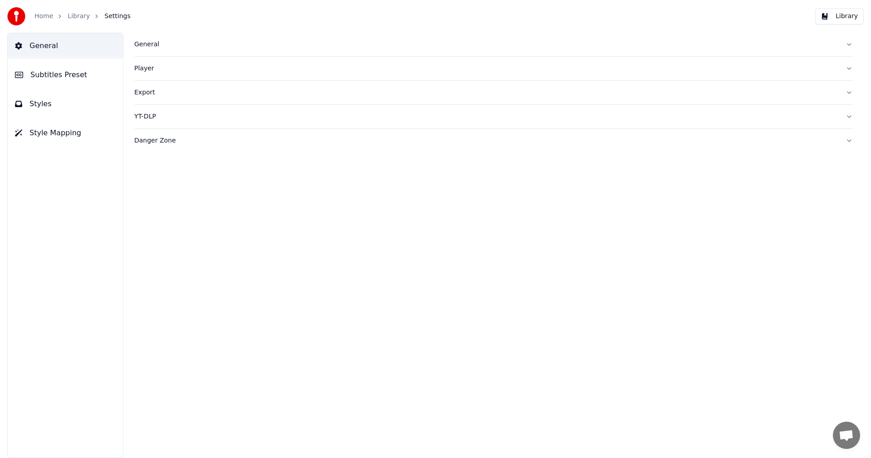
click at [57, 73] on span "Subtitles Preset" at bounding box center [58, 74] width 57 height 11
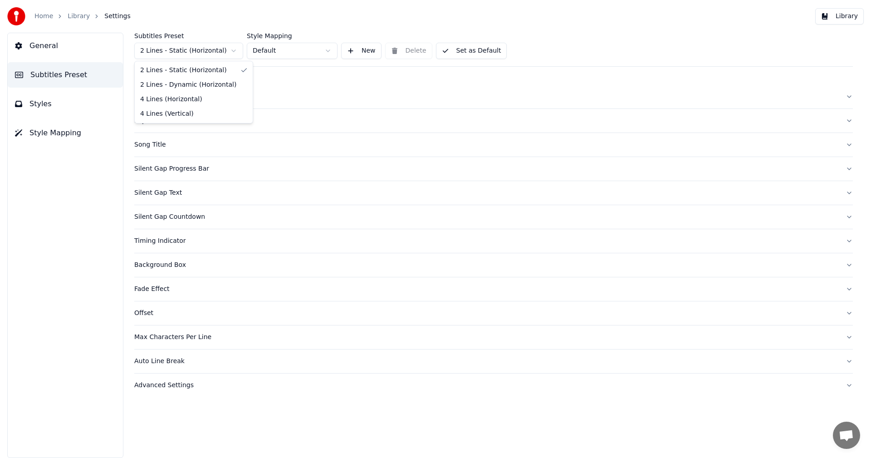
click at [199, 50] on html "Home Library Settings Library General Subtitles Preset Styles Style Mapping Sub…" at bounding box center [435, 229] width 871 height 458
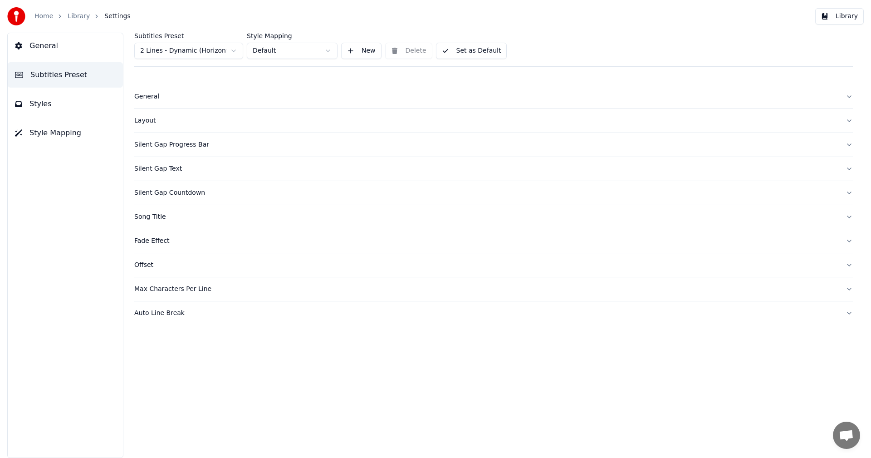
click at [193, 142] on div "Silent Gap Progress Bar" at bounding box center [486, 144] width 704 height 9
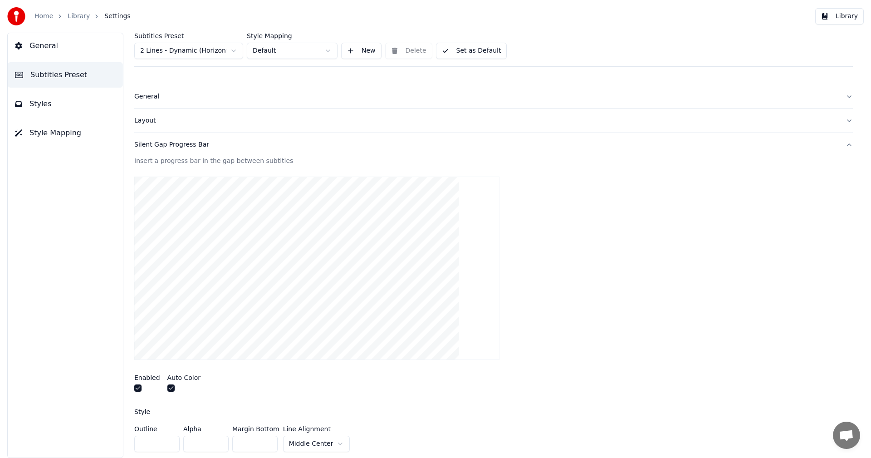
click at [534, 224] on div at bounding box center [493, 268] width 719 height 198
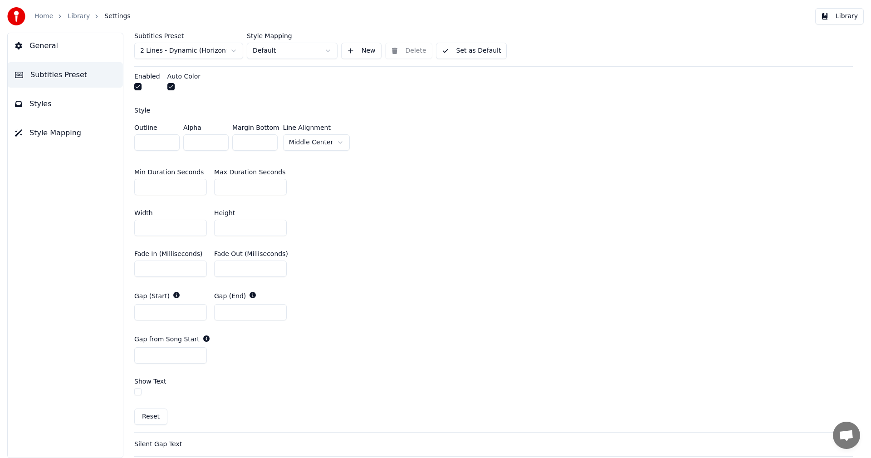
scroll to position [318, 0]
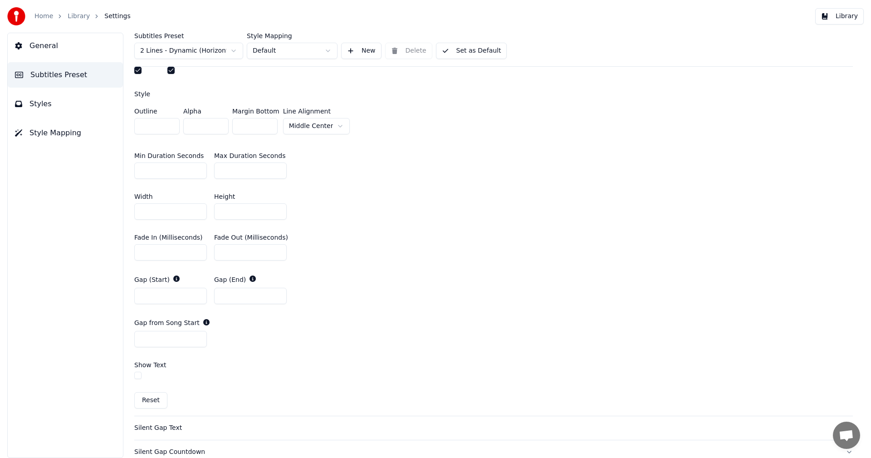
click at [151, 401] on button "Reset" at bounding box center [150, 400] width 33 height 16
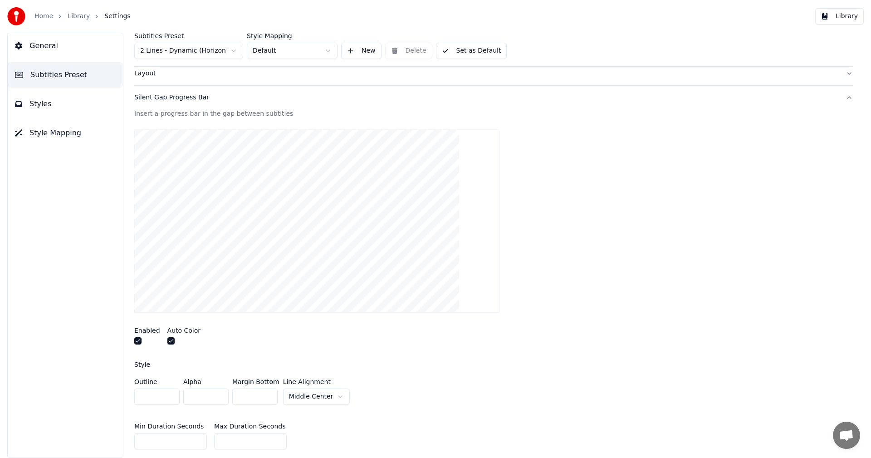
scroll to position [45, 0]
click at [833, 15] on button "Library" at bounding box center [839, 16] width 49 height 16
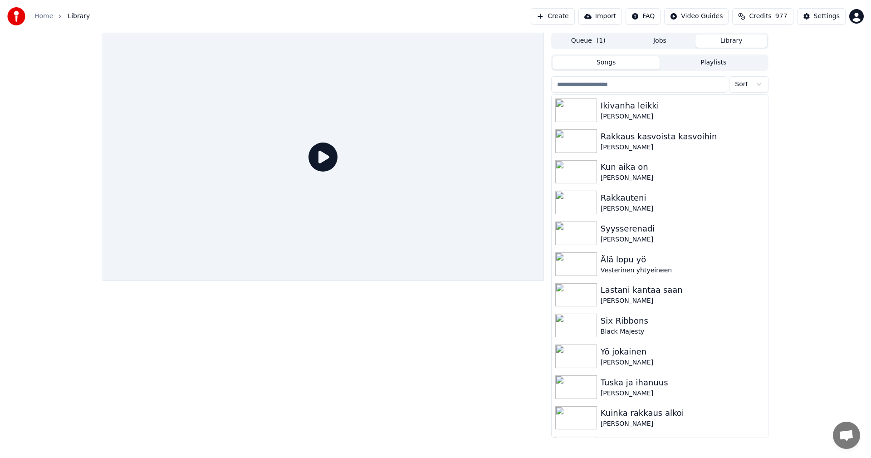
click at [610, 82] on input "search" at bounding box center [639, 84] width 176 height 16
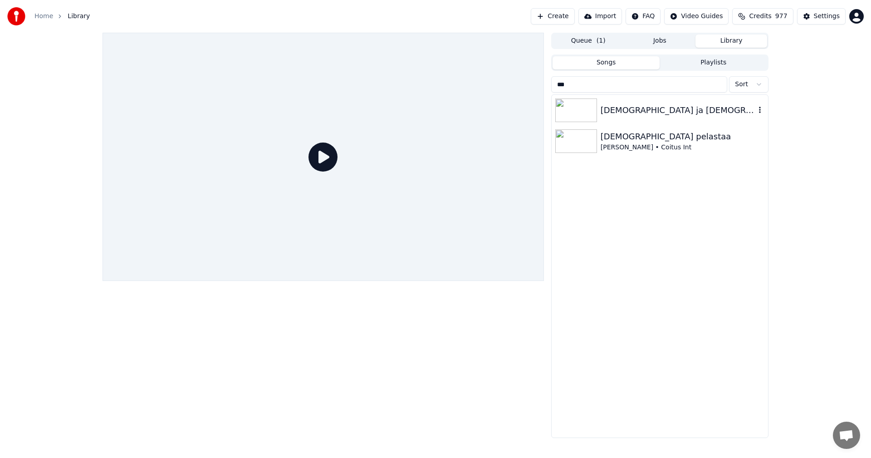
type input "***"
click at [577, 127] on div "[DEMOGRAPHIC_DATA] pelastaa [PERSON_NAME] • Coitus Int" at bounding box center [660, 141] width 216 height 31
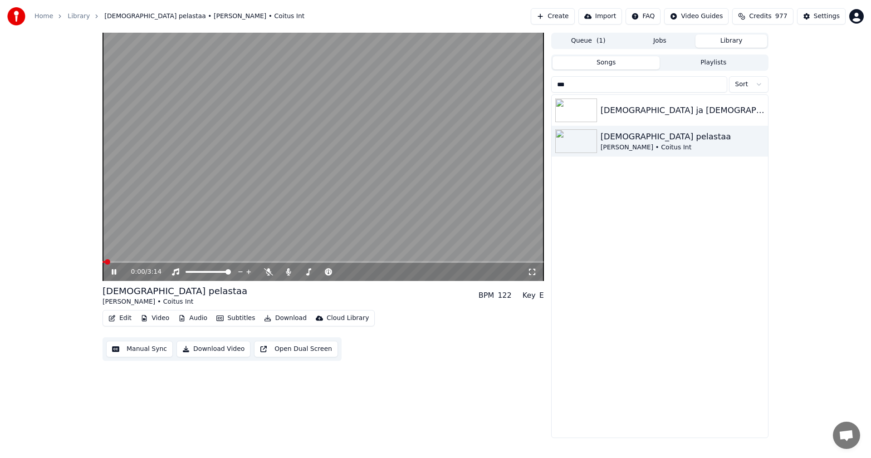
click at [231, 264] on div "0:00 / 3:14" at bounding box center [323, 272] width 441 height 18
click at [233, 263] on span at bounding box center [323, 262] width 441 height 2
click at [262, 262] on span at bounding box center [323, 262] width 441 height 2
click at [298, 262] on span at bounding box center [323, 262] width 441 height 2
click at [321, 261] on span at bounding box center [323, 262] width 441 height 2
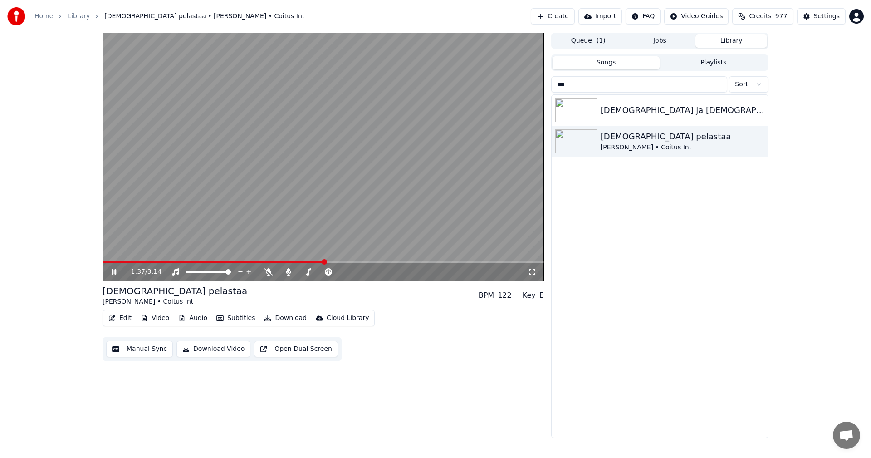
click at [336, 263] on span at bounding box center [323, 262] width 441 height 2
click at [380, 261] on span at bounding box center [323, 262] width 441 height 2
click at [394, 262] on span at bounding box center [323, 262] width 441 height 2
click at [114, 270] on icon at bounding box center [120, 271] width 21 height 7
click at [115, 269] on icon at bounding box center [120, 271] width 21 height 7
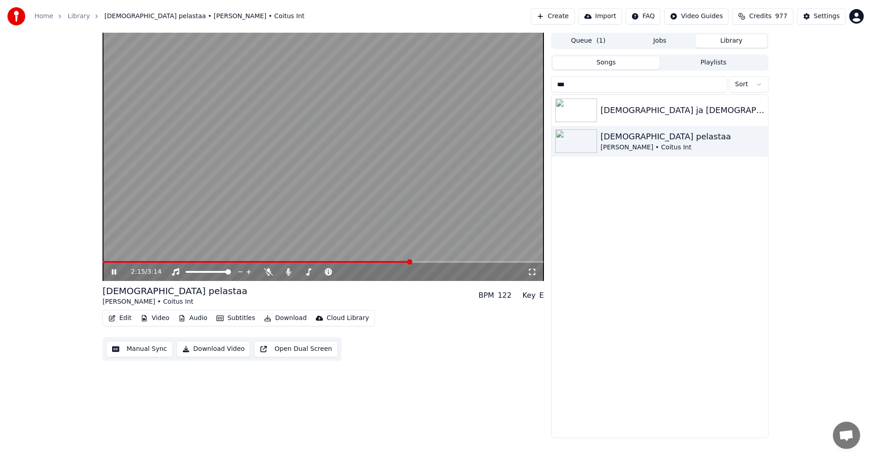
click at [112, 271] on icon at bounding box center [114, 271] width 5 height 5
click at [128, 321] on button "Edit" at bounding box center [120, 318] width 30 height 13
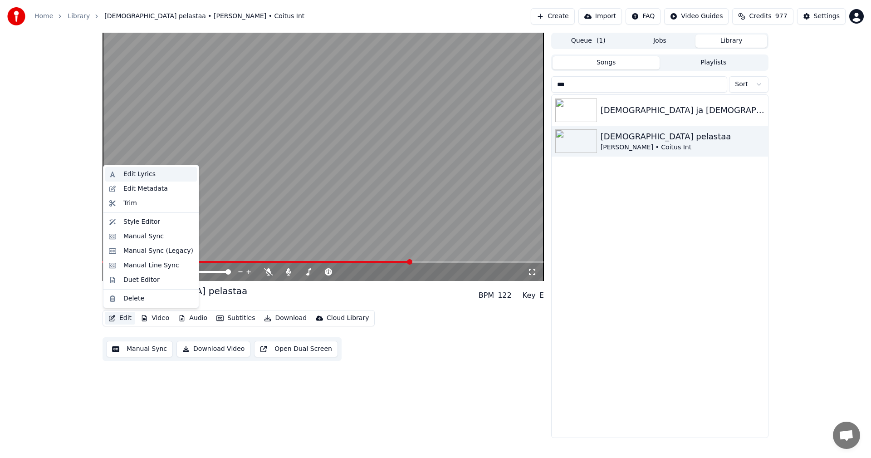
click at [159, 179] on div "Edit Lyrics" at bounding box center [151, 174] width 92 height 15
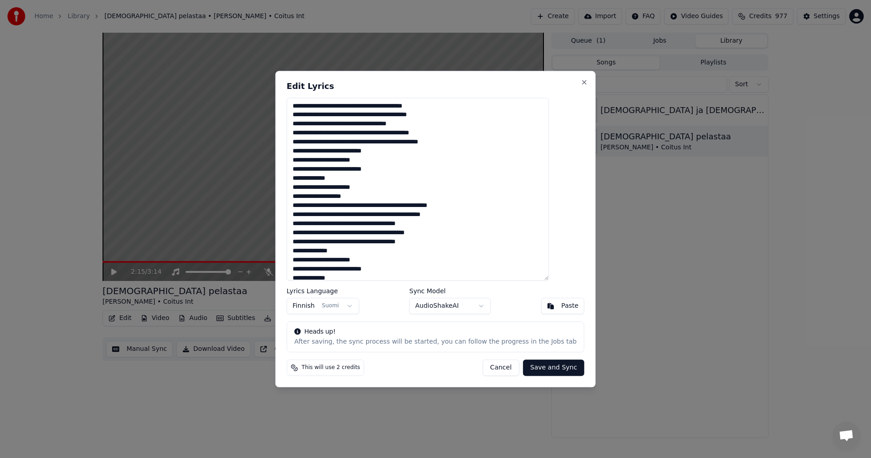
click at [494, 367] on button "Cancel" at bounding box center [500, 367] width 37 height 16
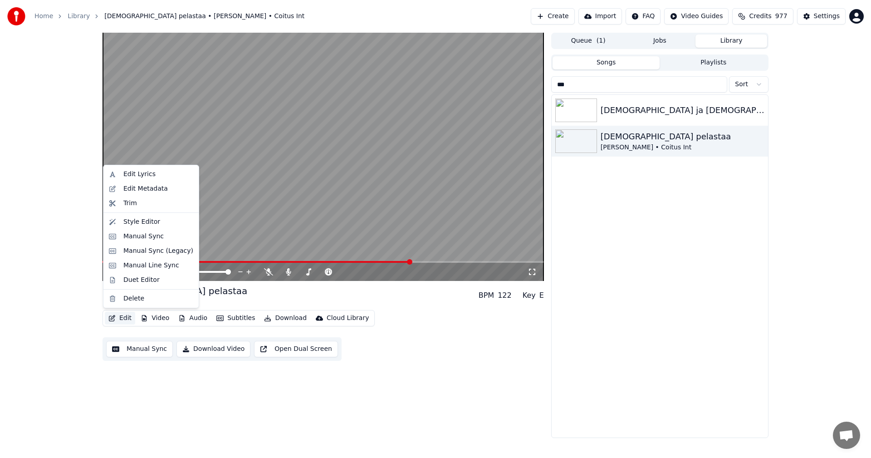
click at [120, 319] on button "Edit" at bounding box center [120, 318] width 30 height 13
click at [138, 264] on div "Manual Line Sync" at bounding box center [151, 265] width 56 height 9
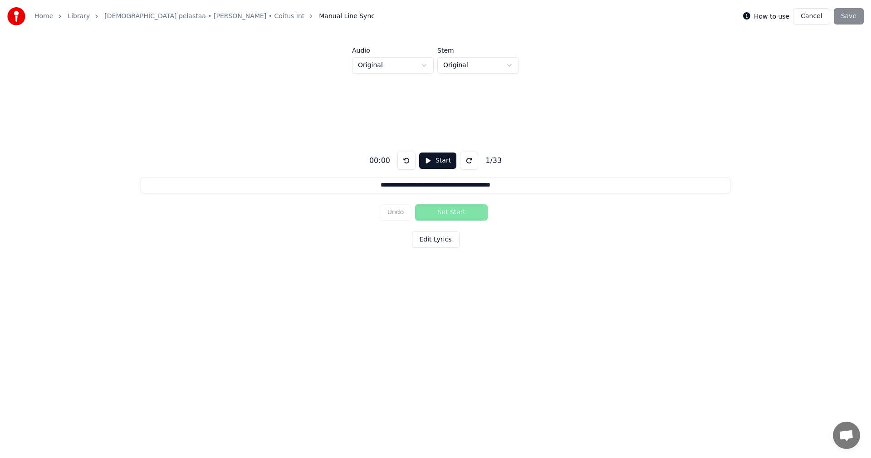
click at [817, 20] on button "Cancel" at bounding box center [811, 16] width 37 height 16
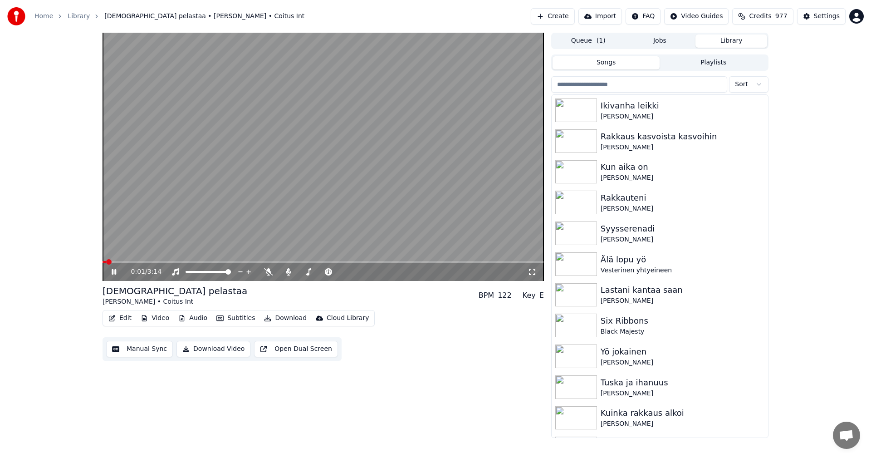
click at [322, 261] on span at bounding box center [323, 262] width 441 height 2
click at [355, 262] on span at bounding box center [323, 262] width 441 height 2
click at [114, 274] on icon at bounding box center [120, 271] width 21 height 7
click at [125, 320] on button "Edit" at bounding box center [120, 318] width 30 height 13
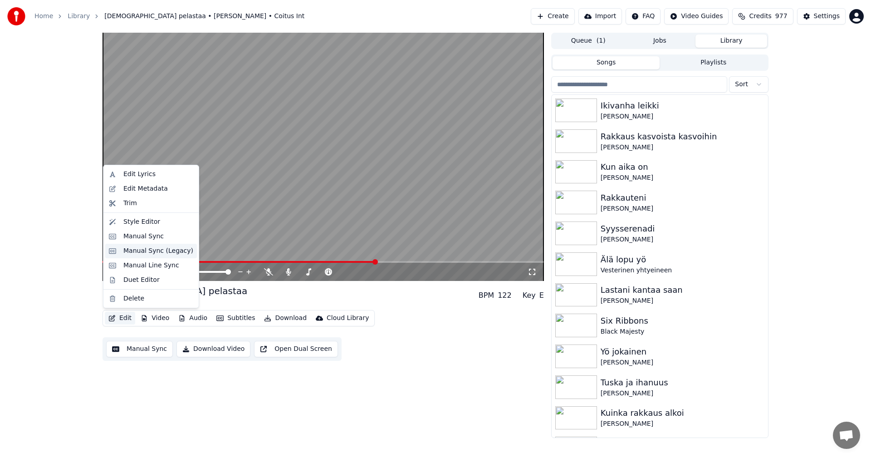
click at [152, 252] on div "Manual Sync (Legacy)" at bounding box center [158, 250] width 70 height 9
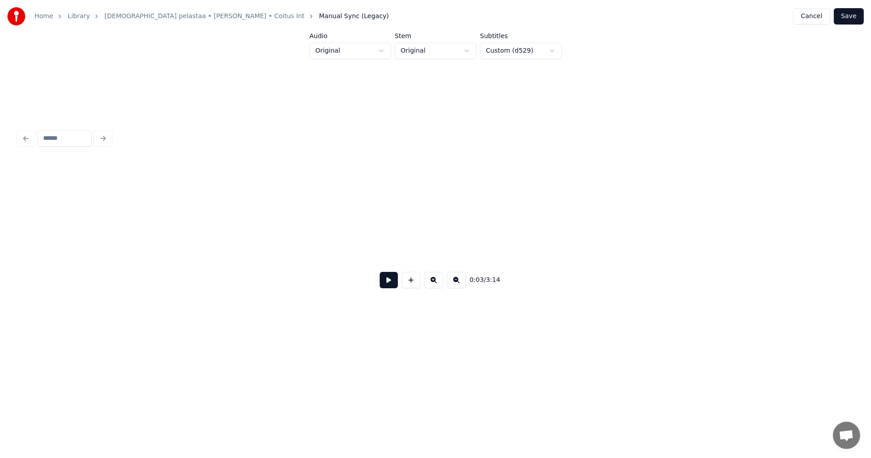
scroll to position [0, 19922]
click at [822, 20] on button "Cancel" at bounding box center [811, 16] width 37 height 16
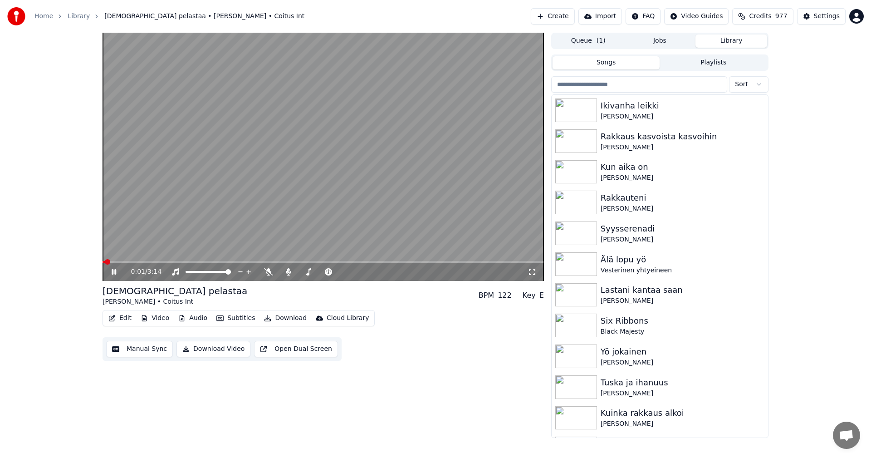
click at [331, 261] on span at bounding box center [323, 262] width 441 height 2
click at [348, 262] on span at bounding box center [323, 262] width 441 height 2
click at [367, 261] on div "1:48 / 3:14" at bounding box center [323, 157] width 441 height 248
click at [369, 262] on span at bounding box center [323, 262] width 441 height 2
click at [111, 273] on icon at bounding box center [120, 271] width 21 height 7
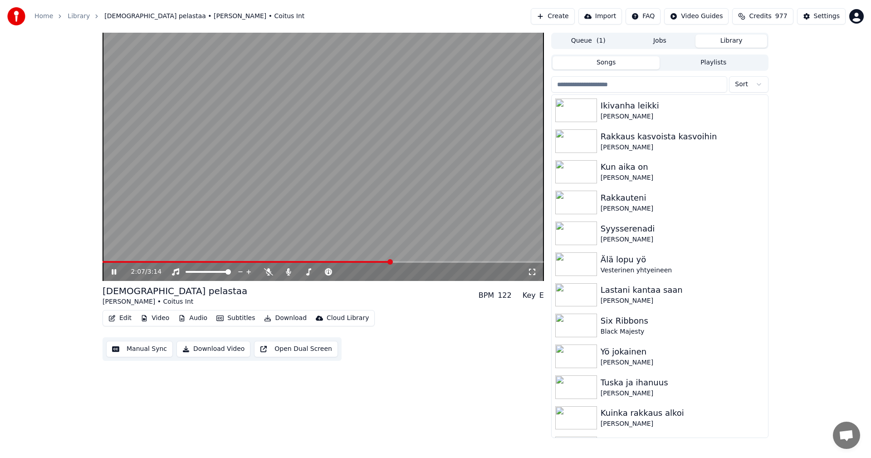
click at [390, 262] on span at bounding box center [323, 262] width 441 height 2
click at [410, 262] on span at bounding box center [323, 262] width 441 height 2
click at [112, 273] on icon at bounding box center [114, 271] width 5 height 5
click at [830, 13] on div "Settings" at bounding box center [827, 16] width 26 height 9
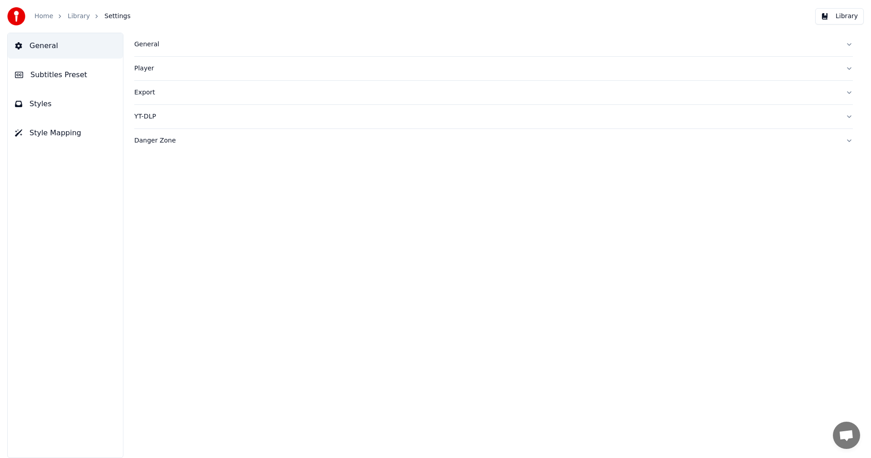
click at [55, 75] on span "Subtitles Preset" at bounding box center [58, 74] width 57 height 11
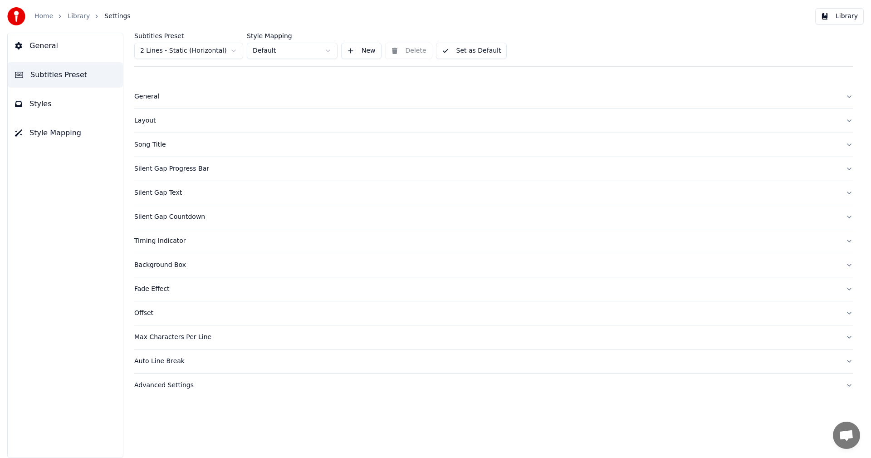
click at [191, 171] on div "Silent Gap Progress Bar" at bounding box center [486, 168] width 704 height 9
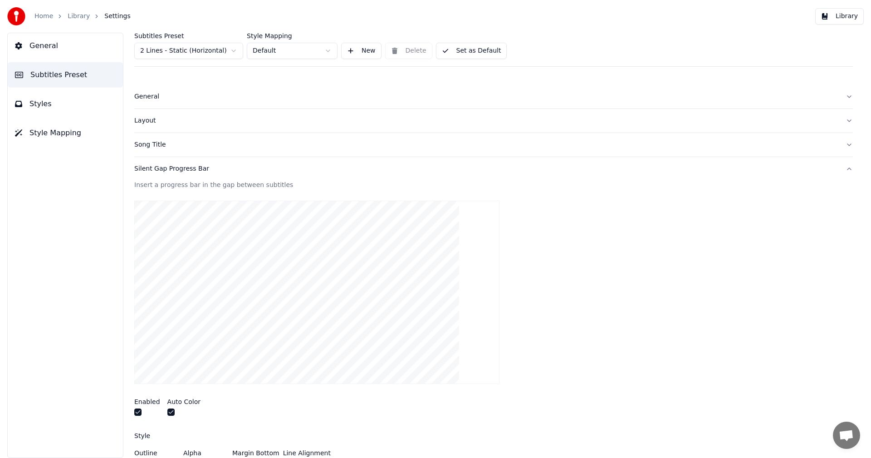
click at [139, 413] on button "button" at bounding box center [137, 411] width 7 height 7
click at [139, 411] on button "button" at bounding box center [137, 411] width 7 height 7
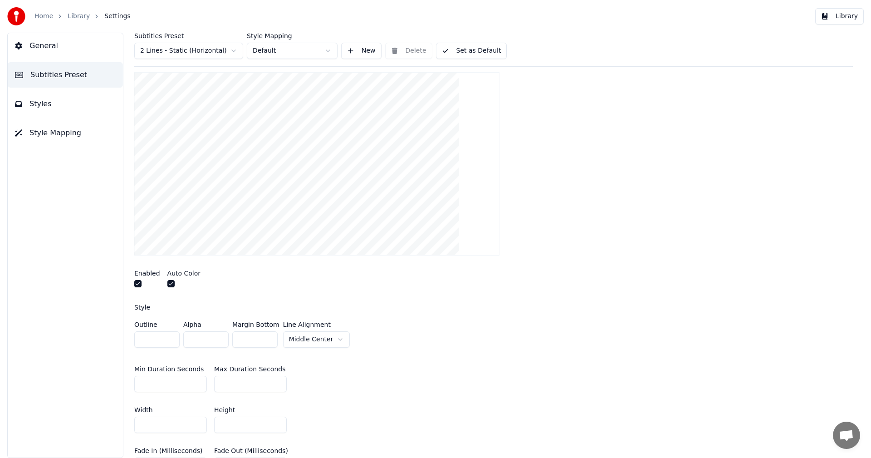
scroll to position [136, 0]
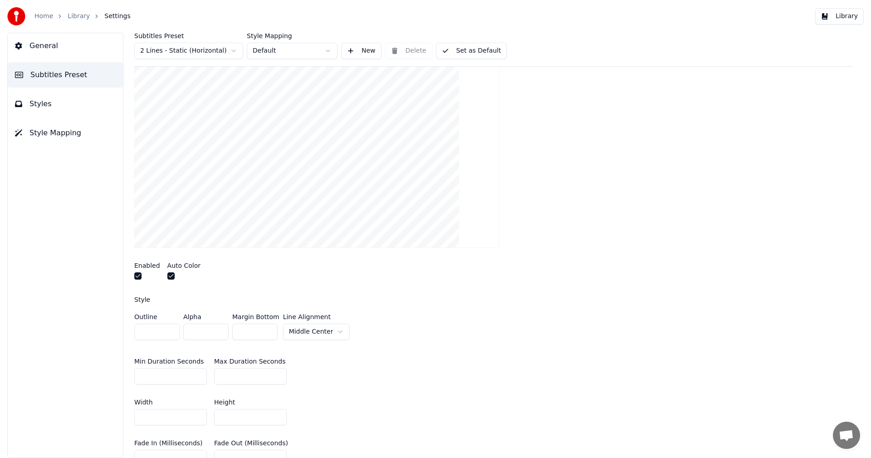
click at [231, 46] on html "Home Library Settings Library General Subtitles Preset Styles Style Mapping Sub…" at bounding box center [435, 229] width 871 height 458
type input "**"
click at [139, 276] on button "button" at bounding box center [137, 275] width 7 height 7
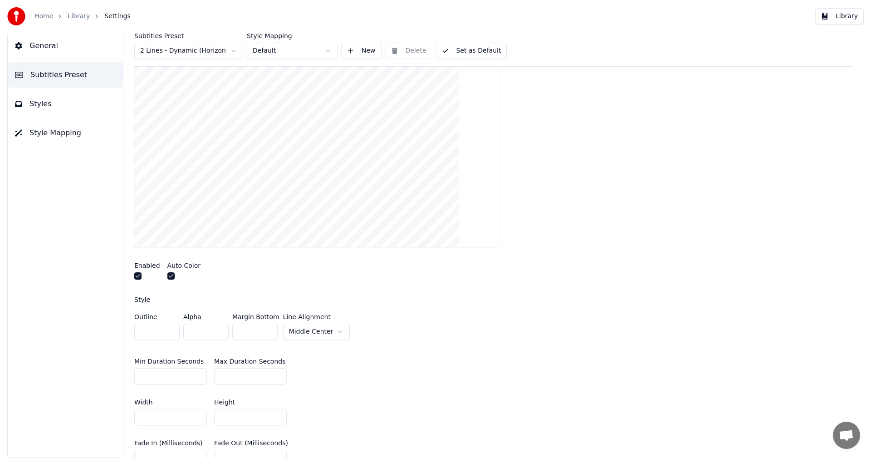
click at [171, 275] on button "button" at bounding box center [170, 275] width 7 height 7
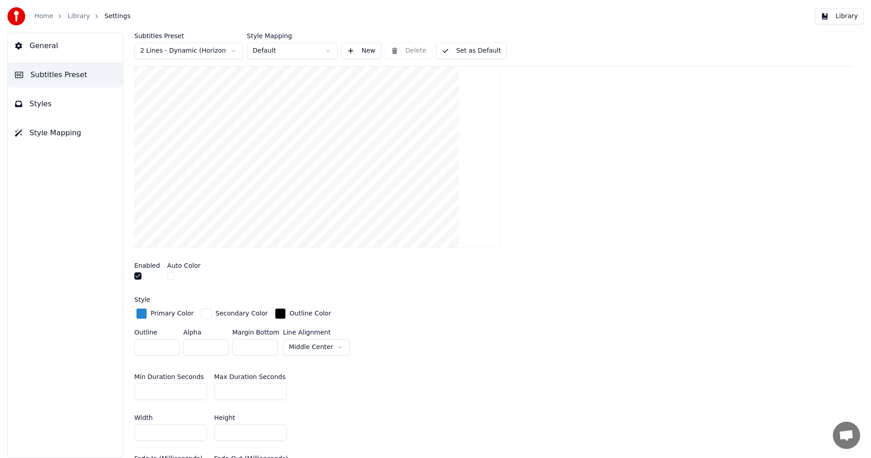
click at [170, 276] on button "button" at bounding box center [170, 275] width 7 height 7
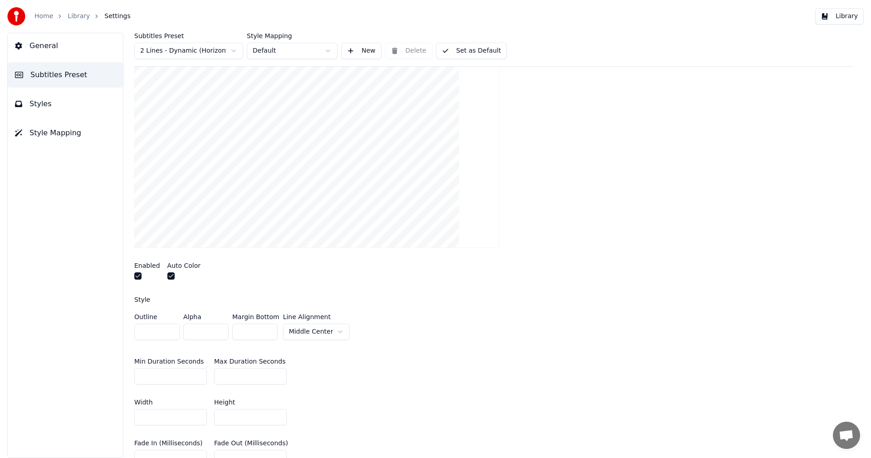
click at [477, 54] on button "Set as Default" at bounding box center [471, 51] width 71 height 16
click at [846, 9] on button "Library" at bounding box center [839, 16] width 49 height 16
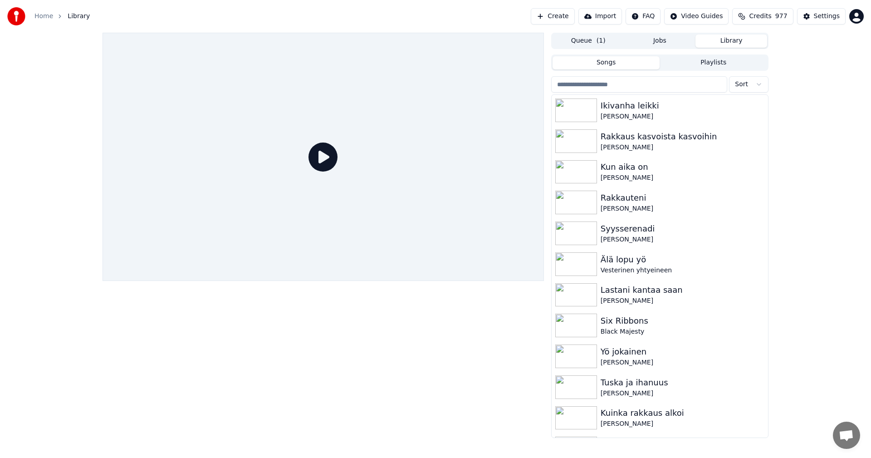
click at [604, 86] on input "search" at bounding box center [639, 84] width 176 height 16
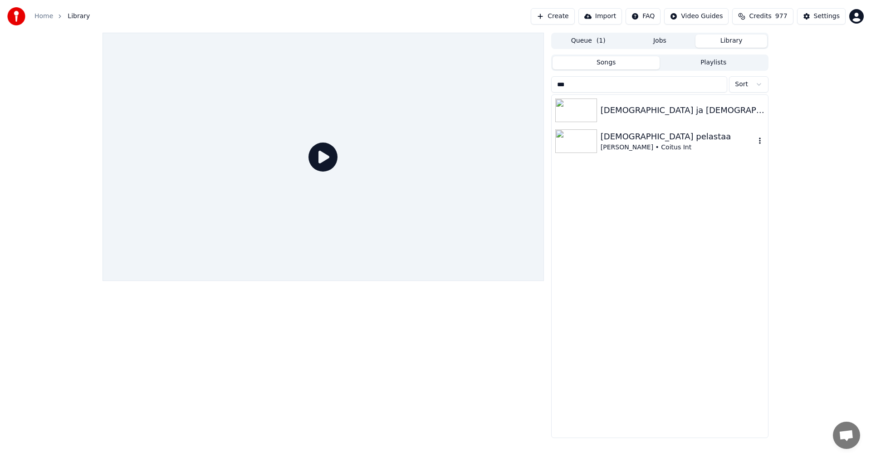
type input "***"
drag, startPoint x: 577, startPoint y: 151, endPoint x: 570, endPoint y: 155, distance: 7.5
click at [577, 150] on img at bounding box center [576, 141] width 42 height 24
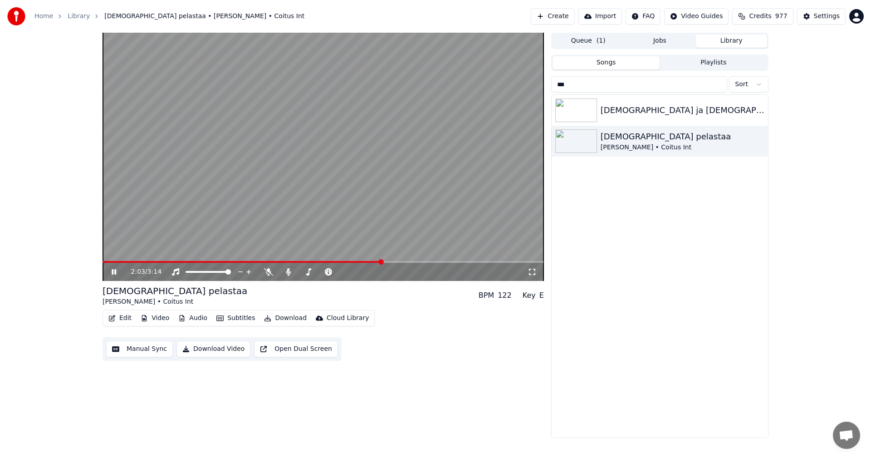
click at [381, 262] on span at bounding box center [323, 262] width 441 height 2
click at [357, 261] on span at bounding box center [230, 262] width 254 height 2
click at [341, 261] on span at bounding box center [222, 262] width 239 height 2
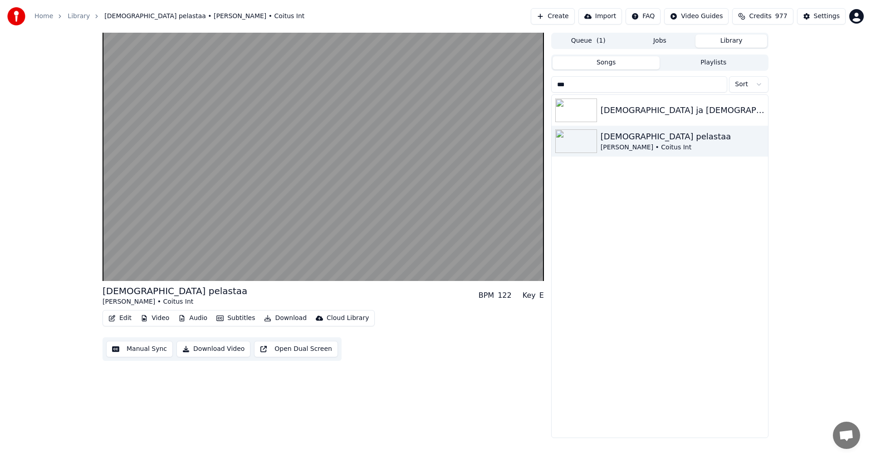
click at [144, 352] on button "Manual Sync" at bounding box center [139, 349] width 67 height 16
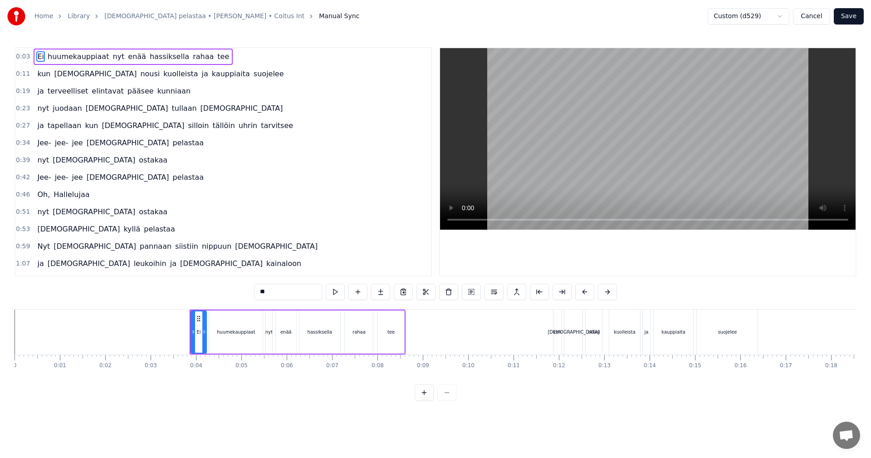
click at [820, 20] on button "Cancel" at bounding box center [811, 16] width 37 height 16
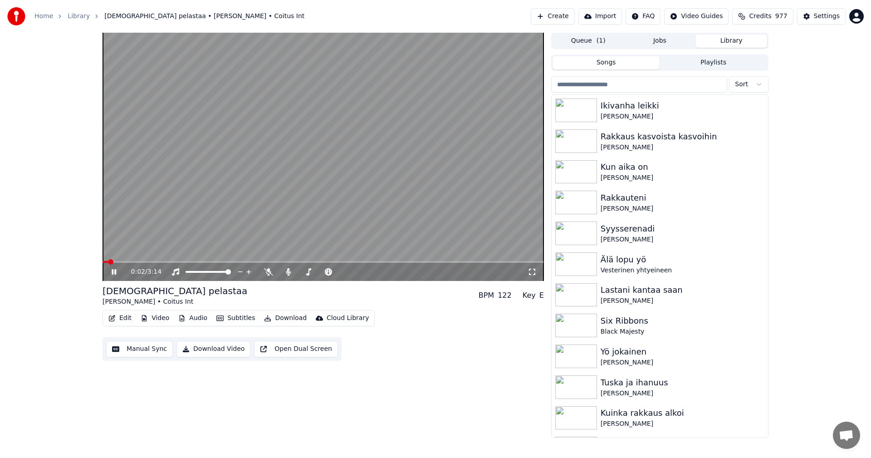
click at [303, 262] on span at bounding box center [323, 262] width 441 height 2
click at [332, 263] on div "1:28 / 3:14" at bounding box center [323, 272] width 441 height 18
click at [333, 263] on span at bounding box center [323, 262] width 441 height 2
click at [364, 261] on span at bounding box center [323, 262] width 441 height 2
click at [397, 262] on span at bounding box center [323, 262] width 441 height 2
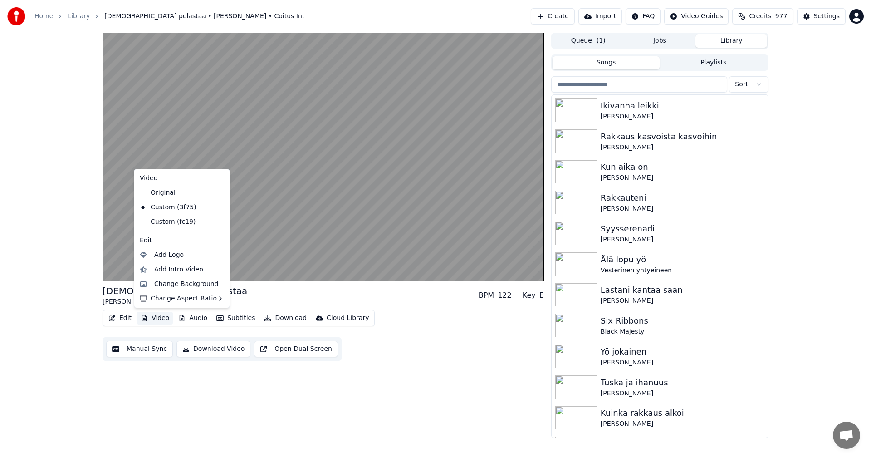
click at [161, 321] on button "Video" at bounding box center [155, 318] width 36 height 13
click at [176, 225] on div "Custom (fc19)" at bounding box center [175, 222] width 78 height 15
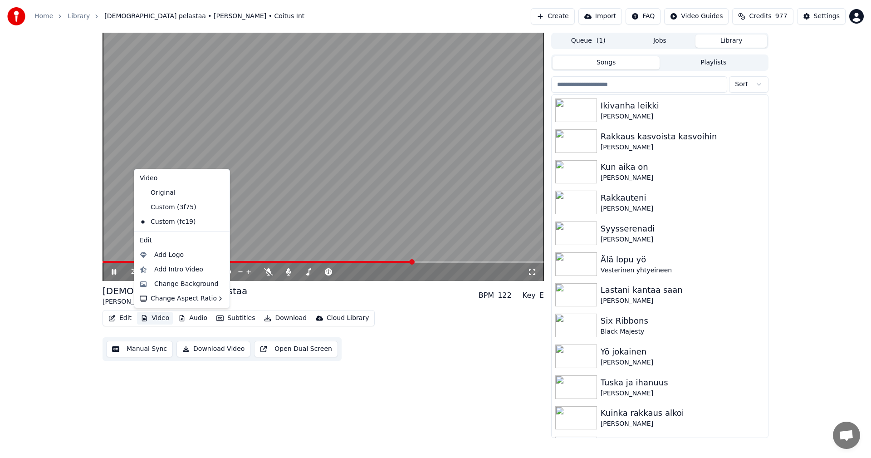
click at [162, 317] on button "Video" at bounding box center [155, 318] width 36 height 13
click at [174, 206] on div "Custom (3f75)" at bounding box center [175, 207] width 78 height 15
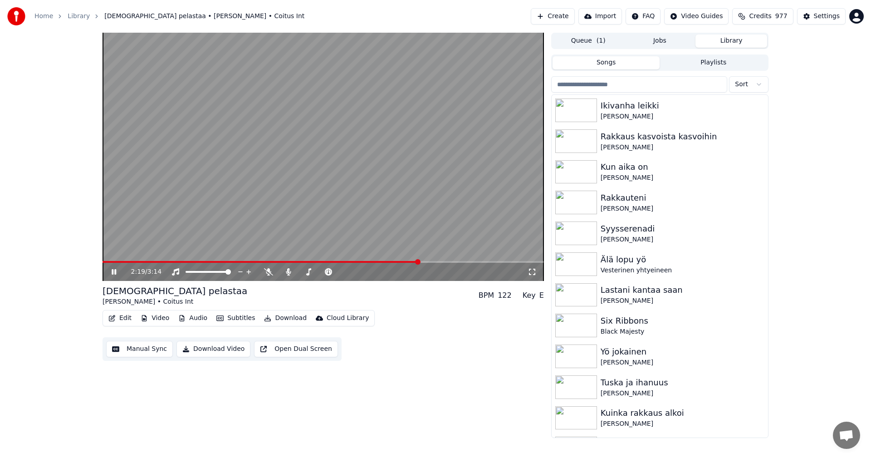
click at [377, 261] on span at bounding box center [261, 262] width 317 height 2
click at [355, 262] on span at bounding box center [229, 262] width 252 height 2
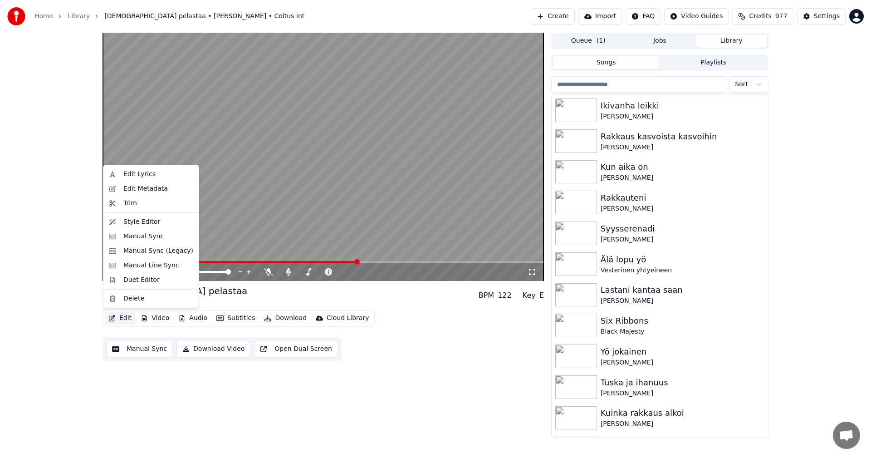
click at [132, 318] on button "Edit" at bounding box center [120, 318] width 30 height 13
click at [153, 249] on div "Manual Sync (Legacy)" at bounding box center [158, 250] width 70 height 9
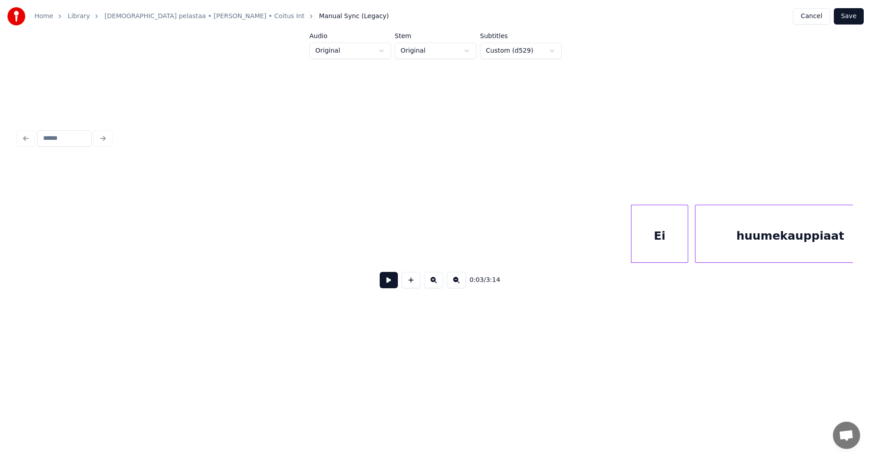
click at [850, 17] on button "Save" at bounding box center [849, 16] width 30 height 16
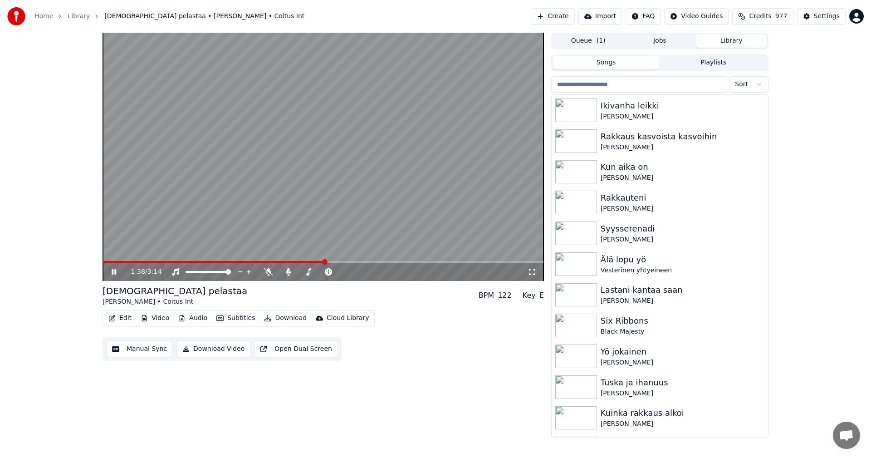
click at [326, 263] on span at bounding box center [323, 262] width 441 height 2
click at [353, 261] on span at bounding box center [323, 262] width 441 height 2
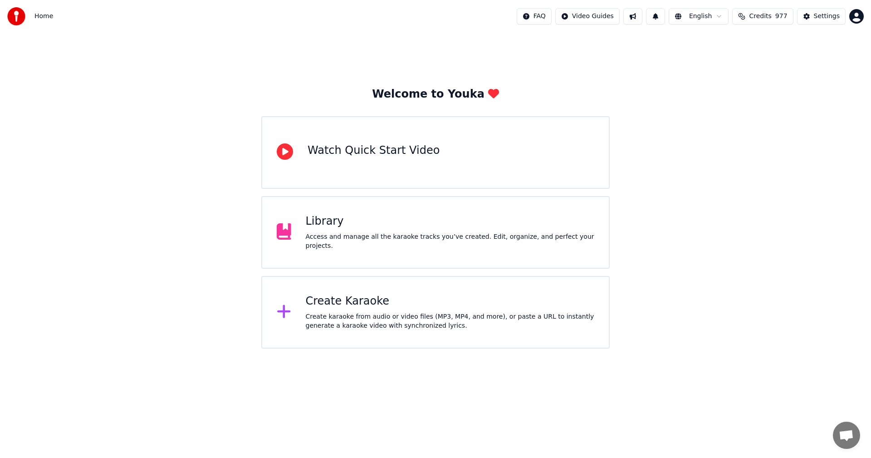
click at [371, 229] on div "Library" at bounding box center [450, 221] width 289 height 15
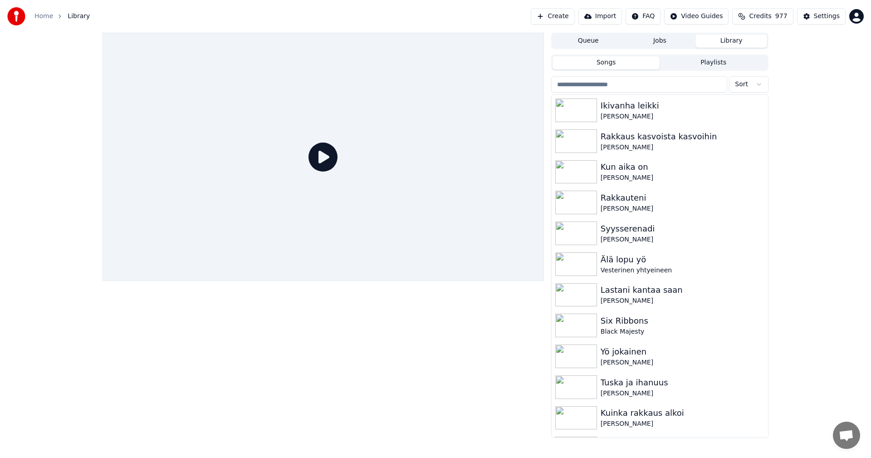
click at [602, 88] on input "search" at bounding box center [639, 84] width 176 height 16
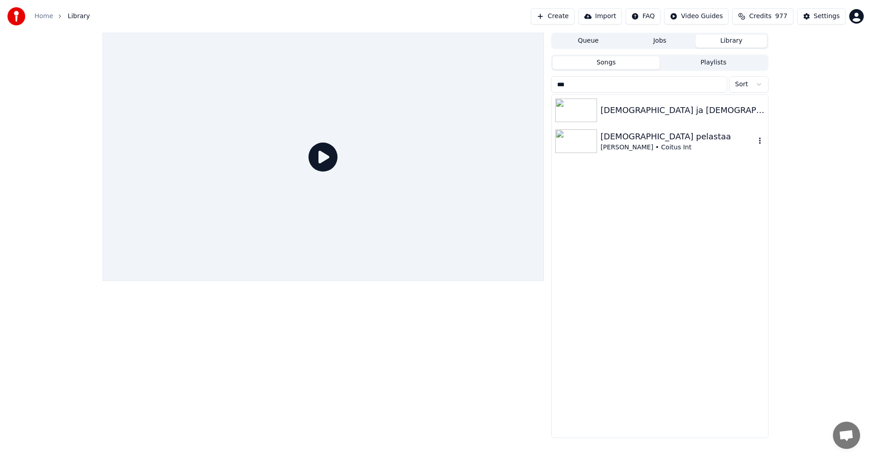
type input "***"
click at [590, 139] on img at bounding box center [576, 141] width 42 height 24
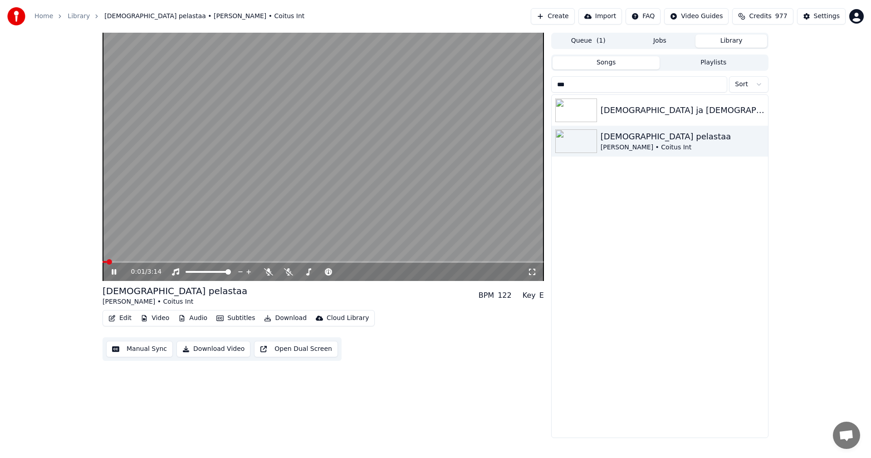
click at [323, 260] on video at bounding box center [323, 157] width 441 height 248
click at [270, 272] on icon at bounding box center [268, 271] width 9 height 7
click at [289, 272] on icon at bounding box center [288, 271] width 9 height 7
click at [114, 274] on icon at bounding box center [120, 271] width 21 height 7
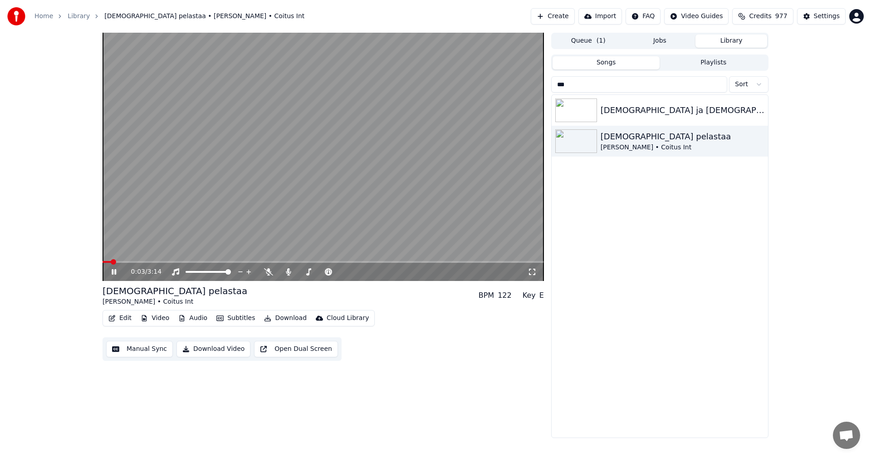
click at [301, 264] on div "0:03 / 3:14" at bounding box center [323, 272] width 441 height 18
click at [305, 262] on span at bounding box center [323, 262] width 441 height 2
click at [339, 264] on div "1:30 / 3:14" at bounding box center [323, 272] width 441 height 18
click at [342, 261] on span at bounding box center [323, 262] width 441 height 2
click at [381, 260] on video at bounding box center [323, 157] width 441 height 248
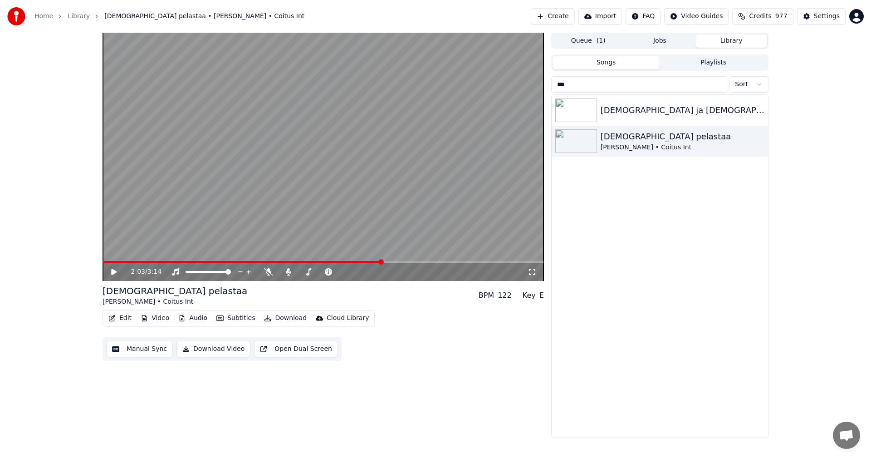
click at [382, 262] on span at bounding box center [323, 262] width 441 height 2
click at [112, 271] on icon at bounding box center [113, 272] width 5 height 6
click at [400, 262] on span at bounding box center [323, 262] width 441 height 2
click at [112, 275] on icon at bounding box center [120, 271] width 21 height 7
drag, startPoint x: 581, startPoint y: 84, endPoint x: 548, endPoint y: 83, distance: 32.2
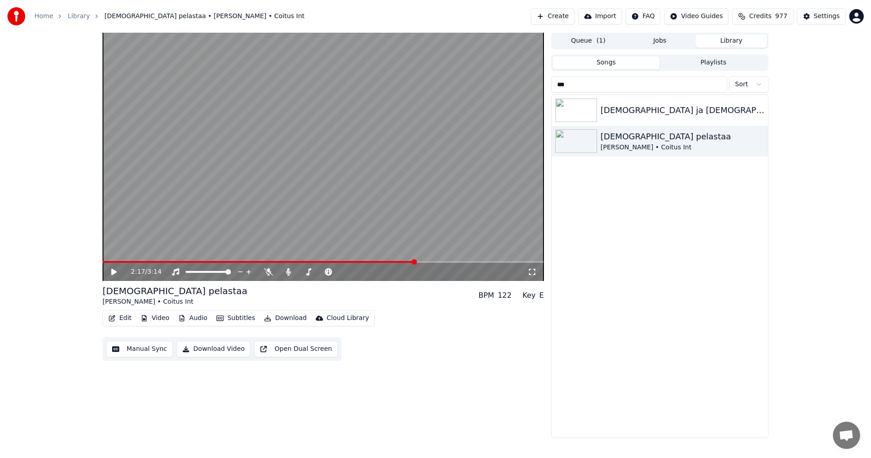
click at [548, 83] on div "2:17 / 3:14 Jeesus pelastaa Juice Leskinen • Coitus Int BPM 122 Key E Edit Vide…" at bounding box center [435, 235] width 680 height 405
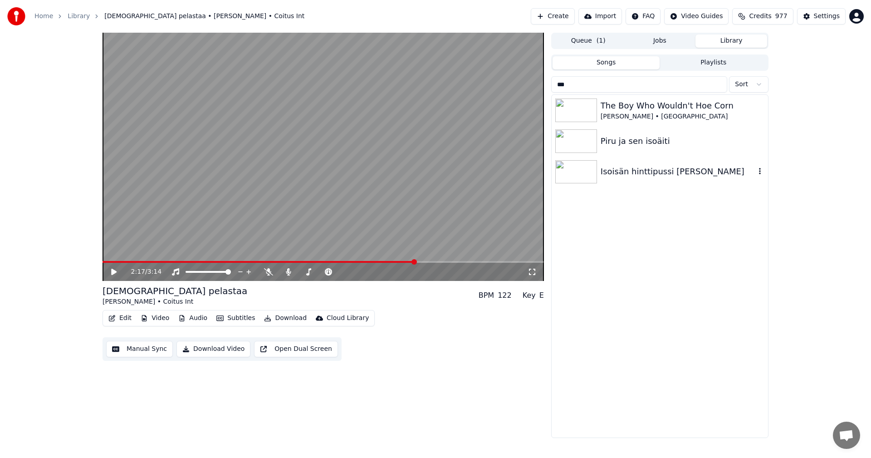
type input "***"
drag, startPoint x: 572, startPoint y: 170, endPoint x: 543, endPoint y: 176, distance: 29.3
click at [571, 169] on img at bounding box center [576, 172] width 42 height 24
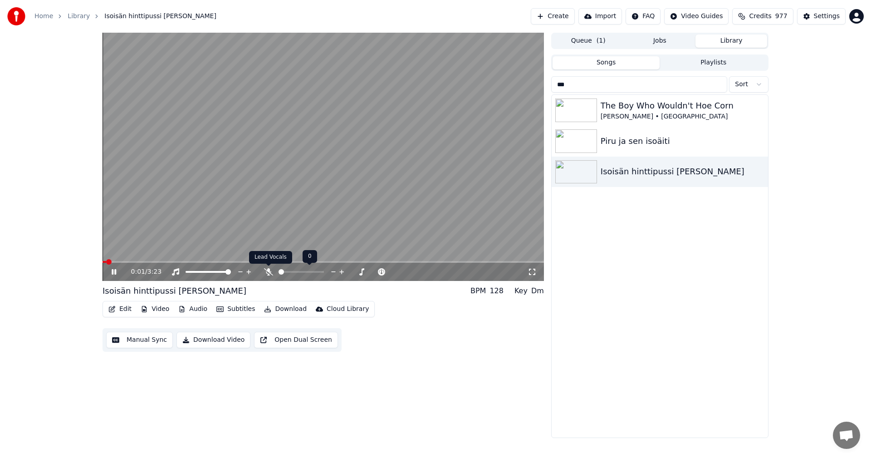
click at [266, 271] on icon at bounding box center [268, 271] width 9 height 7
click at [126, 262] on span at bounding box center [323, 262] width 441 height 2
click at [112, 272] on icon at bounding box center [120, 271] width 21 height 7
click at [113, 272] on icon at bounding box center [113, 272] width 5 height 6
click at [113, 272] on icon at bounding box center [114, 271] width 5 height 5
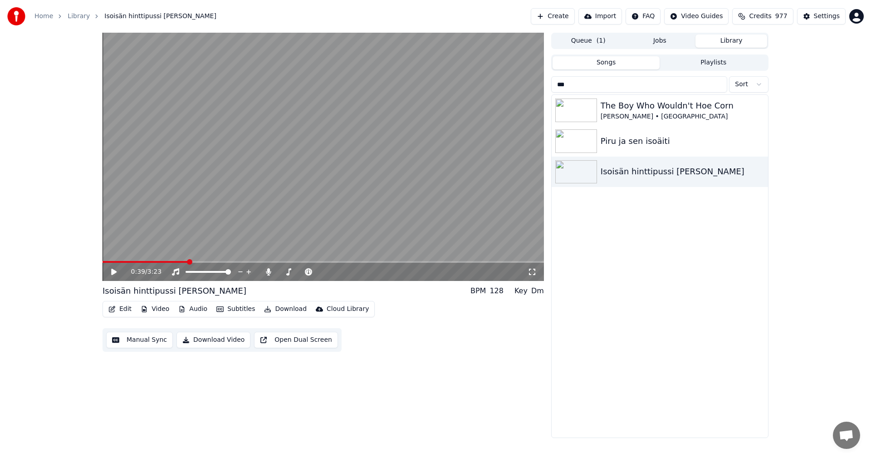
click at [285, 309] on button "Download" at bounding box center [285, 309] width 50 height 13
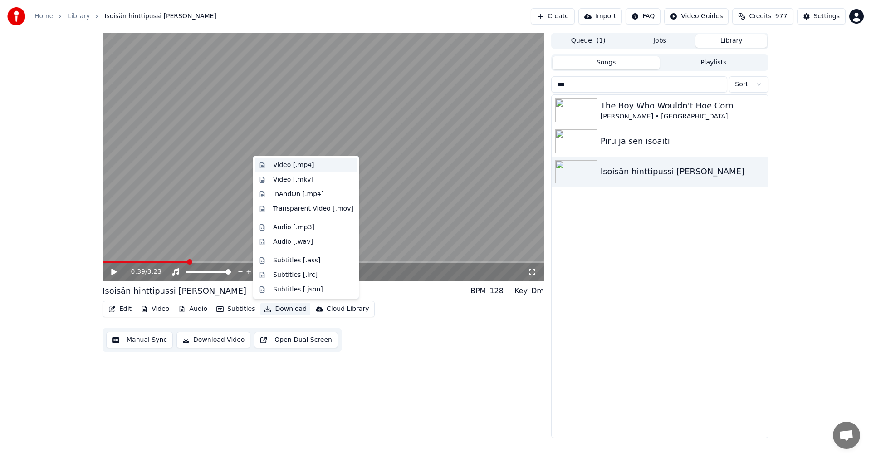
click at [301, 166] on div "Video [.mp4]" at bounding box center [293, 165] width 41 height 9
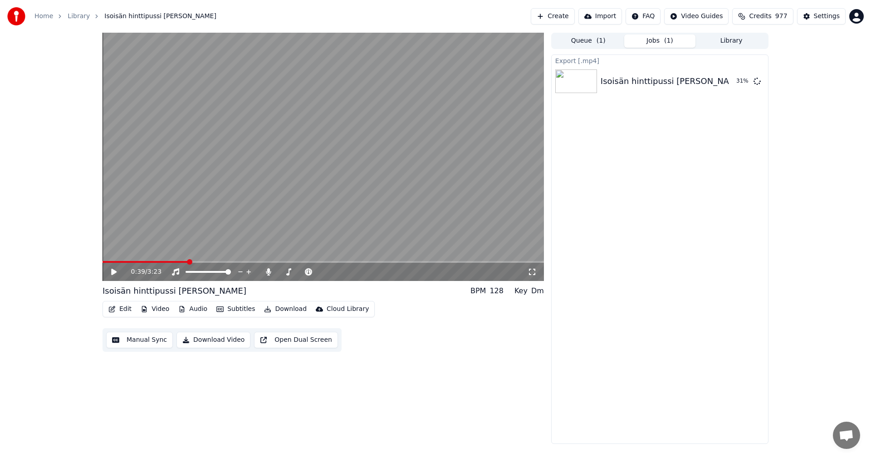
drag, startPoint x: 115, startPoint y: 273, endPoint x: 123, endPoint y: 272, distance: 8.6
click at [115, 272] on icon at bounding box center [113, 272] width 5 height 6
click at [118, 309] on button "Edit" at bounding box center [120, 309] width 30 height 13
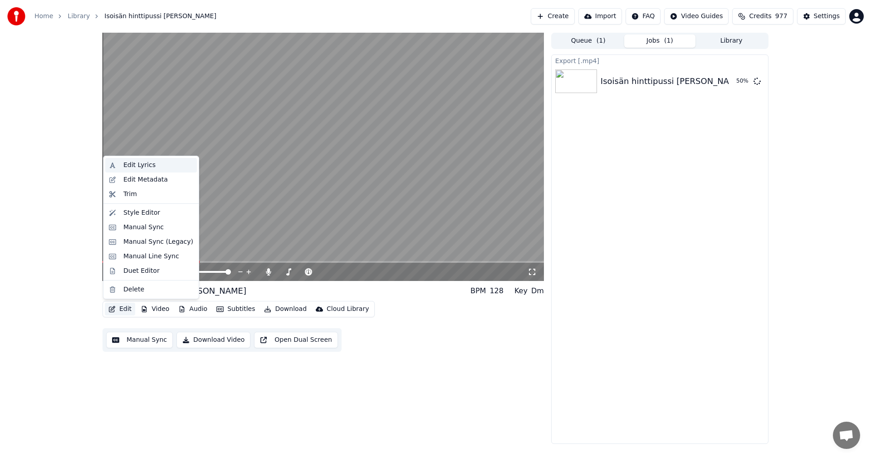
click at [144, 164] on div "Edit Lyrics" at bounding box center [139, 165] width 32 height 9
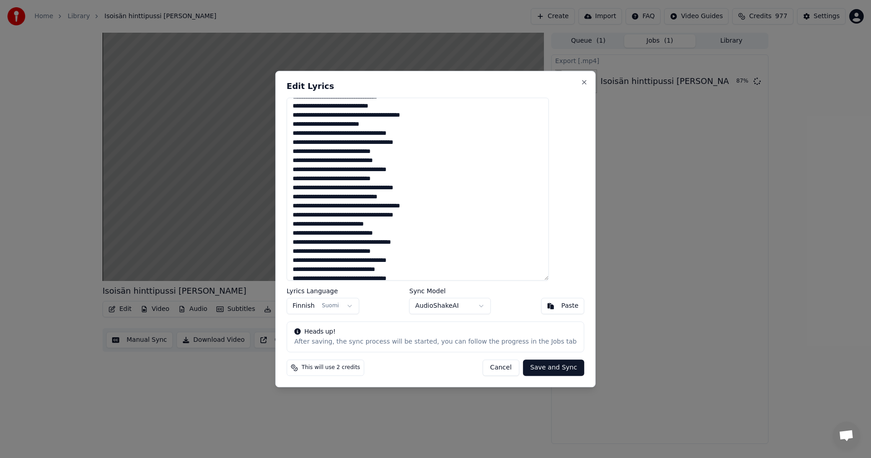
scroll to position [91, 0]
click at [581, 83] on button "Close" at bounding box center [584, 81] width 7 height 7
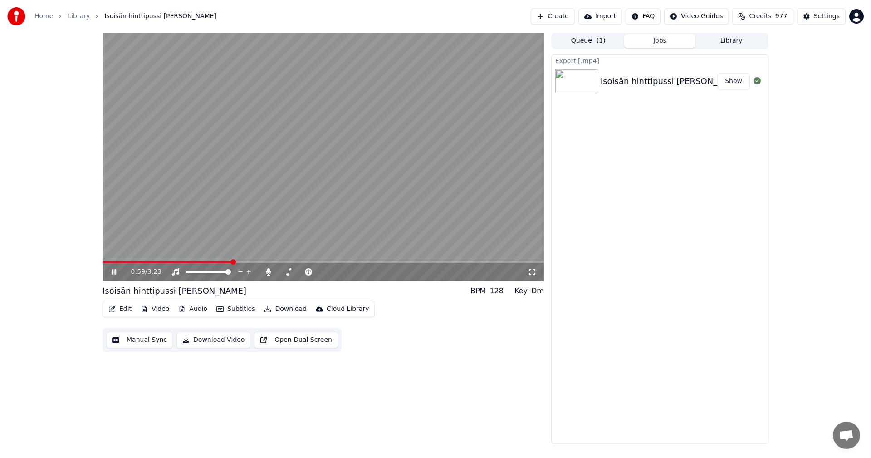
click at [327, 262] on span at bounding box center [323, 262] width 441 height 2
click at [296, 263] on span at bounding box center [216, 262] width 227 height 2
click at [115, 270] on icon at bounding box center [114, 271] width 5 height 5
